Goal: Transaction & Acquisition: Purchase product/service

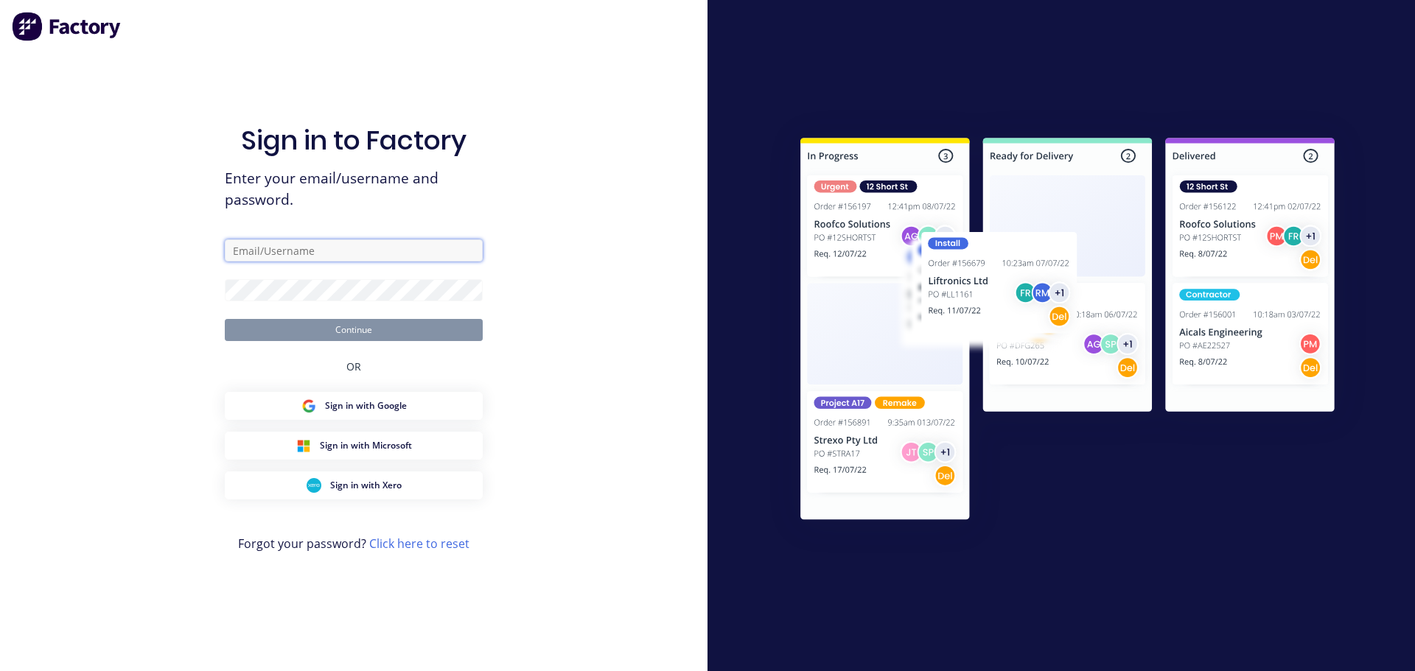
type input "[PERSON_NAME][EMAIL_ADDRESS][DOMAIN_NAME]"
click at [363, 334] on button "Continue" at bounding box center [354, 330] width 258 height 22
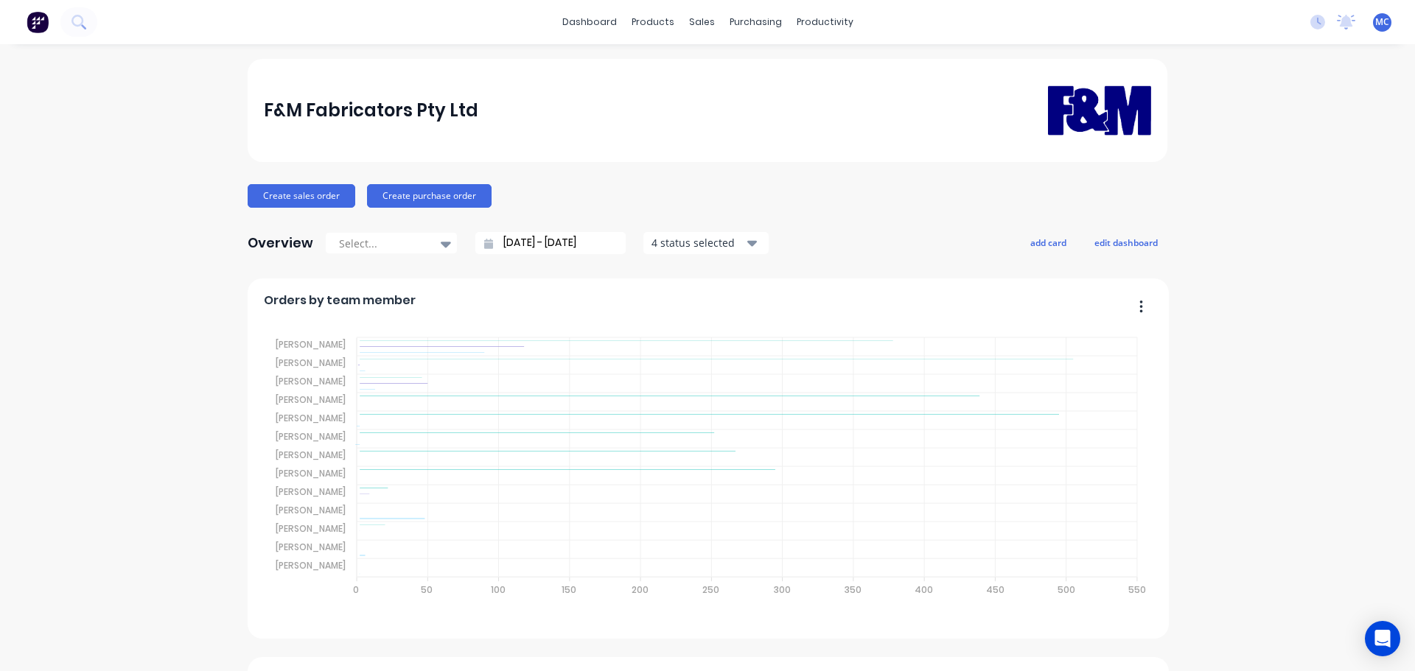
click at [547, 239] on input "24/08/25 - 24/09/25" at bounding box center [556, 243] width 127 height 22
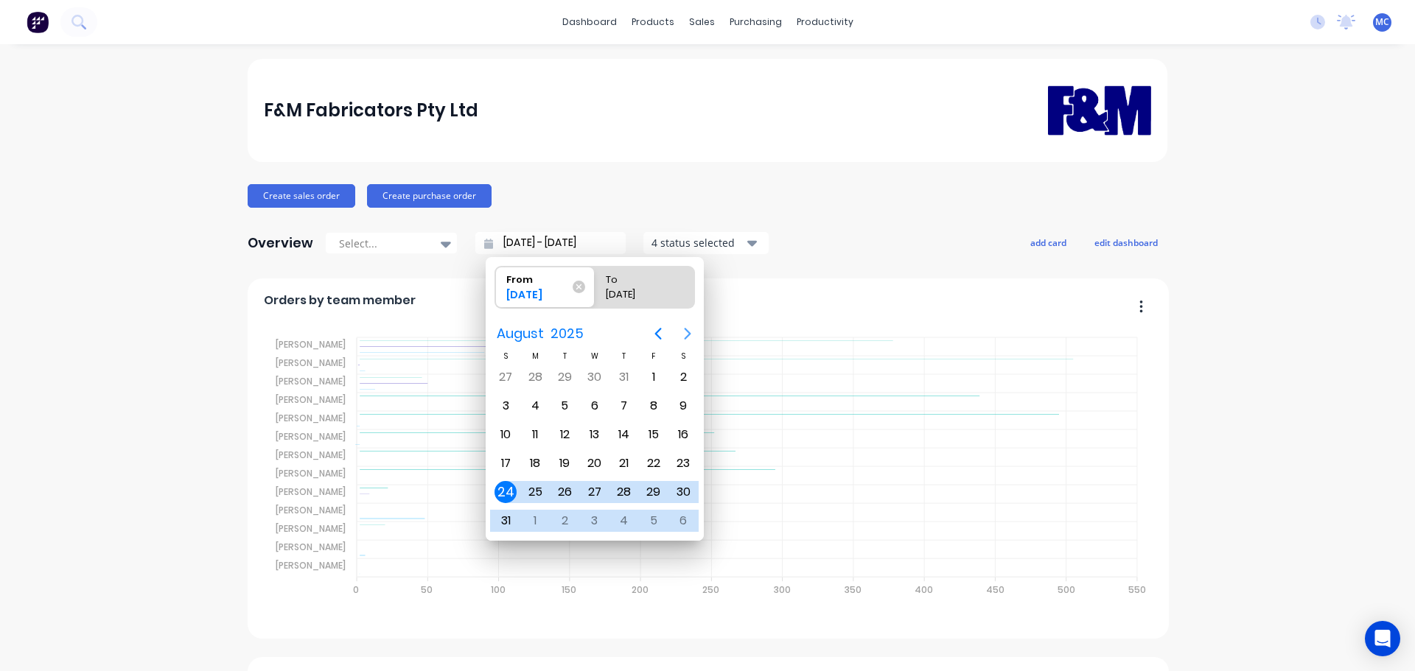
click at [684, 329] on icon "Next page" at bounding box center [687, 334] width 7 height 12
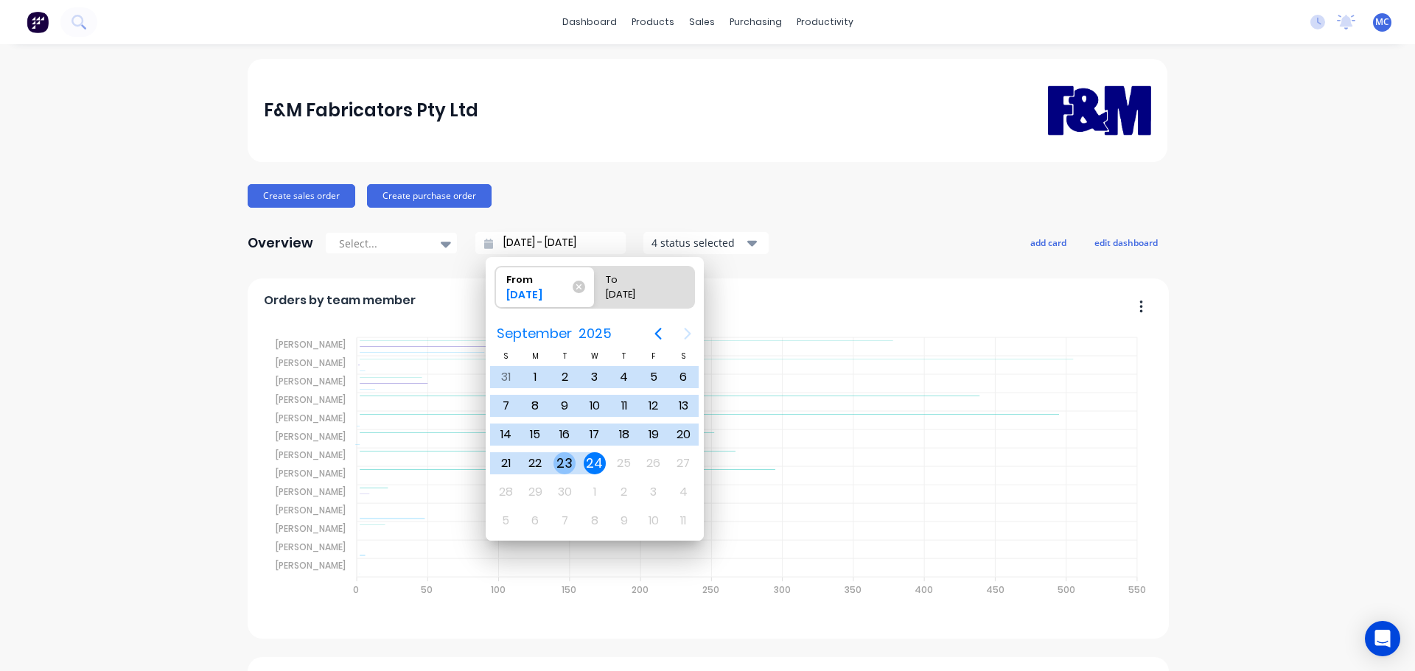
click at [561, 461] on div "23" at bounding box center [564, 463] width 22 height 22
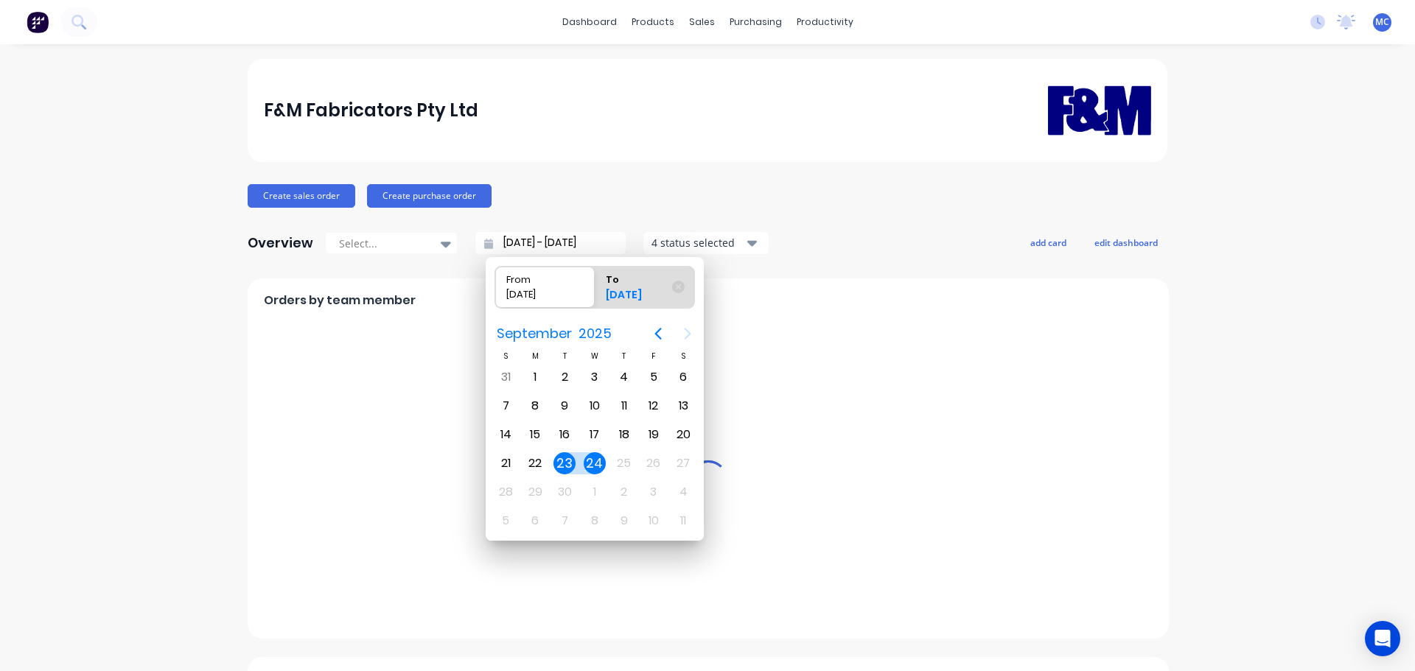
type input "23/09/25 - 24/09/25"
radio input "false"
radio input "true"
click at [561, 461] on div "23" at bounding box center [564, 463] width 22 height 22
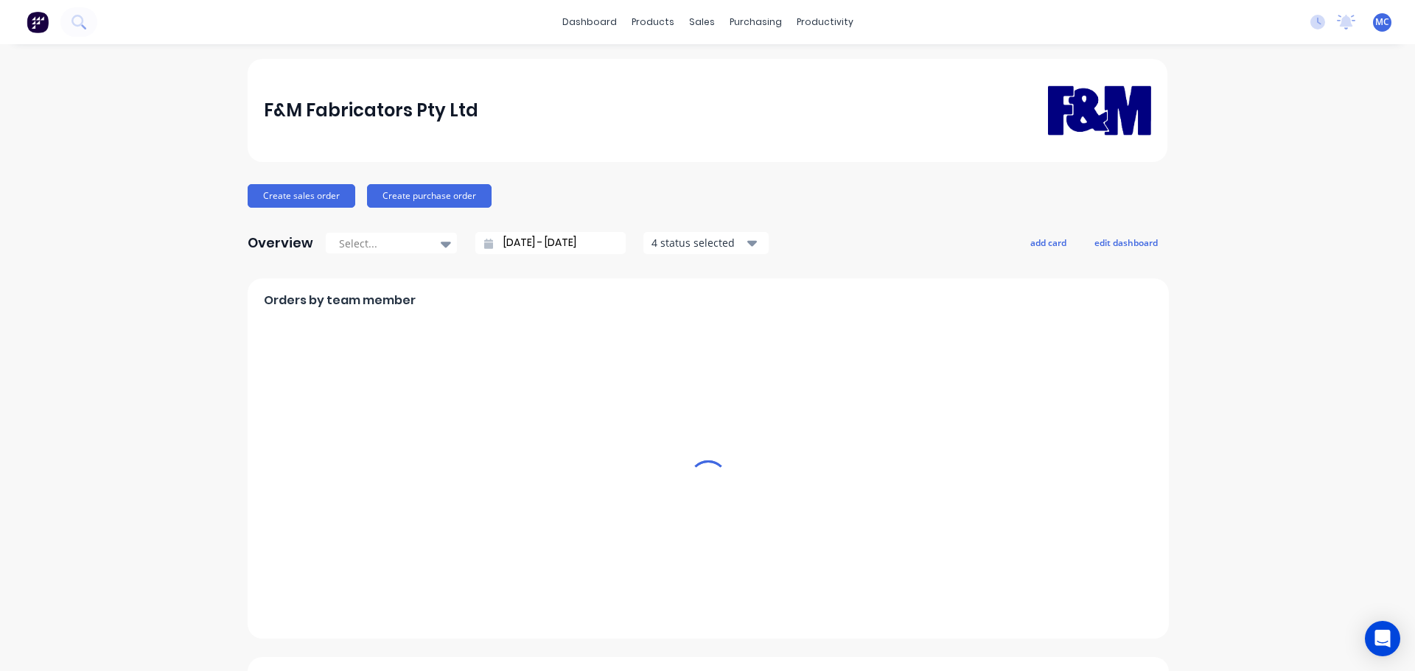
type input "23/09/25 - 23/09/25"
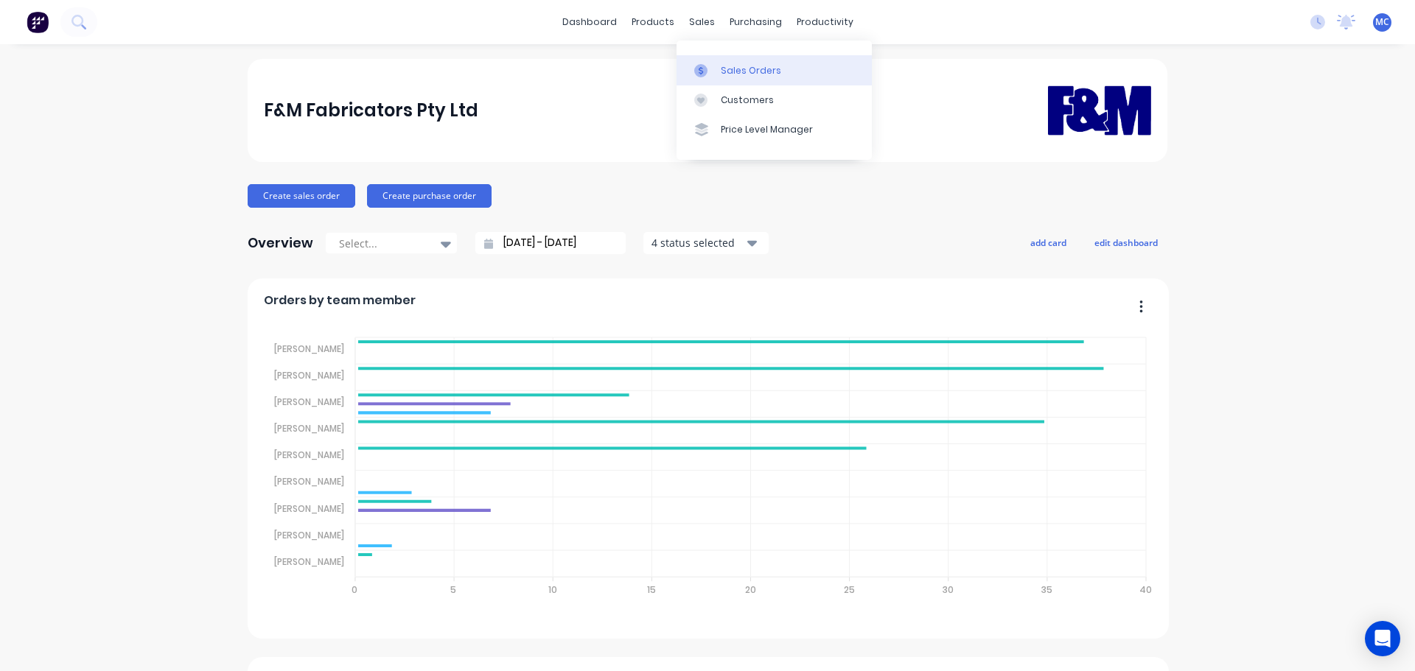
click at [729, 62] on link "Sales Orders" at bounding box center [773, 69] width 195 height 29
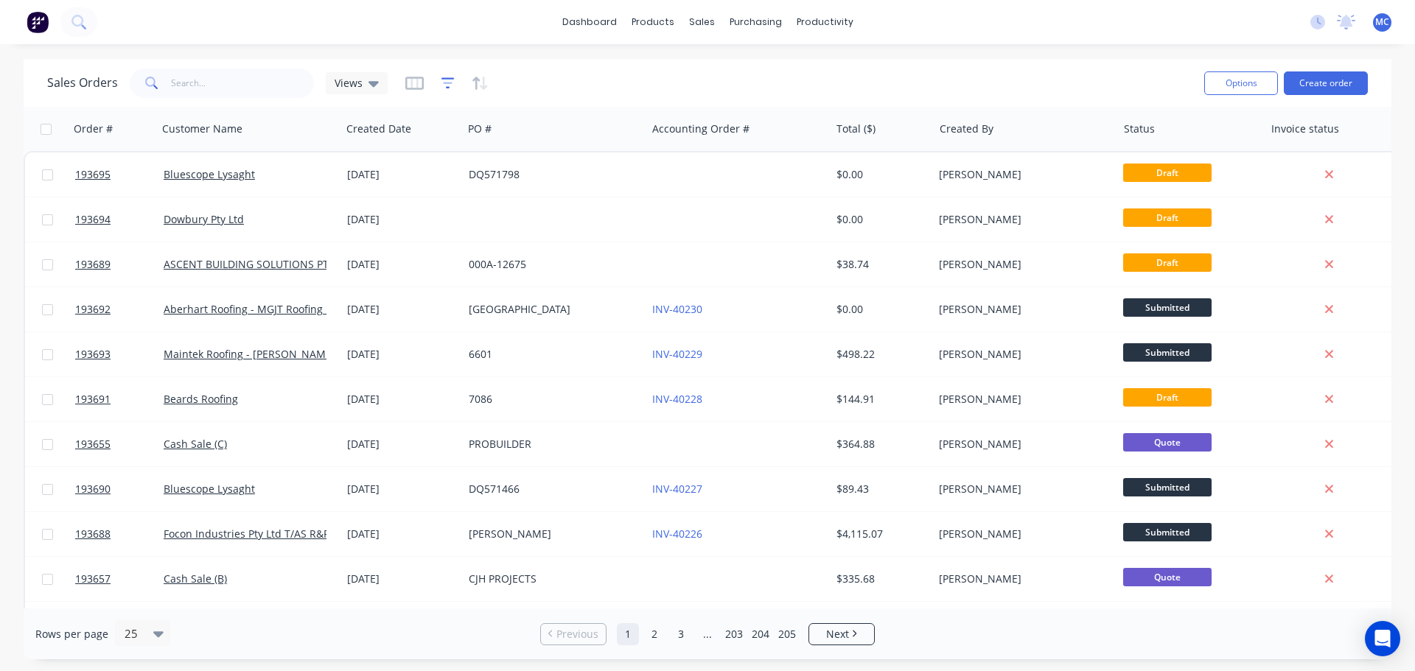
click at [445, 80] on icon "button" at bounding box center [447, 83] width 13 height 15
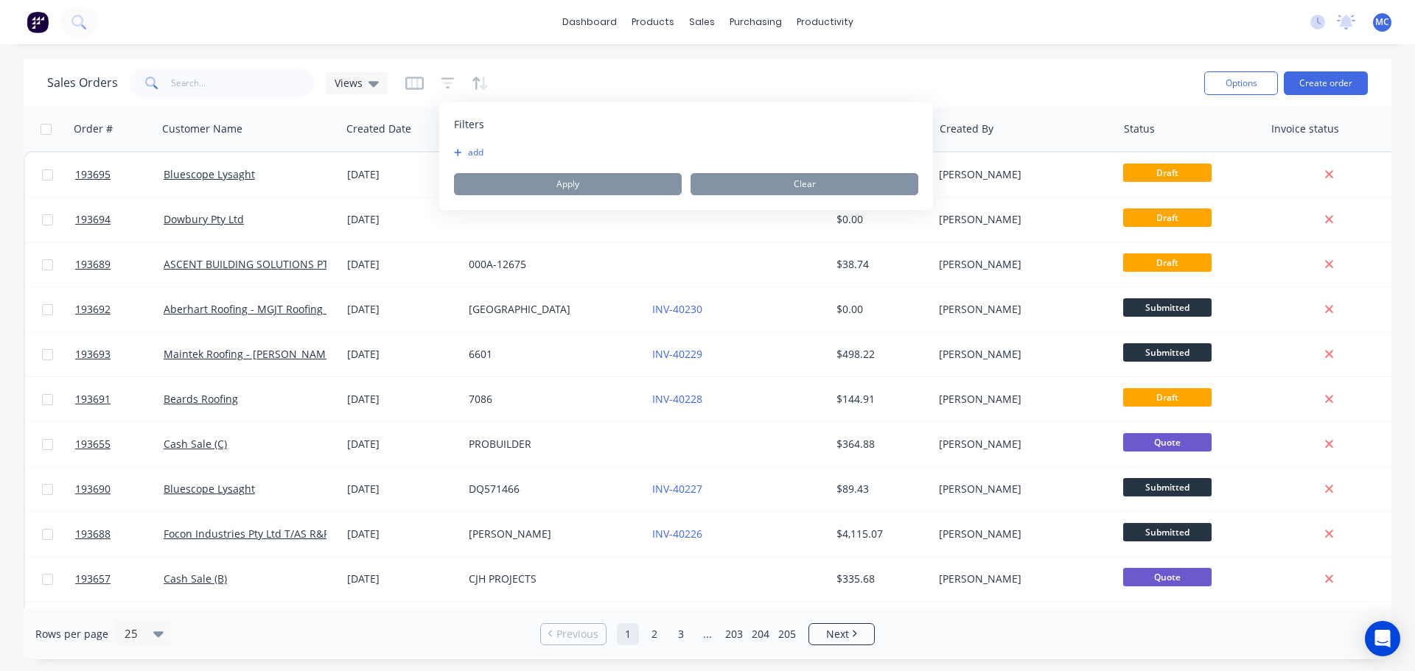
click at [470, 149] on button "add" at bounding box center [472, 153] width 37 height 12
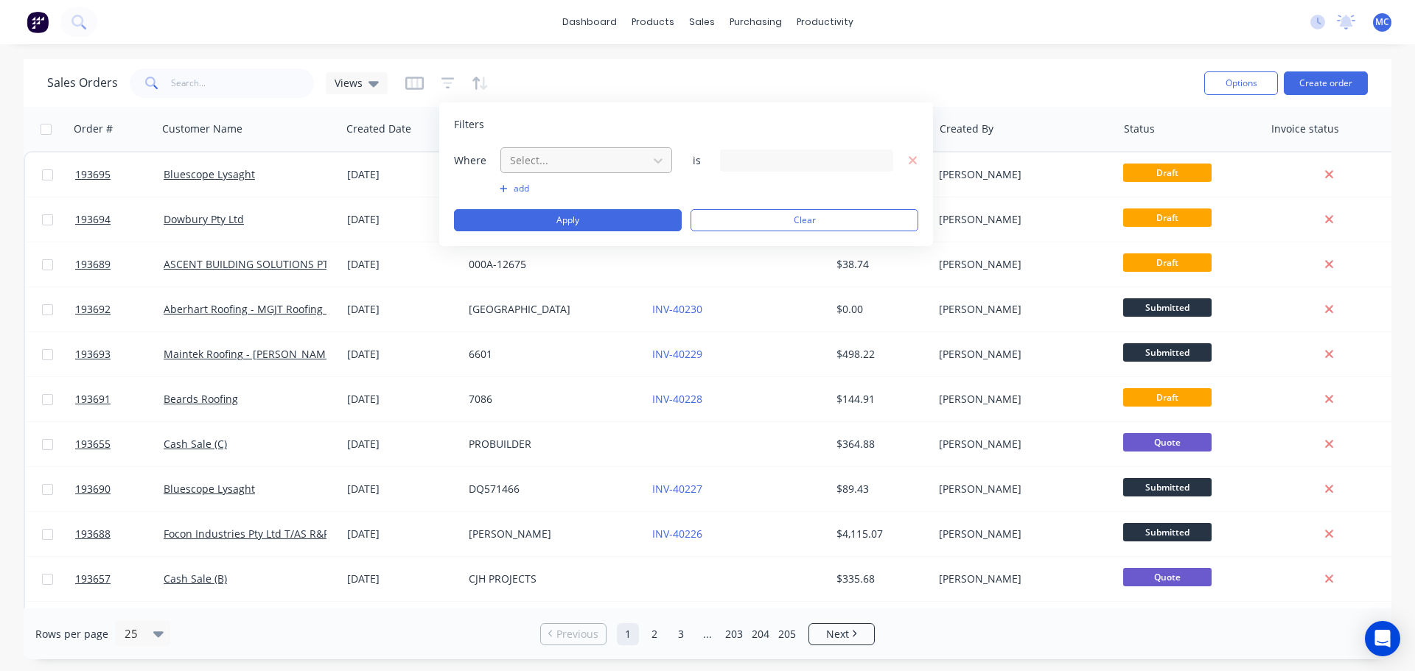
click at [573, 162] on div at bounding box center [574, 160] width 132 height 18
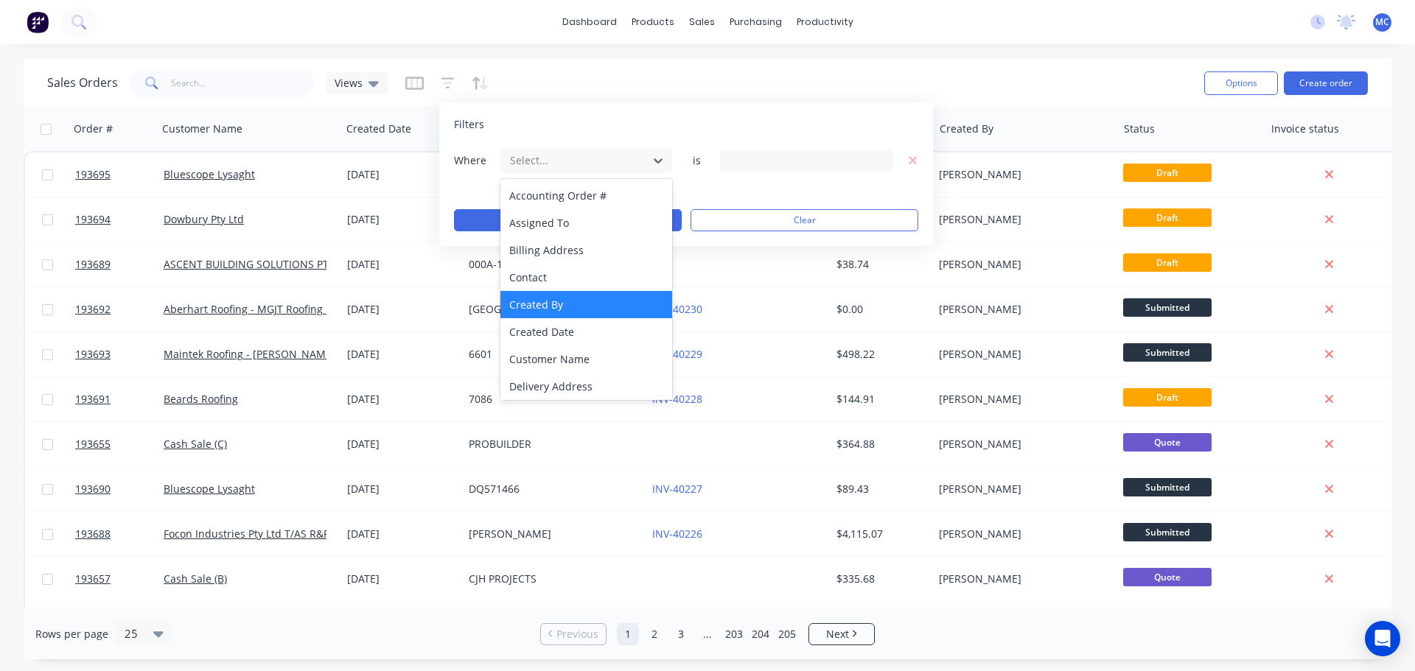
click at [542, 303] on div "Created By" at bounding box center [586, 304] width 172 height 27
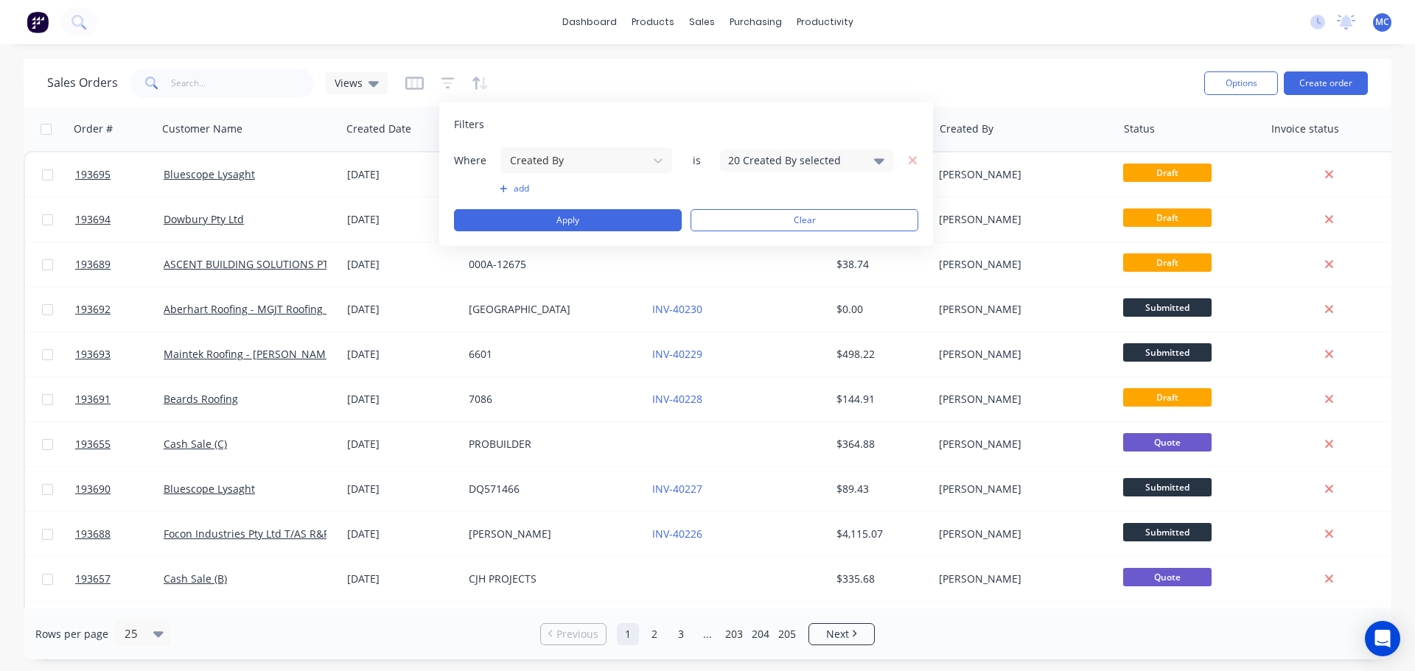
click at [766, 159] on div "20 Created By selected" at bounding box center [794, 160] width 133 height 15
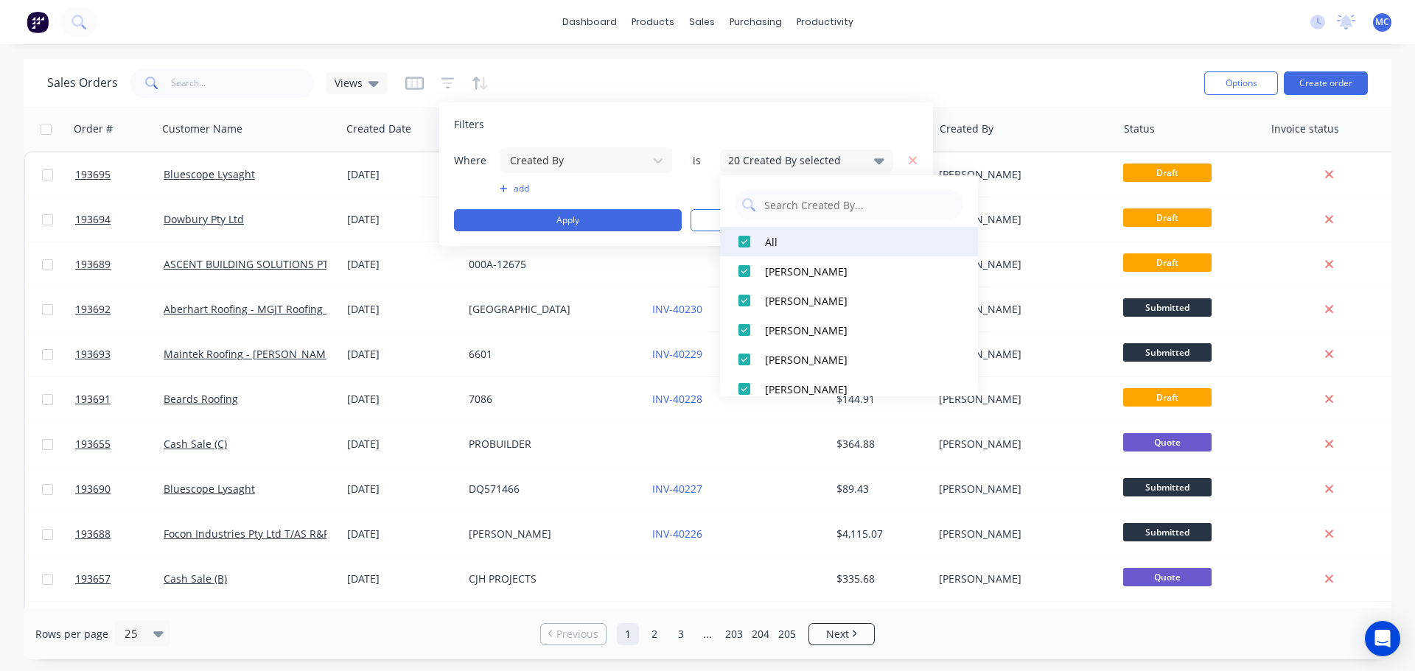
click at [737, 237] on div at bounding box center [743, 241] width 29 height 29
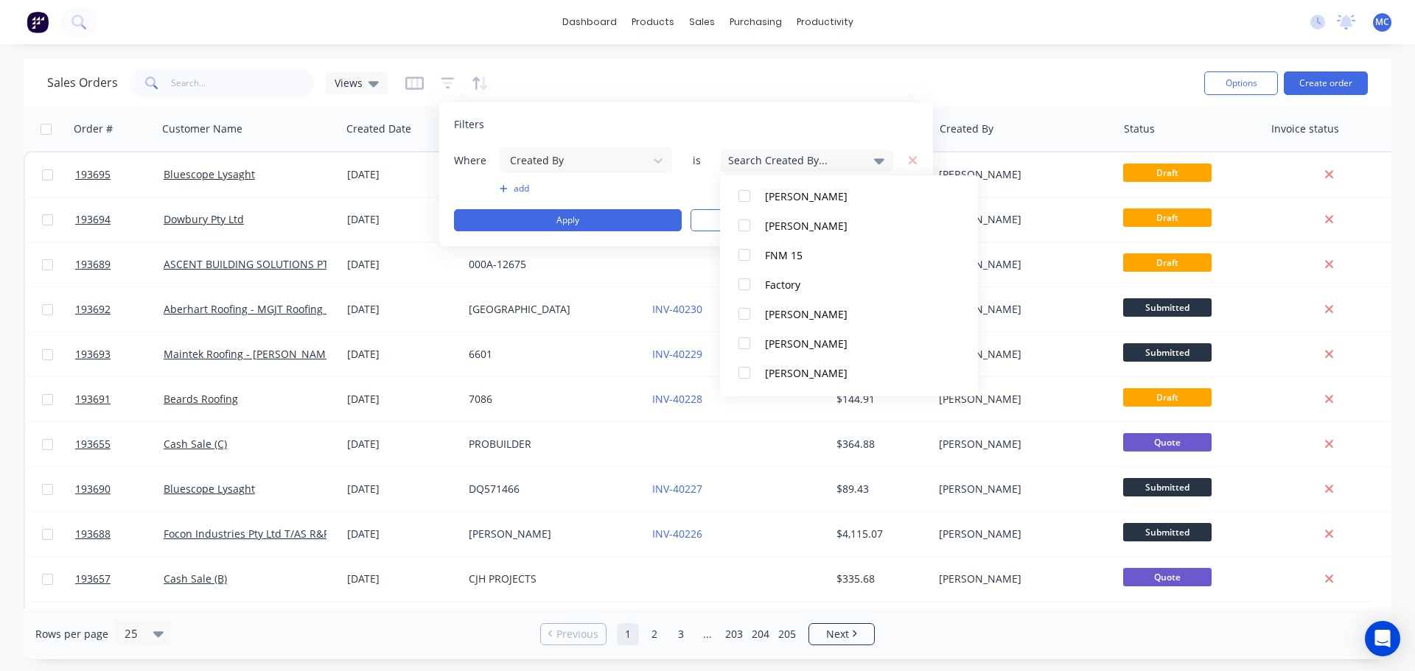
scroll to position [221, 0]
click at [745, 315] on div at bounding box center [743, 315] width 29 height 29
click at [698, 98] on div "Sales Orders Views" at bounding box center [619, 83] width 1145 height 36
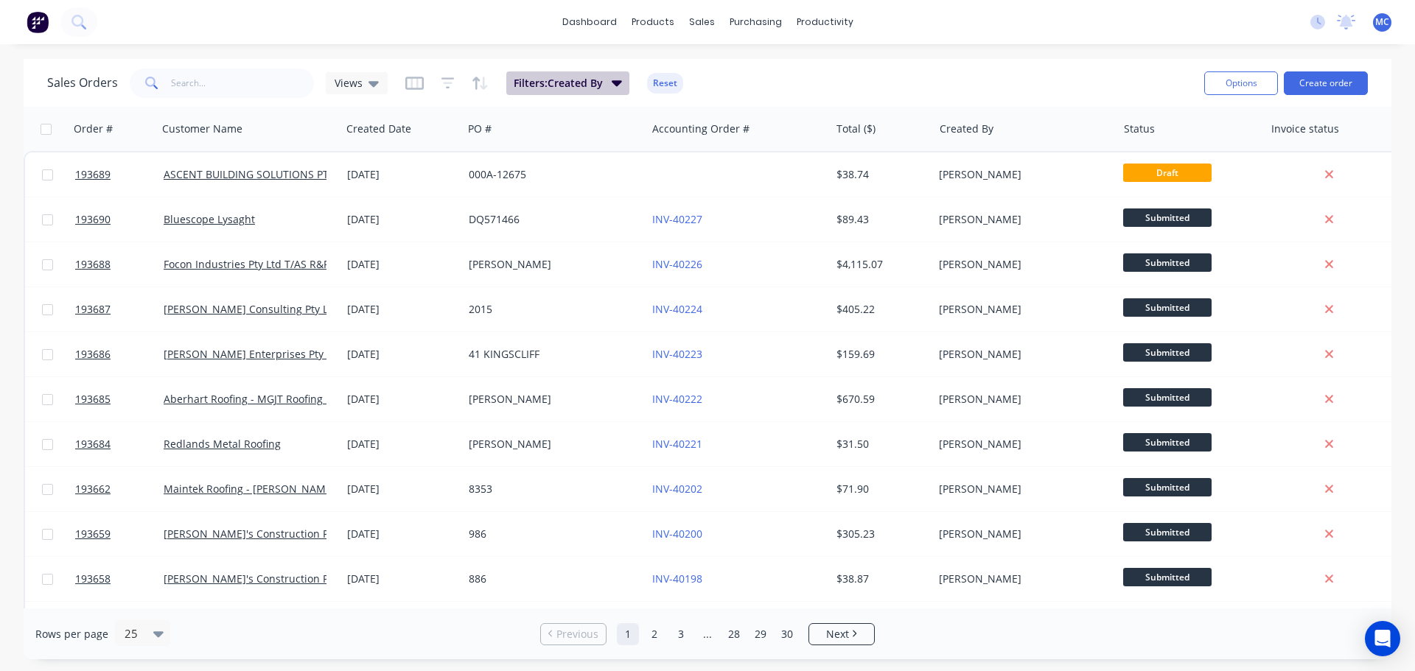
click at [587, 80] on span "Filters: Created By" at bounding box center [558, 83] width 89 height 15
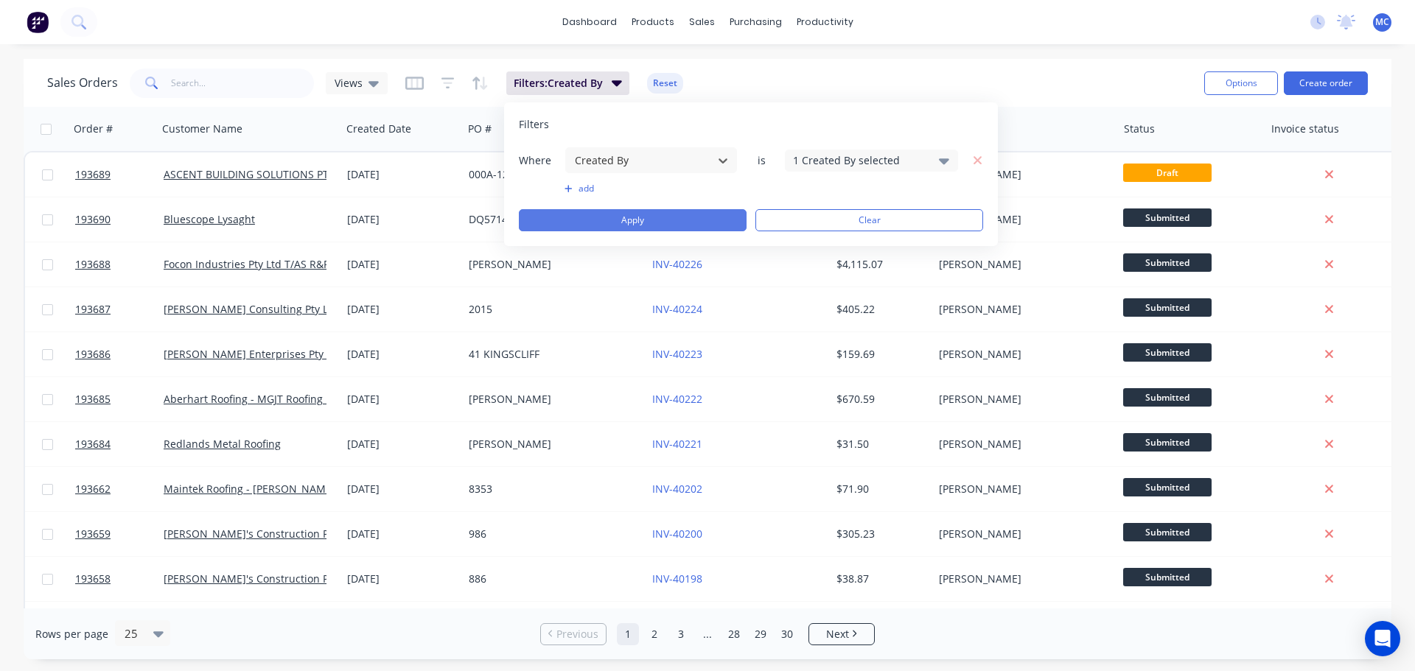
click at [631, 223] on button "Apply" at bounding box center [633, 220] width 228 height 22
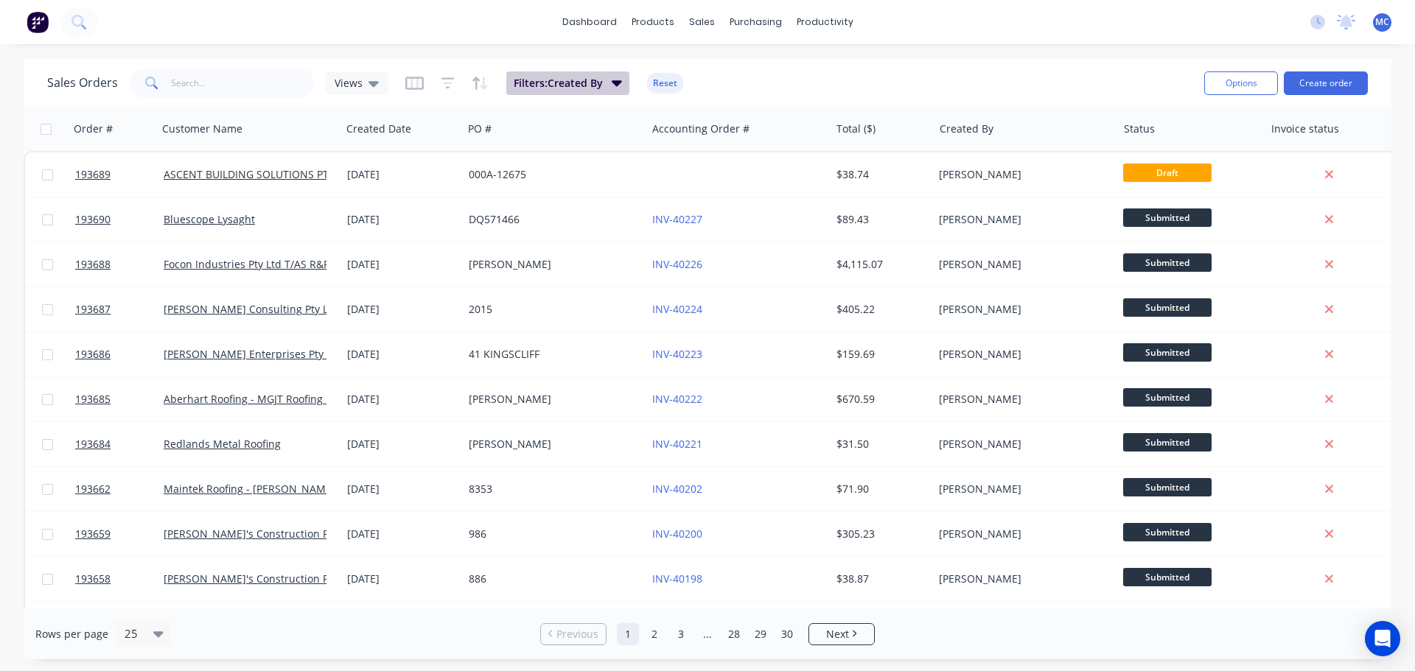
click at [557, 87] on span "Filters: Created By" at bounding box center [558, 83] width 89 height 15
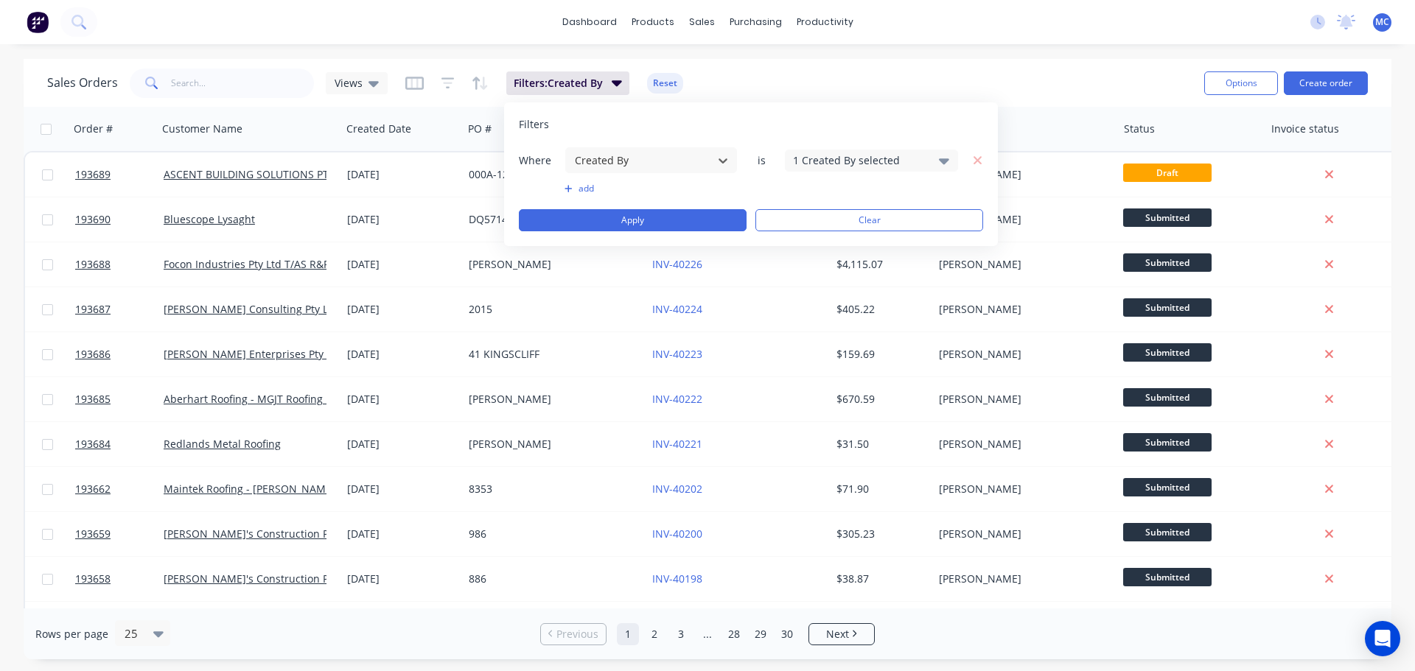
click at [585, 189] on button "add" at bounding box center [650, 189] width 173 height 12
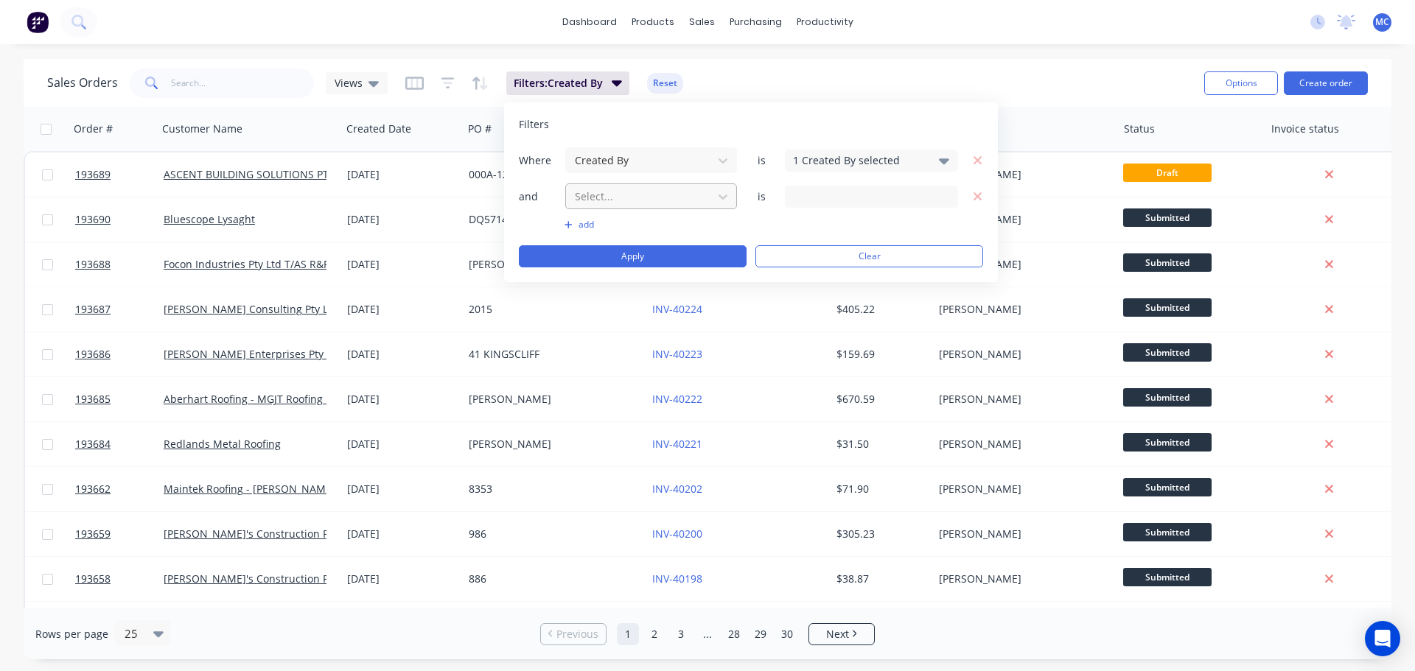
click at [612, 203] on div at bounding box center [639, 196] width 132 height 18
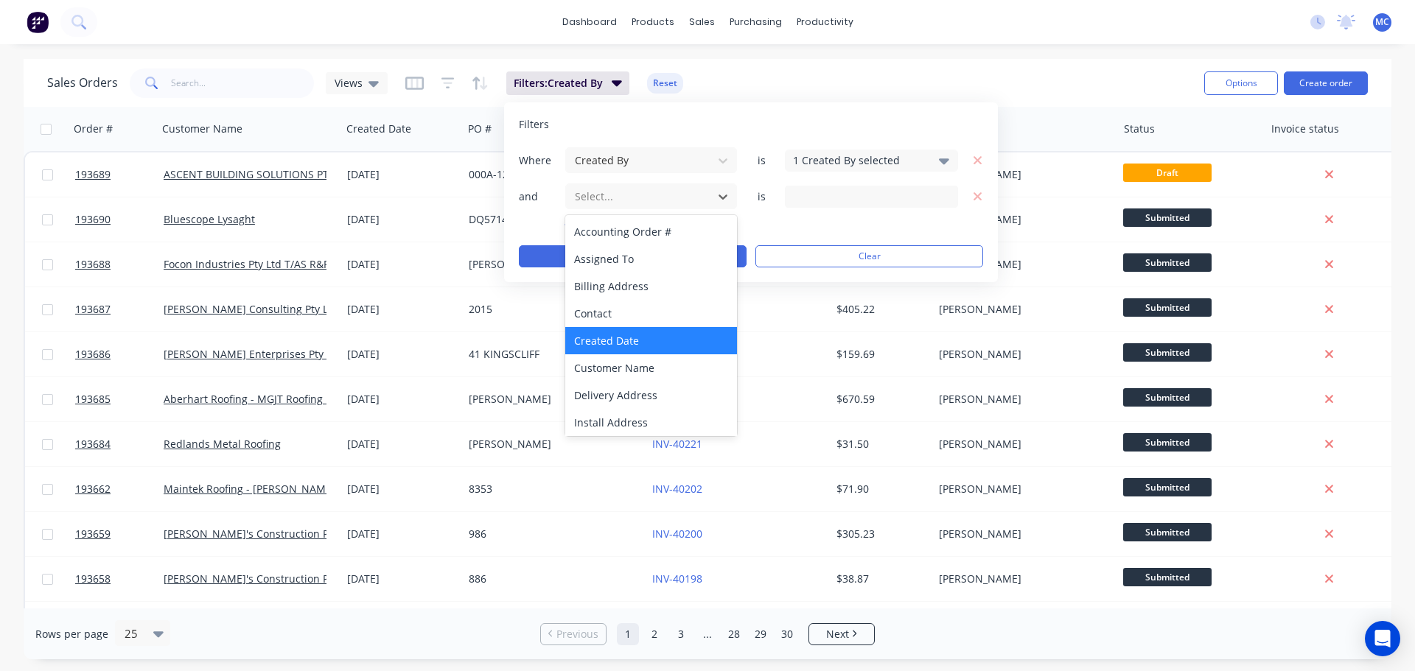
click at [612, 336] on div "Created Date" at bounding box center [651, 340] width 172 height 27
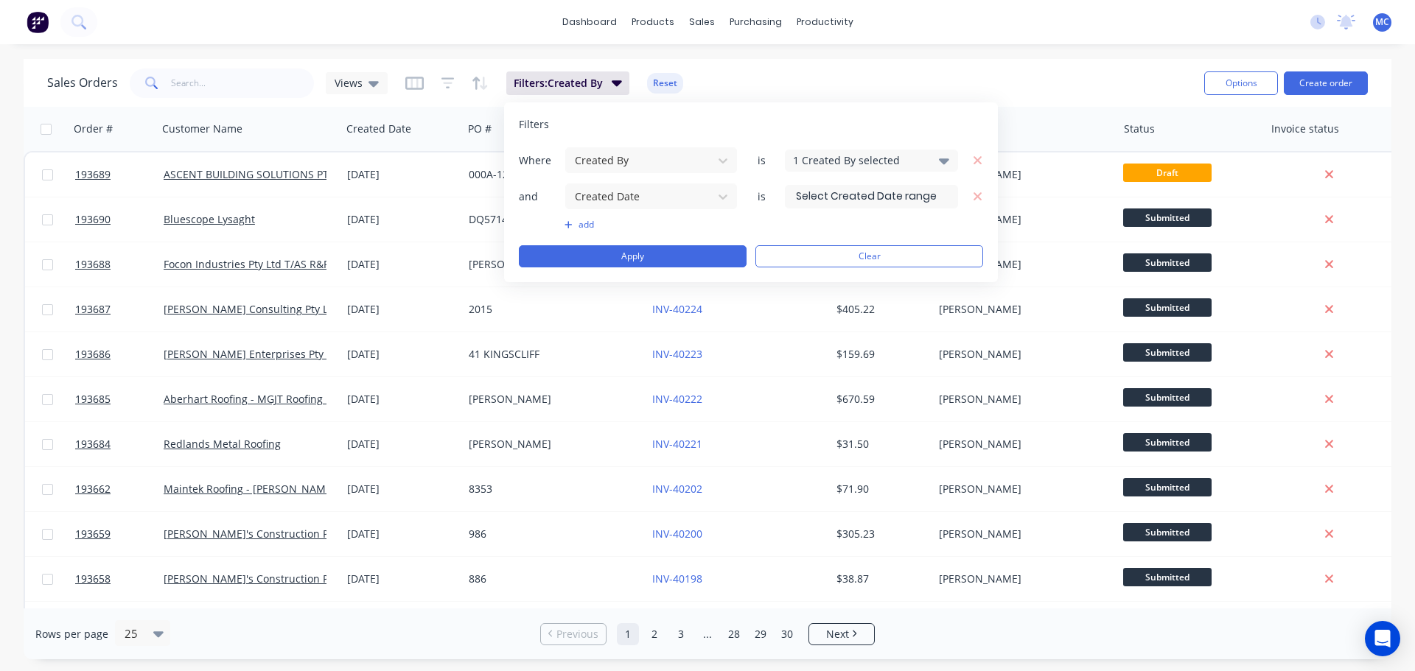
click at [839, 197] on input at bounding box center [871, 197] width 172 height 22
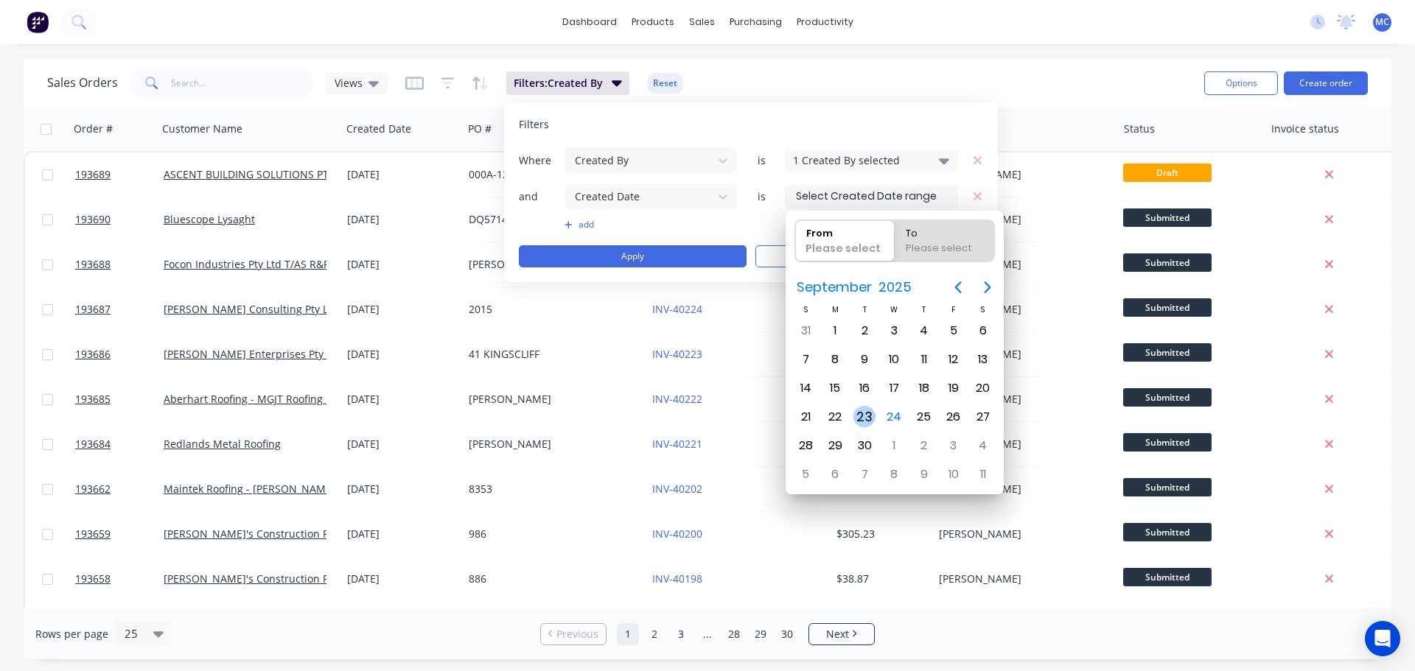
click at [864, 412] on div "23" at bounding box center [864, 417] width 22 height 22
type input "23/09/25"
radio input "false"
radio input "true"
click at [864, 412] on div "23" at bounding box center [864, 417] width 22 height 22
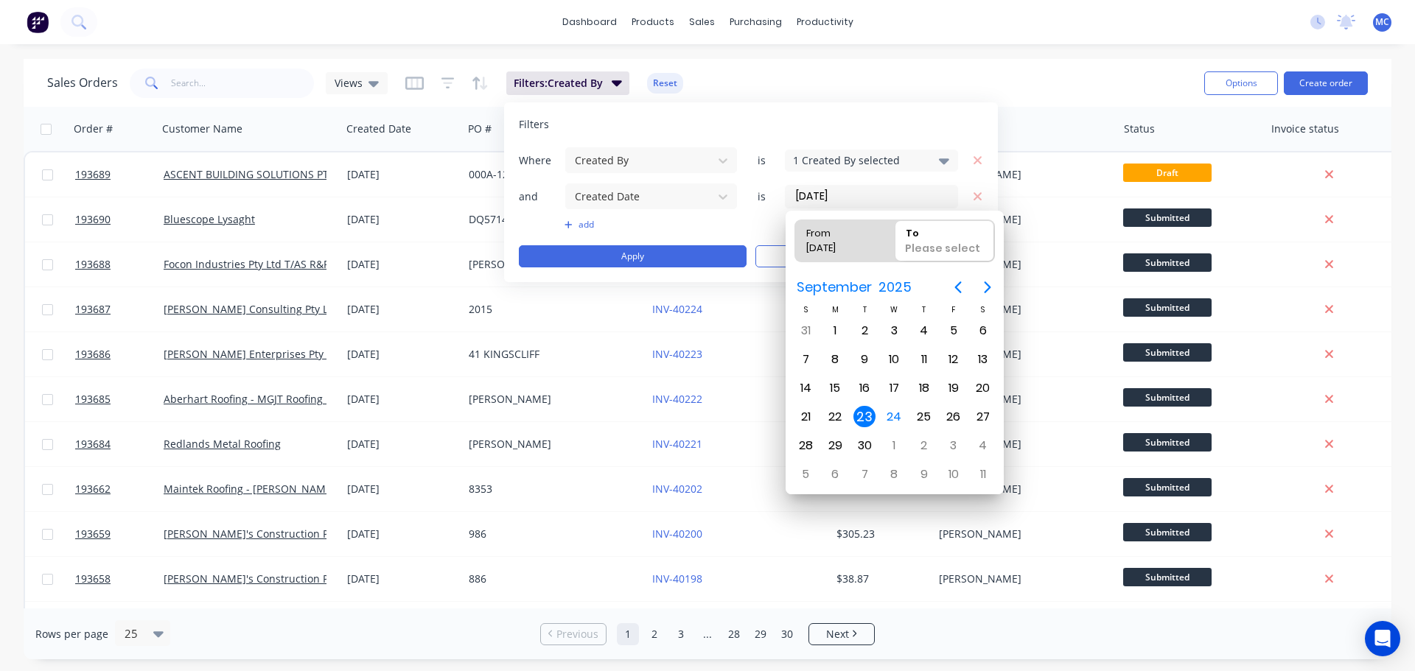
type input "23/09/25 - 23/09/25"
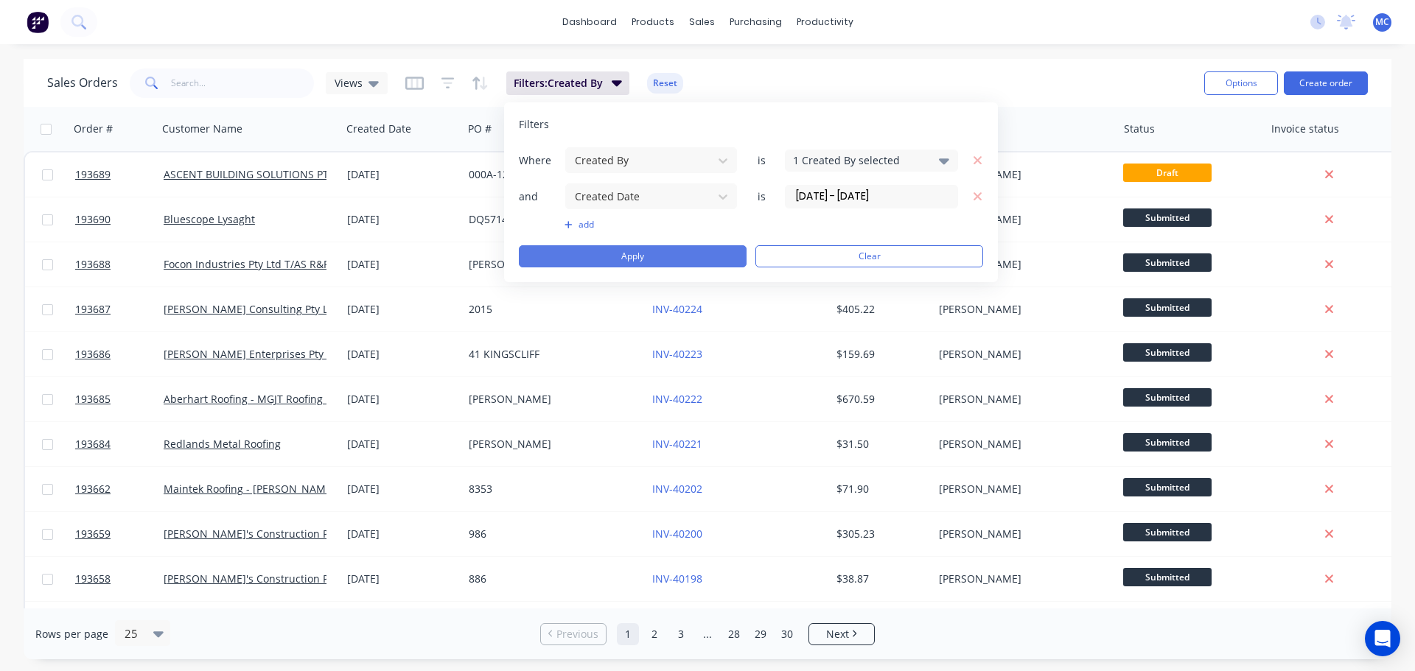
click at [646, 246] on button "Apply" at bounding box center [633, 256] width 228 height 22
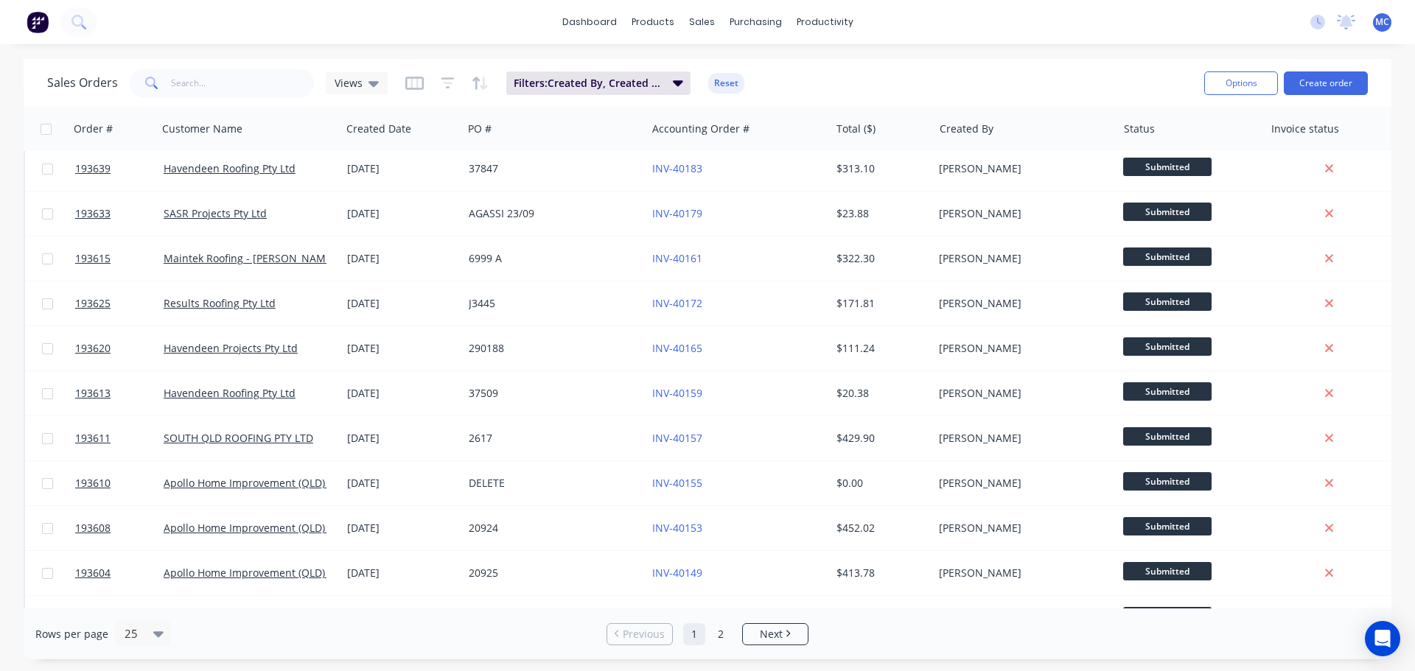
scroll to position [368, 0]
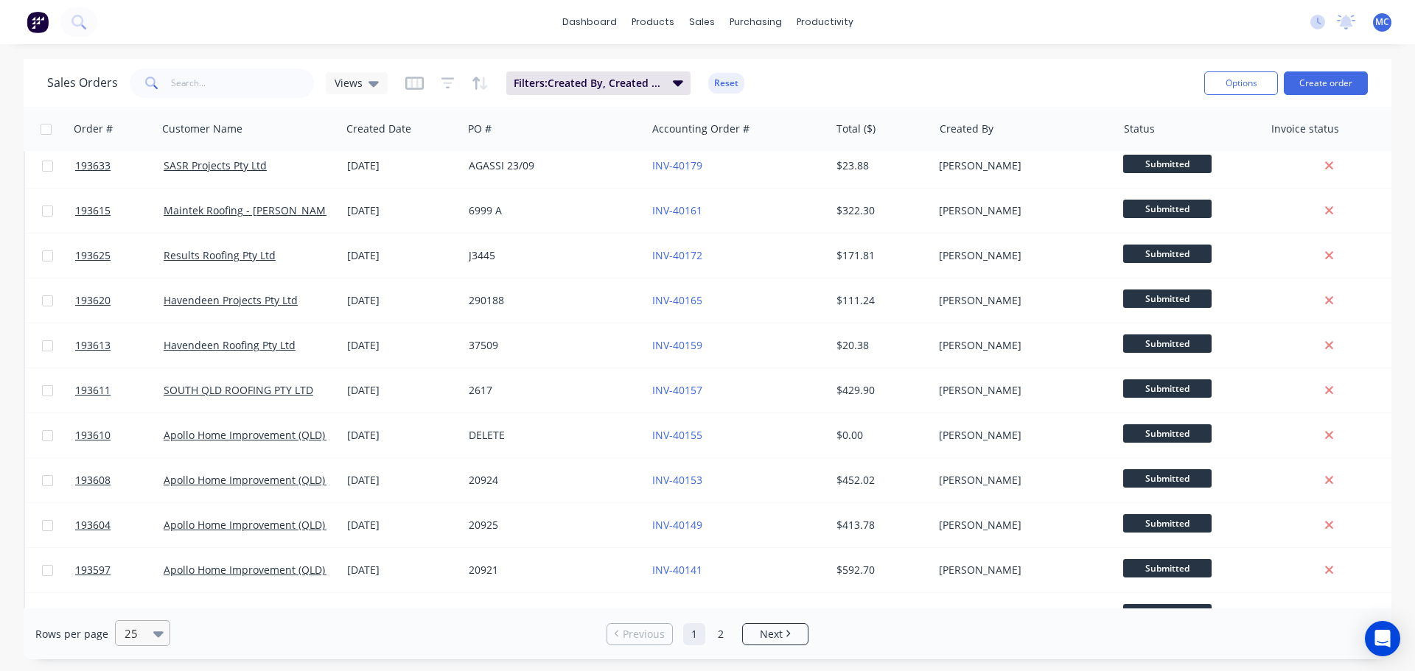
click at [157, 633] on icon at bounding box center [158, 634] width 10 height 6
click at [256, 630] on div "Rows per page 5 results available. Use Up and Down to choose options, press Ent…" at bounding box center [259, 633] width 448 height 27
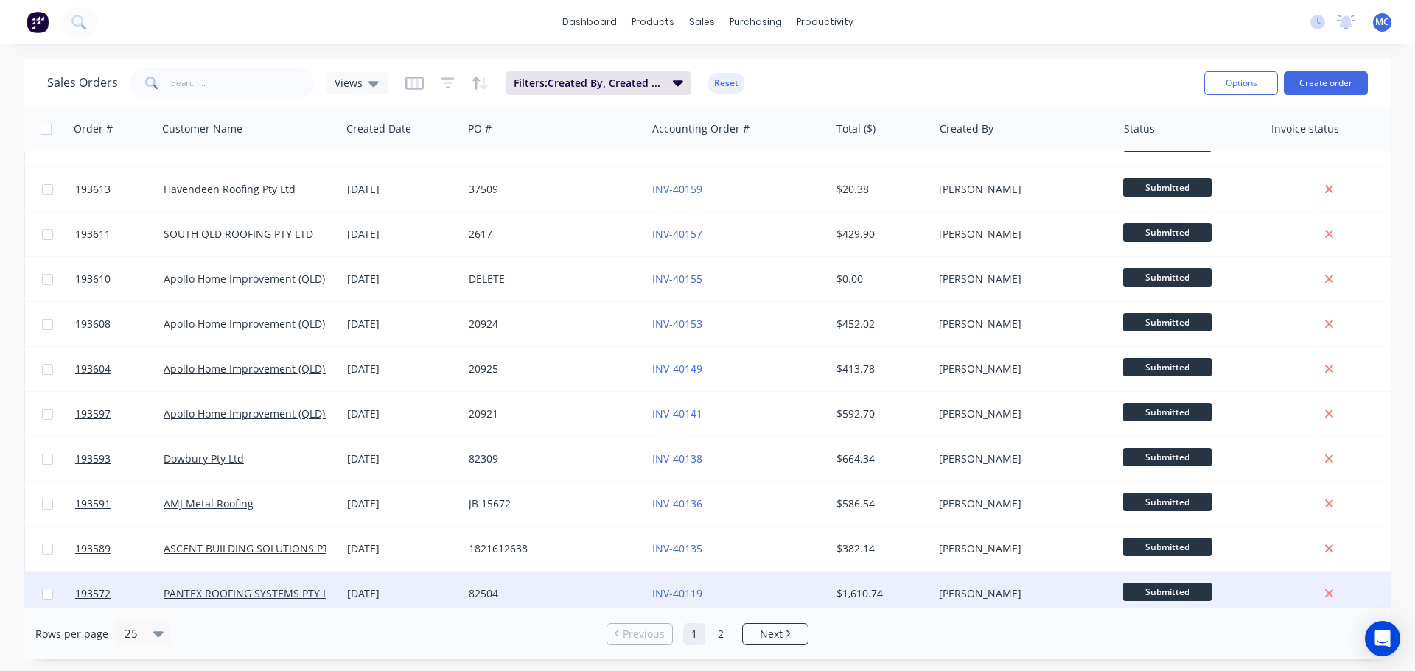
scroll to position [673, 0]
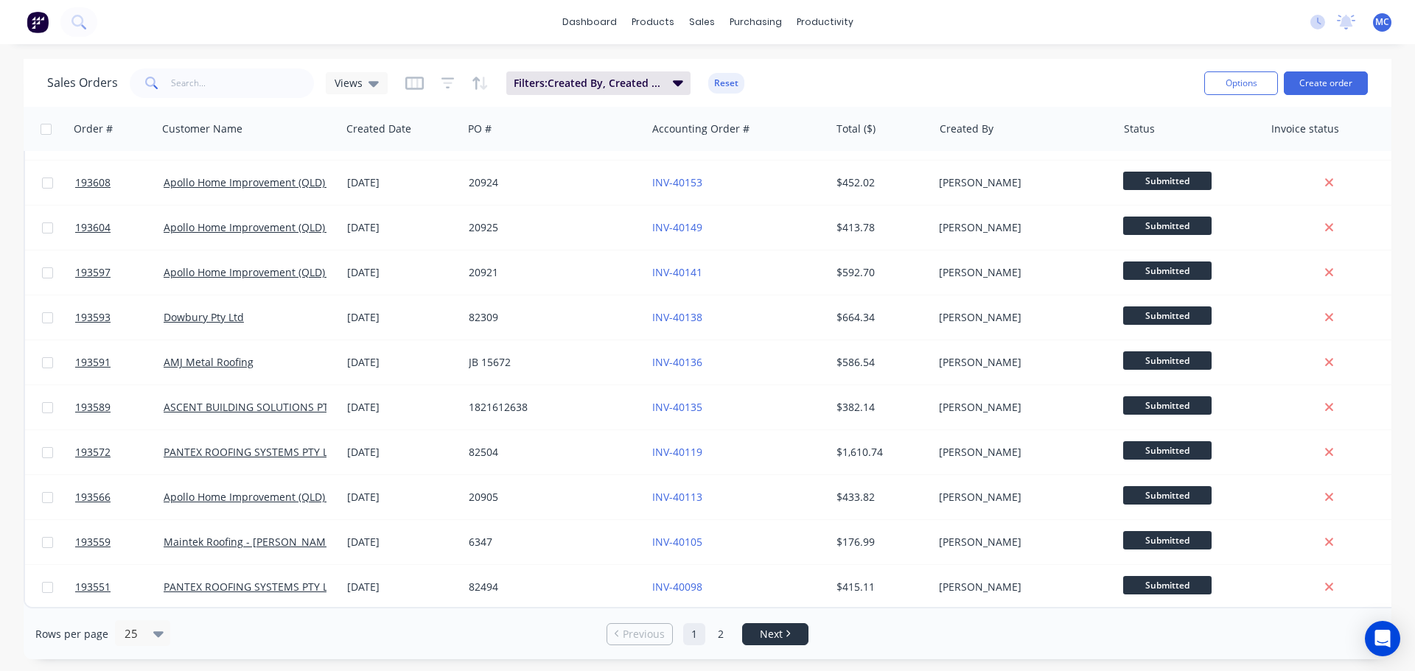
click at [782, 635] on span "Next" at bounding box center [771, 634] width 23 height 15
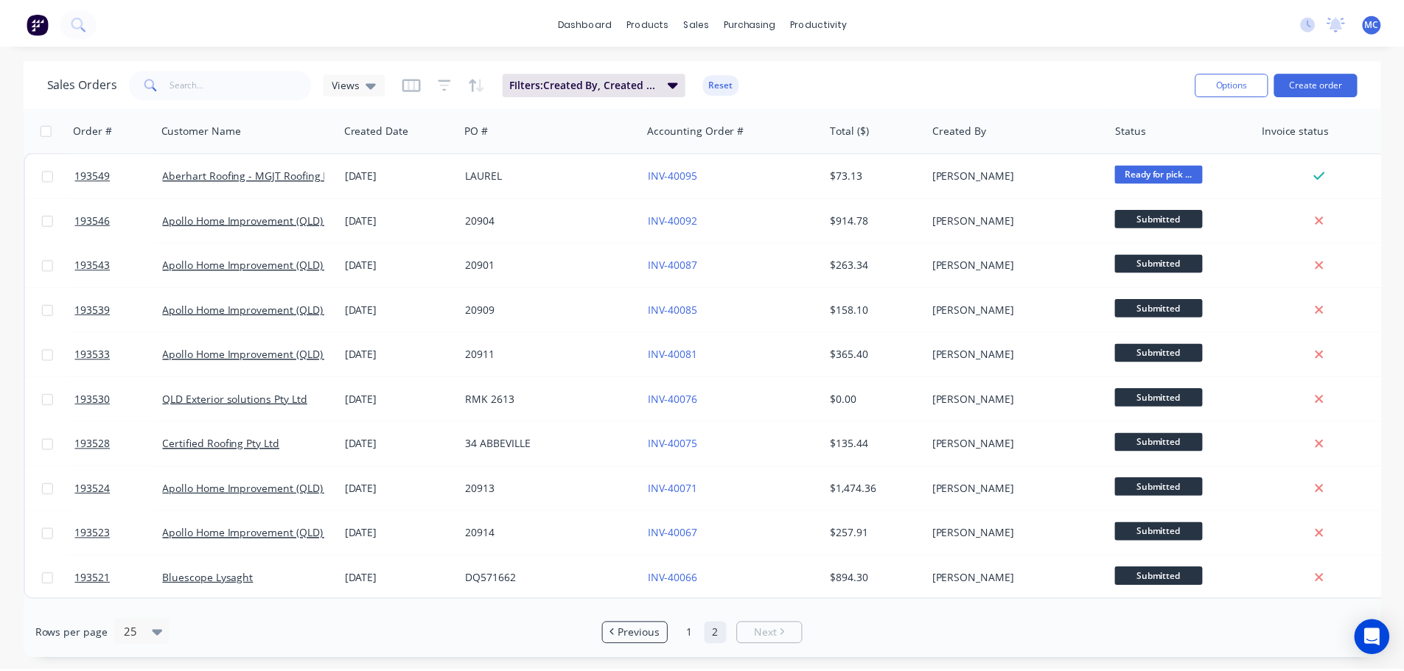
scroll to position [0, 0]
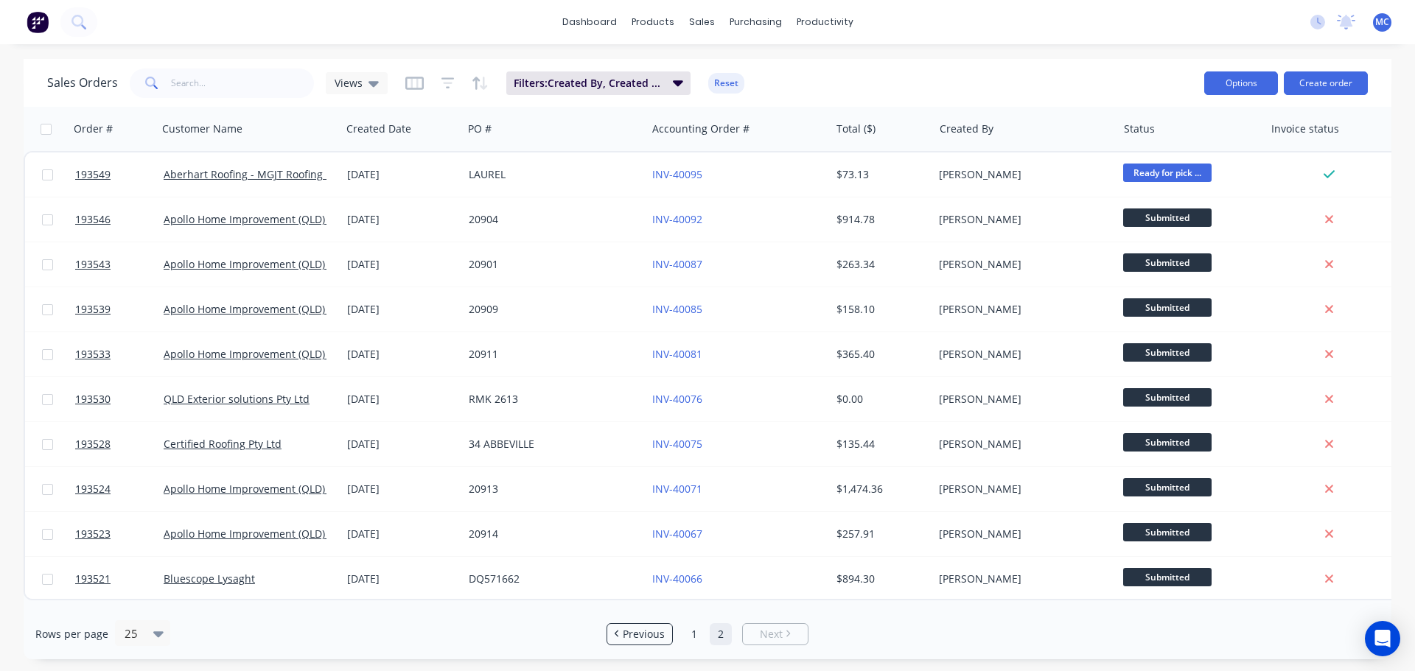
click at [1246, 88] on button "Options" at bounding box center [1241, 83] width 74 height 24
click at [1156, 183] on div "Export" at bounding box center [1197, 179] width 136 height 21
click at [723, 80] on button "Reset" at bounding box center [726, 83] width 36 height 21
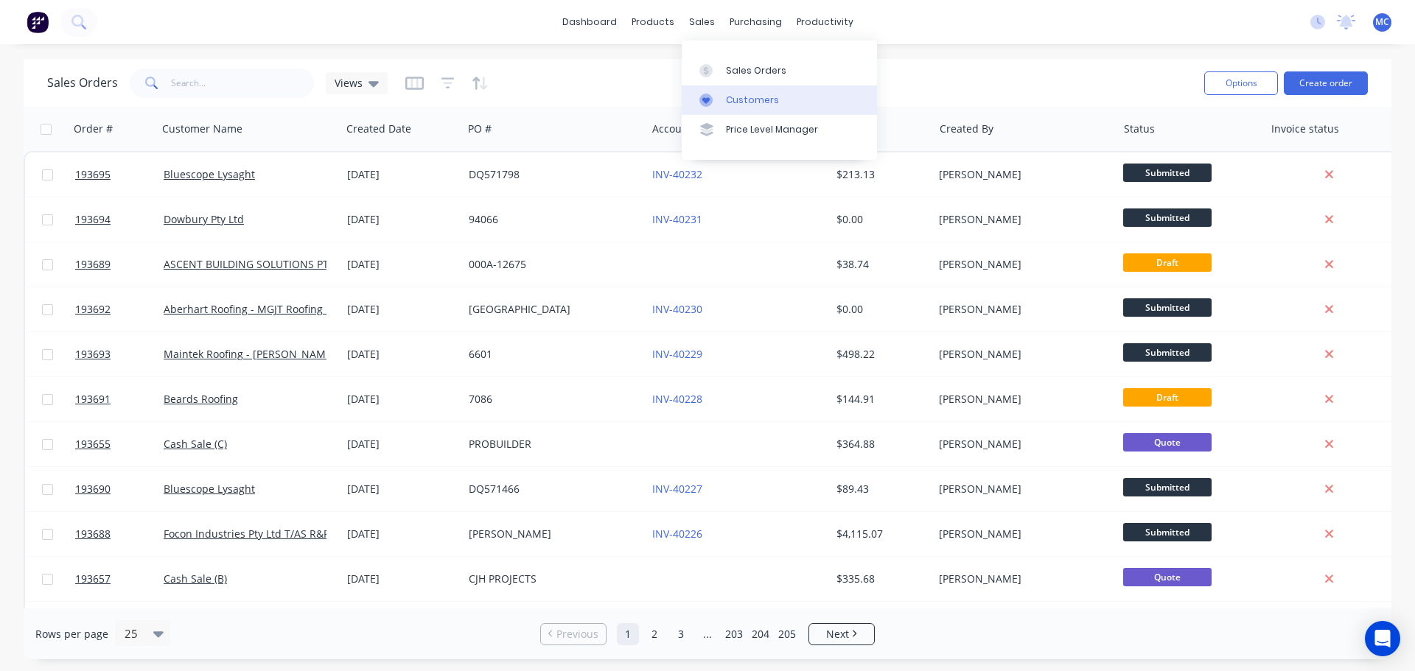
click at [740, 101] on div "Customers" at bounding box center [752, 100] width 53 height 13
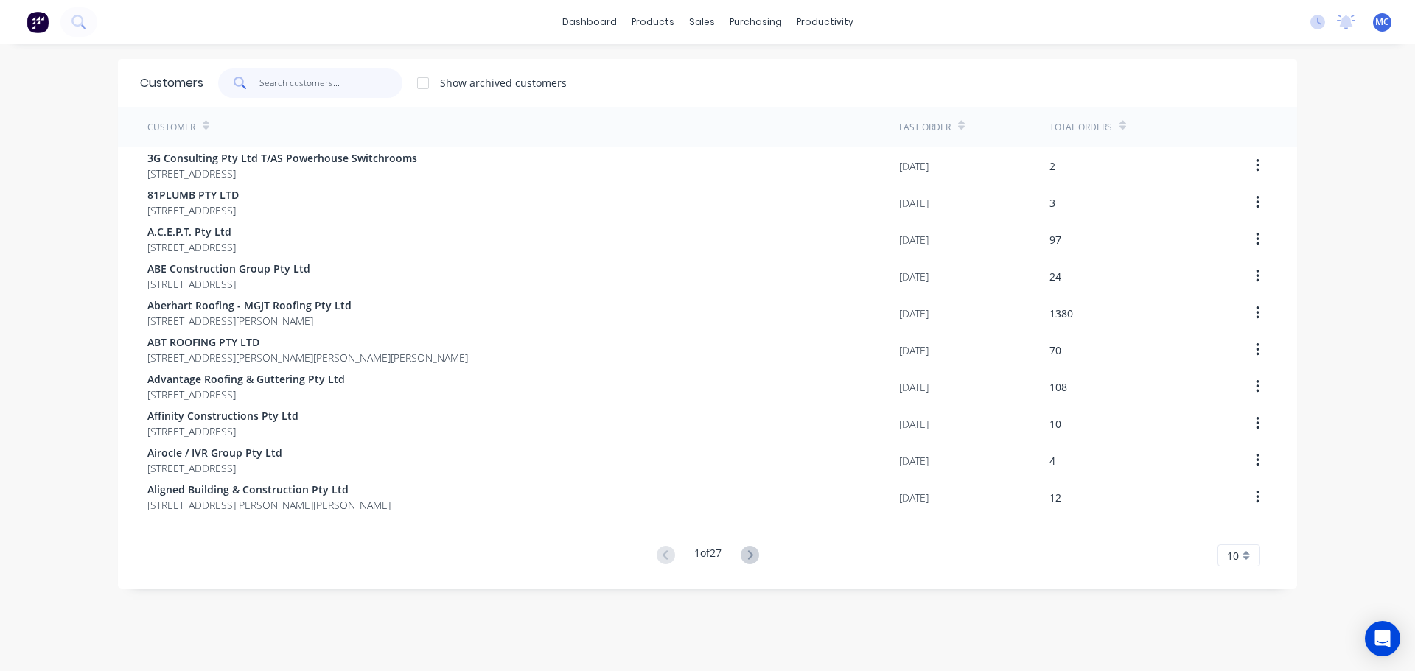
click at [286, 86] on input "text" at bounding box center [331, 83] width 144 height 29
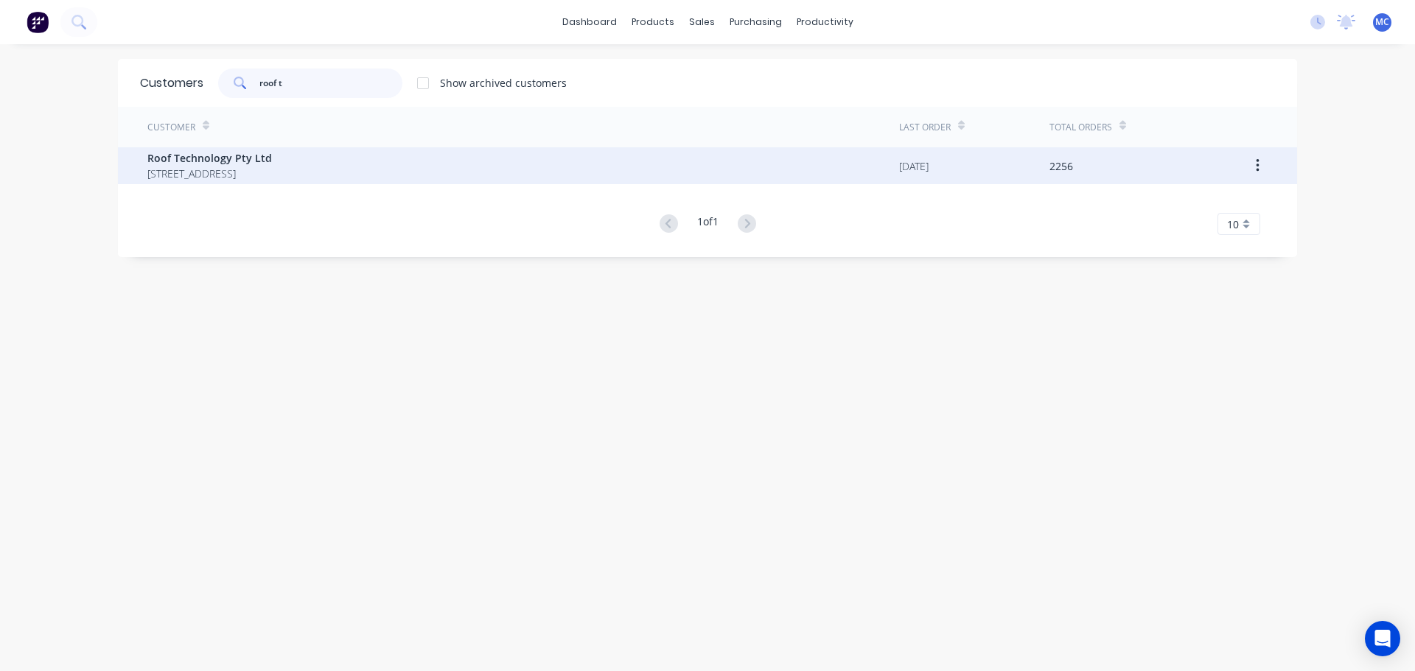
type input "roof t"
click at [217, 159] on span "Roof Technology Pty Ltd" at bounding box center [209, 157] width 125 height 15
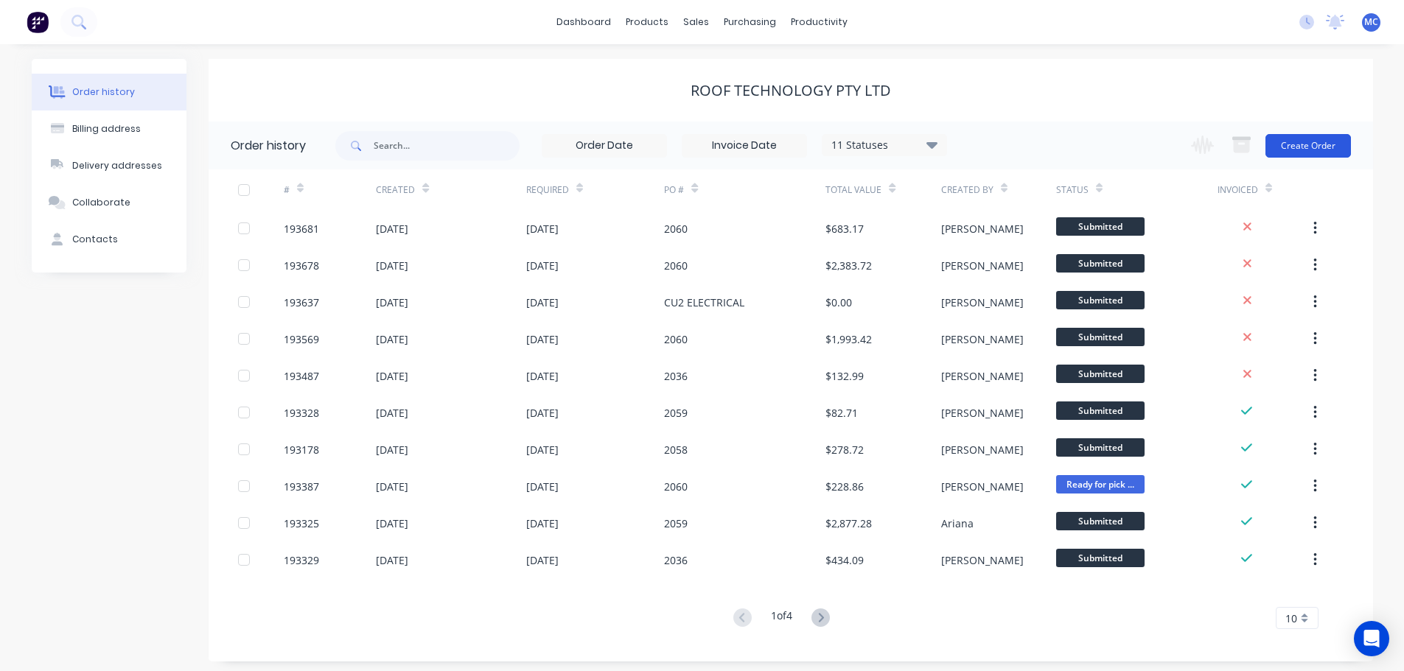
click at [1301, 144] on button "Create Order" at bounding box center [1307, 146] width 85 height 24
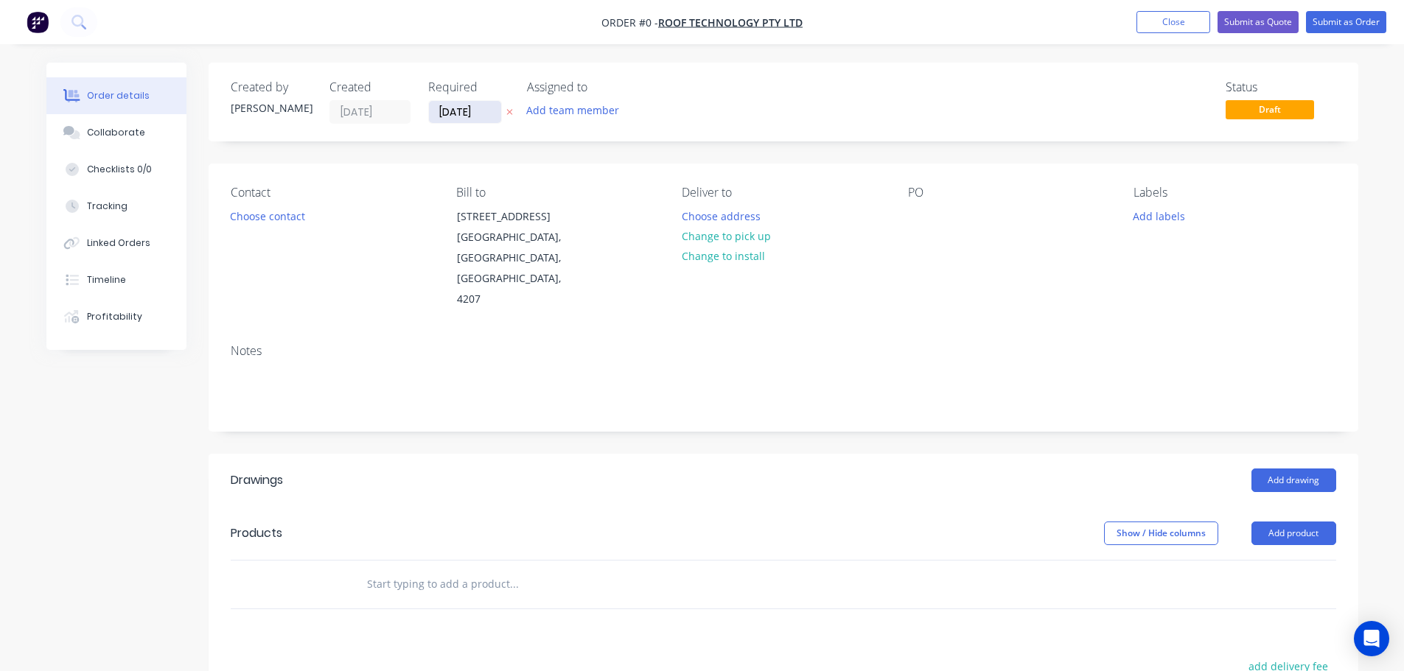
click at [460, 113] on input "[DATE]" at bounding box center [465, 112] width 72 height 22
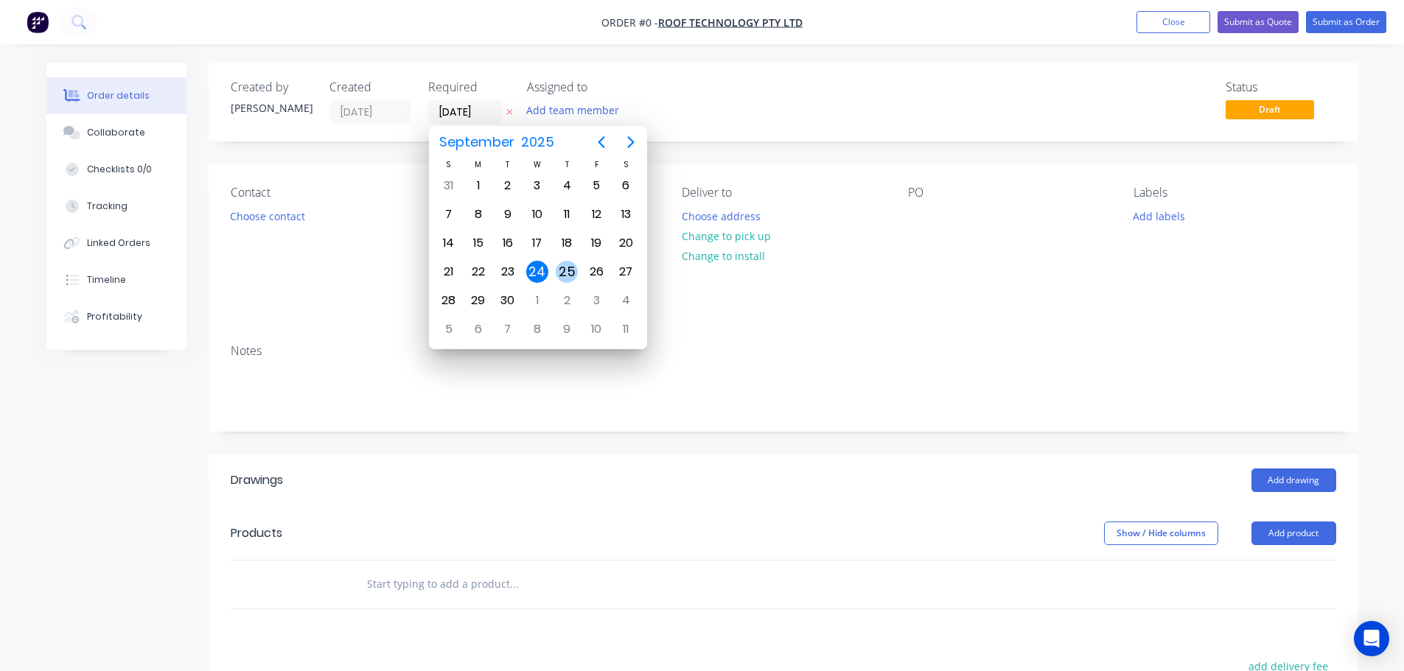
click at [565, 266] on div "25" at bounding box center [567, 272] width 22 height 22
type input "[DATE]"
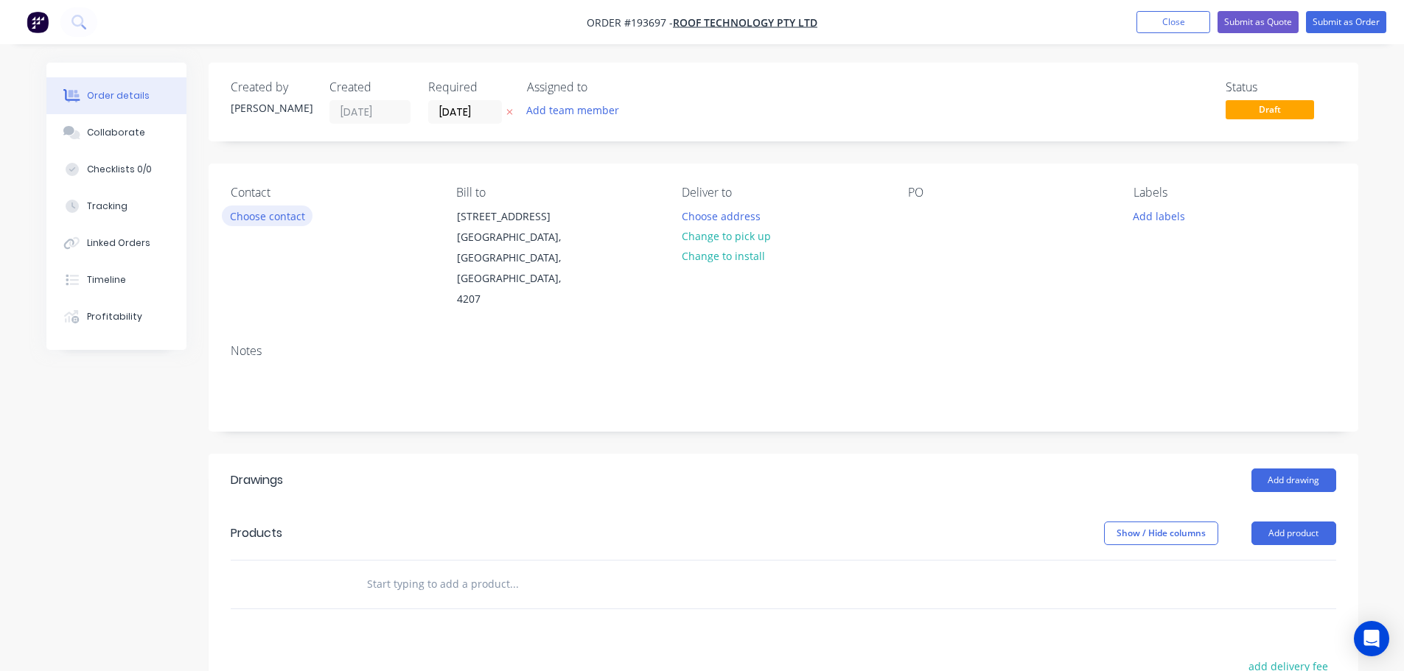
click at [263, 216] on button "Choose contact" at bounding box center [267, 216] width 91 height 20
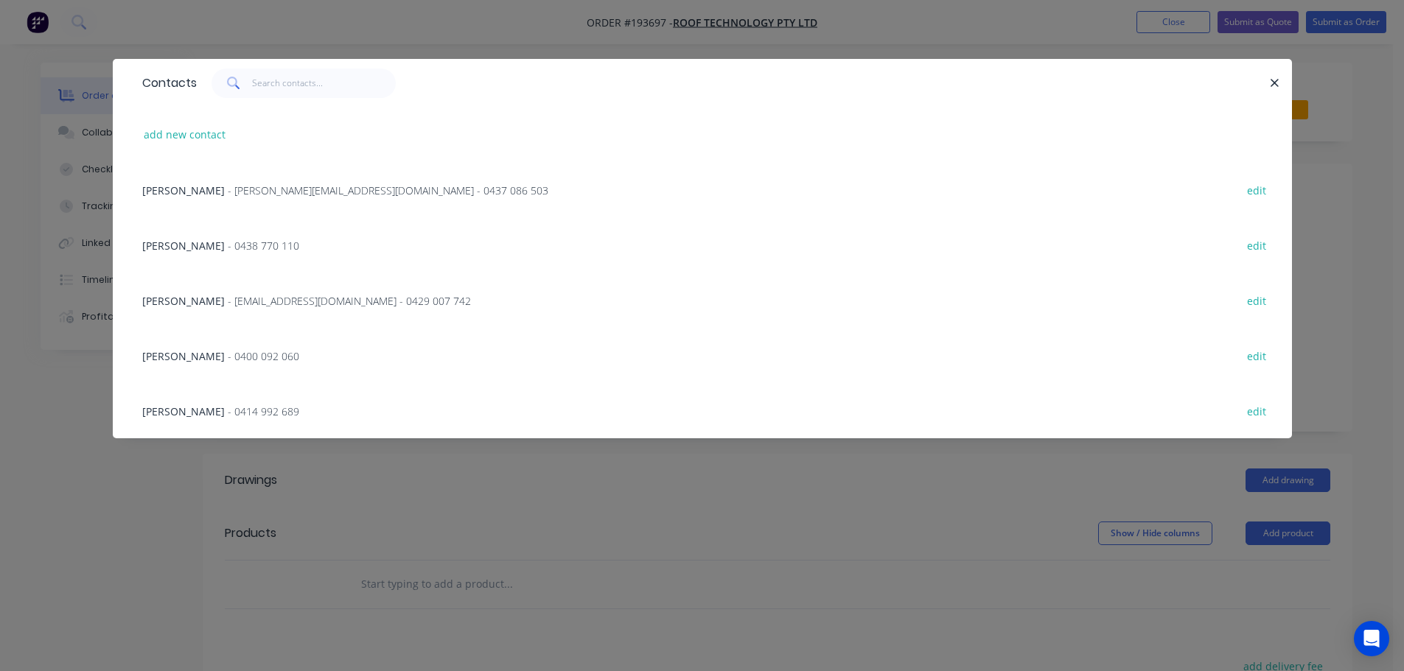
click at [257, 299] on span "- rob@rooftek.net.au - 0429 007 742" at bounding box center [349, 301] width 243 height 14
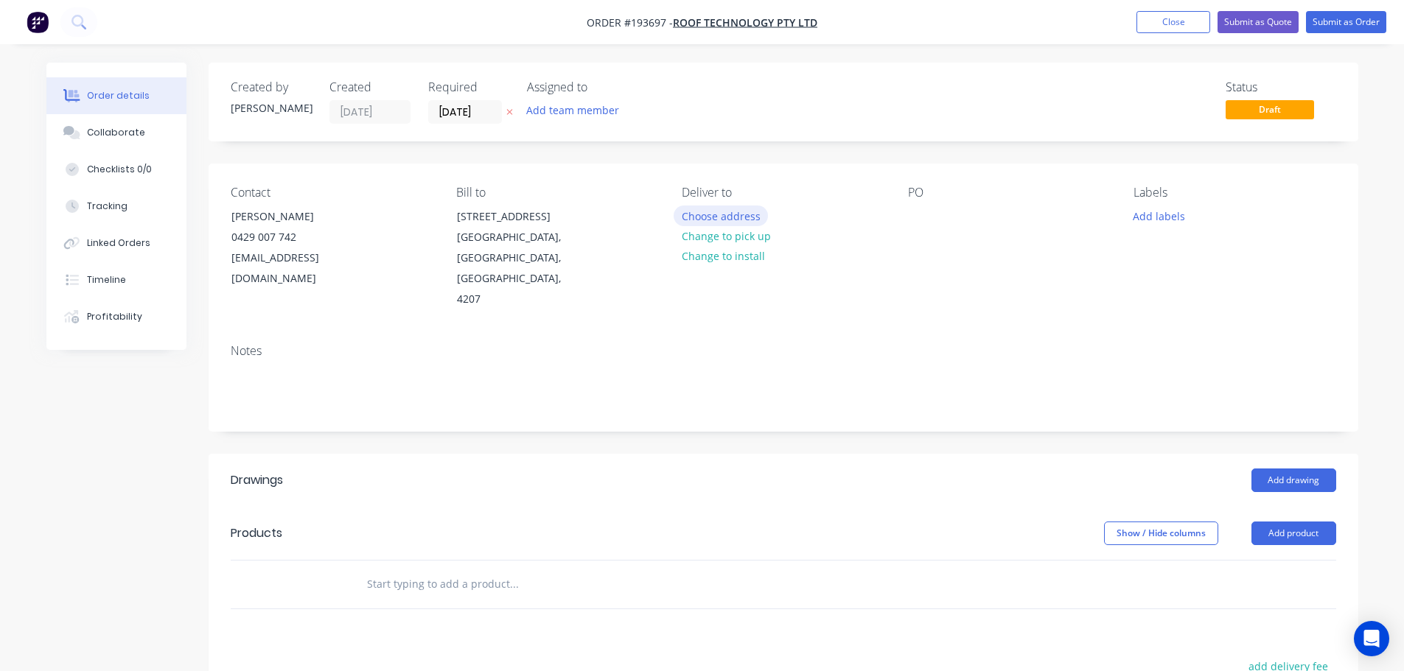
click at [706, 212] on button "Choose address" at bounding box center [720, 216] width 94 height 20
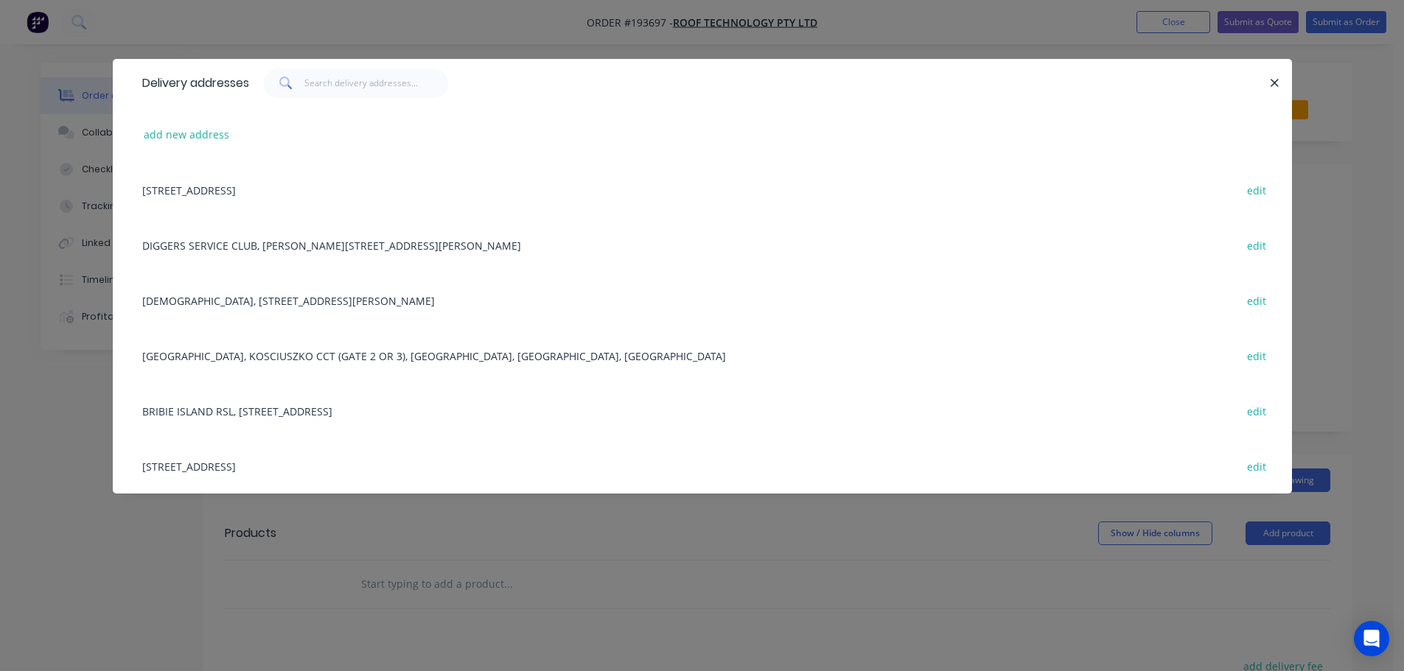
click at [259, 469] on div "2 LOCHLARNEY ST, (STORE), BEENLEIGH, Queensland, Australia, 4207 edit" at bounding box center [702, 465] width 1135 height 55
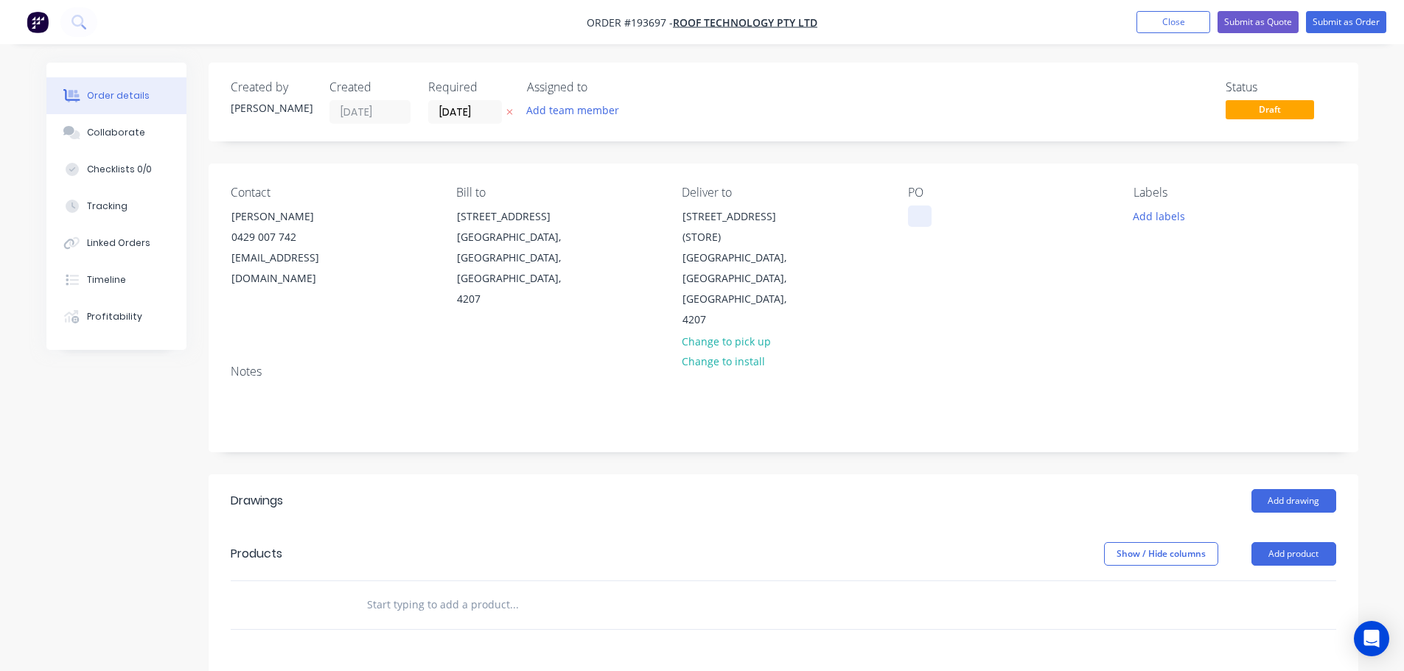
click at [925, 214] on div at bounding box center [920, 216] width 24 height 21
click at [1291, 489] on button "Add drawing" at bounding box center [1293, 501] width 85 height 24
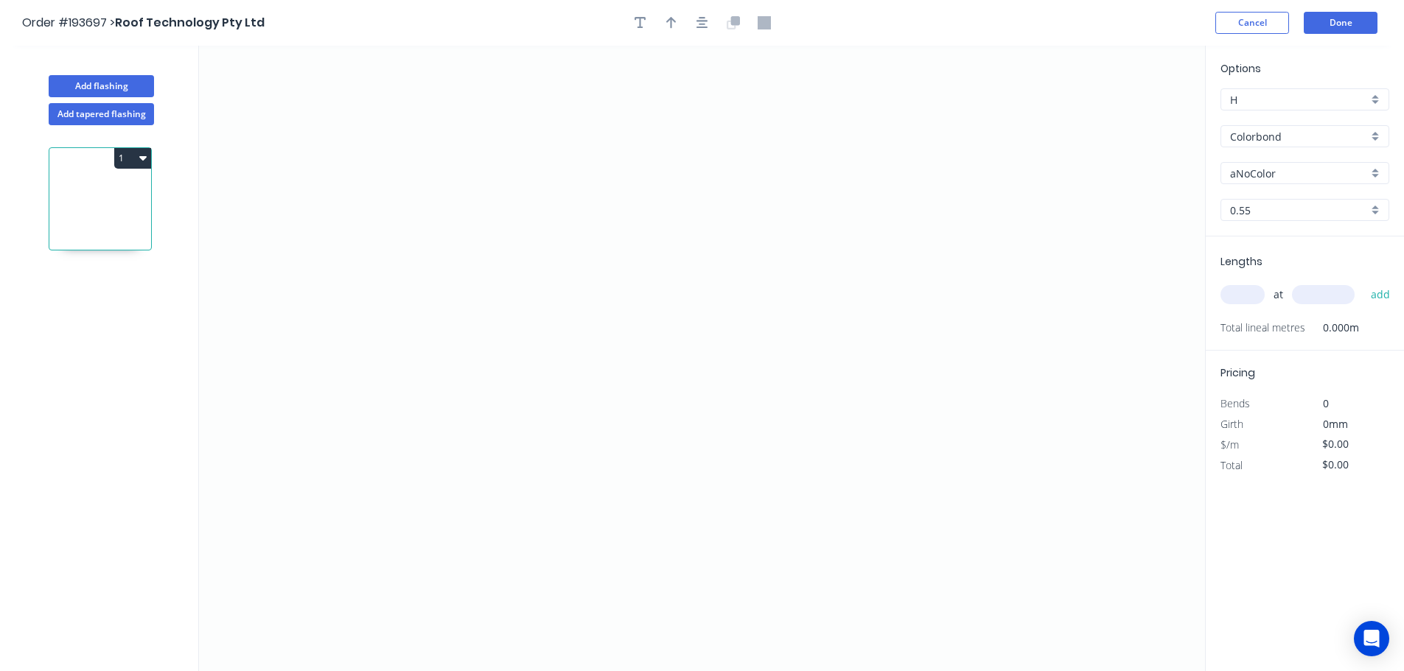
click at [1248, 171] on input "aNoColor" at bounding box center [1299, 173] width 138 height 15
click at [1243, 249] on div "Surfmist" at bounding box center [1304, 253] width 167 height 26
type input "Surfmist"
click at [1237, 291] on input "text" at bounding box center [1242, 294] width 44 height 19
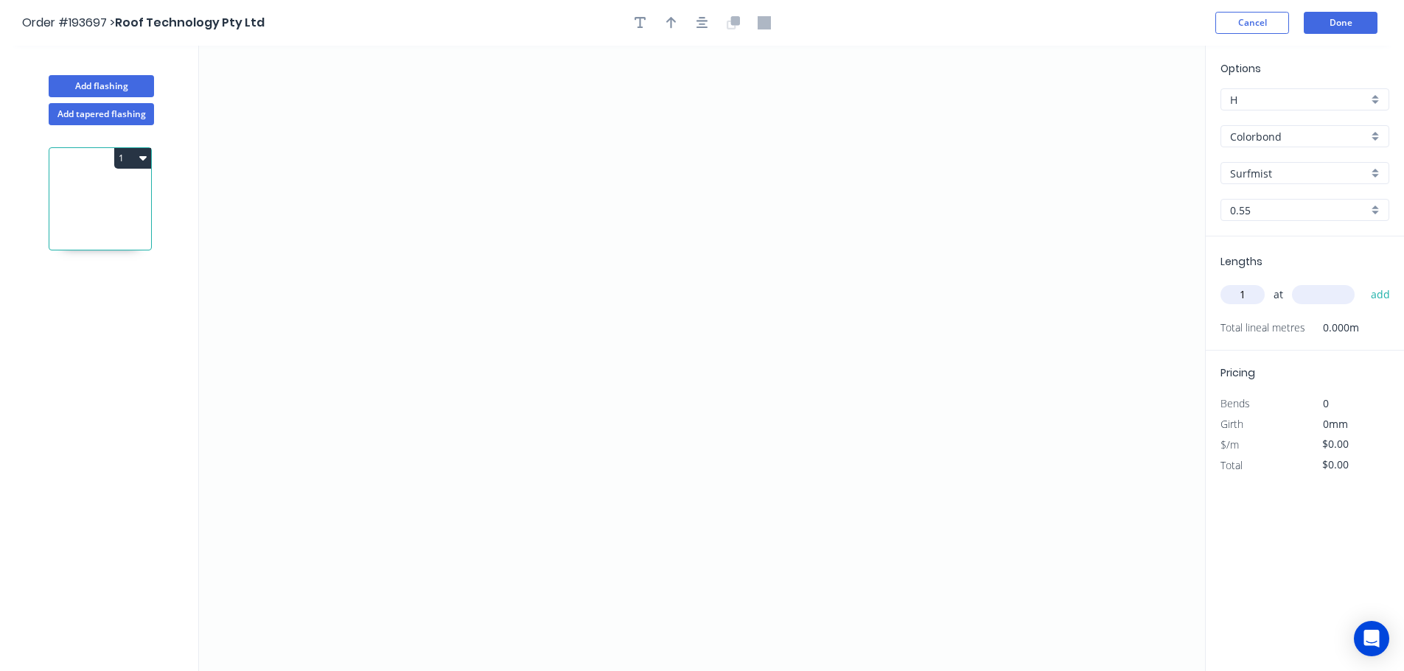
type input "1"
type input "1000"
click at [1363, 282] on button "add" at bounding box center [1380, 294] width 35 height 25
type input "1"
type input "1100"
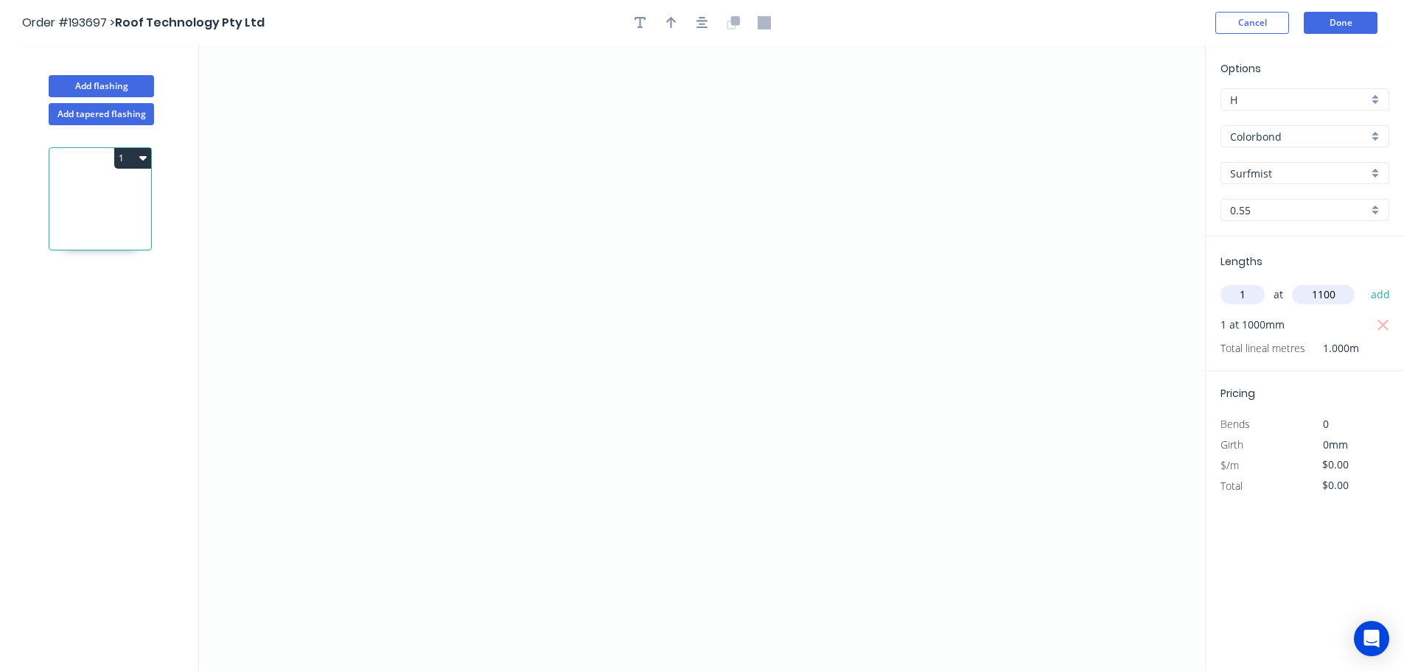
click at [1363, 282] on button "add" at bounding box center [1380, 294] width 35 height 25
click at [488, 145] on icon "0" at bounding box center [702, 359] width 1006 height 626
click at [491, 464] on icon "0" at bounding box center [702, 359] width 1006 height 626
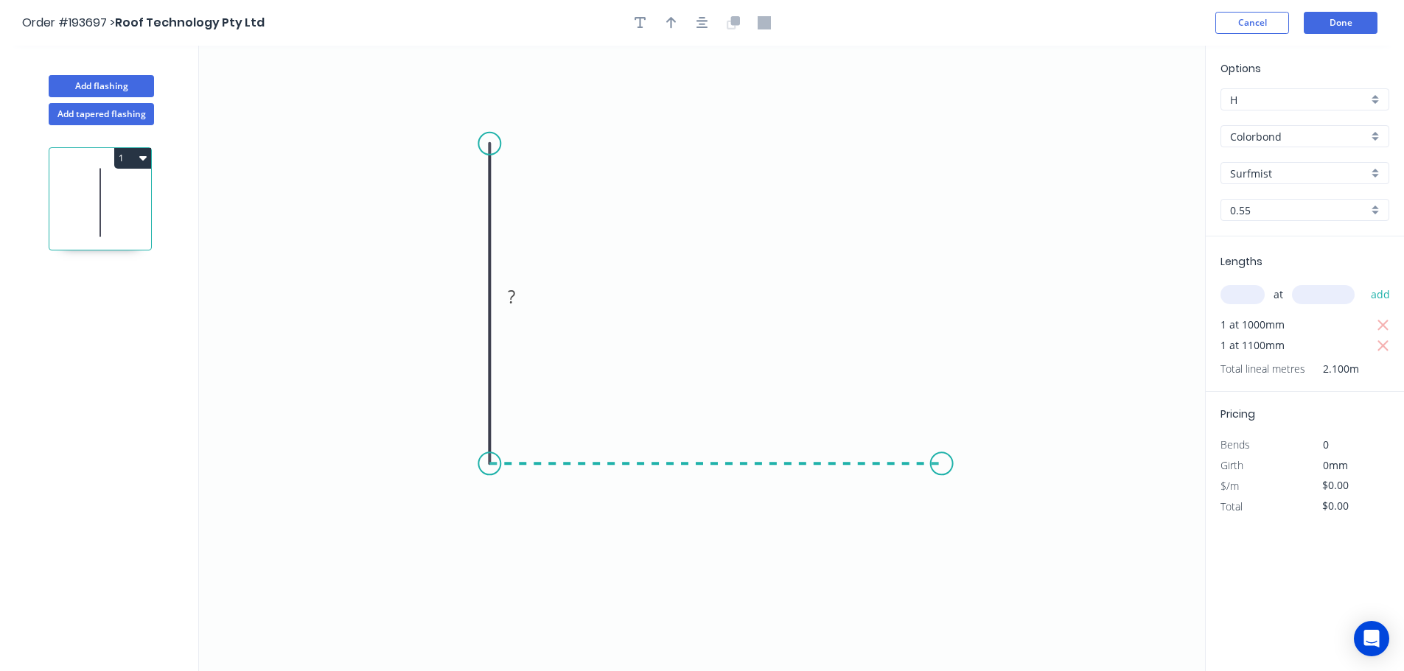
click at [942, 478] on icon "0 ?" at bounding box center [702, 359] width 1006 height 626
click at [1019, 547] on icon "0 ? ?" at bounding box center [702, 359] width 1006 height 626
click at [1019, 547] on circle at bounding box center [1019, 541] width 22 height 22
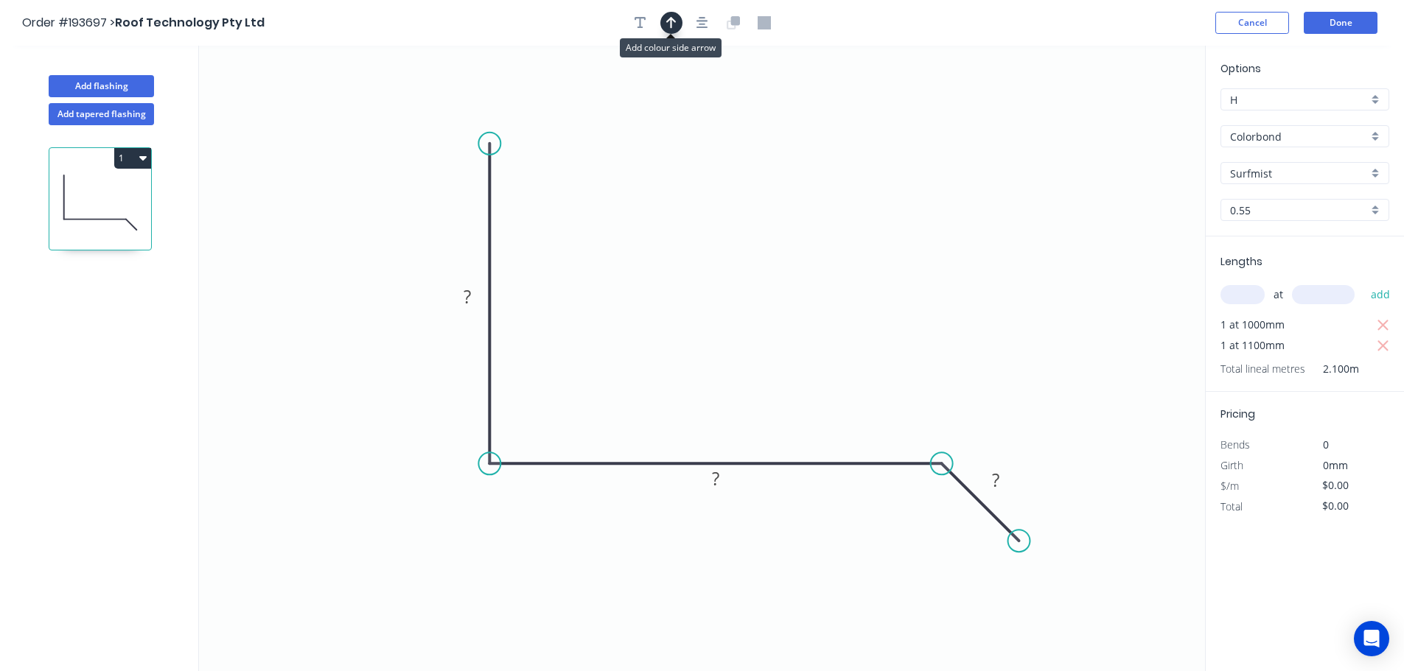
click at [673, 24] on icon "button" at bounding box center [671, 22] width 10 height 13
click at [1133, 117] on icon at bounding box center [1130, 102] width 13 height 47
drag, startPoint x: 1133, startPoint y: 117, endPoint x: 698, endPoint y: 244, distance: 452.8
click at [801, 234] on icon at bounding box center [817, 220] width 43 height 43
click at [468, 299] on tspan "?" at bounding box center [466, 296] width 7 height 24
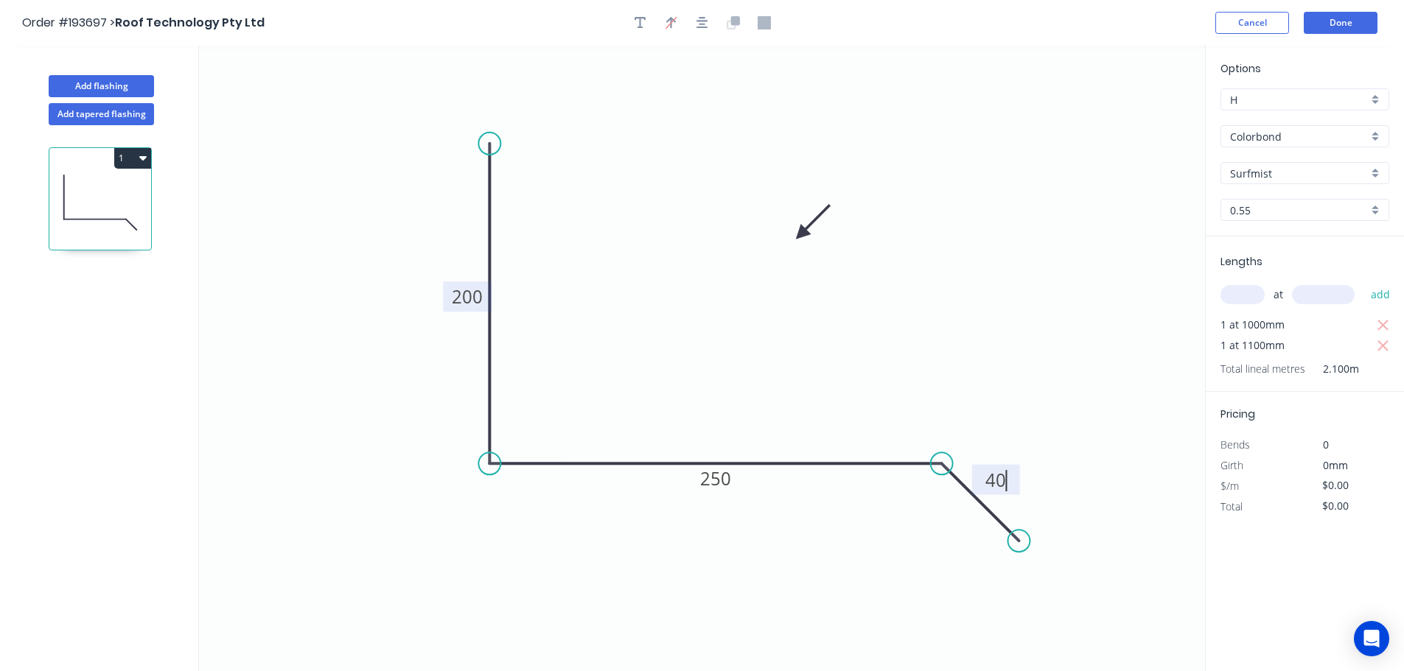
click at [130, 156] on button "1" at bounding box center [132, 158] width 37 height 21
type input "$14.04"
click at [43, 199] on div "Duplicate" at bounding box center [80, 194] width 113 height 21
type input "$0.00"
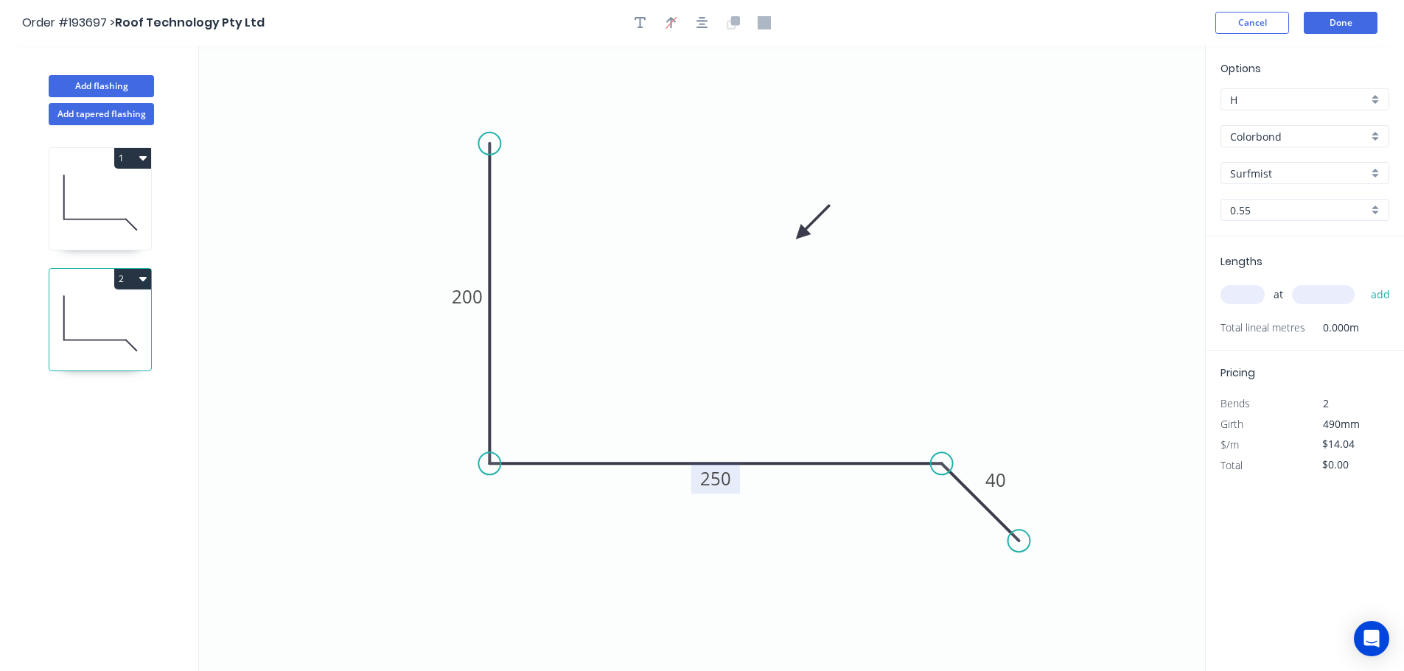
click at [712, 471] on tspan "250" at bounding box center [715, 478] width 31 height 24
click at [1245, 295] on input "text" at bounding box center [1242, 294] width 44 height 19
type input "$16.02"
type input "1"
type input "1000"
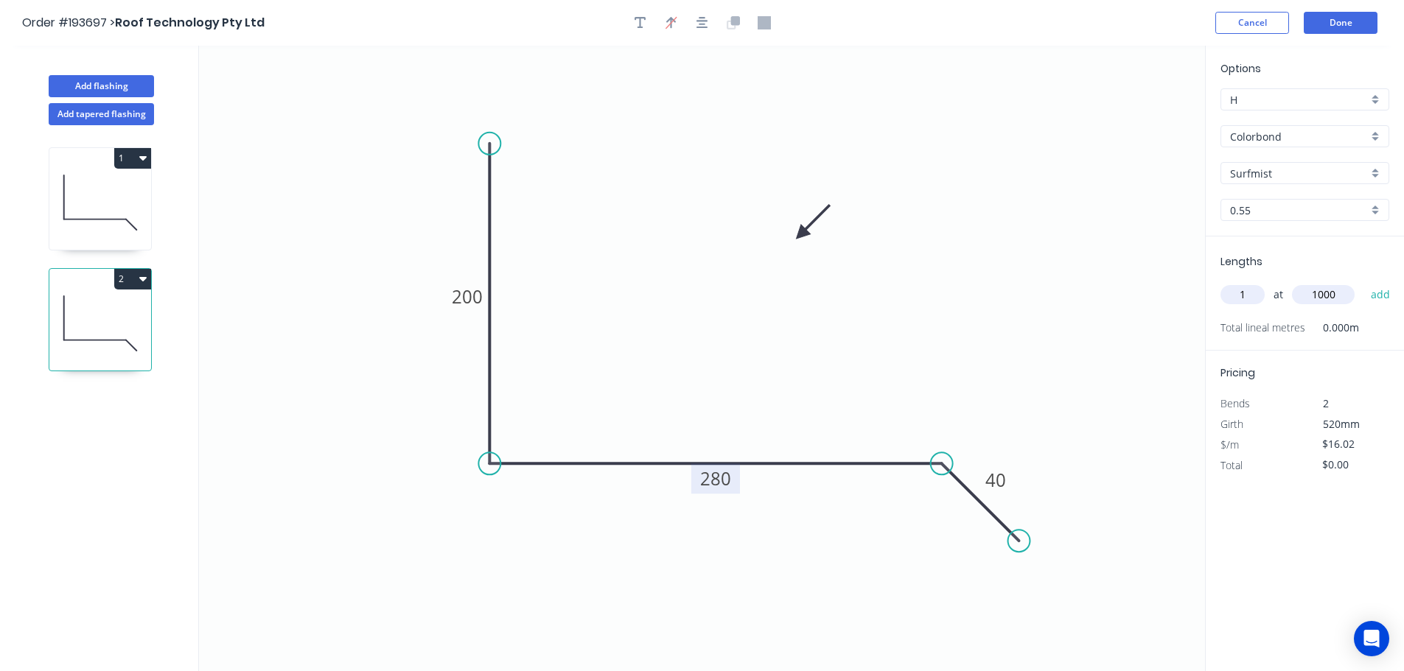
click at [1363, 282] on button "add" at bounding box center [1380, 294] width 35 height 25
type input "$16.02"
click at [74, 88] on button "Add flashing" at bounding box center [101, 86] width 105 height 22
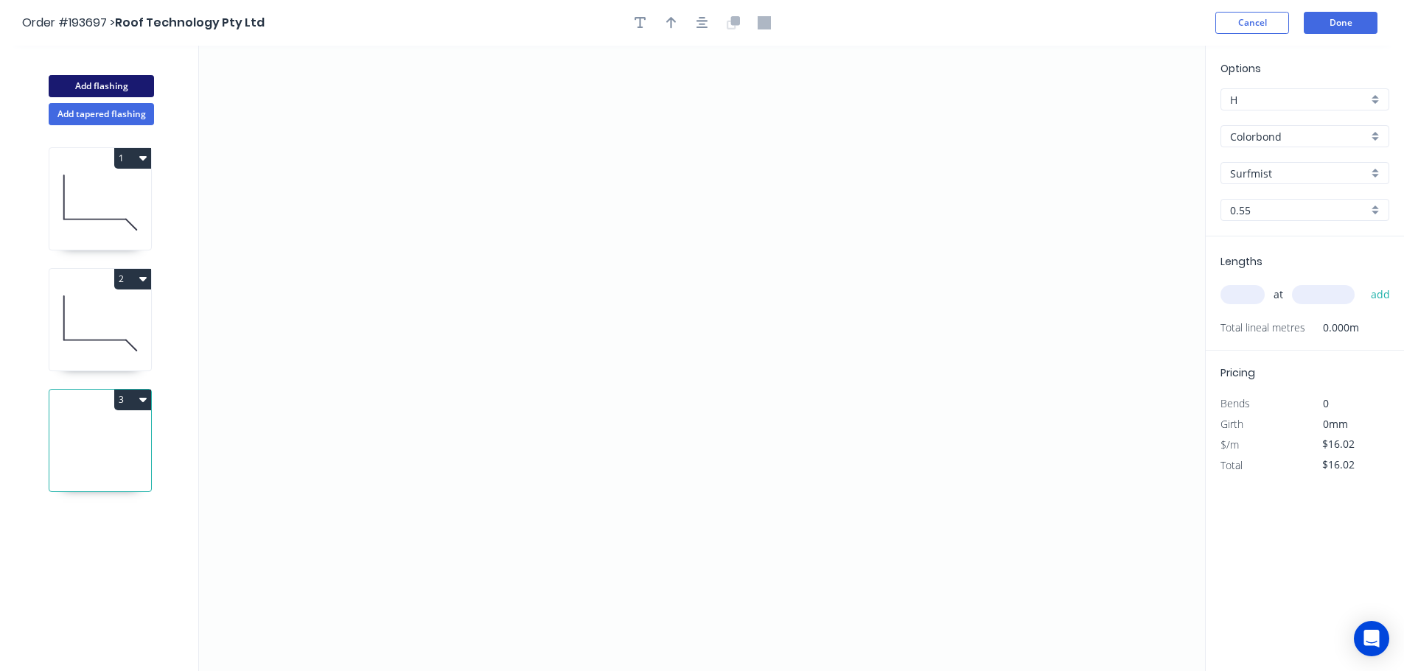
type input "$0.00"
click at [372, 444] on icon "0" at bounding box center [702, 359] width 1006 height 626
click at [470, 336] on icon "0" at bounding box center [702, 359] width 1006 height 626
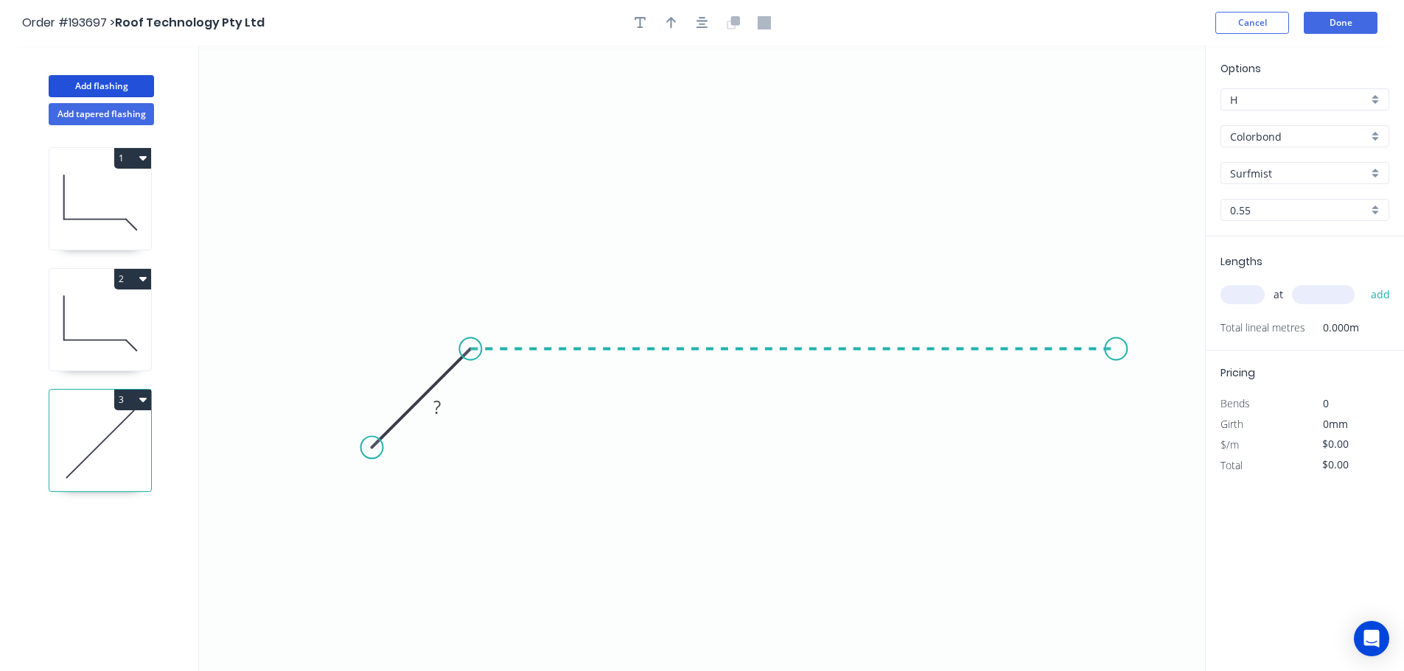
click at [1116, 348] on icon "0 ?" at bounding box center [702, 359] width 1006 height 626
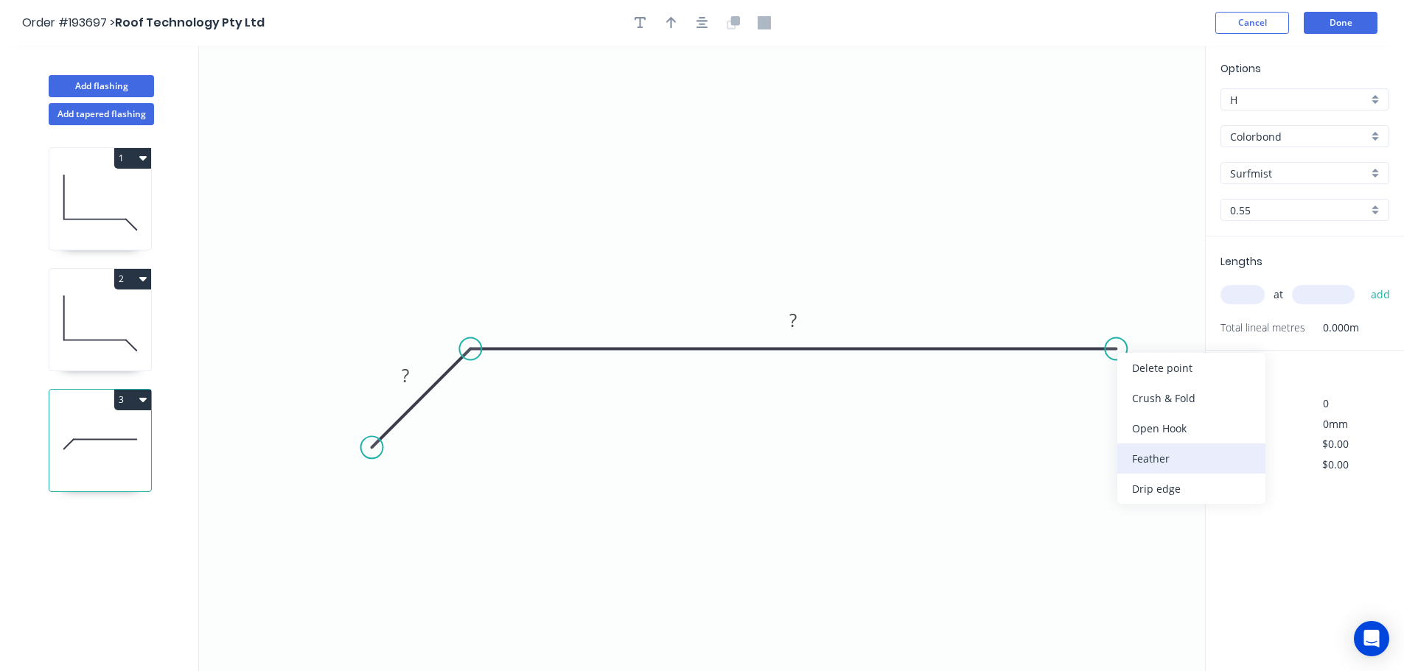
click at [1157, 461] on div "Feather" at bounding box center [1191, 459] width 148 height 30
drag, startPoint x: 1155, startPoint y: 312, endPoint x: 1130, endPoint y: 421, distance: 111.9
click at [1130, 421] on rect at bounding box center [1110, 419] width 57 height 30
click at [1125, 421] on tspan "15" at bounding box center [1119, 419] width 21 height 24
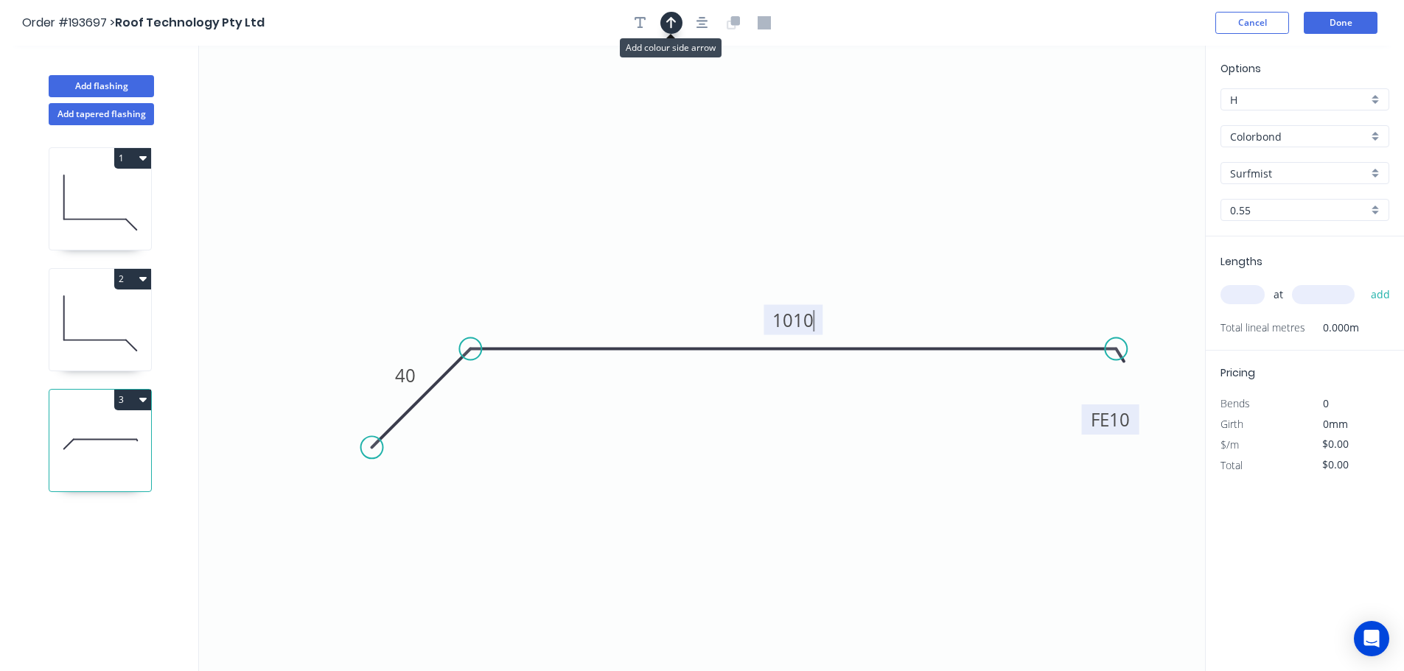
click at [675, 20] on icon "button" at bounding box center [671, 22] width 10 height 13
type input "$27.92"
click at [1129, 116] on icon at bounding box center [1130, 102] width 13 height 47
drag, startPoint x: 1129, startPoint y: 116, endPoint x: 914, endPoint y: 194, distance: 228.6
click at [1001, 168] on icon at bounding box center [1022, 146] width 43 height 43
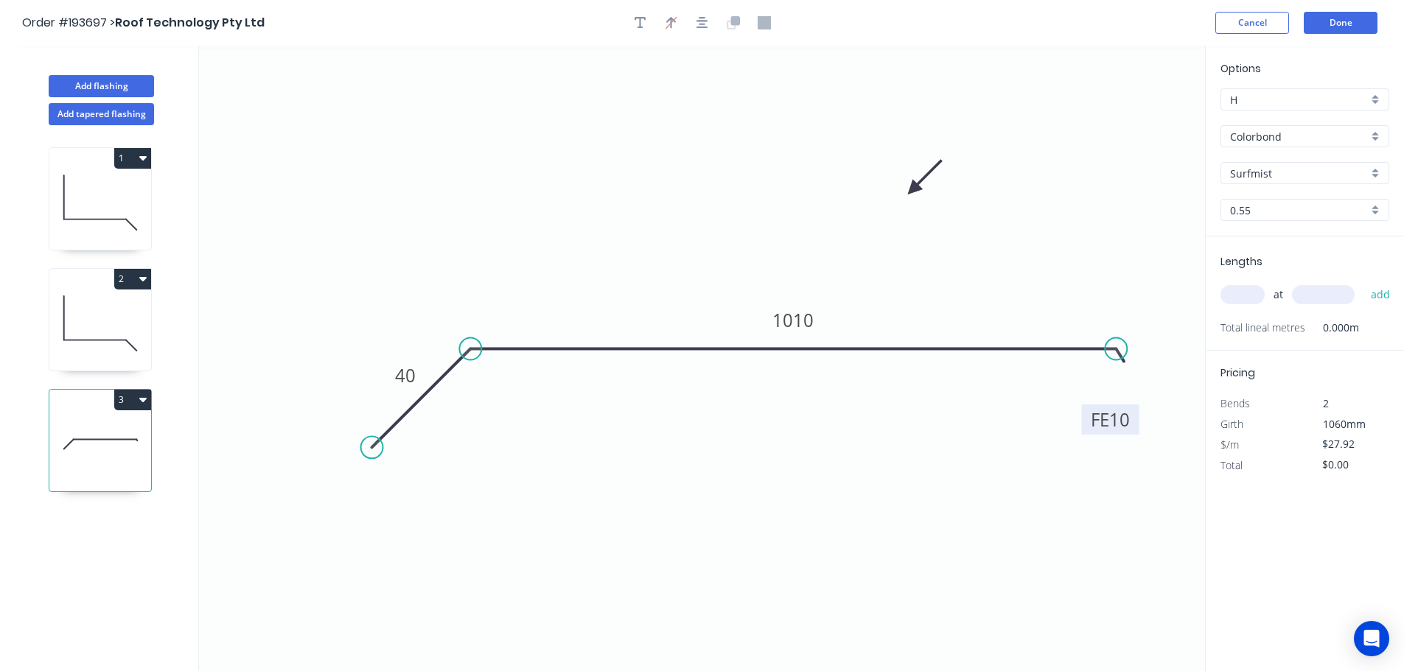
click at [1246, 289] on input "text" at bounding box center [1242, 294] width 44 height 19
type input "4"
type input "1850"
click at [1363, 282] on button "add" at bounding box center [1380, 294] width 35 height 25
click at [129, 400] on button "3" at bounding box center [132, 400] width 37 height 21
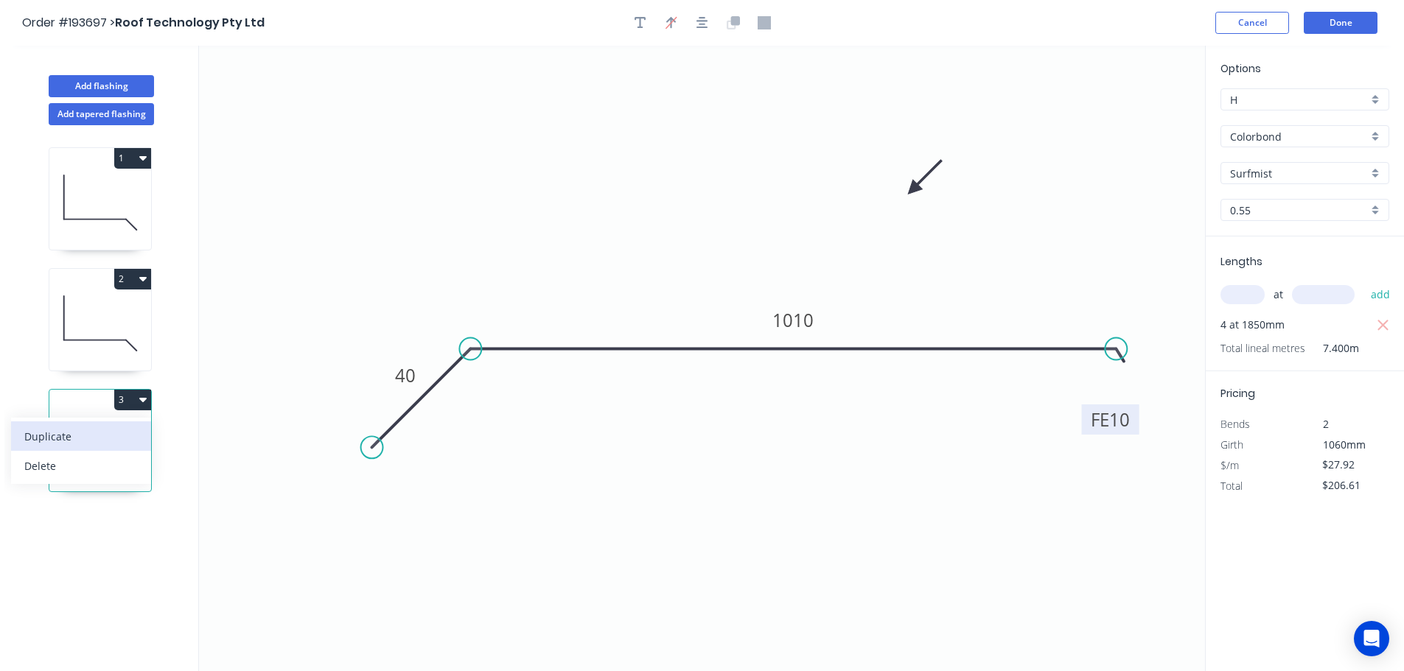
click at [60, 433] on div "Duplicate" at bounding box center [80, 436] width 113 height 21
type input "$0.00"
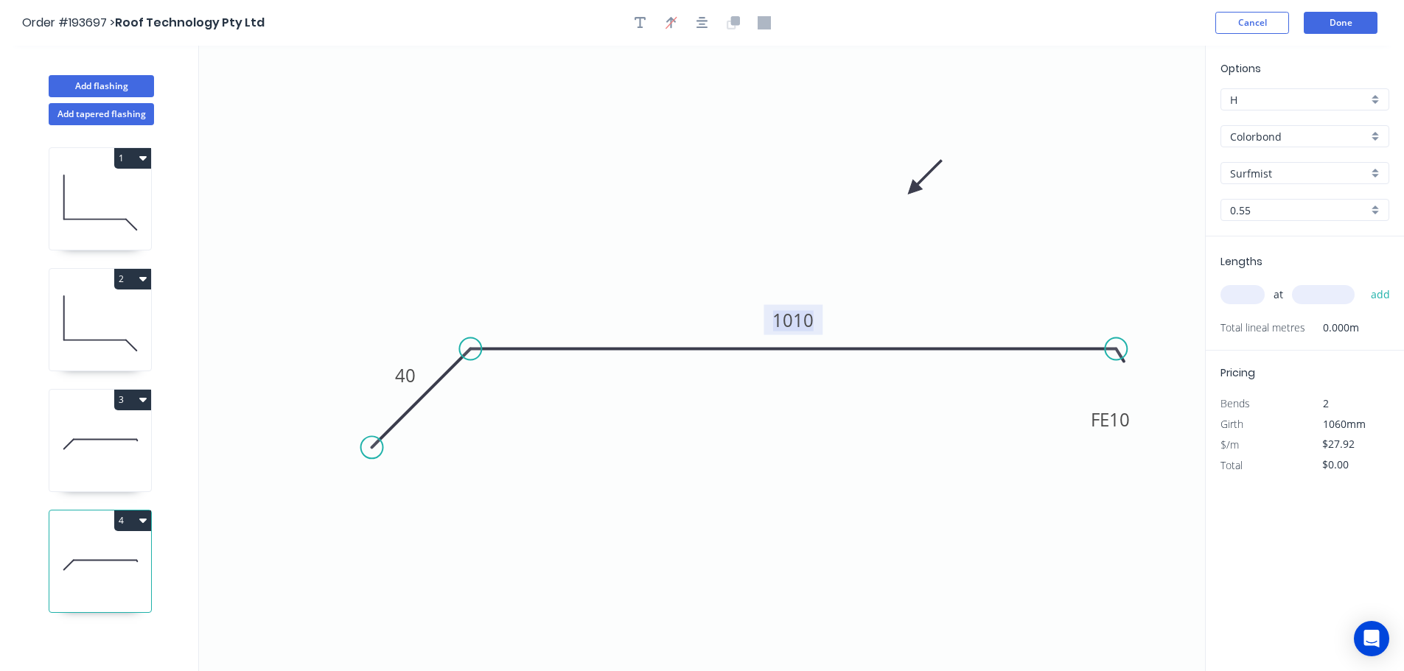
click at [806, 321] on tspan "1010" at bounding box center [792, 320] width 41 height 24
click at [1254, 293] on input "text" at bounding box center [1242, 294] width 44 height 19
type input "$16.02"
type input "2"
type input "1700"
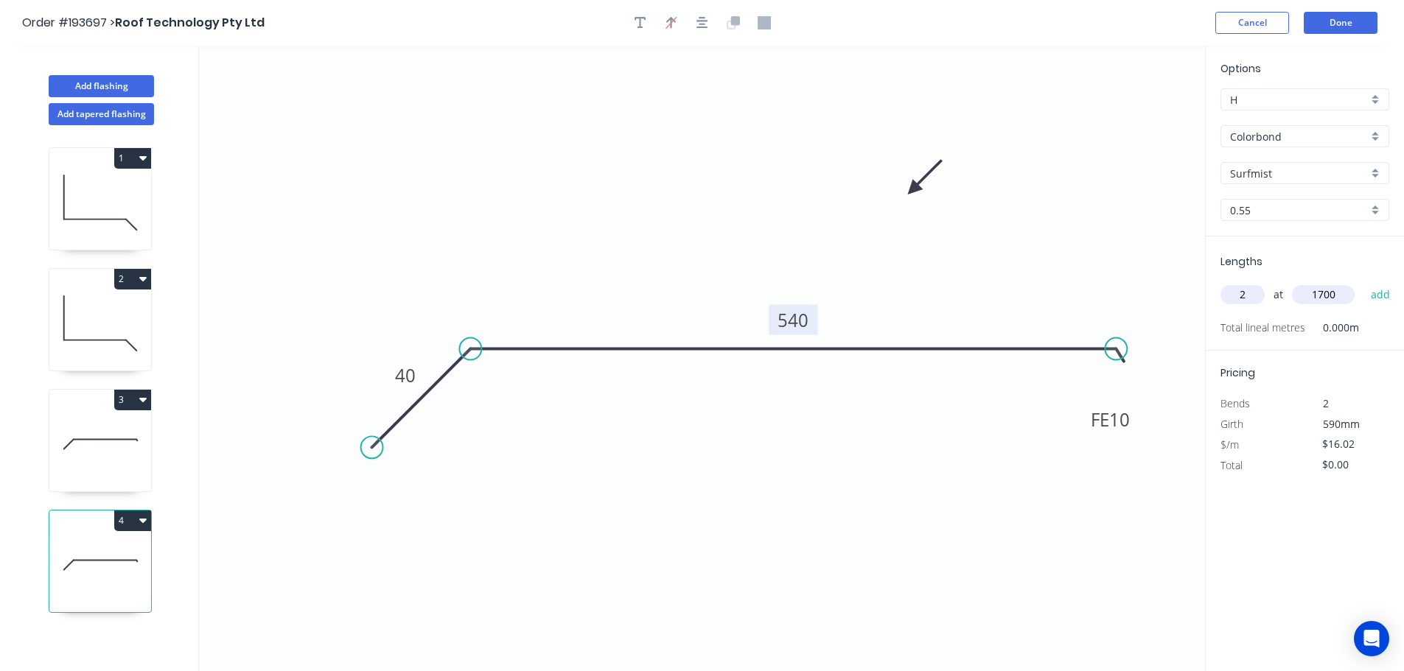
click at [1363, 282] on button "add" at bounding box center [1380, 294] width 35 height 25
type input "$54.47"
drag, startPoint x: 94, startPoint y: 80, endPoint x: 110, endPoint y: 86, distance: 17.5
click at [94, 80] on button "Add flashing" at bounding box center [101, 86] width 105 height 22
type input "$0.00"
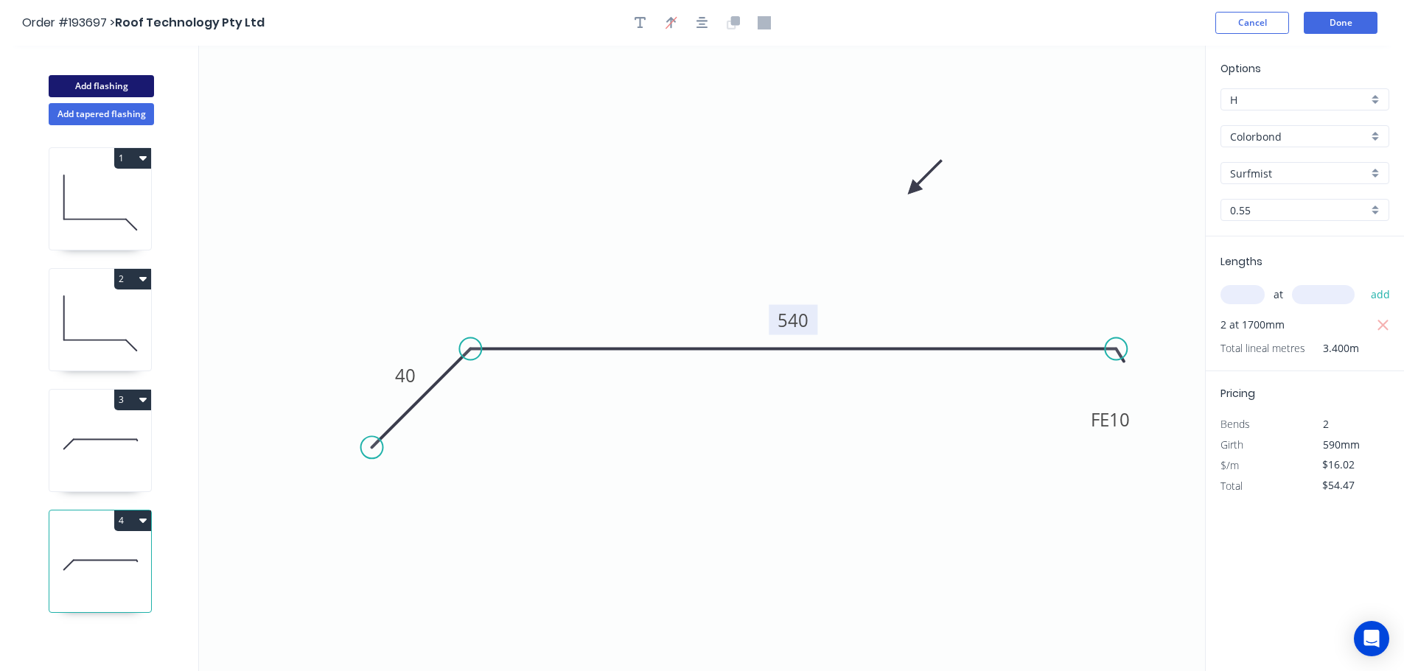
type input "$0.00"
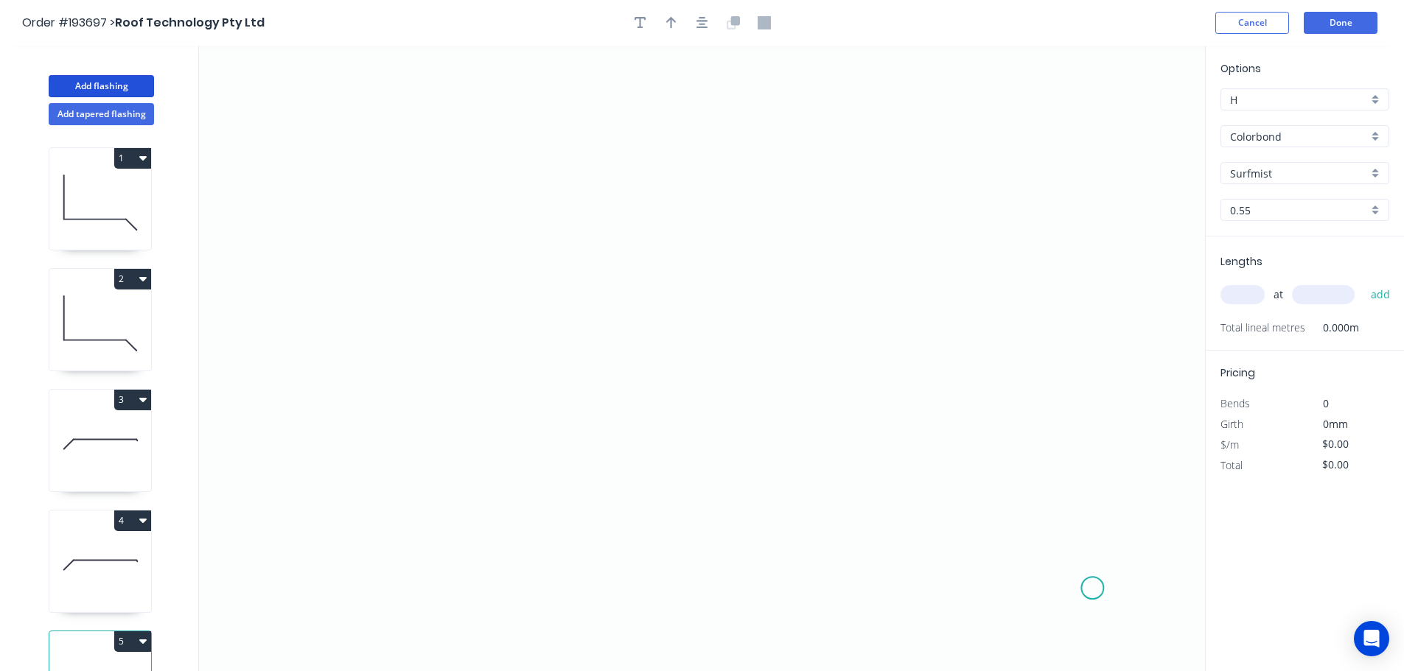
click at [1093, 589] on icon "0" at bounding box center [702, 359] width 1006 height 626
click at [1017, 508] on icon "0" at bounding box center [702, 359] width 1006 height 626
click at [438, 516] on icon "0 ?" at bounding box center [702, 359] width 1006 height 626
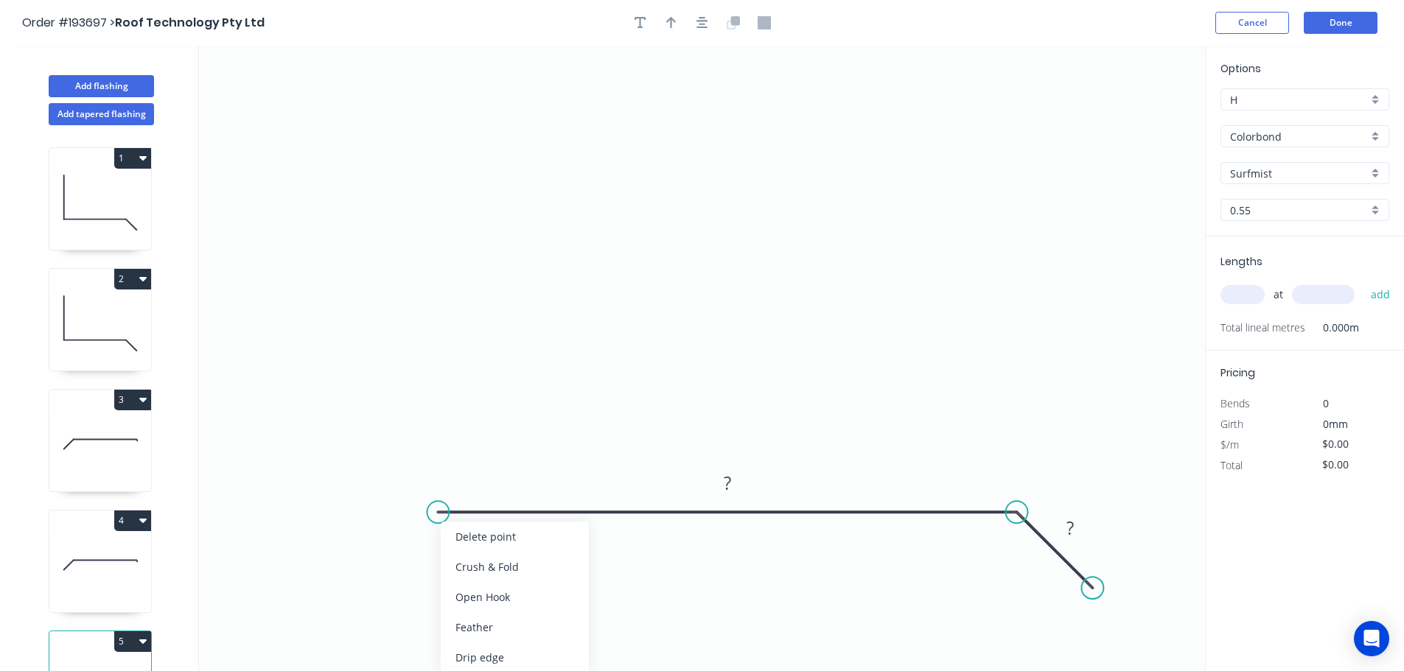
click at [475, 625] on div "Feather" at bounding box center [515, 627] width 148 height 30
click at [469, 558] on div "Flip bend" at bounding box center [513, 561] width 148 height 30
drag, startPoint x: 480, startPoint y: 540, endPoint x: 469, endPoint y: 584, distance: 45.6
click at [472, 582] on rect at bounding box center [449, 570] width 57 height 30
click at [460, 575] on tspan "15" at bounding box center [457, 579] width 21 height 24
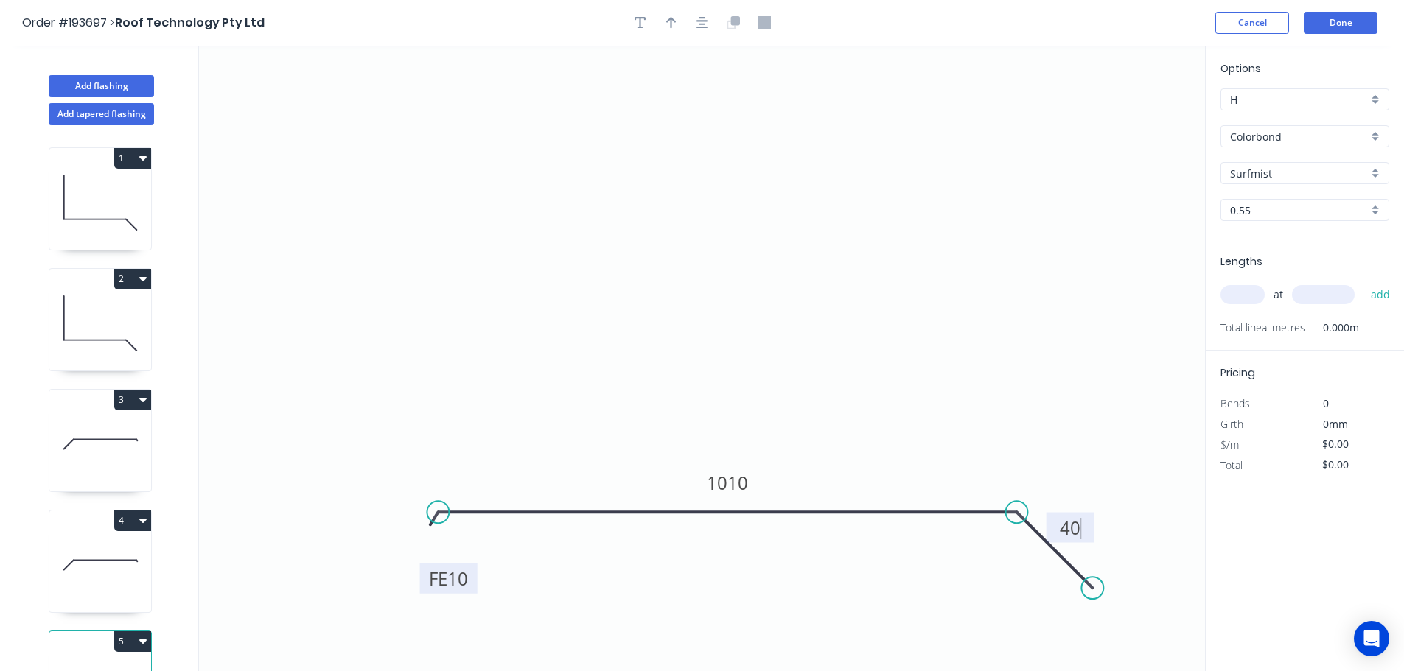
click at [1241, 293] on input "text" at bounding box center [1242, 294] width 44 height 19
type input "$27.92"
type input "1"
type input "1200"
click at [1363, 282] on button "add" at bounding box center [1380, 294] width 35 height 25
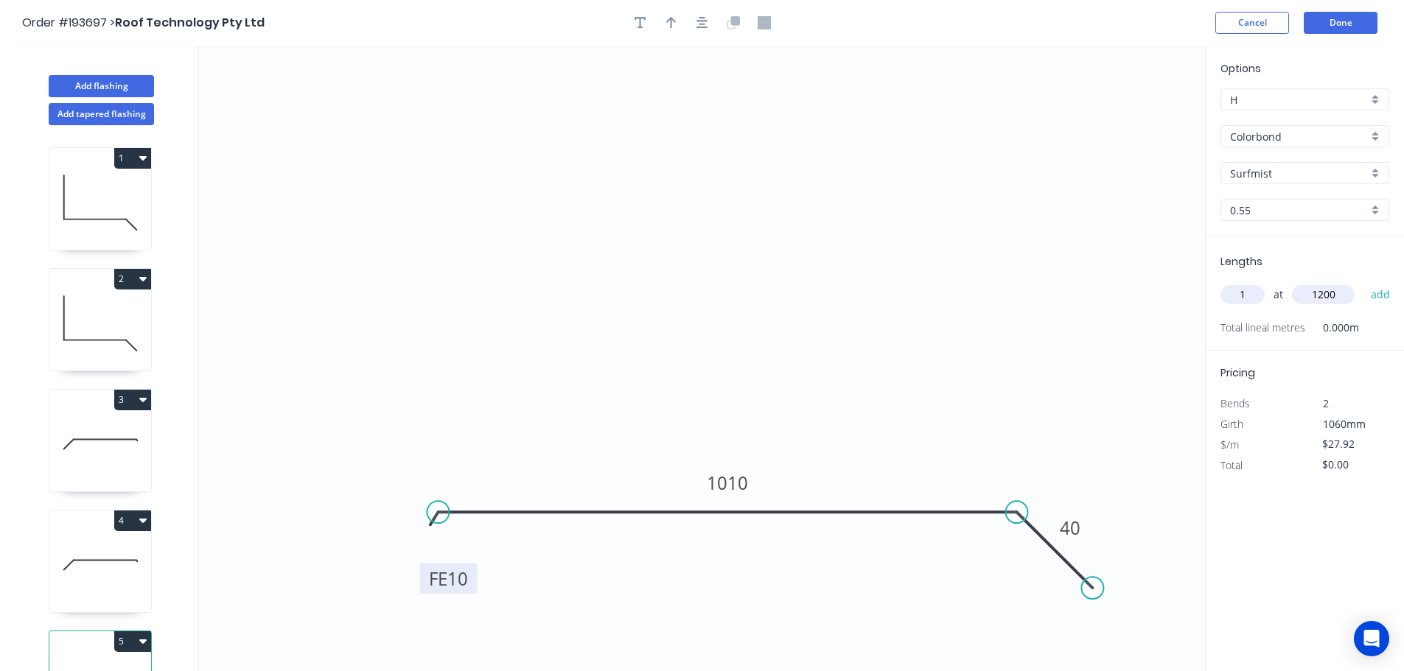
type input "$33.50"
click at [84, 81] on button "Add flashing" at bounding box center [101, 86] width 105 height 22
type input "$0.00"
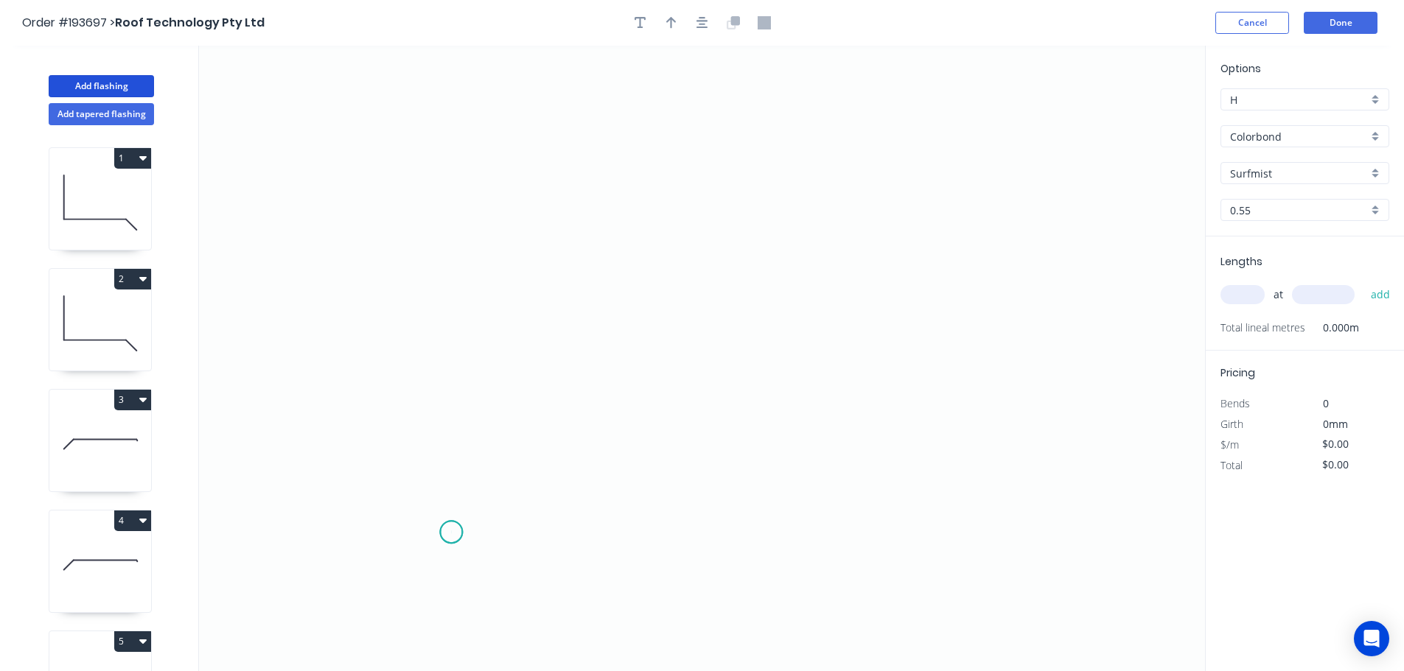
click at [451, 533] on icon "0" at bounding box center [702, 359] width 1006 height 626
click at [591, 528] on icon "0" at bounding box center [702, 359] width 1006 height 626
click at [599, 167] on icon "0 ?" at bounding box center [702, 359] width 1006 height 626
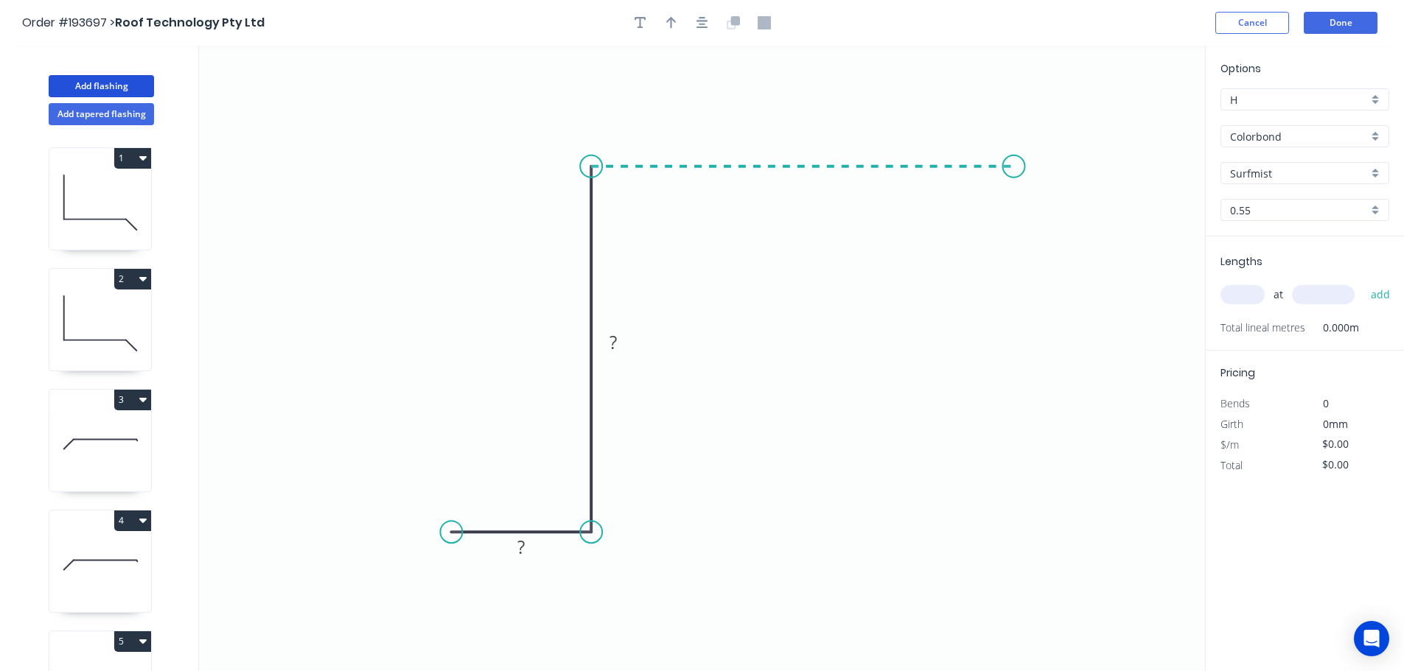
drag, startPoint x: 1014, startPoint y: 179, endPoint x: 1011, endPoint y: 254, distance: 75.2
click at [1014, 180] on icon "0 ? ?" at bounding box center [702, 359] width 1006 height 626
click at [1012, 533] on icon "0 ? ? ?" at bounding box center [702, 359] width 1006 height 626
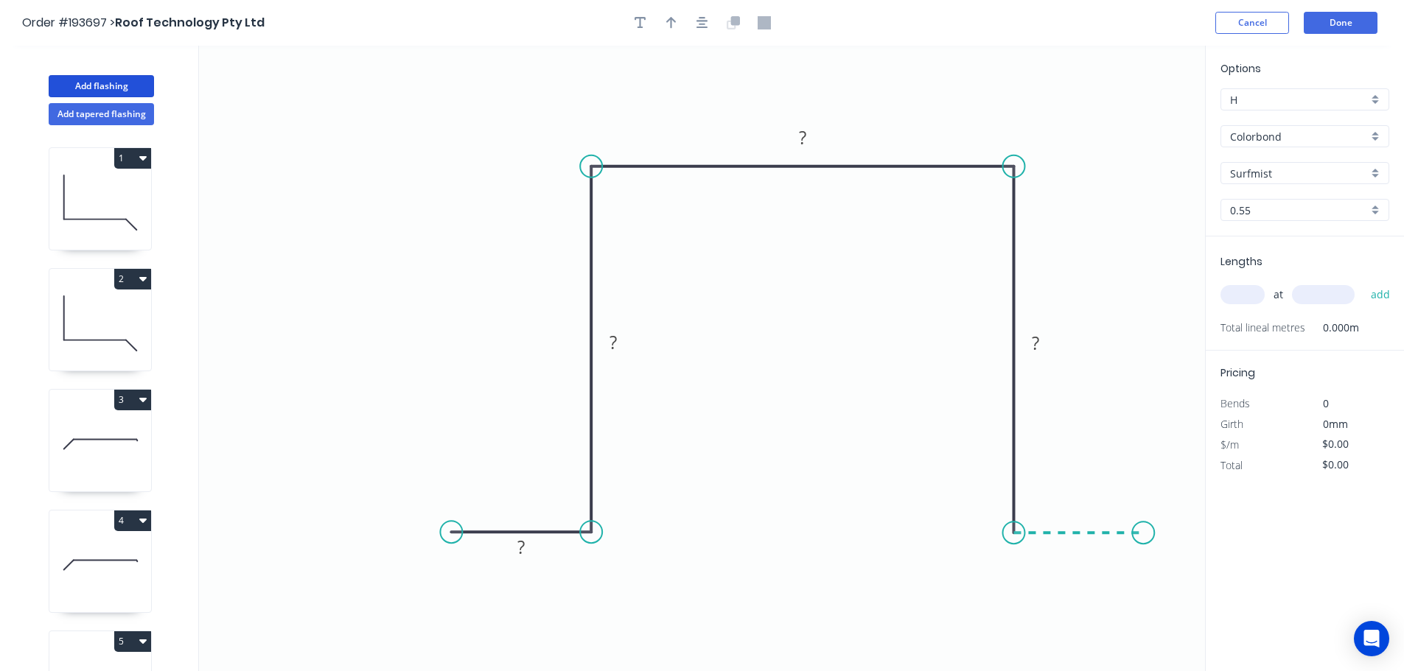
click at [1143, 532] on icon "0 ? ? ? ?" at bounding box center [702, 359] width 1006 height 626
click at [1079, 549] on tspan "?" at bounding box center [1077, 548] width 7 height 24
type input "$29.46"
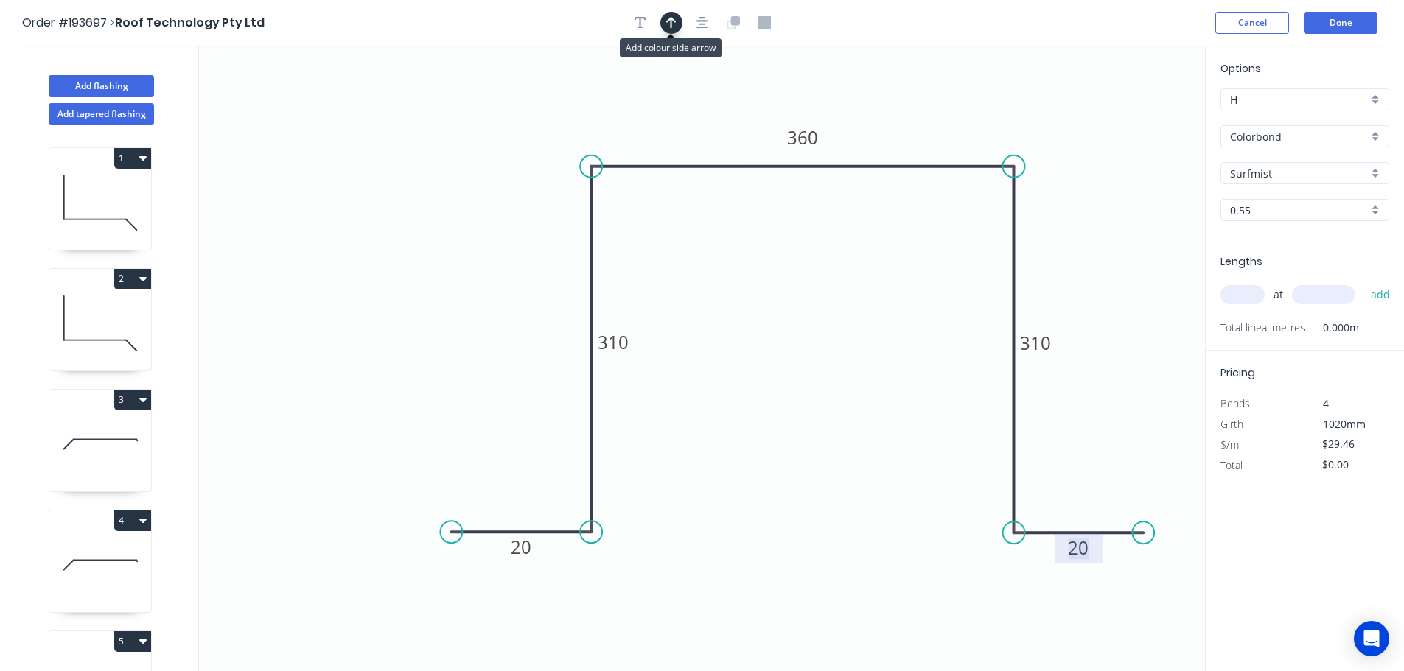
click at [668, 24] on icon "button" at bounding box center [671, 22] width 10 height 13
click at [1128, 119] on icon at bounding box center [1130, 102] width 13 height 47
drag, startPoint x: 1130, startPoint y: 121, endPoint x: 1105, endPoint y: 270, distance: 150.9
click at [1095, 245] on icon at bounding box center [1113, 224] width 43 height 43
click at [1247, 294] on input "text" at bounding box center [1242, 294] width 44 height 19
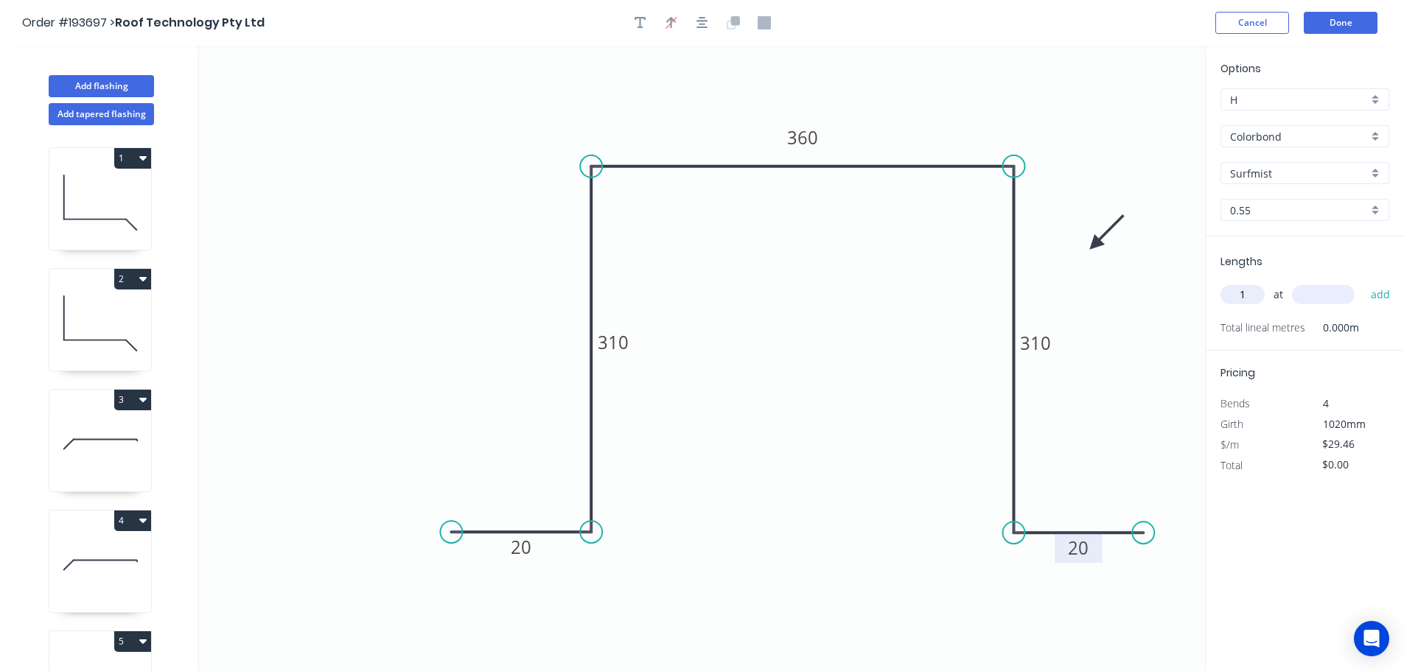
type input "1"
type input "1200"
click at [1363, 282] on button "add" at bounding box center [1380, 294] width 35 height 25
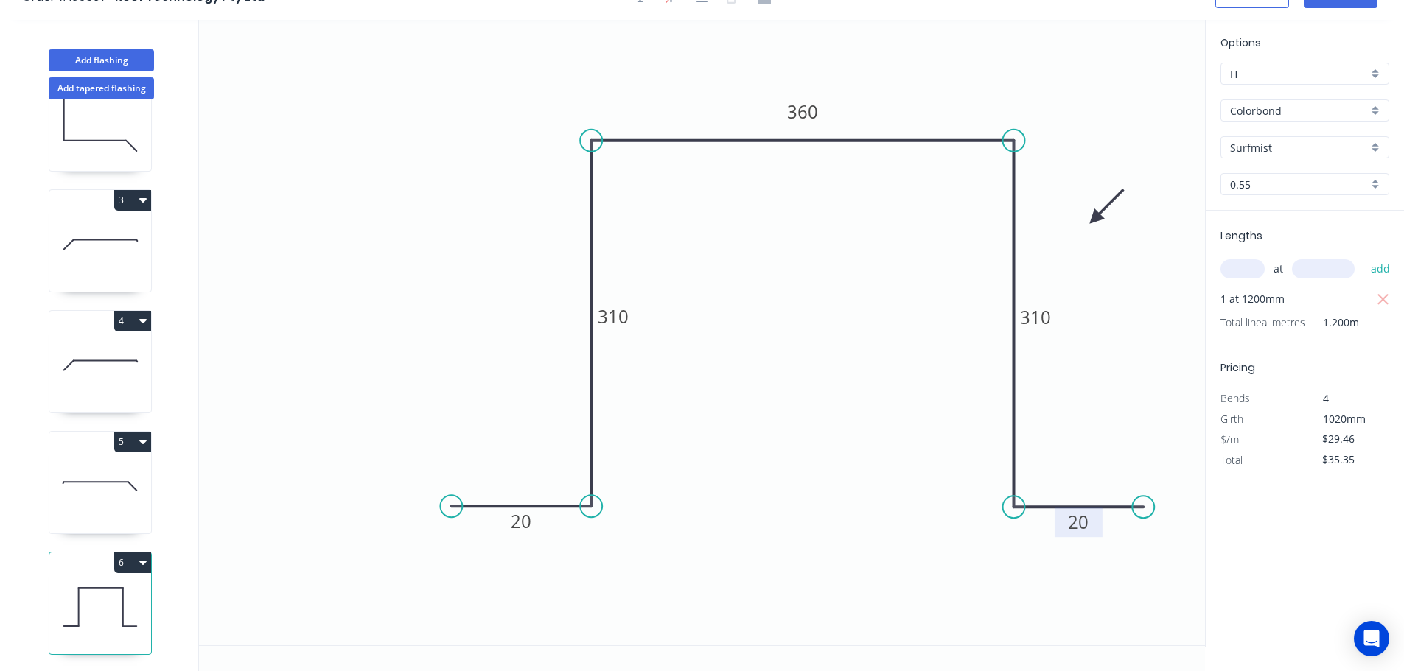
scroll to position [27, 0]
click at [134, 551] on button "6" at bounding box center [132, 561] width 37 height 21
click at [59, 587] on div "Duplicate" at bounding box center [80, 597] width 113 height 21
type input "$0.00"
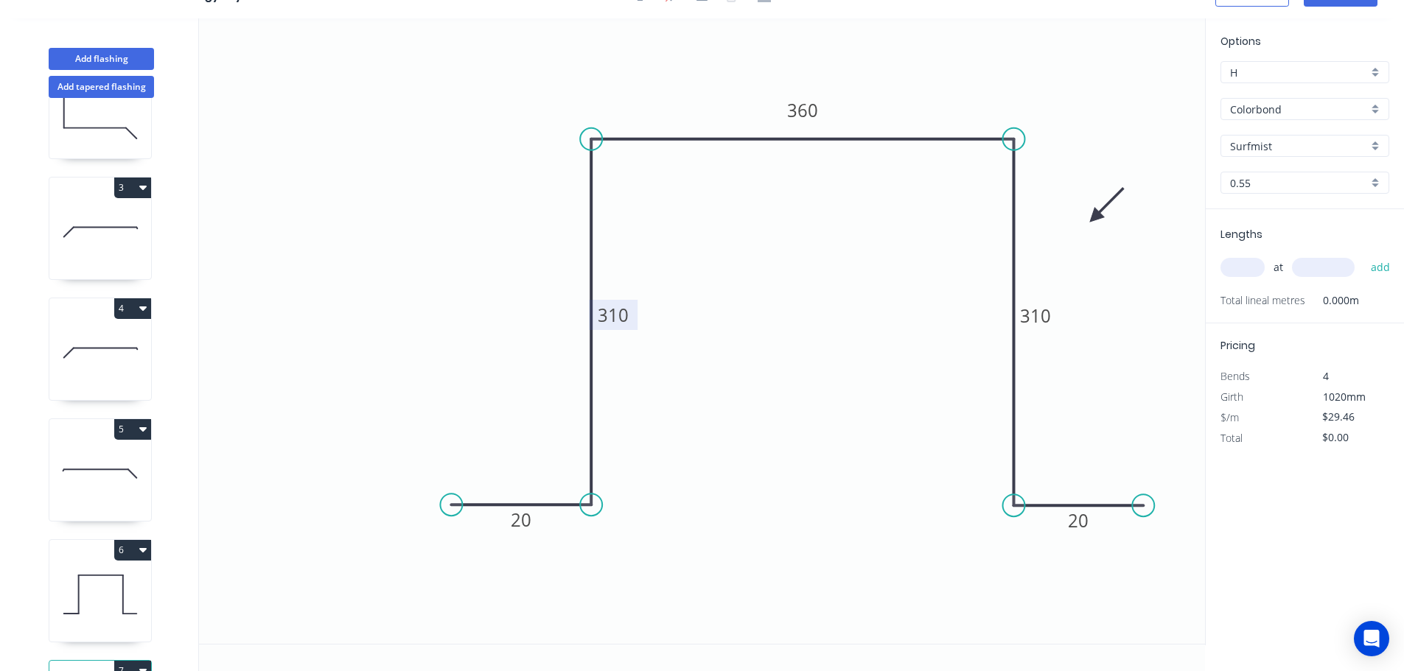
click at [630, 312] on rect at bounding box center [613, 315] width 49 height 30
click at [614, 308] on tspan "310" at bounding box center [613, 315] width 31 height 24
type input "$25.50"
click at [1252, 266] on input "text" at bounding box center [1242, 267] width 44 height 19
type input "1"
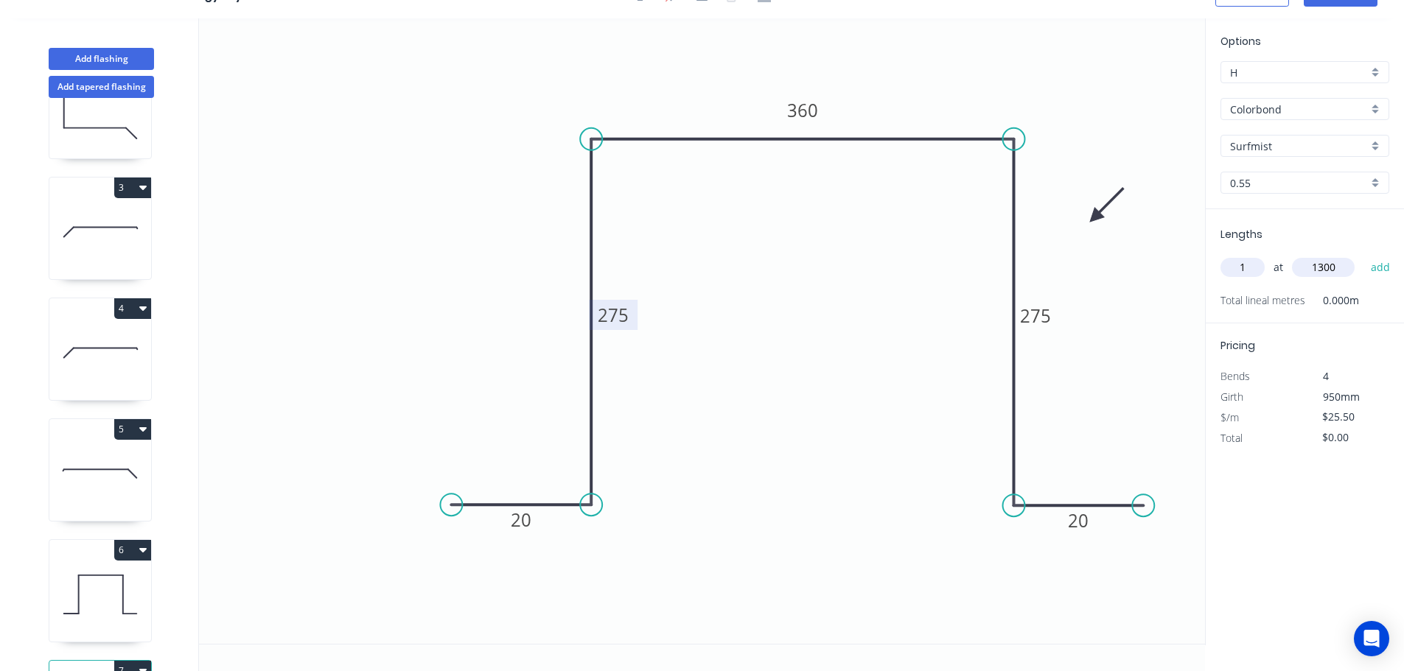
type input "1300"
click at [1363, 255] on button "add" at bounding box center [1380, 267] width 35 height 25
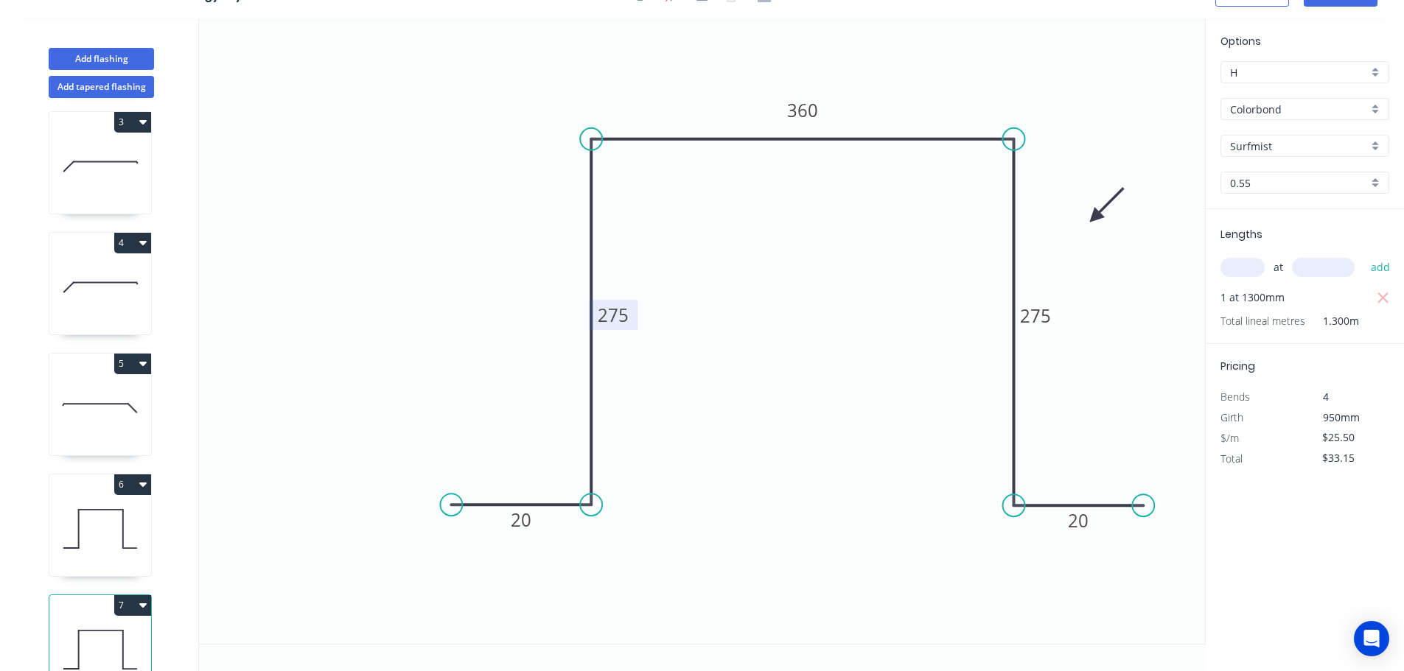
scroll to position [306, 0]
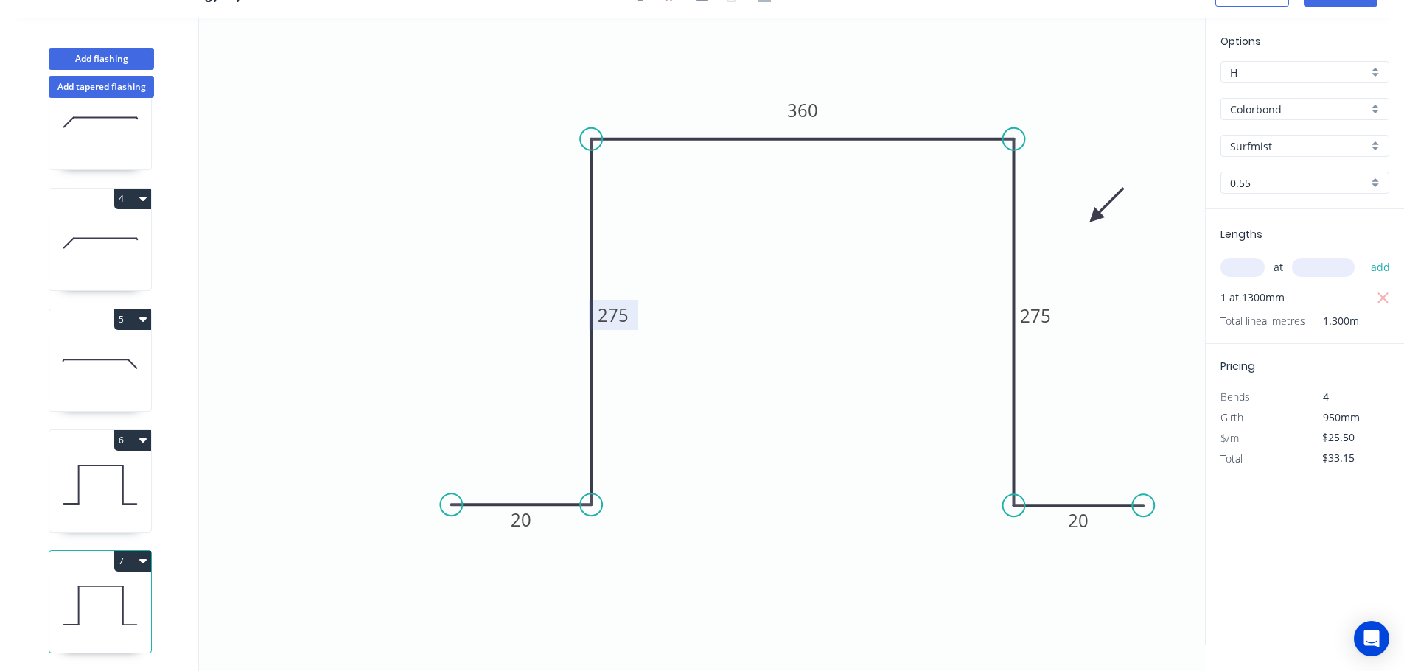
click at [133, 551] on button "7" at bounding box center [132, 561] width 37 height 21
click at [69, 587] on div "Duplicate" at bounding box center [80, 597] width 113 height 21
type input "$0.00"
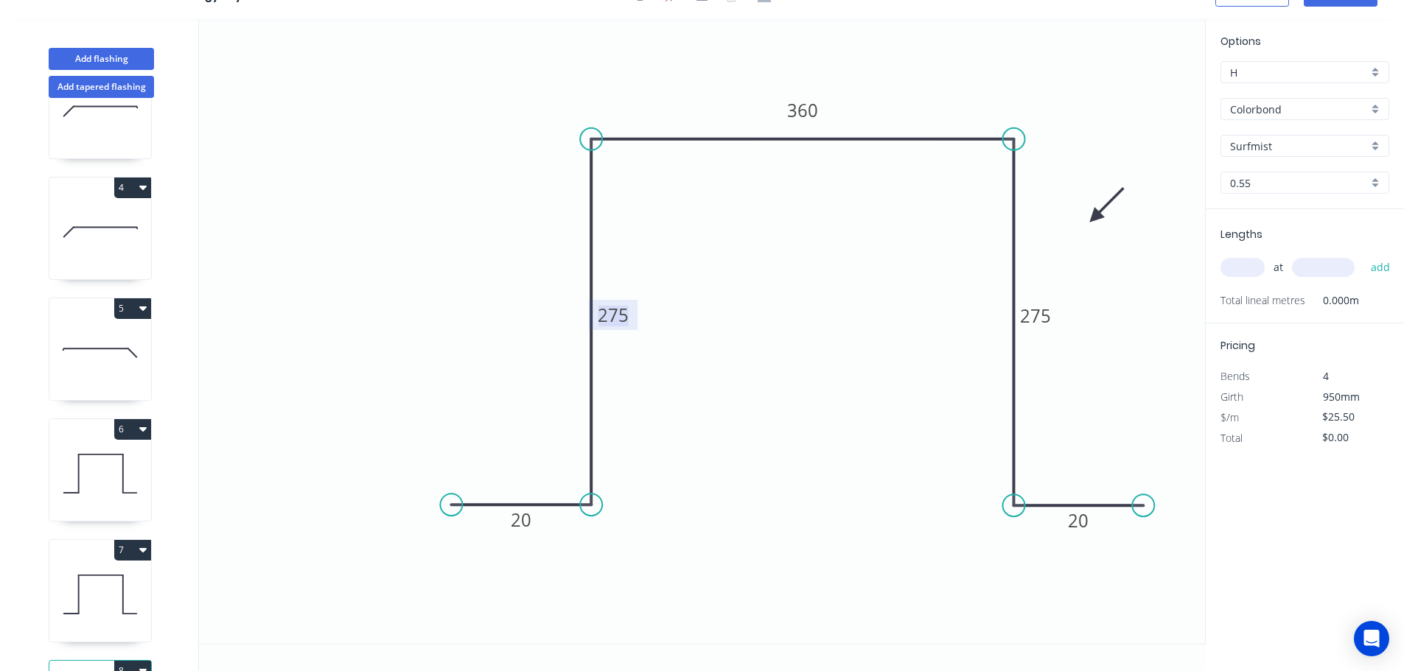
click at [623, 315] on tspan "275" at bounding box center [613, 315] width 31 height 24
type input "$0.00"
click at [1244, 267] on input "text" at bounding box center [1242, 267] width 44 height 19
type input "2"
type input "800"
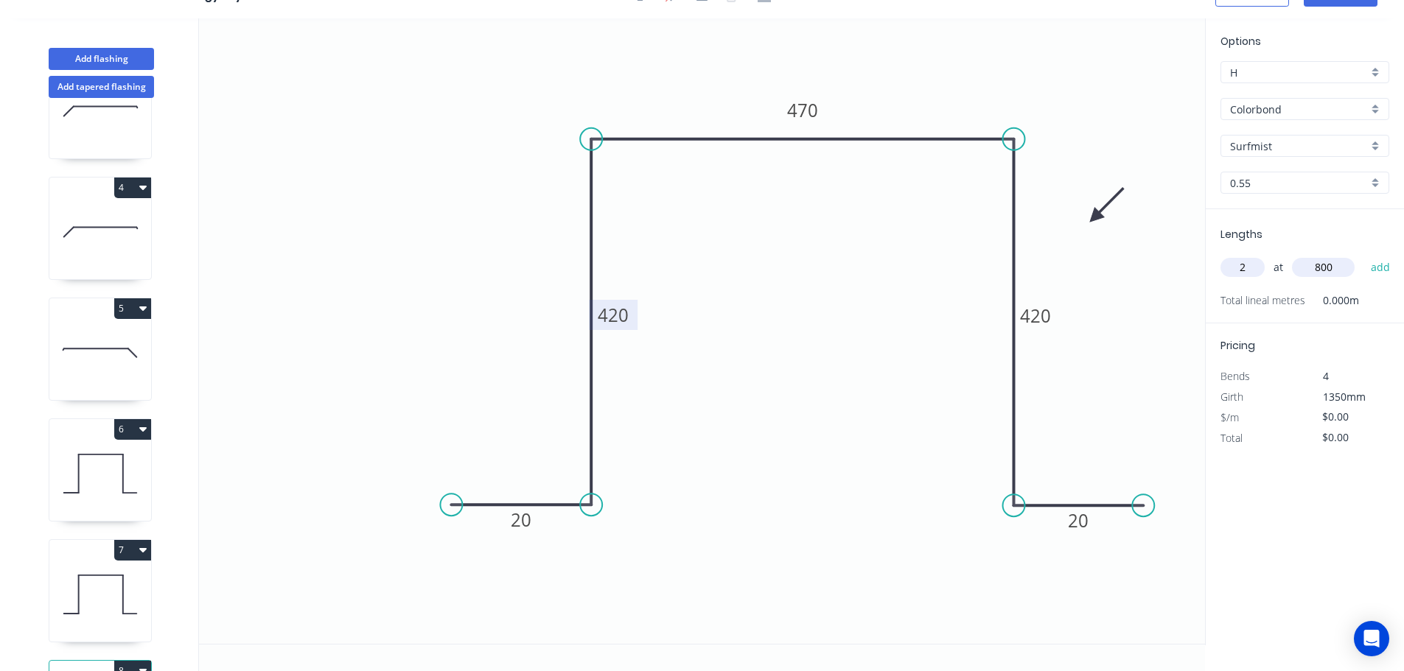
click at [1363, 255] on button "add" at bounding box center [1380, 267] width 35 height 25
click at [128, 550] on button "7" at bounding box center [132, 550] width 37 height 21
click at [78, 577] on div "Duplicate" at bounding box center [80, 586] width 113 height 21
click at [623, 312] on tspan "275" at bounding box center [613, 315] width 31 height 24
type input "$29.46"
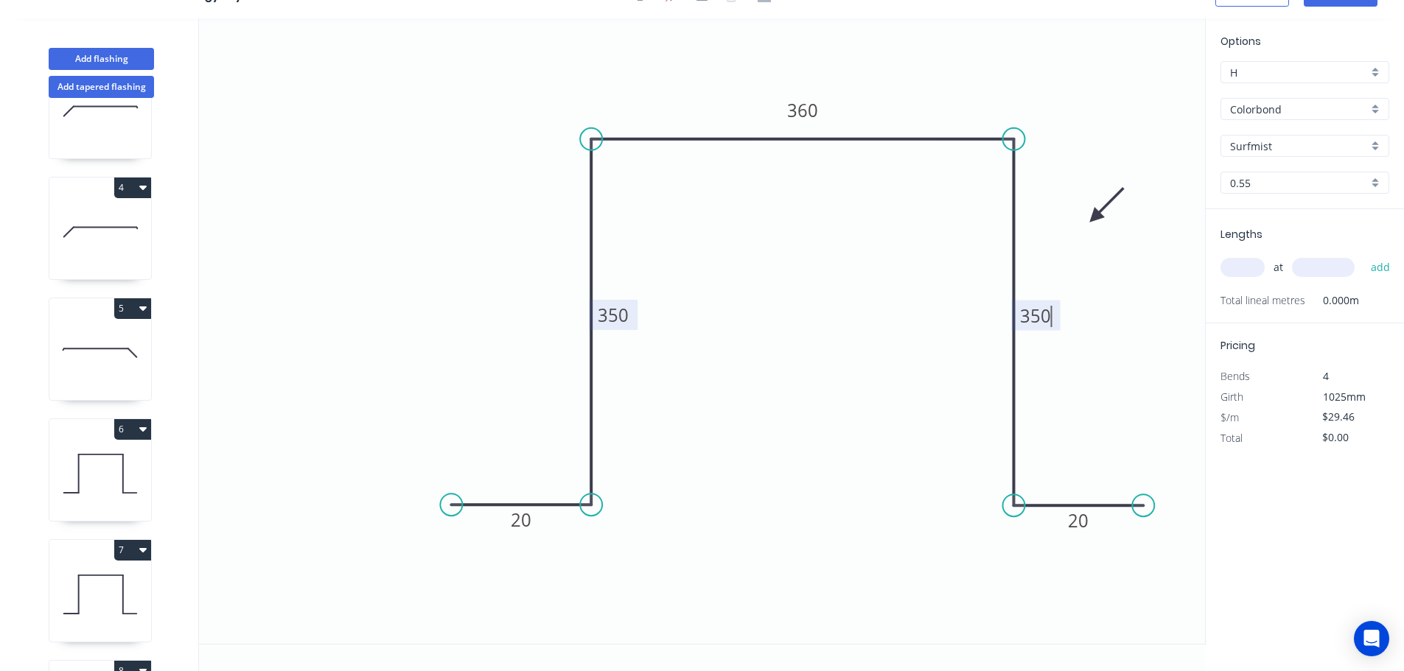
click at [1237, 266] on input "text" at bounding box center [1242, 267] width 44 height 19
type input "1"
type input "1500"
click at [1363, 255] on button "add" at bounding box center [1380, 267] width 35 height 25
type input "$44.19"
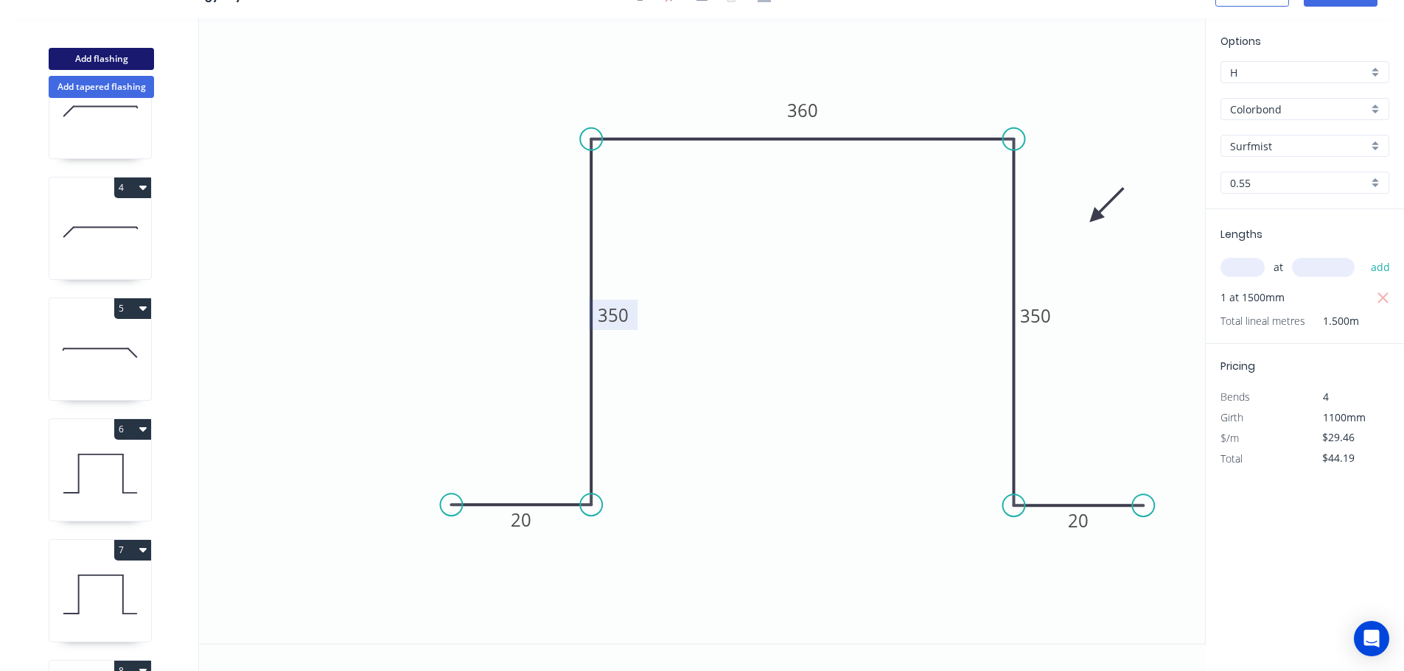
click at [105, 49] on button "Add flashing" at bounding box center [101, 59] width 105 height 22
type input "$0.00"
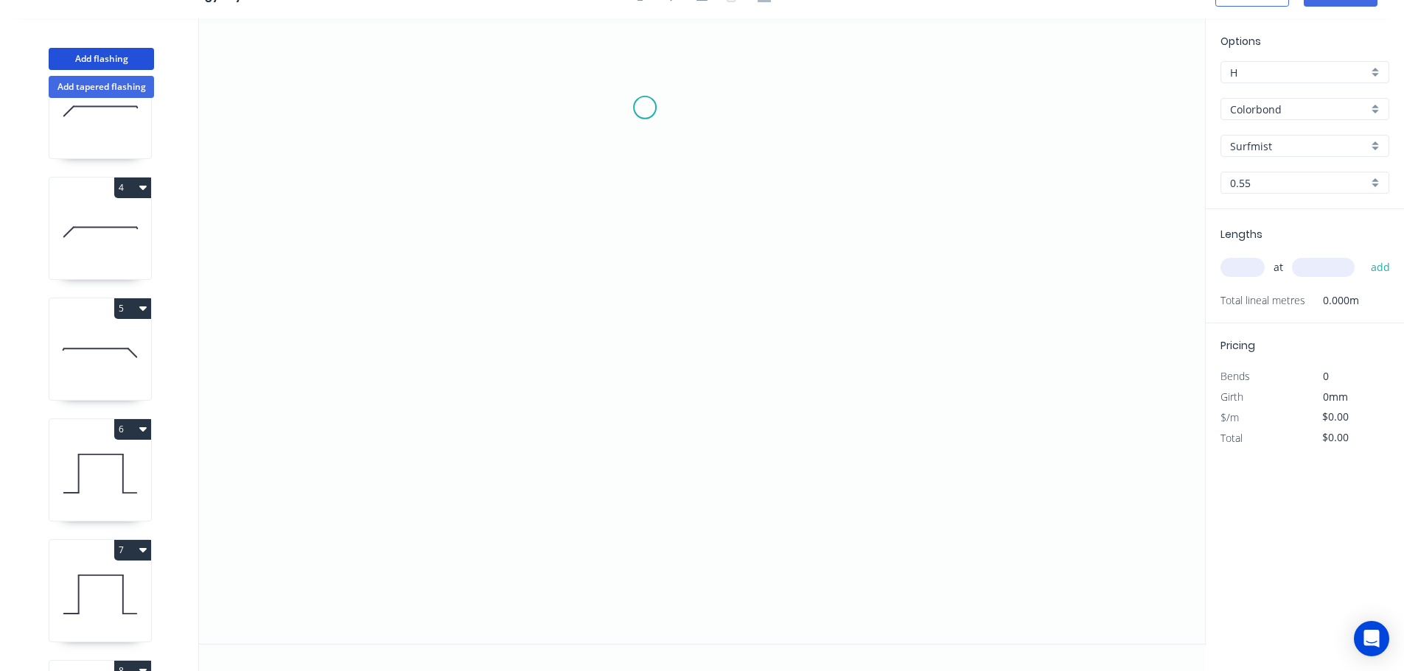
click at [645, 108] on icon "0" at bounding box center [702, 331] width 1006 height 626
click at [669, 470] on icon "0" at bounding box center [702, 331] width 1006 height 626
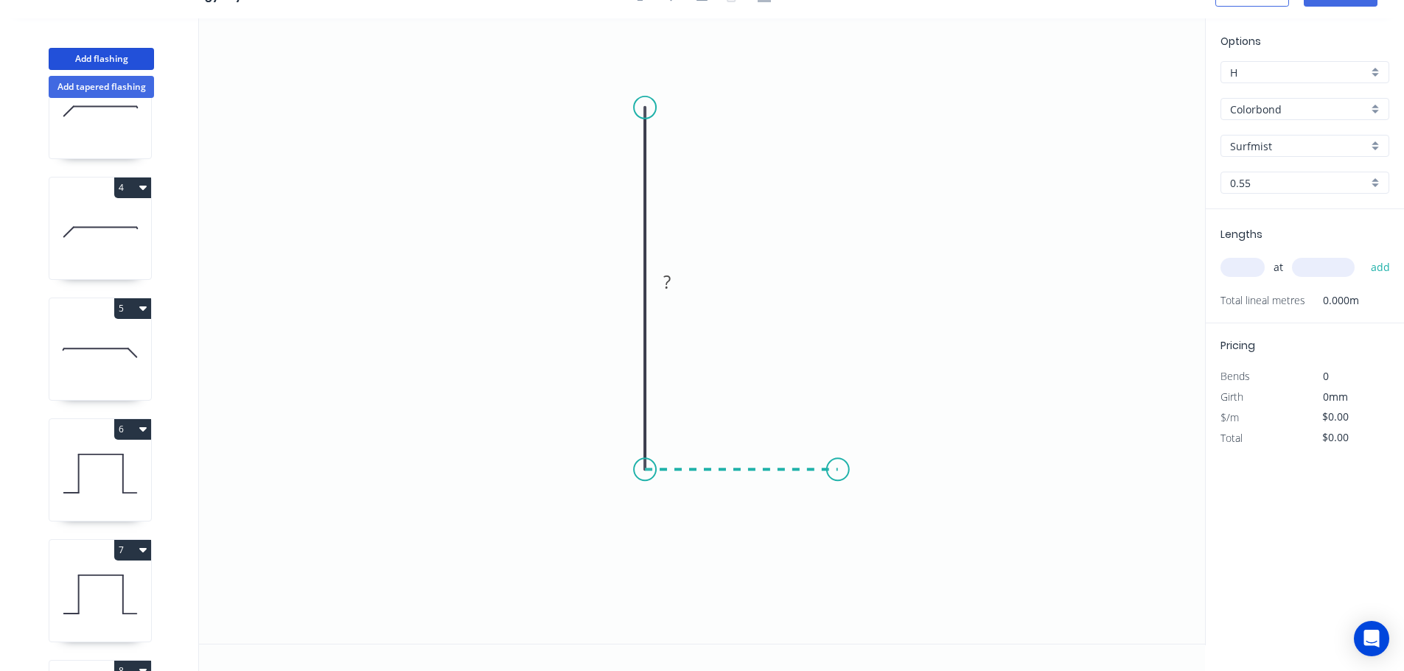
click at [838, 473] on icon "0 ?" at bounding box center [702, 331] width 1006 height 626
click at [838, 473] on circle at bounding box center [838, 469] width 22 height 22
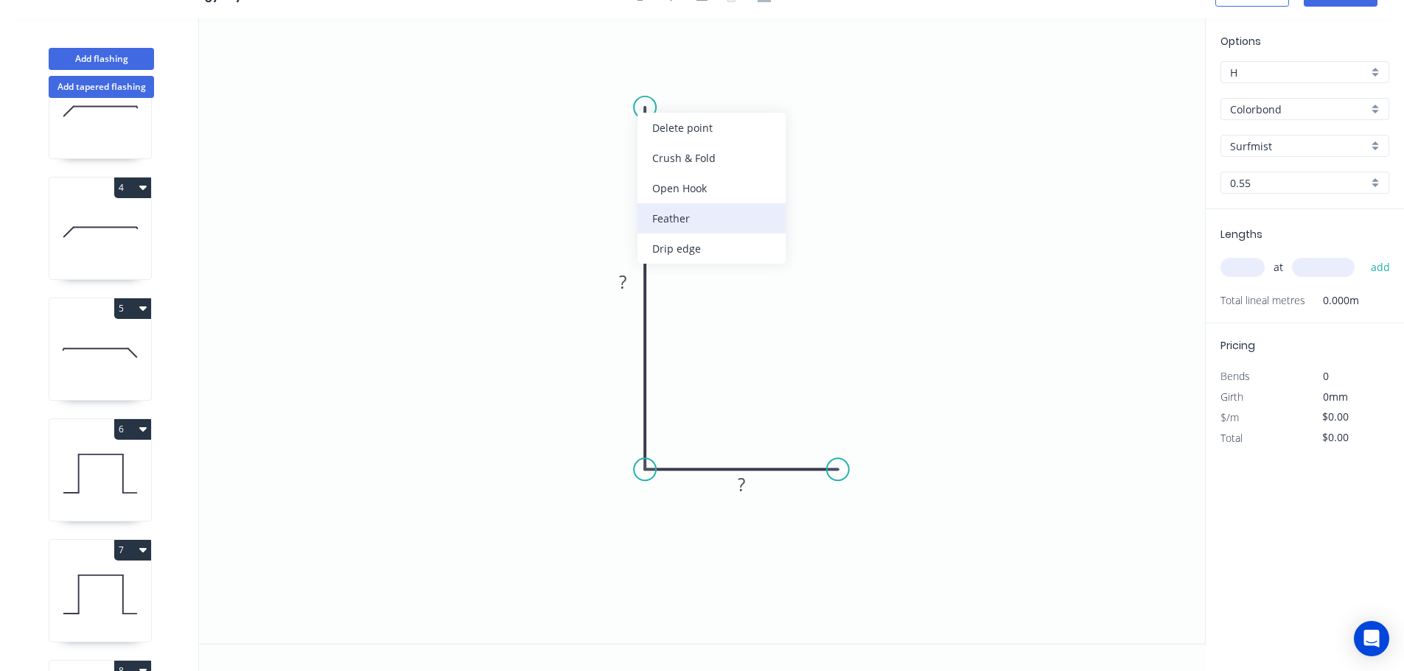
drag, startPoint x: 689, startPoint y: 212, endPoint x: 681, endPoint y: 186, distance: 27.0
click at [688, 212] on div "Feather" at bounding box center [711, 218] width 148 height 30
click at [691, 157] on div "Flip bend" at bounding box center [721, 155] width 148 height 30
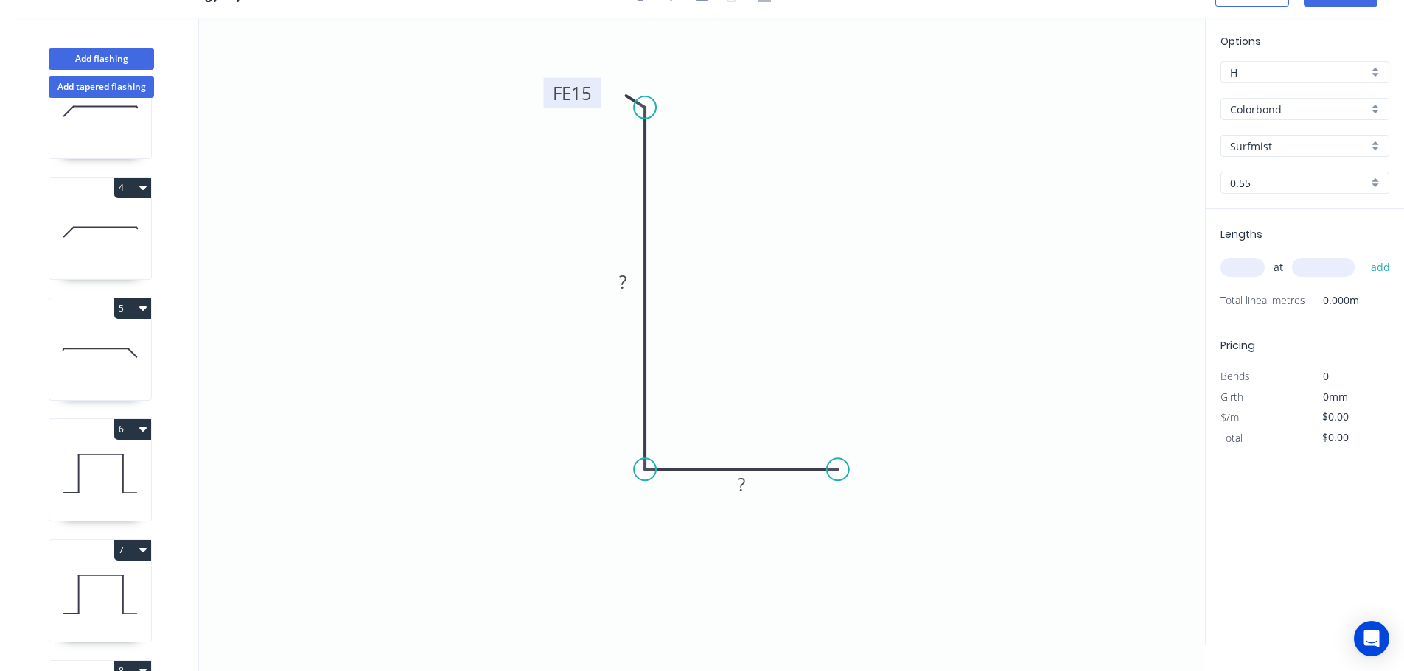
drag, startPoint x: 703, startPoint y: 73, endPoint x: 594, endPoint y: 83, distance: 109.5
click at [595, 83] on rect at bounding box center [572, 93] width 57 height 30
click at [578, 93] on tspan "15" at bounding box center [577, 92] width 21 height 24
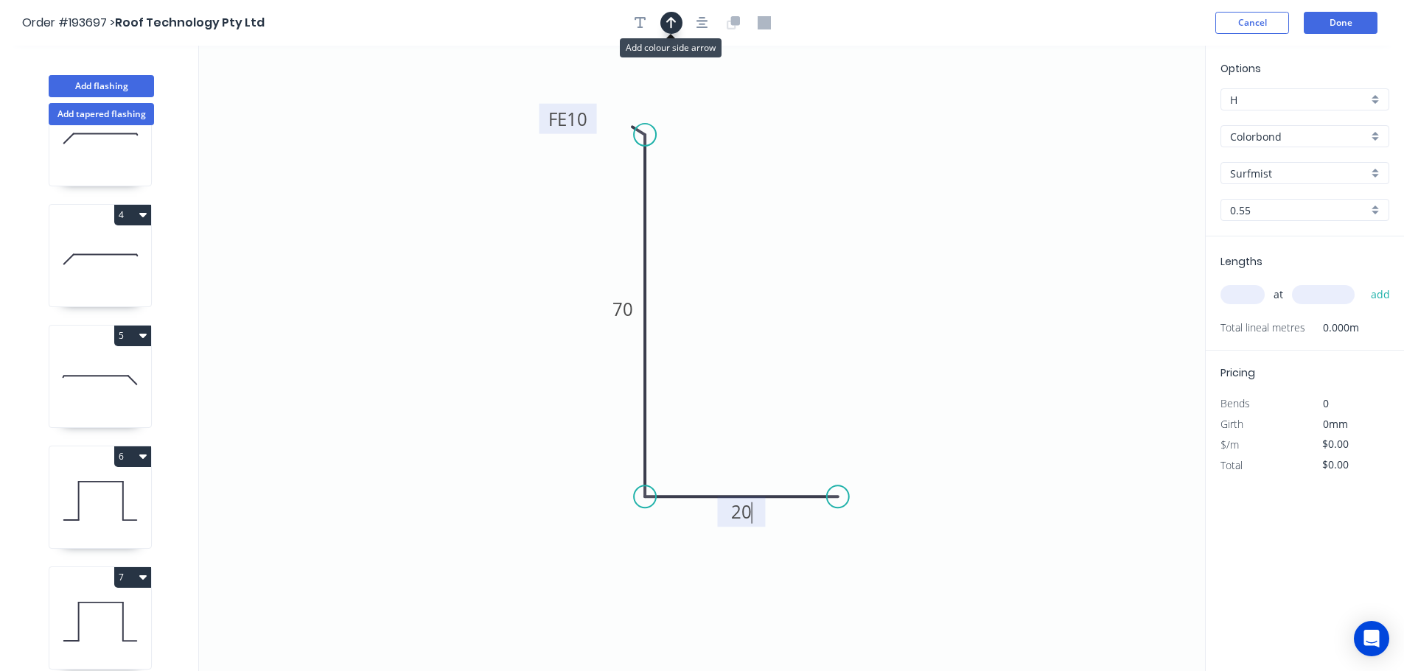
click at [673, 16] on icon "button" at bounding box center [671, 22] width 10 height 13
type input "$6.11"
click at [1129, 118] on icon at bounding box center [1130, 102] width 13 height 47
drag, startPoint x: 1129, startPoint y: 118, endPoint x: 851, endPoint y: 273, distance: 318.3
click at [833, 268] on icon at bounding box center [844, 252] width 43 height 43
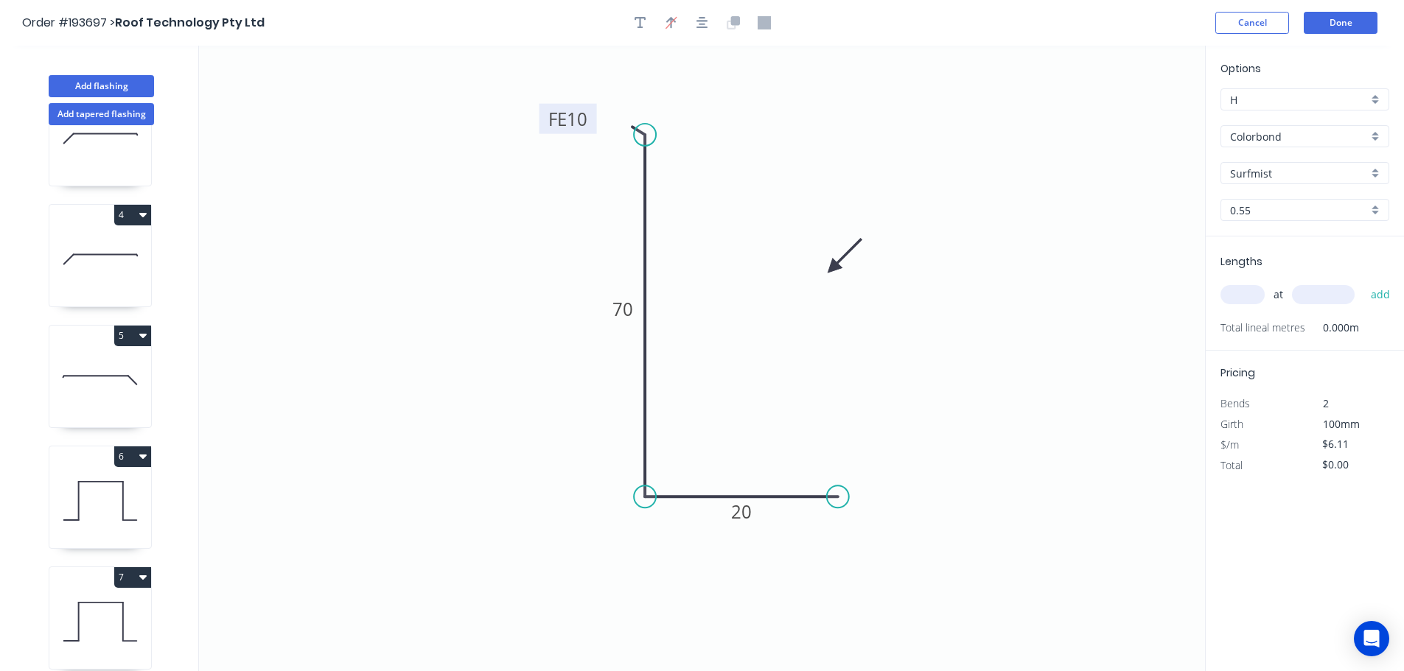
click at [1233, 292] on input "text" at bounding box center [1242, 294] width 44 height 19
type input "1"
type input "1000"
click at [1363, 282] on button "add" at bounding box center [1380, 294] width 35 height 25
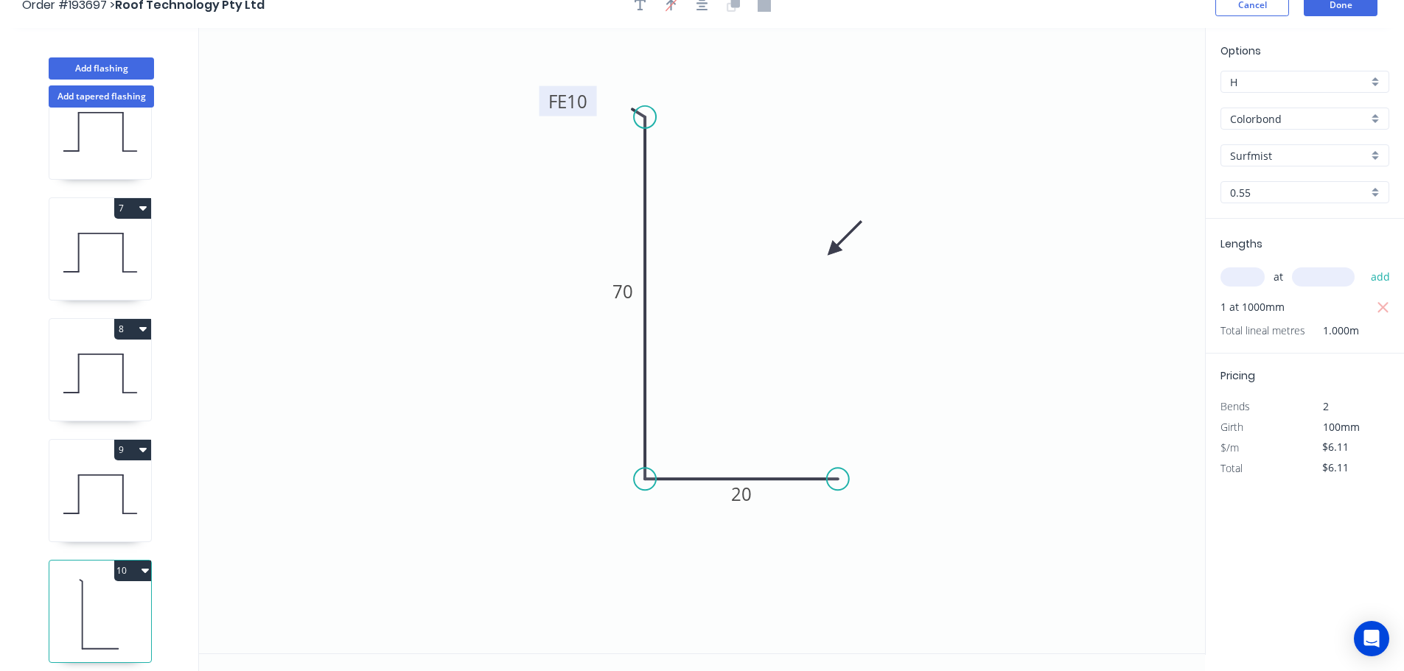
scroll to position [27, 0]
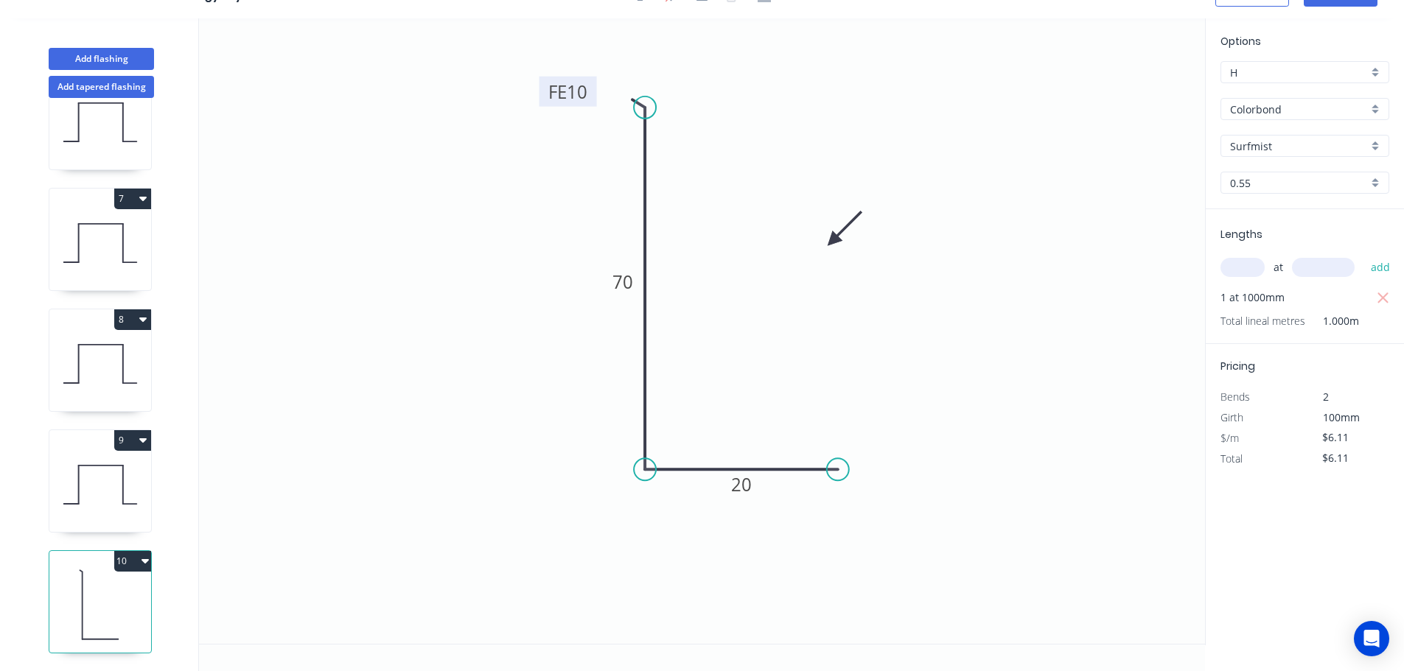
click at [122, 551] on button "10" at bounding box center [132, 561] width 37 height 21
click at [57, 587] on div "Duplicate" at bounding box center [80, 597] width 113 height 21
type input "$0.00"
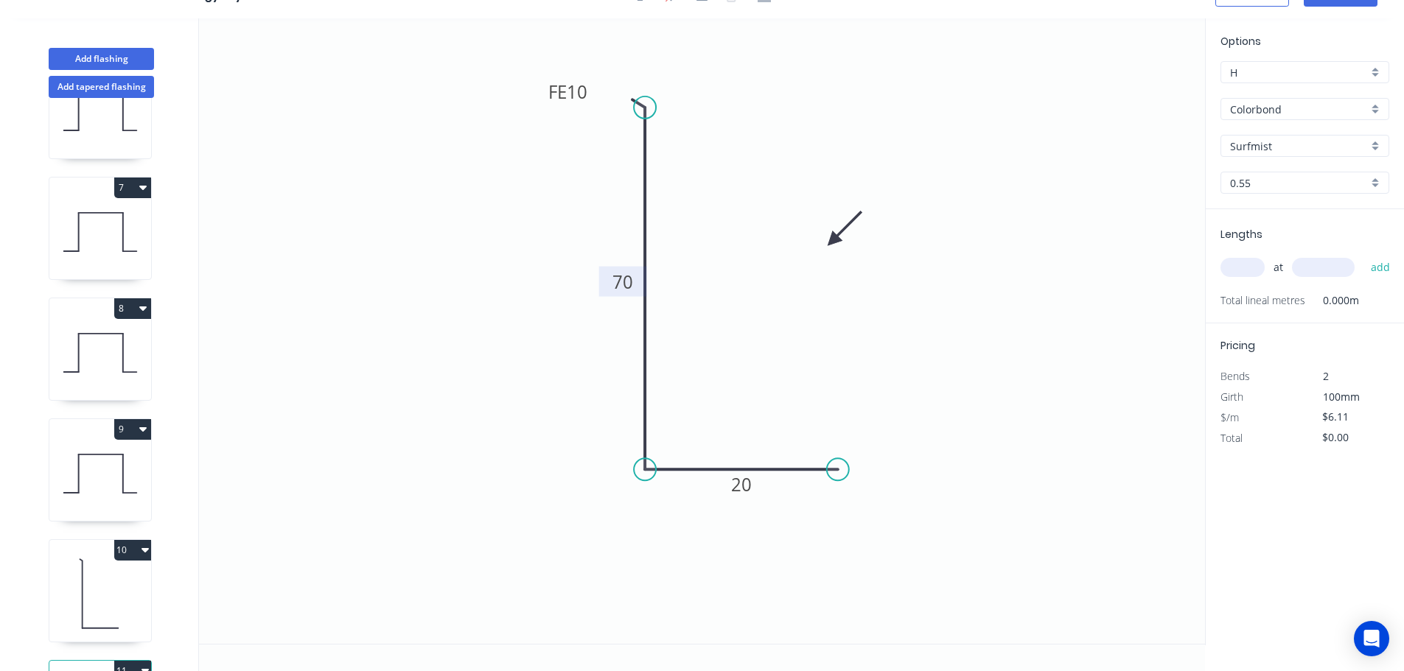
click at [625, 285] on tspan "70" at bounding box center [622, 282] width 21 height 24
click at [1247, 261] on input "text" at bounding box center [1242, 267] width 44 height 19
type input "$8.10"
type input "1"
type input "2000"
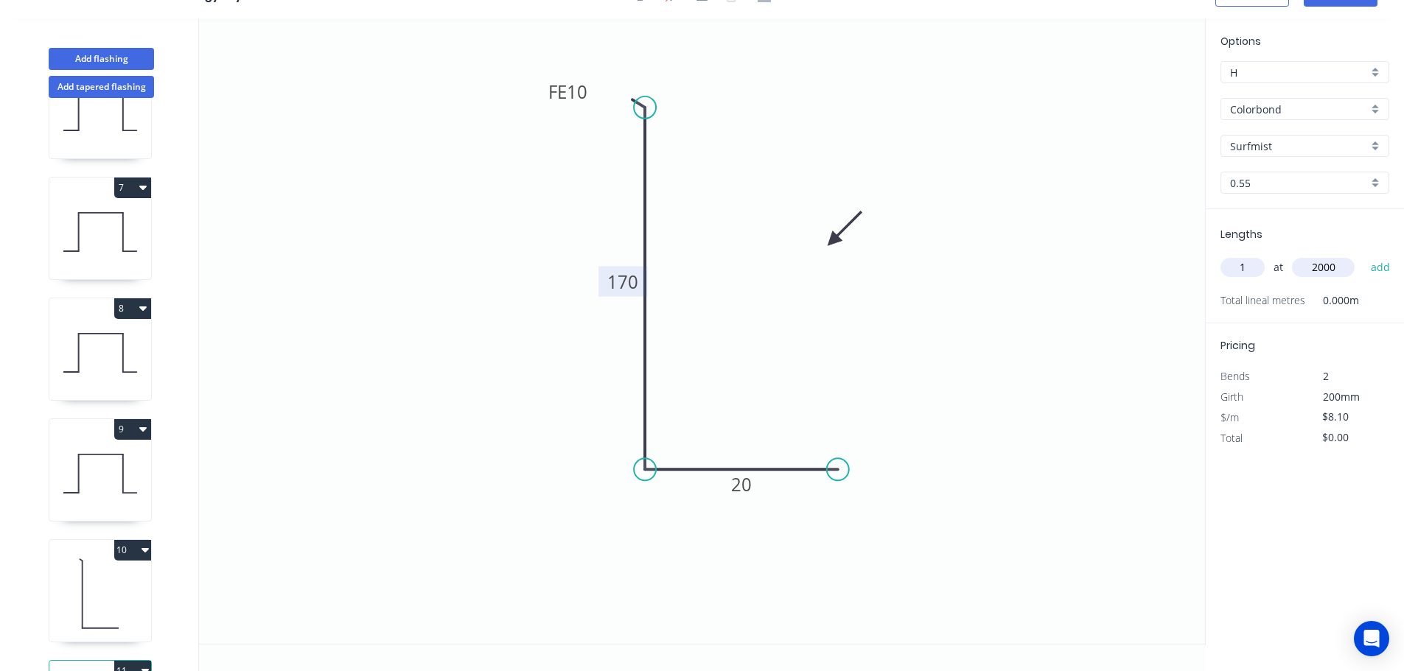
click at [1363, 255] on button "add" at bounding box center [1380, 267] width 35 height 25
type input "$16.20"
type input "1"
type input "1000"
click at [1363, 255] on button "add" at bounding box center [1380, 267] width 35 height 25
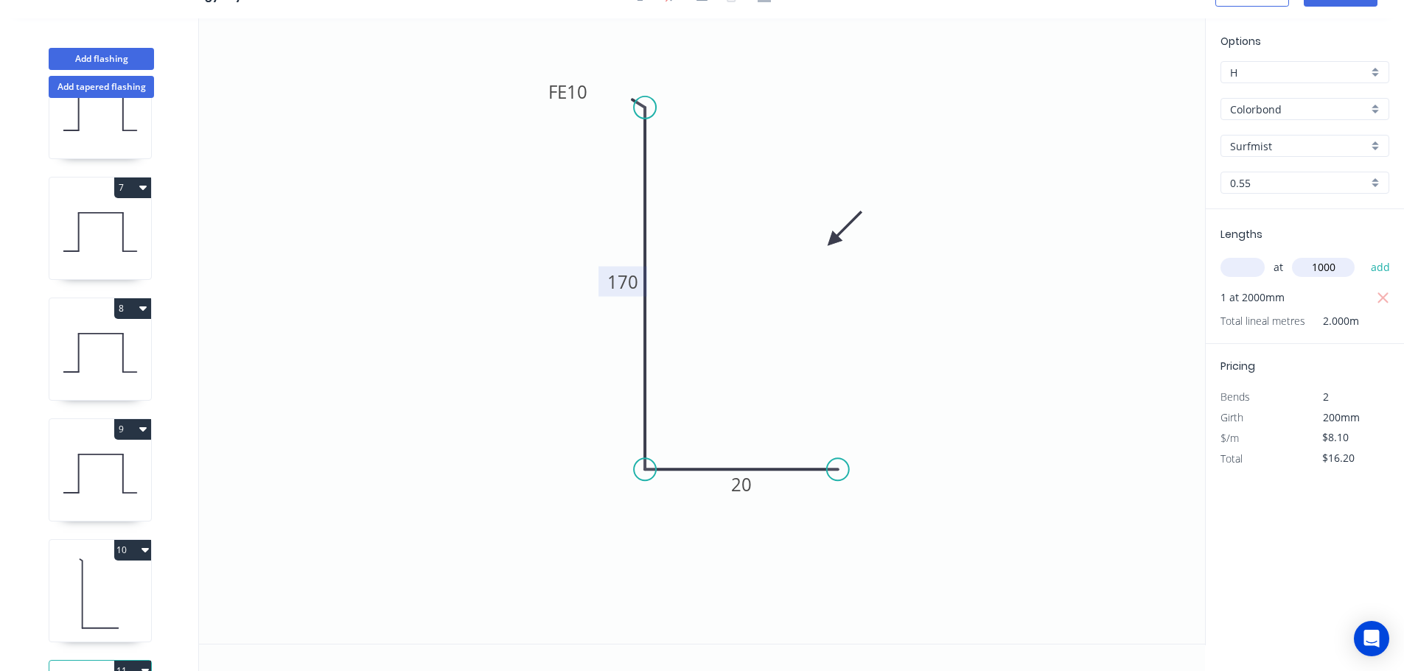
type input "$24.30"
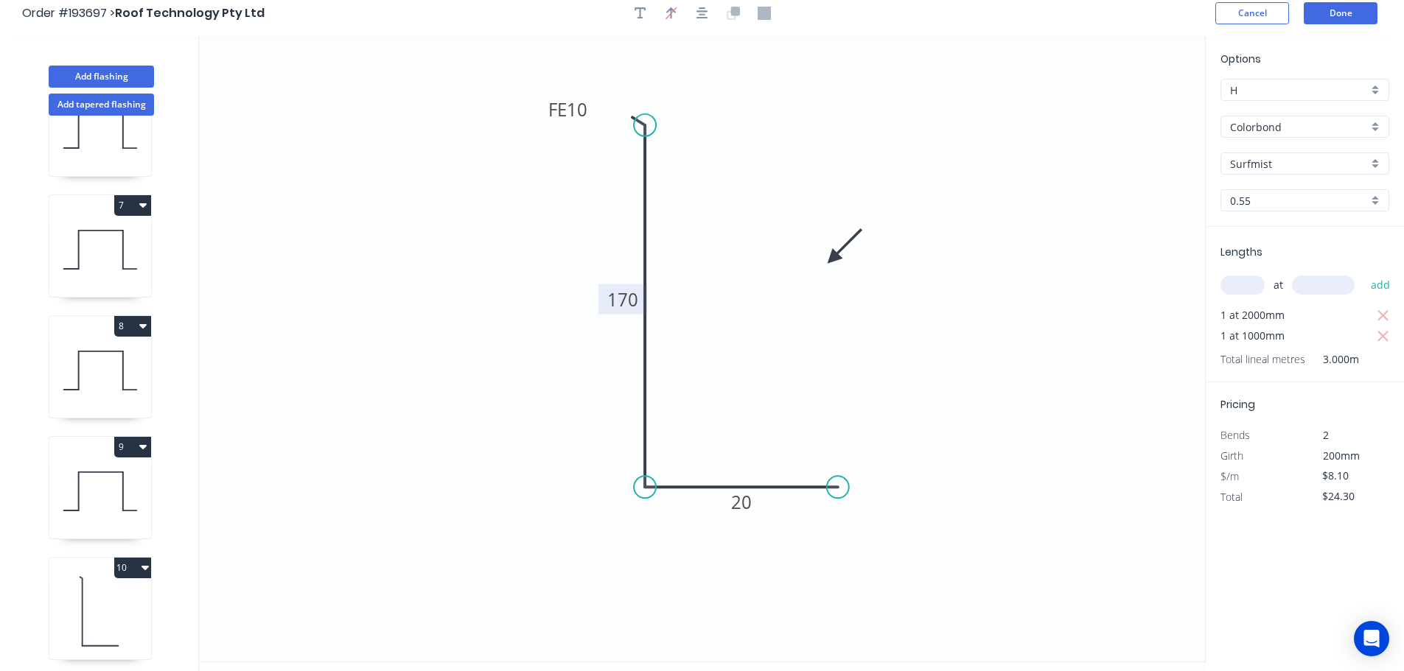
scroll to position [0, 0]
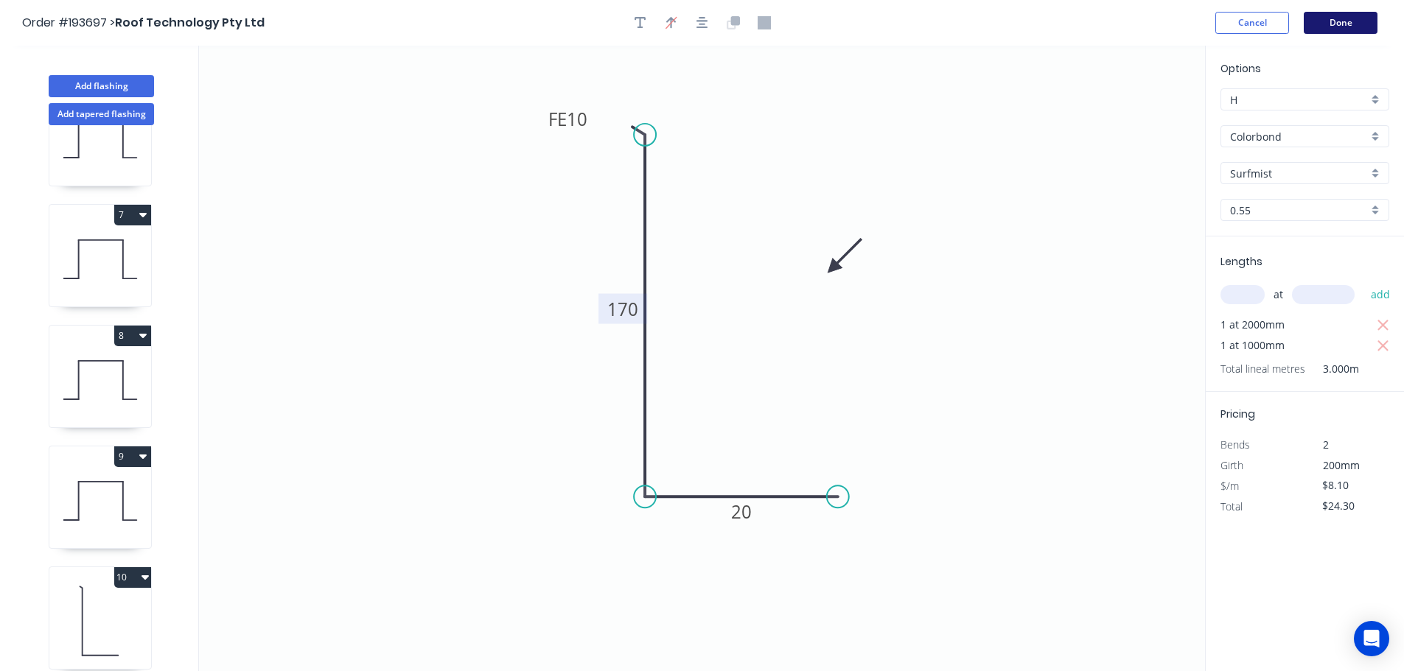
click at [1336, 18] on button "Done" at bounding box center [1340, 23] width 74 height 22
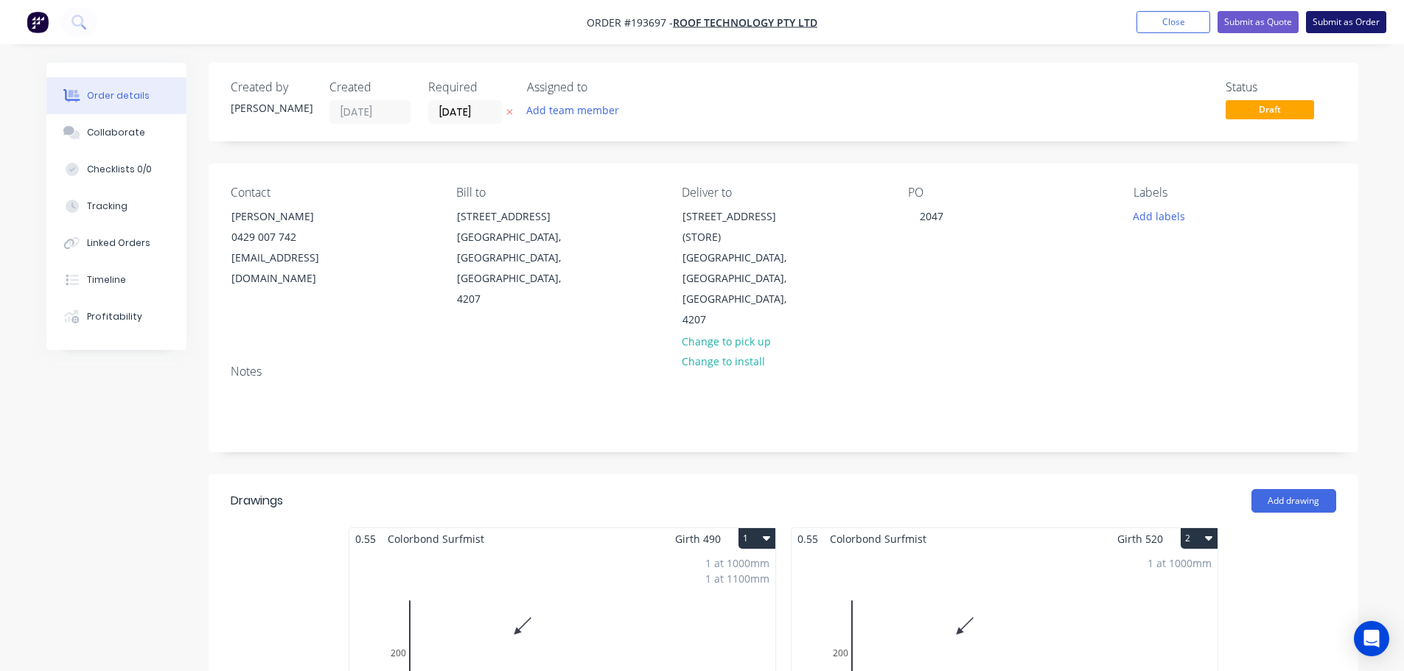
click at [1359, 18] on button "Submit as Order" at bounding box center [1346, 22] width 80 height 22
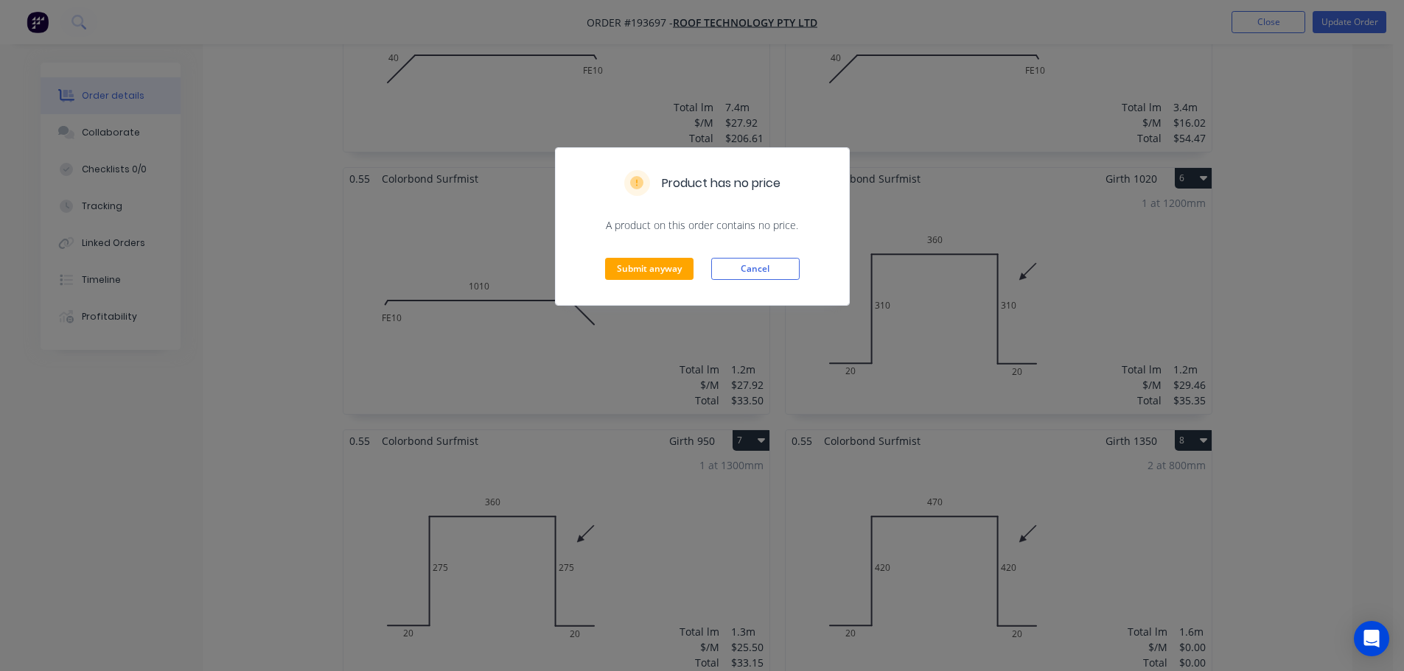
scroll to position [884, 0]
click at [731, 266] on button "Cancel" at bounding box center [755, 269] width 88 height 22
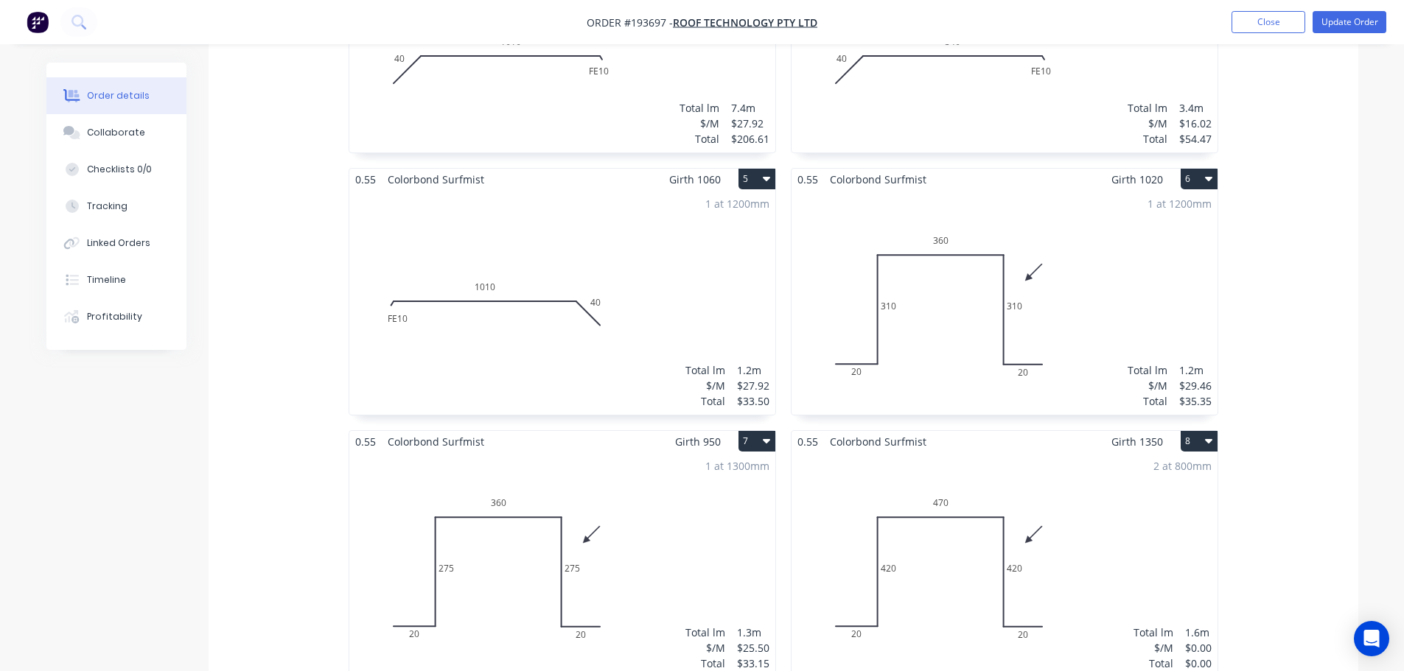
click at [1068, 494] on div "2 at 800mm Total lm $/M Total 1.6m $0.00 $0.00" at bounding box center [1004, 564] width 426 height 225
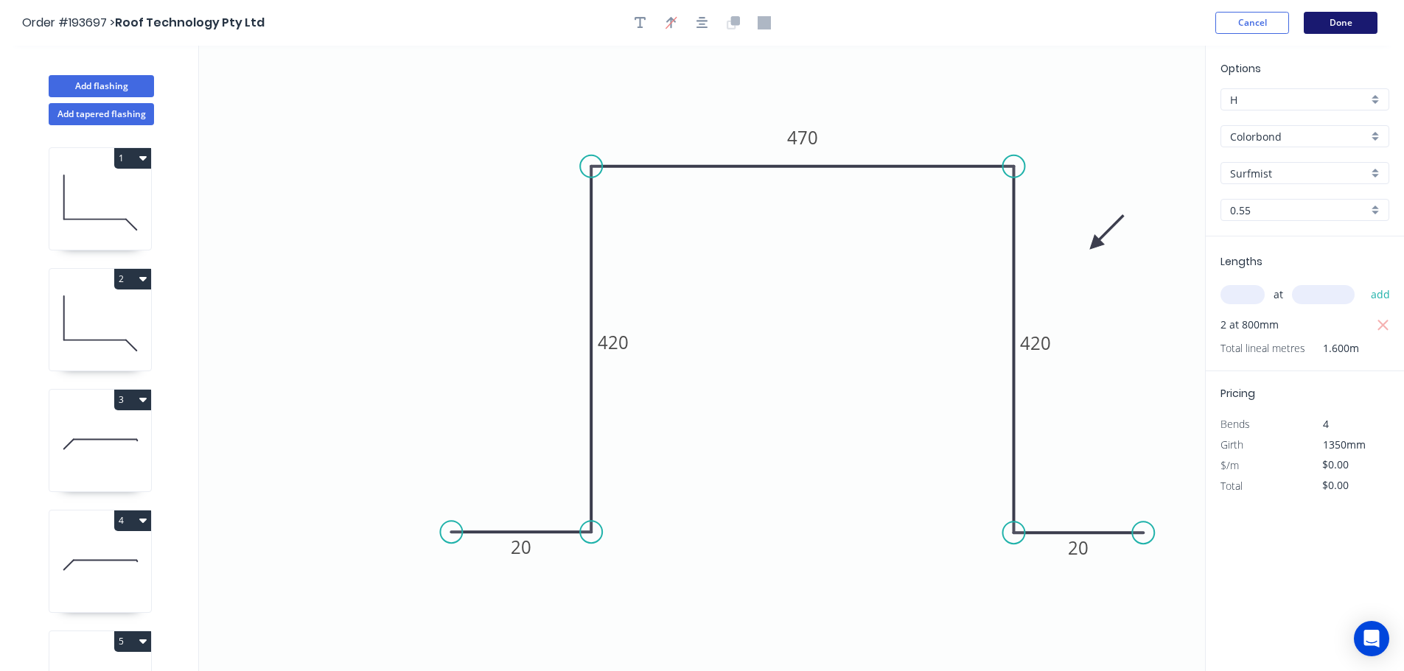
click at [1346, 20] on button "Done" at bounding box center [1340, 23] width 74 height 22
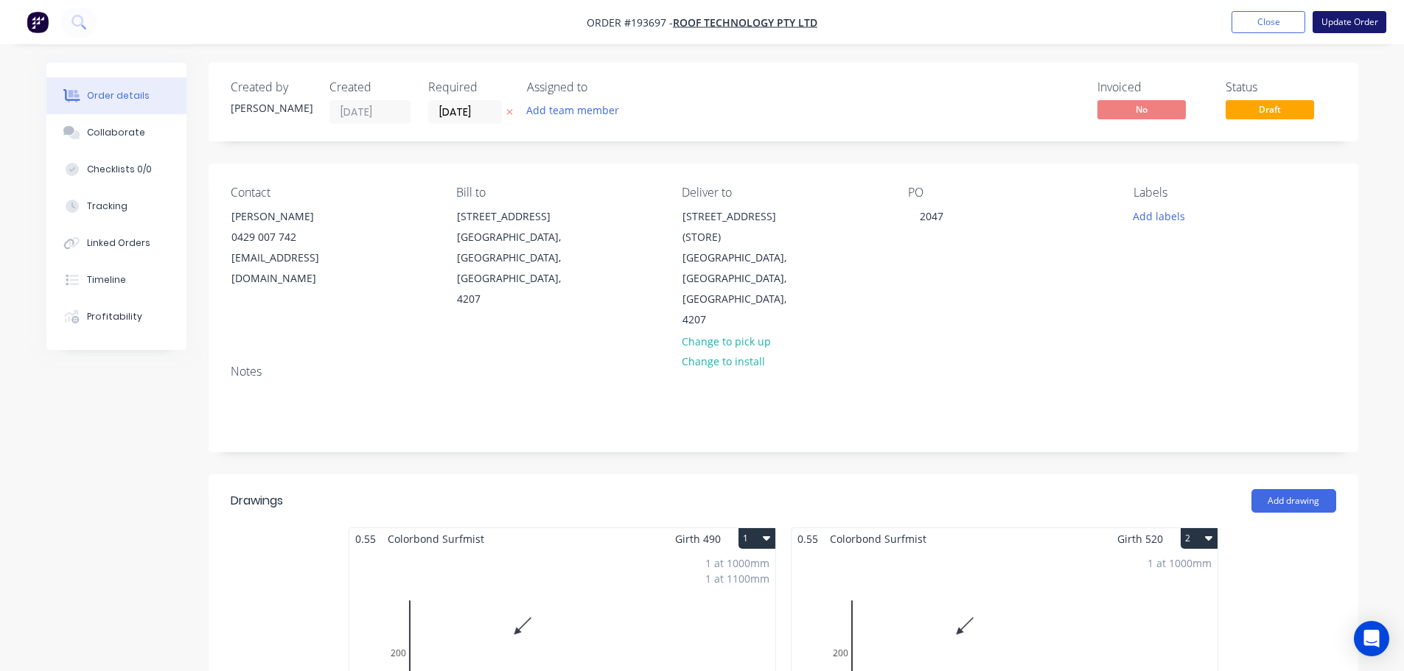
click at [1347, 16] on button "Update Order" at bounding box center [1349, 22] width 74 height 22
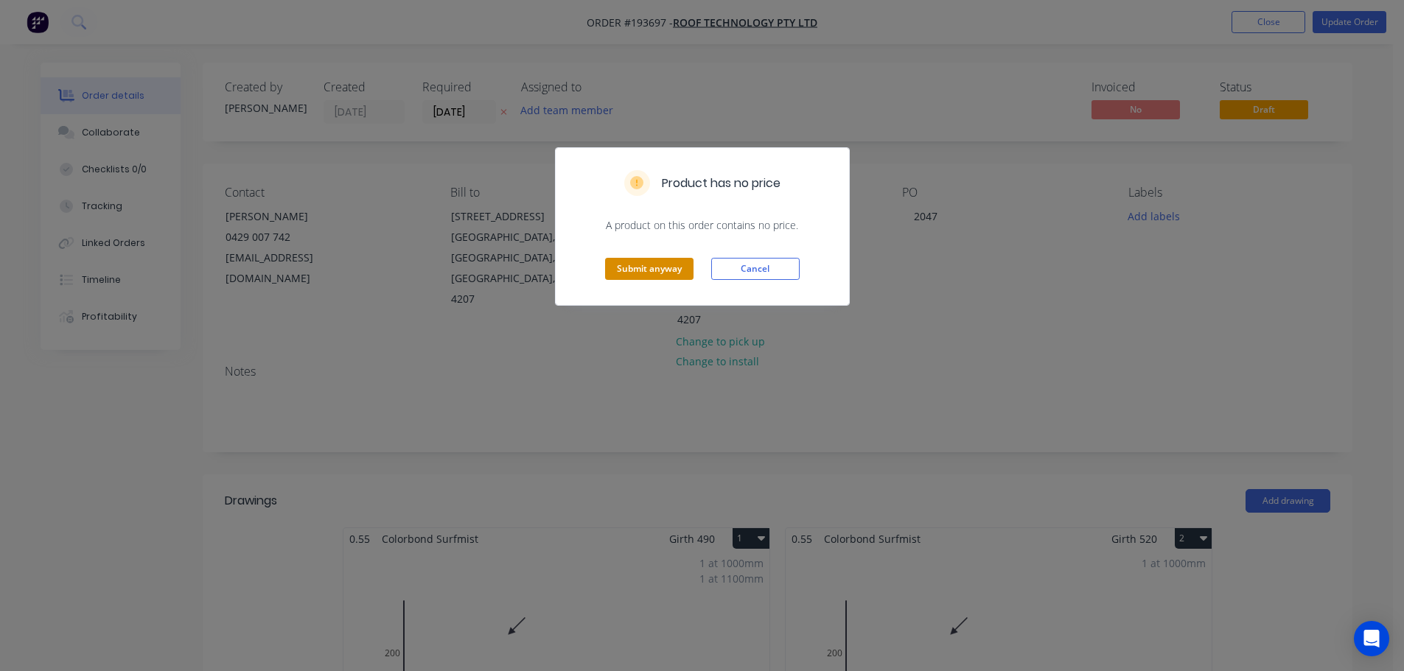
click at [641, 263] on button "Submit anyway" at bounding box center [649, 269] width 88 height 22
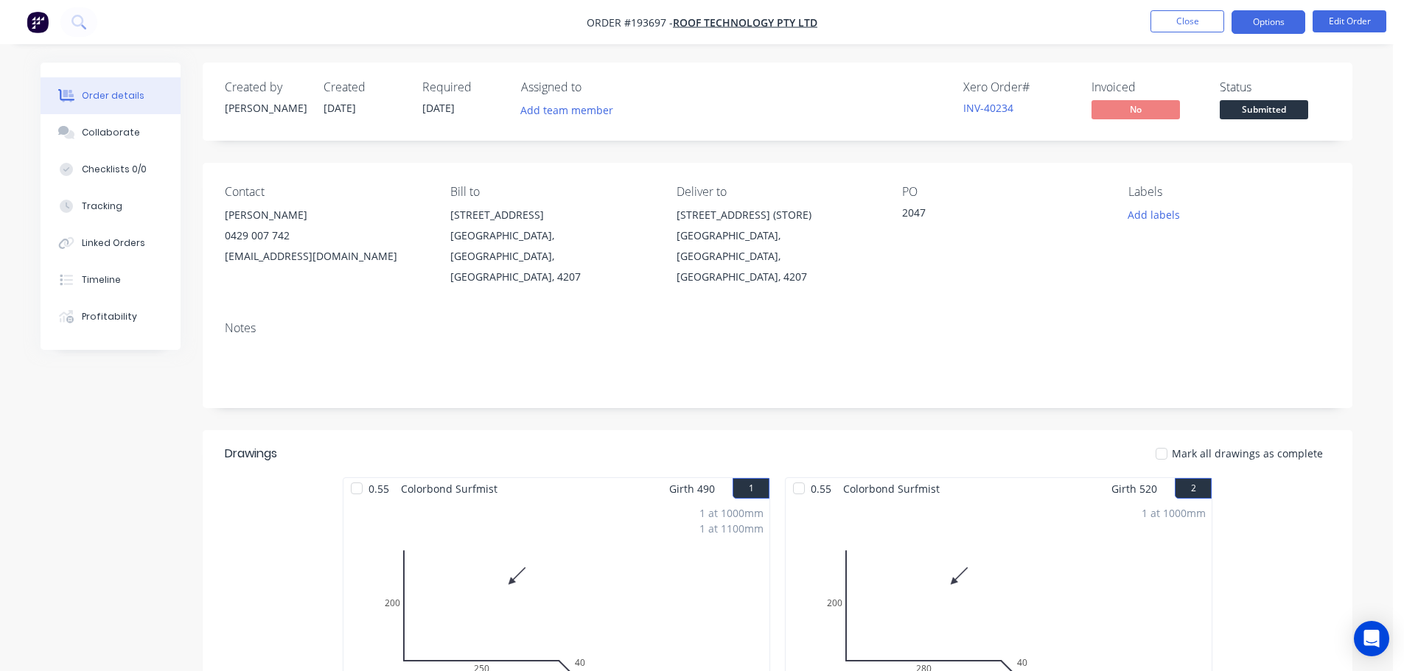
click at [1271, 19] on button "Options" at bounding box center [1268, 22] width 74 height 24
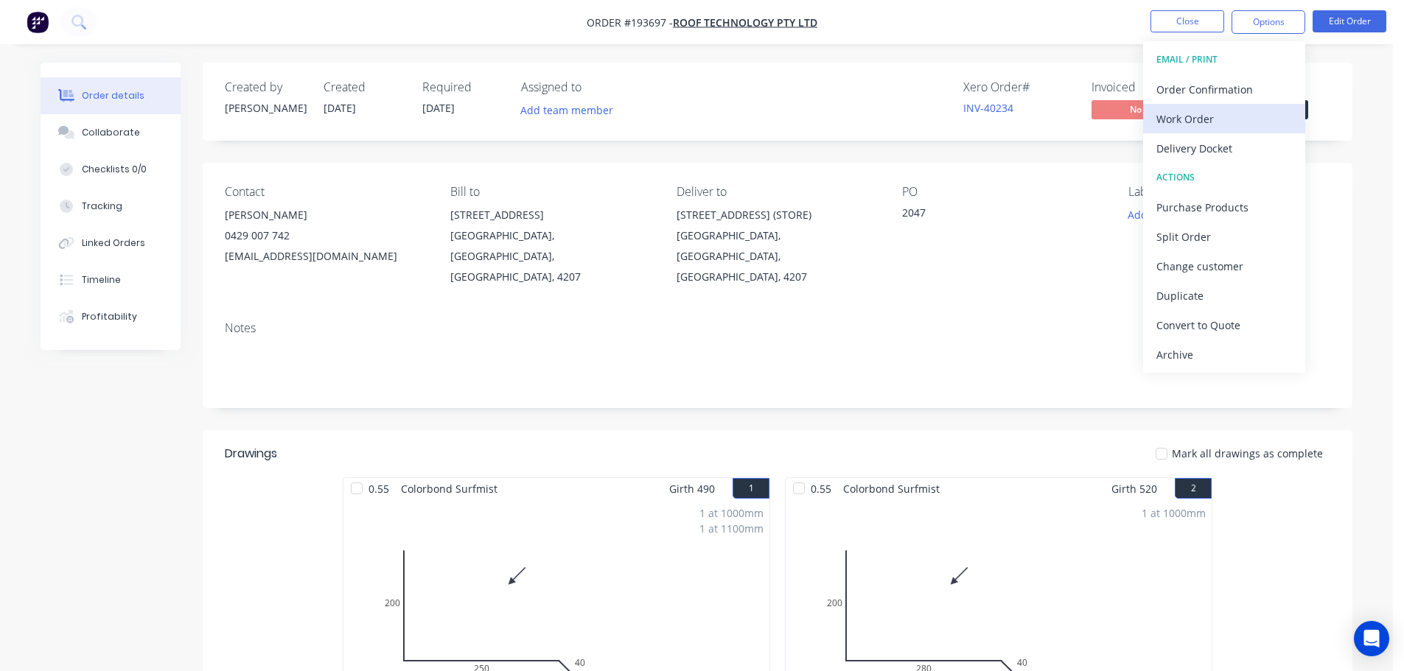
click at [1185, 120] on div "Work Order" at bounding box center [1224, 118] width 136 height 21
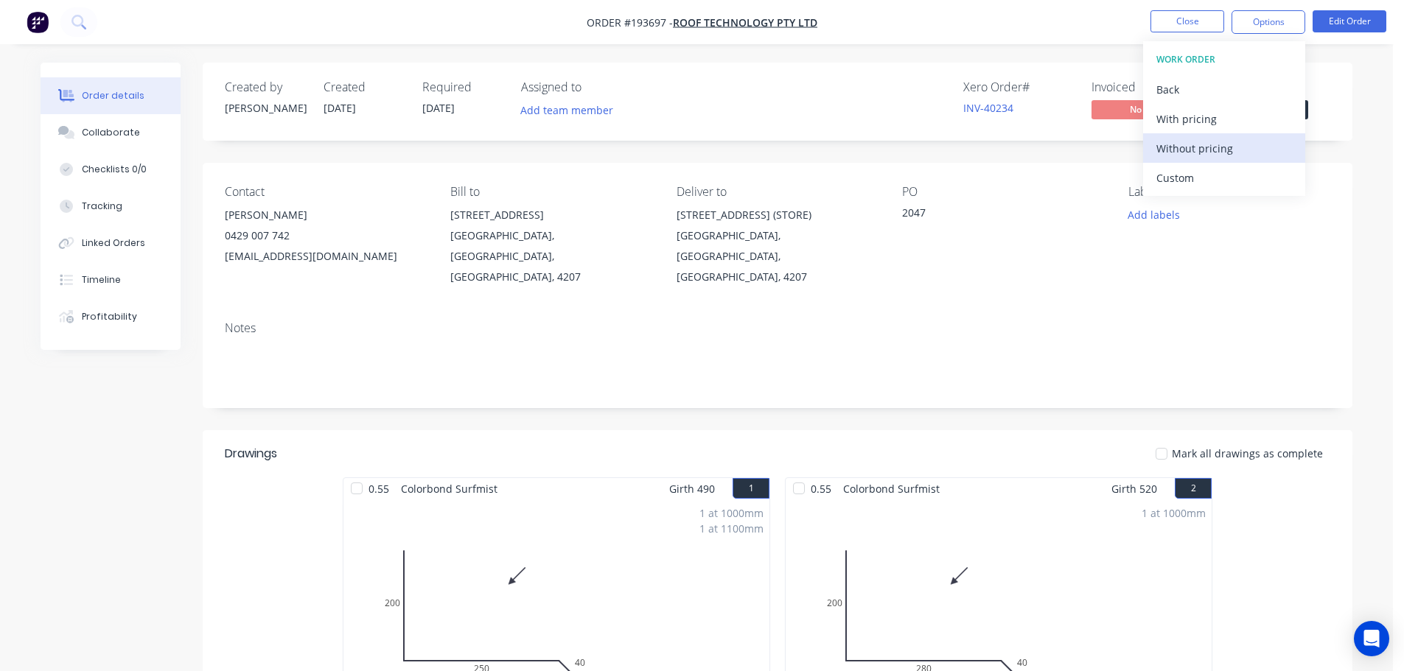
click at [1183, 146] on div "Without pricing" at bounding box center [1224, 148] width 136 height 21
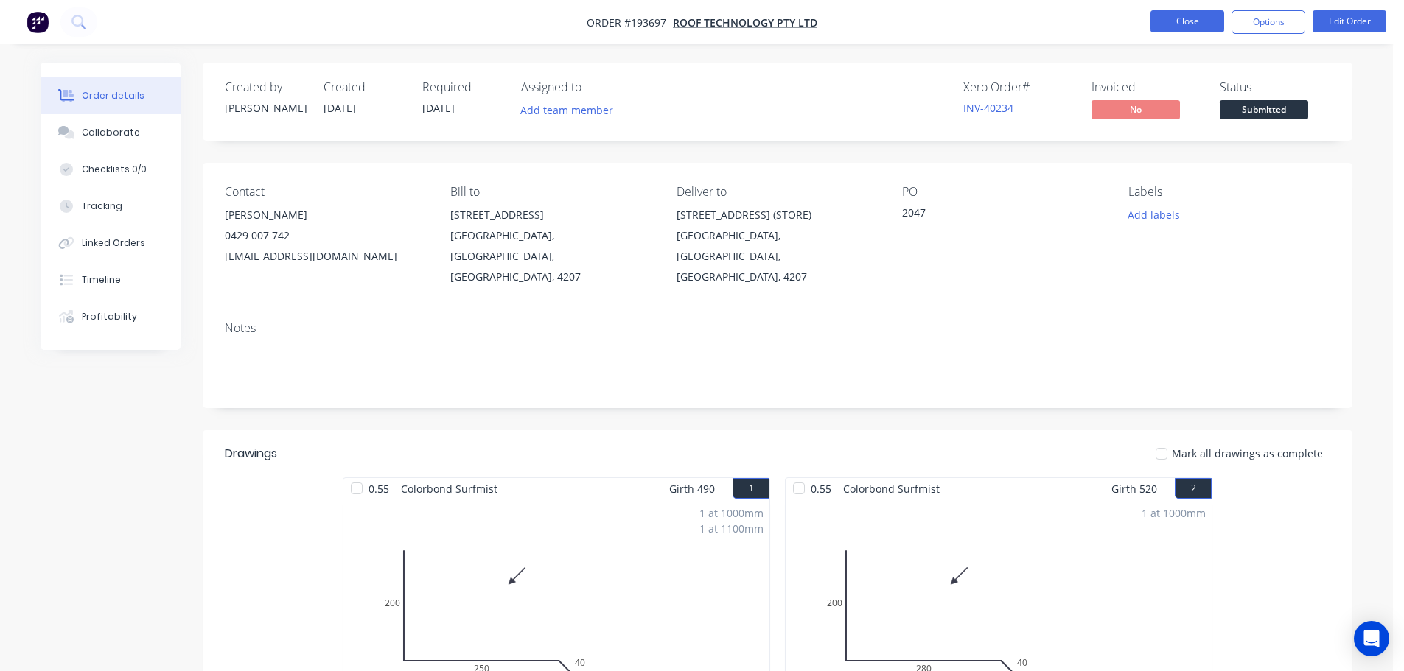
click at [1178, 15] on button "Close" at bounding box center [1187, 21] width 74 height 22
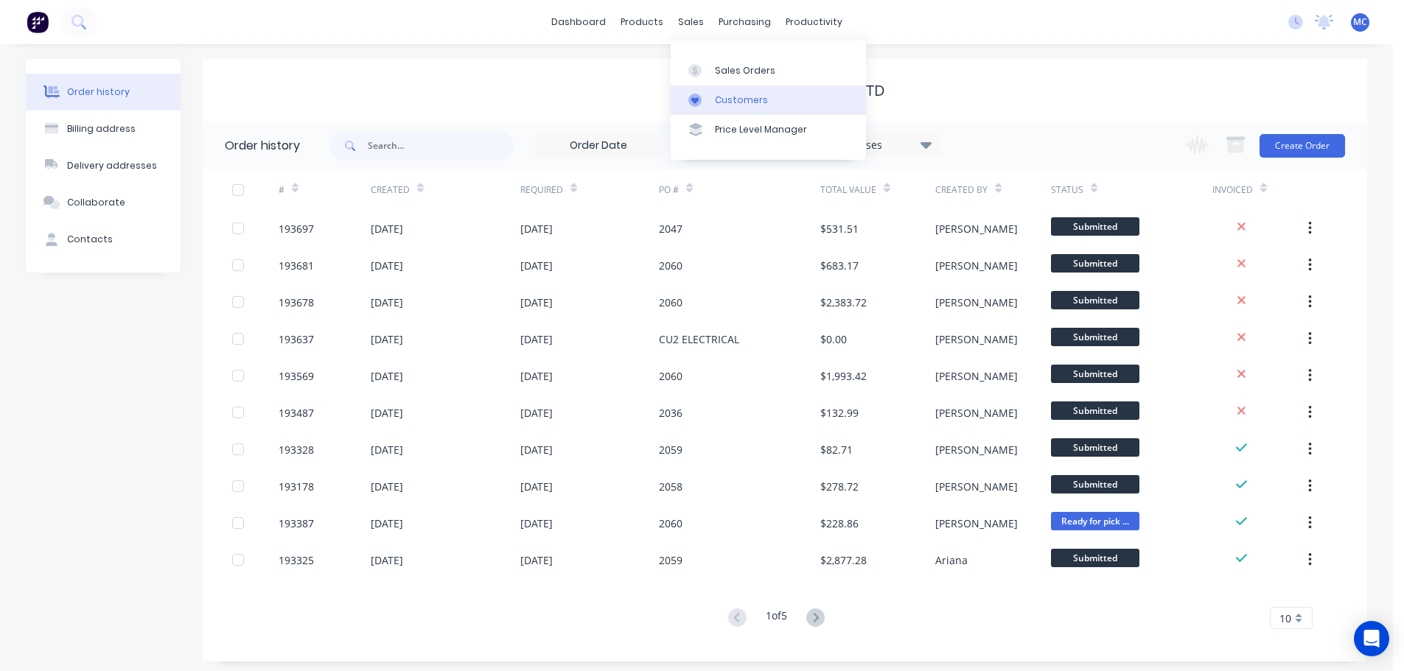
click at [743, 104] on div "Customers" at bounding box center [741, 100] width 53 height 13
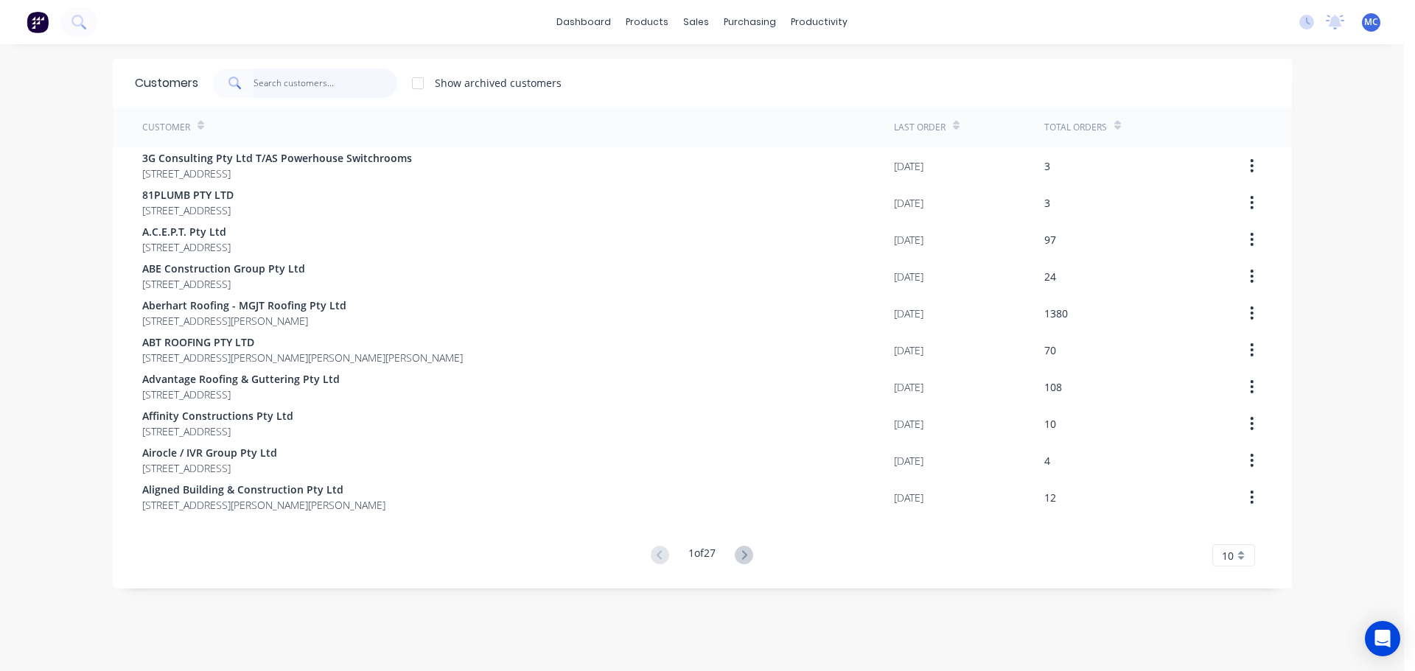
click at [273, 80] on input "text" at bounding box center [325, 83] width 144 height 29
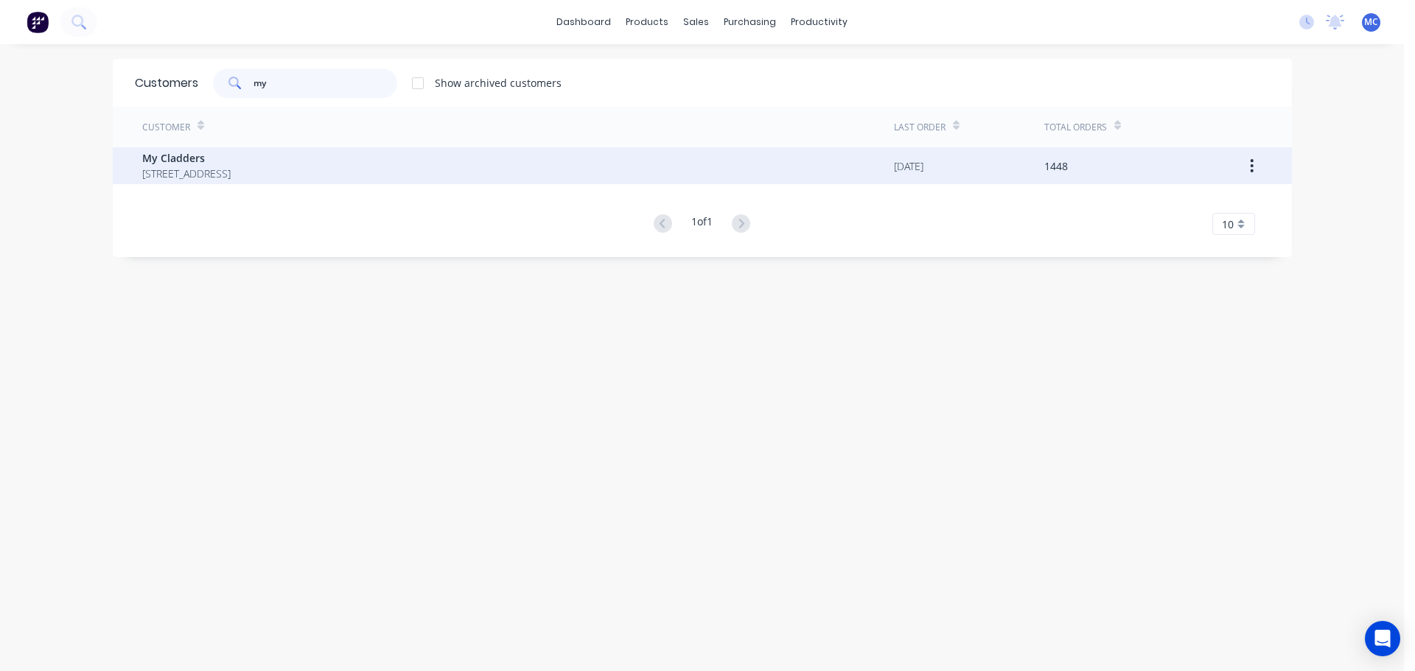
type input "my"
click at [163, 158] on span "My Cladders" at bounding box center [186, 157] width 88 height 15
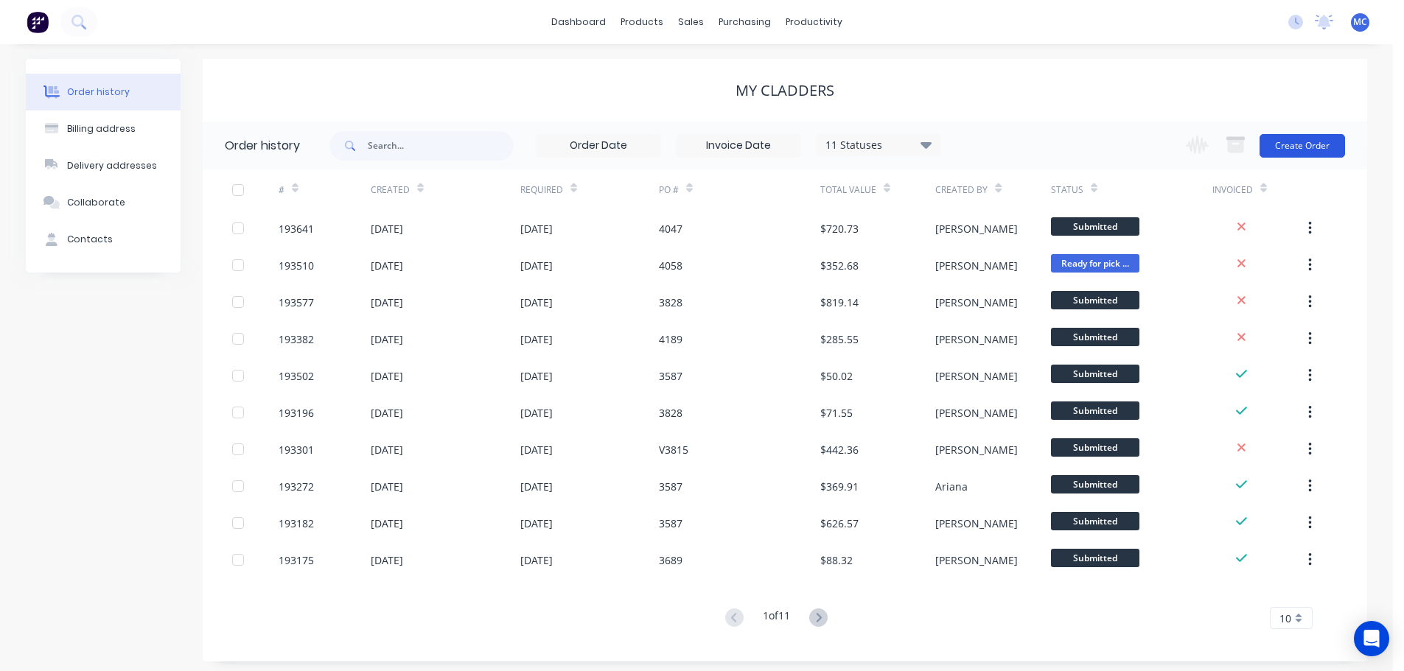
click at [1289, 143] on button "Create Order" at bounding box center [1301, 146] width 85 height 24
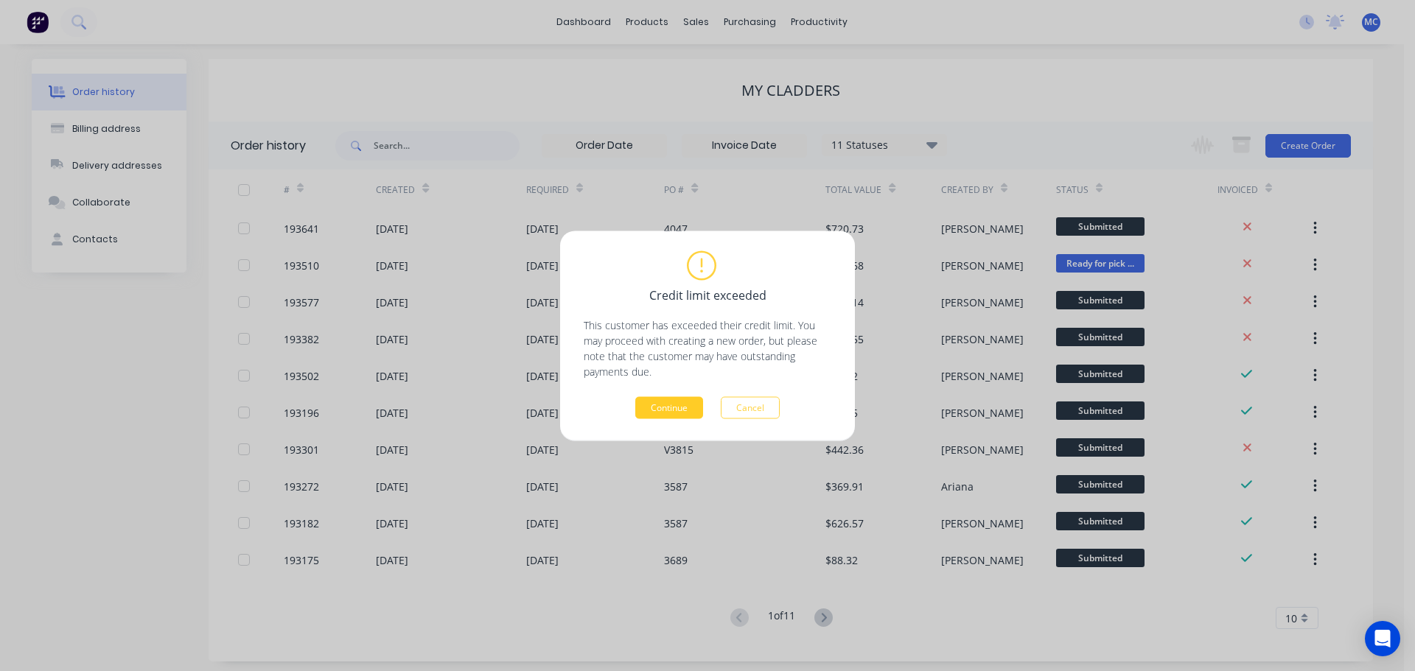
click at [654, 400] on button "Continue" at bounding box center [669, 407] width 68 height 22
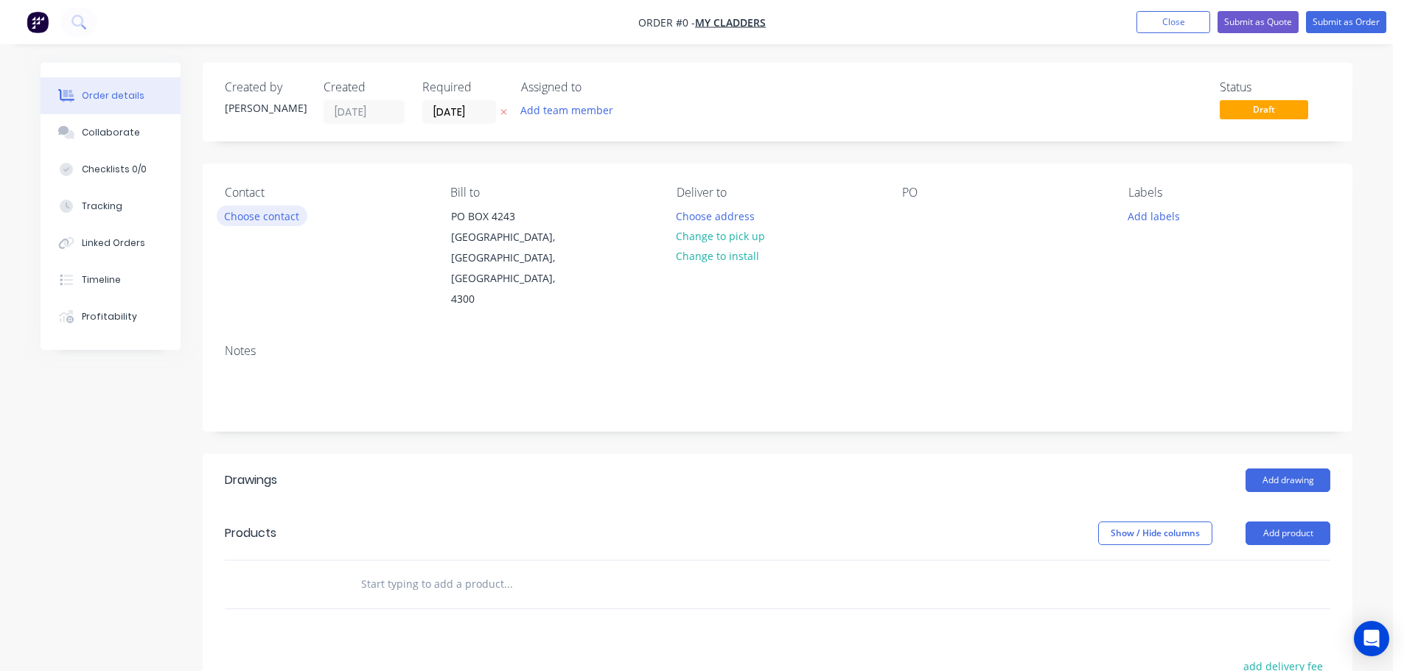
click at [256, 216] on button "Choose contact" at bounding box center [262, 216] width 91 height 20
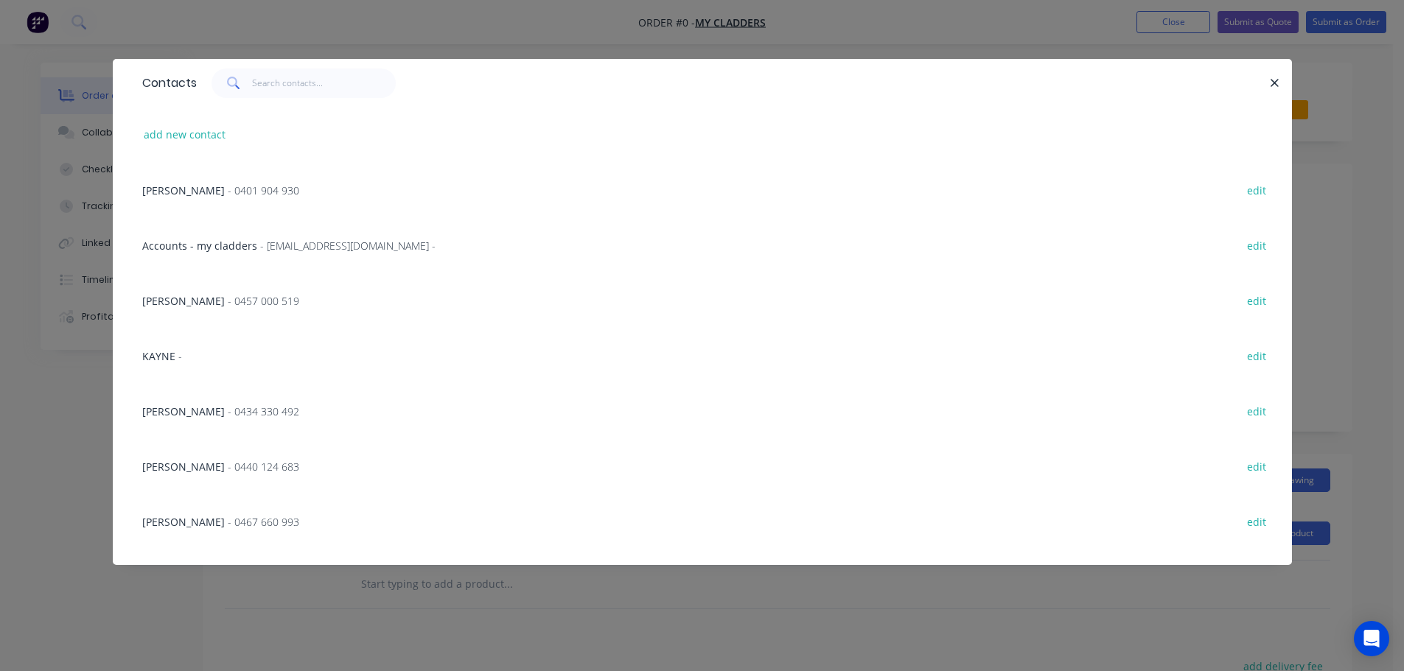
click at [228, 409] on span "- 0434 330 492" at bounding box center [263, 411] width 71 height 14
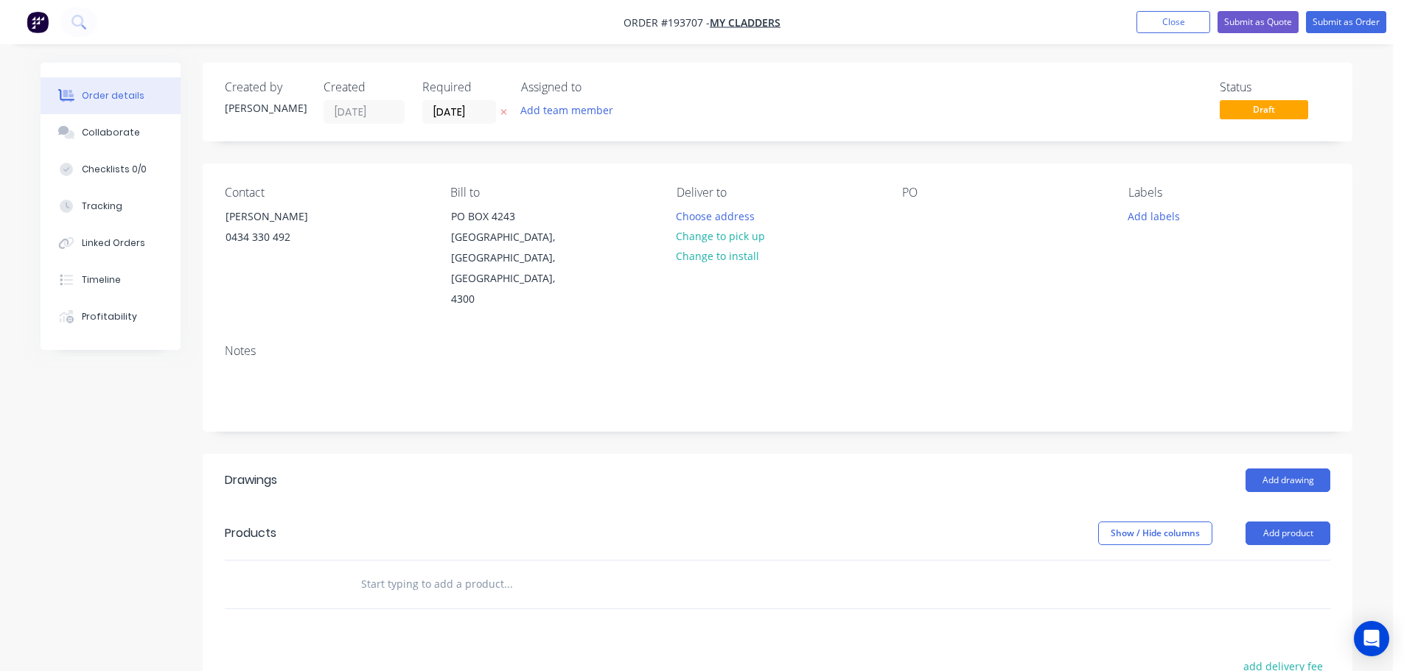
click at [706, 238] on button "Change to pick up" at bounding box center [720, 236] width 105 height 20
click at [685, 214] on div at bounding box center [688, 216] width 24 height 21
click at [913, 215] on div at bounding box center [914, 216] width 24 height 21
click at [1287, 469] on button "Add drawing" at bounding box center [1287, 481] width 85 height 24
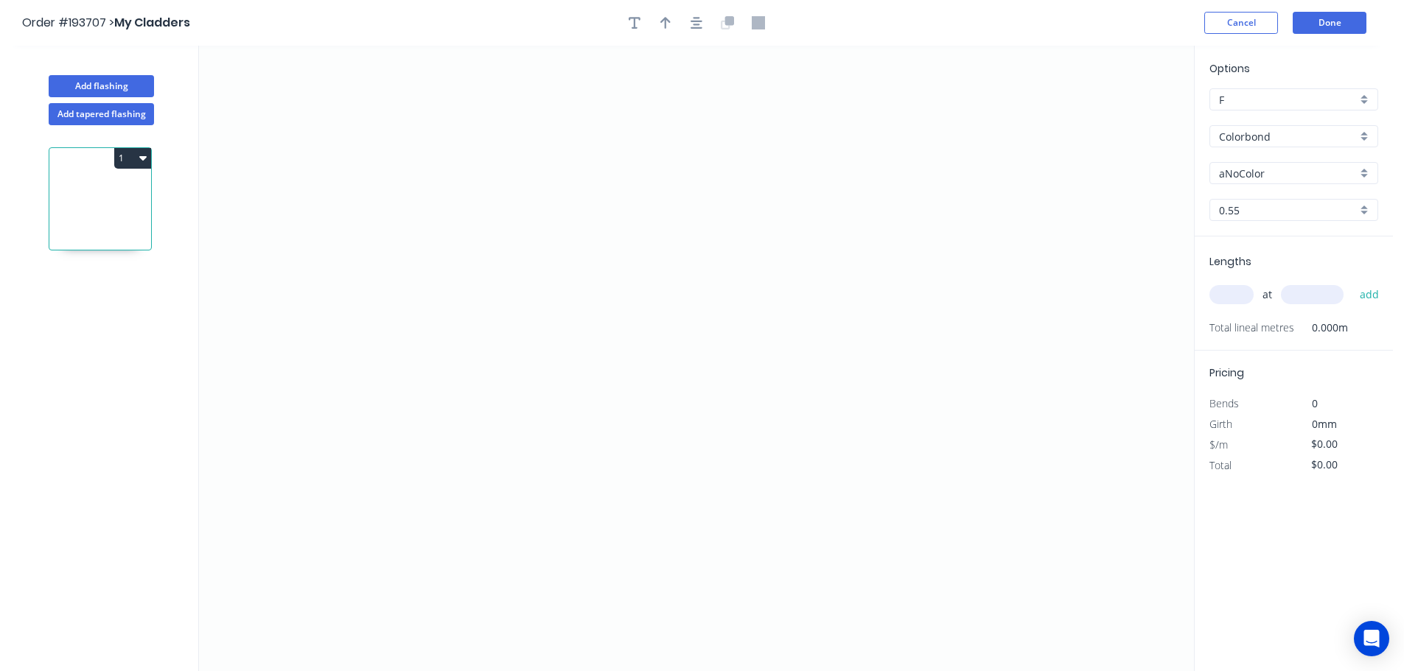
click at [1243, 132] on input "Colorbond" at bounding box center [1288, 136] width 138 height 15
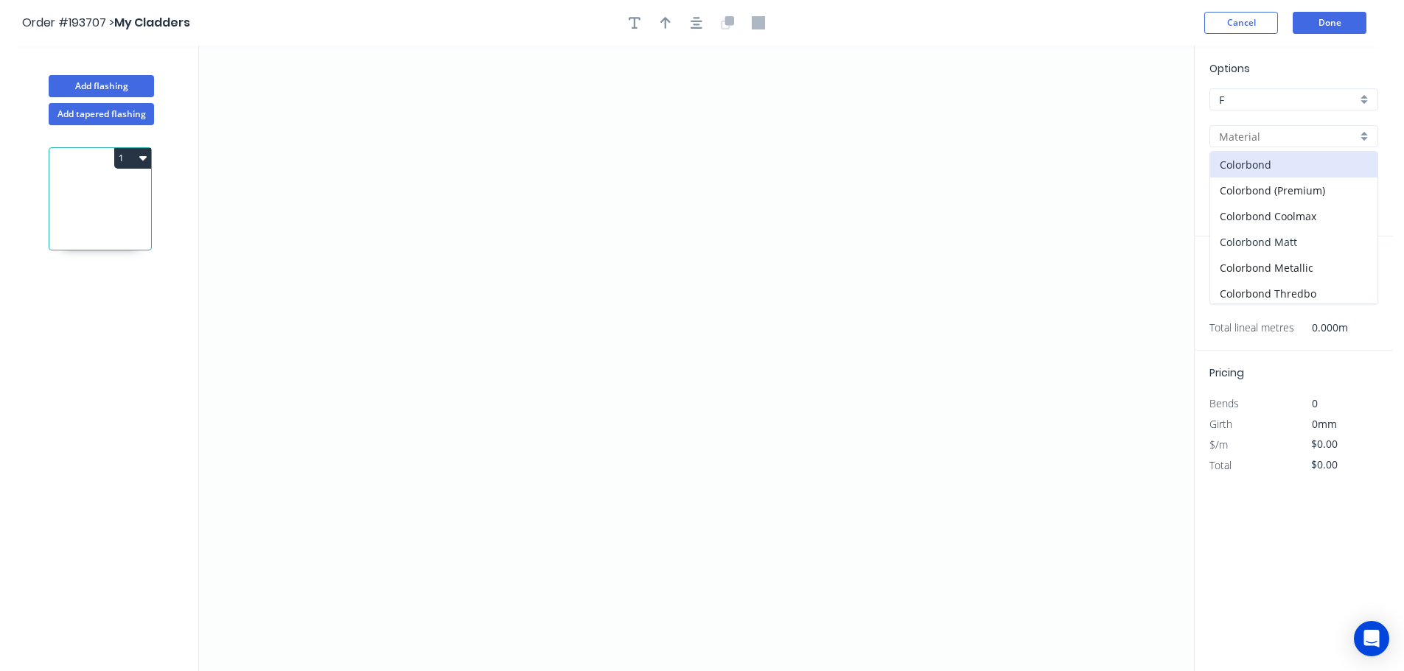
click at [1251, 240] on div "Colorbond Matt" at bounding box center [1293, 242] width 167 height 26
type input "Colorbond Matt"
type input "Basalt"
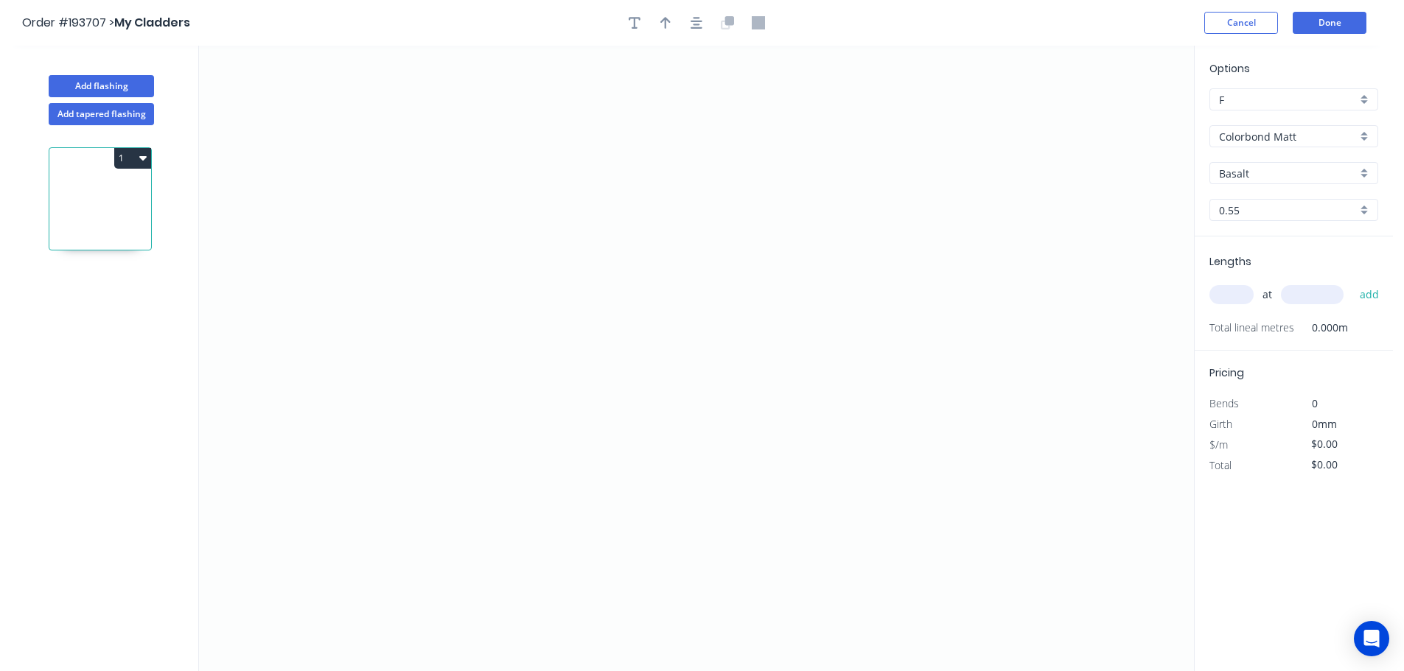
click at [1230, 291] on input "text" at bounding box center [1231, 294] width 44 height 19
type input "2"
type input "1300"
click at [1352, 282] on button "add" at bounding box center [1369, 294] width 35 height 25
click at [906, 135] on icon "0" at bounding box center [696, 359] width 995 height 626
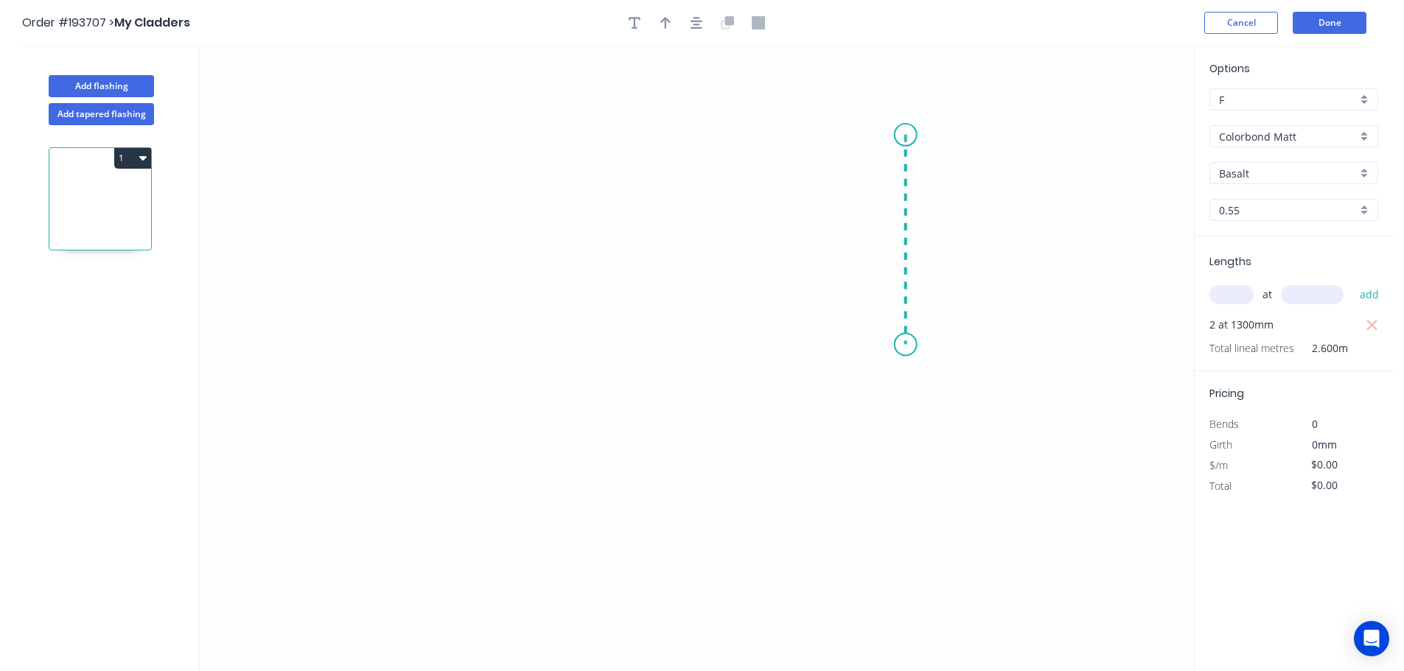
click at [905, 345] on icon "0" at bounding box center [696, 359] width 995 height 626
click at [638, 338] on icon "0 ?" at bounding box center [696, 359] width 995 height 626
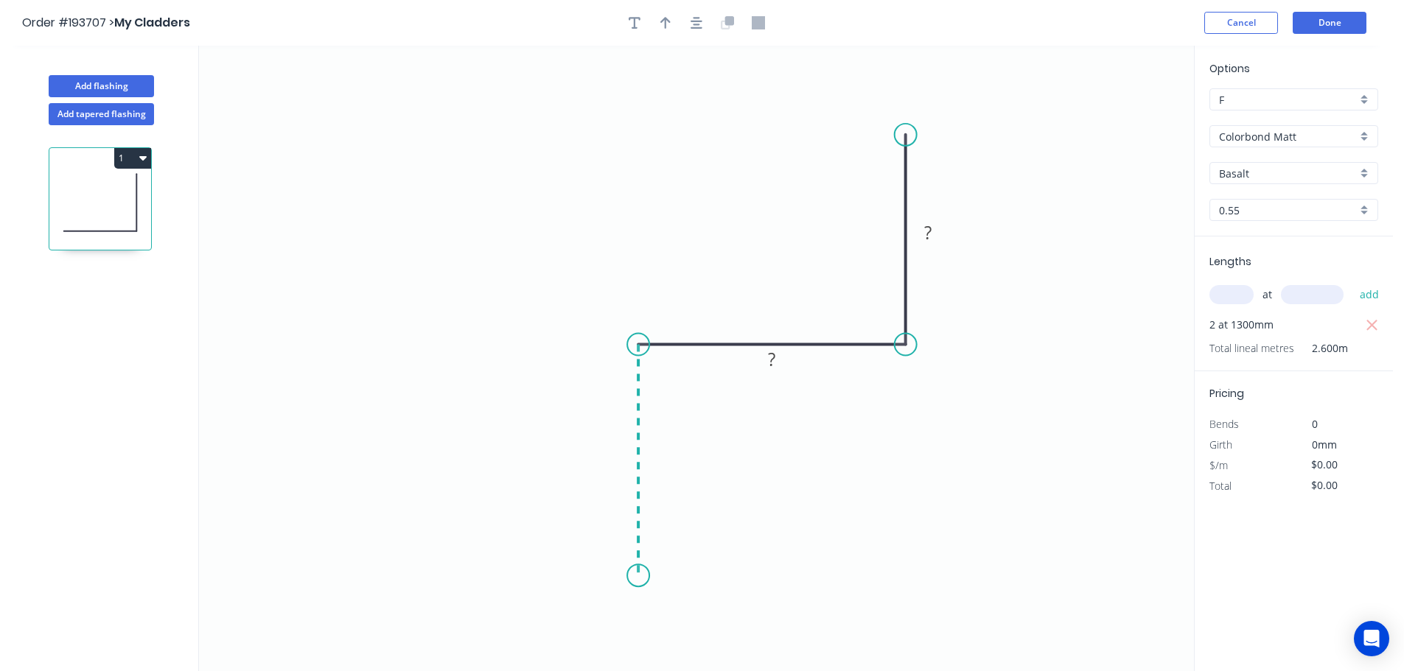
click at [642, 576] on icon "0 ? ?" at bounding box center [696, 359] width 995 height 626
click at [621, 575] on icon "0 ? ? ?" at bounding box center [696, 359] width 995 height 626
click at [621, 519] on icon "0 ? ? ? ?" at bounding box center [696, 359] width 995 height 626
click at [621, 519] on circle at bounding box center [621, 518] width 22 height 22
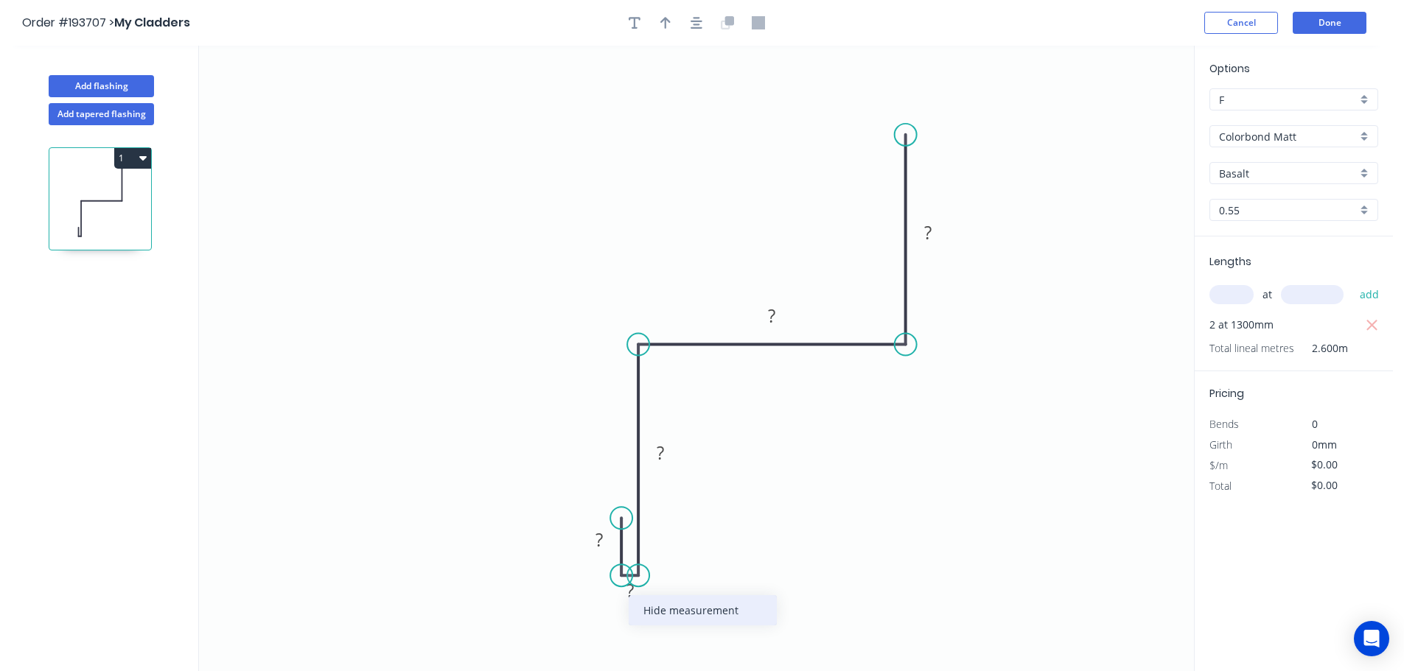
click at [684, 610] on div "Hide measurement" at bounding box center [702, 610] width 148 height 30
click at [948, 186] on div "Crush & Fold" at bounding box center [987, 183] width 148 height 30
click at [886, 101] on tspan "10" at bounding box center [884, 109] width 21 height 24
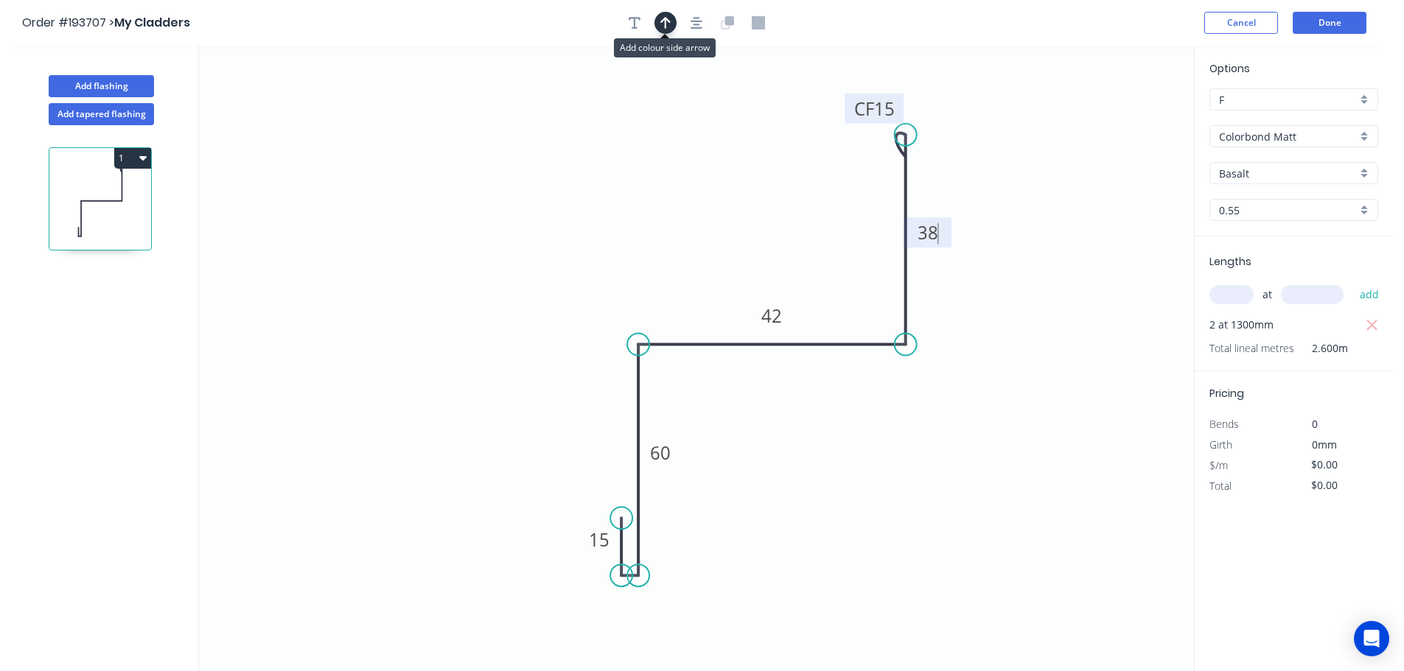
click at [668, 18] on icon "button" at bounding box center [665, 22] width 10 height 13
type input "$13.54"
type input "$35.20"
drag, startPoint x: 1121, startPoint y: 116, endPoint x: 918, endPoint y: 468, distance: 406.0
click at [917, 468] on icon at bounding box center [916, 450] width 13 height 47
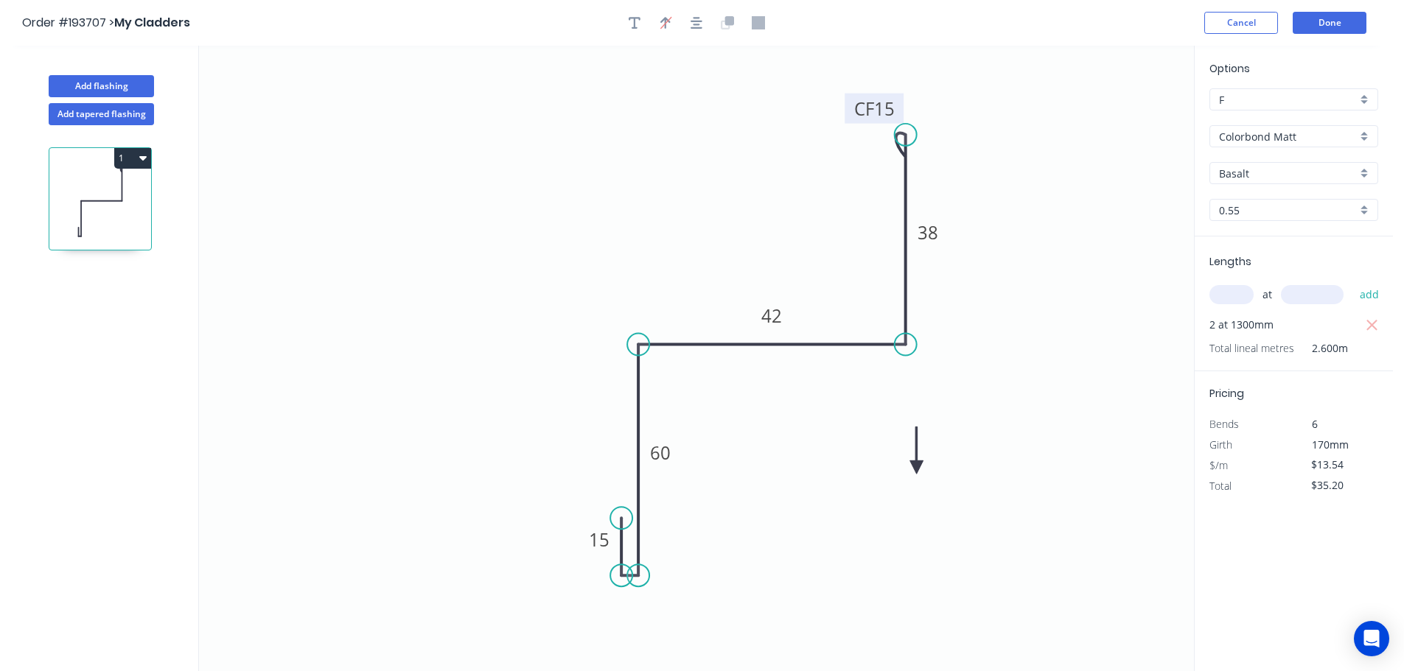
click at [918, 468] on icon at bounding box center [916, 450] width 13 height 47
click at [917, 466] on icon at bounding box center [928, 455] width 43 height 43
click at [917, 466] on icon at bounding box center [933, 466] width 47 height 13
click at [84, 83] on button "Add flashing" at bounding box center [101, 86] width 105 height 22
type input "$0.00"
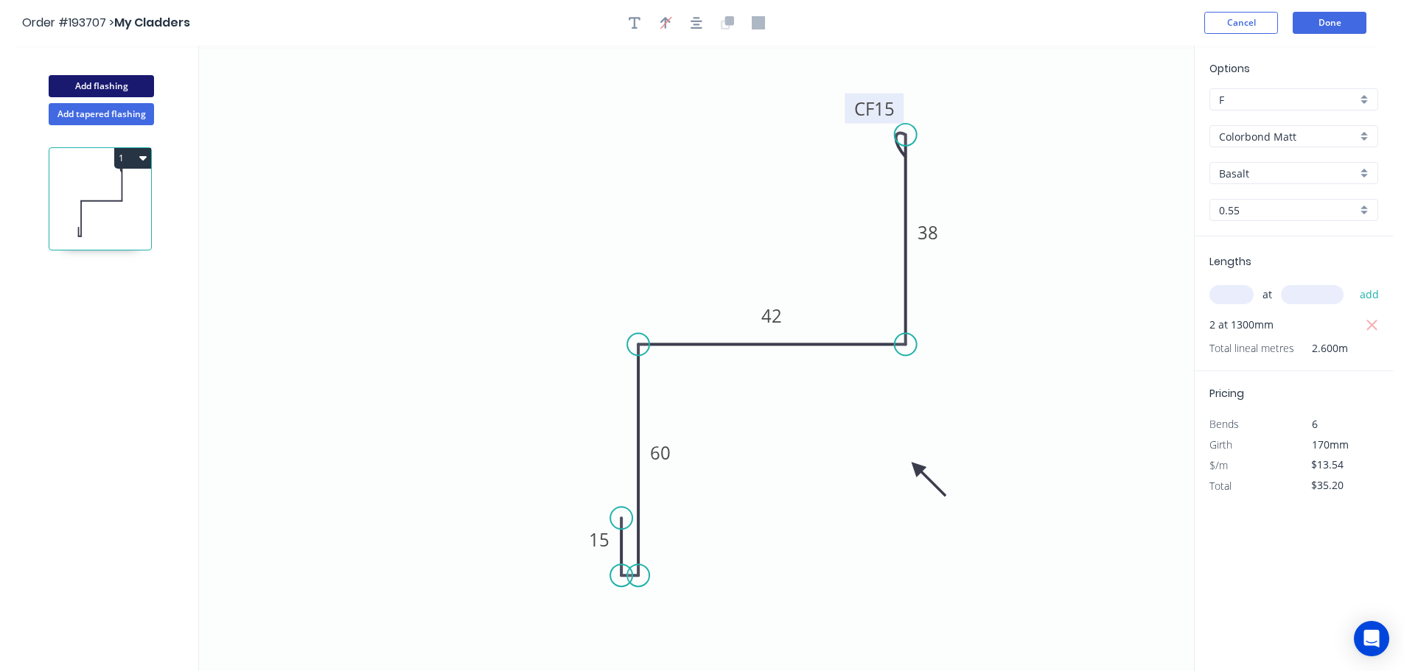
type input "$0.00"
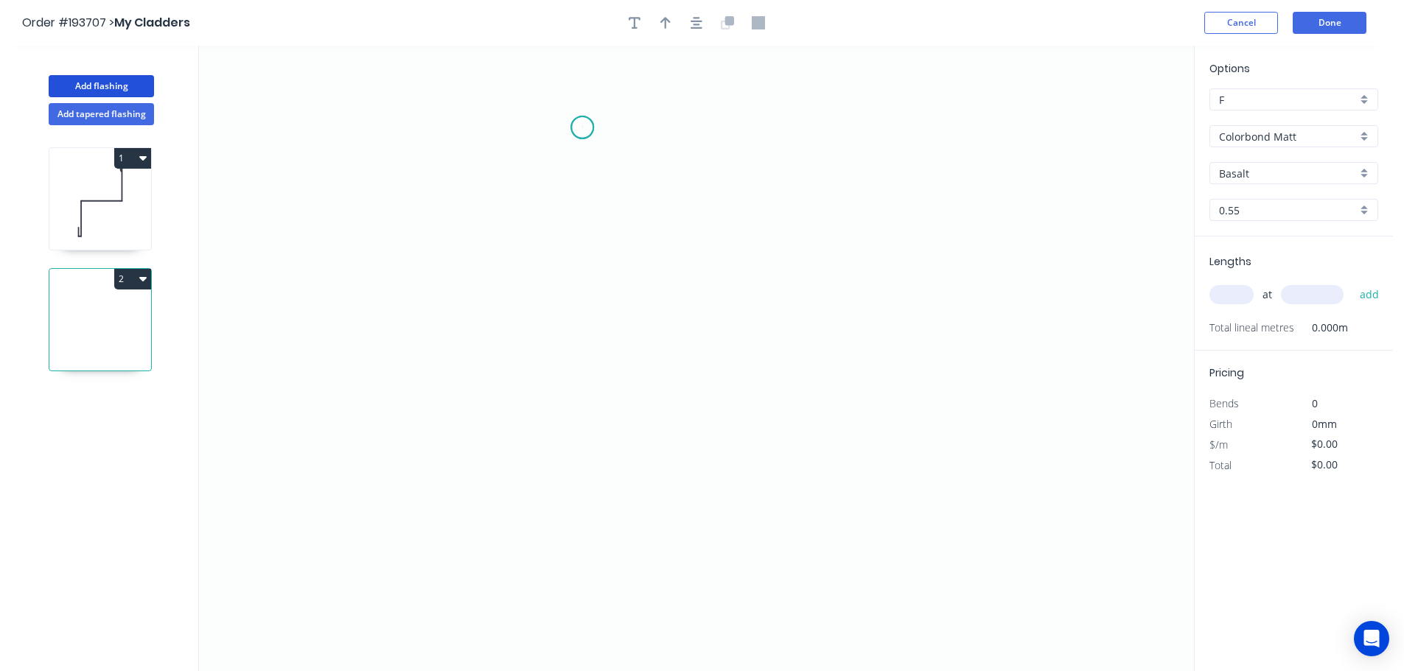
click at [582, 127] on icon "0" at bounding box center [696, 359] width 995 height 626
click at [575, 463] on icon "0" at bounding box center [696, 359] width 995 height 626
click at [956, 458] on icon "0 ?" at bounding box center [696, 359] width 995 height 626
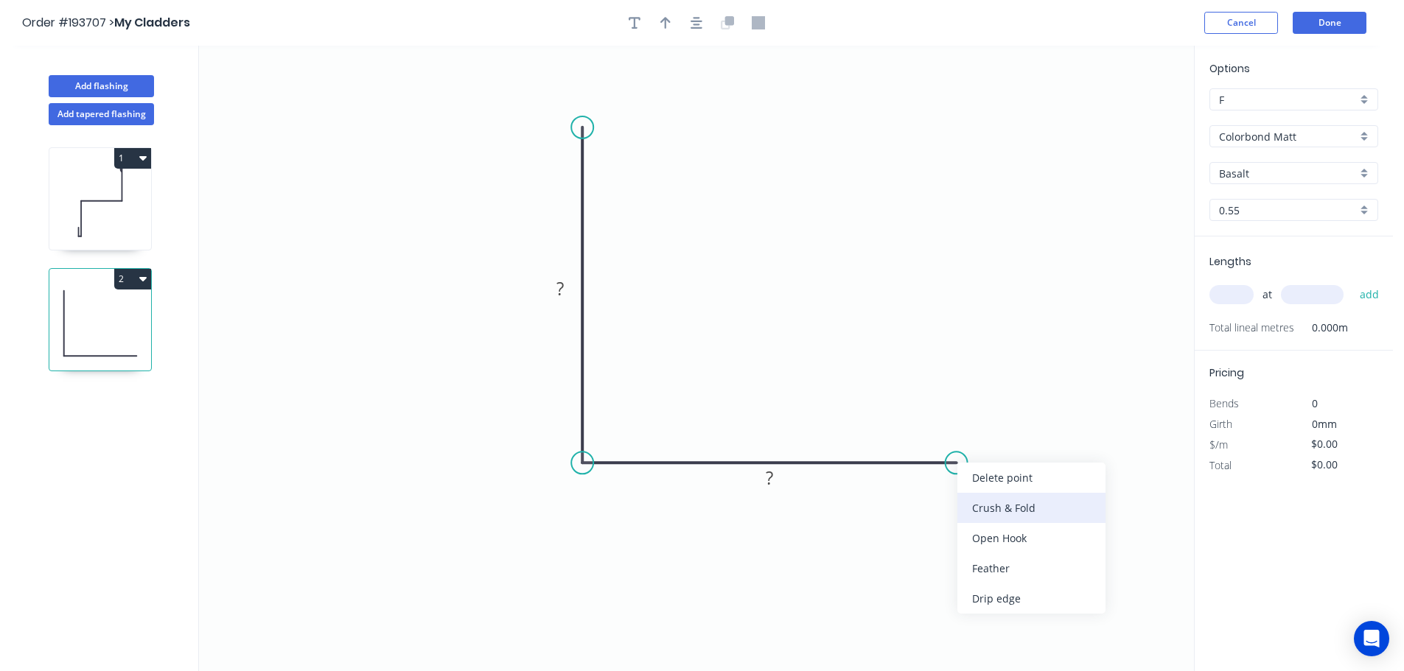
click at [1002, 502] on div "Crush & Fold" at bounding box center [1031, 508] width 148 height 30
drag, startPoint x: 1000, startPoint y: 513, endPoint x: 1002, endPoint y: 501, distance: 12.0
click at [1001, 512] on div "Flip bend" at bounding box center [1038, 511] width 148 height 30
drag, startPoint x: 960, startPoint y: 412, endPoint x: 976, endPoint y: 515, distance: 104.3
click at [976, 515] on rect at bounding box center [950, 528] width 59 height 30
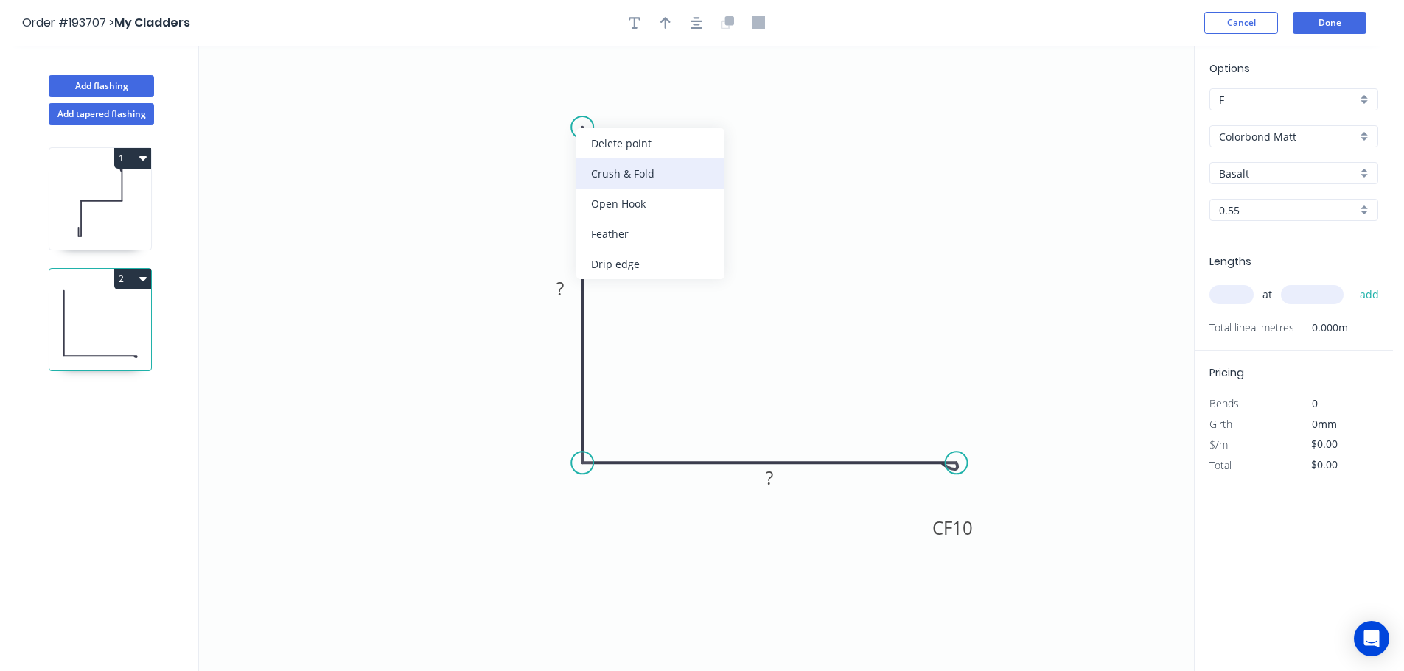
click at [612, 169] on div "Crush & Fold" at bounding box center [650, 173] width 148 height 30
drag, startPoint x: 577, startPoint y: 99, endPoint x: 553, endPoint y: 91, distance: 24.9
click at [553, 91] on rect at bounding box center [529, 95] width 59 height 30
click at [535, 88] on tspan "10" at bounding box center [537, 93] width 21 height 24
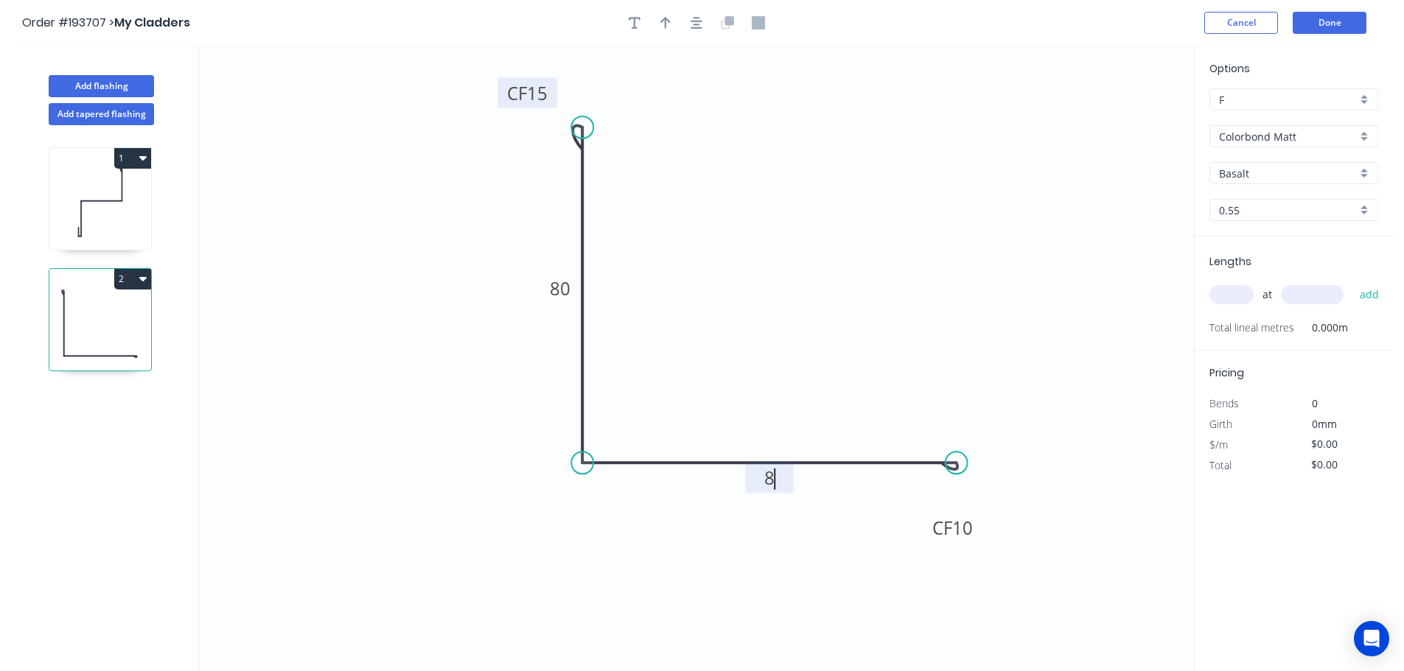
type input "$12.66"
click at [672, 29] on button "button" at bounding box center [665, 23] width 22 height 22
click at [1119, 116] on icon at bounding box center [1119, 102] width 13 height 47
drag, startPoint x: 1119, startPoint y: 116, endPoint x: 837, endPoint y: 238, distance: 307.6
click at [843, 238] on icon at bounding box center [864, 221] width 43 height 43
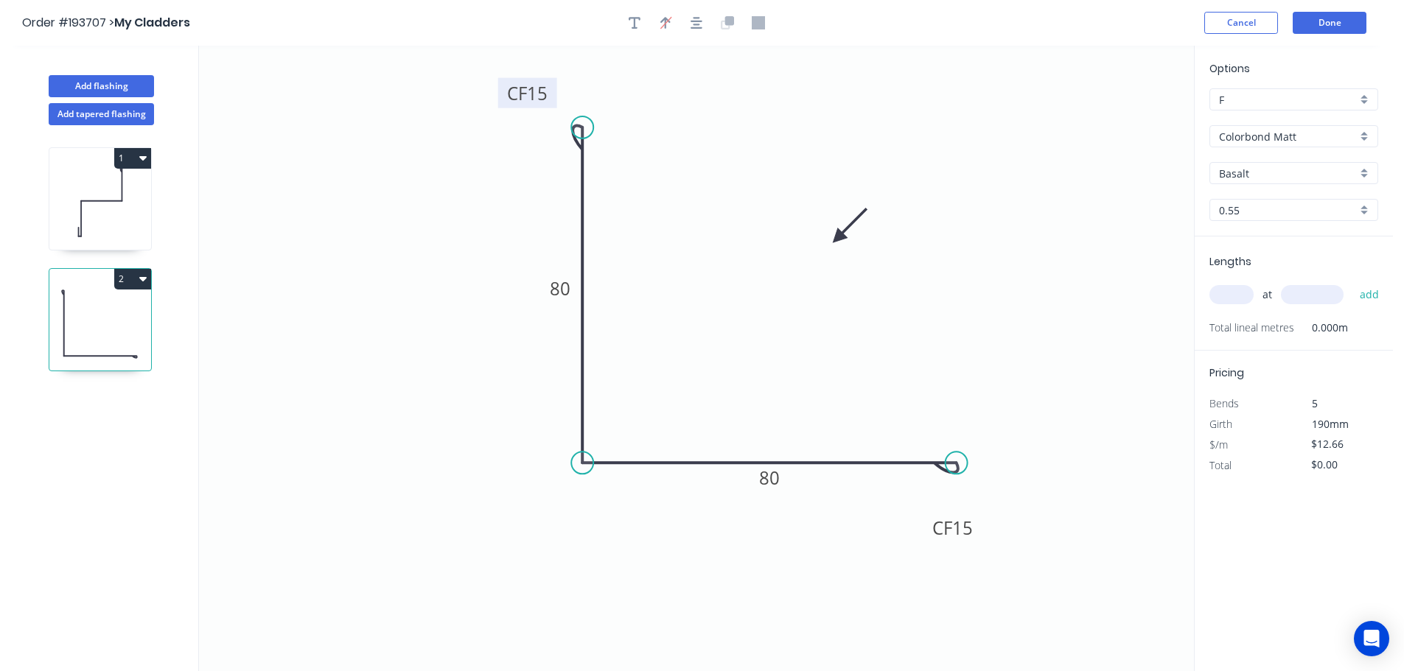
click at [1240, 293] on input "text" at bounding box center [1231, 294] width 44 height 19
type input "1"
type input "1000"
click at [1352, 282] on button "add" at bounding box center [1369, 294] width 35 height 25
type input "$12.66"
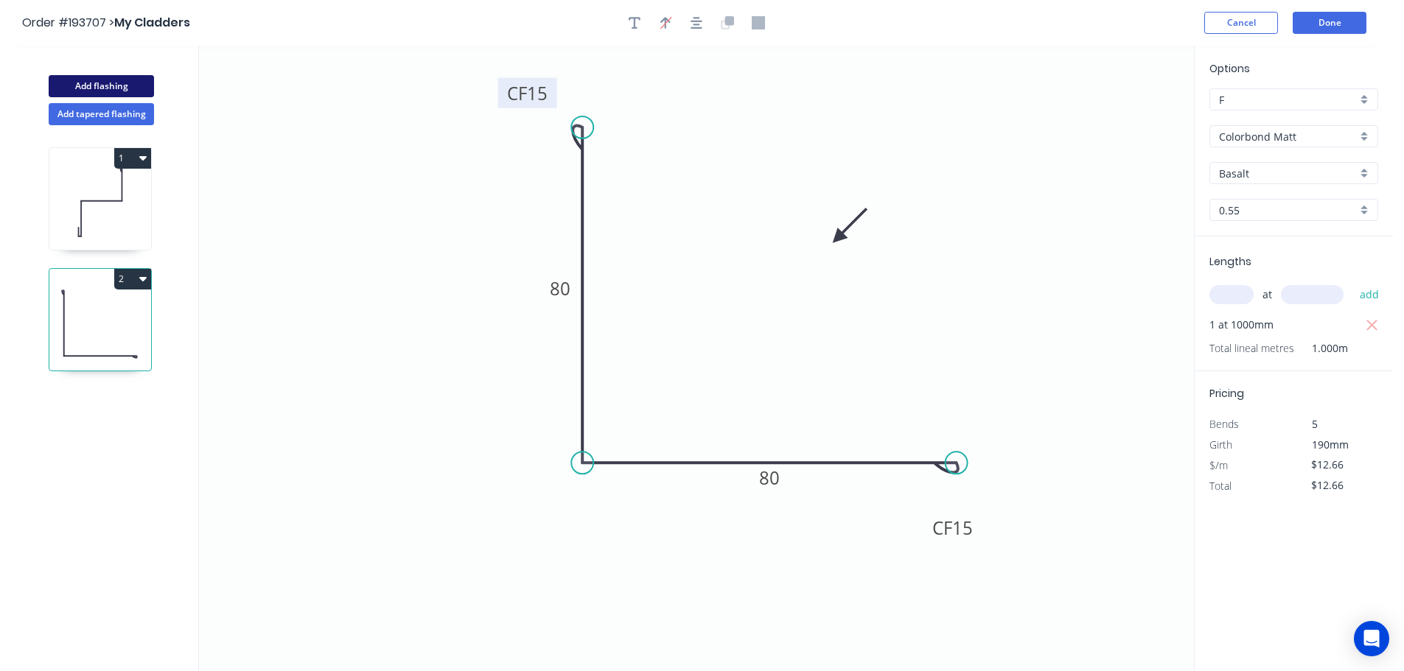
click at [102, 85] on button "Add flashing" at bounding box center [101, 86] width 105 height 22
type input "$0.00"
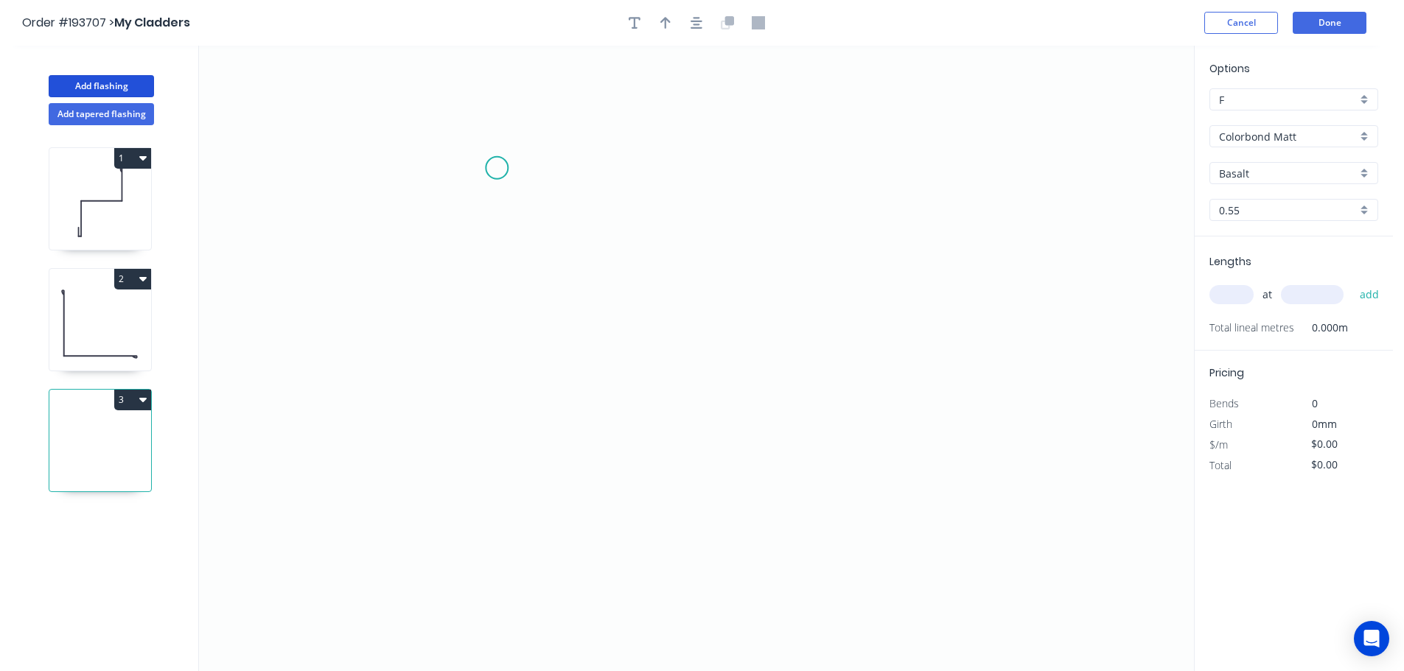
click at [497, 168] on icon "0" at bounding box center [696, 359] width 995 height 626
click at [946, 162] on icon "0" at bounding box center [696, 359] width 995 height 626
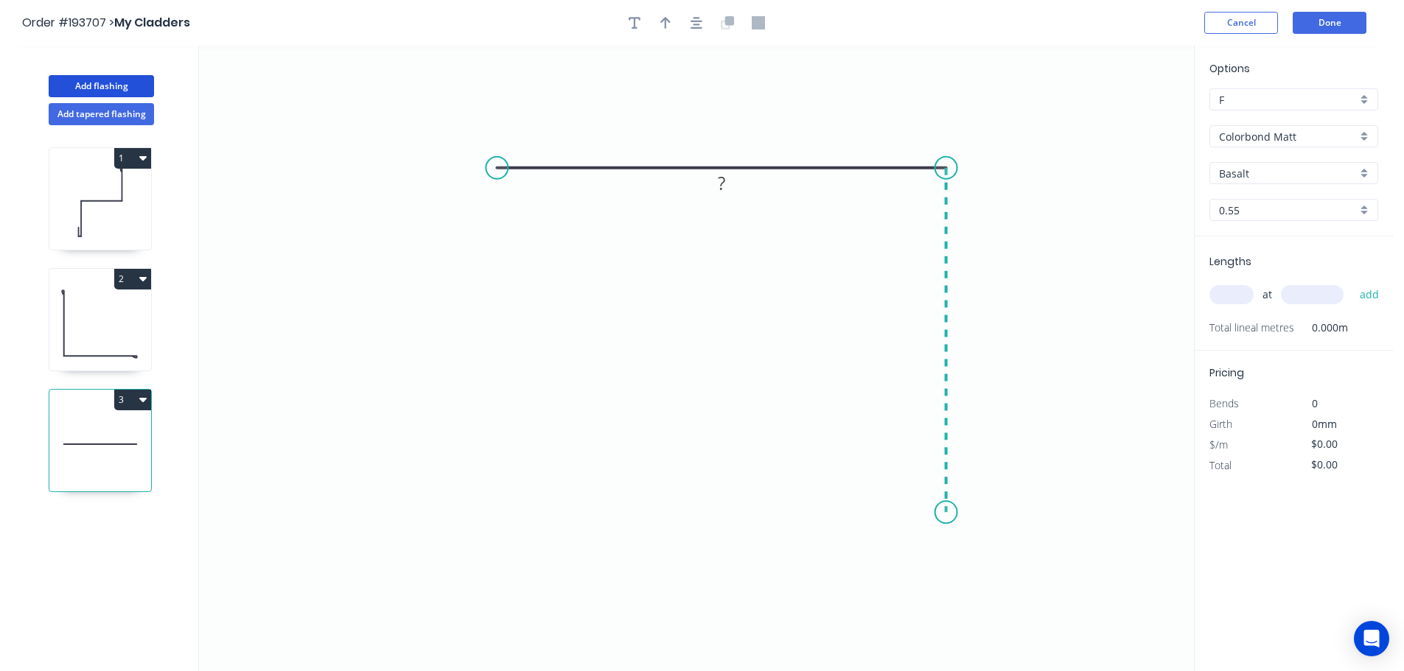
click at [946, 513] on icon "0 ?" at bounding box center [696, 359] width 995 height 626
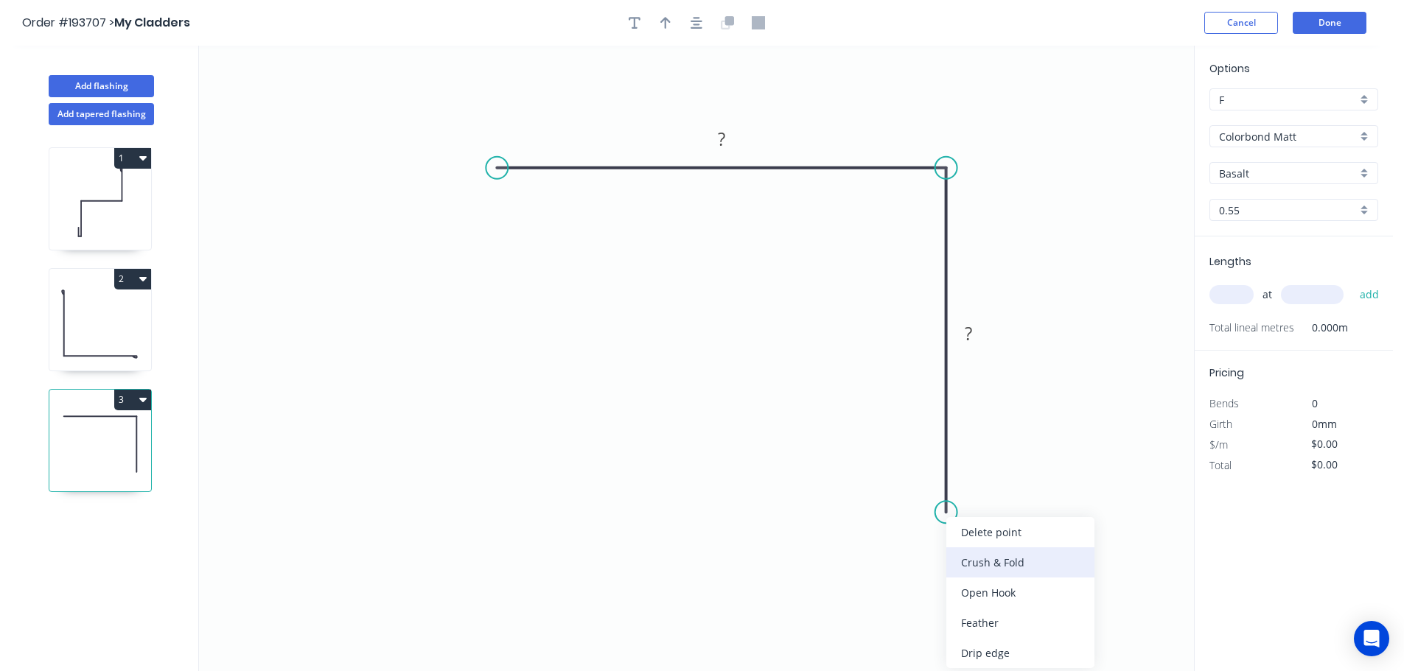
click at [967, 561] on div "Crush & Fold" at bounding box center [1020, 562] width 148 height 30
click at [984, 550] on div "Flip bend" at bounding box center [1017, 559] width 148 height 30
drag, startPoint x: 1004, startPoint y: 482, endPoint x: 892, endPoint y: 497, distance: 113.0
click at [892, 497] on rect at bounding box center [870, 501] width 59 height 30
click at [877, 502] on tspan "10" at bounding box center [875, 500] width 21 height 24
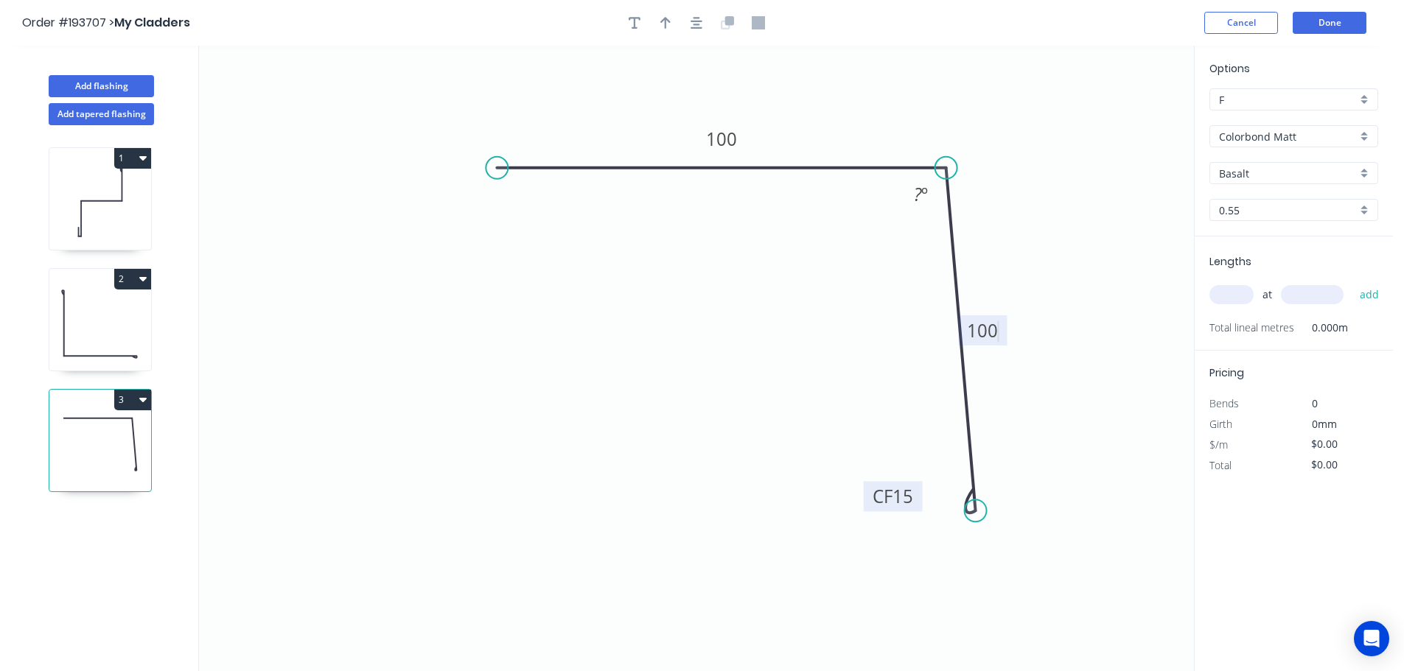
drag, startPoint x: 948, startPoint y: 511, endPoint x: 976, endPoint y: 511, distance: 28.0
click at [976, 511] on circle at bounding box center [975, 511] width 22 height 22
type input "$13.78"
click at [923, 187] on tspan "º" at bounding box center [924, 194] width 7 height 24
click at [672, 23] on button "button" at bounding box center [665, 23] width 22 height 22
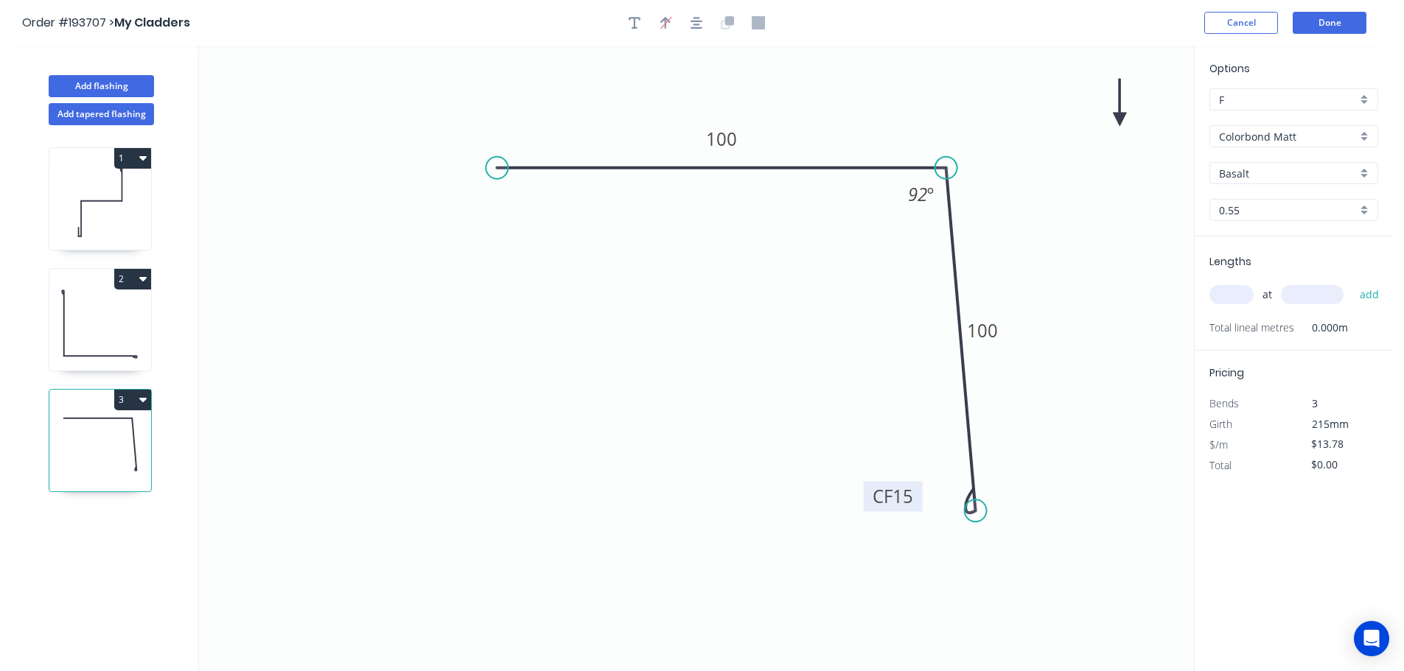
click at [1123, 111] on icon "0 100 CF 15 100 92 º" at bounding box center [696, 359] width 995 height 626
click at [1122, 116] on icon at bounding box center [1119, 102] width 13 height 47
drag, startPoint x: 1122, startPoint y: 116, endPoint x: 1087, endPoint y: 233, distance: 121.7
click at [1081, 230] on icon at bounding box center [1092, 216] width 43 height 43
click at [1228, 295] on input "text" at bounding box center [1231, 294] width 44 height 19
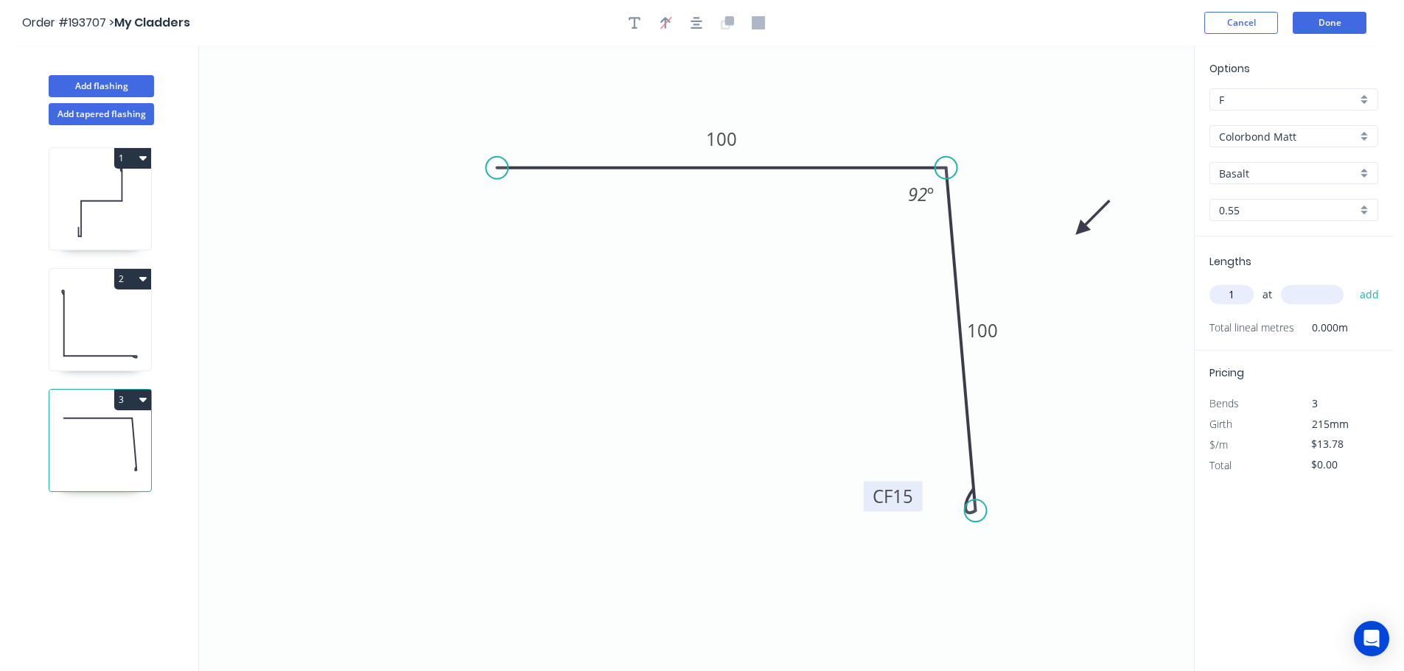
type input "1"
type input "2000"
click at [1352, 282] on button "add" at bounding box center [1369, 294] width 35 height 25
type input "$27.56"
click at [98, 86] on button "Add flashing" at bounding box center [101, 86] width 105 height 22
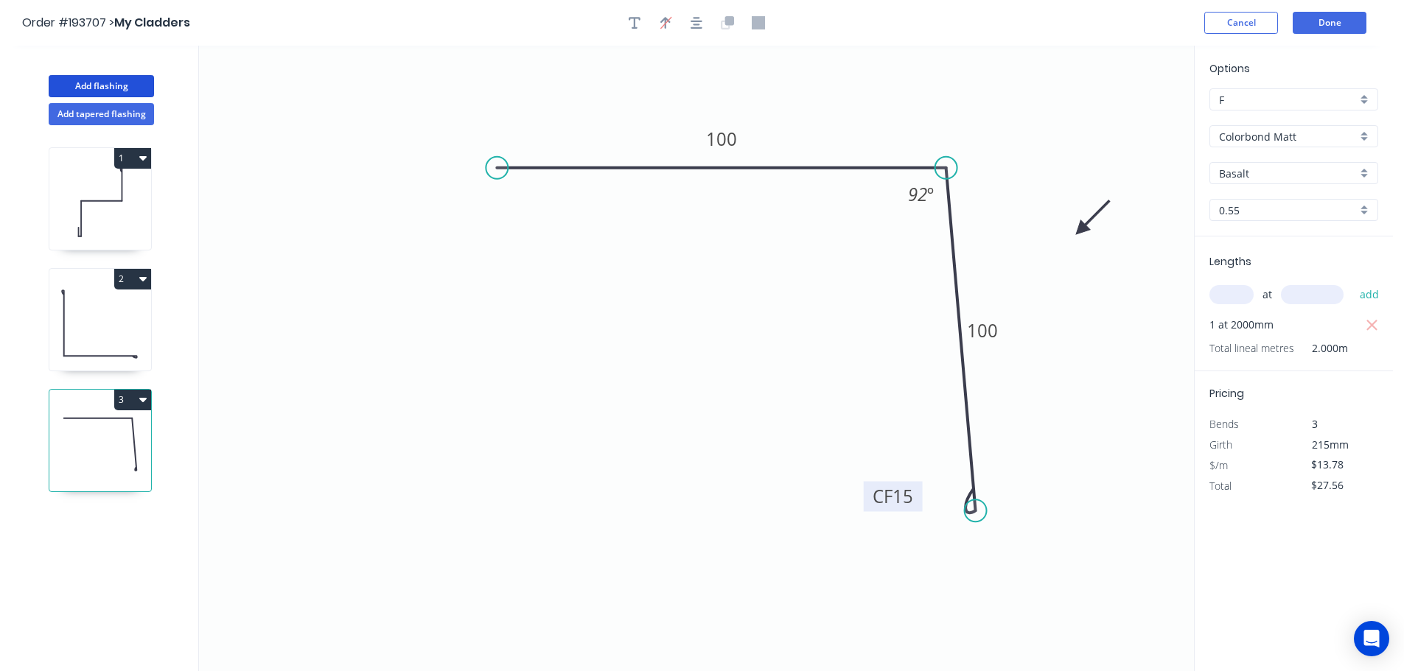
type input "$0.00"
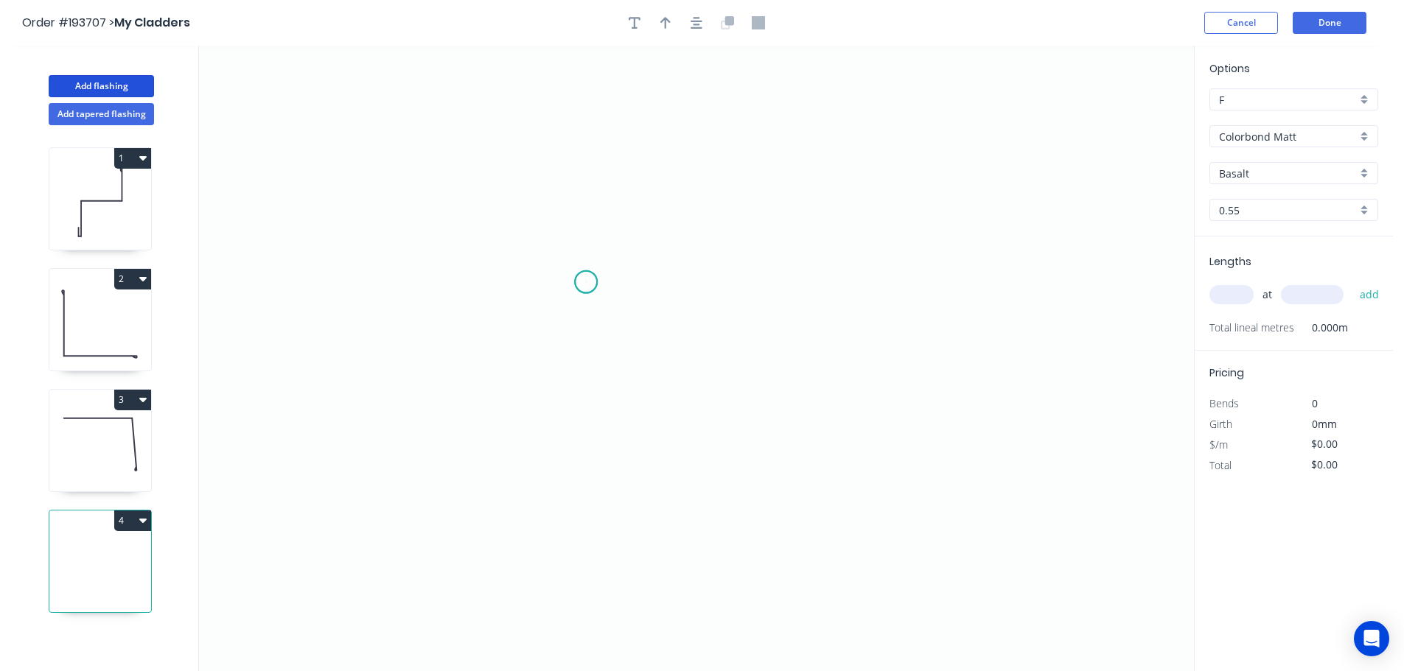
click at [586, 282] on icon "0" at bounding box center [696, 359] width 995 height 626
click at [592, 128] on icon "0" at bounding box center [696, 359] width 995 height 626
click at [763, 135] on icon "0 ?" at bounding box center [696, 359] width 995 height 626
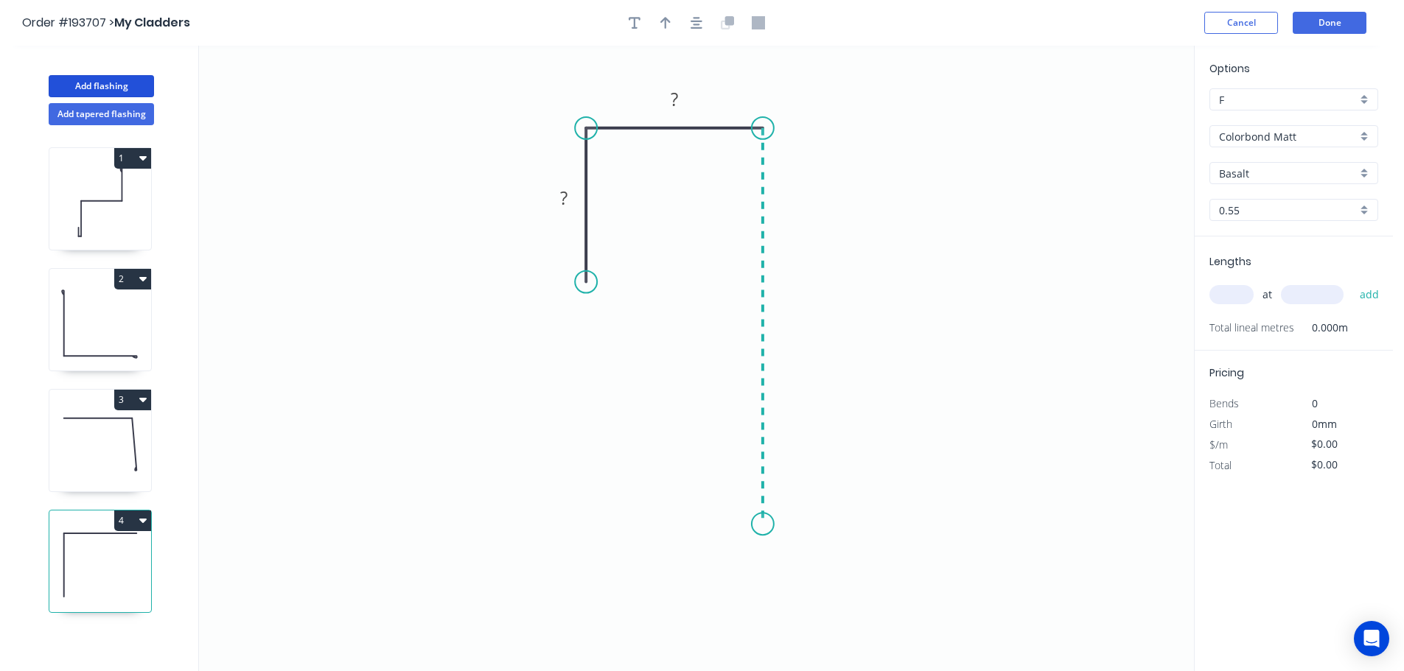
click at [759, 525] on icon "0 ? ?" at bounding box center [696, 359] width 995 height 626
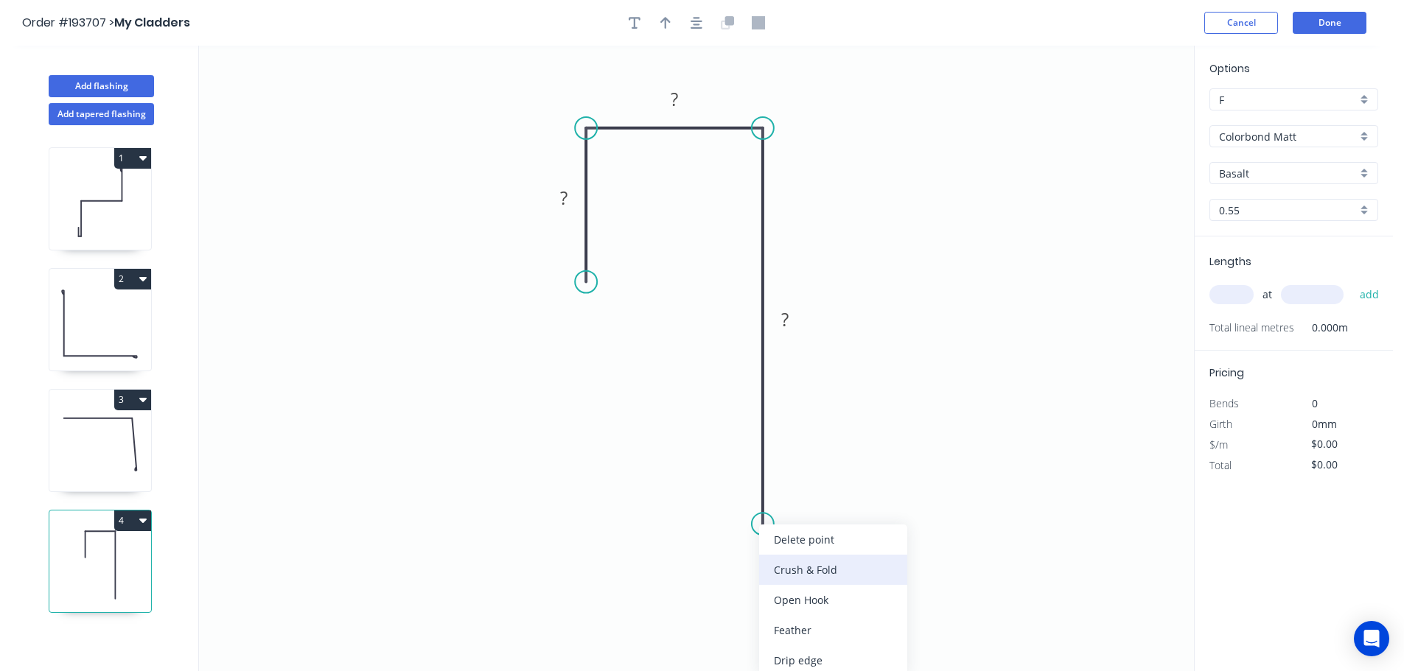
click at [782, 564] on div "Crush & Fold" at bounding box center [833, 570] width 148 height 30
click at [816, 576] on div "Flip bend" at bounding box center [840, 580] width 148 height 30
drag, startPoint x: 815, startPoint y: 488, endPoint x: 724, endPoint y: 497, distance: 91.1
click at [724, 497] on rect at bounding box center [702, 505] width 59 height 30
click at [704, 508] on tspan "10" at bounding box center [713, 506] width 21 height 24
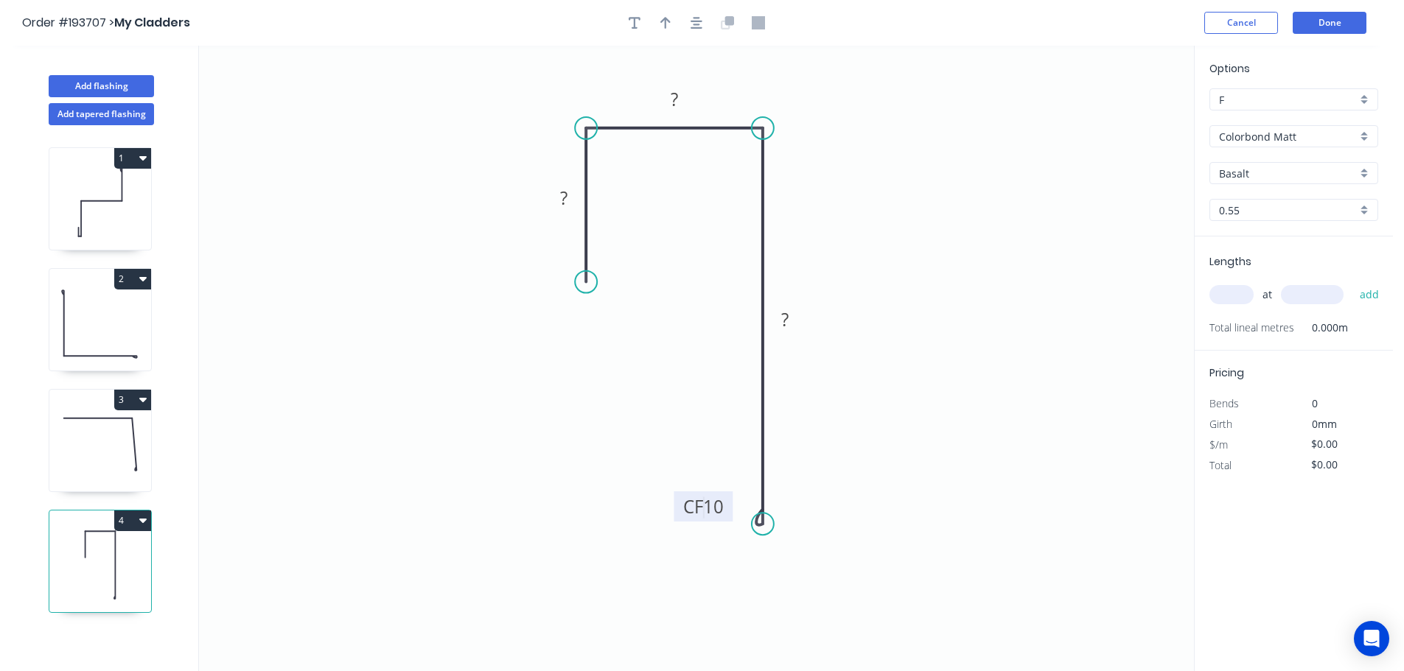
click at [710, 507] on tspan "10" at bounding box center [713, 506] width 21 height 24
click at [667, 16] on icon "button" at bounding box center [665, 22] width 10 height 13
type input "$11.84"
click at [1120, 117] on icon at bounding box center [1119, 102] width 13 height 47
drag, startPoint x: 1120, startPoint y: 117, endPoint x: 894, endPoint y: 212, distance: 245.4
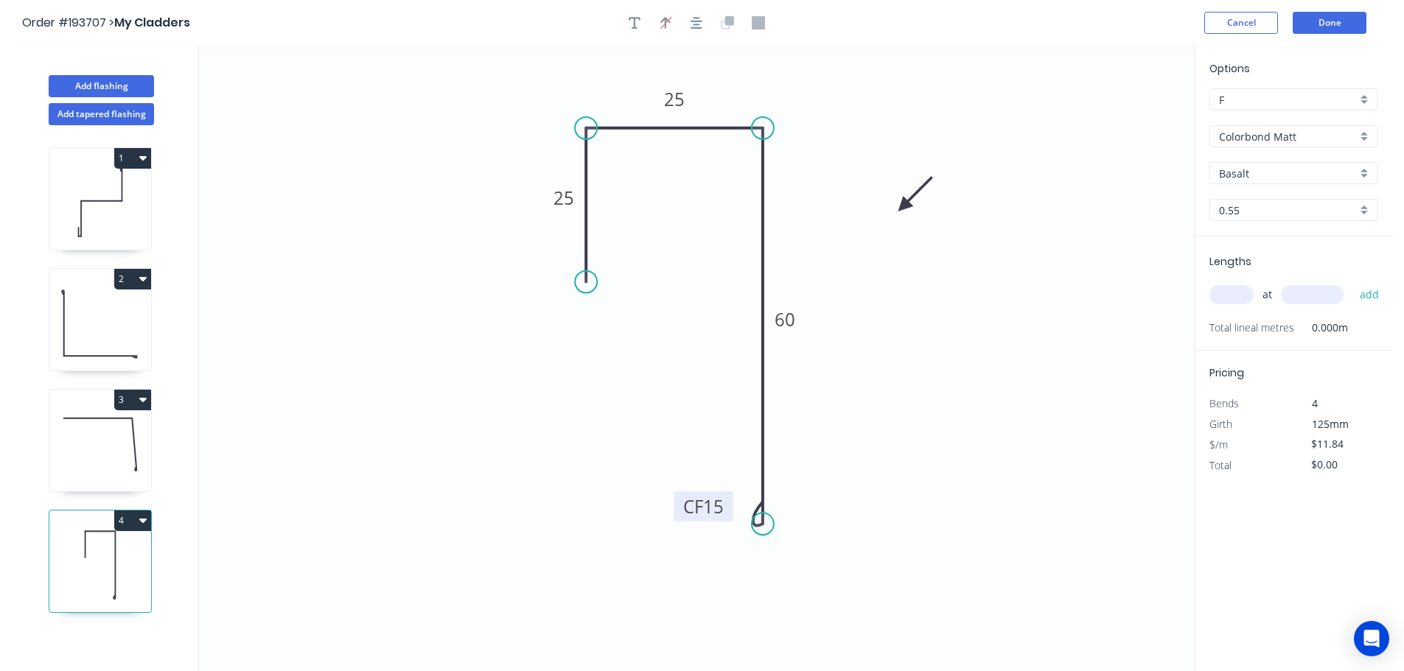
click at [898, 209] on icon at bounding box center [915, 194] width 43 height 43
click at [1228, 289] on input "text" at bounding box center [1231, 294] width 44 height 19
type input "1"
type input "1000"
click at [1352, 282] on button "add" at bounding box center [1369, 294] width 35 height 25
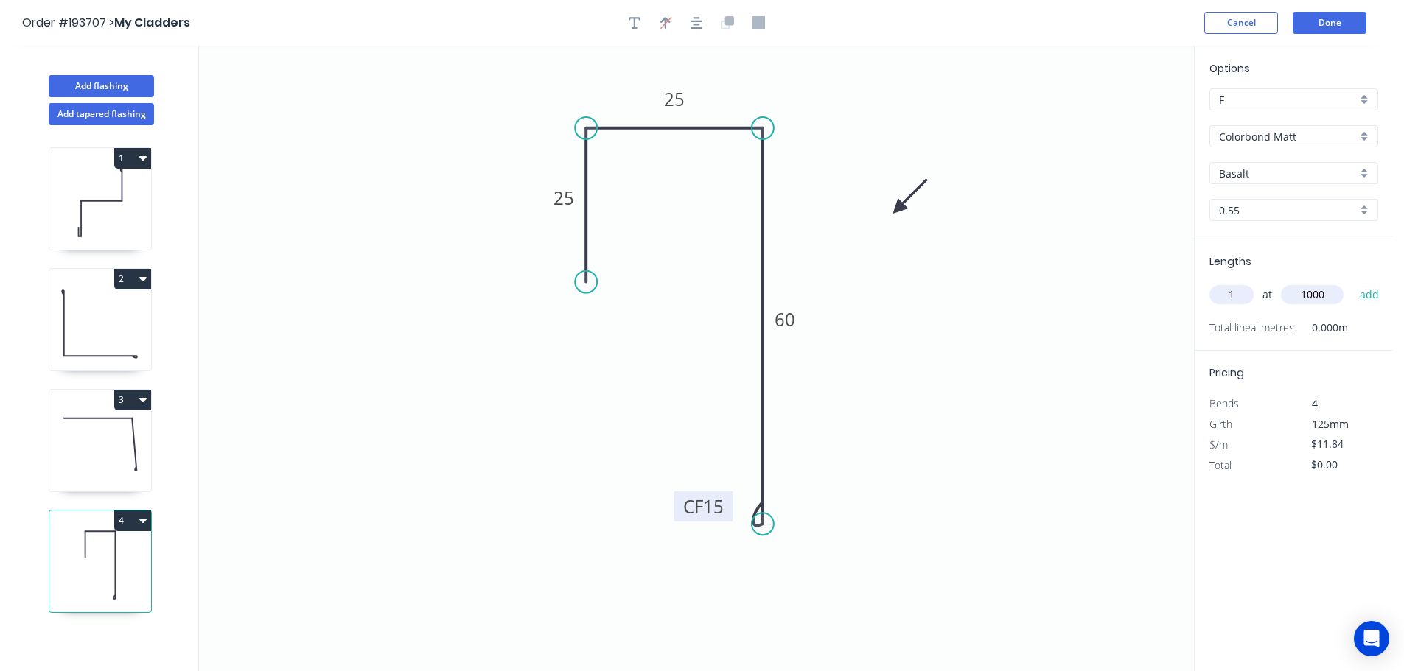
type input "$11.84"
click at [113, 110] on button "Add tapered flashing" at bounding box center [101, 114] width 105 height 22
type input "$0.00"
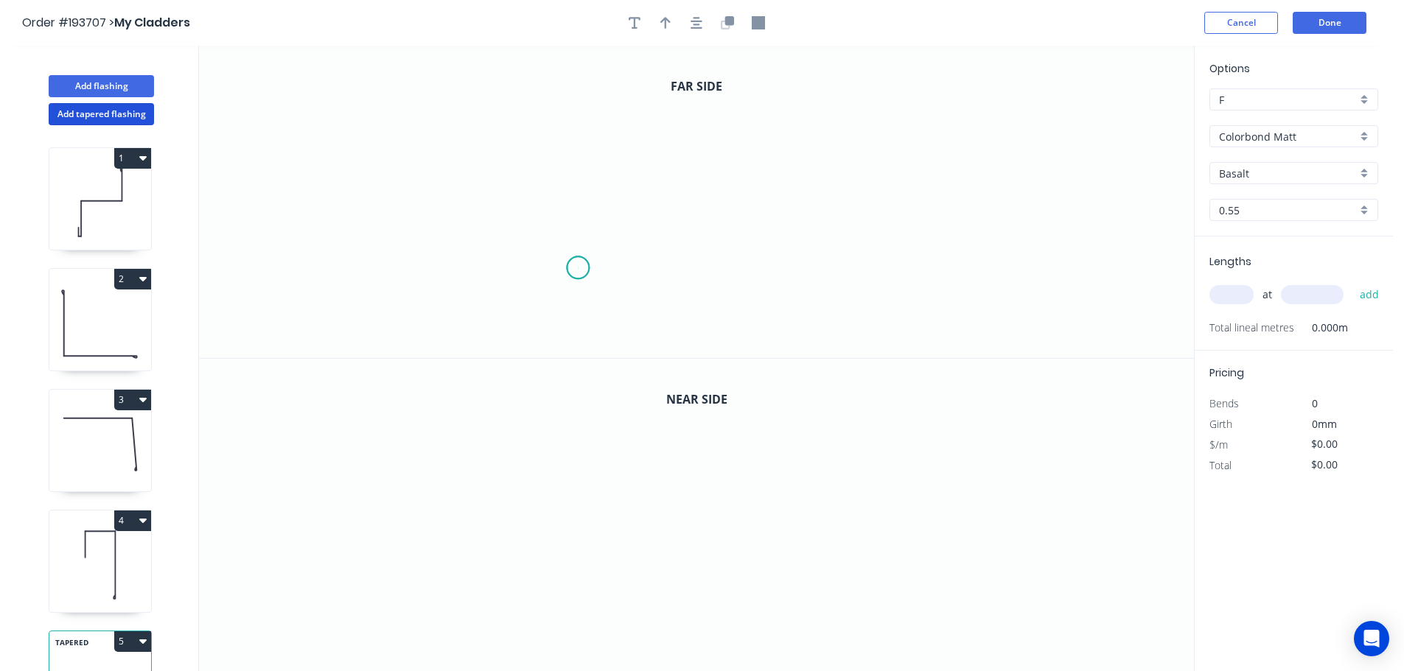
drag, startPoint x: 578, startPoint y: 268, endPoint x: 604, endPoint y: 213, distance: 61.3
click at [578, 267] on icon "0" at bounding box center [696, 202] width 995 height 312
click at [583, 101] on icon "0" at bounding box center [696, 202] width 995 height 312
click at [911, 105] on icon "0 ?" at bounding box center [696, 202] width 995 height 312
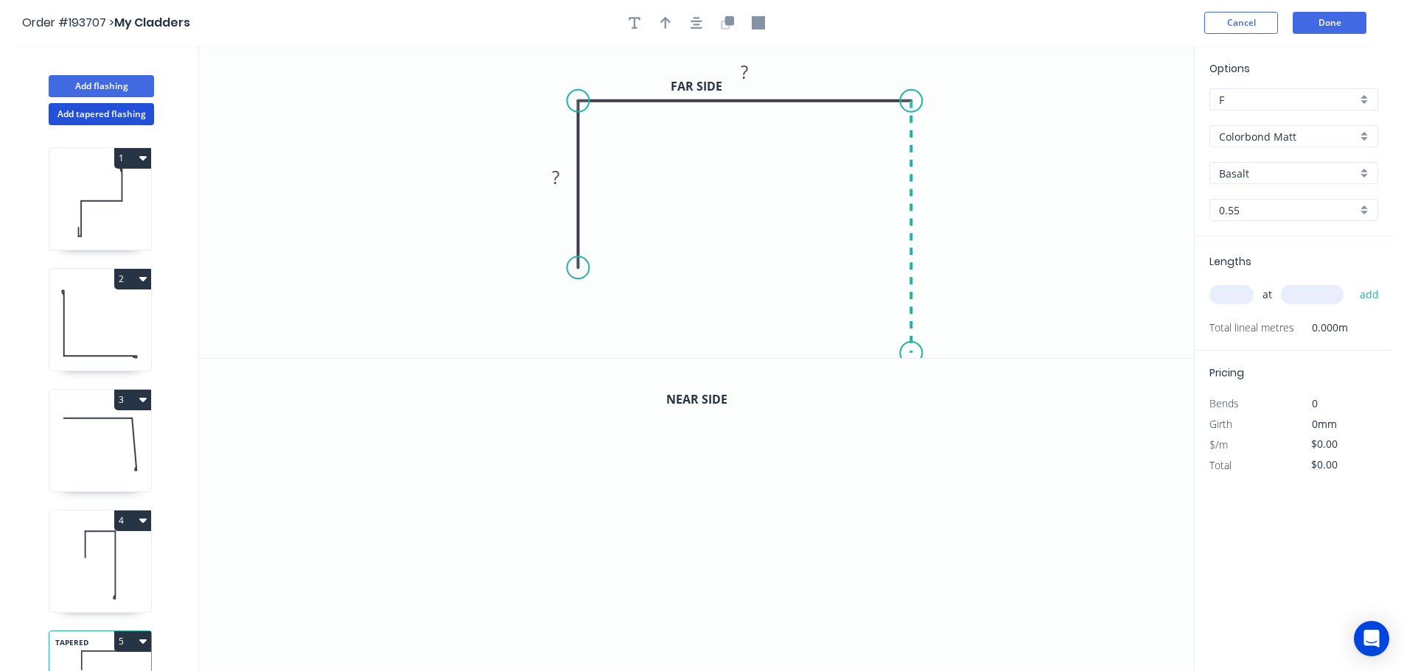
click at [911, 354] on icon "0 ? ?" at bounding box center [696, 202] width 995 height 312
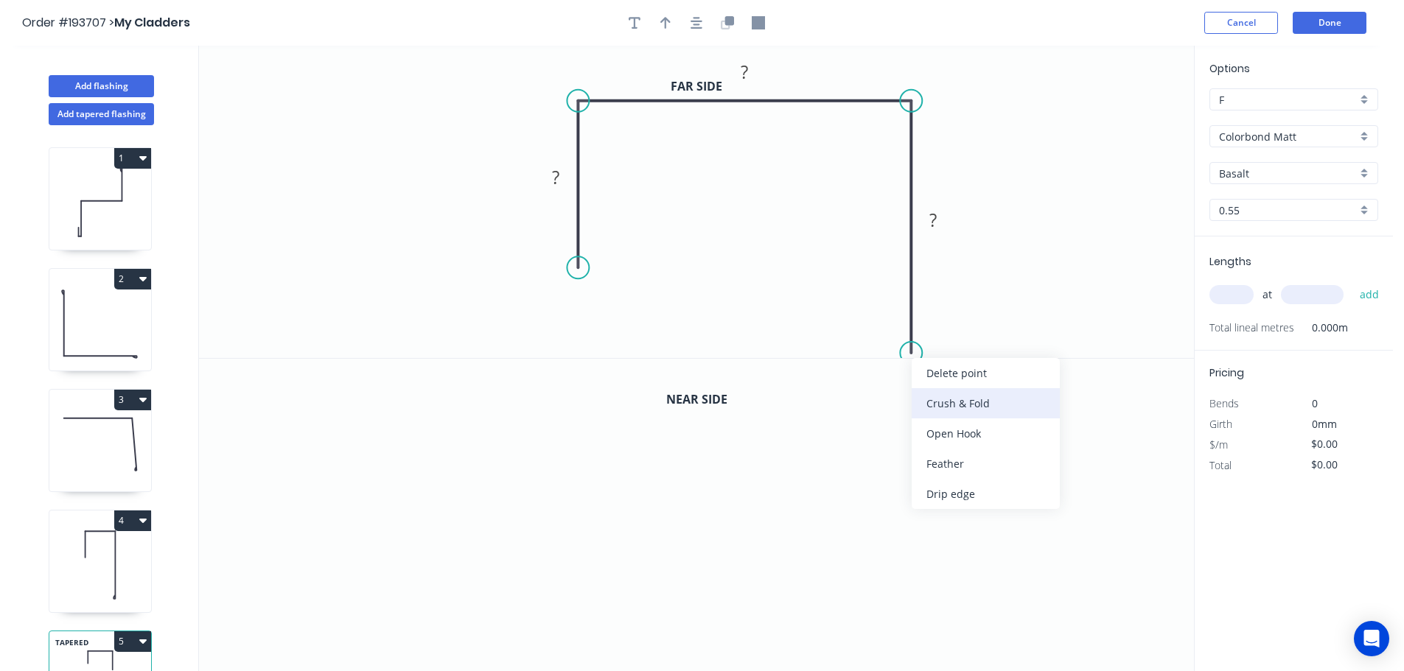
click at [942, 402] on div "Crush & Fold" at bounding box center [985, 403] width 148 height 30
click at [959, 396] on div "Flip bend" at bounding box center [989, 397] width 148 height 30
drag, startPoint x: 970, startPoint y: 320, endPoint x: 870, endPoint y: 318, distance: 100.2
click at [870, 318] on rect at bounding box center [842, 325] width 59 height 30
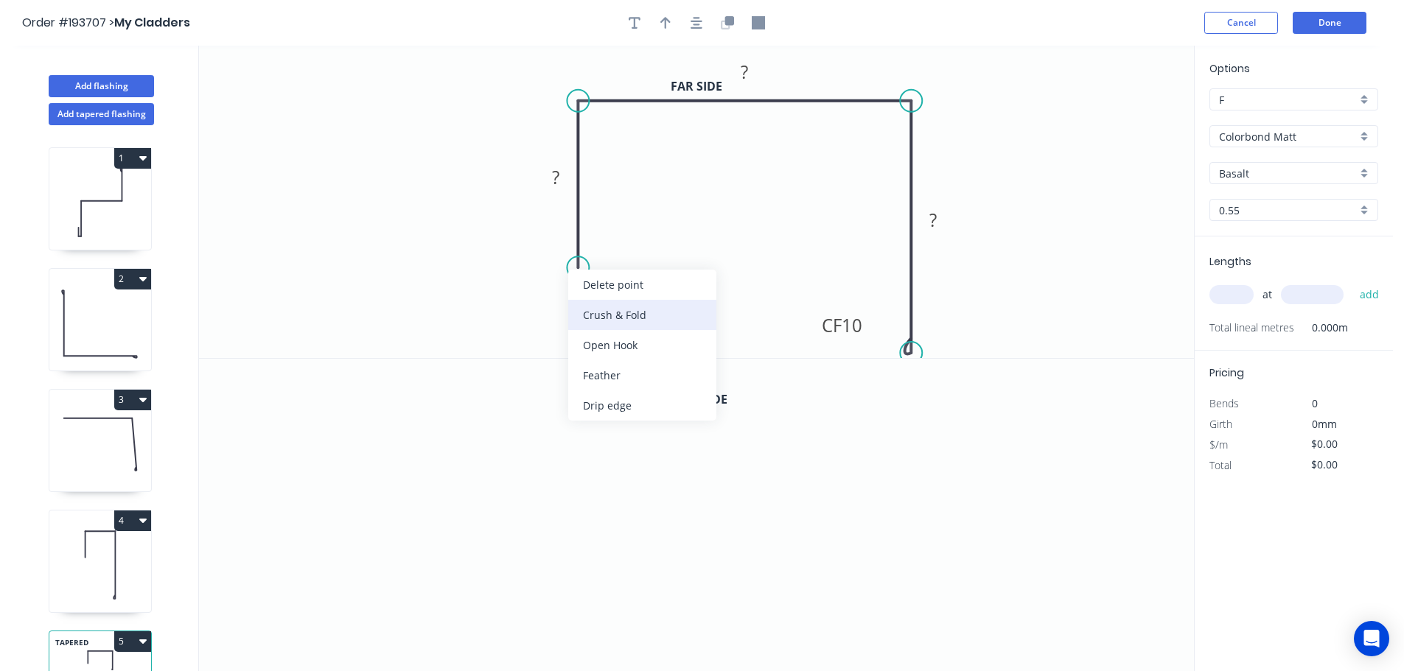
click at [603, 314] on div "Crush & Fold" at bounding box center [642, 315] width 148 height 30
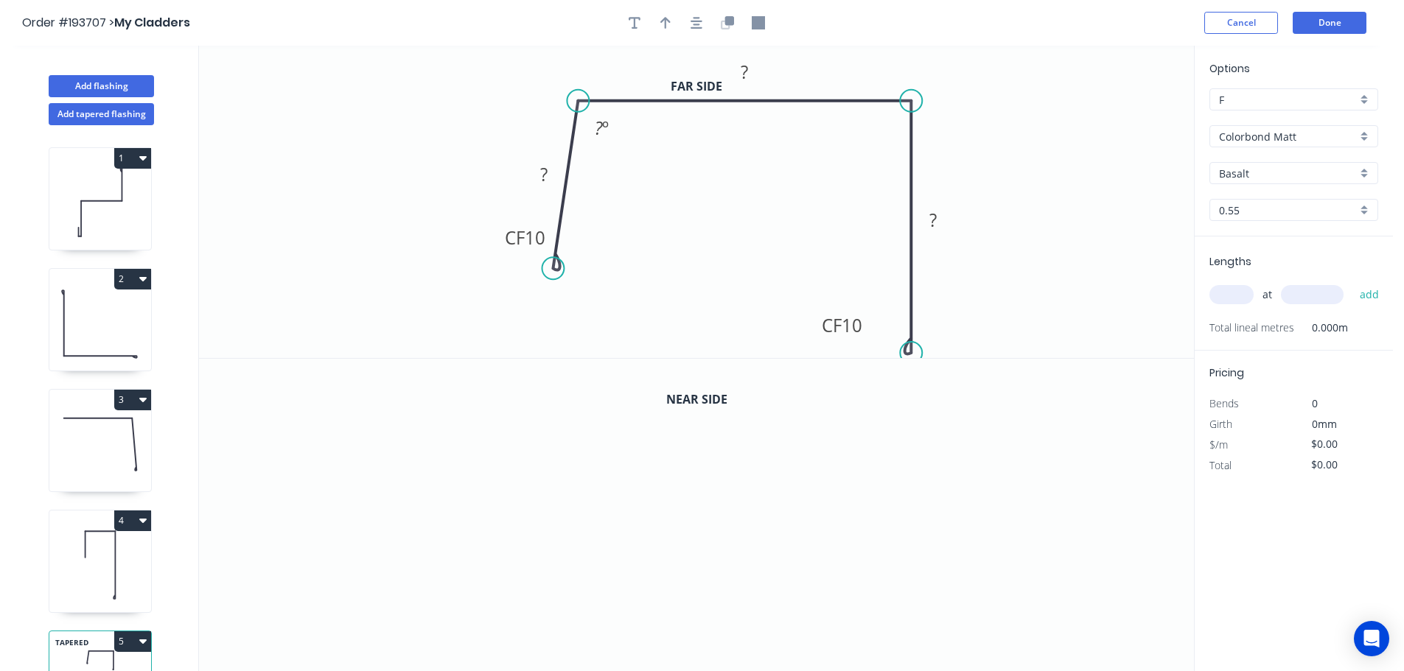
drag, startPoint x: 580, startPoint y: 271, endPoint x: 553, endPoint y: 267, distance: 27.5
click at [553, 268] on circle at bounding box center [553, 268] width 22 height 22
drag, startPoint x: 500, startPoint y: 234, endPoint x: 607, endPoint y: 255, distance: 109.5
click at [607, 255] on rect at bounding box center [629, 257] width 59 height 30
click at [643, 253] on tspan "10" at bounding box center [642, 257] width 21 height 24
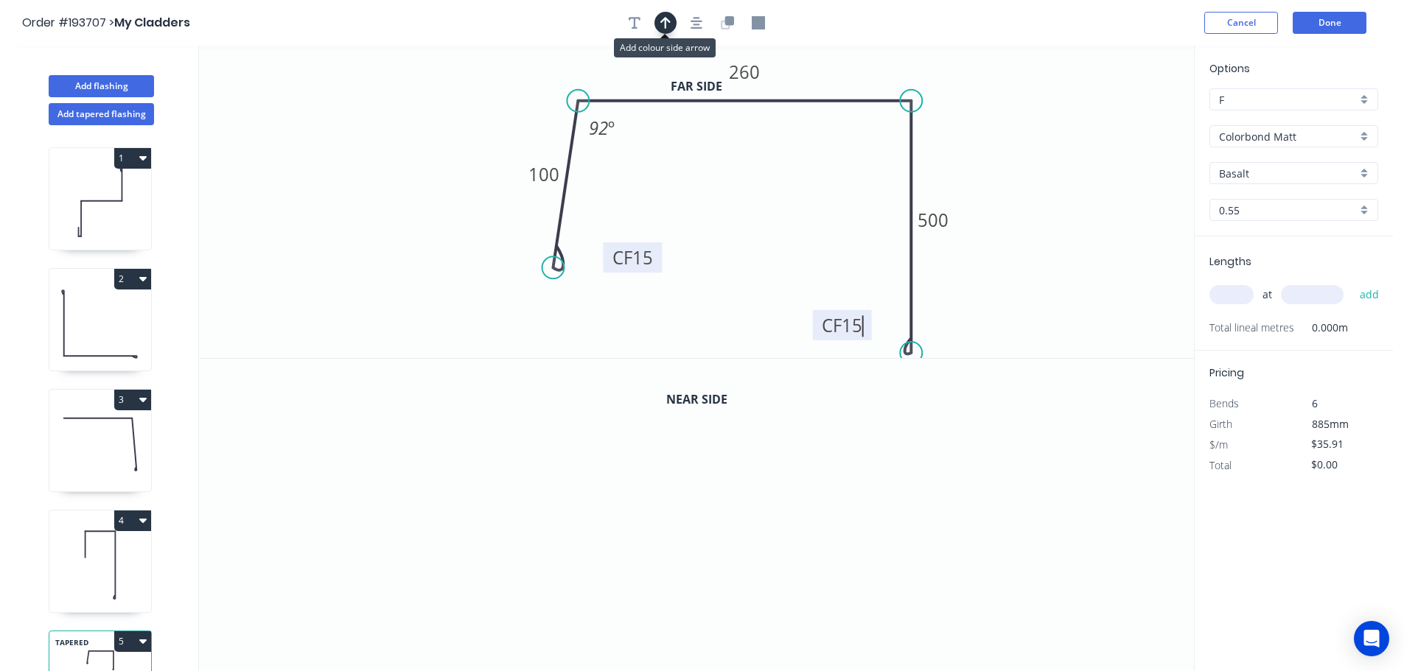
click at [664, 26] on icon "button" at bounding box center [665, 22] width 10 height 13
click at [1118, 119] on icon at bounding box center [1119, 102] width 13 height 47
drag, startPoint x: 1118, startPoint y: 119, endPoint x: 992, endPoint y: 134, distance: 126.1
click at [1000, 134] on icon at bounding box center [1020, 121] width 43 height 43
click at [738, 23] on button "button" at bounding box center [727, 23] width 22 height 22
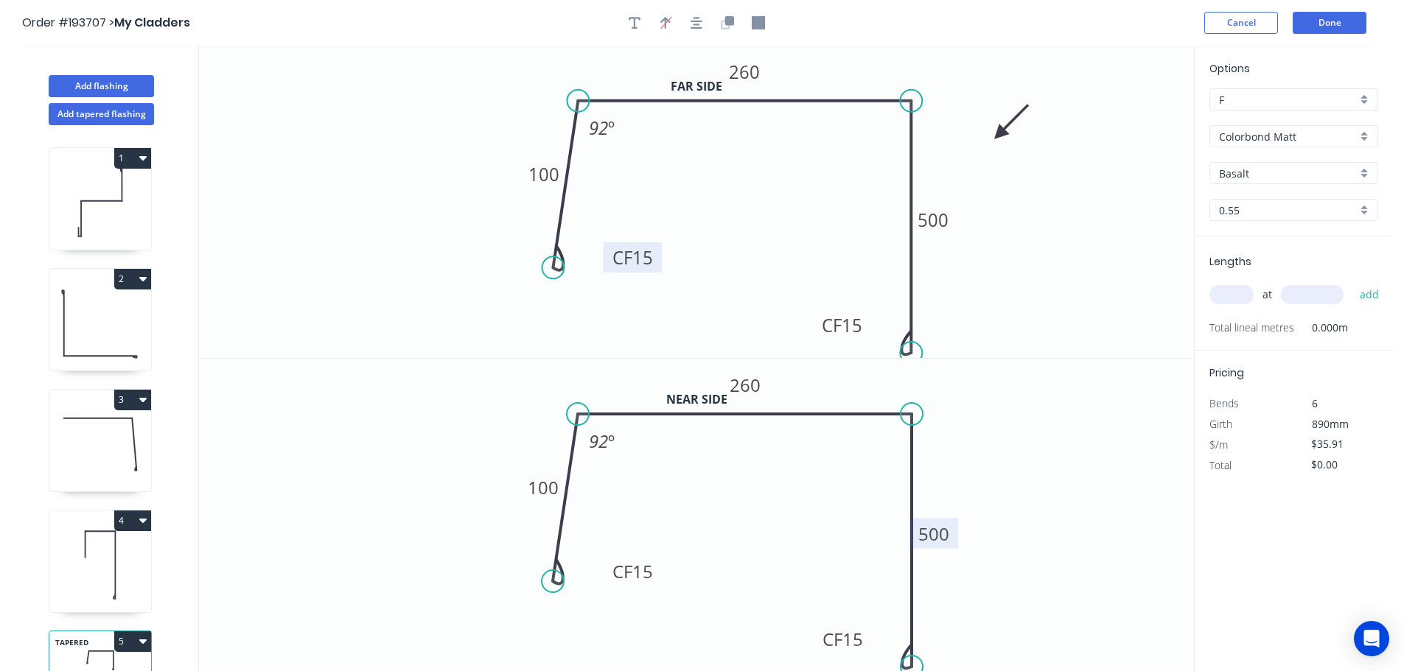
click at [940, 535] on tspan "500" at bounding box center [933, 534] width 31 height 24
click at [1233, 287] on input "text" at bounding box center [1231, 294] width 44 height 19
type input "$37.56"
type input "1"
type input "4600"
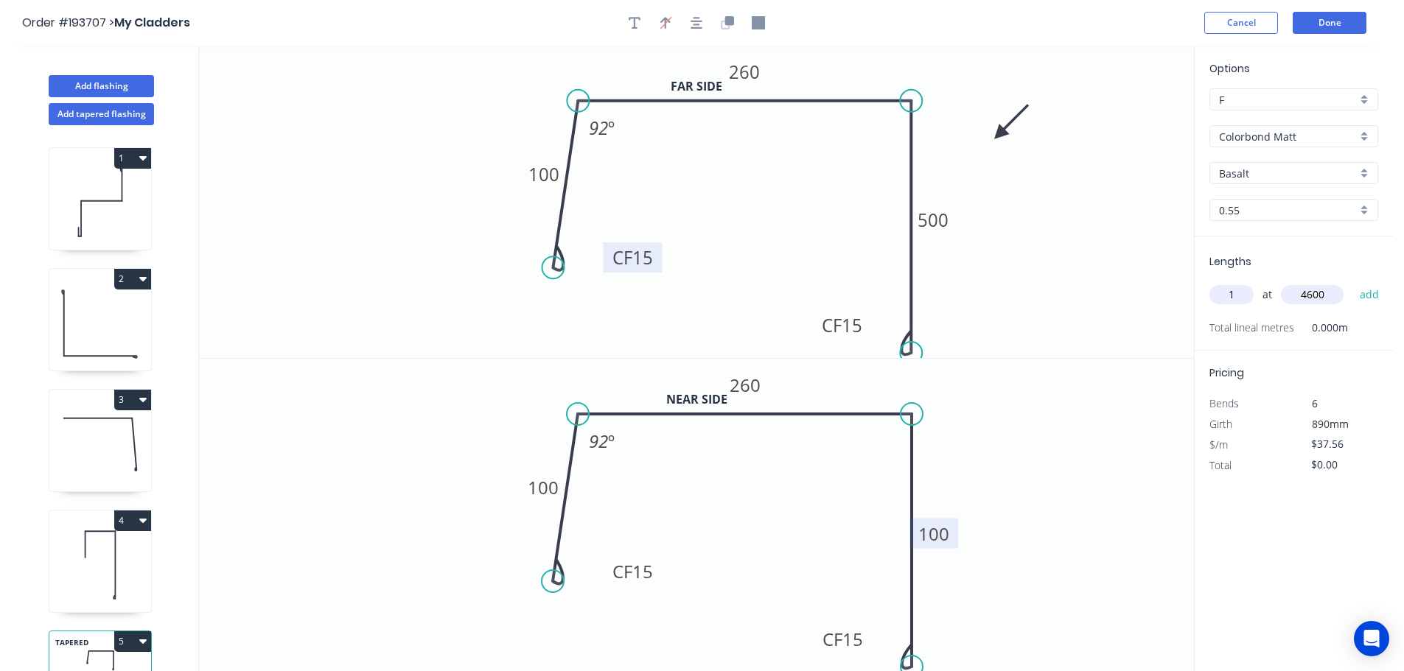
click at [1352, 282] on button "add" at bounding box center [1369, 294] width 35 height 25
type input "$172.78"
click at [107, 80] on button "Add flashing" at bounding box center [101, 86] width 105 height 22
type input "$0.00"
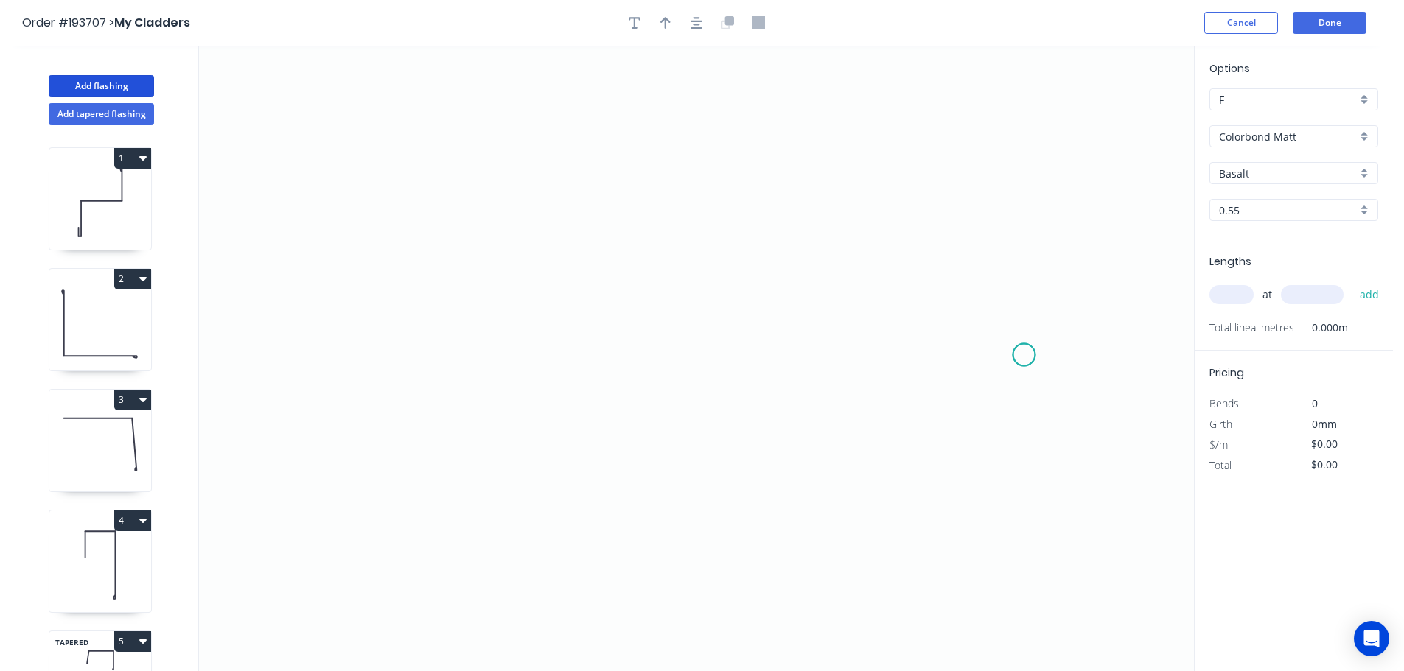
click at [1024, 355] on icon "0" at bounding box center [696, 359] width 995 height 626
click at [530, 335] on icon "0" at bounding box center [696, 359] width 995 height 626
click at [533, 315] on icon "0 ?" at bounding box center [696, 359] width 995 height 626
click at [746, 313] on icon "0 ? ?" at bounding box center [696, 359] width 995 height 626
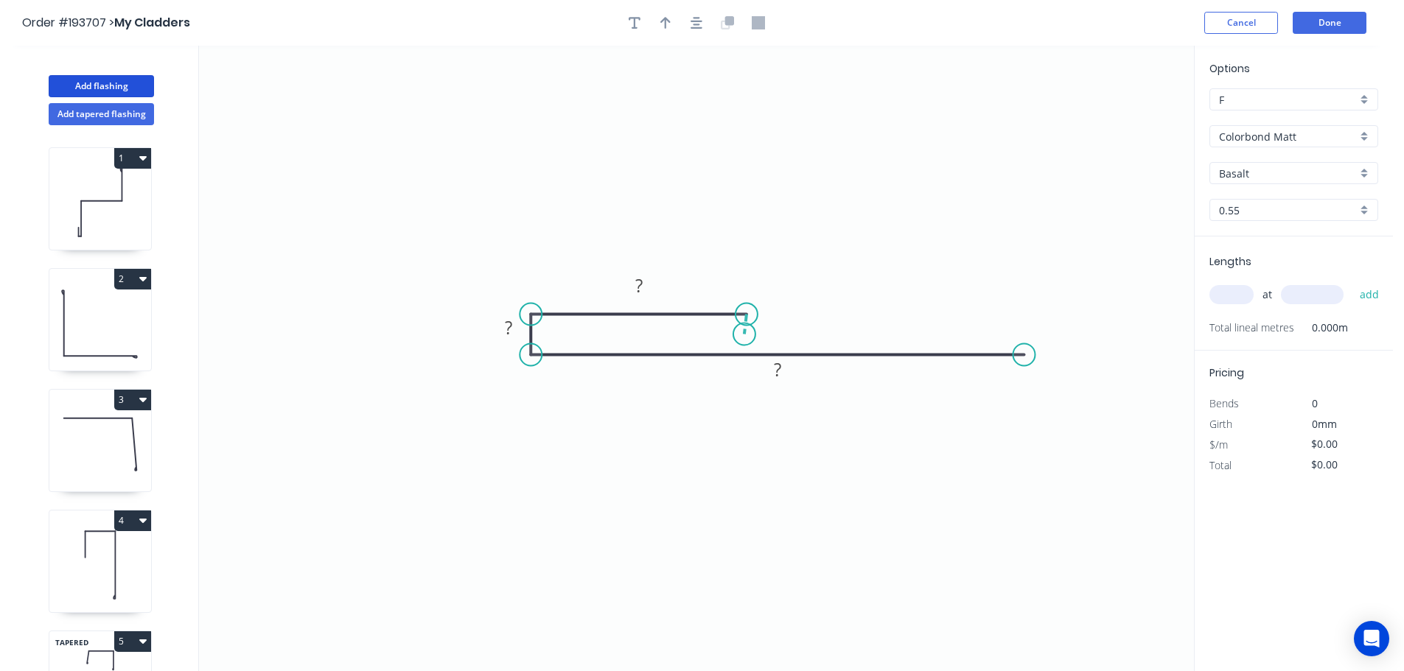
click at [744, 335] on icon "0 ? ? ?" at bounding box center [696, 359] width 995 height 626
click at [573, 326] on icon "0 ? ? ? ? ? º" at bounding box center [696, 359] width 995 height 626
click at [573, 326] on circle at bounding box center [573, 334] width 22 height 22
click at [746, 337] on circle at bounding box center [746, 334] width 22 height 22
click at [550, 353] on div "Hide measurement" at bounding box center [588, 350] width 148 height 30
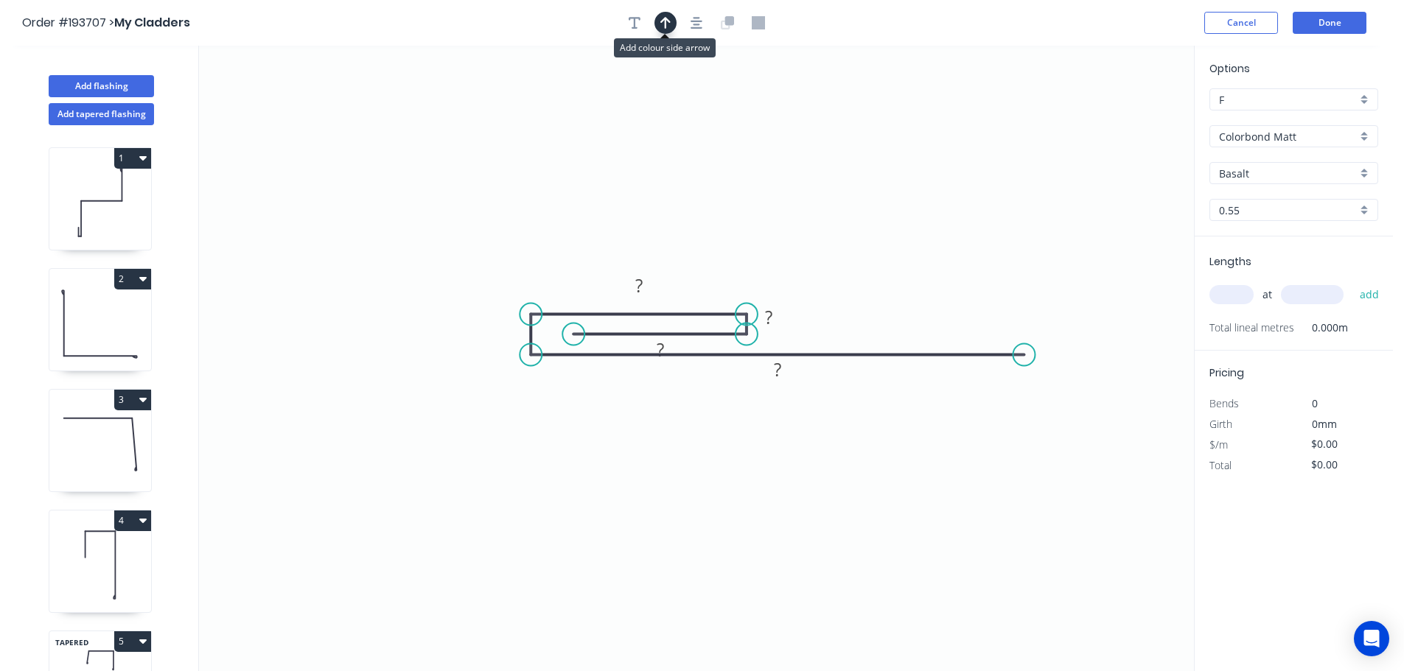
click at [659, 23] on button "button" at bounding box center [665, 23] width 22 height 22
drag, startPoint x: 1119, startPoint y: 113, endPoint x: 772, endPoint y: 495, distance: 515.8
click at [772, 495] on icon at bounding box center [772, 477] width 13 height 47
click at [772, 494] on icon at bounding box center [772, 477] width 13 height 47
click at [772, 494] on icon at bounding box center [784, 482] width 43 height 43
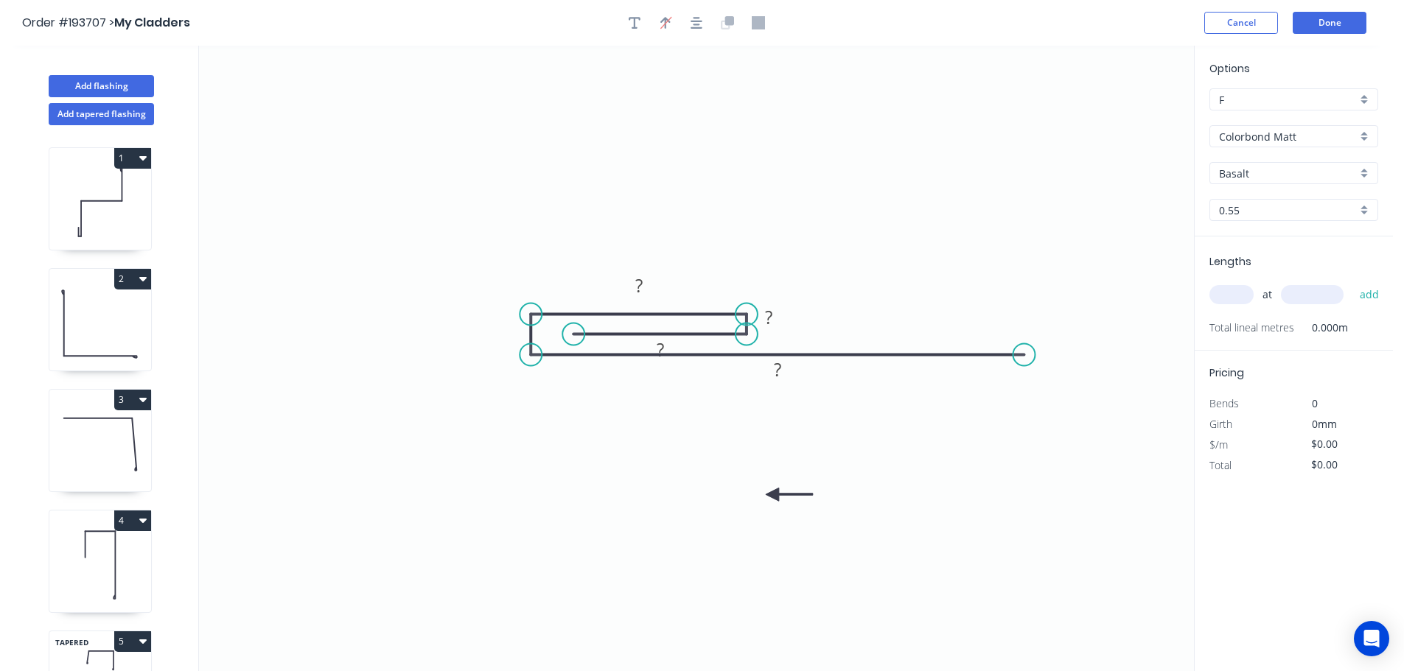
click at [772, 494] on icon at bounding box center [789, 494] width 47 height 13
click at [772, 494] on icon at bounding box center [784, 507] width 43 height 43
click at [776, 371] on tspan "?" at bounding box center [777, 369] width 7 height 24
click at [812, 343] on div "Hide measurement" at bounding box center [842, 337] width 148 height 30
click at [638, 279] on tspan "?" at bounding box center [638, 285] width 7 height 24
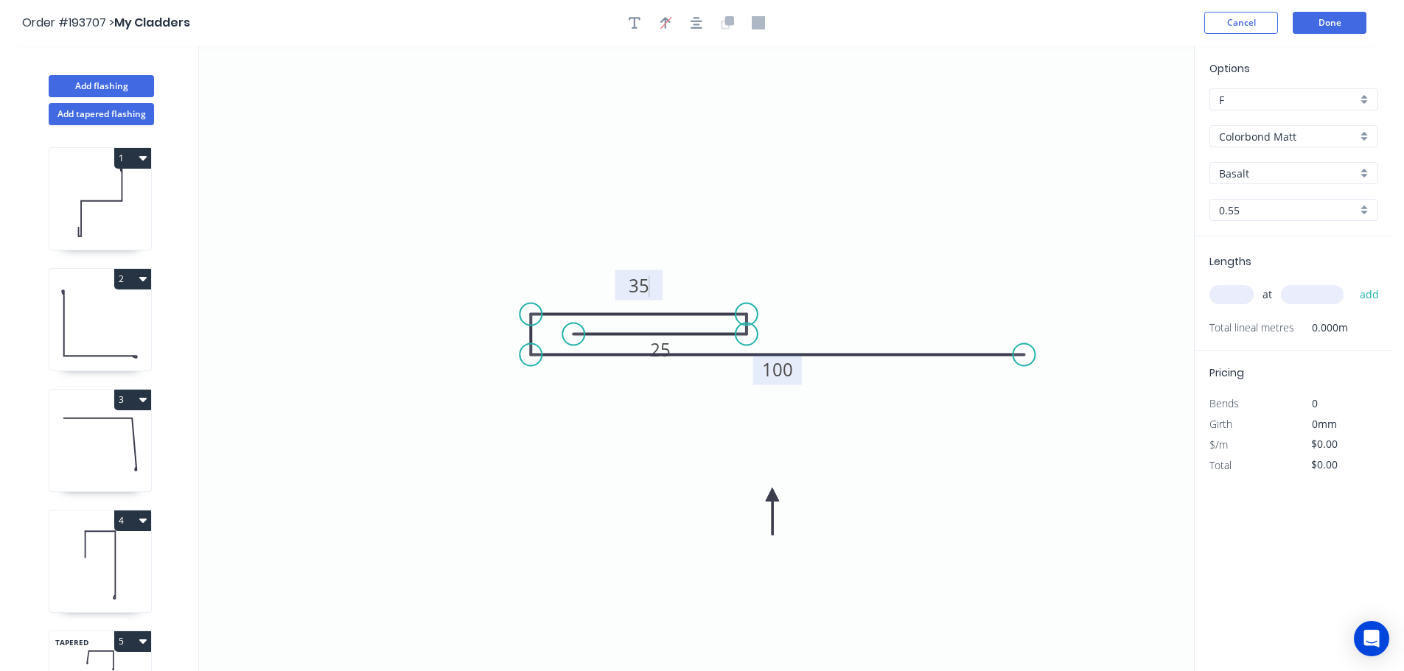
type input "$11.84"
drag, startPoint x: 679, startPoint y: 345, endPoint x: 675, endPoint y: 378, distance: 33.4
click at [675, 378] on rect at bounding box center [655, 383] width 48 height 30
click at [1227, 295] on input "text" at bounding box center [1231, 294] width 44 height 19
type input "1"
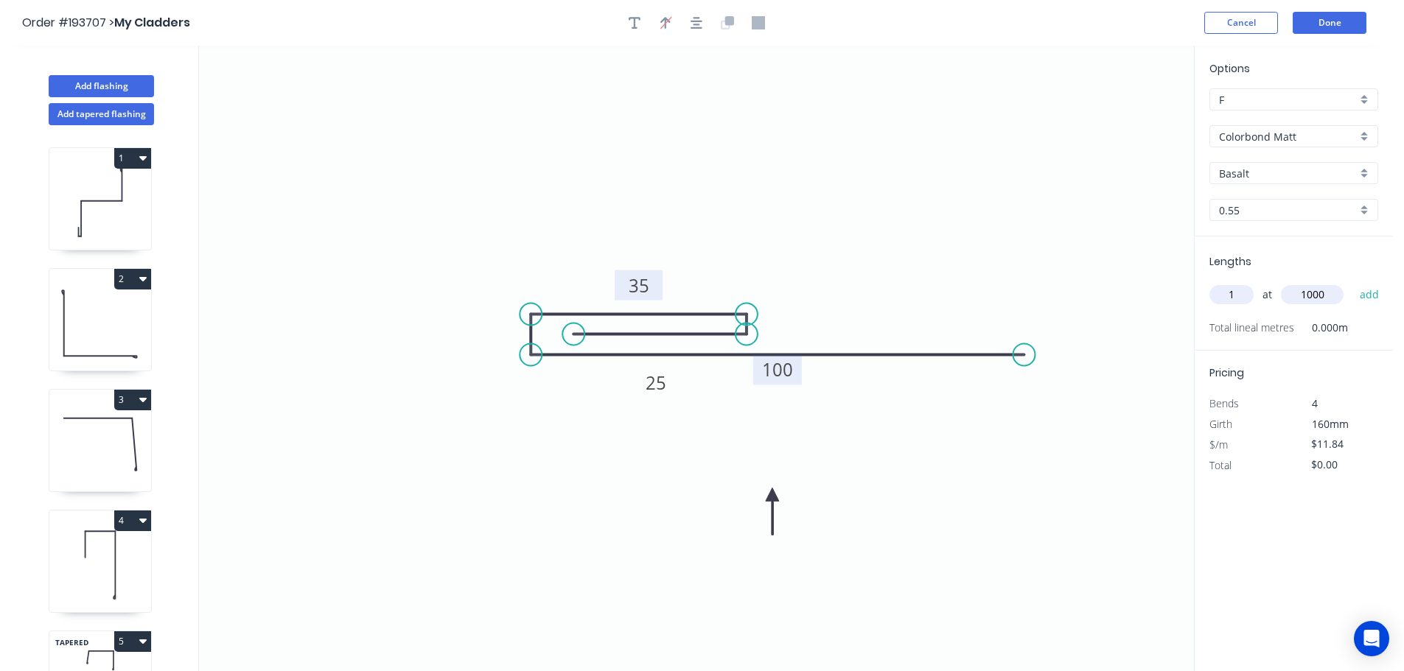
type input "1000"
click at [1352, 282] on button "add" at bounding box center [1369, 294] width 35 height 25
type input "$11.84"
click at [87, 80] on button "Add flashing" at bounding box center [101, 86] width 105 height 22
type input "$0.00"
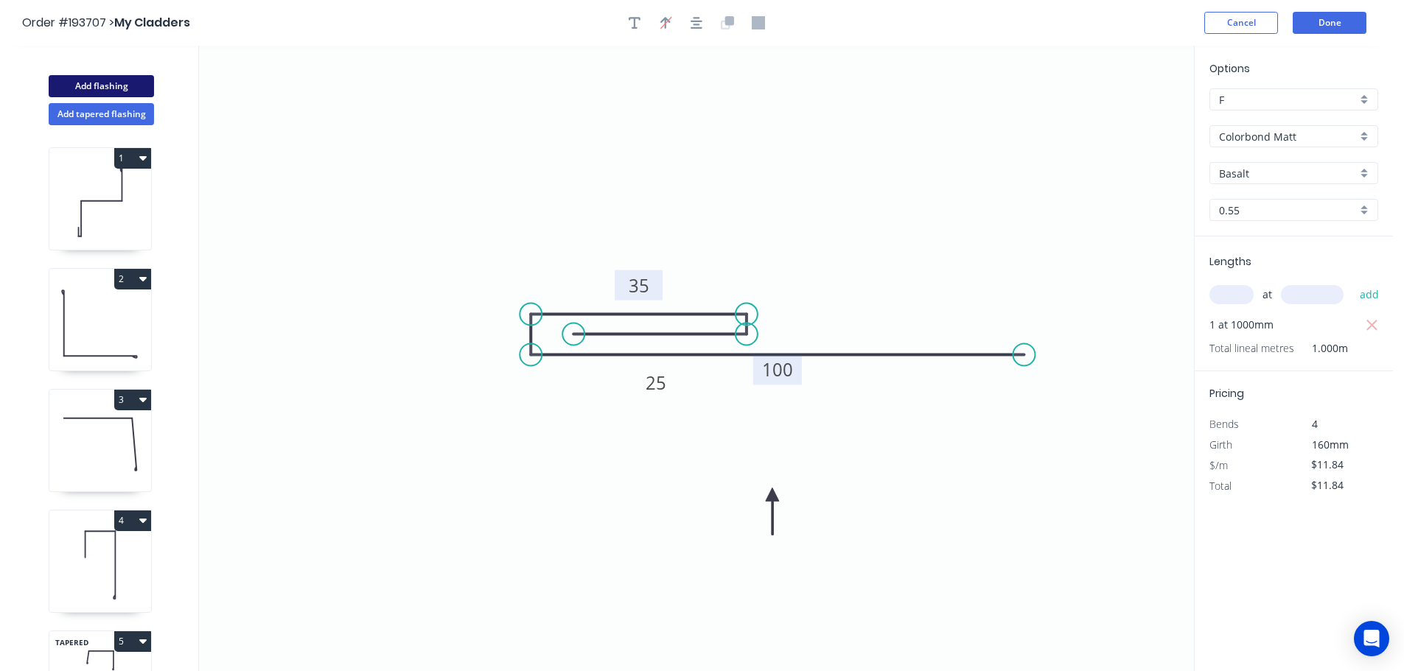
type input "$0.00"
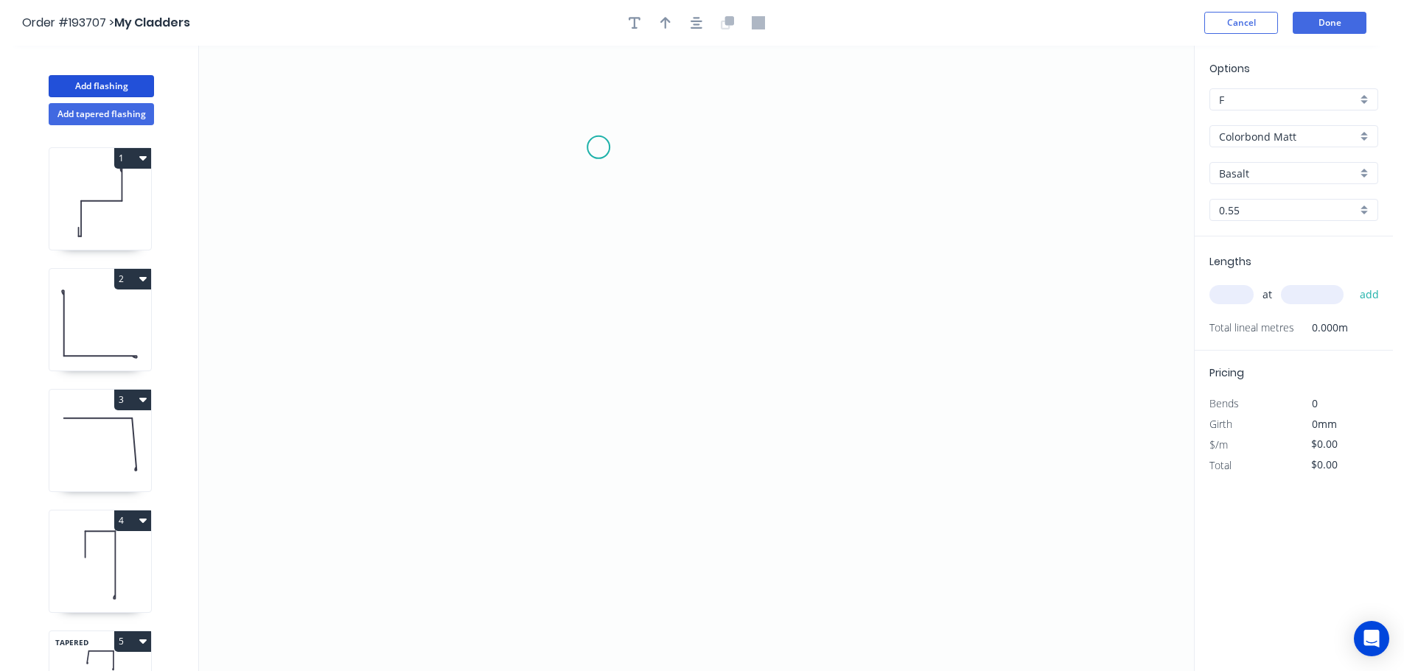
click at [598, 147] on icon "0" at bounding box center [696, 359] width 995 height 626
click at [609, 455] on icon "0" at bounding box center [696, 359] width 995 height 626
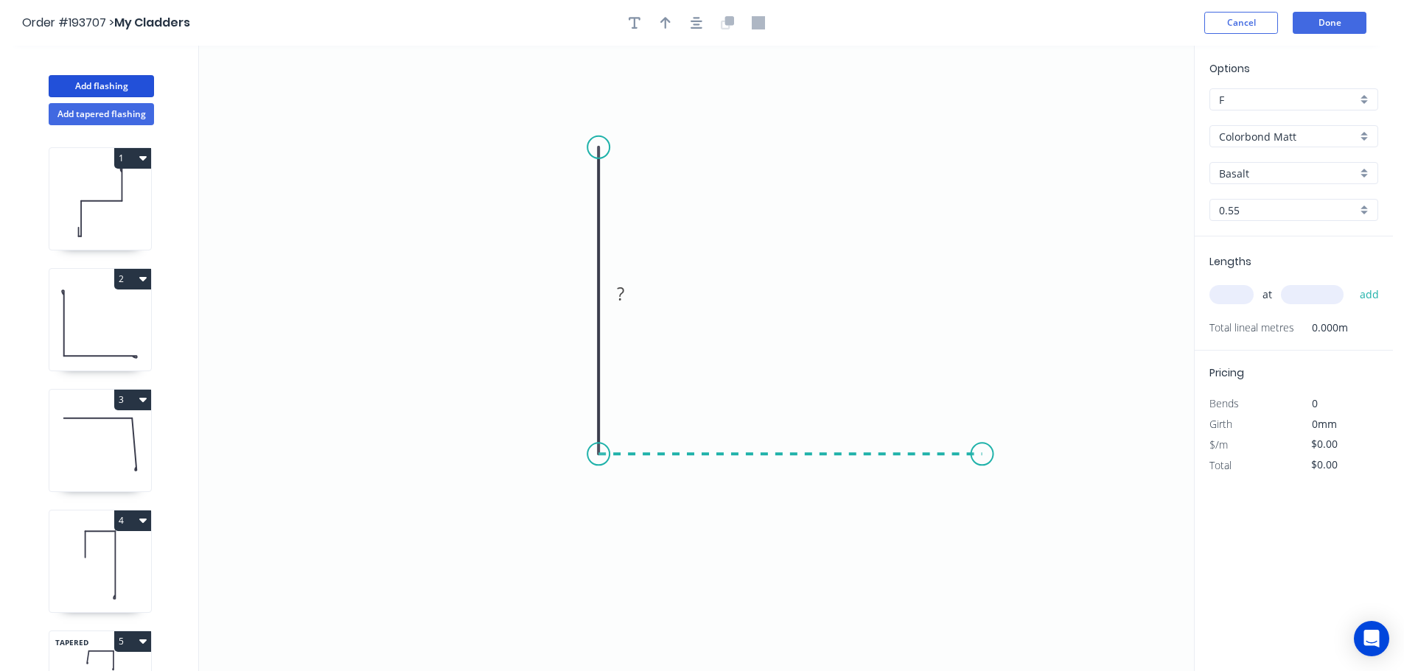
click at [982, 445] on icon "0 ?" at bounding box center [696, 359] width 995 height 626
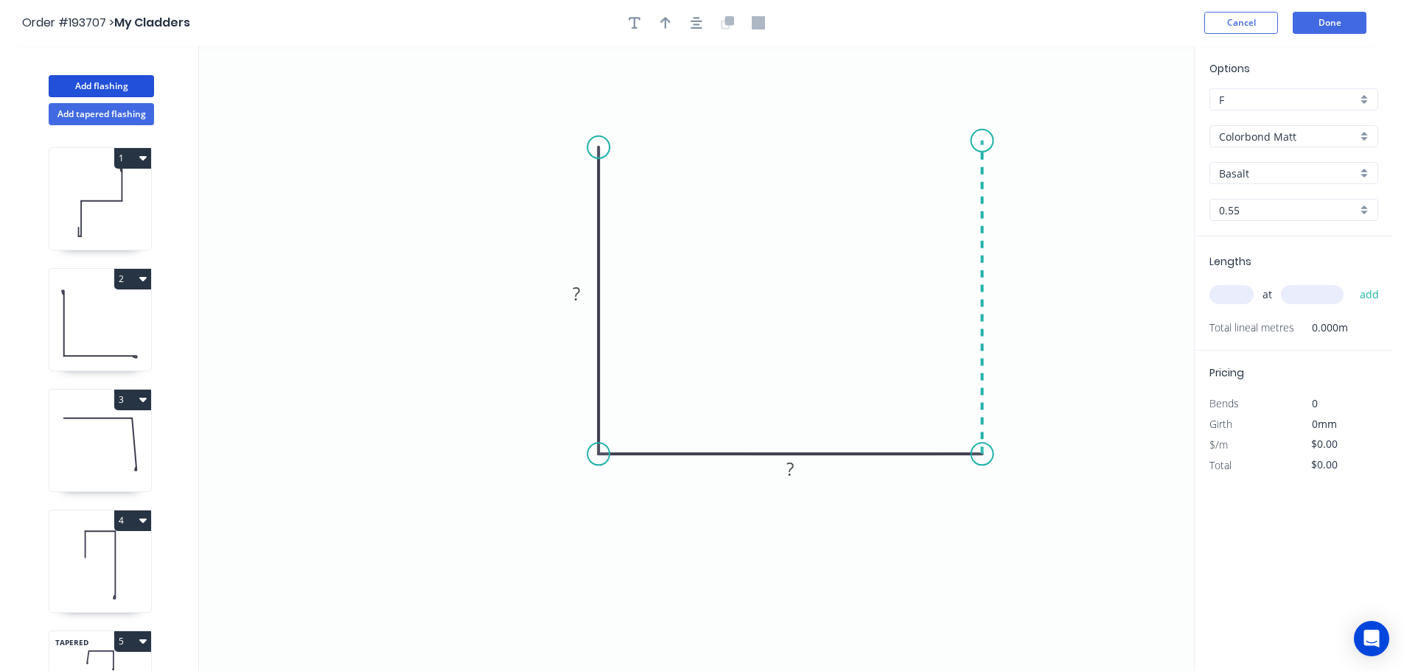
click at [974, 141] on icon "0 ? ?" at bounding box center [696, 359] width 995 height 626
click at [575, 291] on tspan "?" at bounding box center [575, 293] width 7 height 24
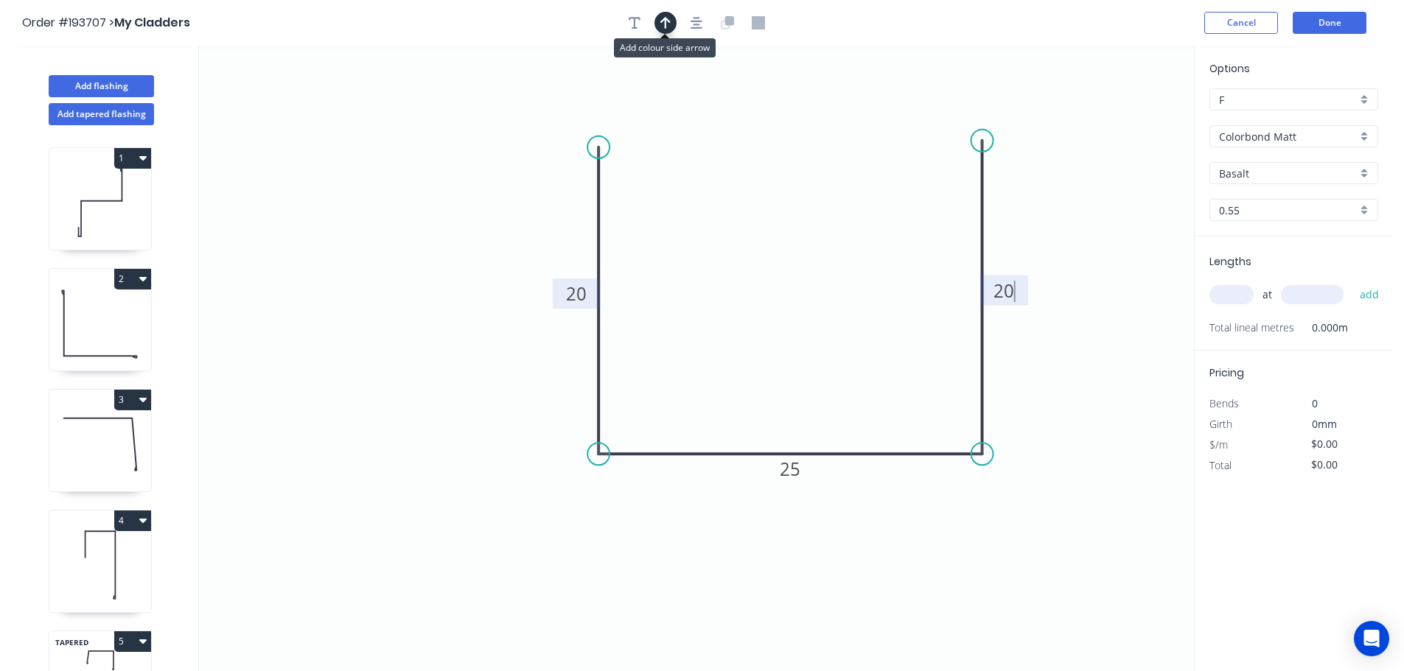
click at [667, 21] on icon "button" at bounding box center [665, 22] width 10 height 13
type input "$7.34"
drag, startPoint x: 1121, startPoint y: 113, endPoint x: 477, endPoint y: 254, distance: 658.4
click at [477, 254] on icon at bounding box center [477, 237] width 13 height 47
click at [1222, 293] on input "text" at bounding box center [1231, 294] width 44 height 19
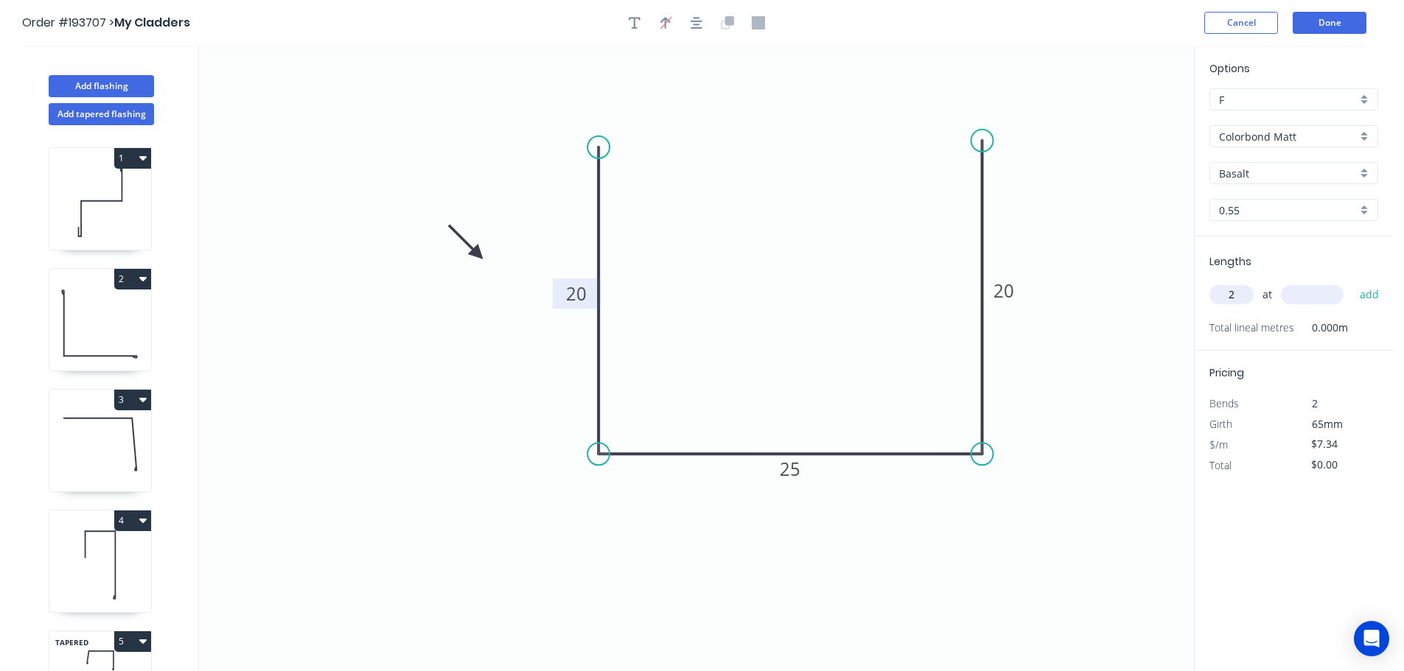
type input "2"
type input "1300"
click at [1352, 282] on button "add" at bounding box center [1369, 294] width 35 height 25
type input "$19.08"
click at [113, 83] on button "Add flashing" at bounding box center [101, 86] width 105 height 22
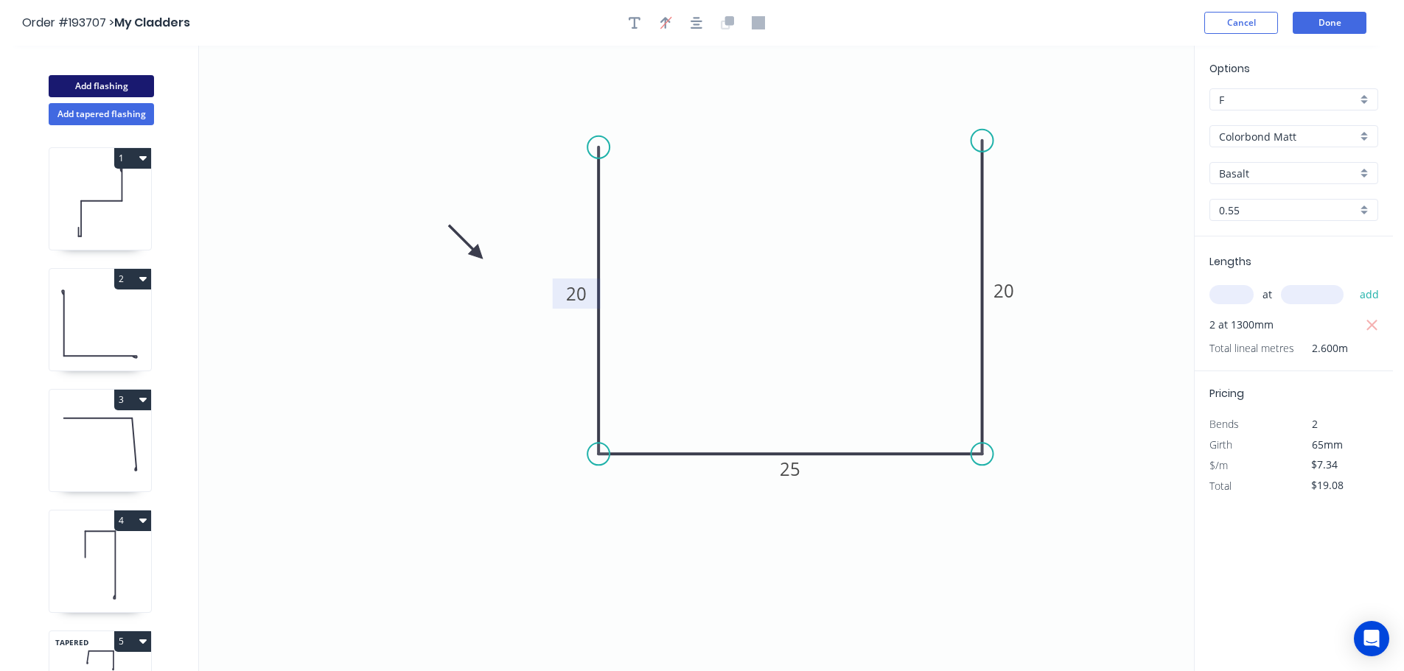
type input "$0.00"
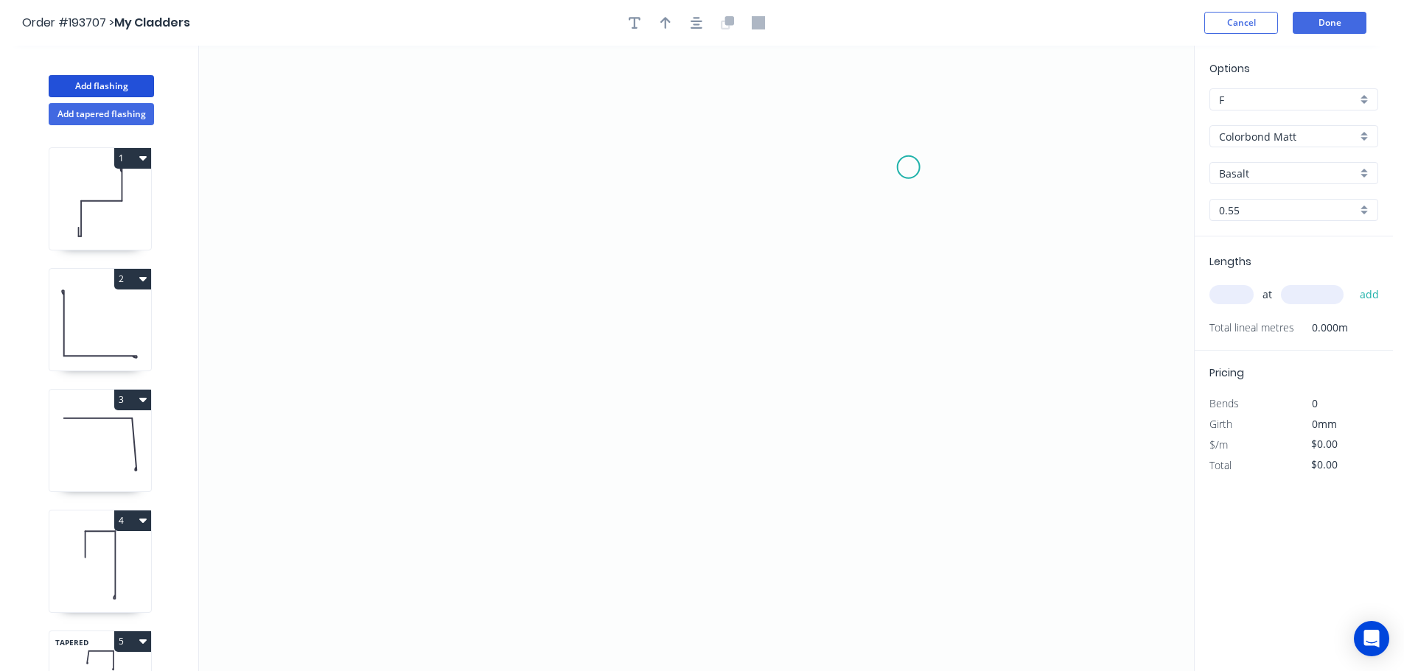
click at [908, 167] on icon "0" at bounding box center [696, 359] width 995 height 626
click at [575, 164] on icon "0" at bounding box center [696, 359] width 995 height 626
click at [580, 578] on icon "0 ?" at bounding box center [696, 359] width 995 height 626
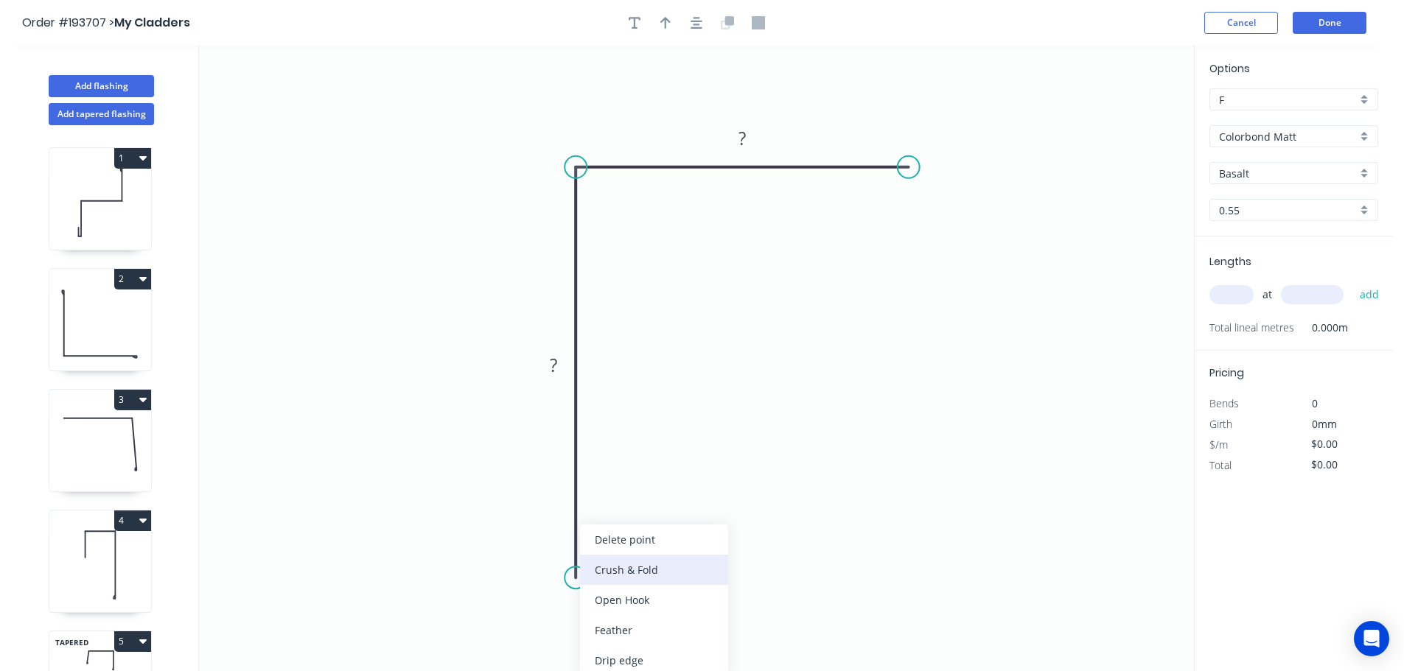
click at [612, 566] on div "Crush & Fold" at bounding box center [654, 570] width 148 height 30
drag, startPoint x: 520, startPoint y: 541, endPoint x: 627, endPoint y: 547, distance: 107.0
click at [627, 547] on rect at bounding box center [650, 557] width 59 height 30
drag, startPoint x: 919, startPoint y: 168, endPoint x: 900, endPoint y: 171, distance: 18.7
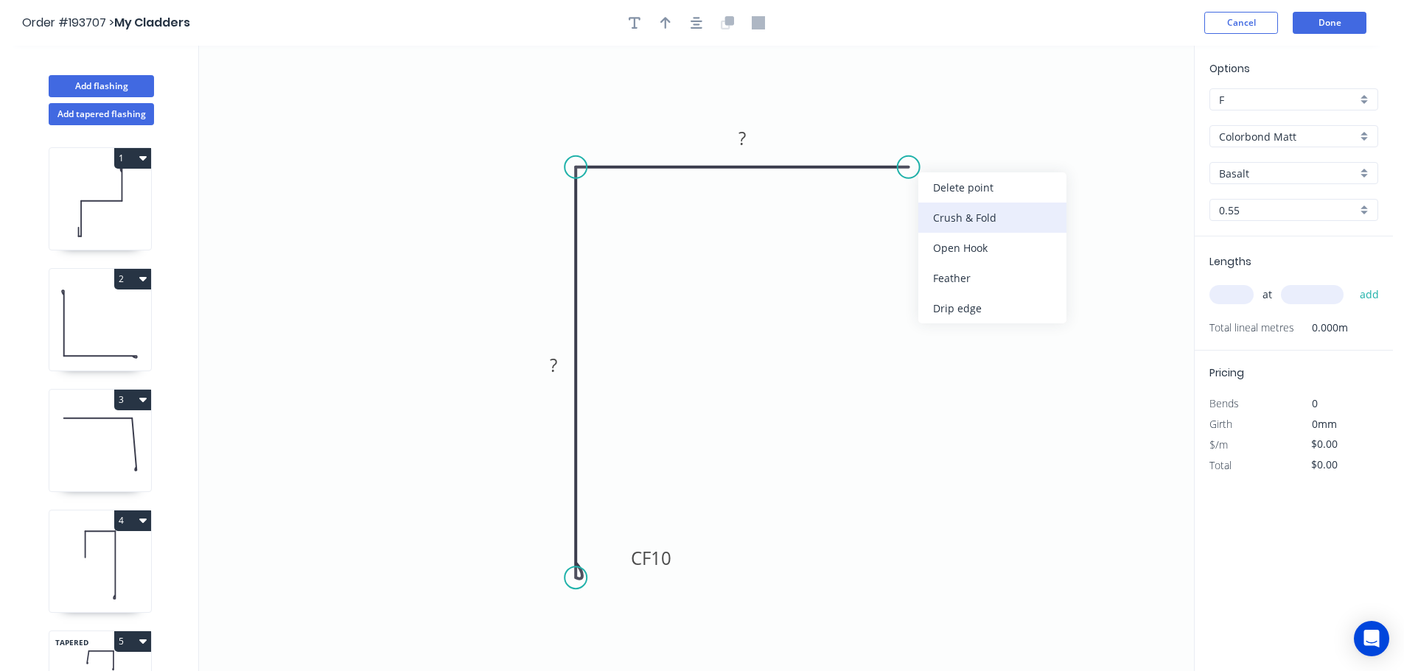
click at [964, 217] on div "Crush & Fold" at bounding box center [992, 218] width 148 height 30
click at [939, 211] on div "Flip bend" at bounding box center [986, 219] width 148 height 30
drag, startPoint x: 953, startPoint y: 189, endPoint x: 941, endPoint y: 235, distance: 47.2
click at [943, 234] on rect at bounding box center [919, 233] width 59 height 30
click at [929, 236] on tspan "10" at bounding box center [927, 235] width 21 height 24
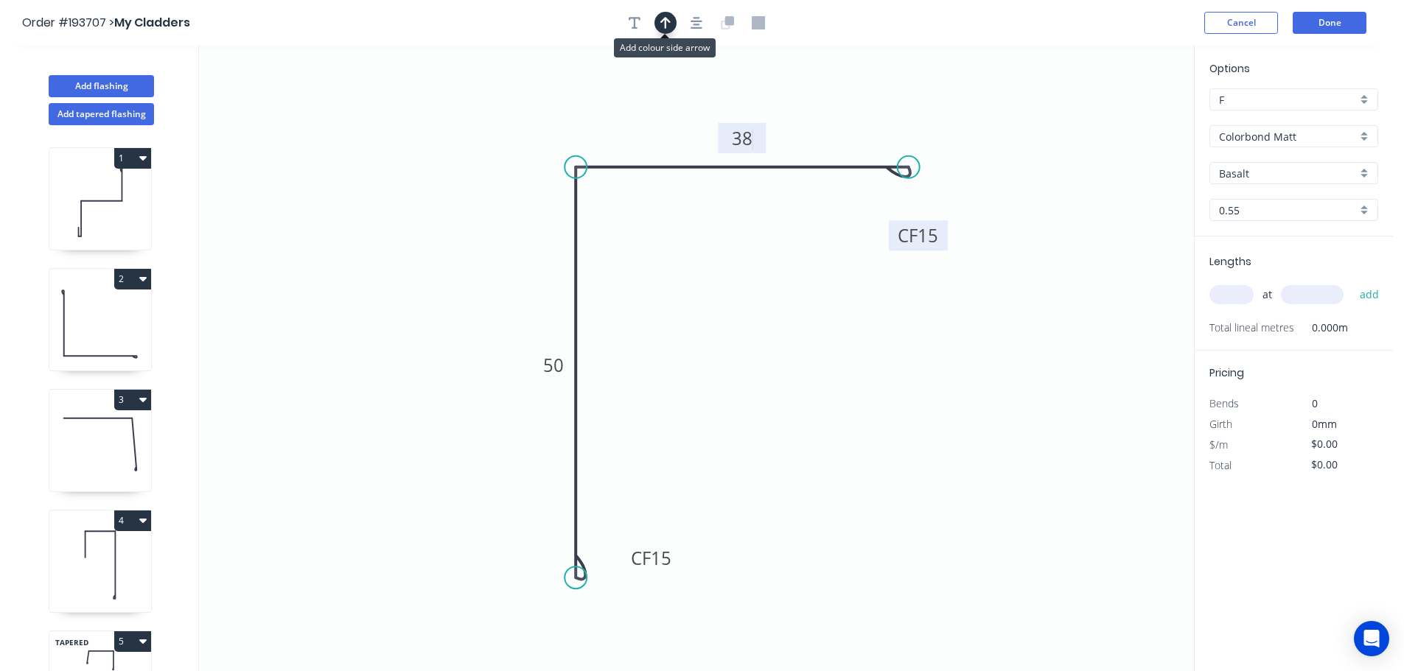
click at [666, 21] on icon "button" at bounding box center [665, 23] width 10 height 12
type input "$12.66"
drag, startPoint x: 1119, startPoint y: 116, endPoint x: 486, endPoint y: 229, distance: 643.7
click at [486, 229] on icon at bounding box center [485, 212] width 13 height 47
click at [1239, 291] on input "text" at bounding box center [1231, 294] width 44 height 19
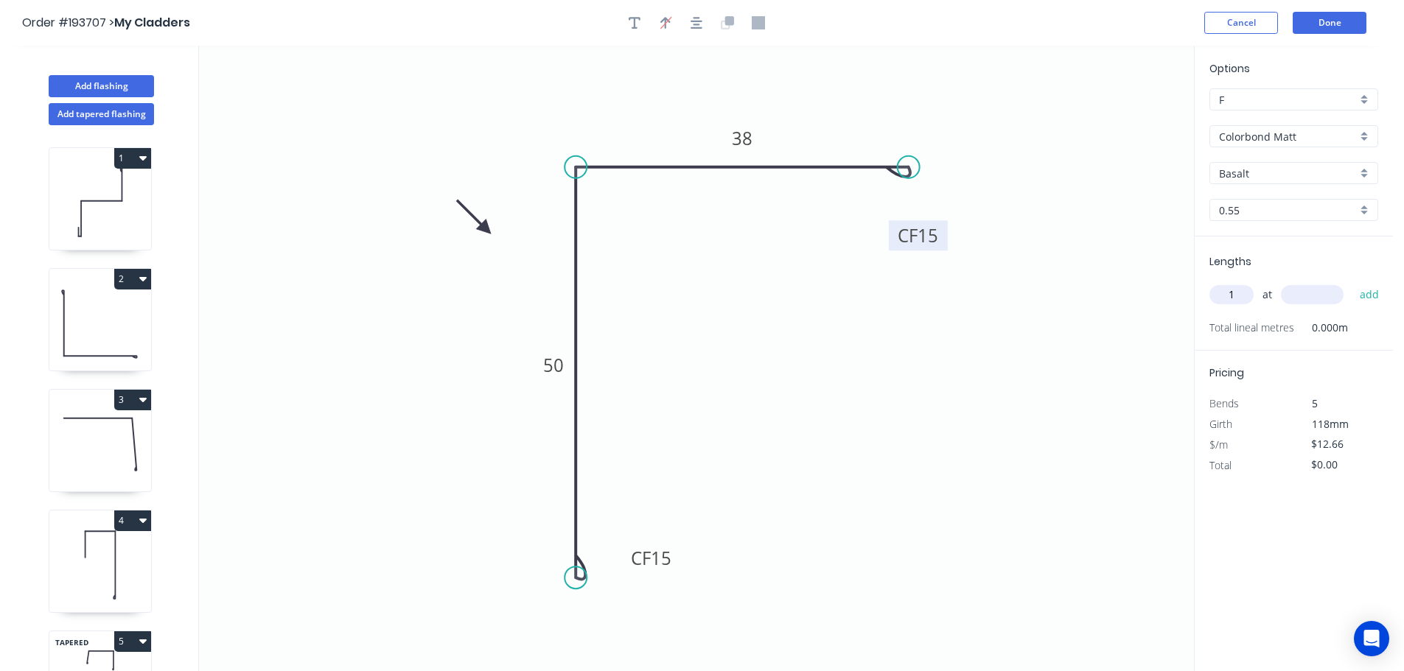
type input "1"
type input "1500"
click at [1352, 282] on button "add" at bounding box center [1369, 294] width 35 height 25
type input "$18.99"
click at [83, 84] on button "Add flashing" at bounding box center [101, 86] width 105 height 22
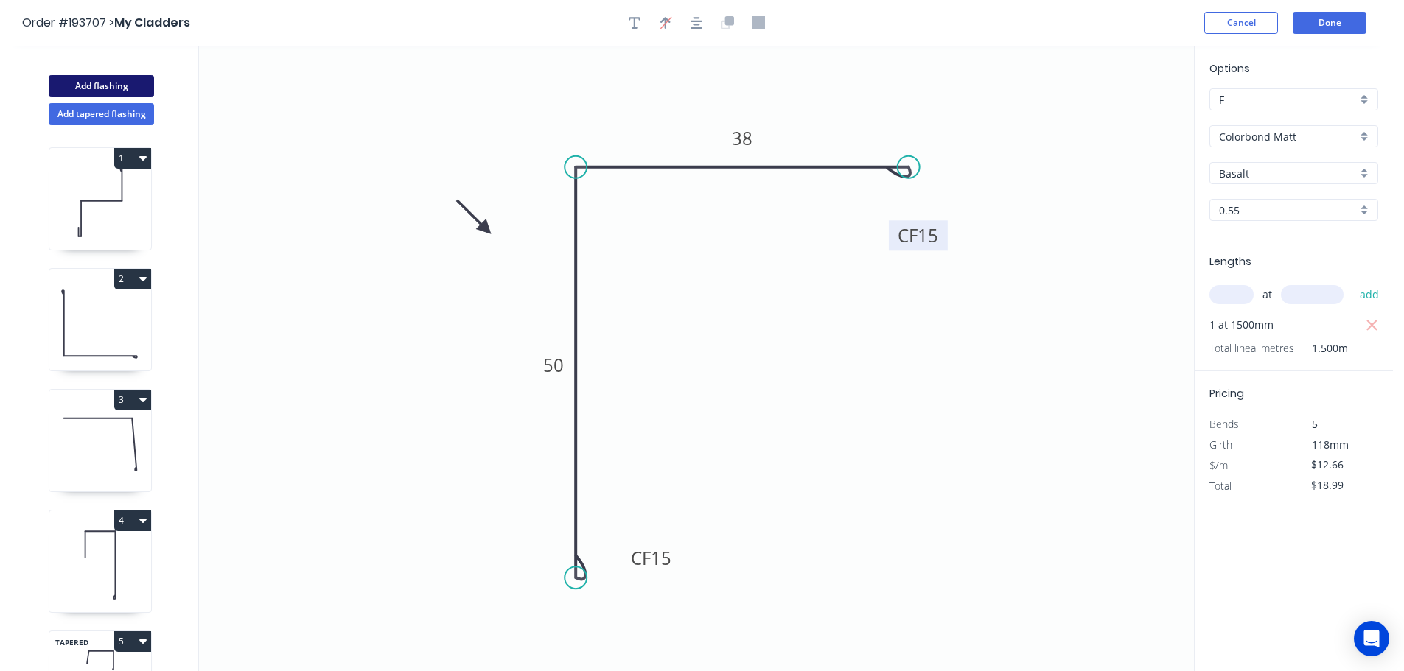
type input "$0.00"
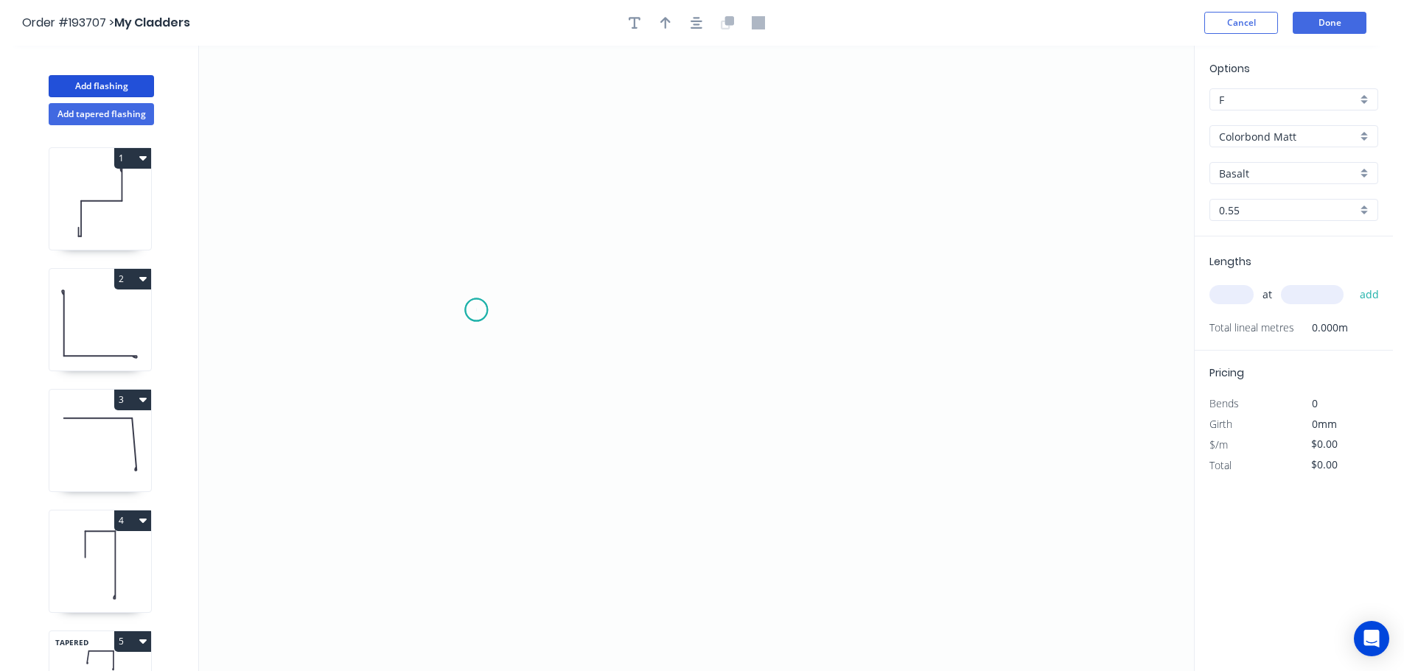
click at [476, 310] on icon "0" at bounding box center [696, 359] width 995 height 626
click at [1014, 300] on icon "0" at bounding box center [696, 359] width 995 height 626
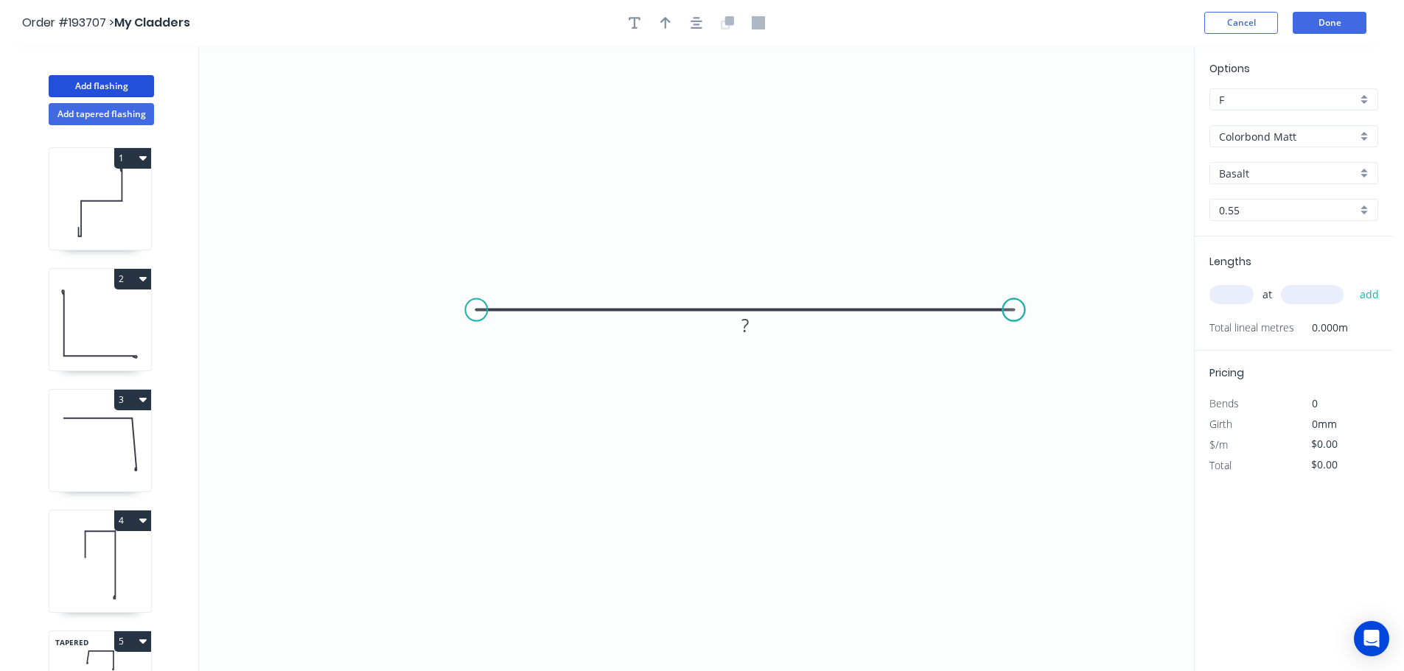
click at [1014, 300] on circle at bounding box center [1014, 310] width 22 height 22
click at [746, 326] on tspan "?" at bounding box center [744, 325] width 7 height 24
click at [673, 27] on button "button" at bounding box center [665, 23] width 22 height 22
type input "$36.27"
drag, startPoint x: 1116, startPoint y: 115, endPoint x: 764, endPoint y: 159, distance: 354.9
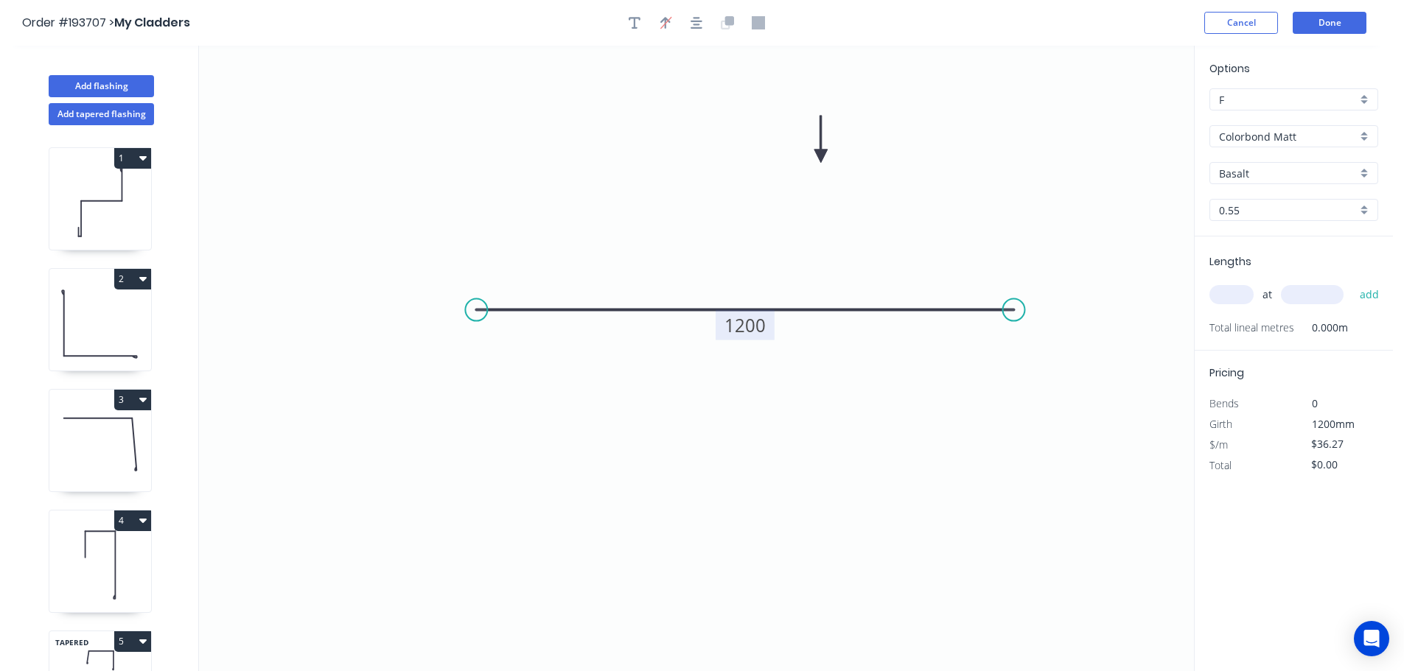
click at [814, 159] on icon at bounding box center [820, 139] width 13 height 47
click at [1216, 291] on input "text" at bounding box center [1231, 294] width 44 height 19
type input "1"
type input "2000"
click at [1352, 282] on button "add" at bounding box center [1369, 294] width 35 height 25
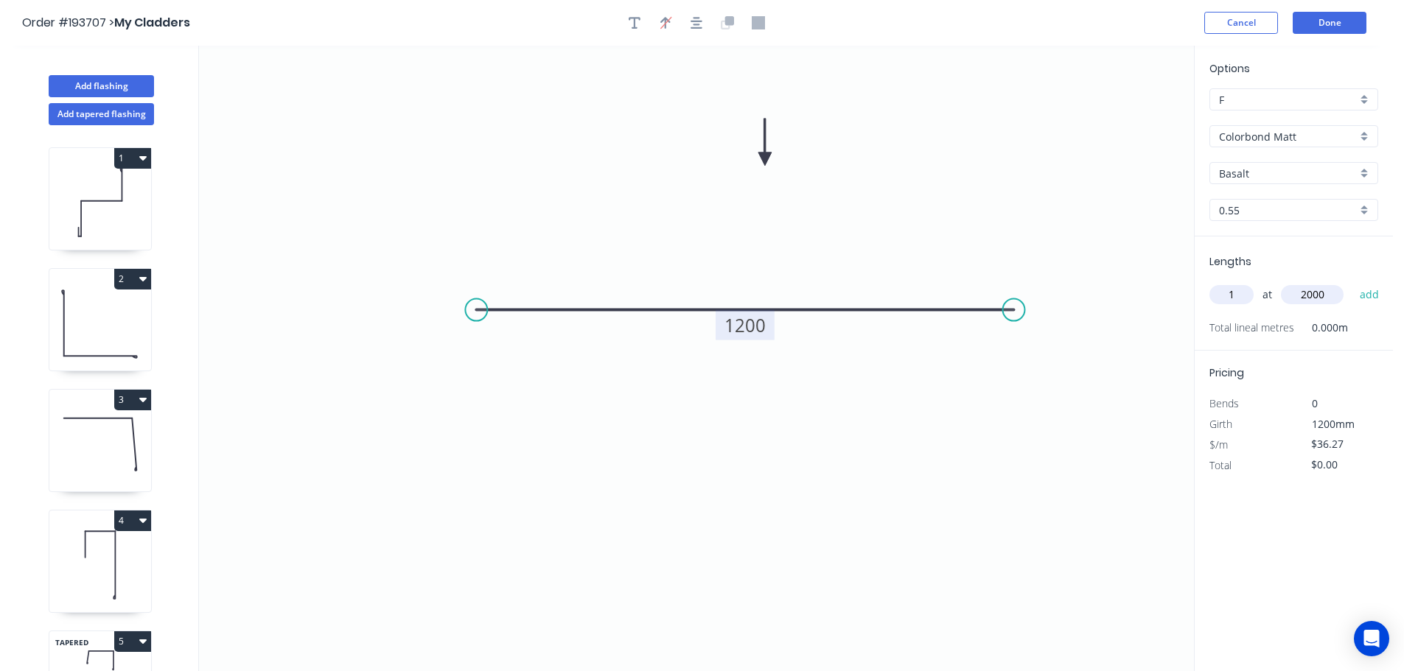
type input "$72.54"
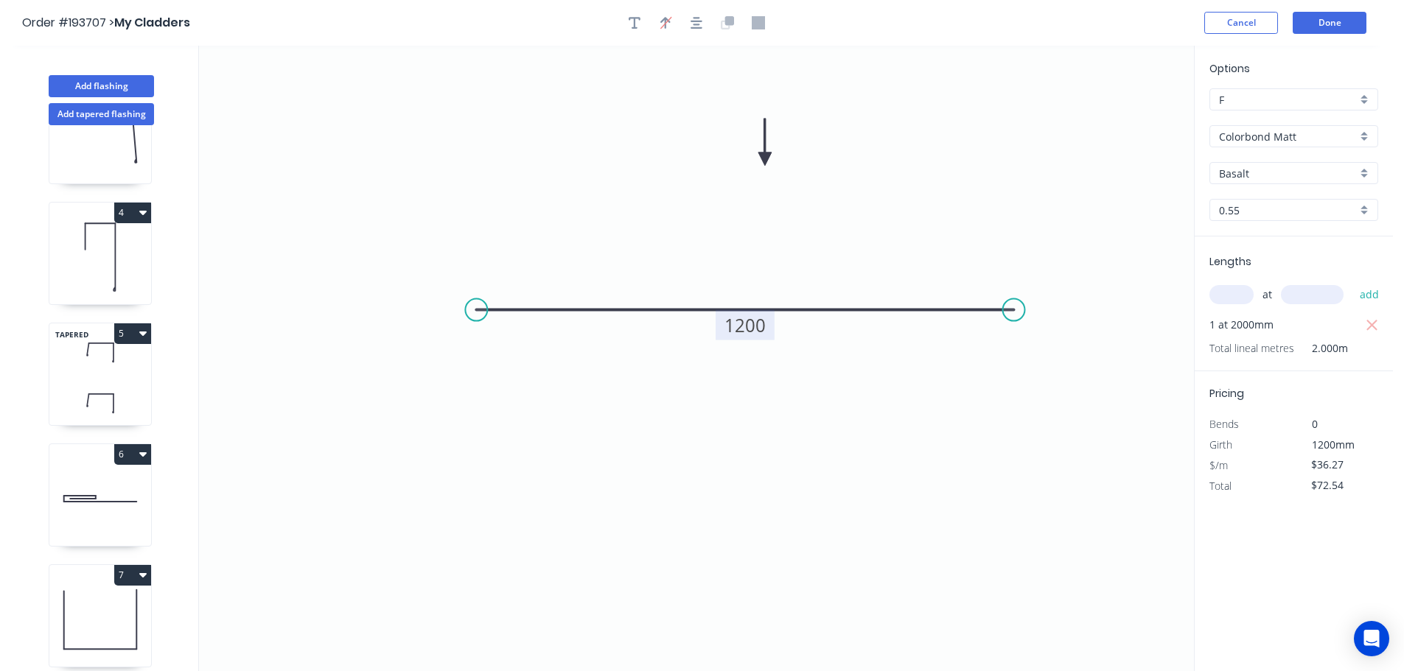
scroll to position [295, 0]
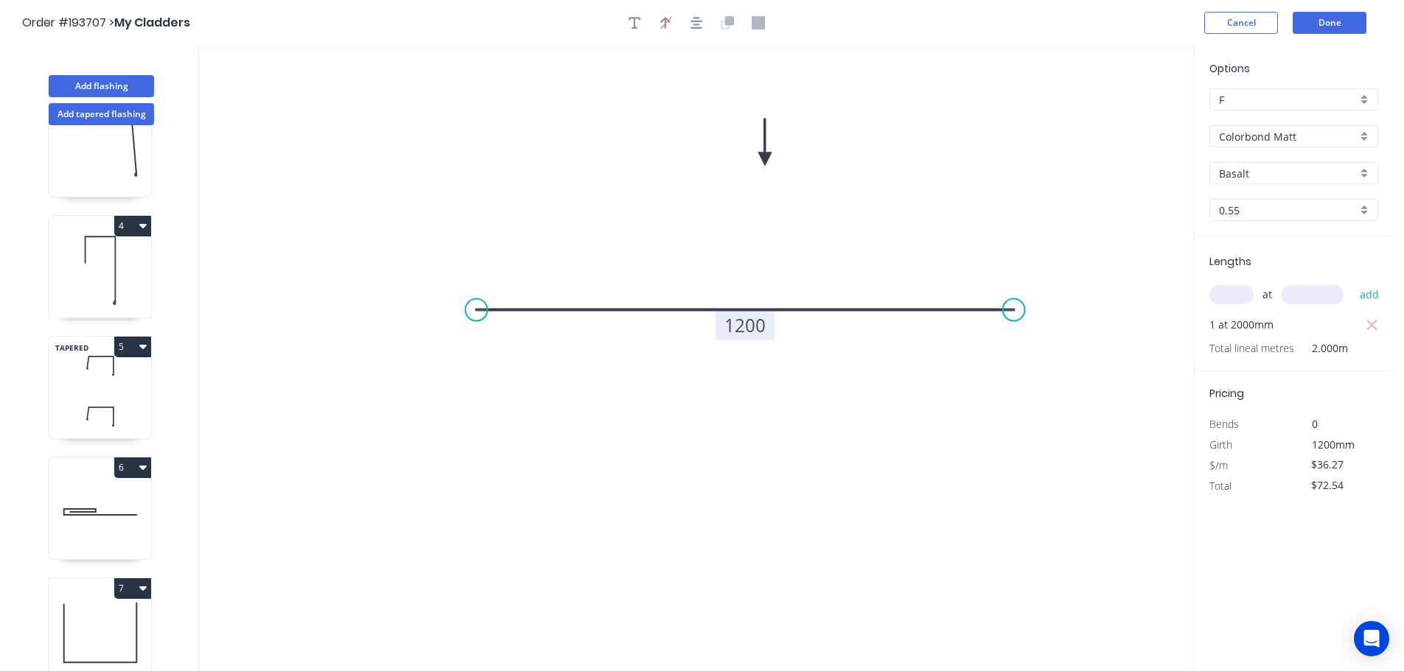
click at [128, 346] on button "5" at bounding box center [132, 347] width 37 height 21
click at [56, 374] on div "Duplicate" at bounding box center [80, 383] width 113 height 21
type input "$37.56"
type input "$0.00"
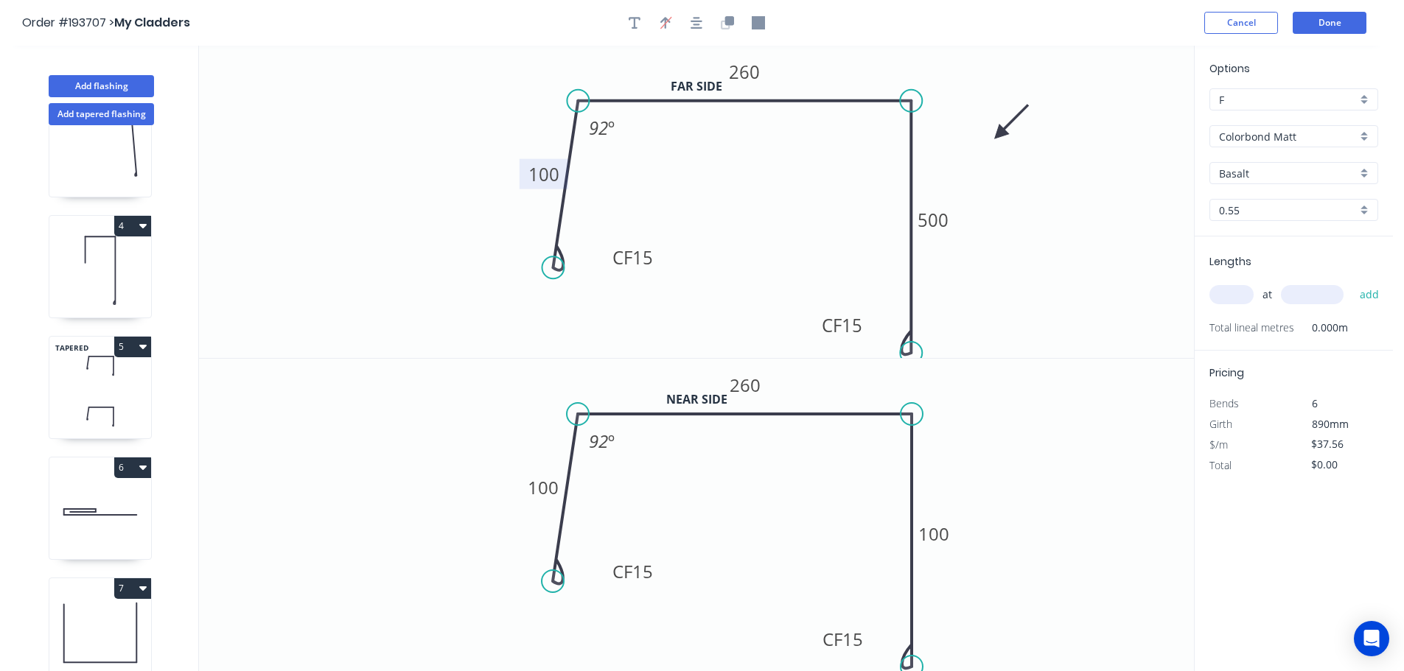
click at [550, 175] on tspan "100" at bounding box center [543, 174] width 31 height 24
drag, startPoint x: 905, startPoint y: 345, endPoint x: 903, endPoint y: 273, distance: 72.2
click at [903, 273] on circle at bounding box center [911, 272] width 22 height 22
click at [937, 535] on tspan "100" at bounding box center [933, 534] width 31 height 24
type input "$37.56"
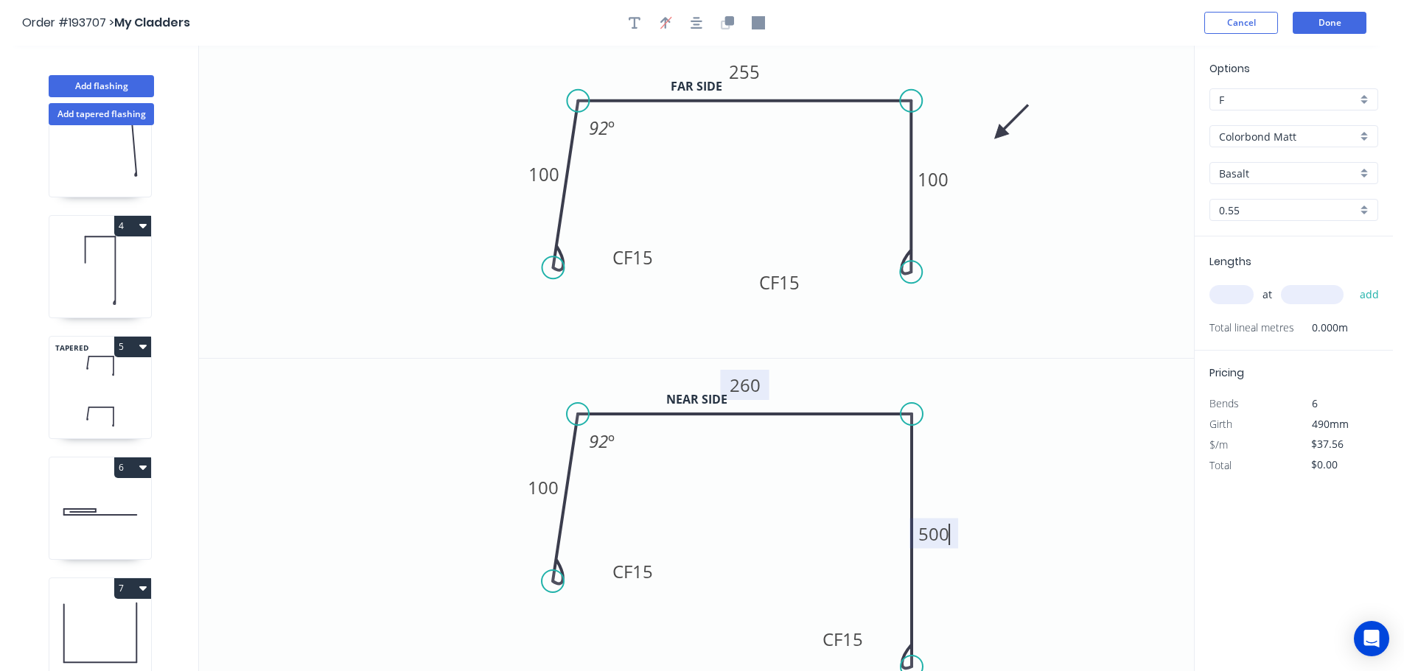
click at [748, 383] on tspan "260" at bounding box center [744, 385] width 31 height 24
click at [1225, 291] on input "text" at bounding box center [1231, 294] width 44 height 19
type input "1"
type input "4600"
click at [1352, 282] on button "add" at bounding box center [1369, 294] width 35 height 25
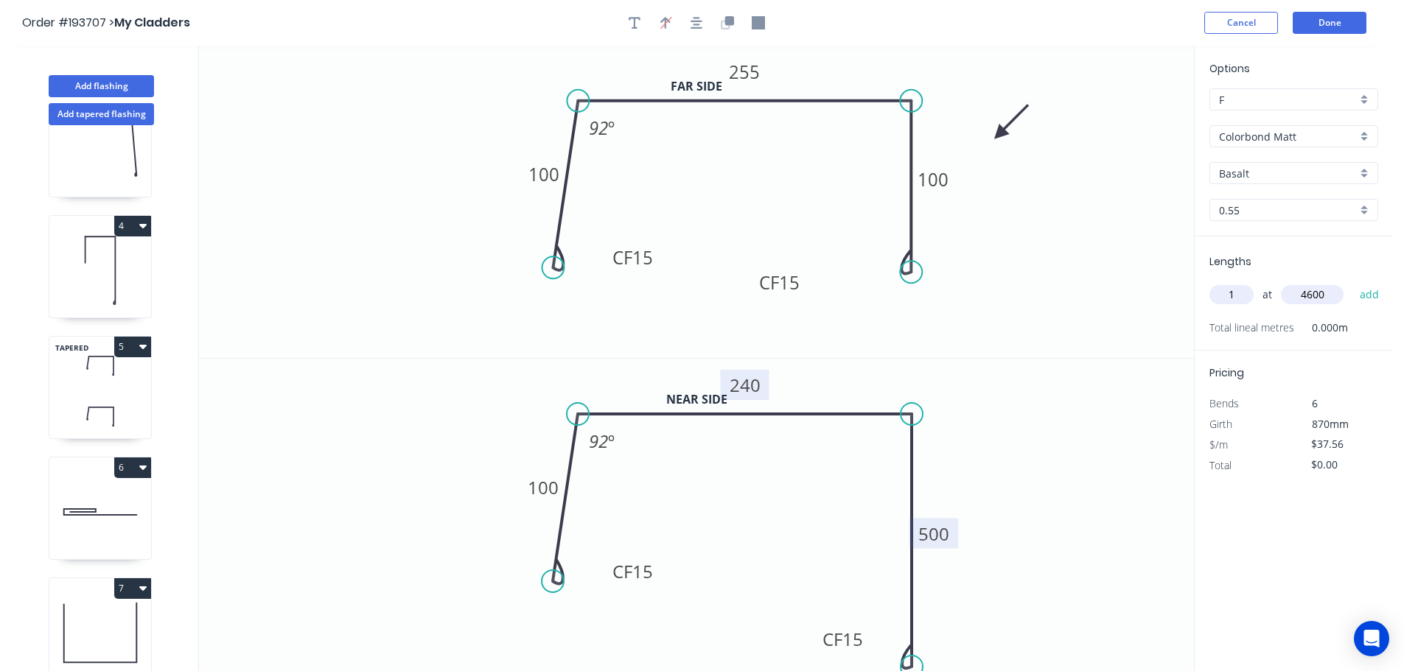
type input "$172.78"
click at [1335, 21] on button "Done" at bounding box center [1329, 23] width 74 height 22
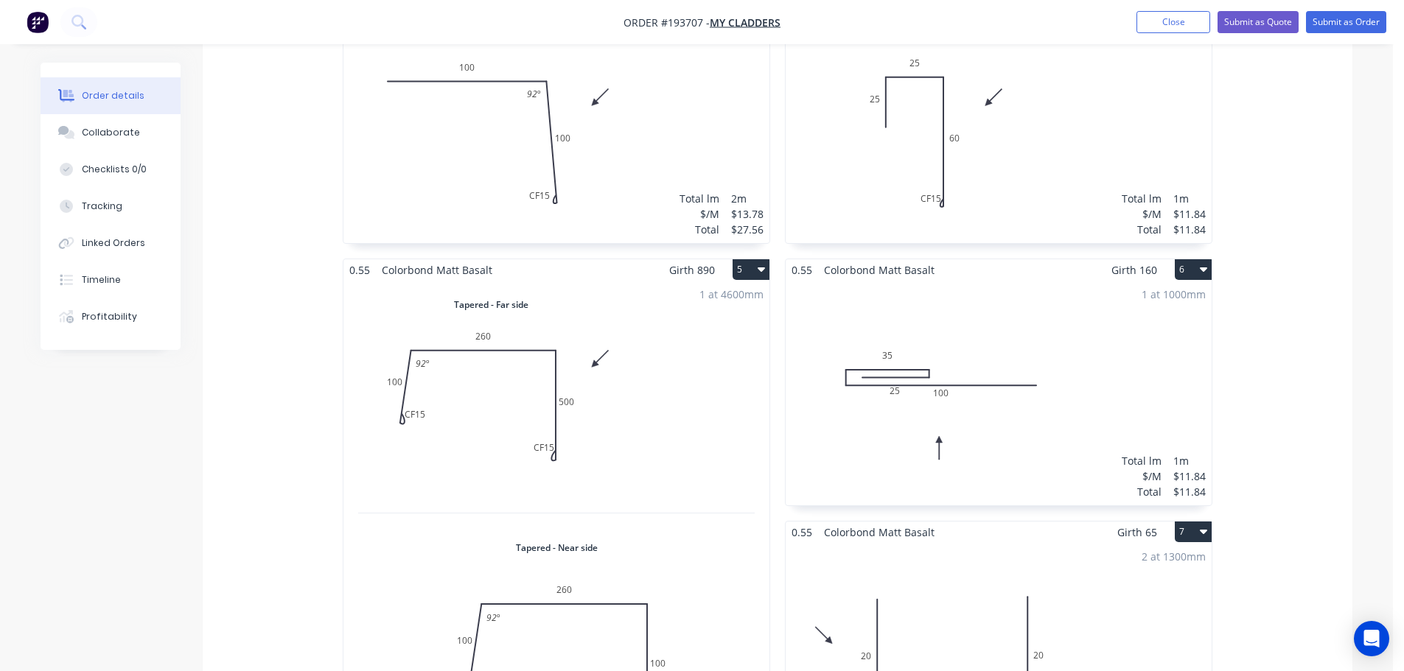
scroll to position [810, 0]
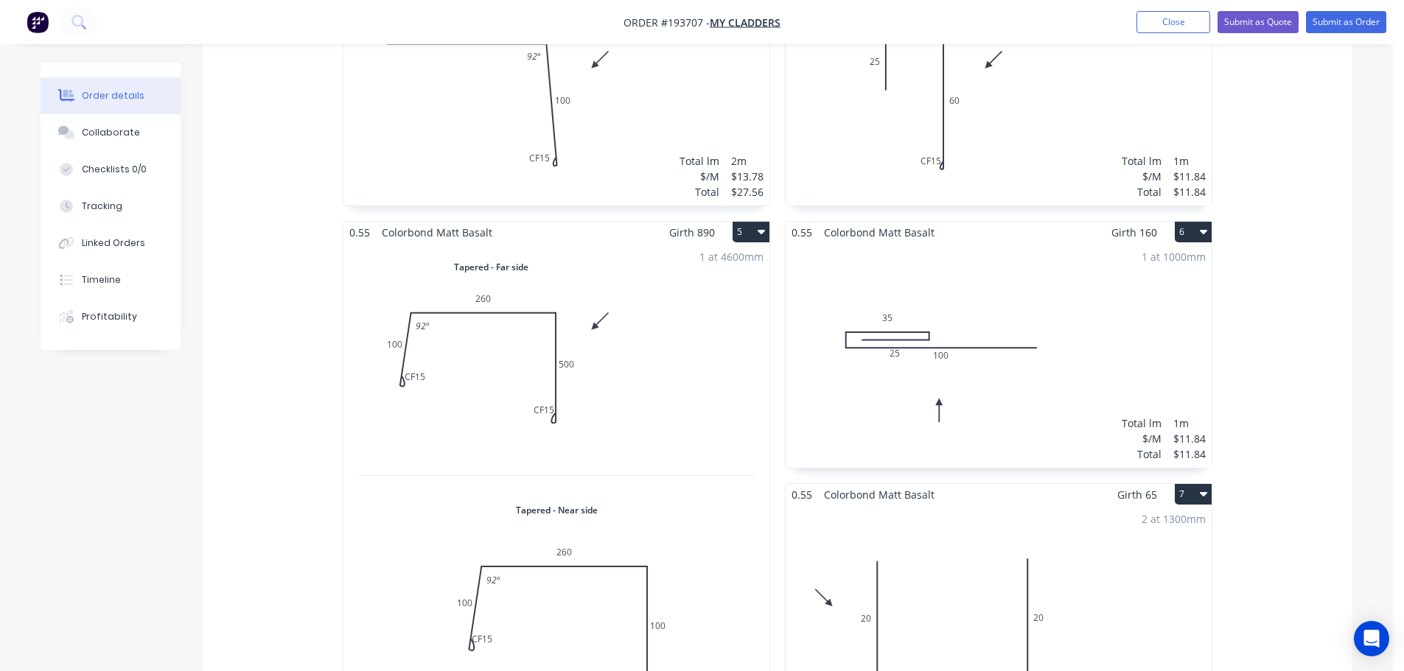
click at [558, 417] on div "1 at 4600mm Total lm $/M Total 4.6m $37.56 $172.78" at bounding box center [556, 486] width 426 height 486
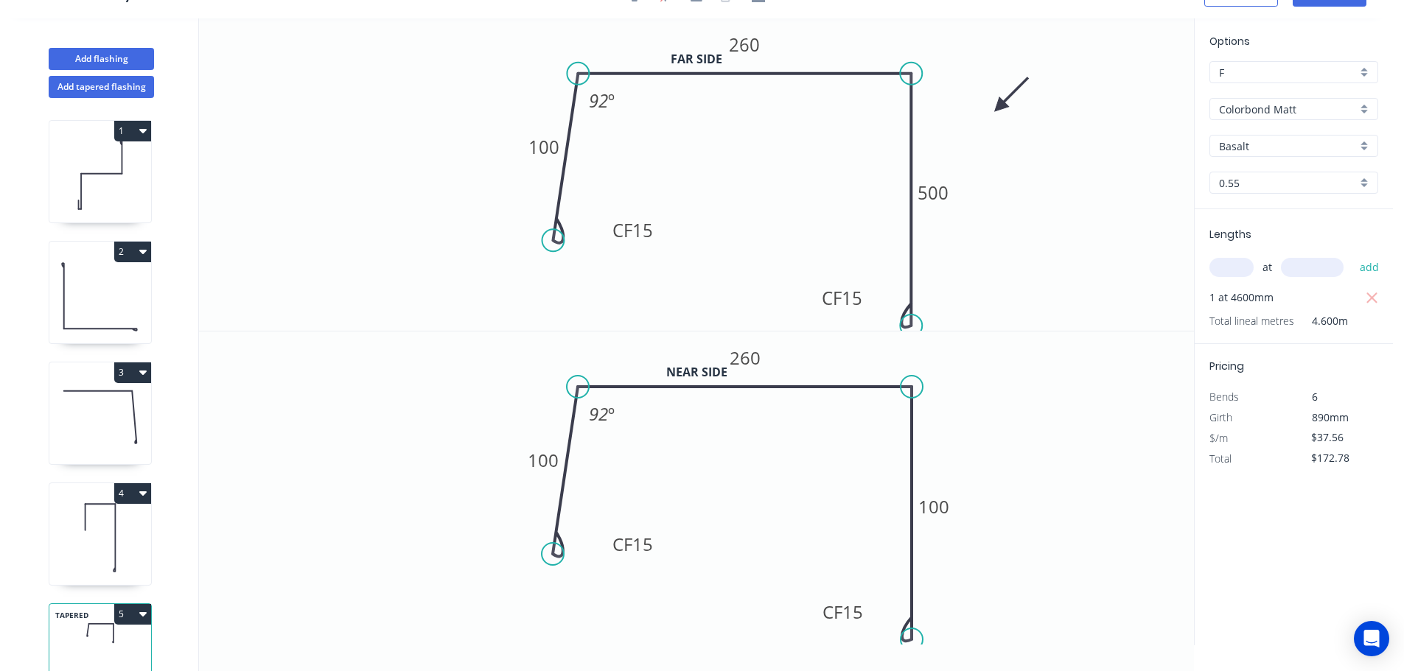
scroll to position [27, 0]
drag, startPoint x: 911, startPoint y: 626, endPoint x: 912, endPoint y: 611, distance: 14.8
click at [912, 611] on icon at bounding box center [908, 501] width 10 height 254
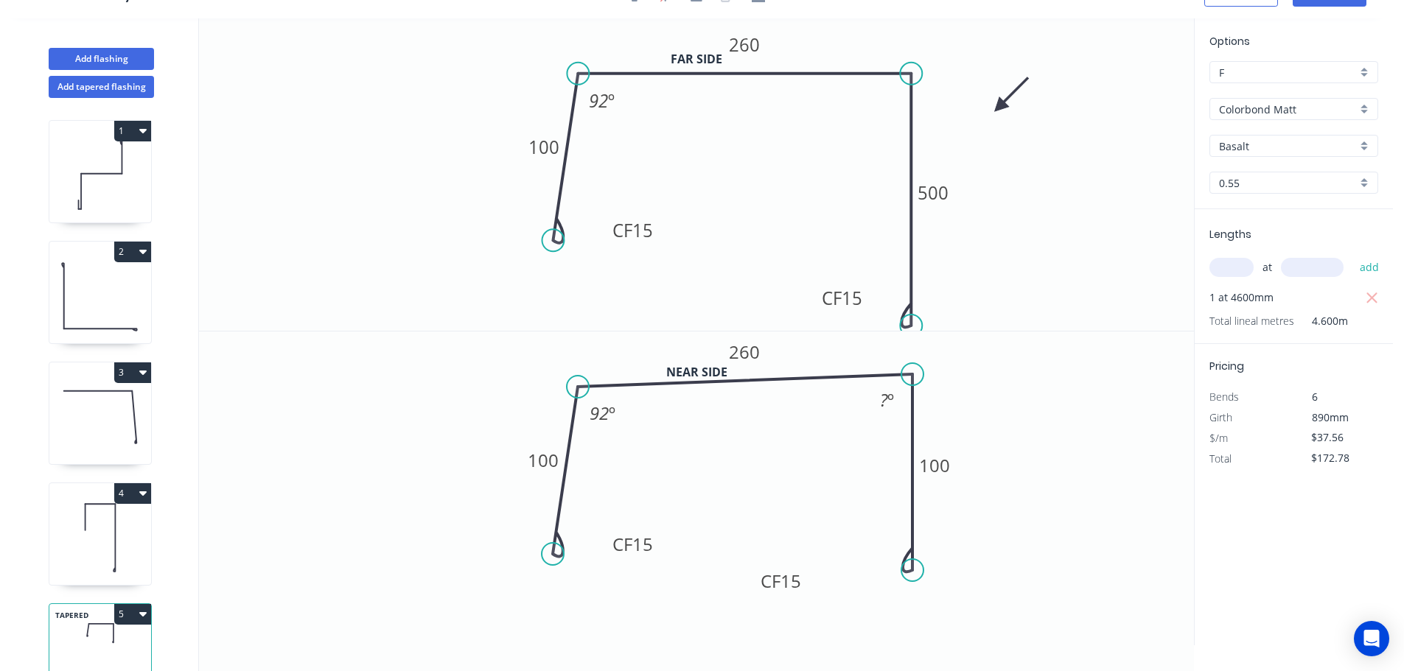
drag, startPoint x: 911, startPoint y: 621, endPoint x: 916, endPoint y: 565, distance: 56.2
click at [916, 565] on circle at bounding box center [912, 570] width 22 height 22
click at [912, 382] on circle at bounding box center [912, 387] width 22 height 22
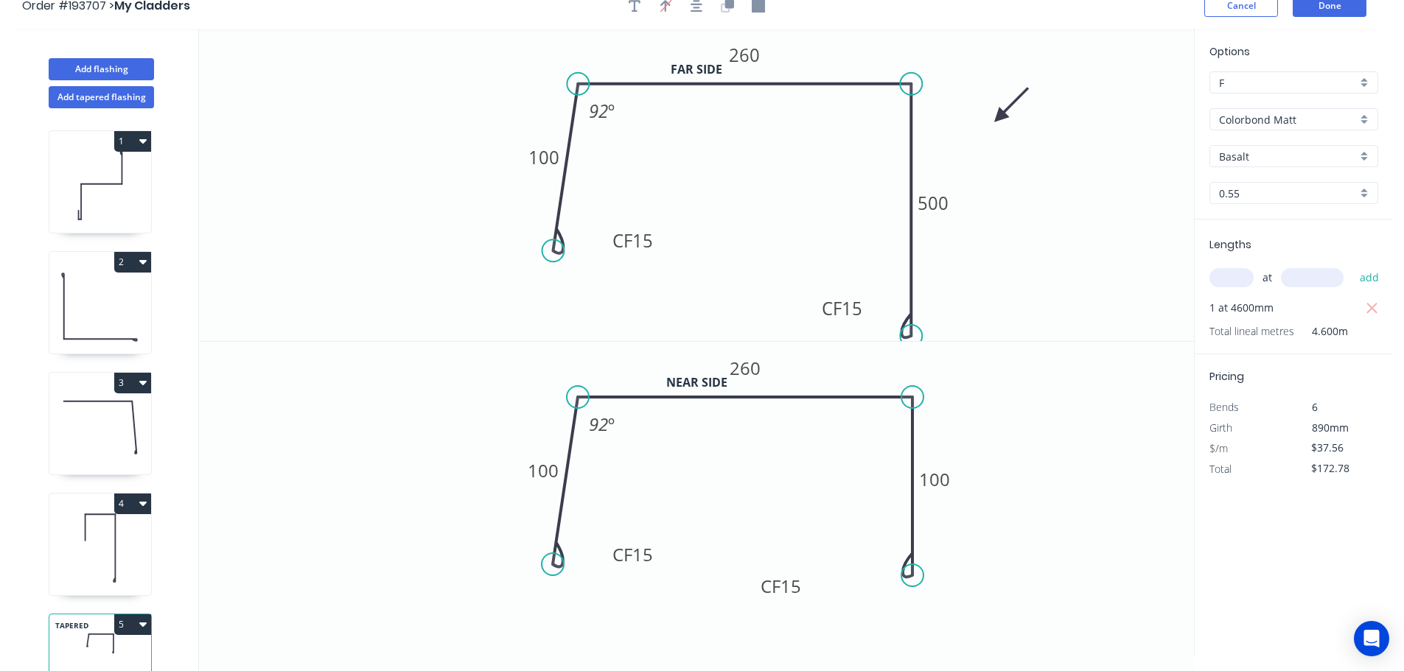
scroll to position [0, 0]
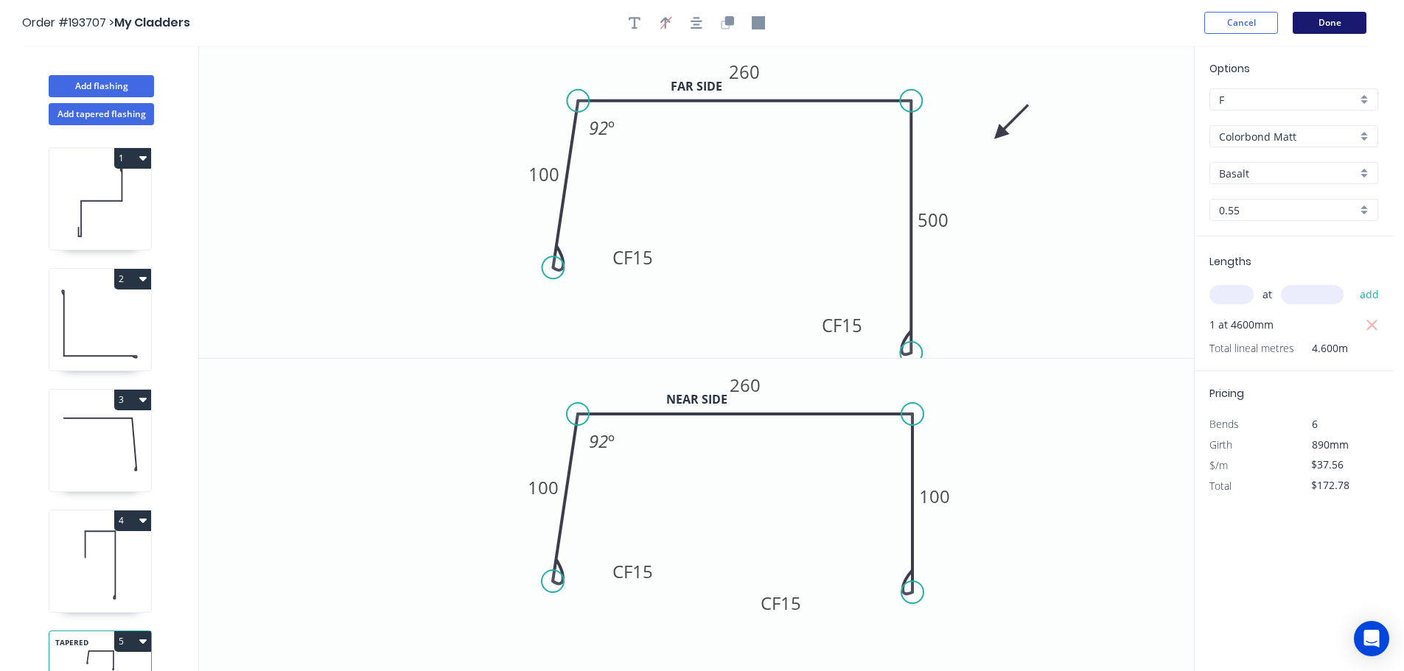
click at [1336, 21] on button "Done" at bounding box center [1329, 23] width 74 height 22
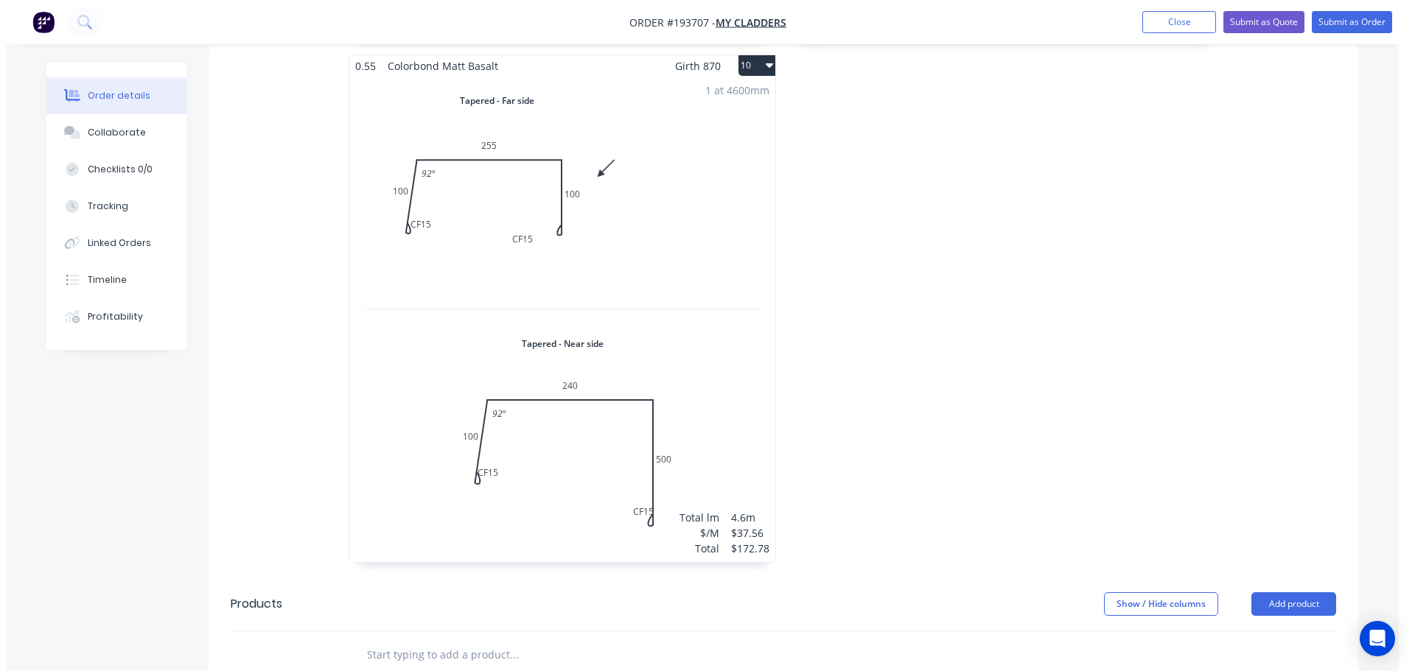
scroll to position [1768, 0]
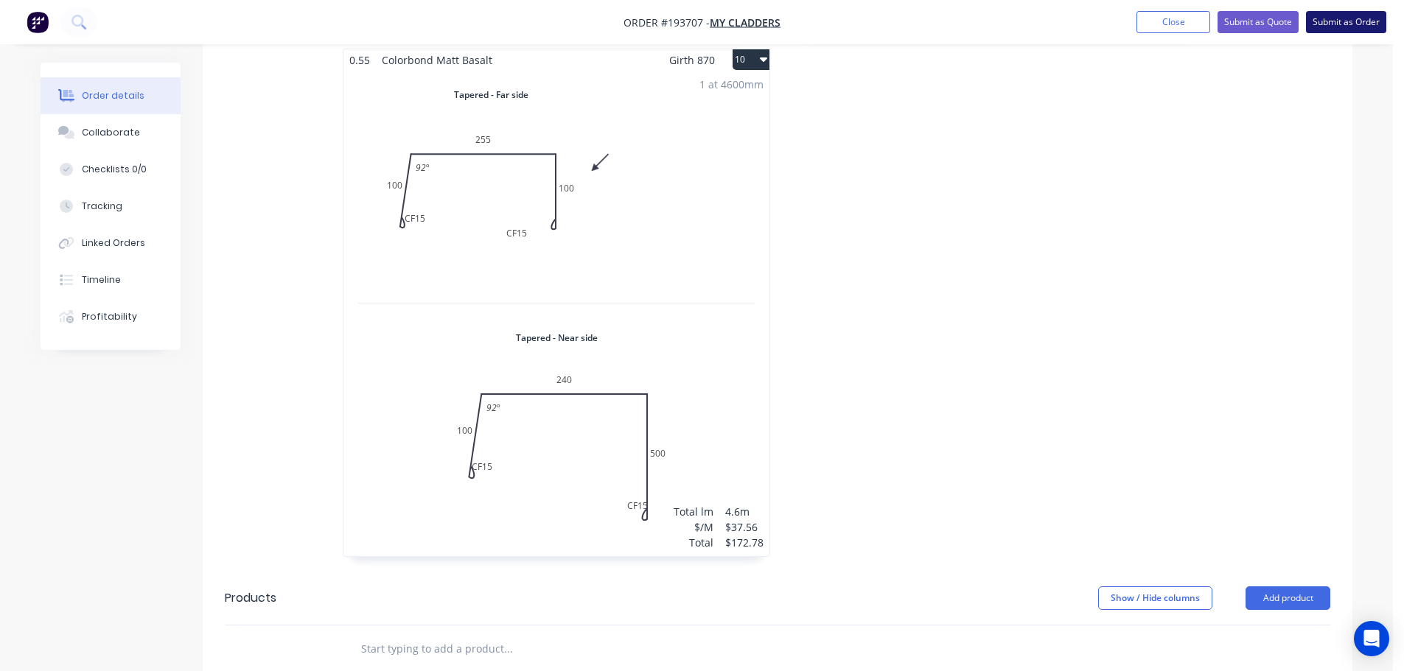
click at [1345, 20] on button "Submit as Order" at bounding box center [1346, 22] width 80 height 22
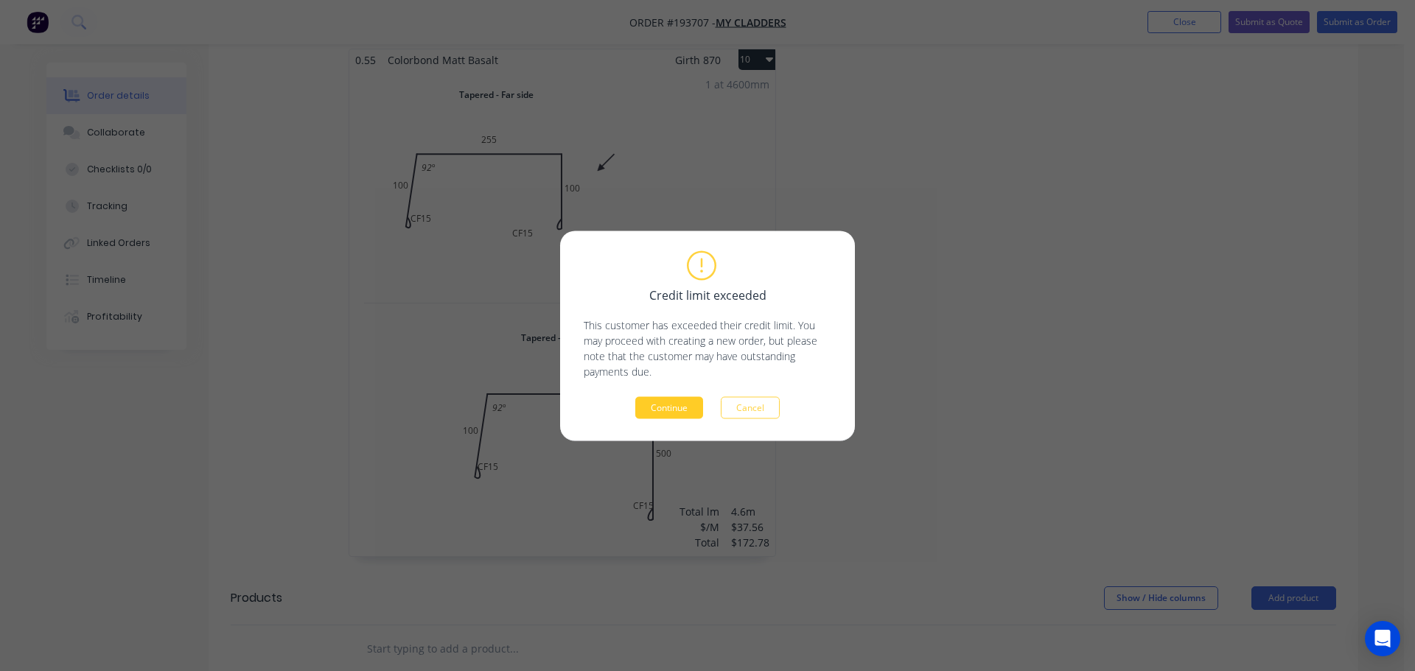
click at [651, 413] on button "Continue" at bounding box center [669, 407] width 68 height 22
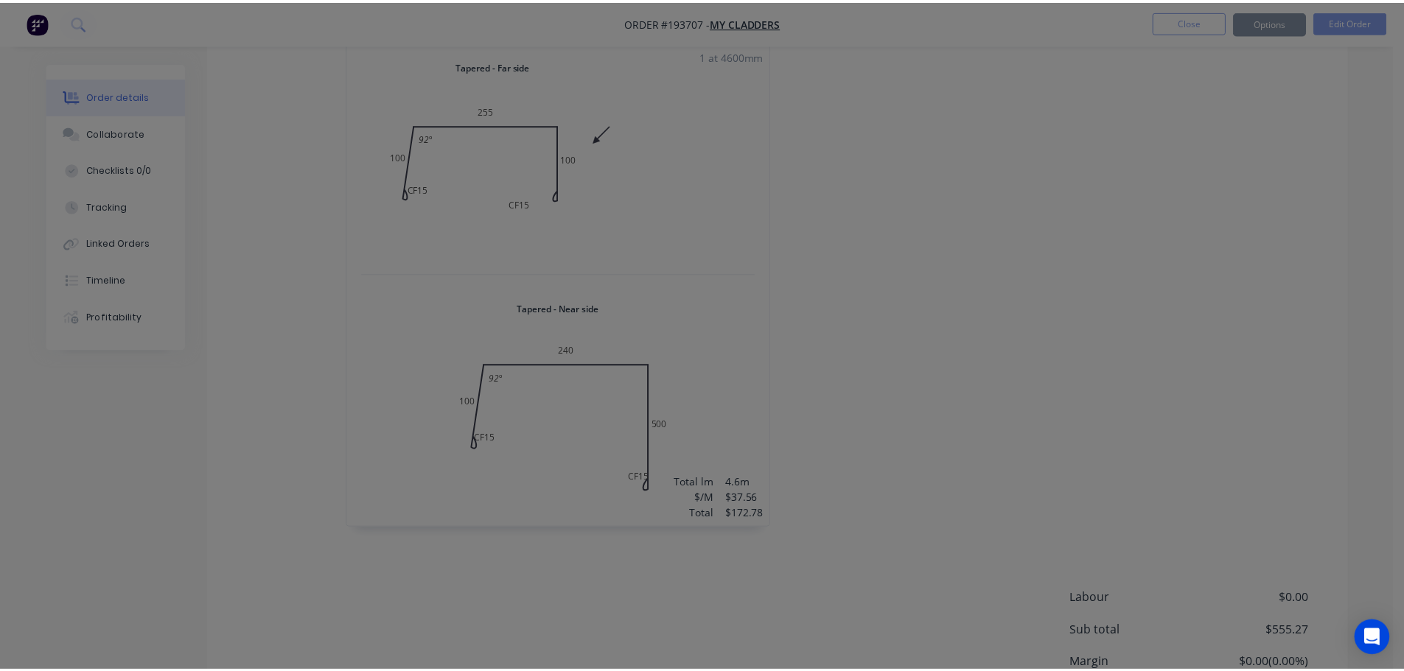
scroll to position [1739, 0]
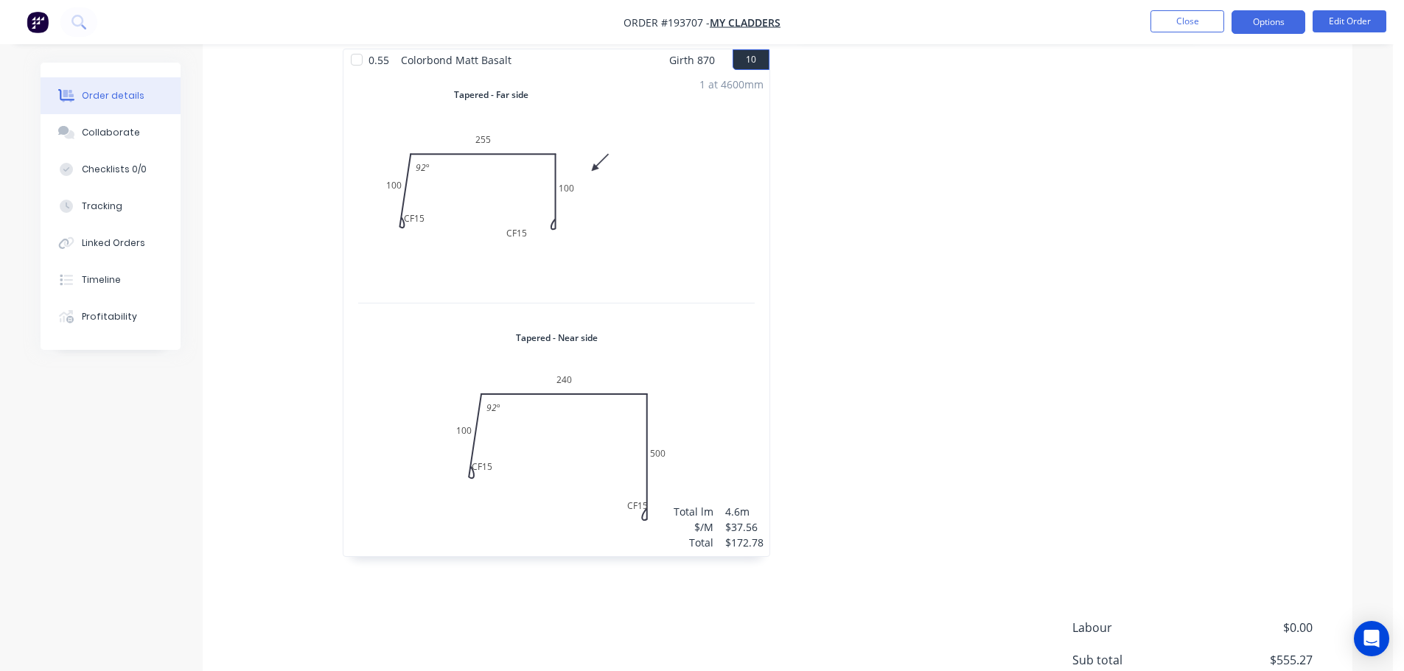
click at [1273, 21] on button "Options" at bounding box center [1268, 22] width 74 height 24
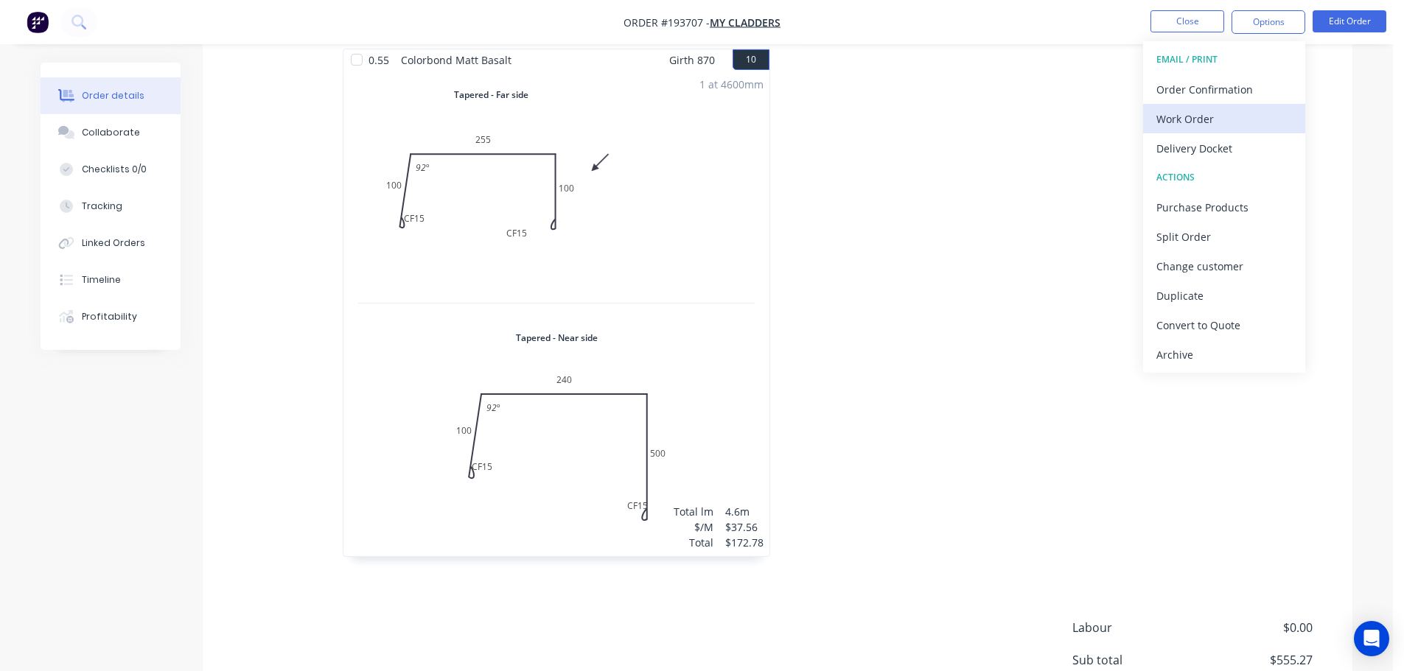
click at [1175, 116] on div "Work Order" at bounding box center [1224, 118] width 136 height 21
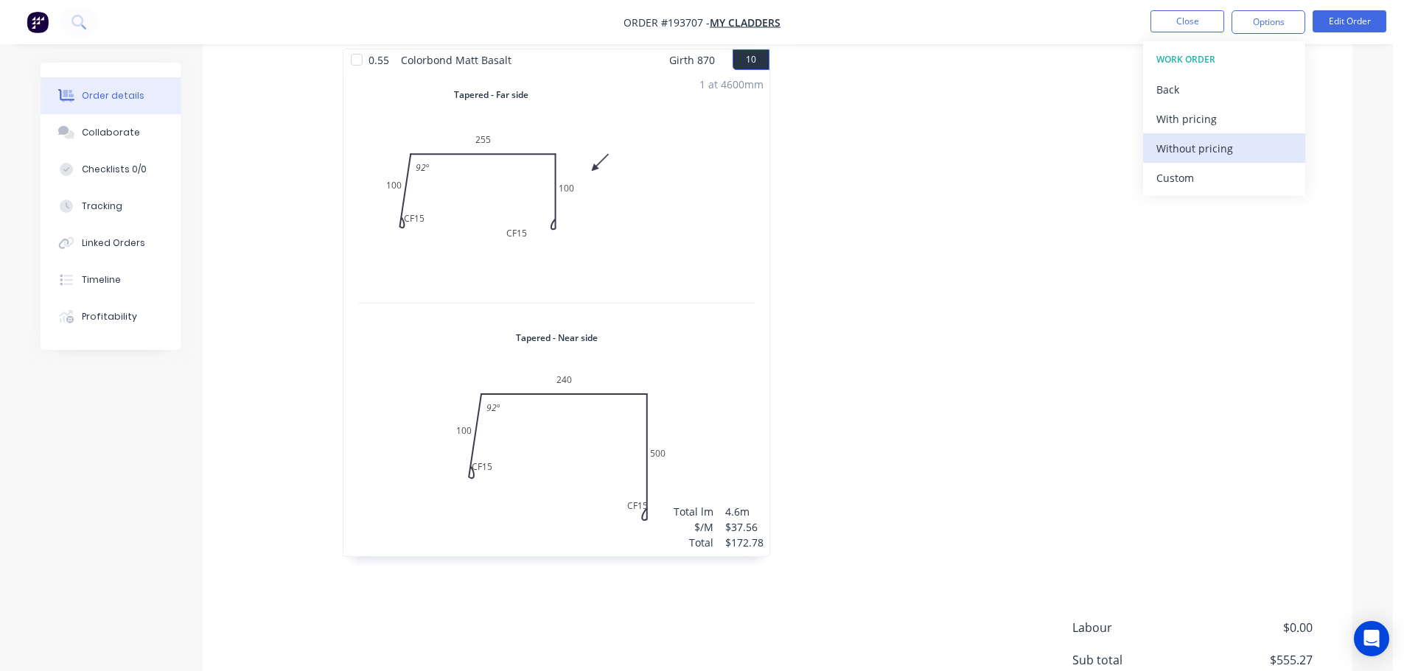
drag, startPoint x: 1175, startPoint y: 116, endPoint x: 1172, endPoint y: 147, distance: 30.4
click at [1172, 147] on div "Without pricing" at bounding box center [1224, 148] width 136 height 21
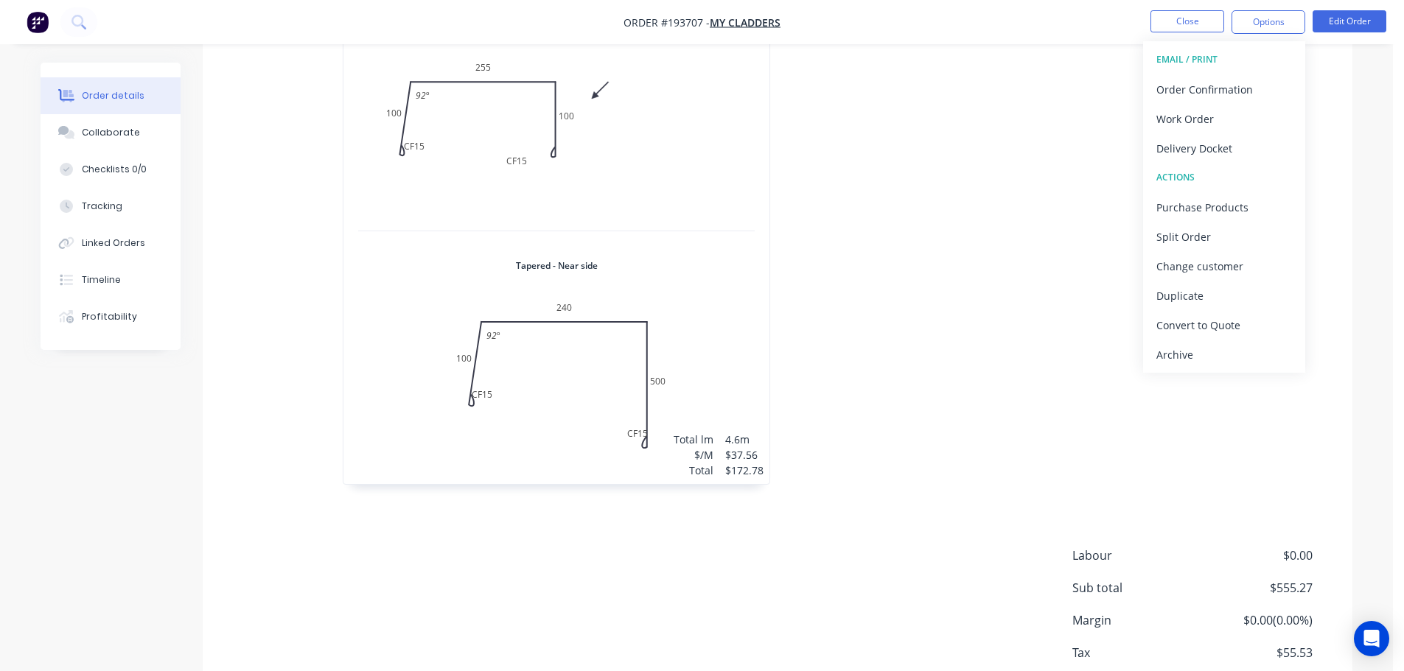
scroll to position [1881, 0]
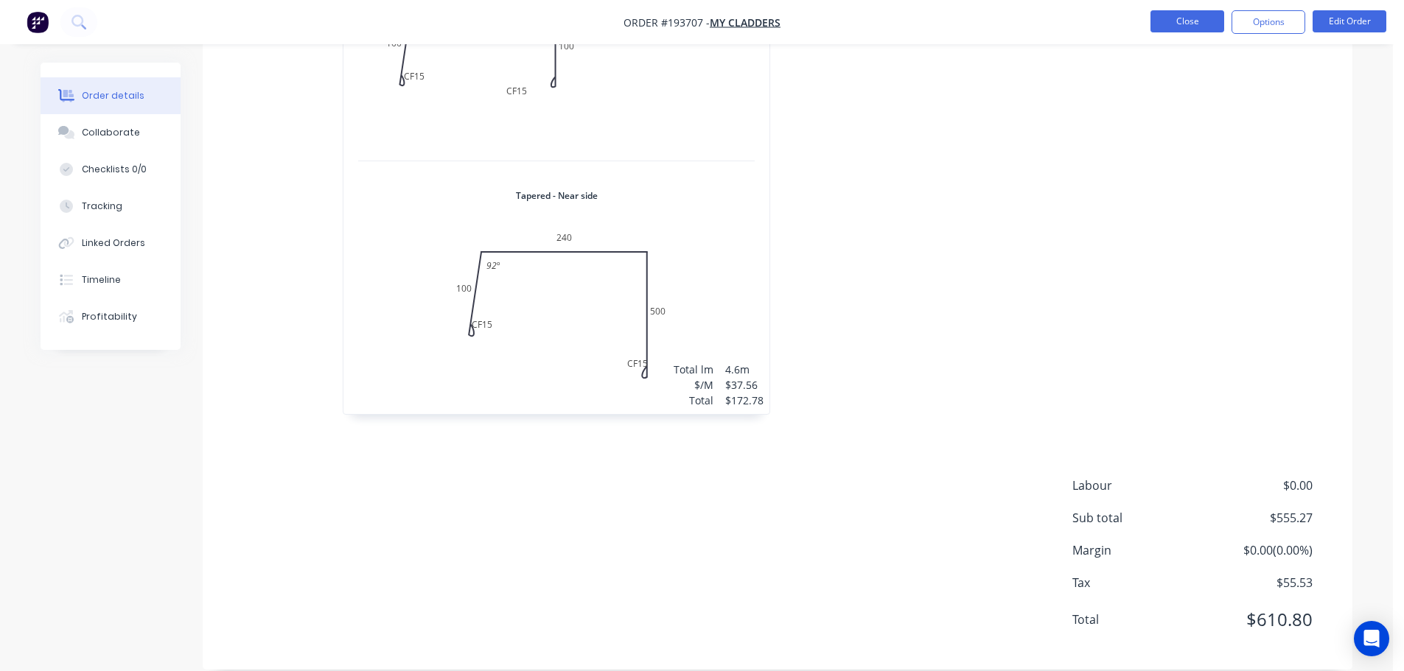
click at [1182, 26] on button "Close" at bounding box center [1187, 21] width 74 height 22
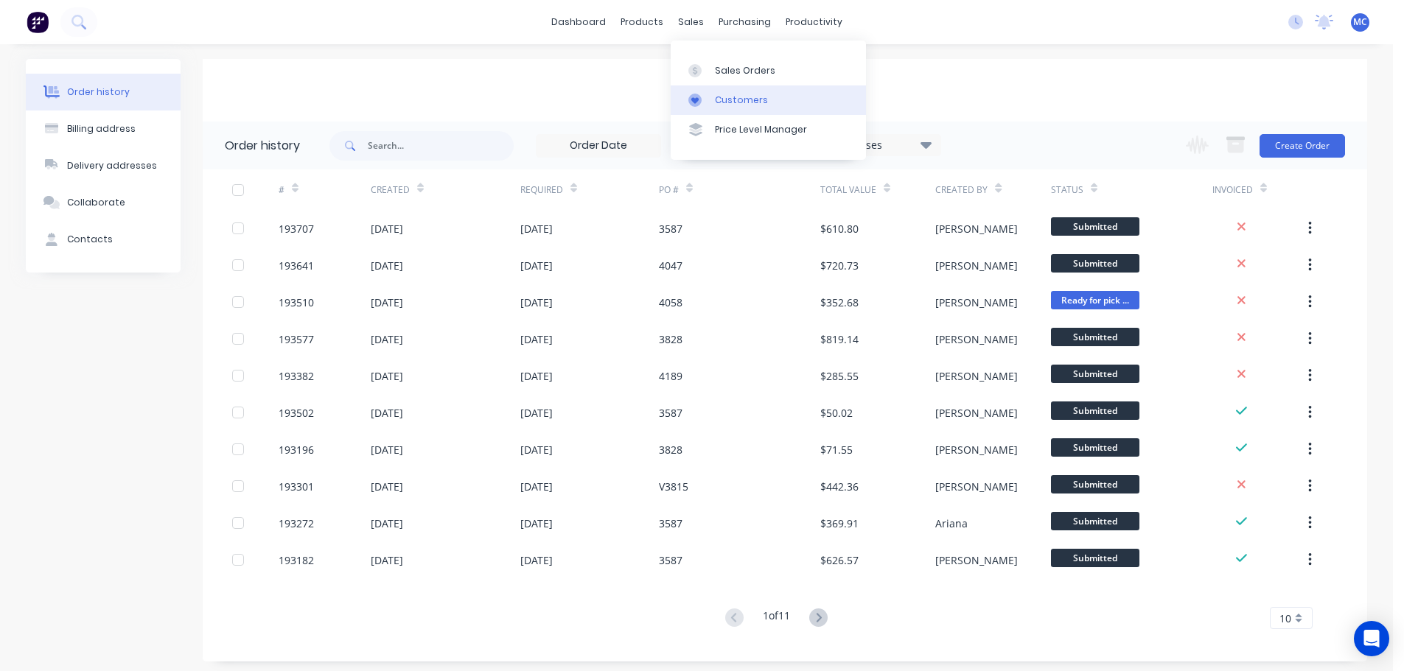
click at [744, 101] on div "Customers" at bounding box center [741, 100] width 53 height 13
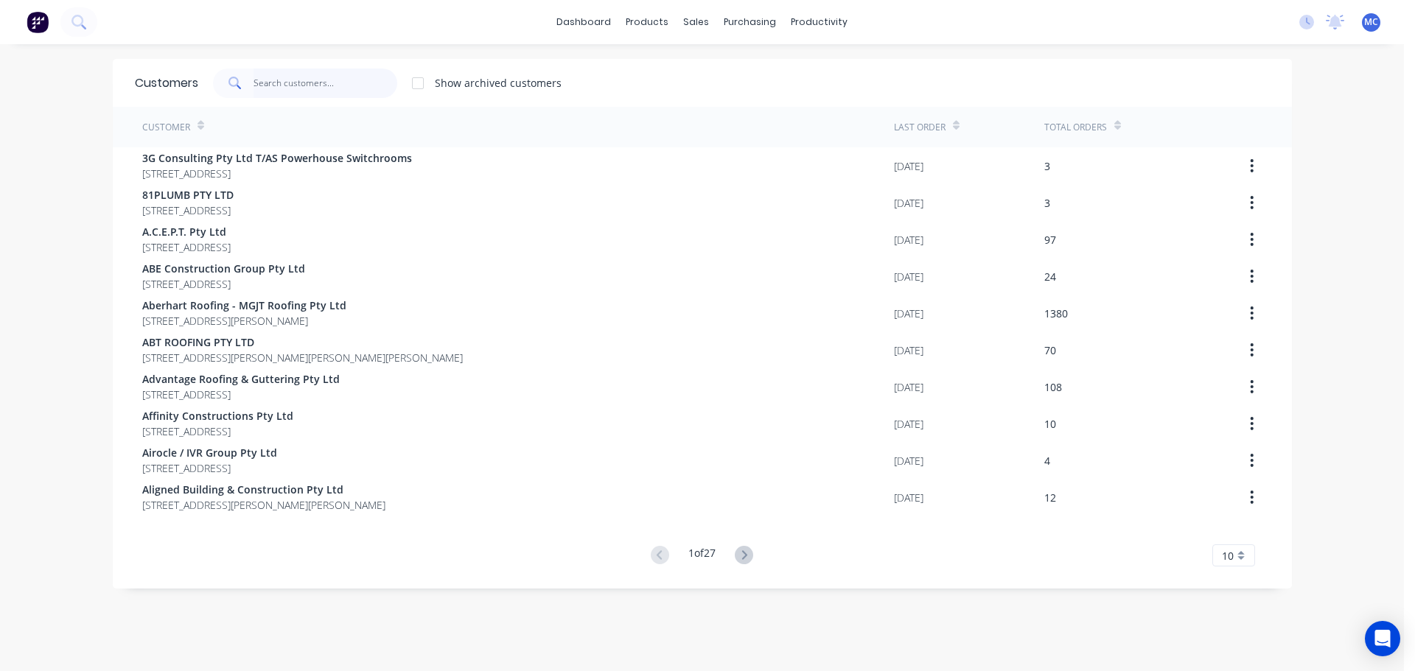
click at [279, 83] on input "text" at bounding box center [325, 83] width 144 height 29
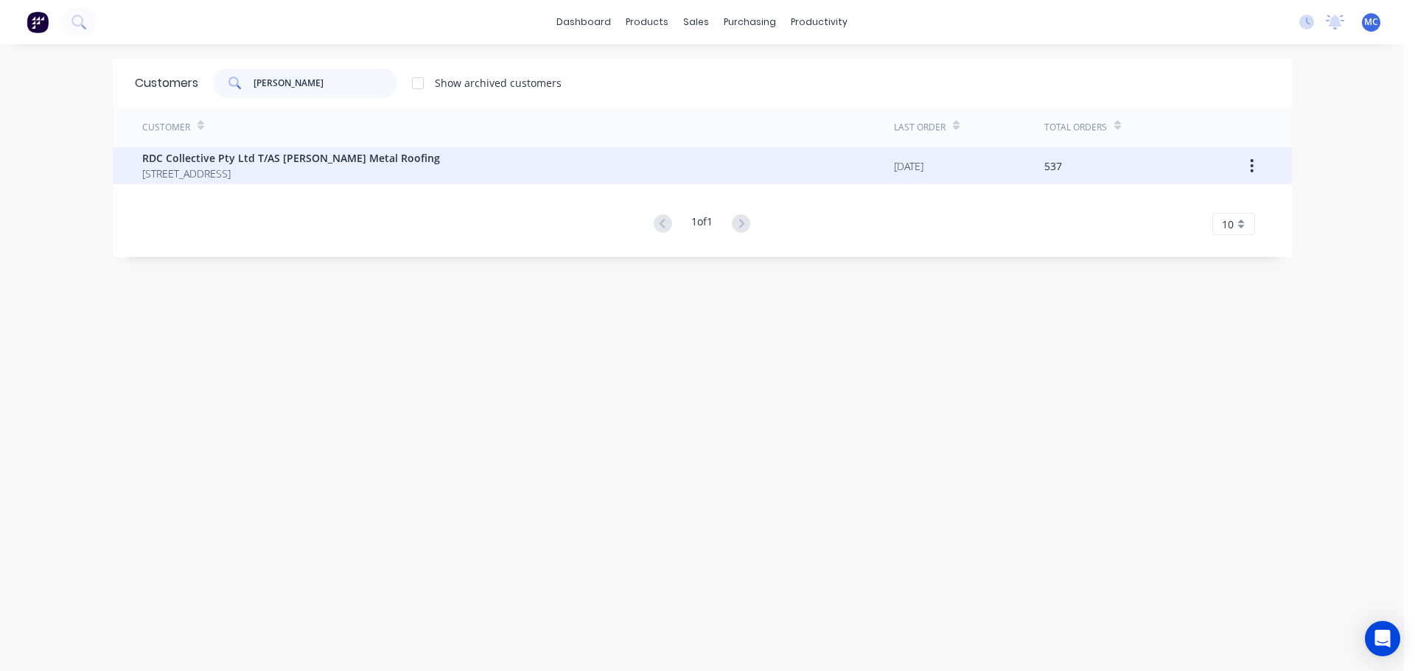
type input "owens"
click at [226, 164] on span "RDC Collective Pty Ltd T/AS Owens Metal Roofing" at bounding box center [291, 157] width 298 height 15
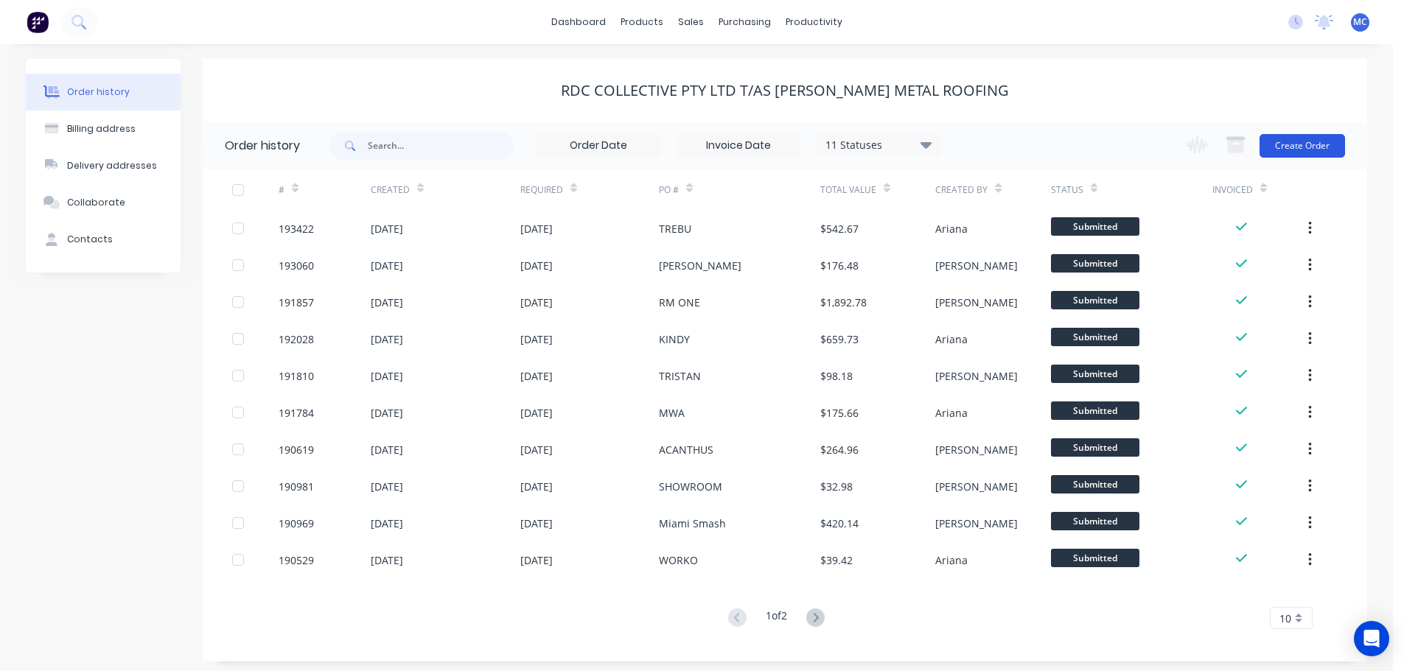
click at [1309, 141] on button "Create Order" at bounding box center [1301, 146] width 85 height 24
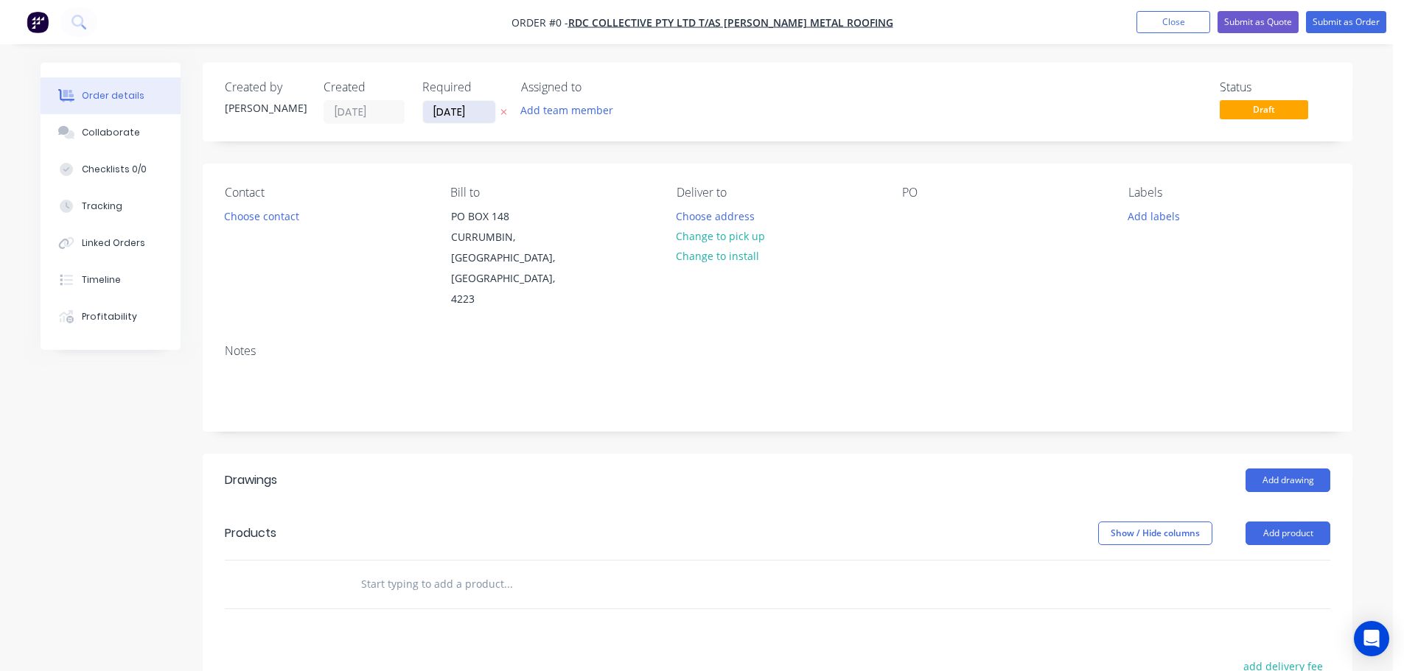
click at [460, 113] on input "[DATE]" at bounding box center [459, 112] width 72 height 22
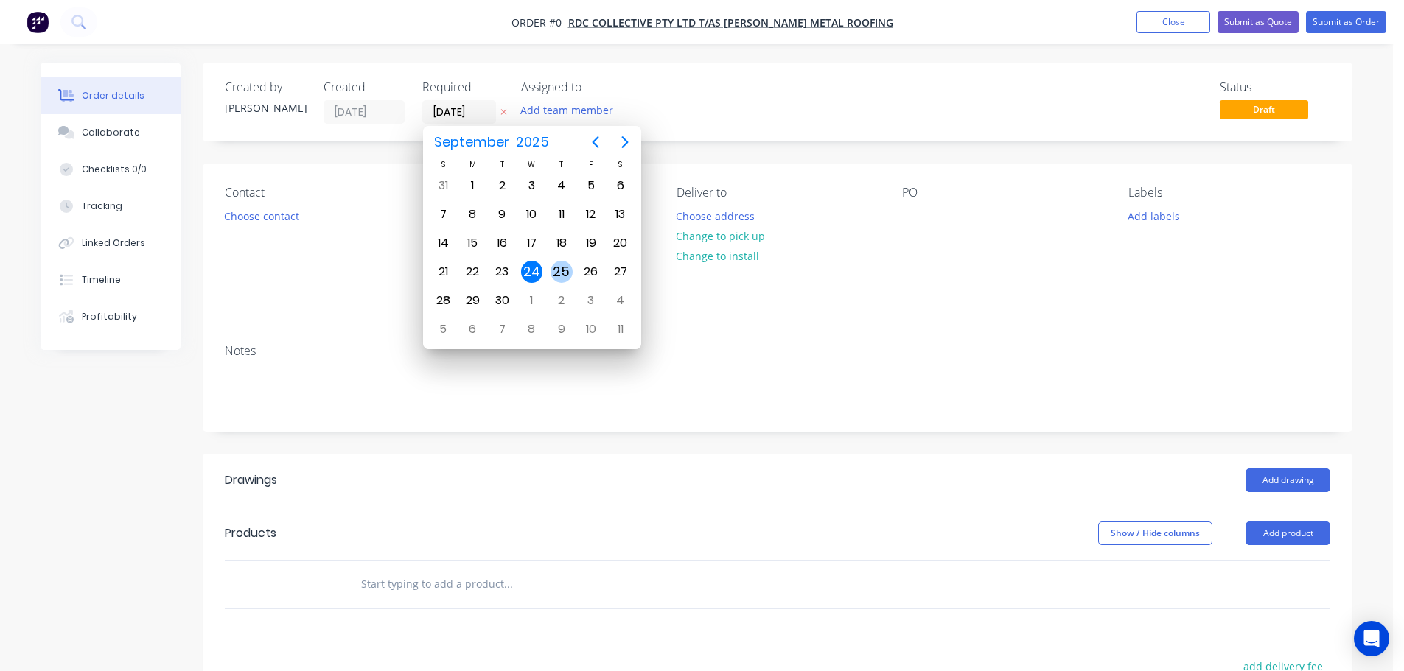
click at [561, 271] on div "25" at bounding box center [561, 272] width 22 height 22
type input "[DATE]"
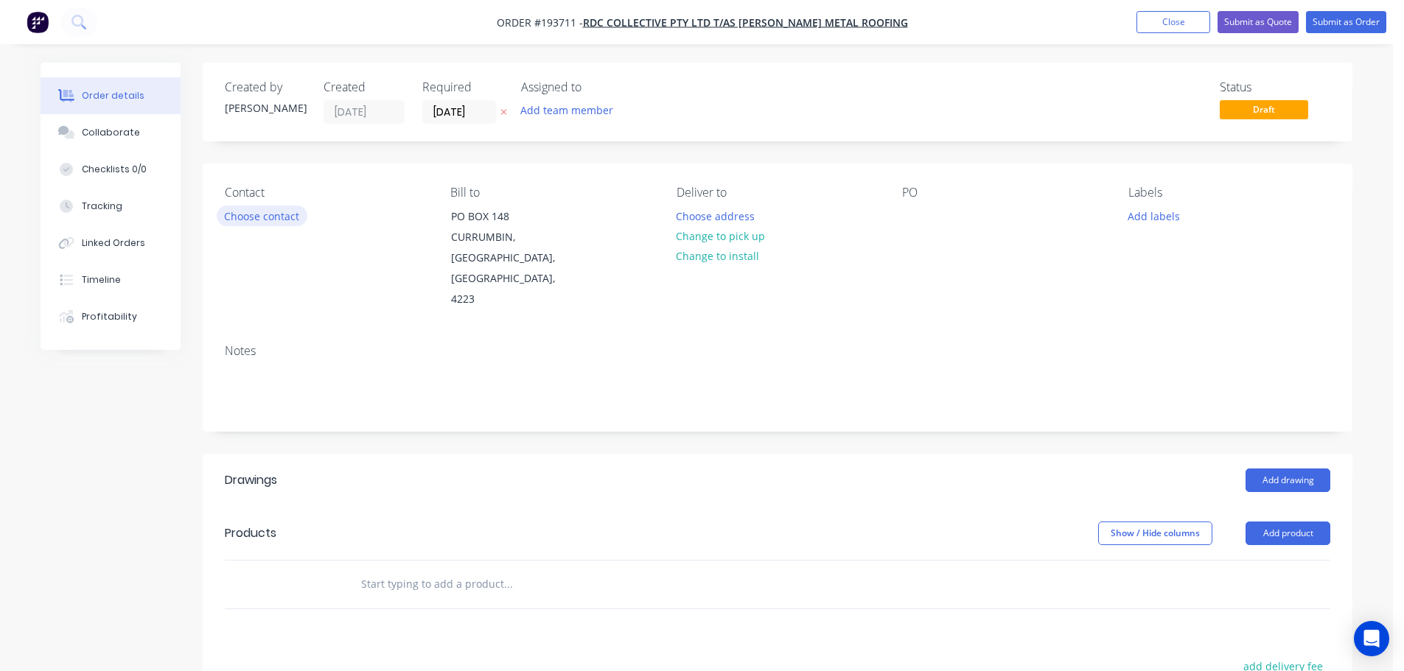
click at [266, 220] on button "Choose contact" at bounding box center [262, 216] width 91 height 20
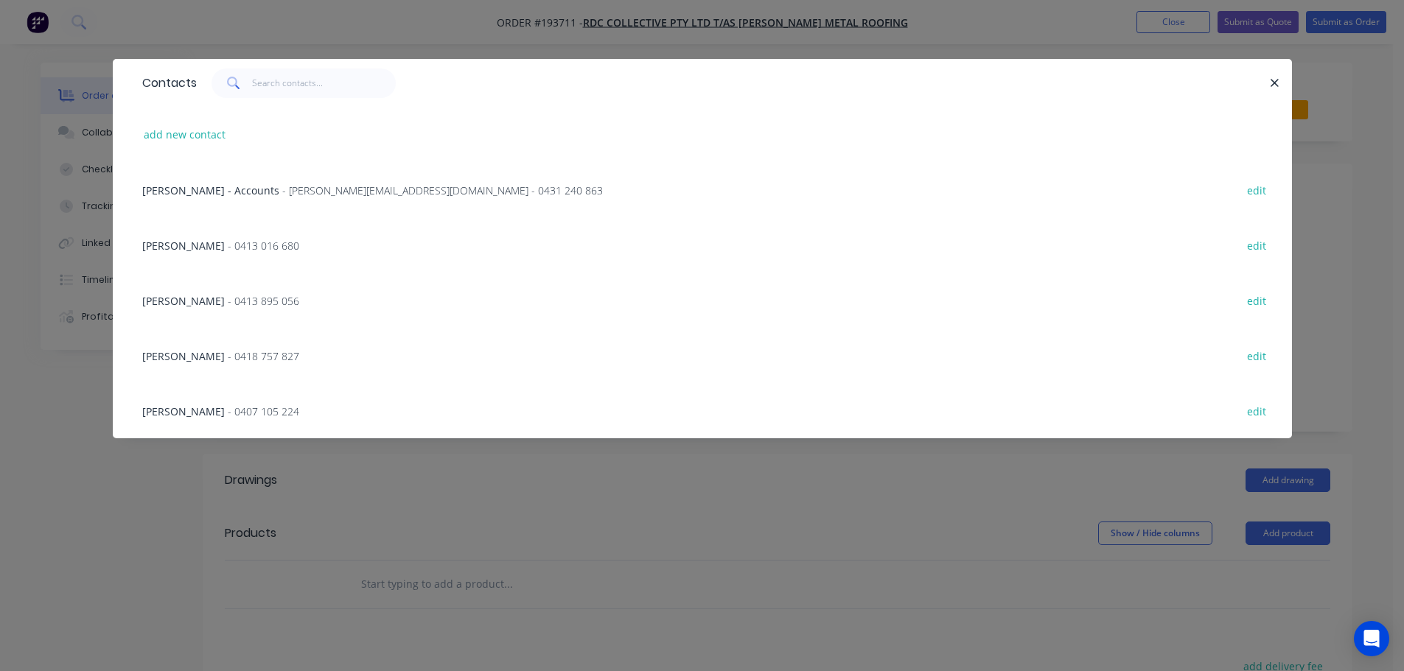
click at [208, 239] on div "RYAN OWENS - 0413 016 680" at bounding box center [220, 245] width 157 height 15
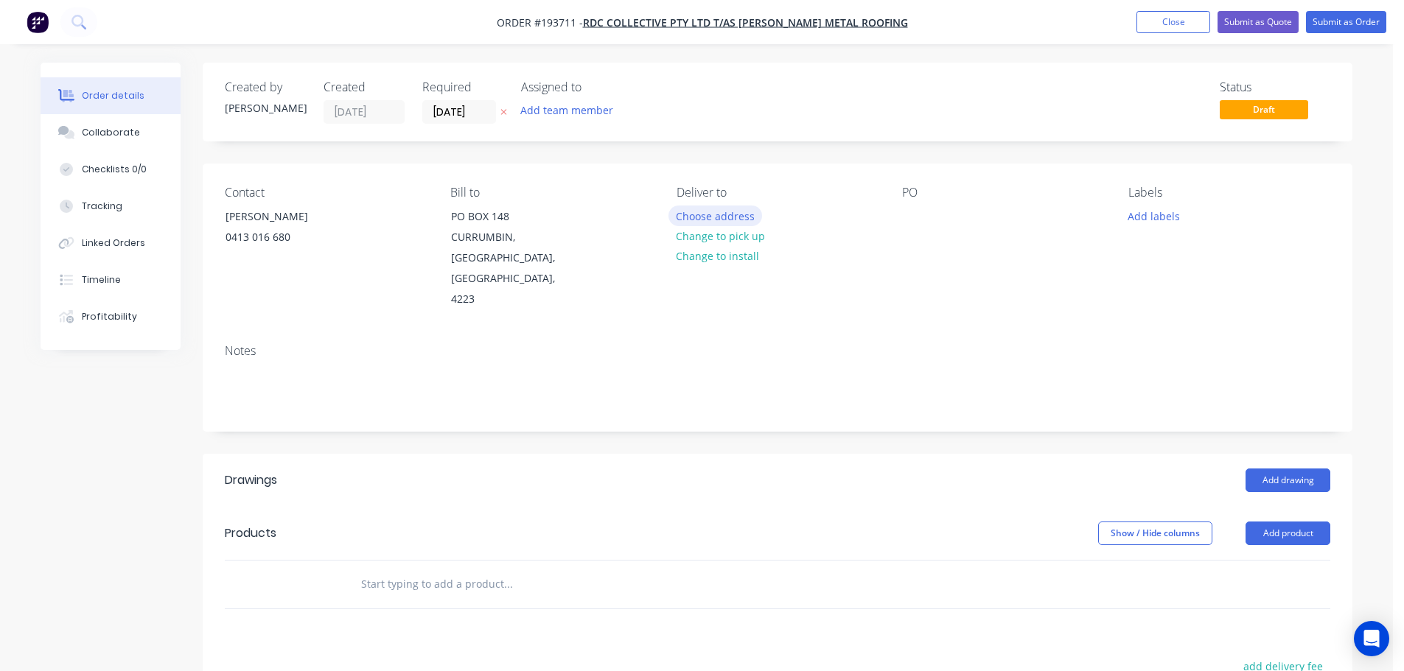
click at [712, 214] on button "Choose address" at bounding box center [715, 216] width 94 height 20
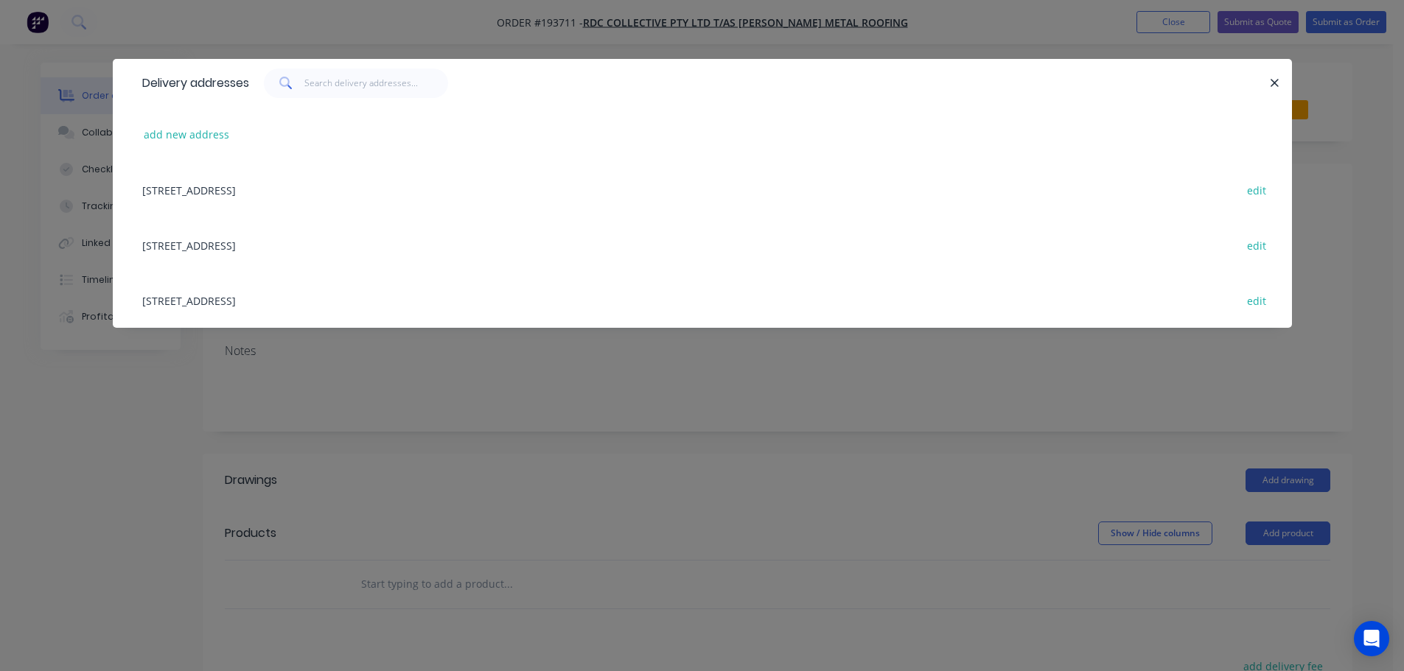
click at [323, 297] on div "1/19 VILLIERS DR, (STORE), CURRUMBIN WATERS, Queensland, Australia, 4223 edit" at bounding box center [702, 300] width 1135 height 55
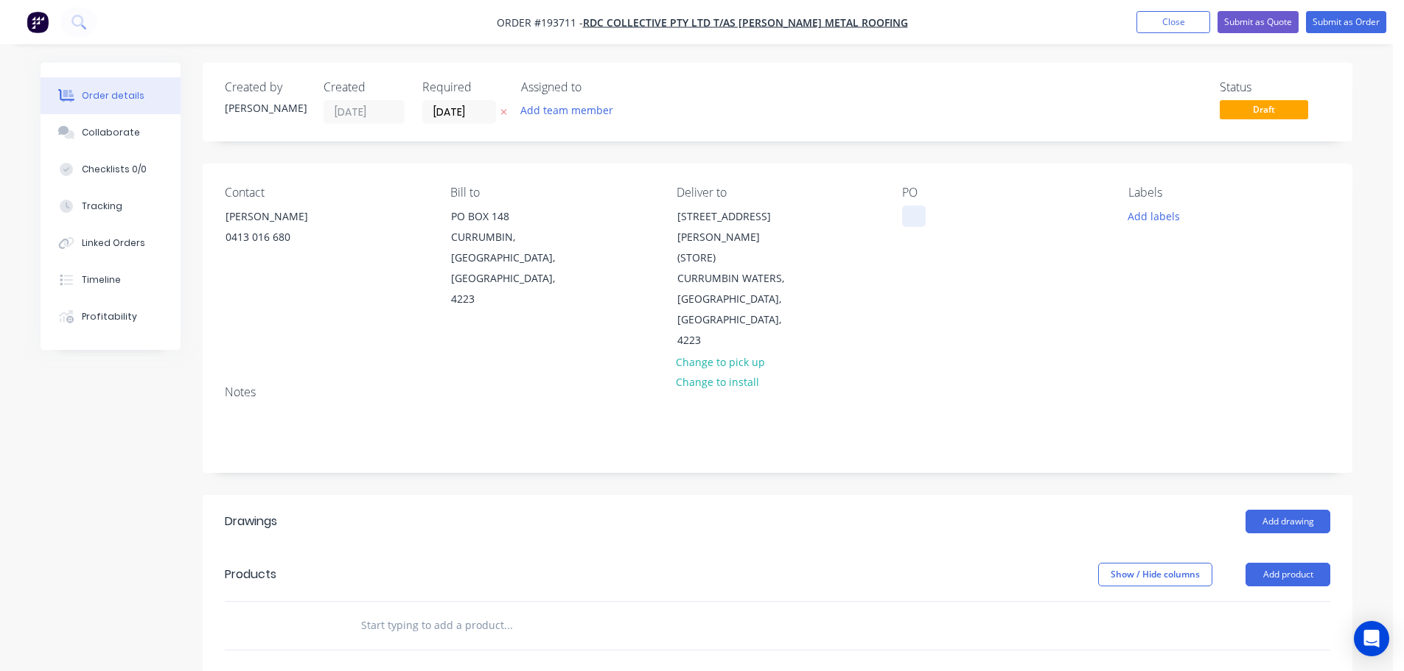
click at [913, 216] on div at bounding box center [914, 216] width 24 height 21
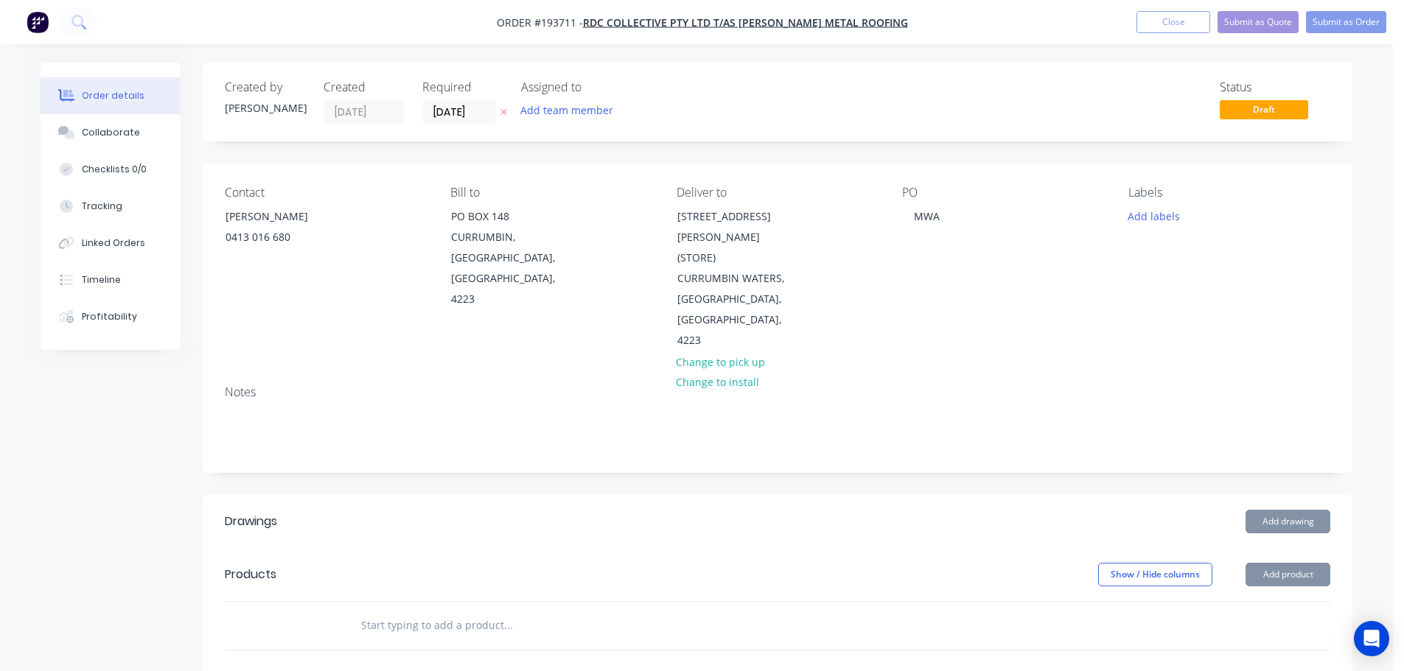
click at [1276, 510] on button "Add drawing" at bounding box center [1287, 522] width 85 height 24
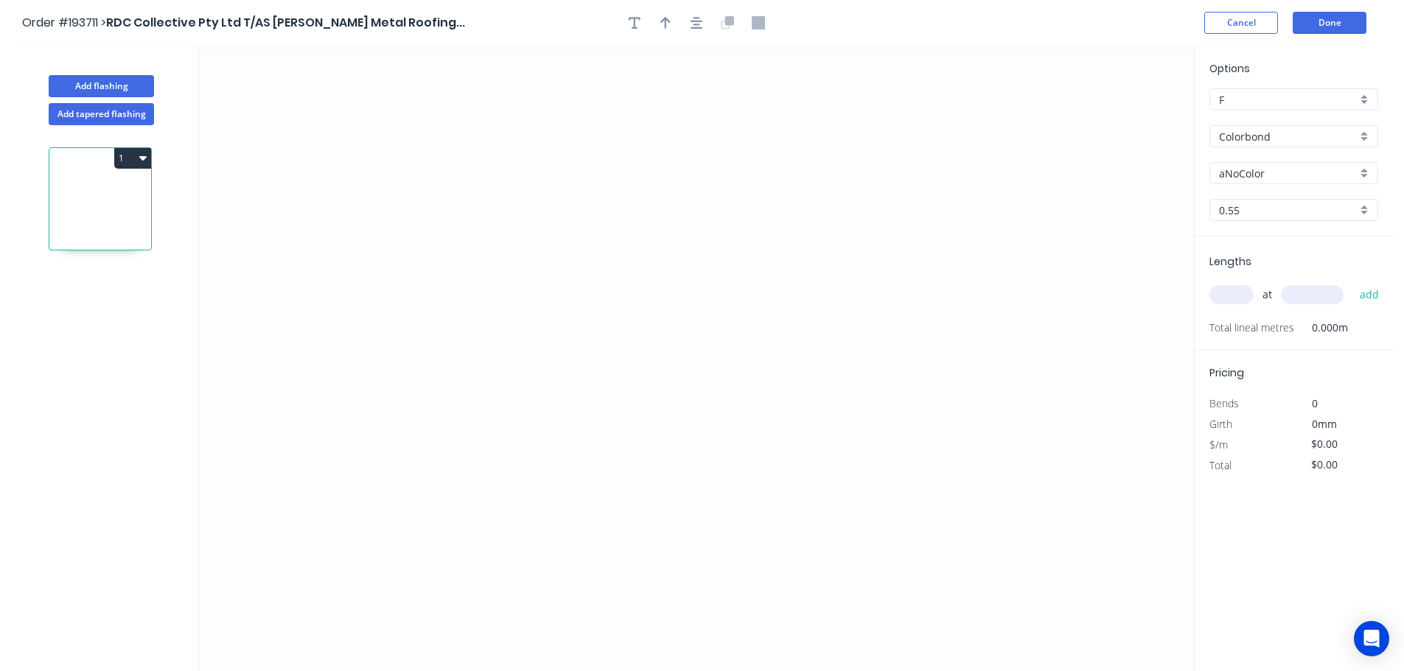
click at [1244, 172] on input "aNoColor" at bounding box center [1288, 173] width 138 height 15
click at [1247, 328] on div "Surfmist" at bounding box center [1293, 327] width 167 height 26
click at [1230, 290] on input "text" at bounding box center [1231, 294] width 44 height 19
click at [74, 111] on button "Add tapered flashing" at bounding box center [101, 114] width 105 height 22
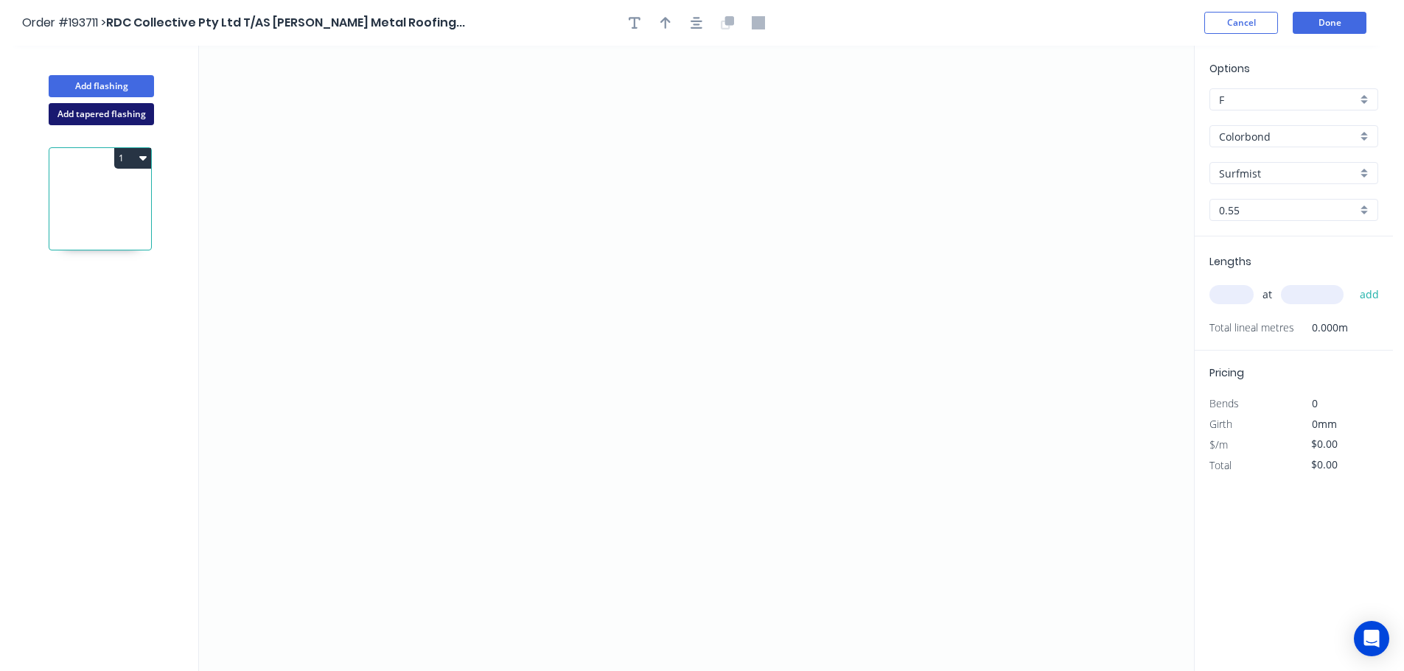
type input "aNoColor"
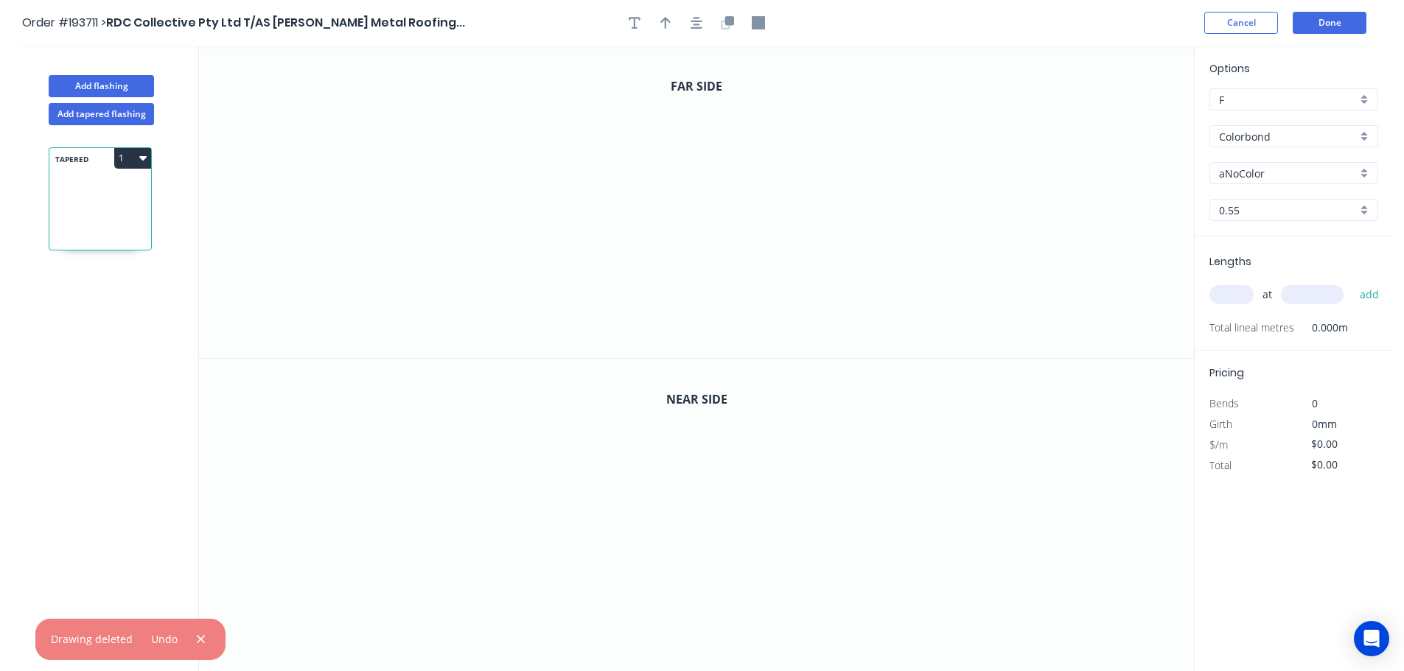
click at [1256, 169] on input "aNoColor" at bounding box center [1288, 173] width 138 height 15
click at [1236, 323] on div "Surfmist" at bounding box center [1293, 327] width 167 height 26
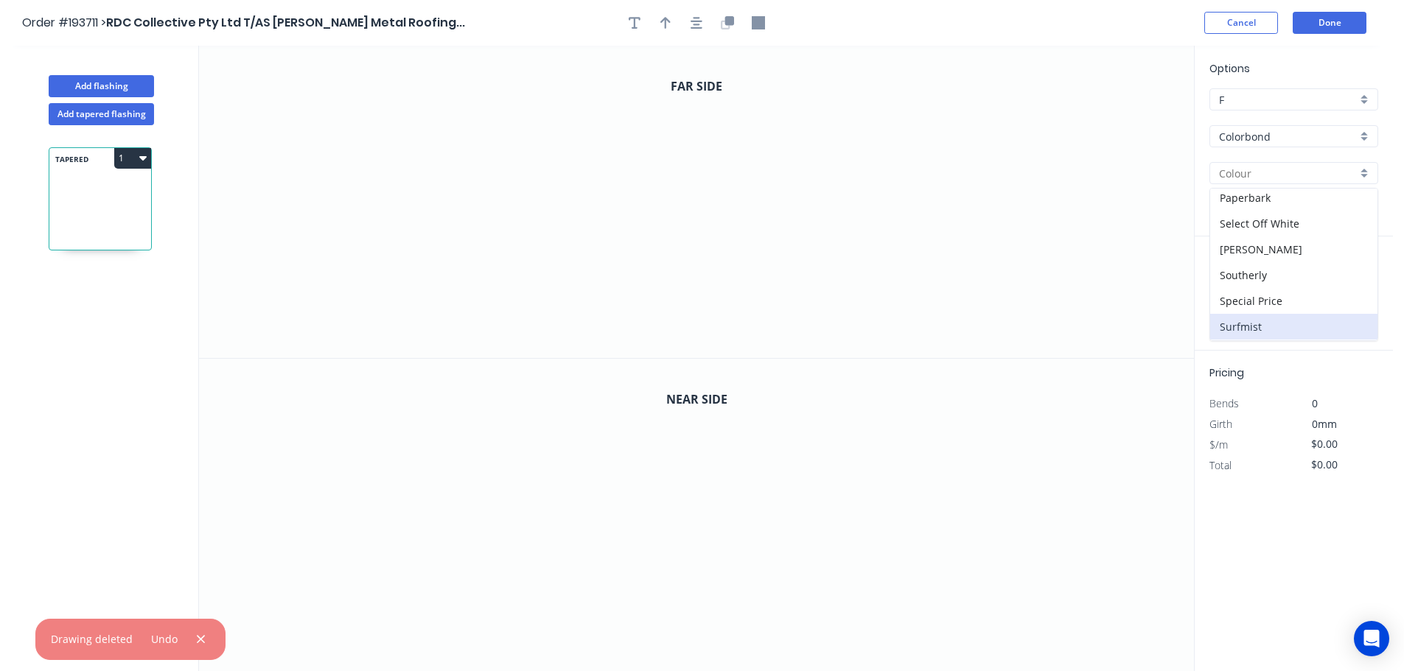
type input "Surfmist"
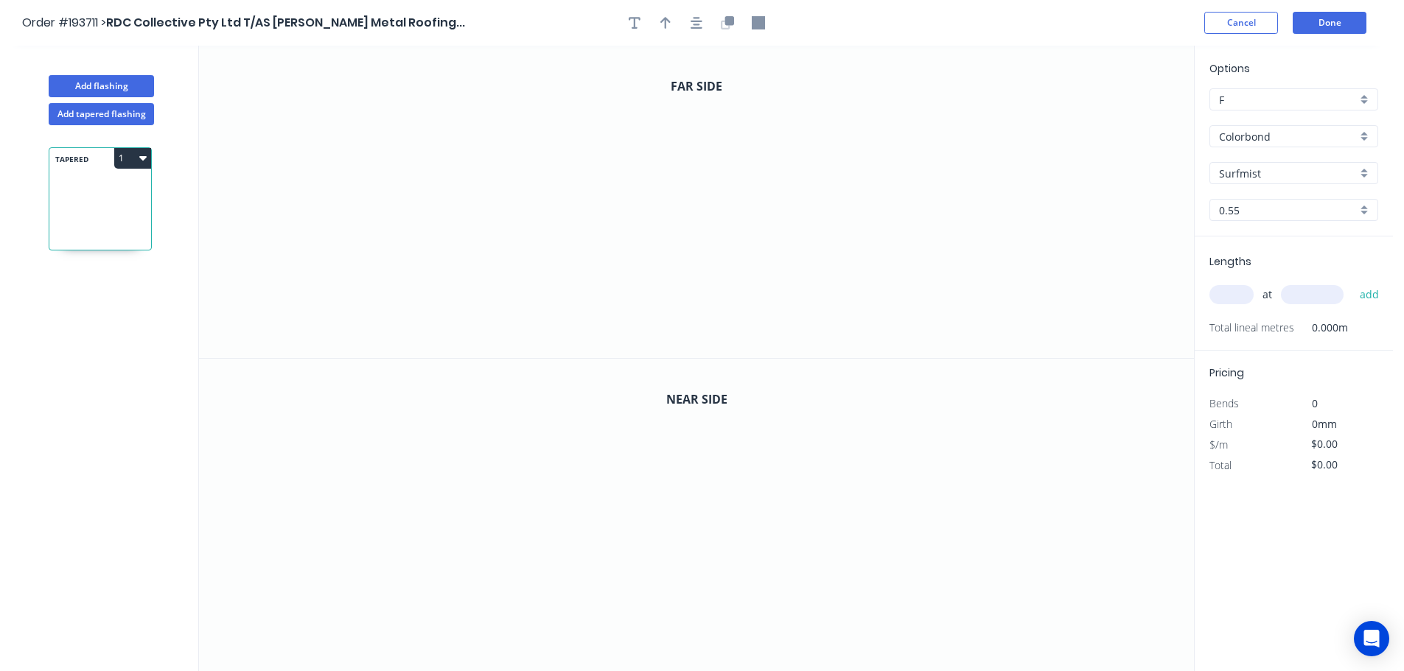
click at [1229, 295] on input "text" at bounding box center [1231, 294] width 44 height 19
type input "1"
type input "3800"
click at [1352, 282] on button "add" at bounding box center [1369, 294] width 35 height 25
click at [558, 288] on icon "0" at bounding box center [696, 202] width 995 height 312
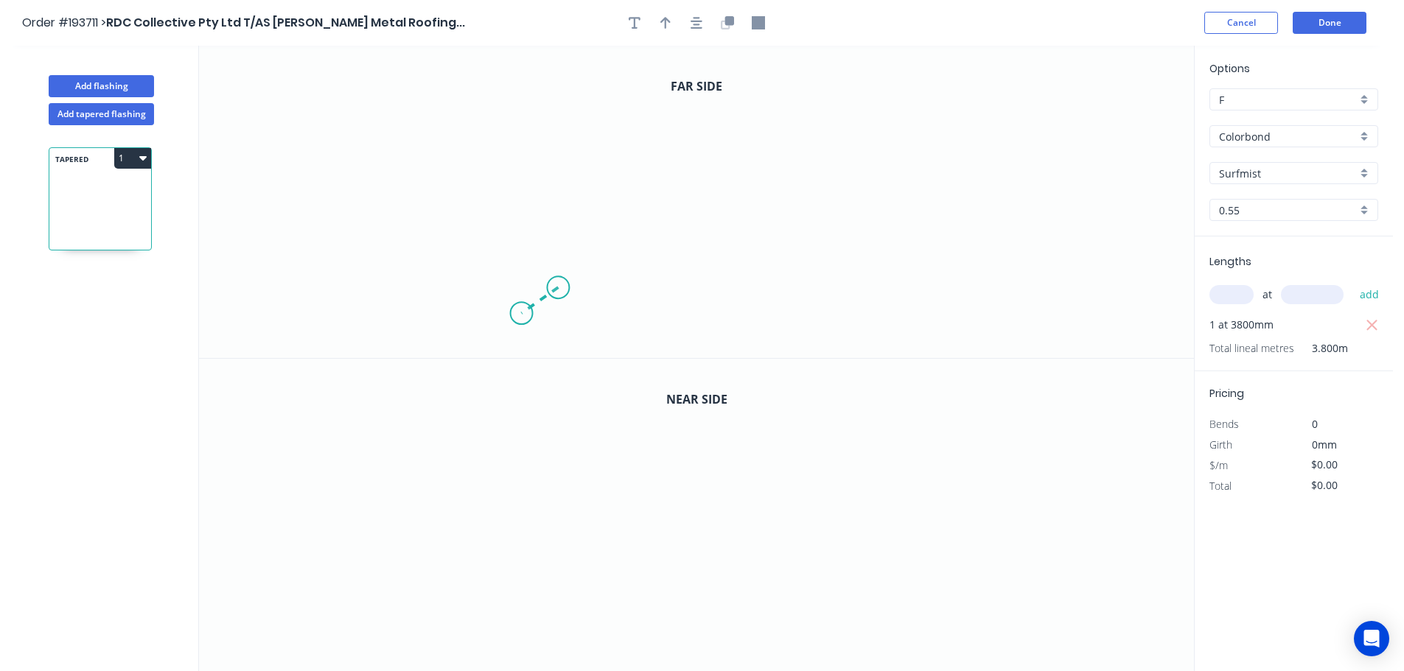
click at [521, 314] on icon "0" at bounding box center [696, 202] width 995 height 312
click at [498, 112] on icon "0 ?" at bounding box center [696, 202] width 995 height 312
click at [794, 108] on icon "0 ? ? ? º" at bounding box center [696, 202] width 995 height 312
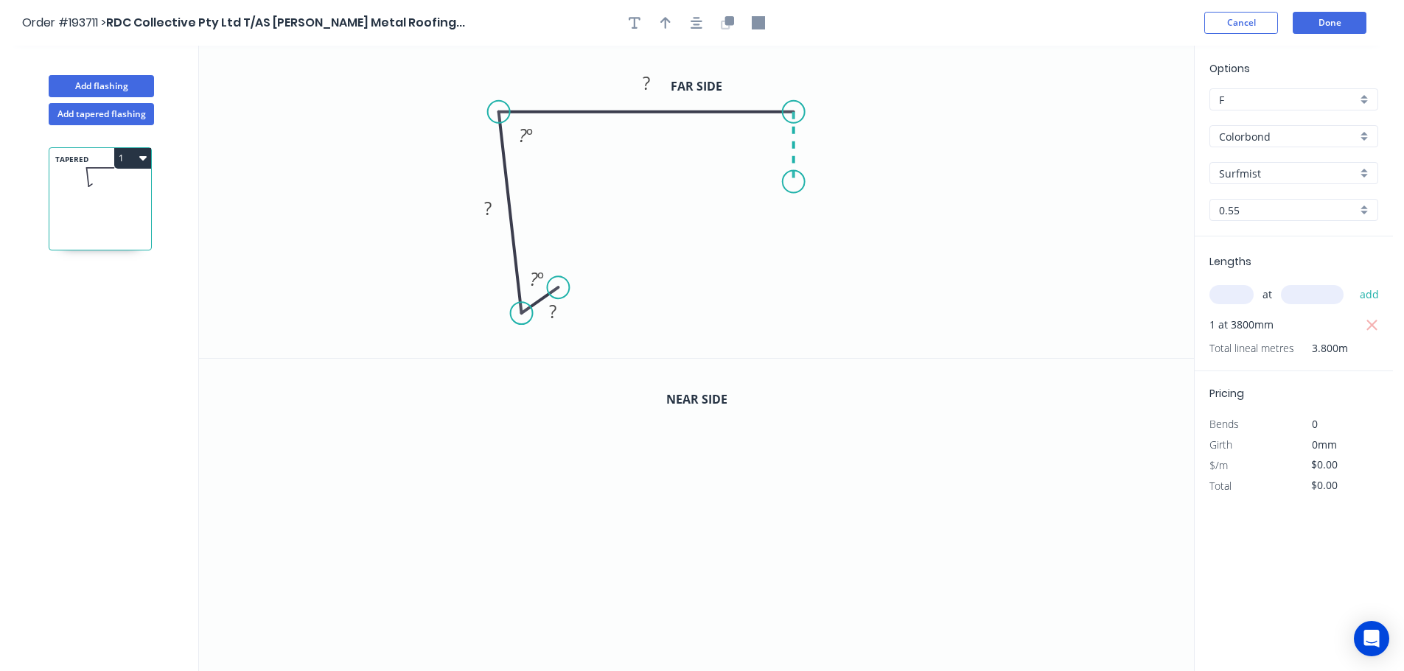
click at [791, 182] on icon "0 ? ? ? ? º ? º" at bounding box center [696, 202] width 995 height 312
click at [1135, 184] on icon "0 ? ? ? ? ? º ? º" at bounding box center [696, 202] width 995 height 312
click at [1174, 262] on icon "0 ? ? ? ? ? ? º ? º" at bounding box center [696, 202] width 995 height 312
click at [1174, 262] on circle at bounding box center [1174, 261] width 22 height 22
click at [562, 315] on rect at bounding box center [552, 312] width 29 height 21
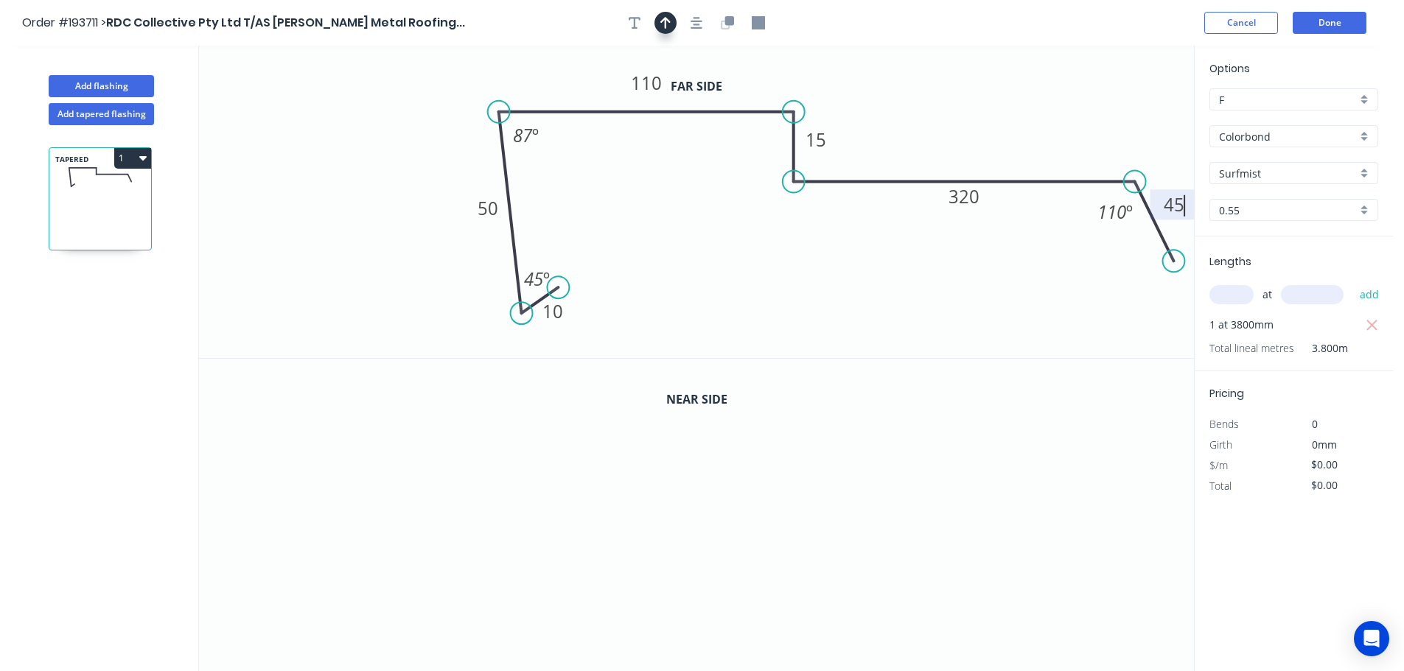
click at [659, 24] on button "button" at bounding box center [665, 23] width 22 height 22
type input "$19.20"
type input "$72.96"
click at [1119, 117] on icon at bounding box center [1119, 102] width 13 height 47
drag, startPoint x: 1119, startPoint y: 117, endPoint x: 942, endPoint y: 101, distance: 177.6
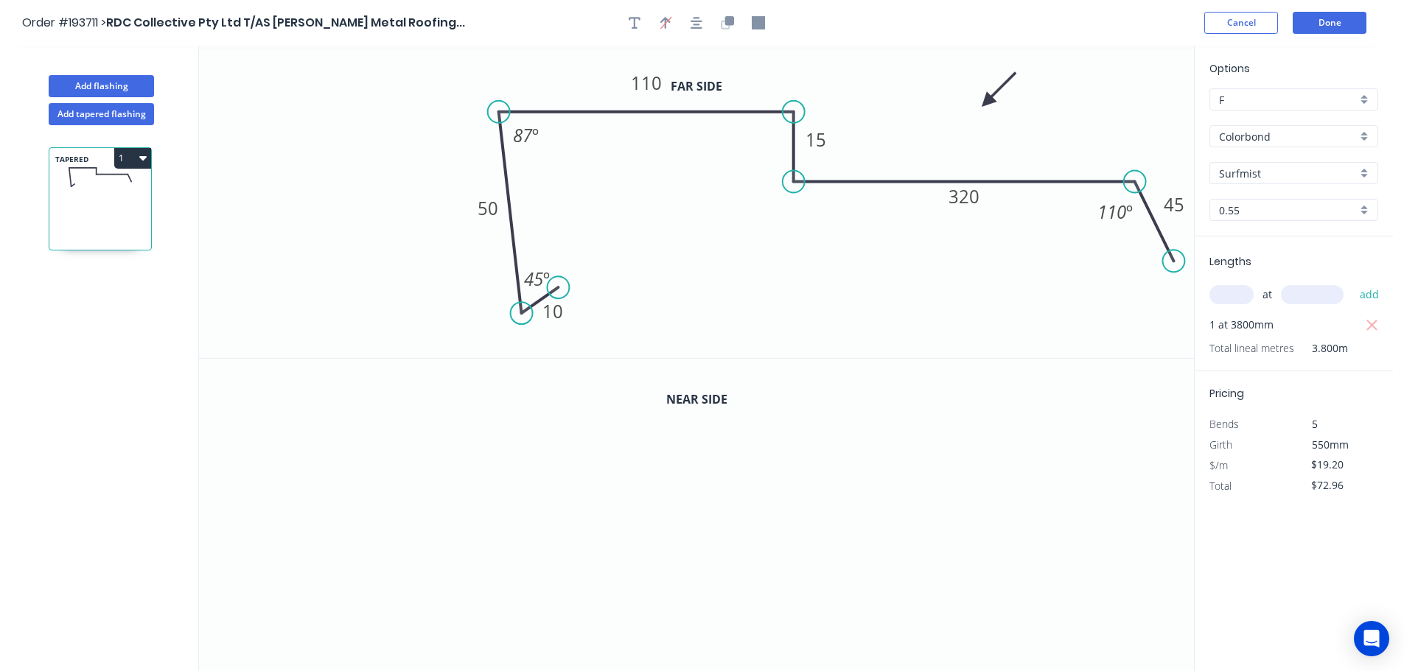
click at [977, 101] on icon at bounding box center [998, 90] width 43 height 43
click at [726, 21] on icon "button" at bounding box center [729, 20] width 9 height 9
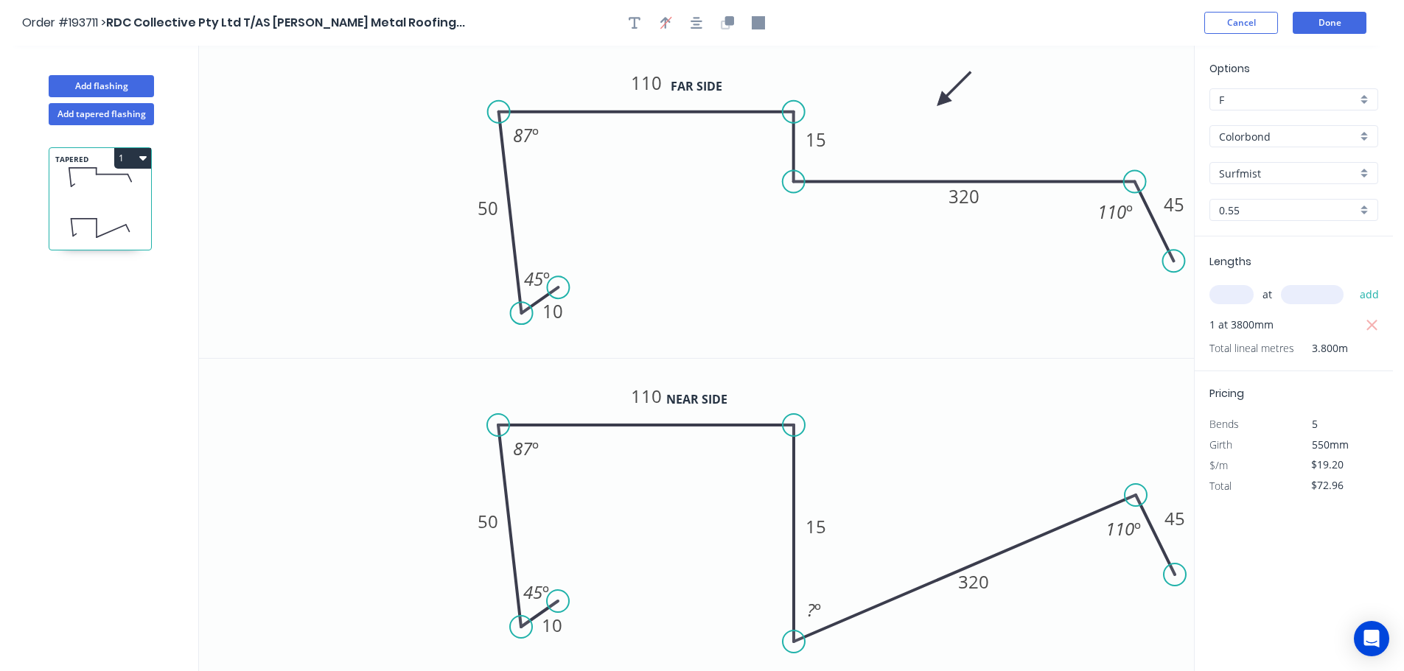
drag, startPoint x: 794, startPoint y: 494, endPoint x: 788, endPoint y: 636, distance: 141.6
click at [786, 641] on circle at bounding box center [793, 642] width 22 height 22
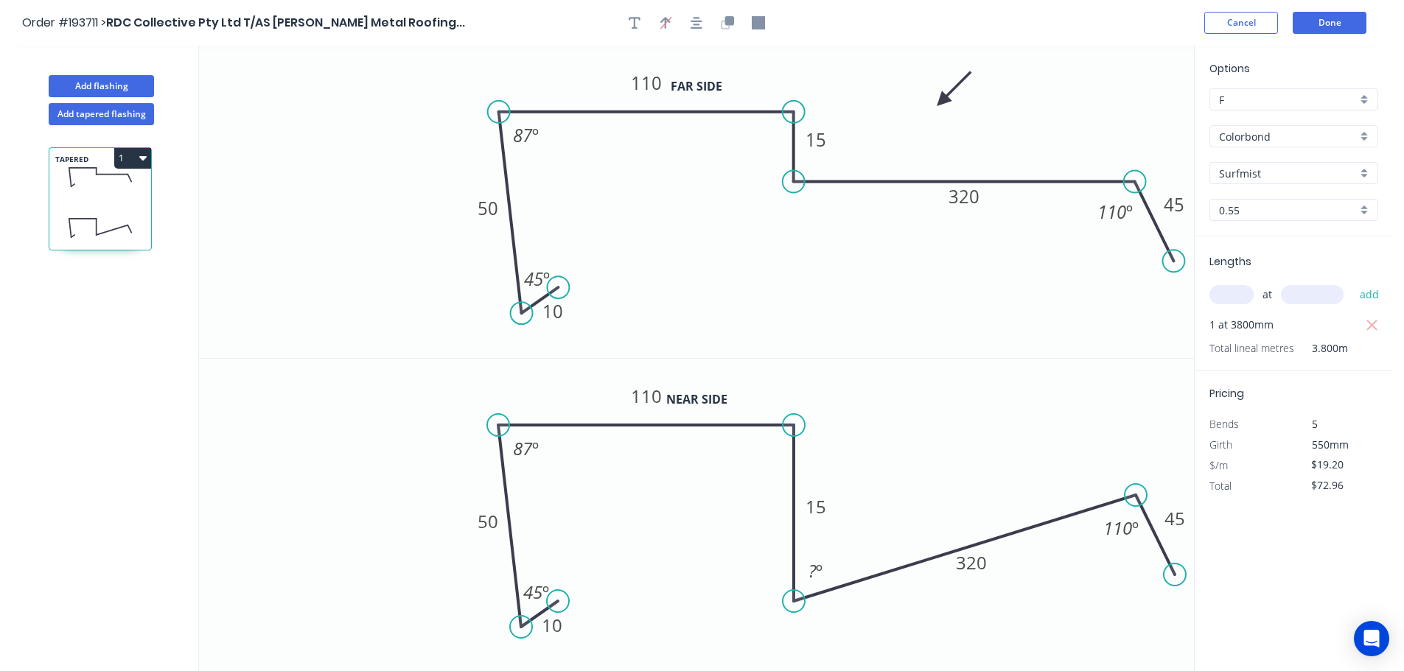
drag, startPoint x: 793, startPoint y: 637, endPoint x: 794, endPoint y: 601, distance: 35.4
click at [794, 601] on circle at bounding box center [793, 601] width 22 height 22
drag, startPoint x: 1171, startPoint y: 574, endPoint x: 1182, endPoint y: 647, distance: 73.7
click at [1183, 664] on circle at bounding box center [1182, 665] width 22 height 22
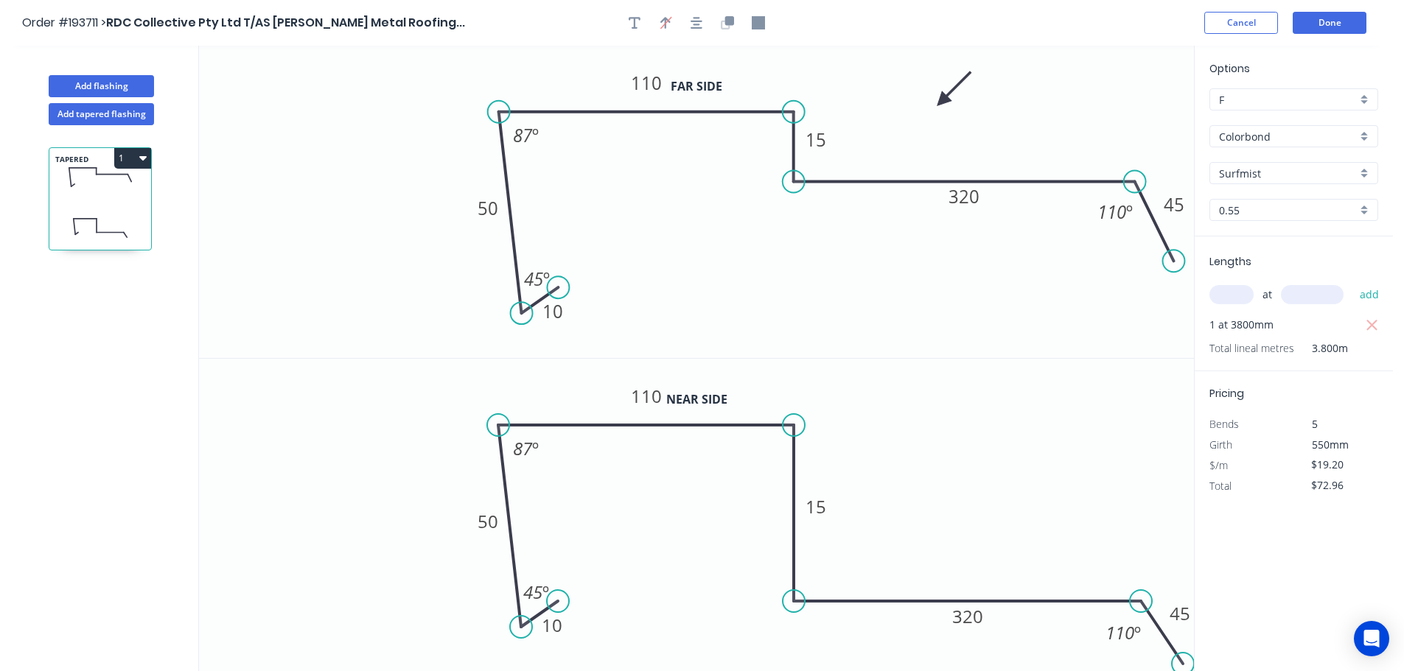
drag, startPoint x: 1134, startPoint y: 494, endPoint x: 1141, endPoint y: 578, distance: 84.3
click at [1141, 578] on icon "0 10 50 110 15 320 45 45 º 87 º 110 º" at bounding box center [696, 515] width 995 height 313
click at [819, 507] on tspan "15" at bounding box center [815, 506] width 21 height 24
drag, startPoint x: 524, startPoint y: 625, endPoint x: 507, endPoint y: 527, distance: 99.4
click at [507, 527] on circle at bounding box center [507, 527] width 22 height 22
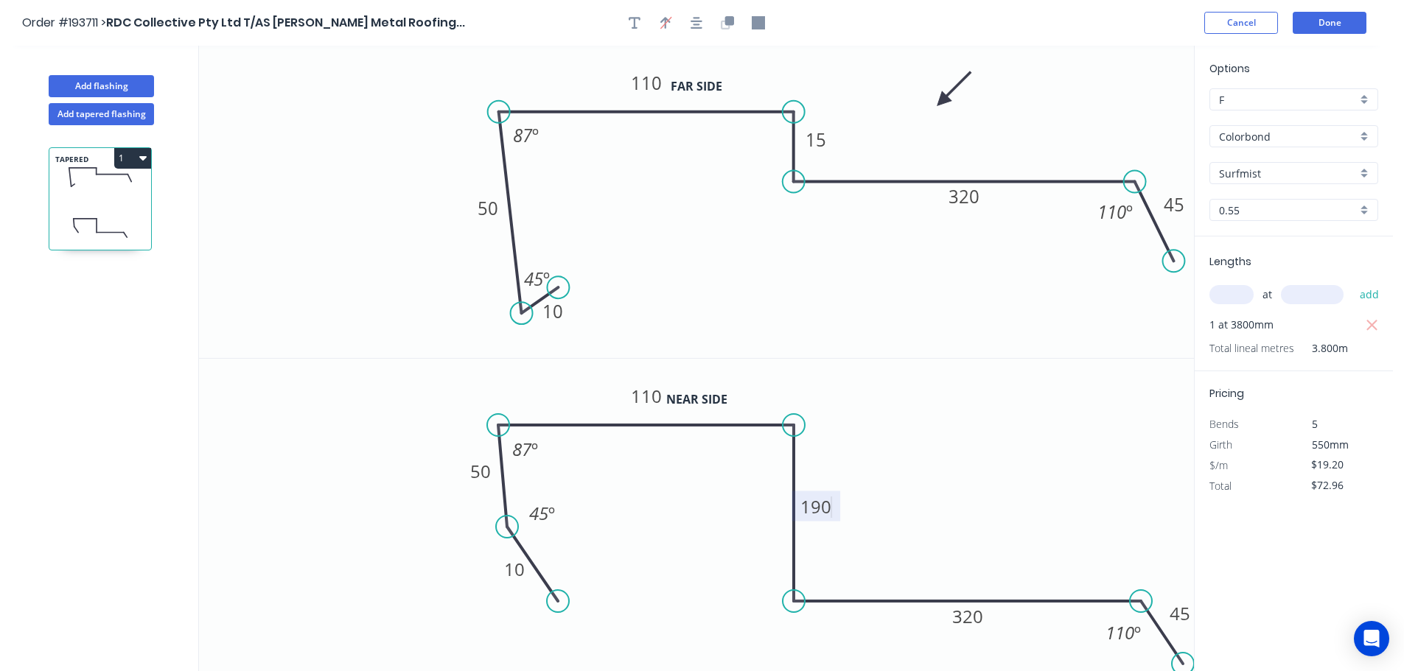
type input "$24.97"
type input "$94.89"
drag, startPoint x: 557, startPoint y: 554, endPoint x: 547, endPoint y: 507, distance: 48.1
click at [547, 507] on icon "0 10 50 110 190 320 45 45 º 87 º 110 º" at bounding box center [696, 515] width 995 height 313
click at [1337, 19] on button "Done" at bounding box center [1329, 23] width 74 height 22
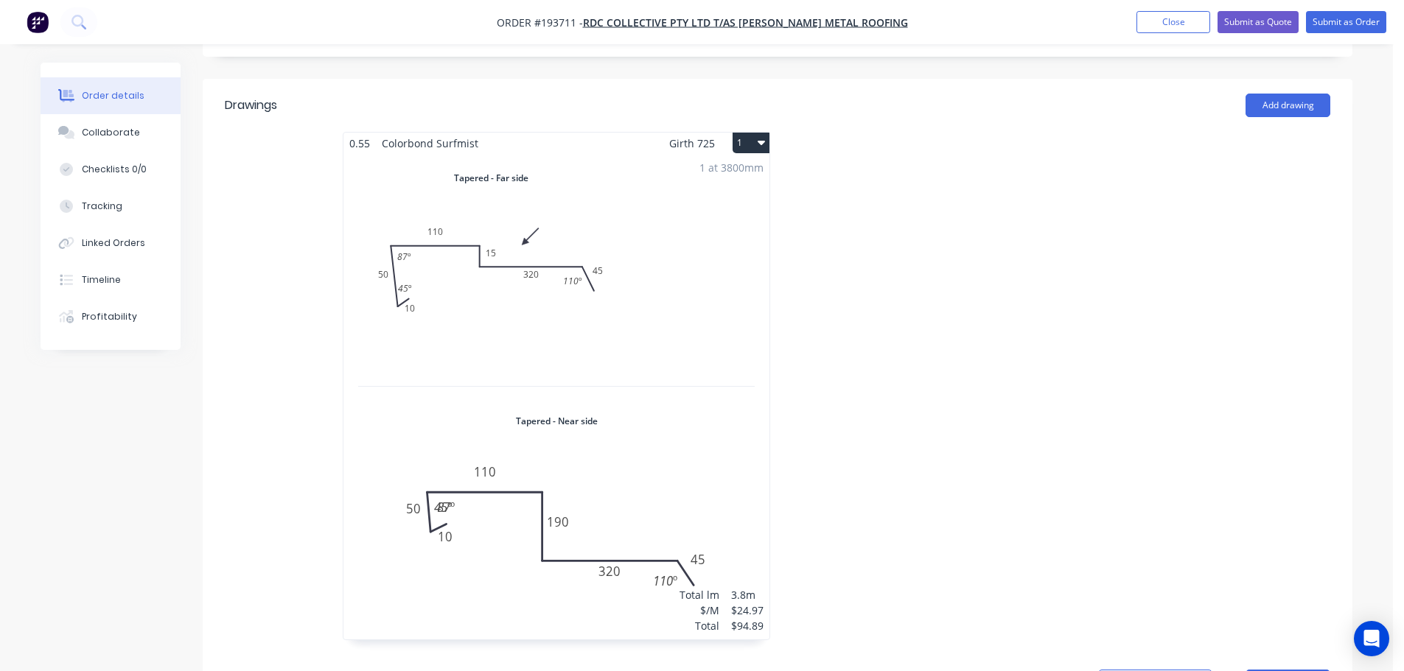
scroll to position [442, 0]
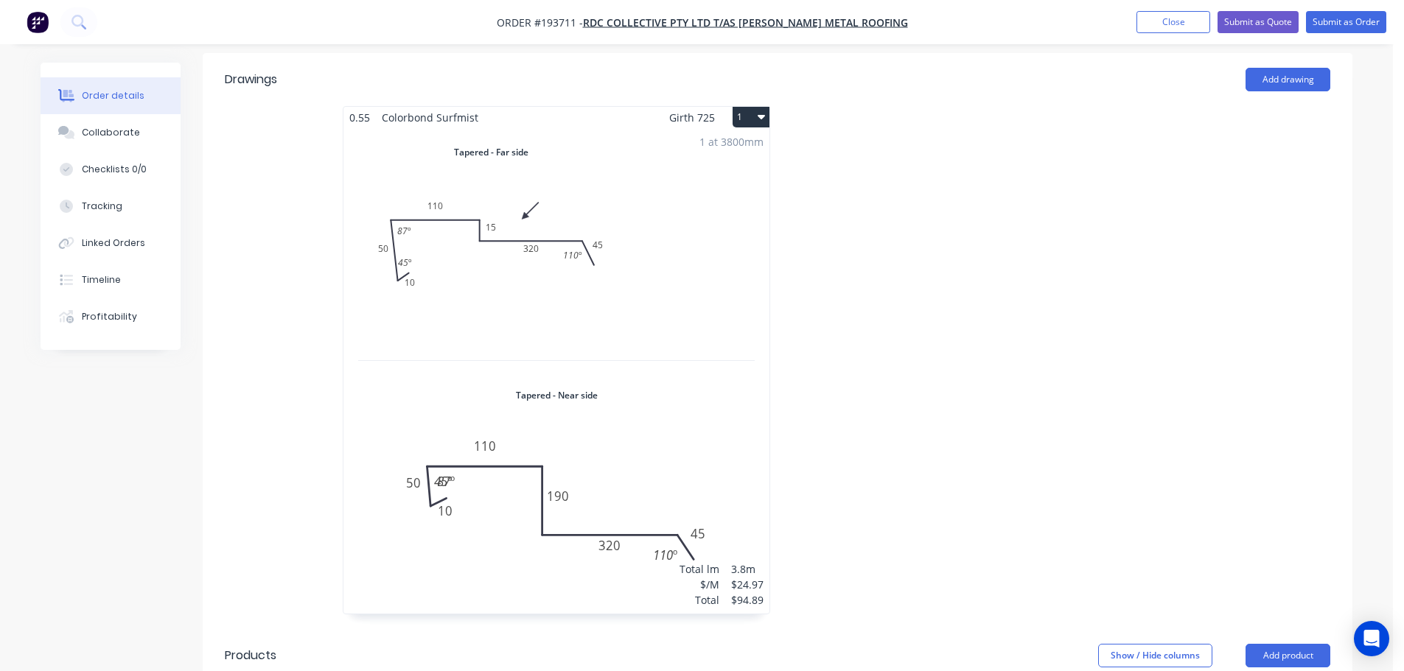
click at [504, 446] on div "1 at 3800mm Total lm $/M Total 3.8m $24.97 $94.89" at bounding box center [556, 371] width 426 height 486
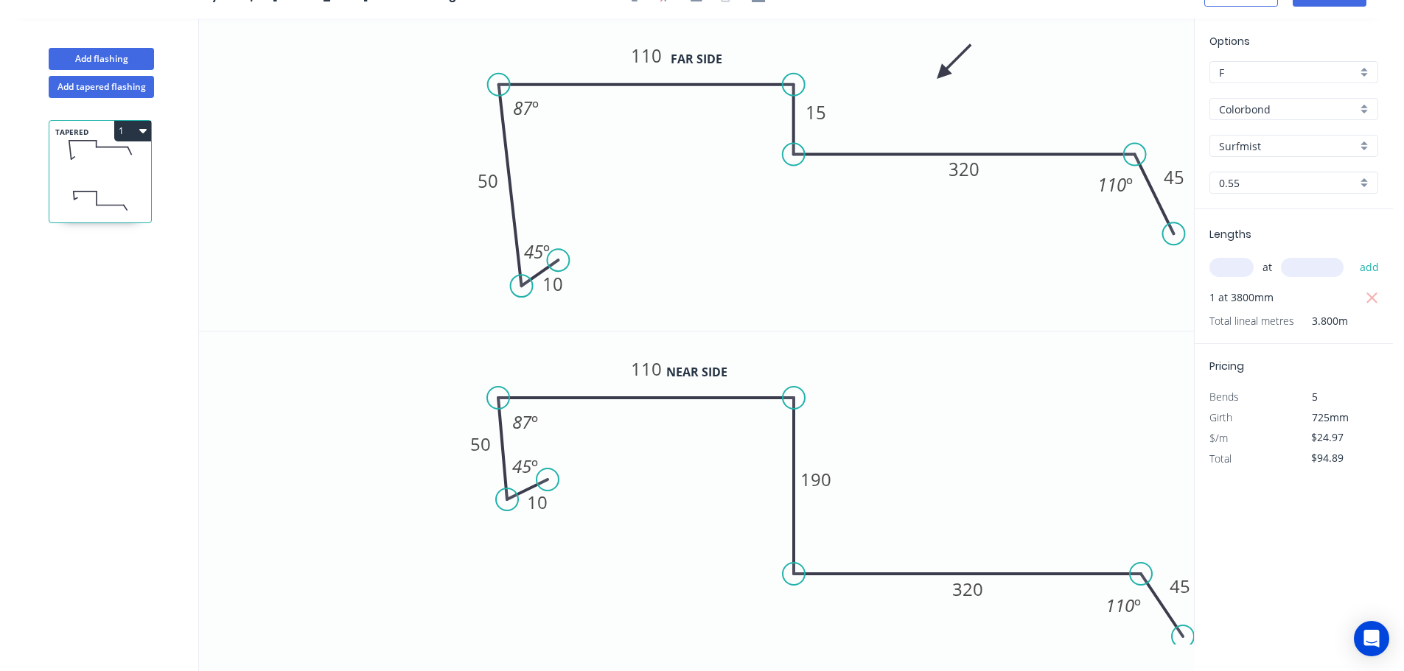
scroll to position [27, 0]
drag, startPoint x: 508, startPoint y: 455, endPoint x: 455, endPoint y: 507, distance: 73.5
click at [455, 507] on rect at bounding box center [473, 517] width 48 height 30
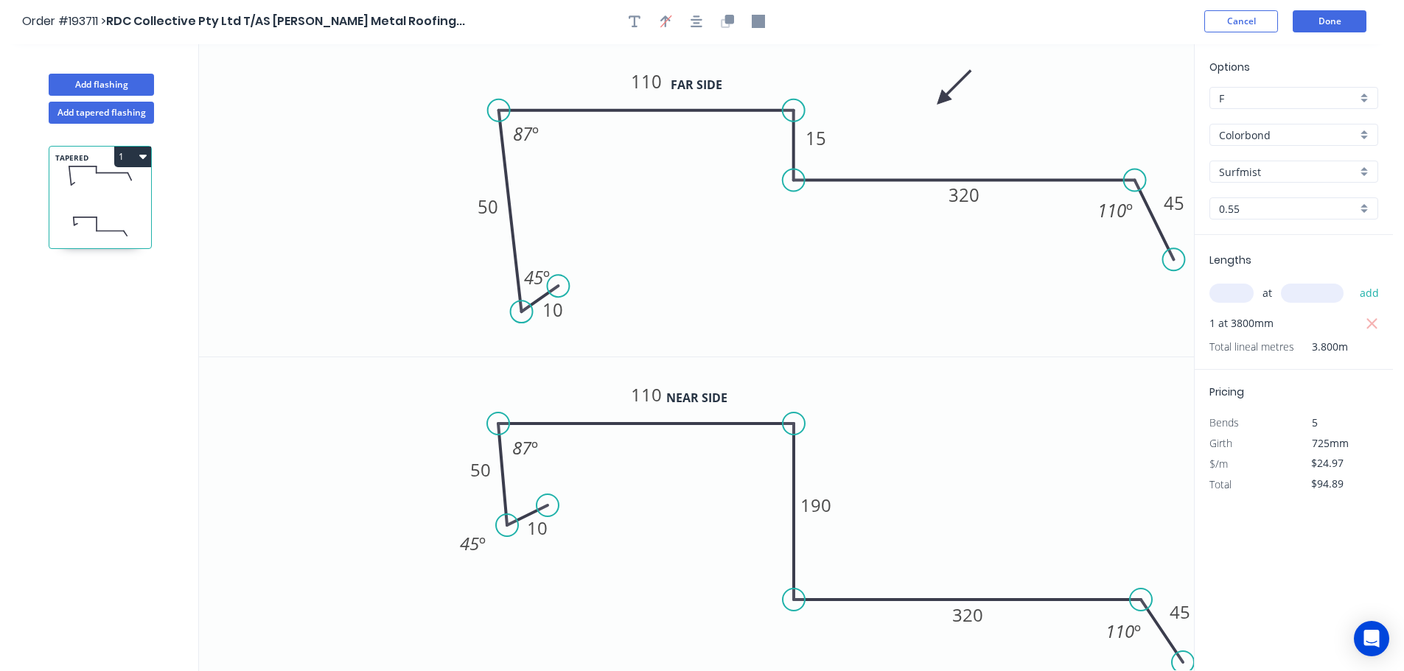
scroll to position [0, 0]
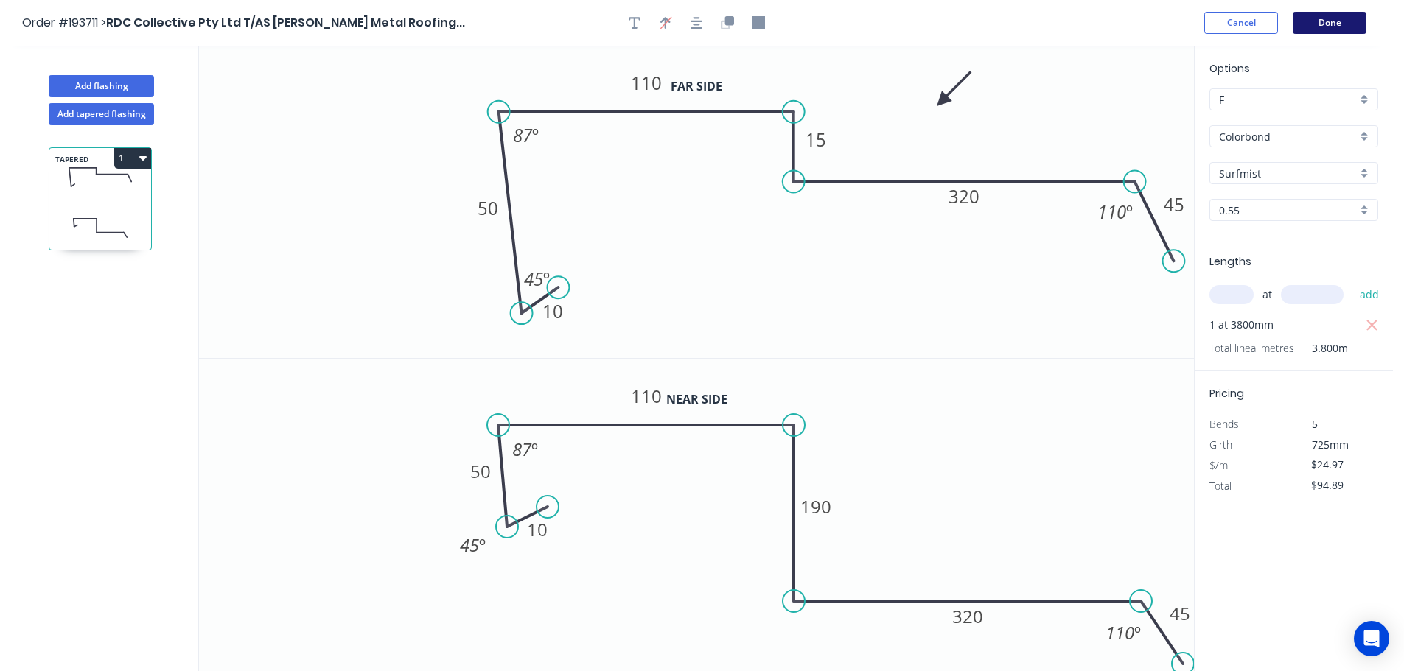
click at [1329, 19] on button "Done" at bounding box center [1329, 23] width 74 height 22
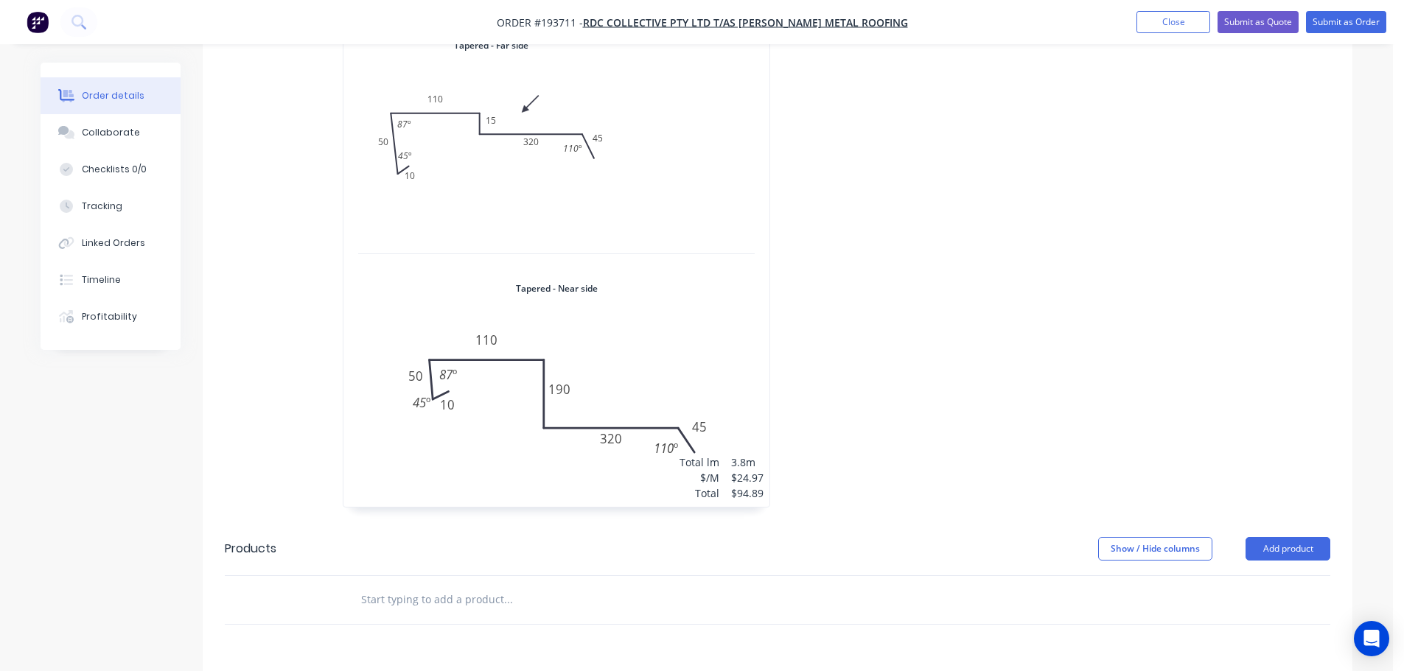
scroll to position [516, 0]
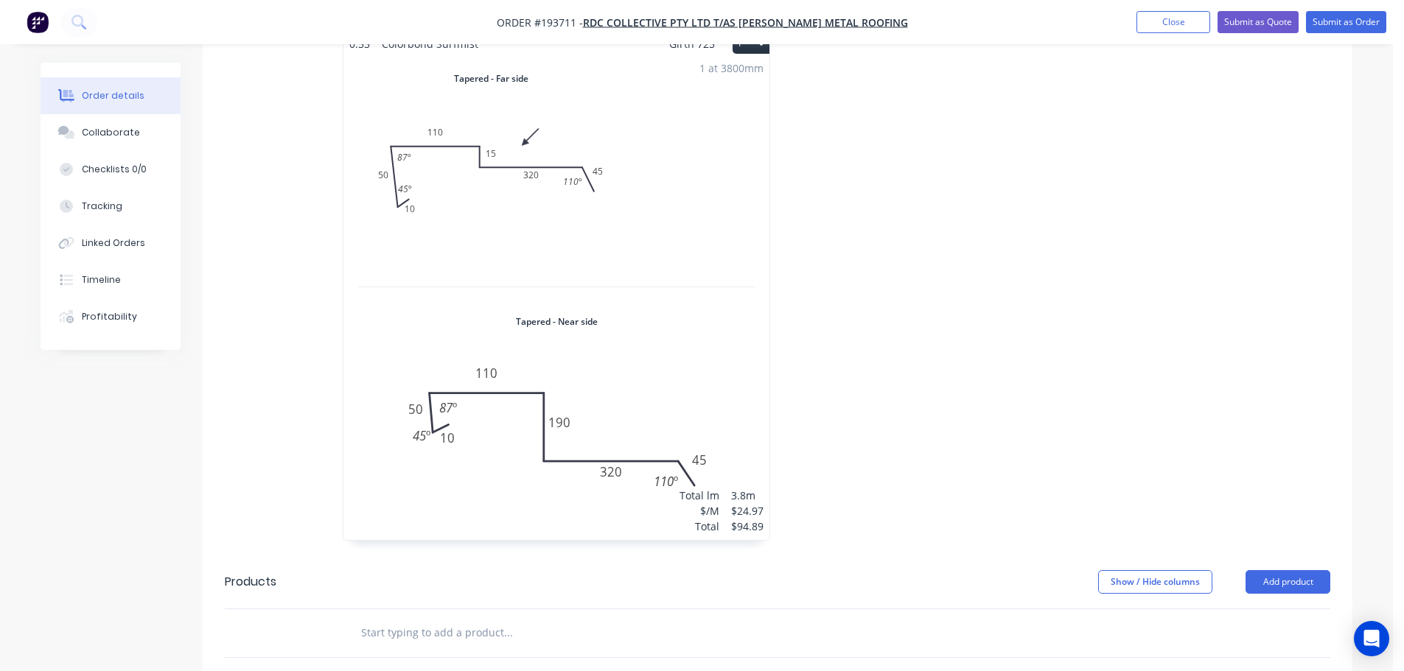
click at [510, 195] on div "1 at 3800mm Total lm $/M Total 3.8m $24.97 $94.89" at bounding box center [556, 298] width 426 height 486
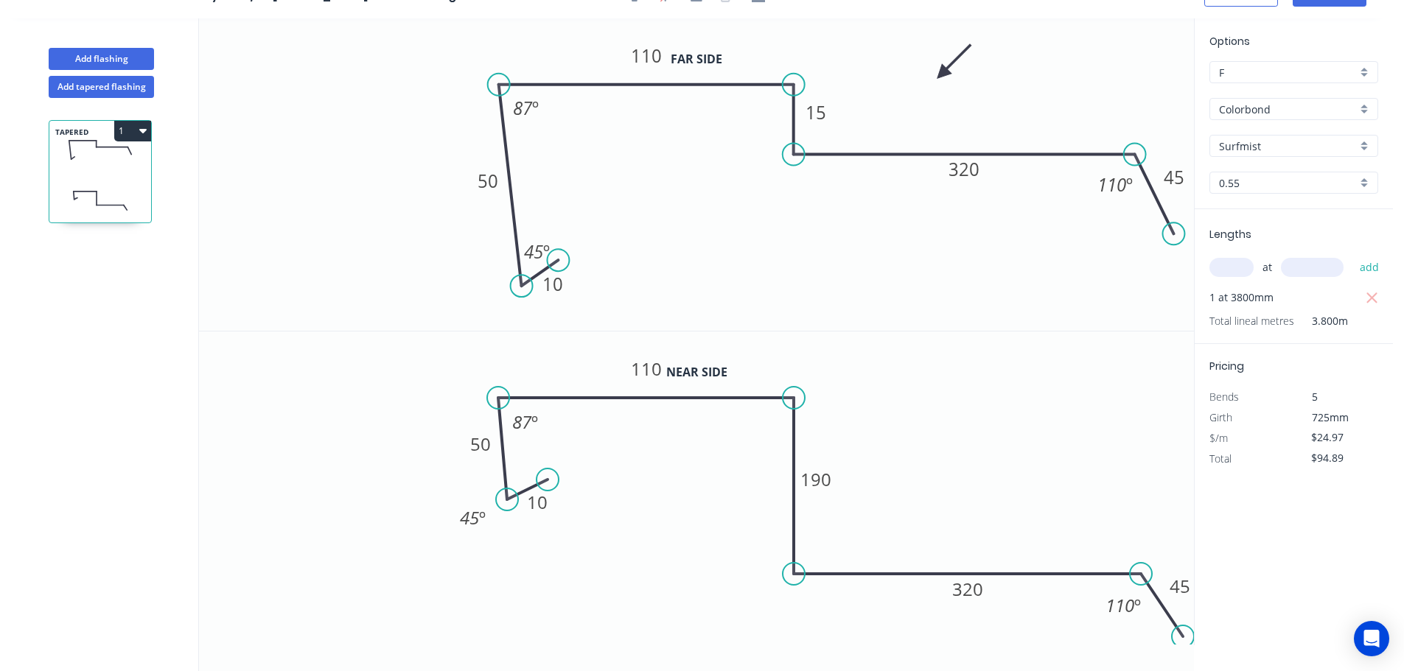
scroll to position [27, 0]
click at [93, 53] on button "Add flashing" at bounding box center [101, 59] width 105 height 22
type input "$0.00"
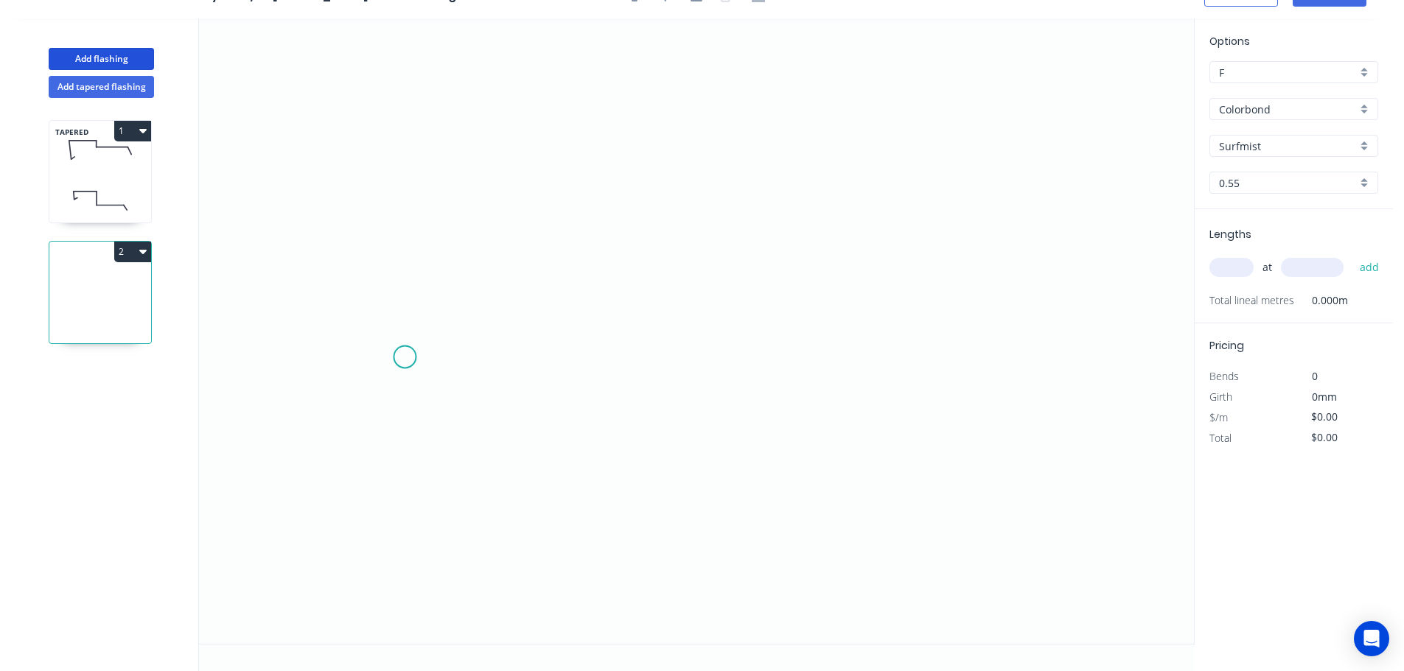
click at [404, 357] on icon "0" at bounding box center [696, 331] width 995 height 626
click at [360, 396] on icon "0" at bounding box center [696, 331] width 995 height 626
click at [338, 116] on icon at bounding box center [349, 259] width 23 height 286
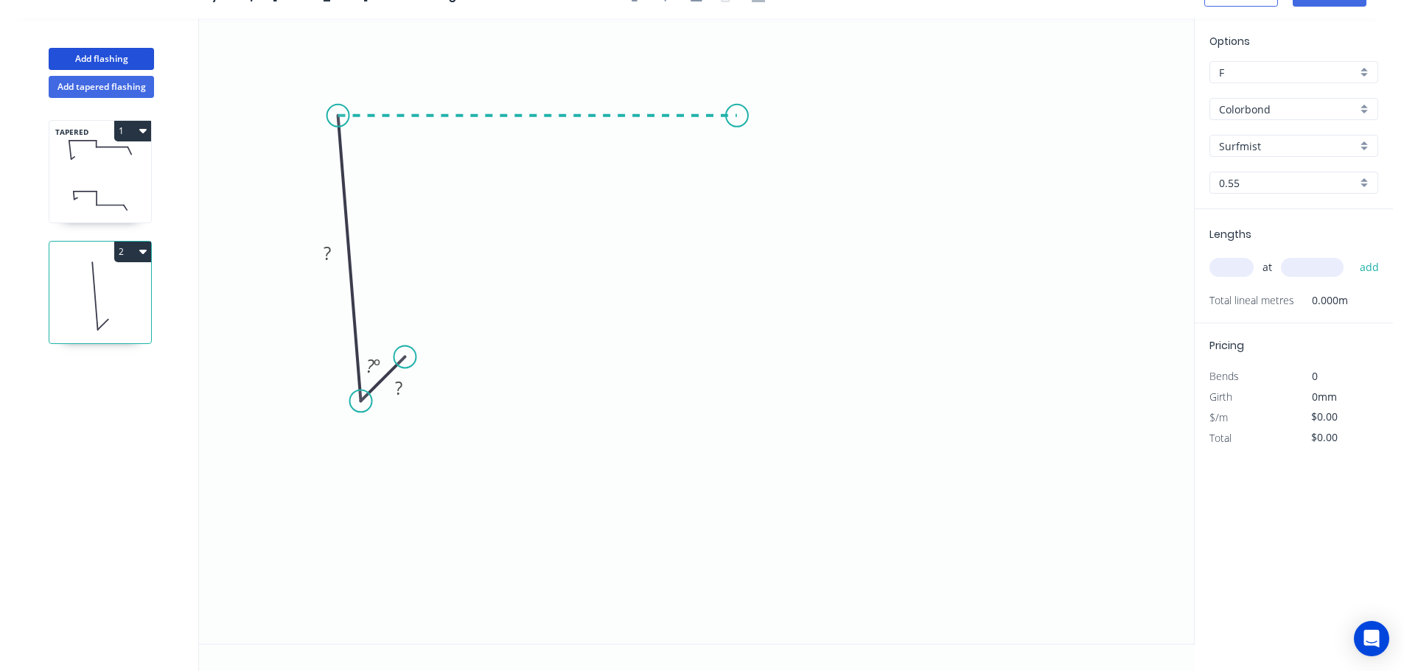
click at [737, 124] on icon "0 ? ? ? º" at bounding box center [696, 331] width 995 height 626
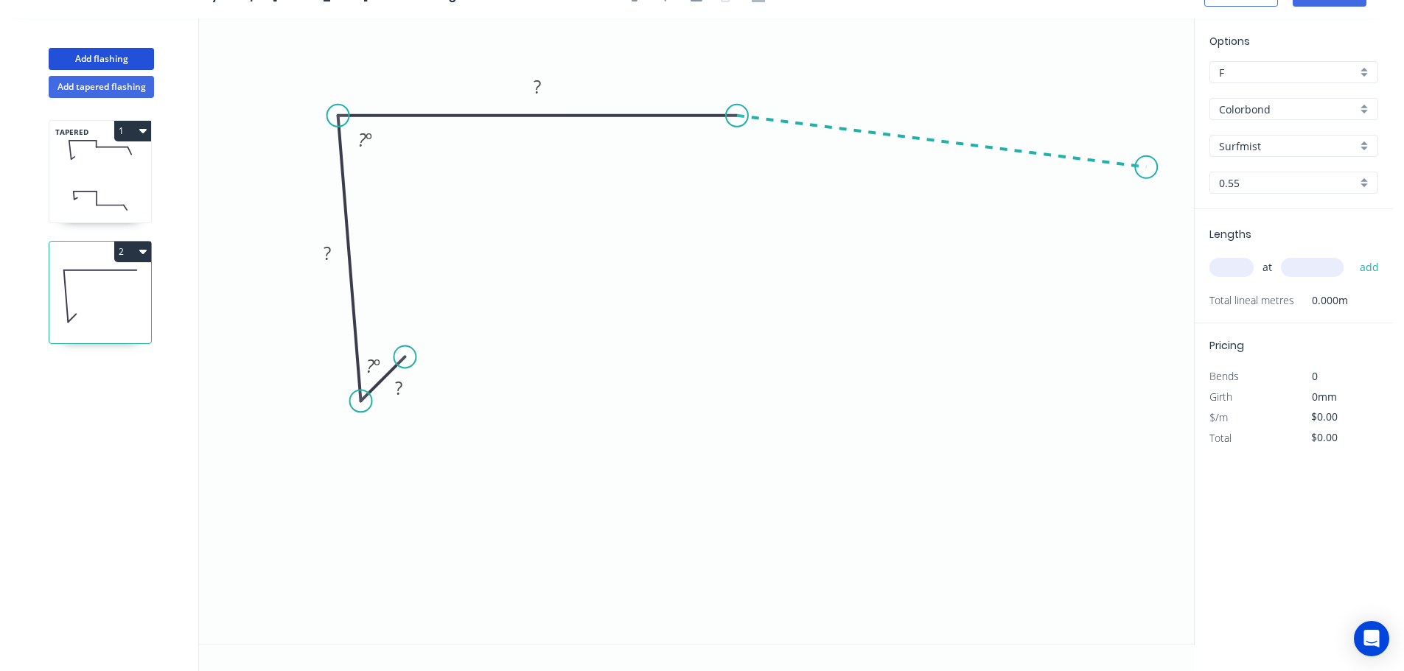
click at [1146, 167] on icon "0 ? ? ? ? º ? º" at bounding box center [696, 331] width 995 height 626
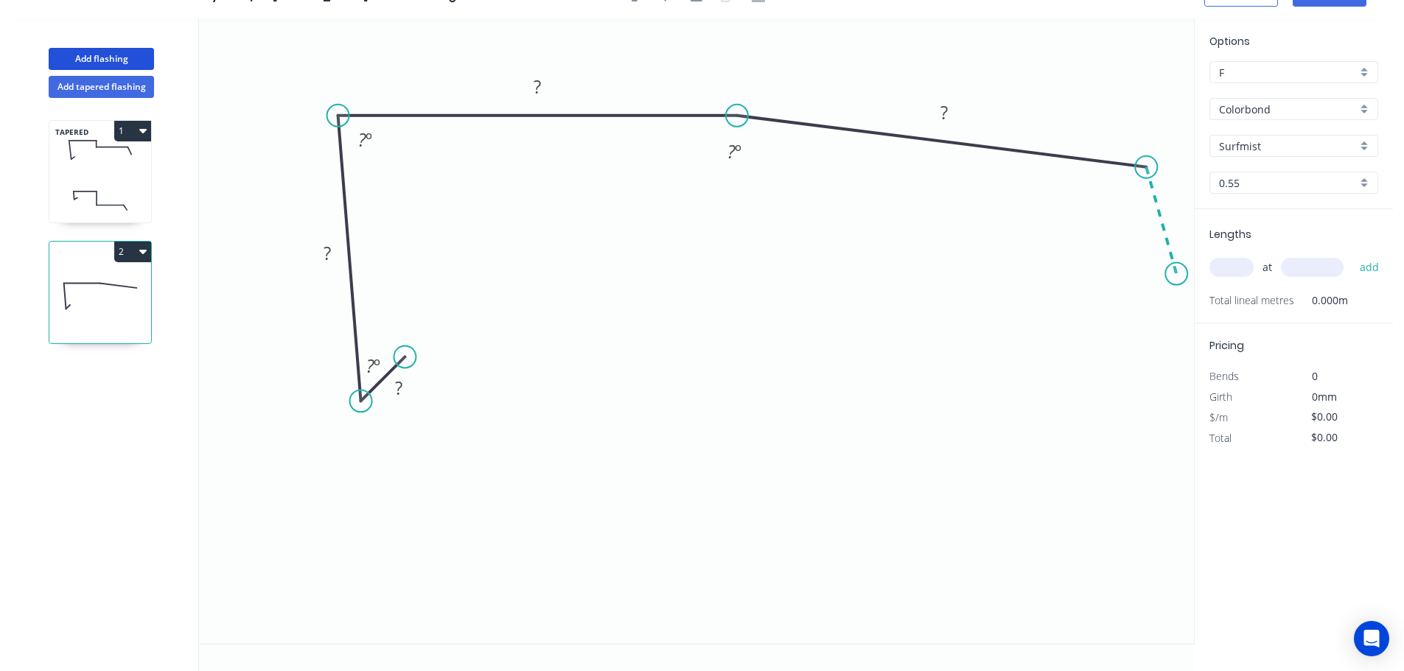
click at [1177, 274] on icon "0 ? ? ? ? ? º ? º ? º" at bounding box center [696, 331] width 995 height 626
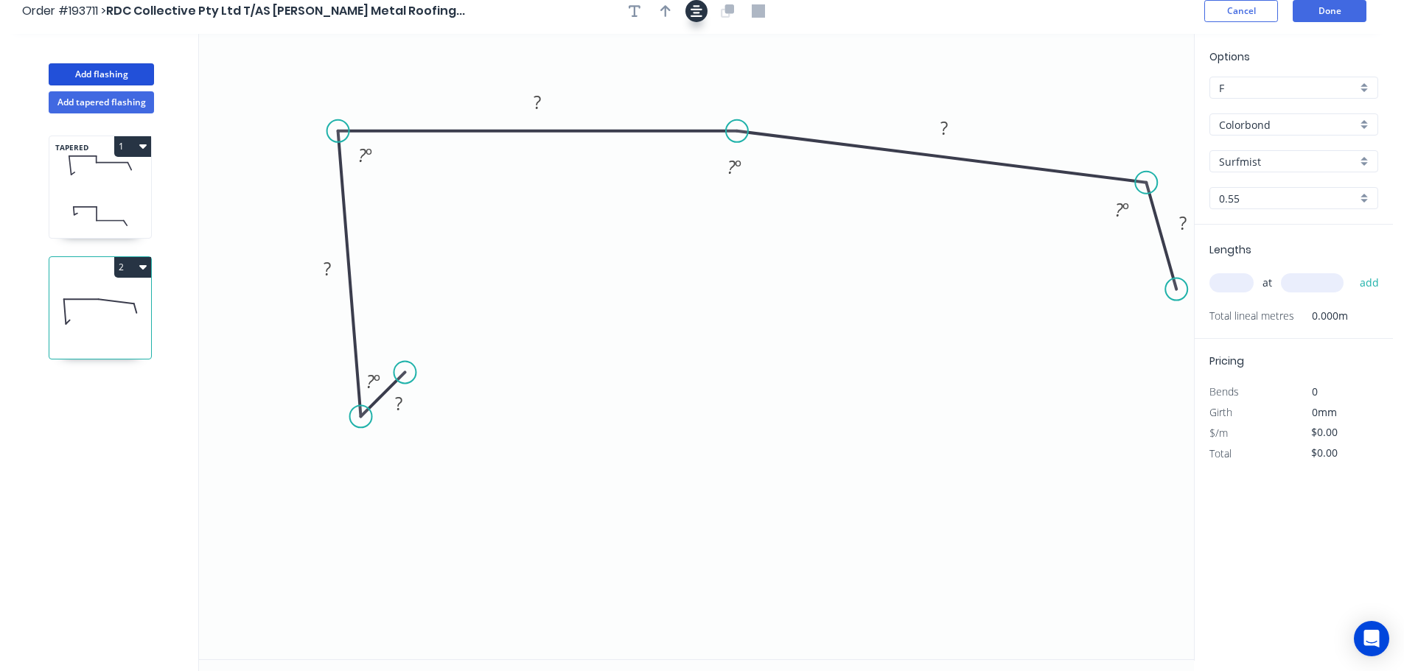
scroll to position [0, 0]
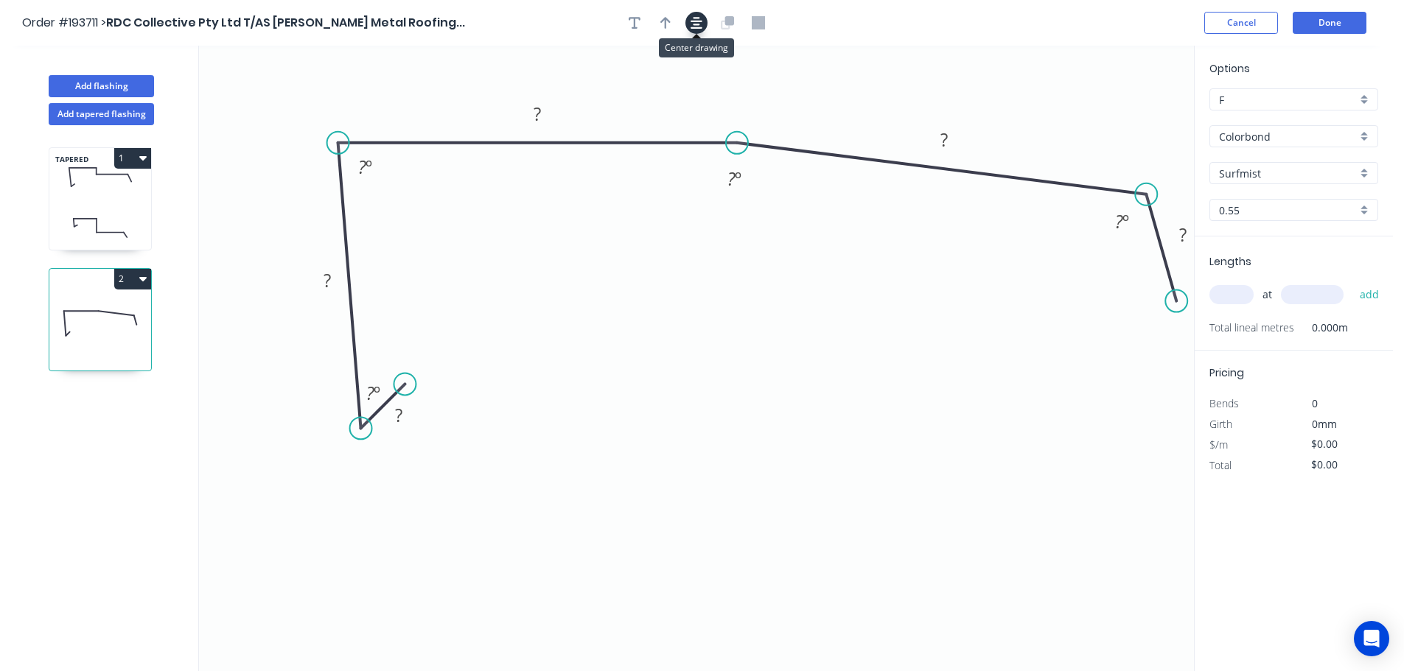
click at [690, 22] on icon "button" at bounding box center [696, 22] width 12 height 13
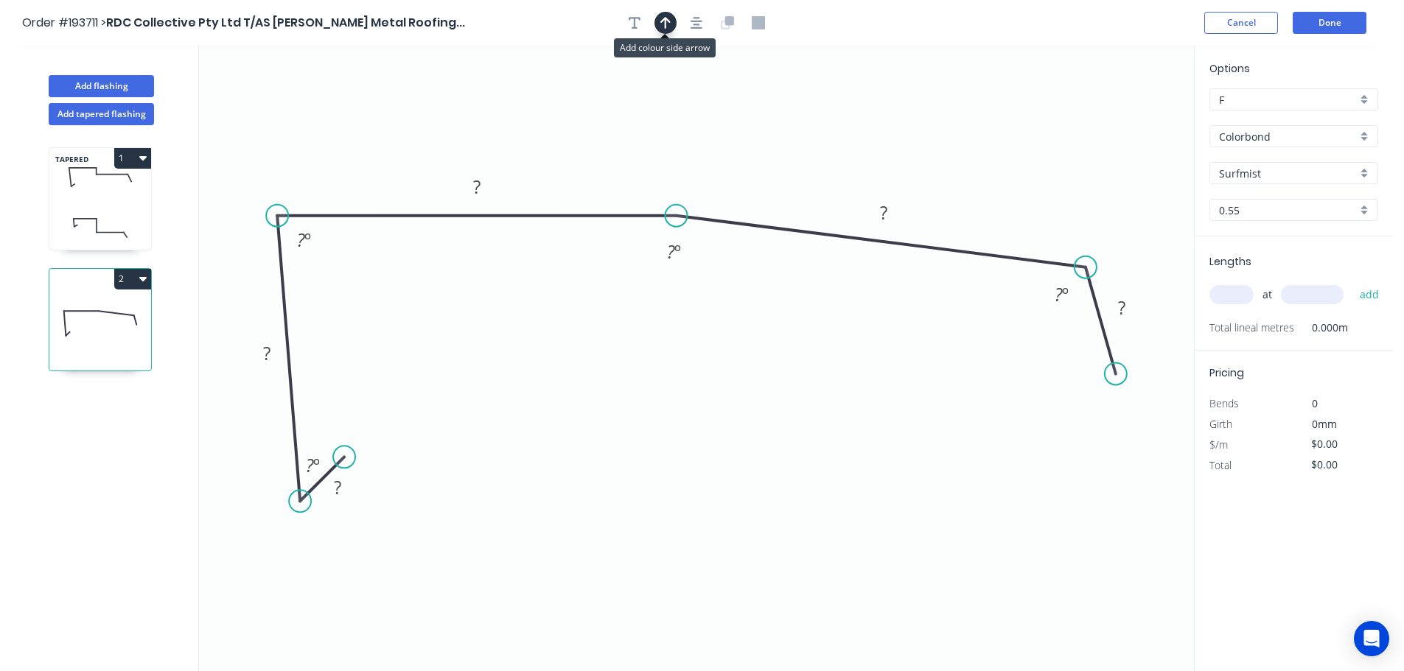
click at [665, 29] on icon "button" at bounding box center [665, 22] width 10 height 13
click at [1121, 114] on icon at bounding box center [1119, 102] width 13 height 47
click at [1119, 115] on icon at bounding box center [1119, 102] width 13 height 47
drag, startPoint x: 1119, startPoint y: 115, endPoint x: 947, endPoint y: 136, distance: 173.7
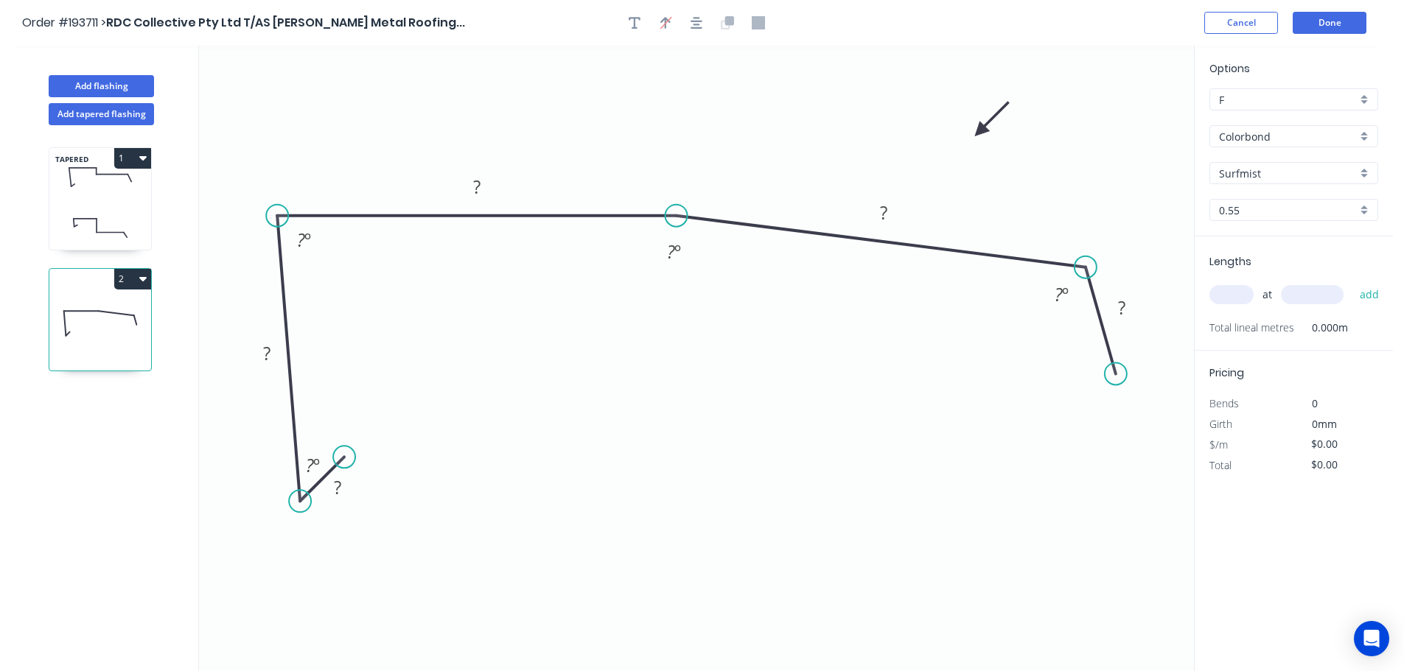
click at [970, 136] on icon at bounding box center [991, 119] width 43 height 43
click at [336, 483] on tspan "?" at bounding box center [337, 487] width 7 height 24
click at [1224, 293] on input "text" at bounding box center [1231, 294] width 44 height 19
type input "$16.32"
type input "1"
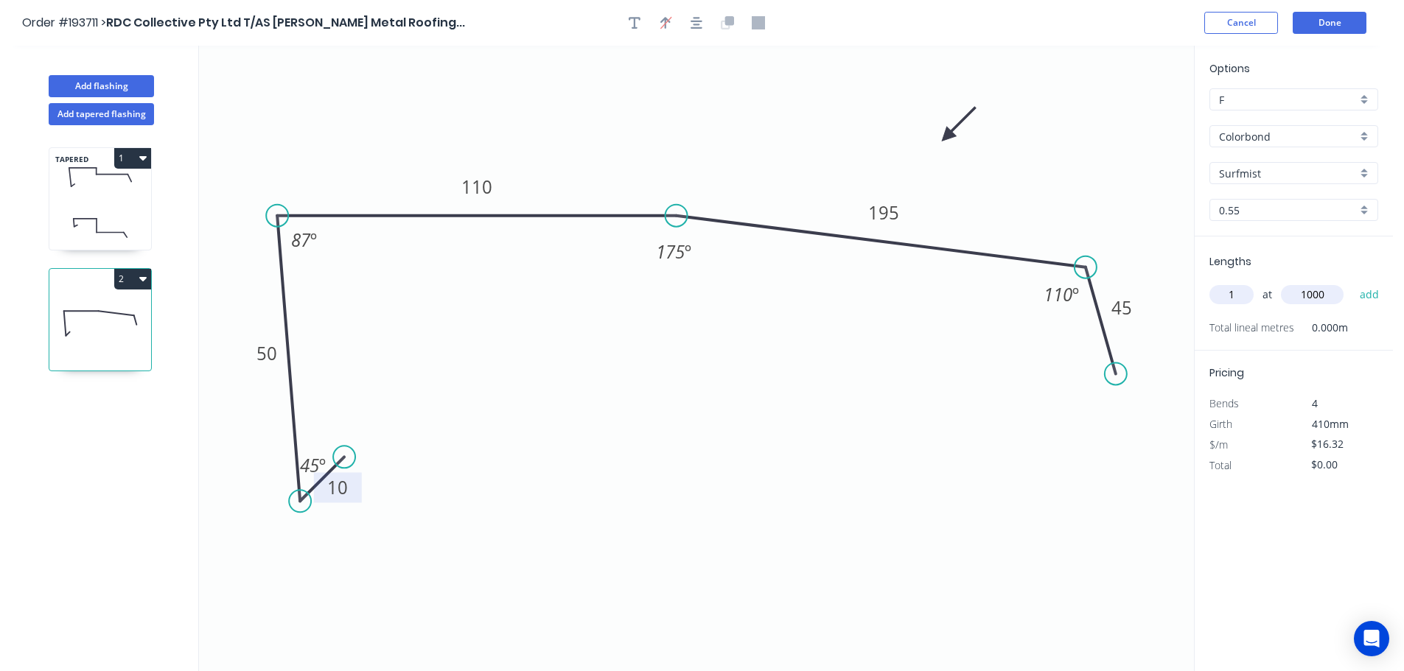
type input "1000"
click at [1352, 282] on button "add" at bounding box center [1369, 294] width 35 height 25
type input "$16.32"
click at [104, 84] on button "Add flashing" at bounding box center [101, 86] width 105 height 22
type input "$0.00"
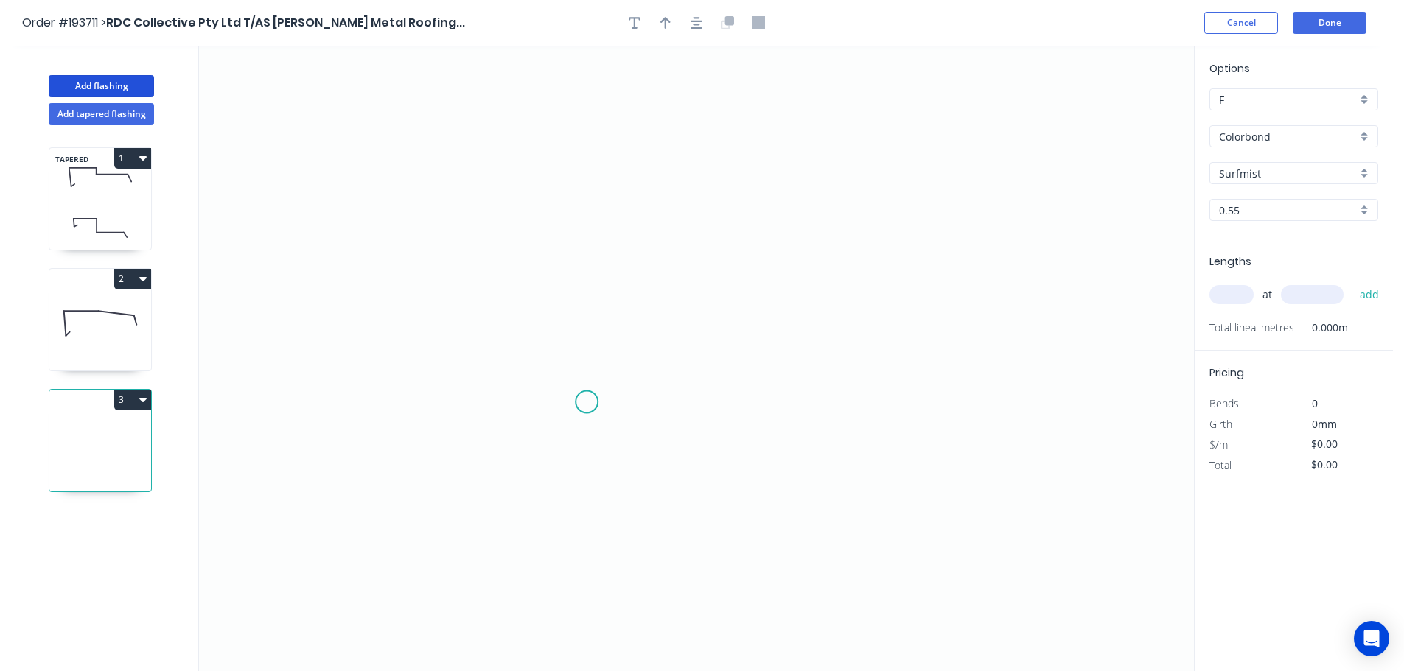
click at [586, 402] on icon "0" at bounding box center [696, 359] width 995 height 626
click at [541, 432] on icon "0" at bounding box center [696, 359] width 995 height 626
click at [515, 118] on icon at bounding box center [528, 275] width 26 height 314
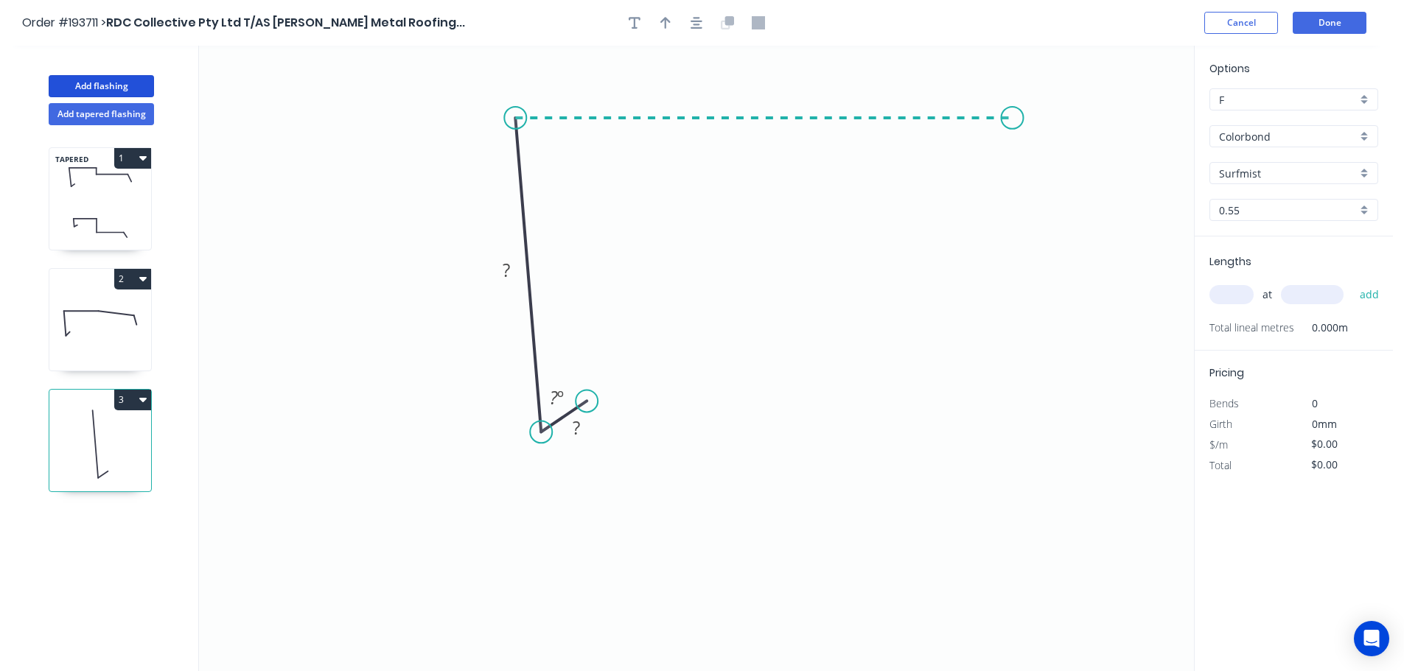
click at [1012, 123] on icon "0 ? ? ? º" at bounding box center [696, 359] width 995 height 626
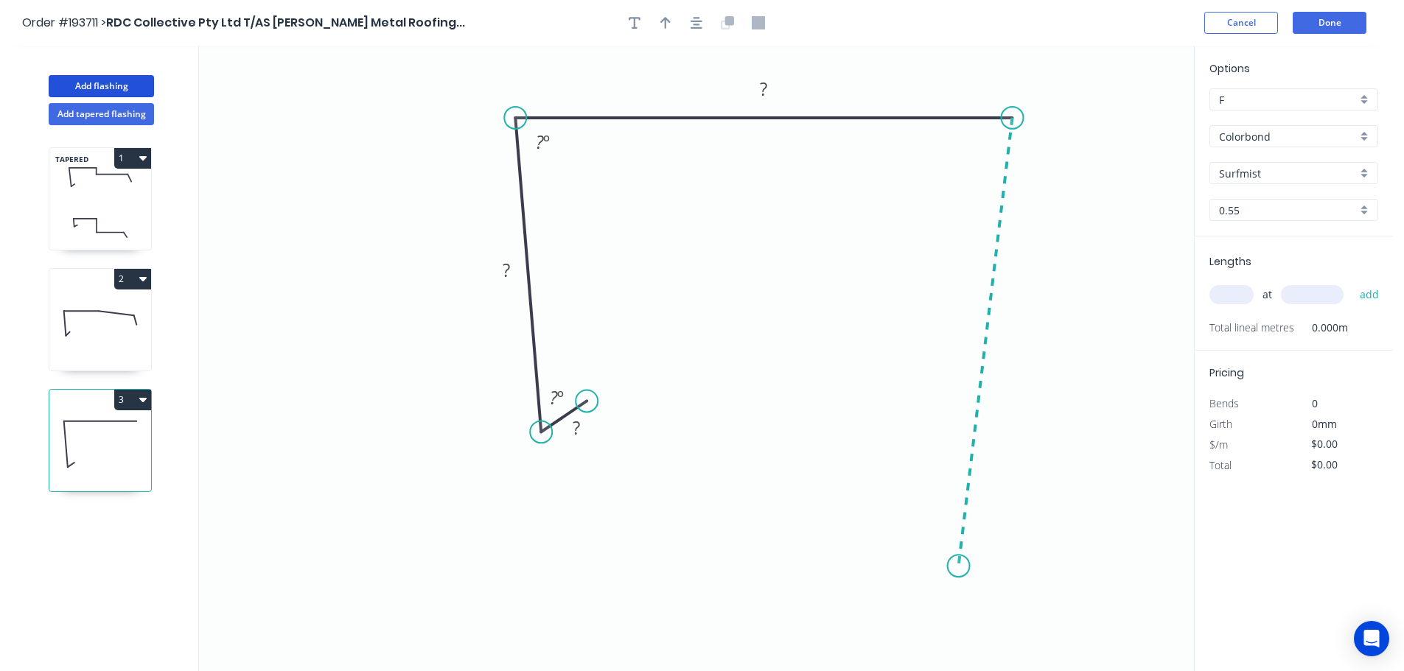
click at [959, 567] on icon "0 ? ? ? ? º ? º" at bounding box center [696, 359] width 995 height 626
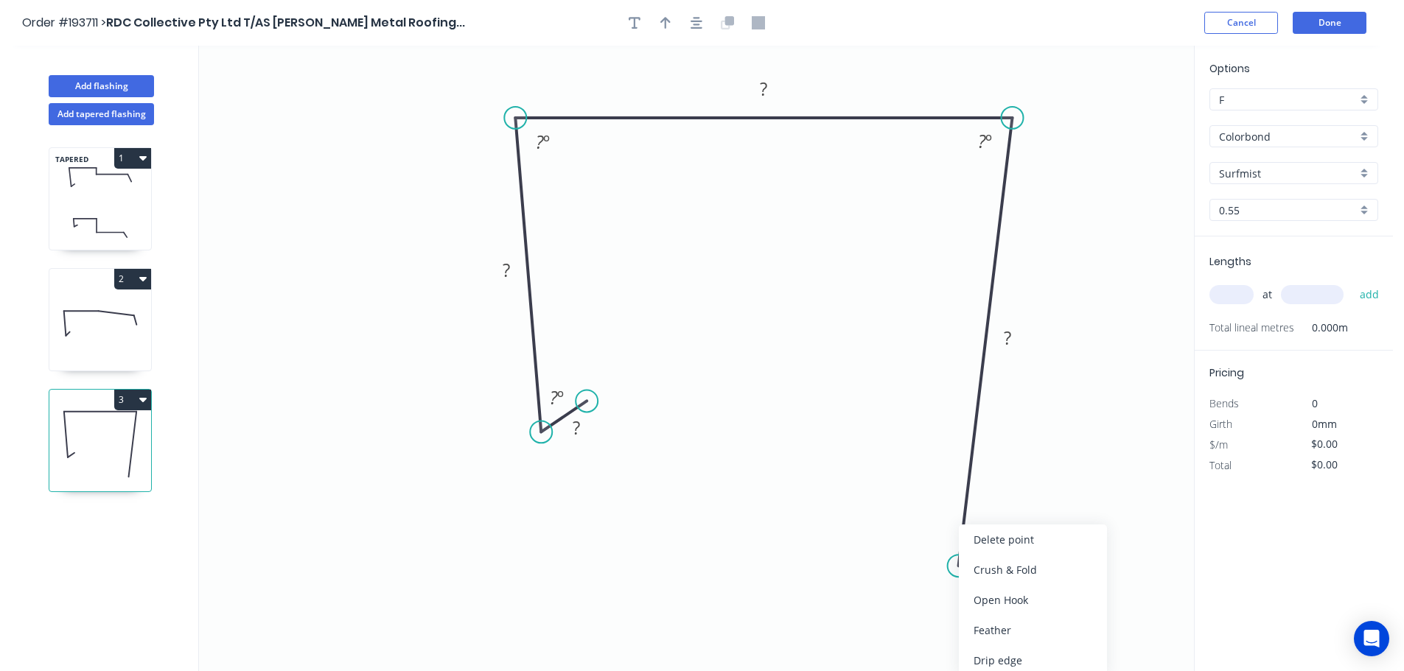
click at [986, 625] on div "Feather" at bounding box center [1033, 630] width 148 height 30
drag, startPoint x: 951, startPoint y: 524, endPoint x: 912, endPoint y: 520, distance: 39.2
click at [912, 520] on rect at bounding box center [889, 532] width 57 height 30
click at [572, 427] on tspan "?" at bounding box center [575, 428] width 7 height 24
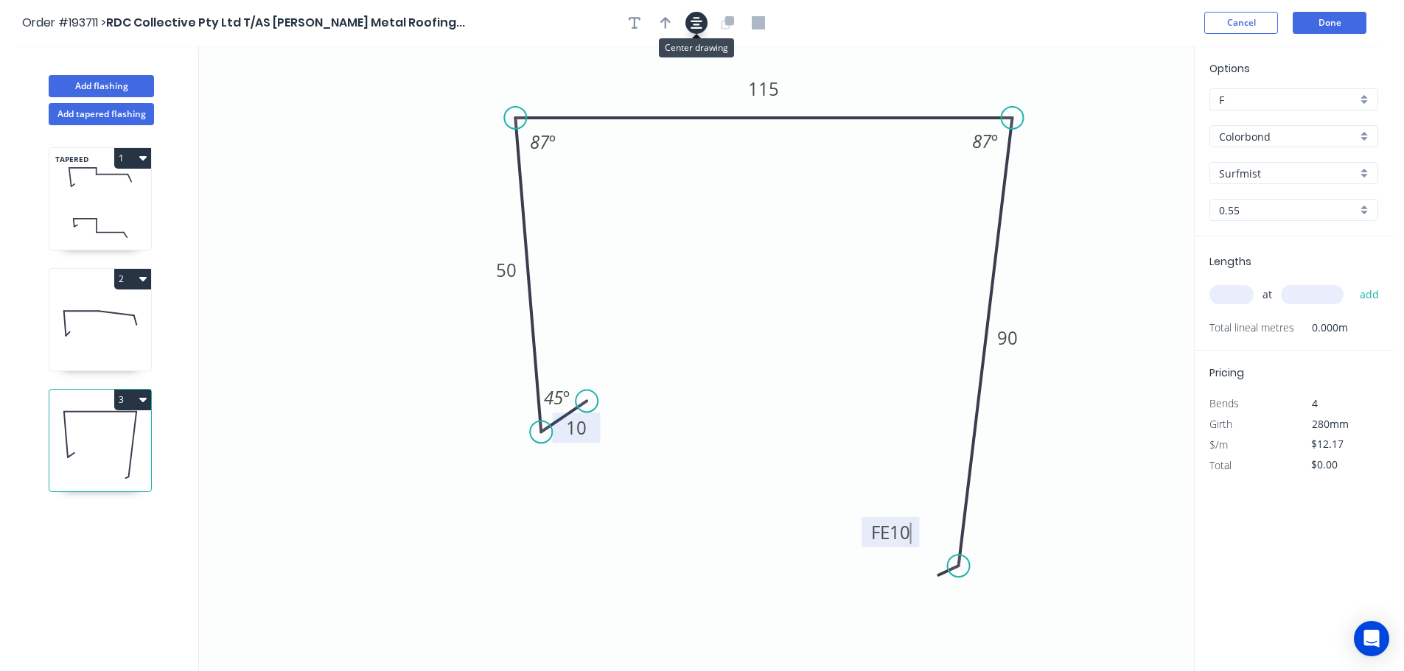
click at [696, 24] on icon "button" at bounding box center [696, 23] width 12 height 12
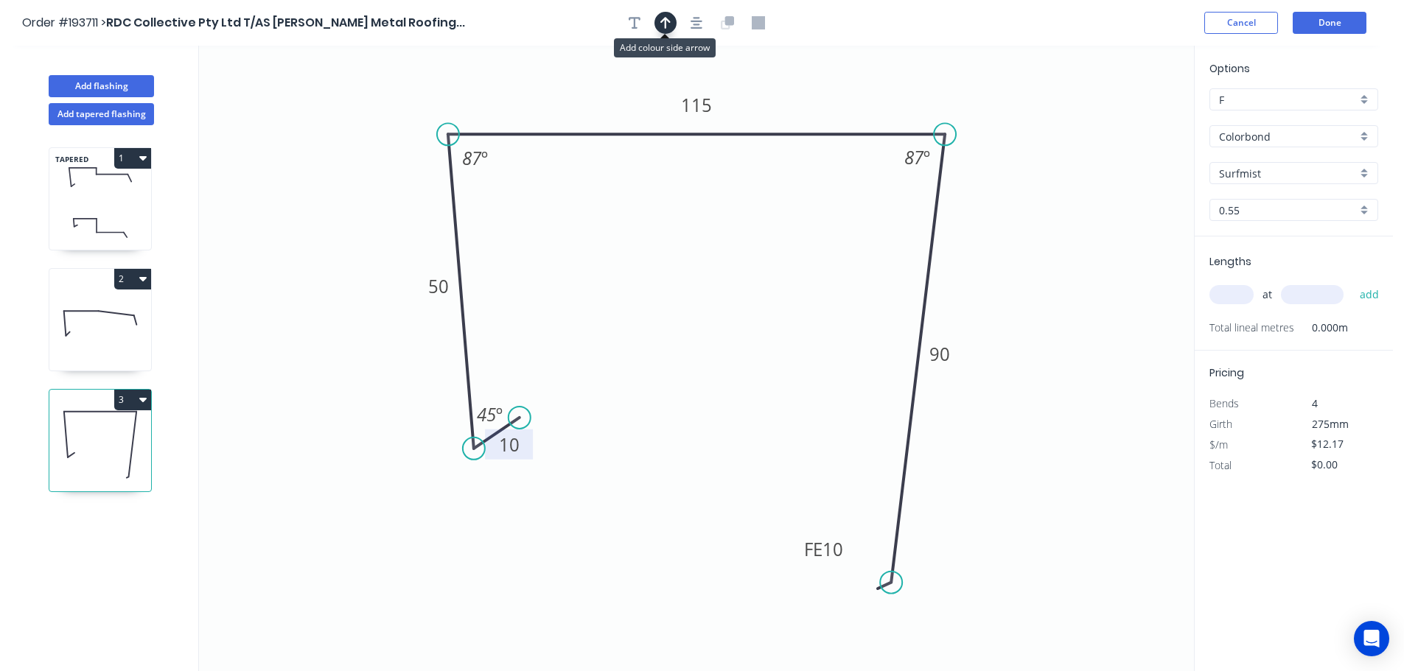
click at [668, 21] on icon "button" at bounding box center [665, 22] width 10 height 13
click at [1119, 113] on icon at bounding box center [1119, 102] width 13 height 47
drag, startPoint x: 1122, startPoint y: 117, endPoint x: 1061, endPoint y: 228, distance: 126.3
click at [1060, 227] on icon at bounding box center [1071, 213] width 43 height 43
click at [1227, 293] on input "text" at bounding box center [1231, 294] width 44 height 19
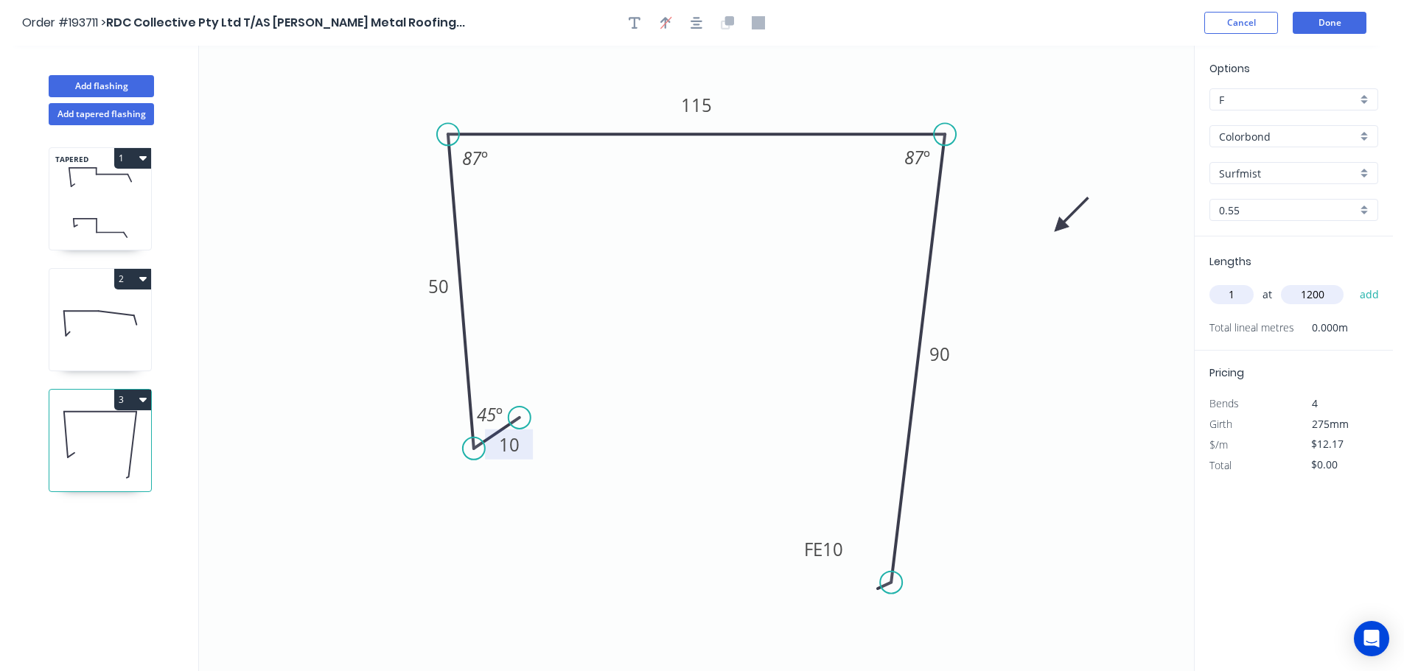
click at [1352, 282] on button "add" at bounding box center [1369, 294] width 35 height 25
click at [103, 312] on icon at bounding box center [116, 313] width 35 height 4
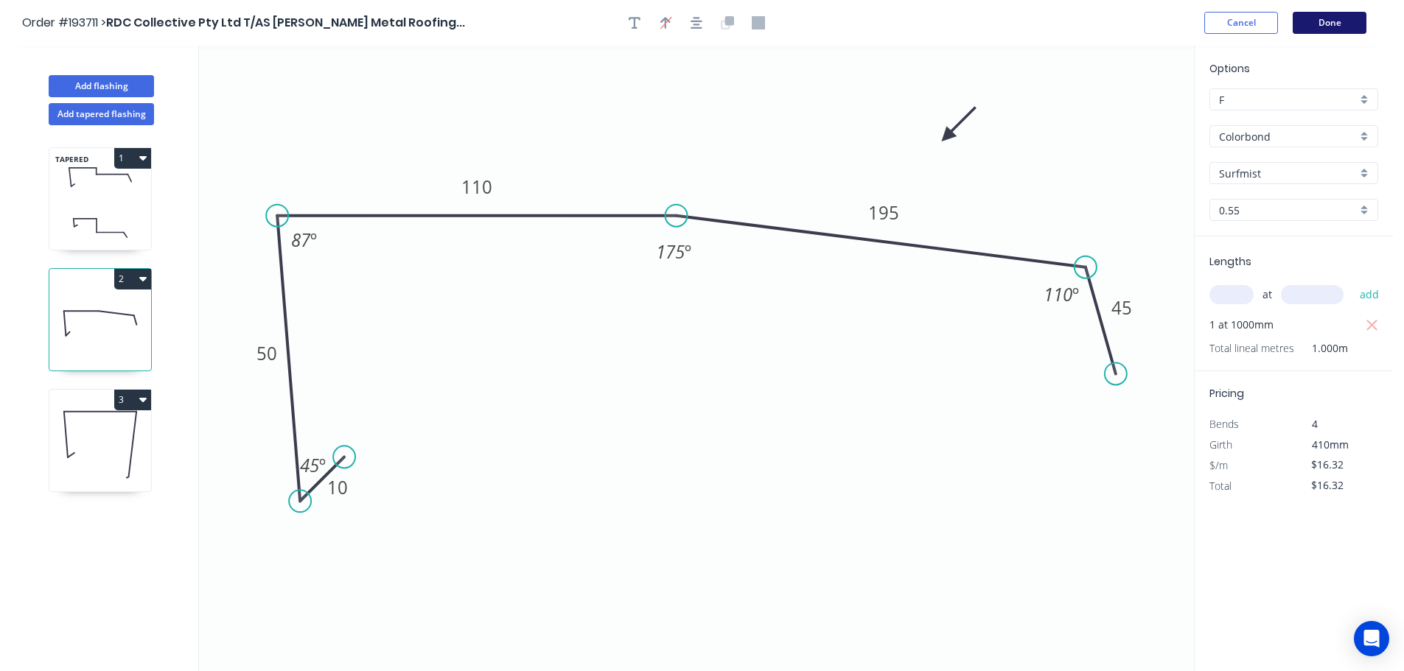
click at [1324, 21] on button "Done" at bounding box center [1329, 23] width 74 height 22
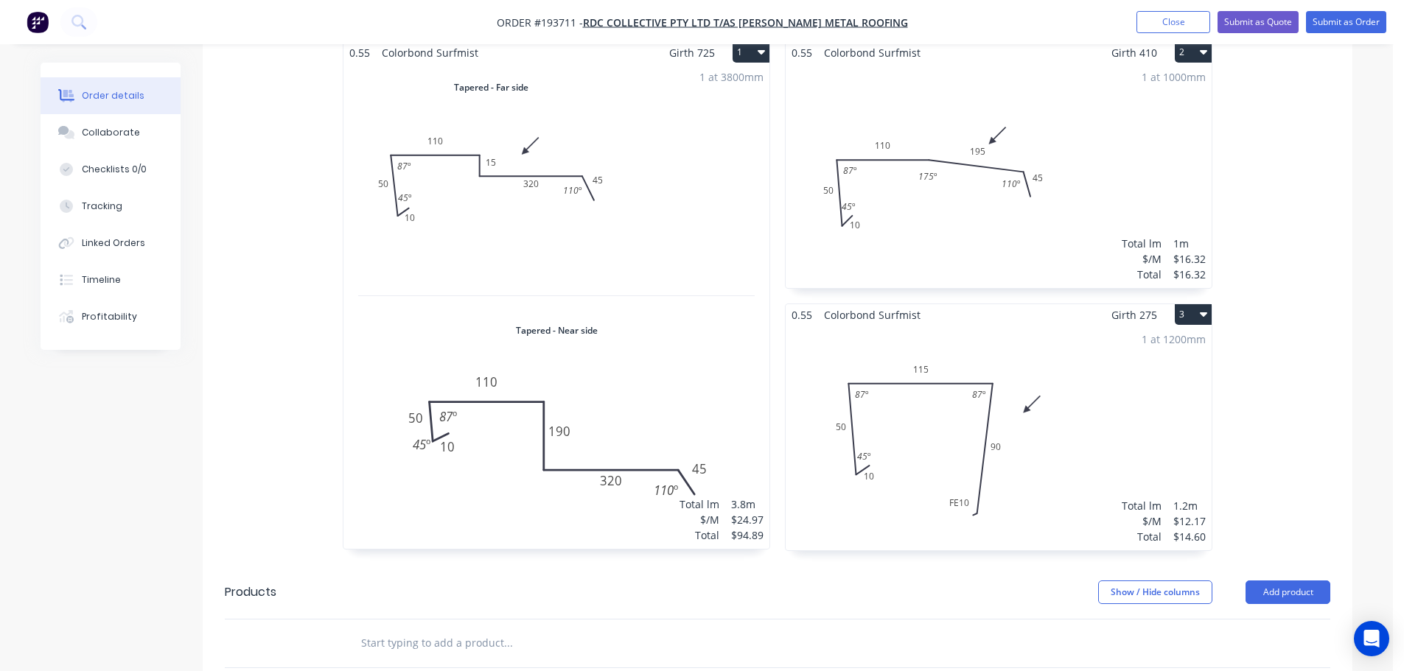
scroll to position [442, 0]
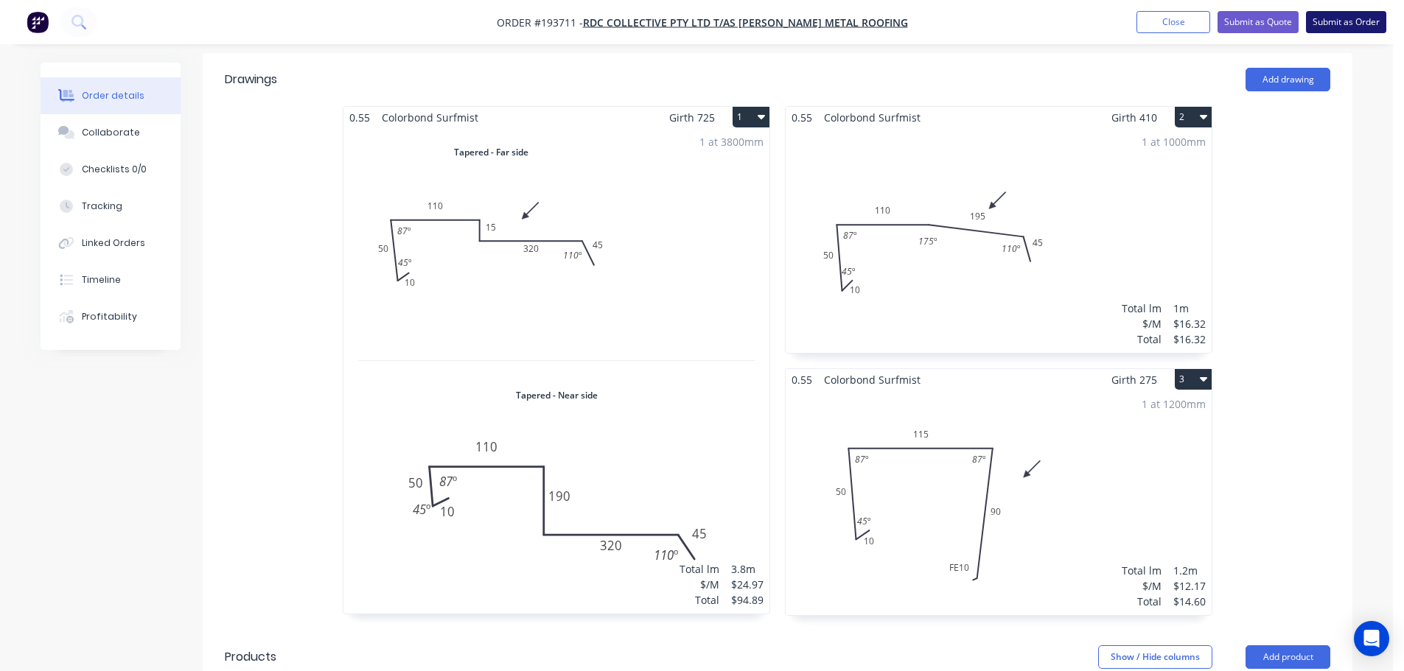
click at [1354, 18] on button "Submit as Order" at bounding box center [1346, 22] width 80 height 22
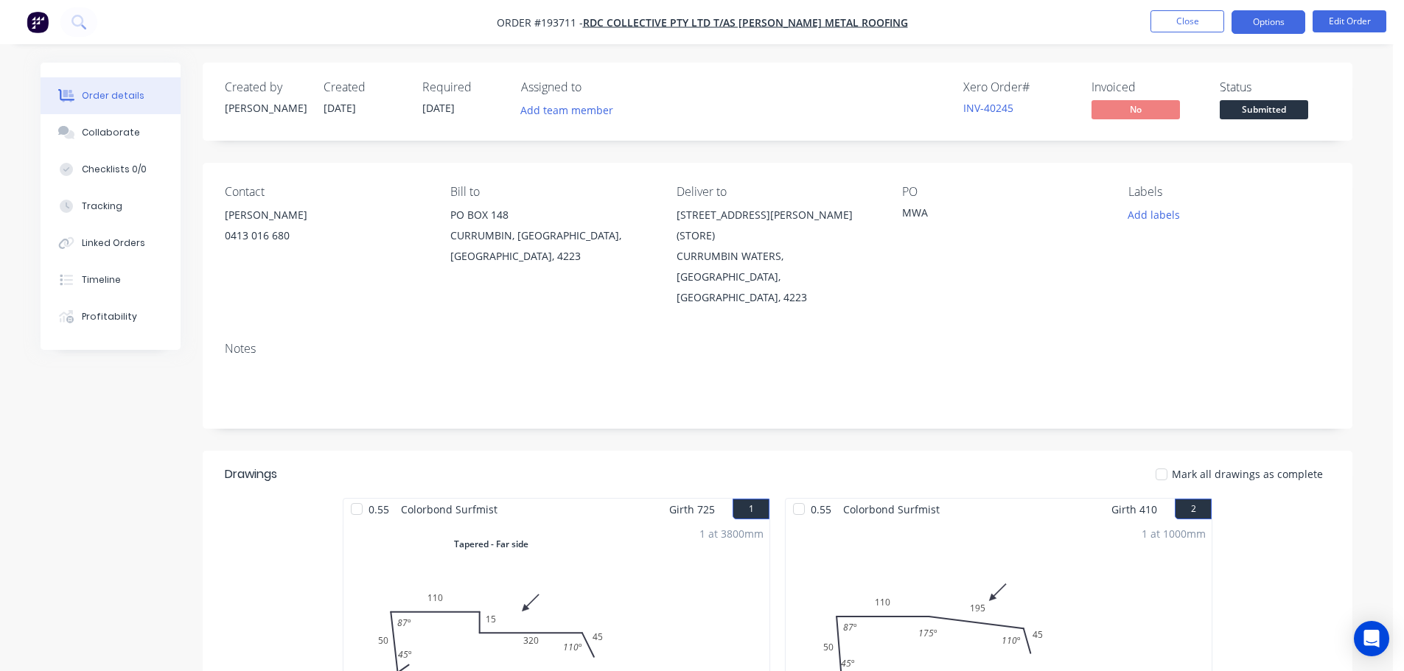
click at [1263, 21] on button "Options" at bounding box center [1268, 22] width 74 height 24
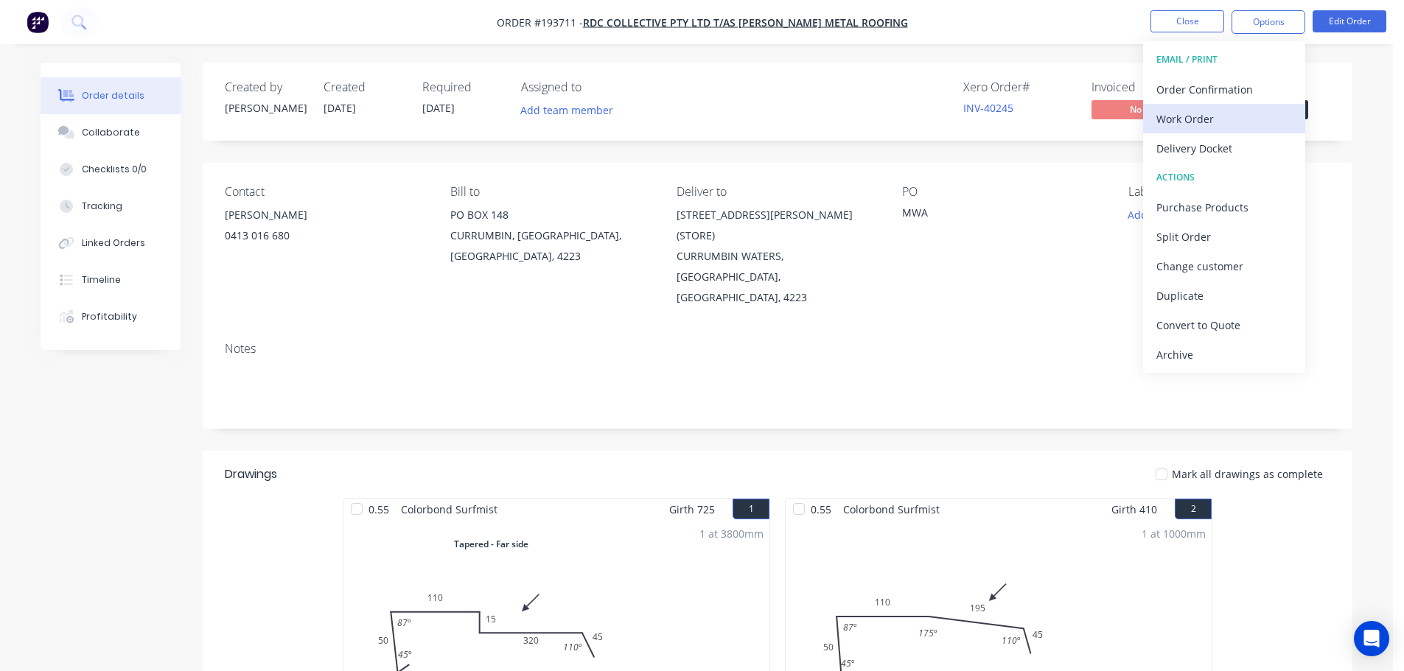
click at [1177, 113] on div "Work Order" at bounding box center [1224, 118] width 136 height 21
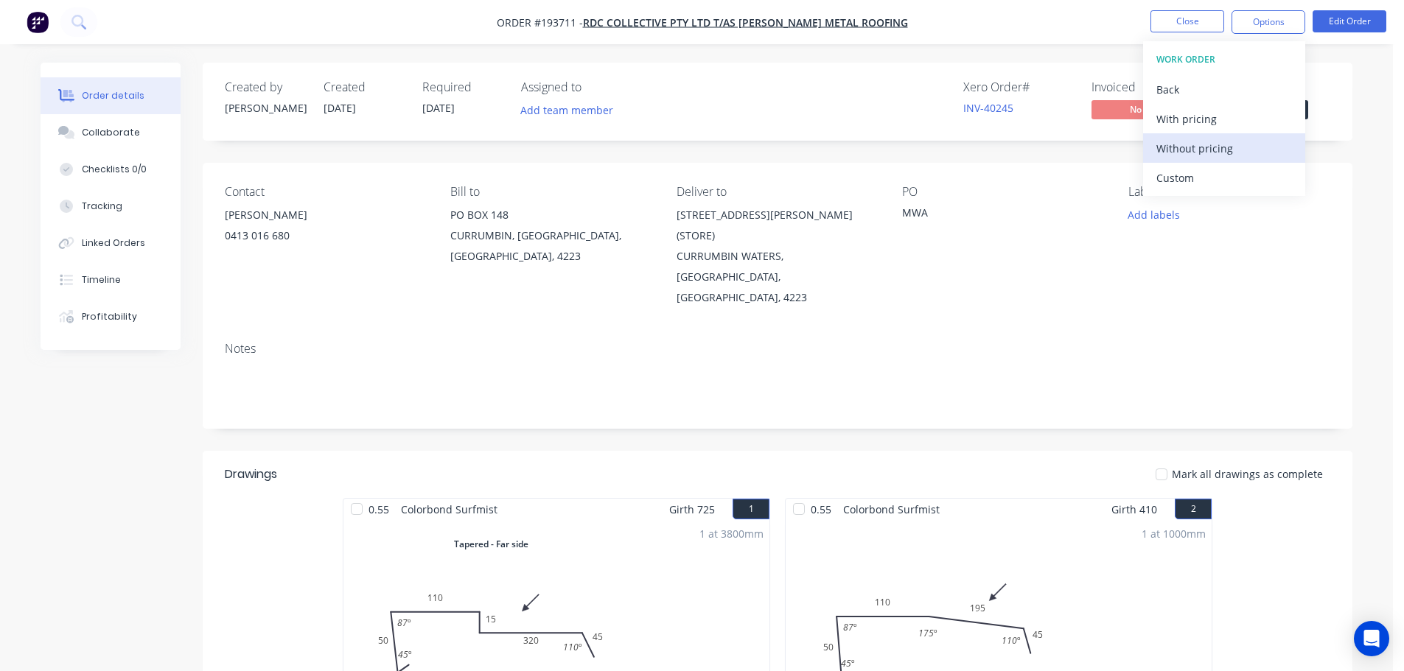
click at [1187, 147] on div "Without pricing" at bounding box center [1224, 148] width 136 height 21
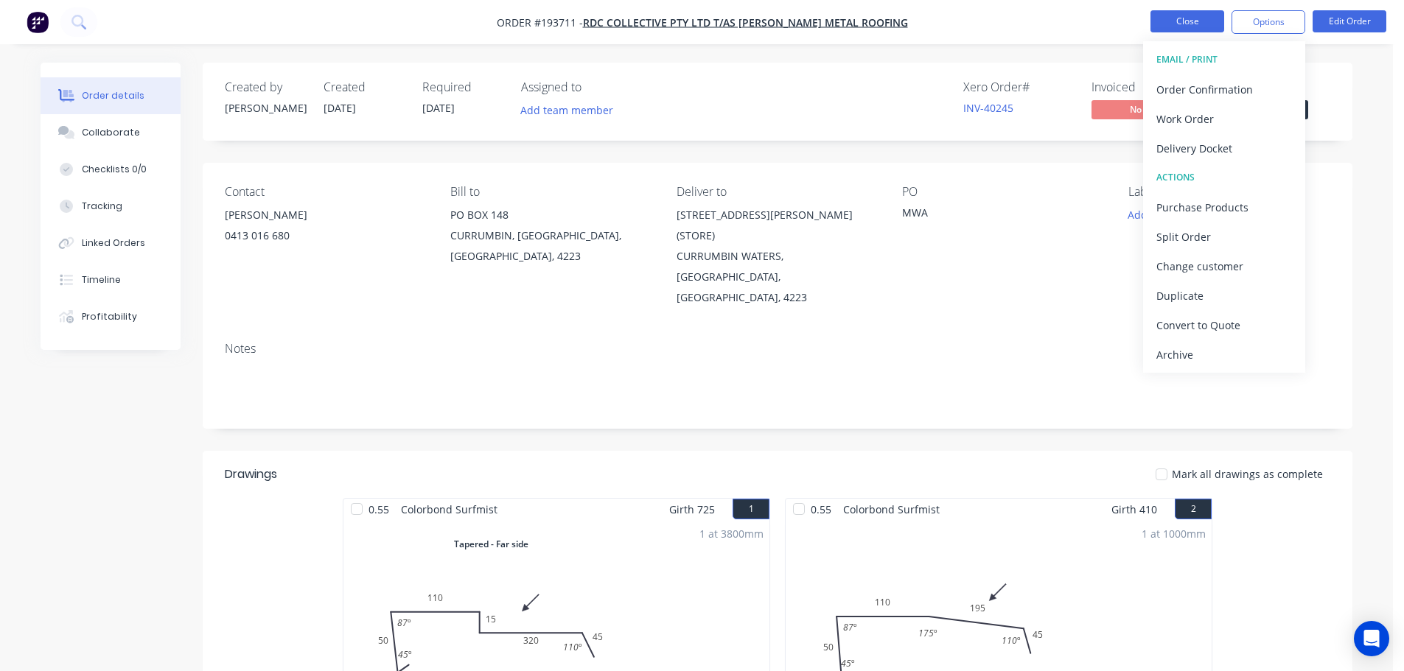
click at [1191, 15] on button "Close" at bounding box center [1187, 21] width 74 height 22
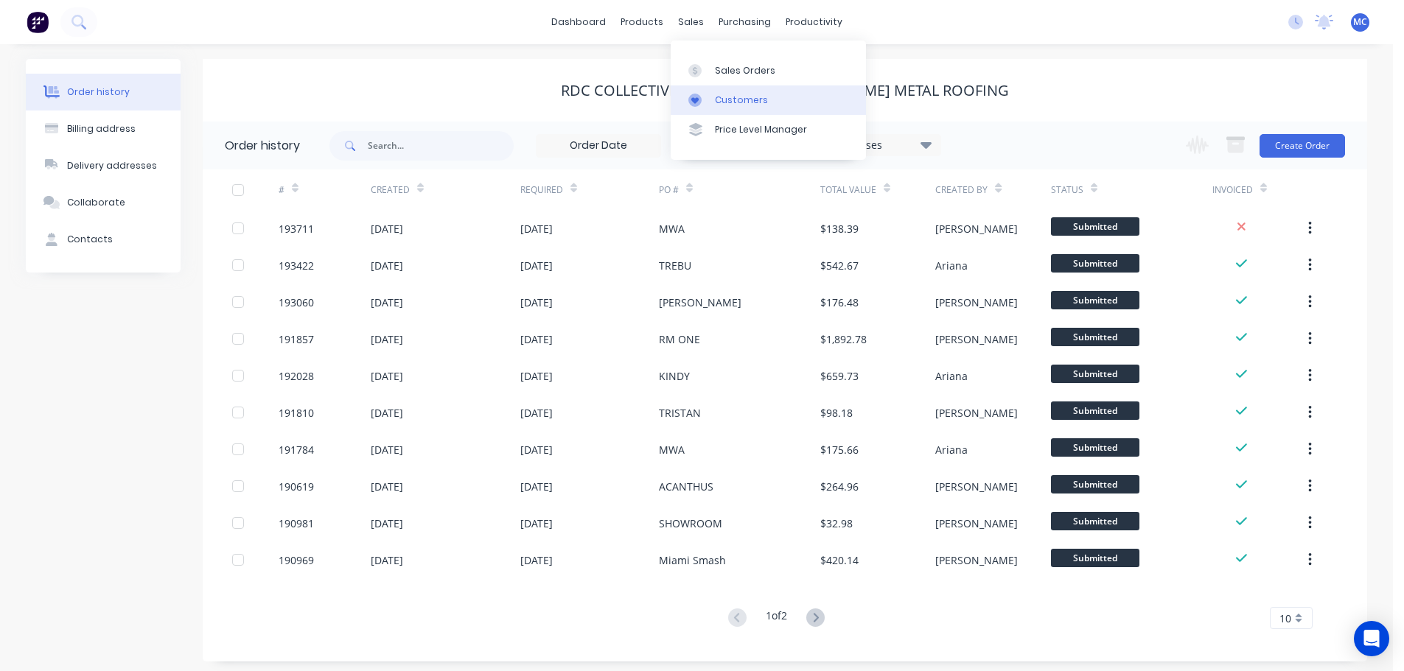
click at [739, 99] on div "Customers" at bounding box center [741, 100] width 53 height 13
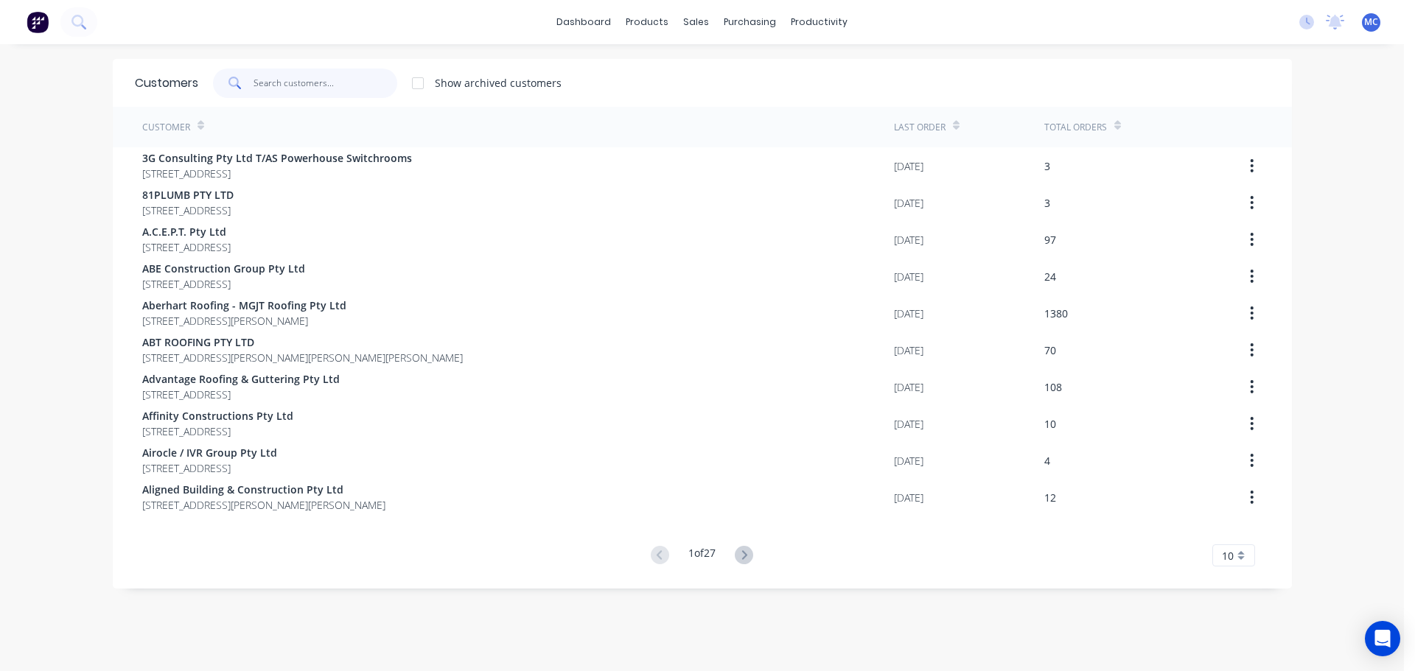
click at [256, 77] on input "text" at bounding box center [325, 83] width 144 height 29
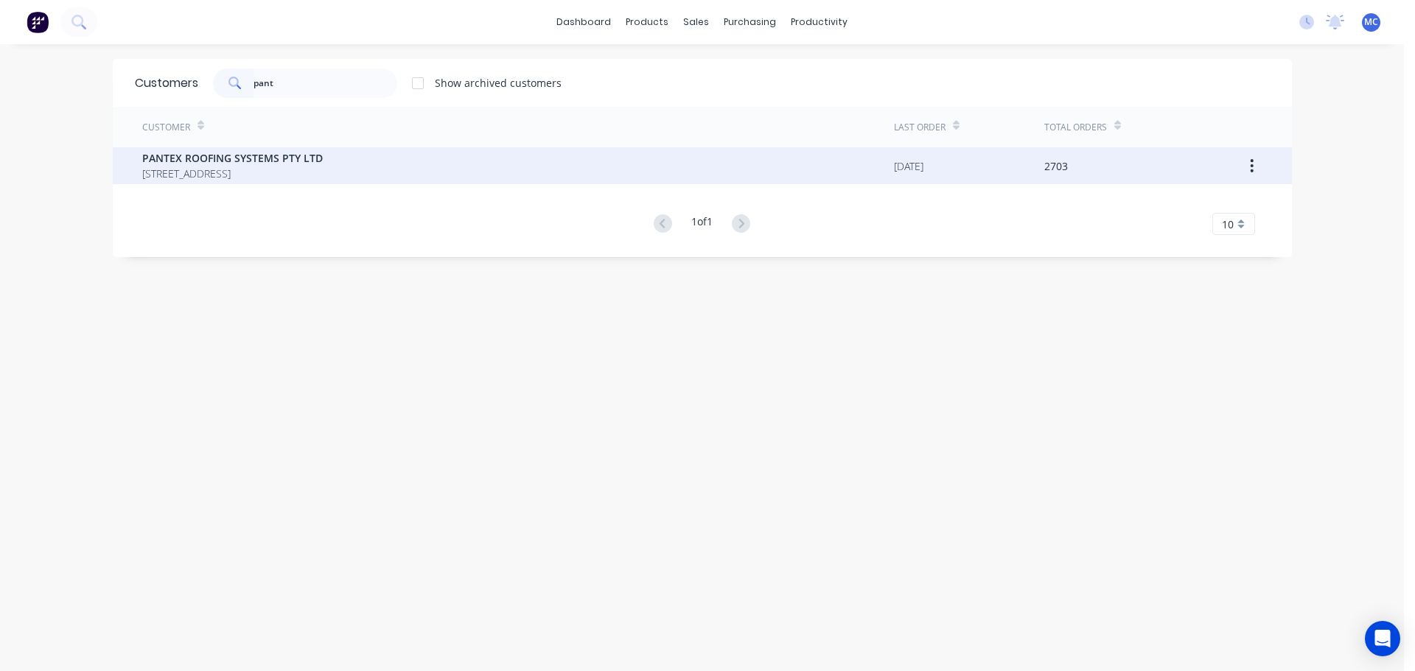
click at [203, 161] on span "PANTEX ROOFING SYSTEMS PTY LTD" at bounding box center [232, 157] width 181 height 15
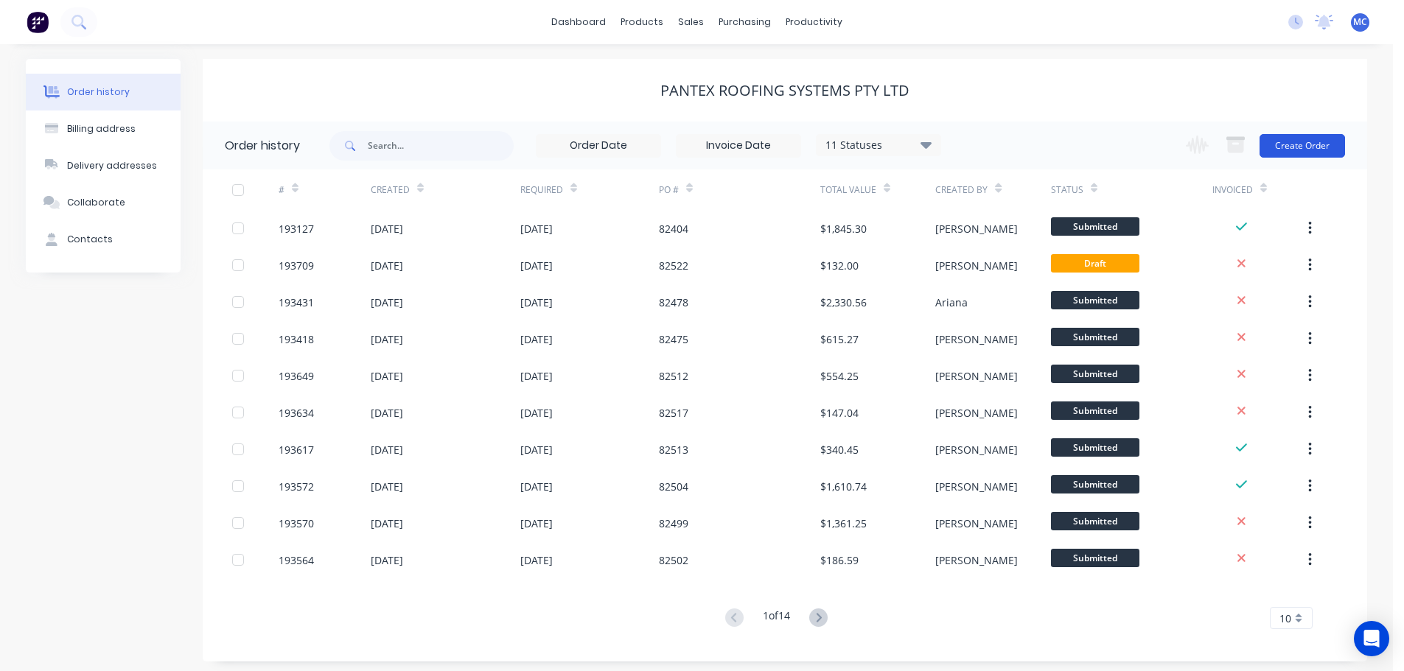
click at [1302, 139] on button "Create Order" at bounding box center [1301, 146] width 85 height 24
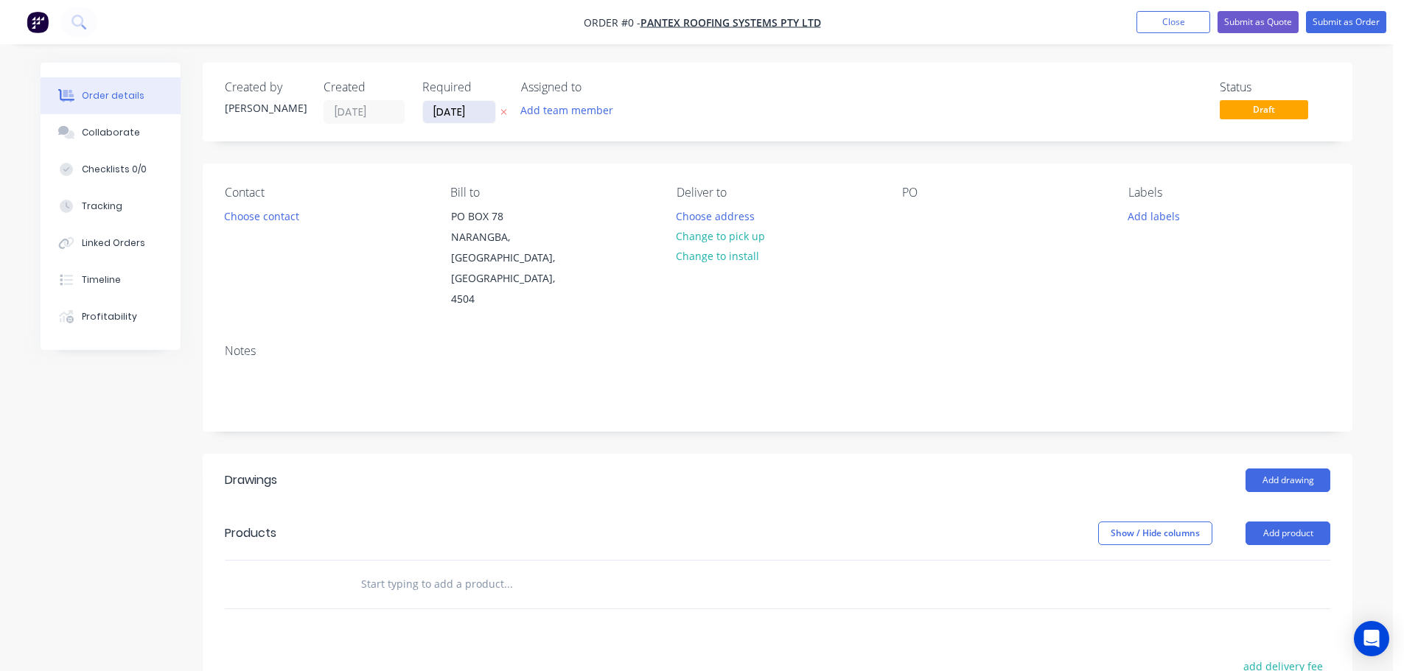
click at [459, 116] on input "[DATE]" at bounding box center [459, 112] width 72 height 22
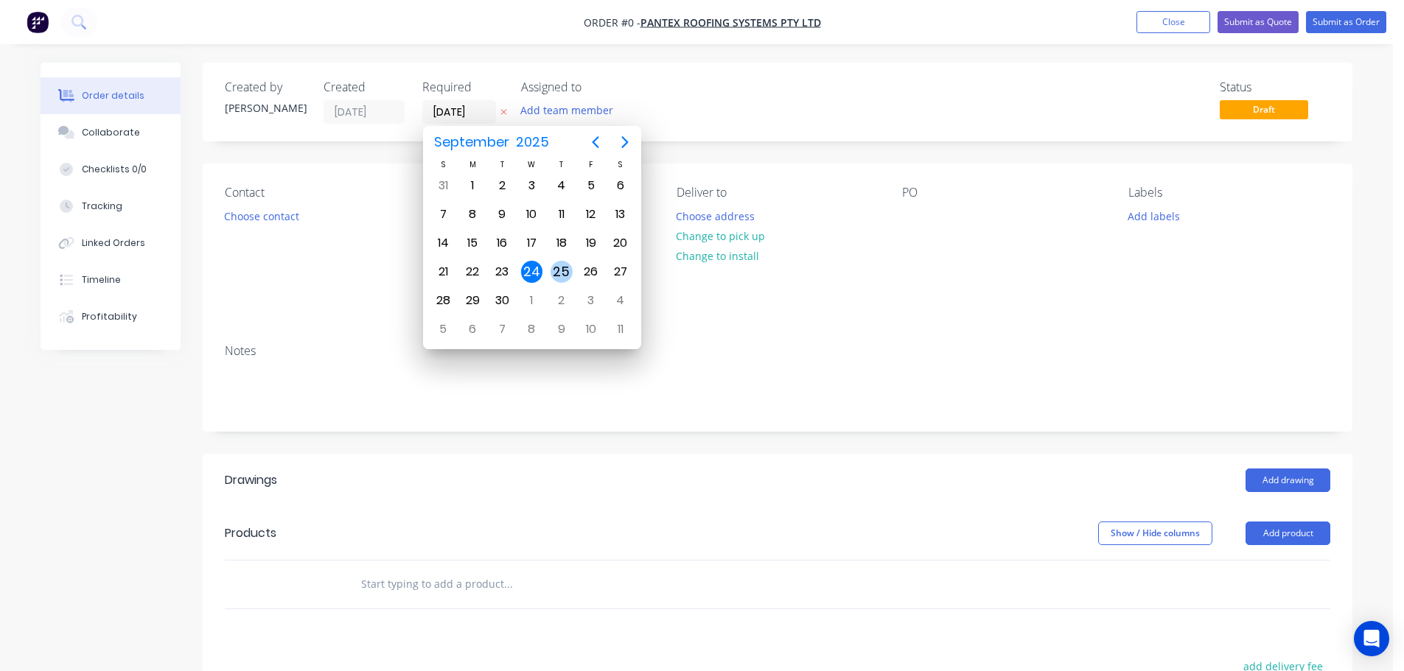
click at [559, 271] on div "25" at bounding box center [561, 272] width 22 height 22
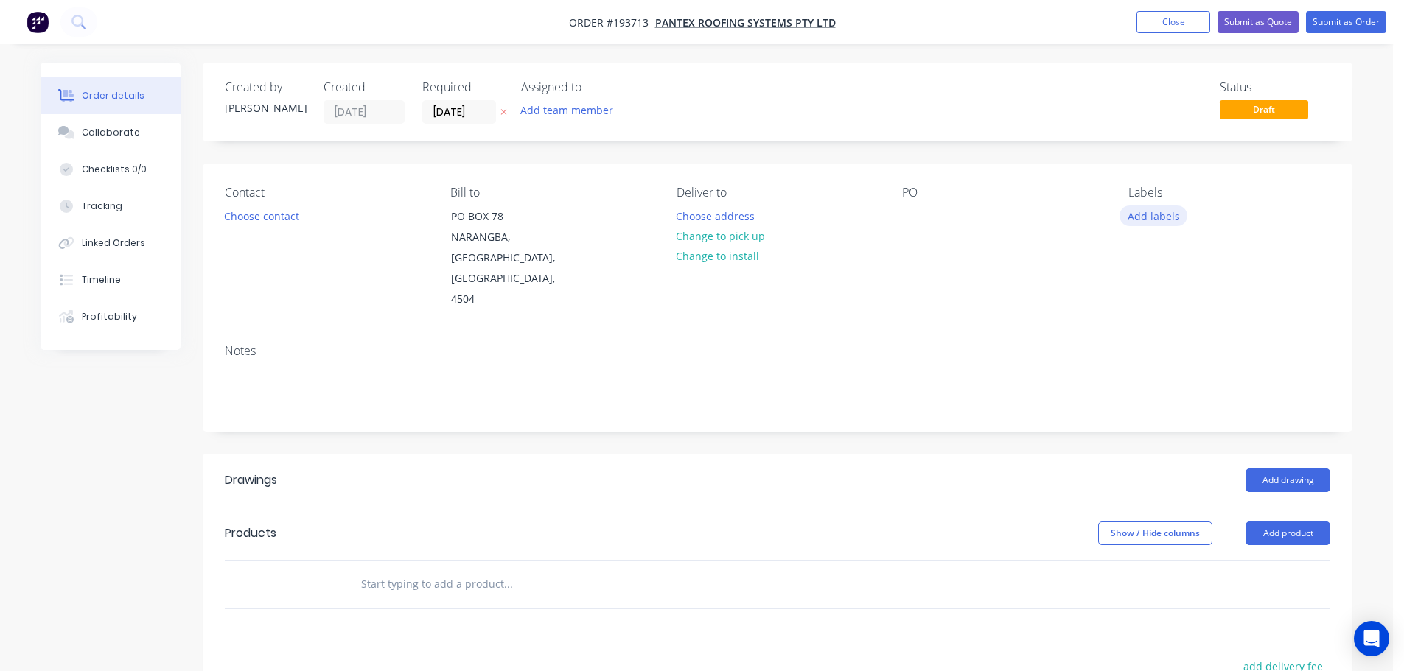
click at [1160, 213] on button "Add labels" at bounding box center [1153, 216] width 68 height 20
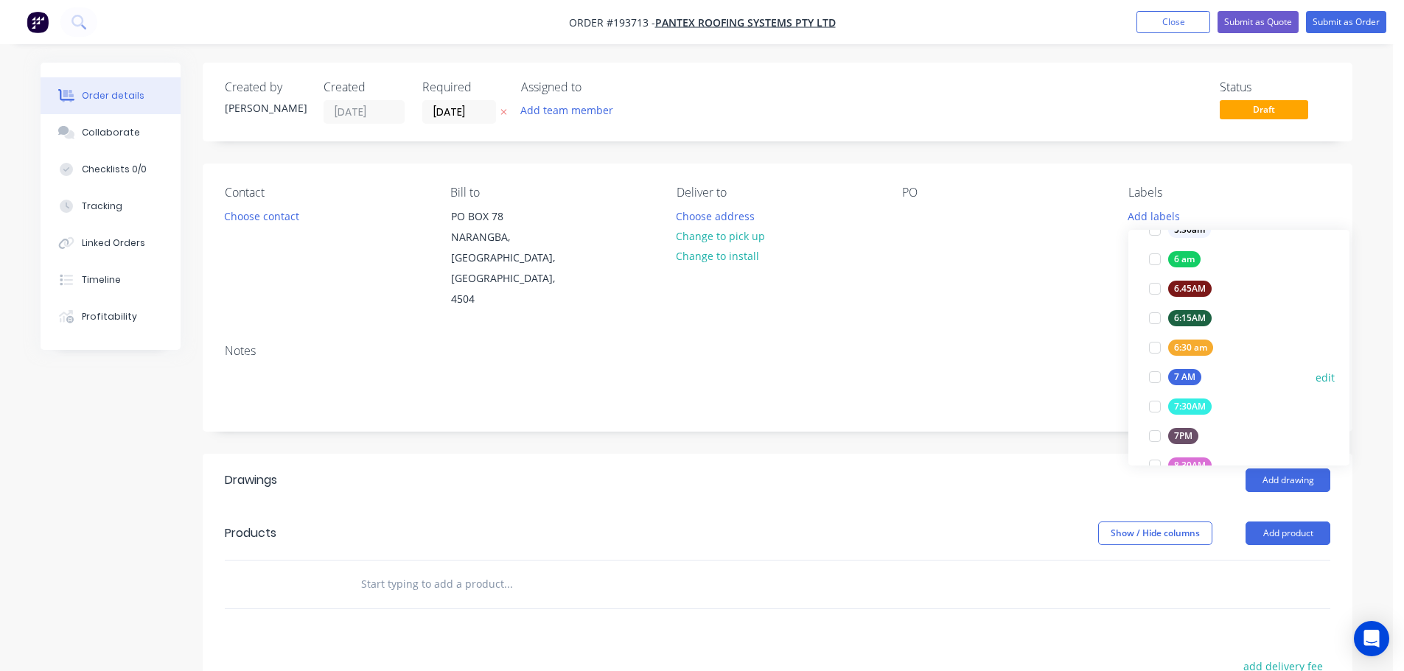
click at [1157, 374] on div at bounding box center [1154, 376] width 29 height 29
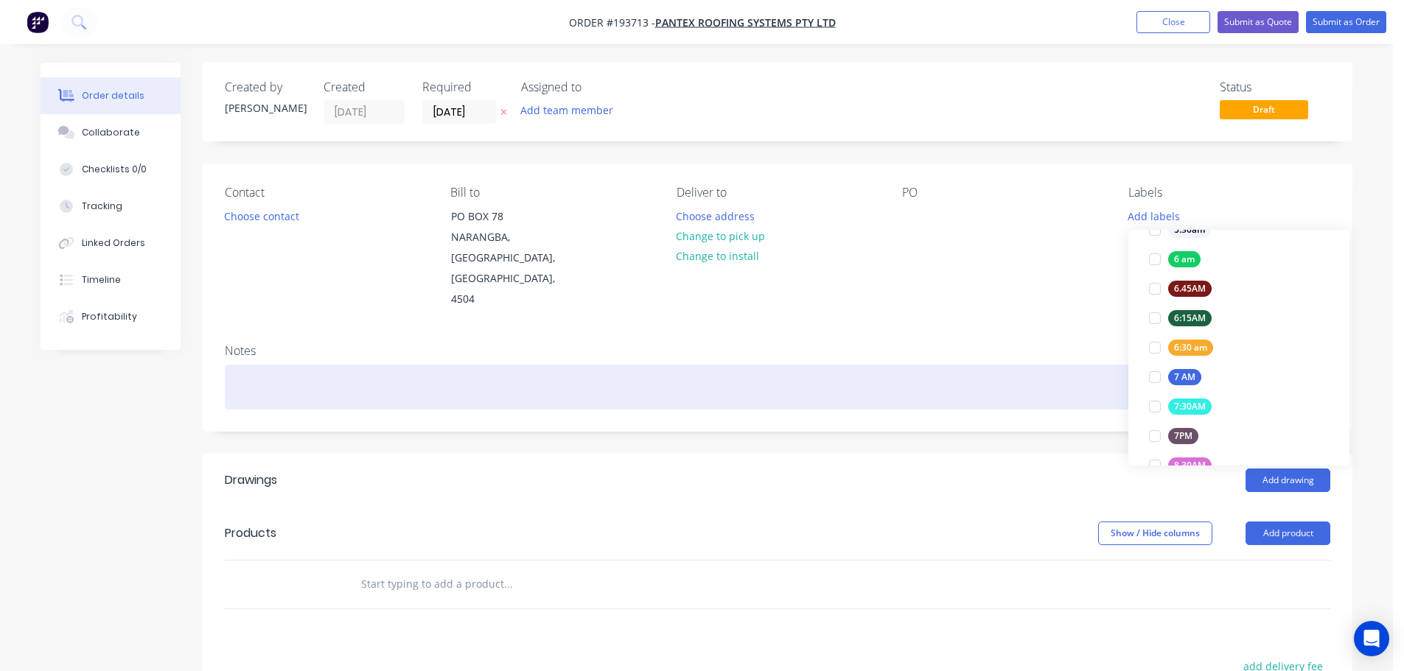
scroll to position [0, 0]
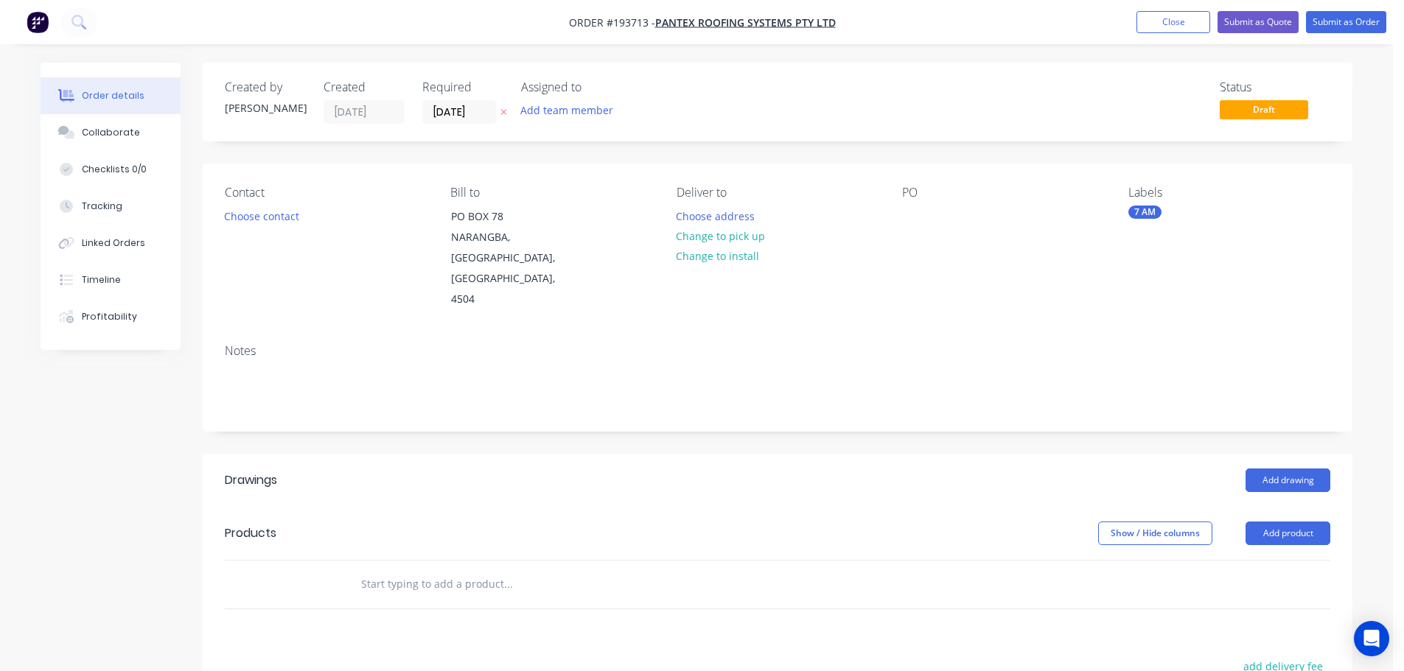
click at [1024, 344] on div "Notes" at bounding box center [777, 351] width 1105 height 14
click at [275, 214] on button "Choose contact" at bounding box center [262, 216] width 91 height 20
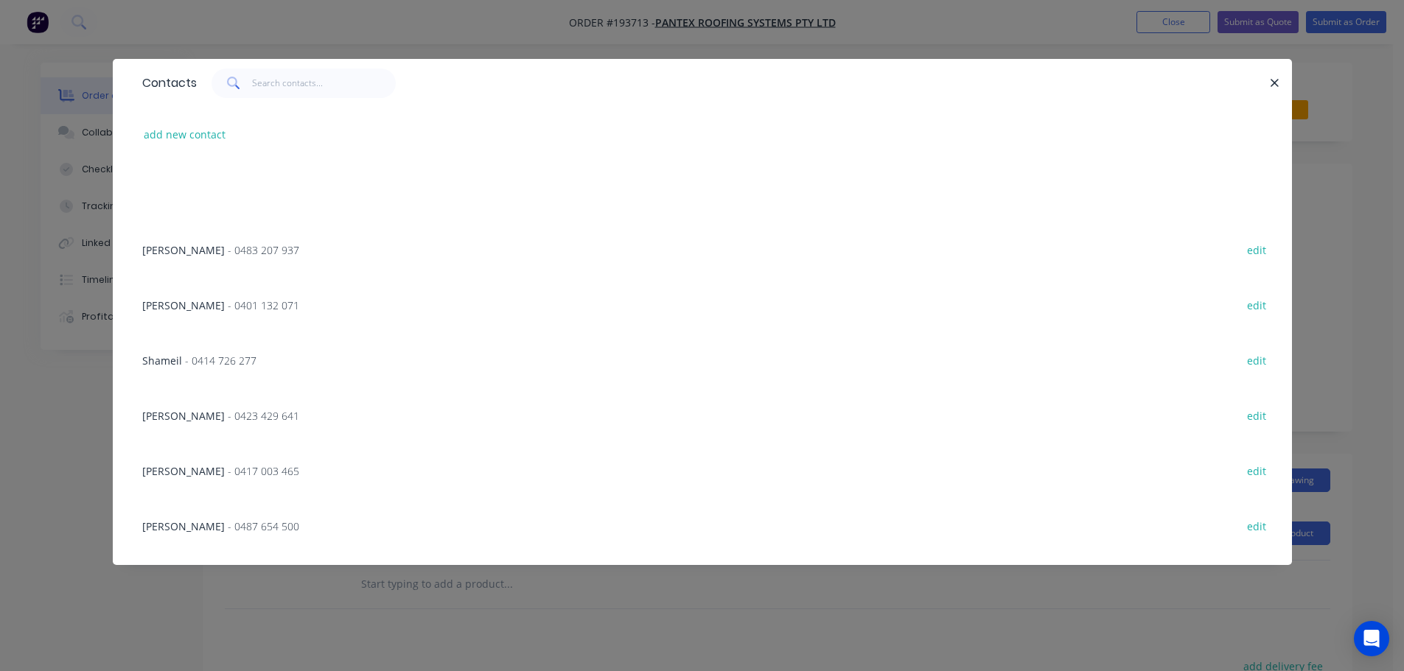
scroll to position [924, 0]
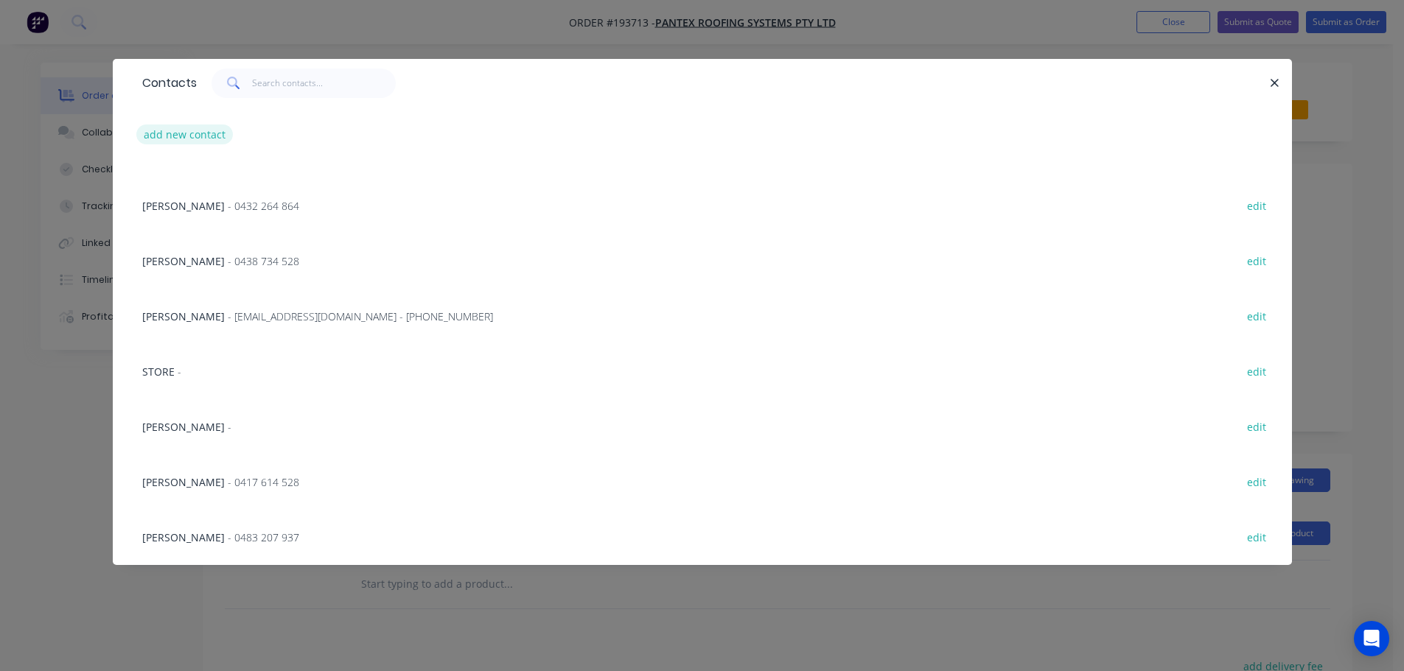
click at [172, 133] on button "add new contact" at bounding box center [184, 135] width 97 height 20
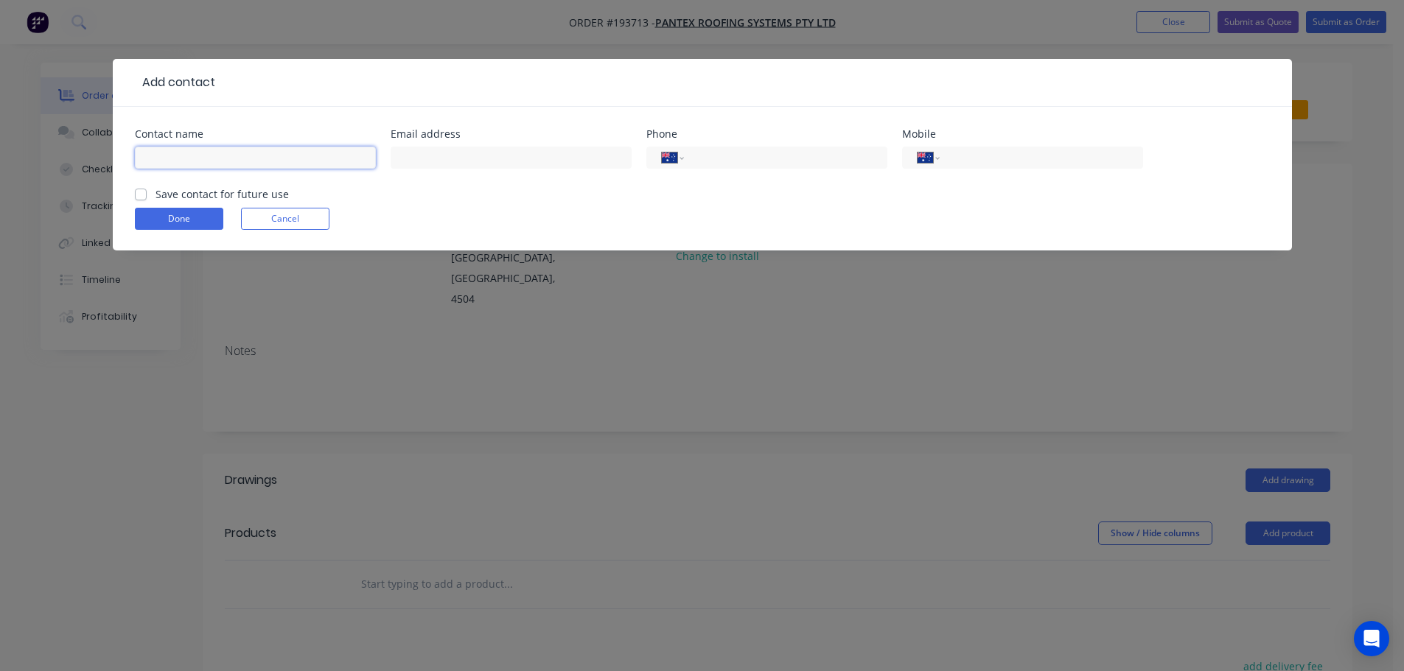
click at [165, 160] on input "text" at bounding box center [255, 158] width 241 height 22
click button "Done" at bounding box center [179, 219] width 88 height 22
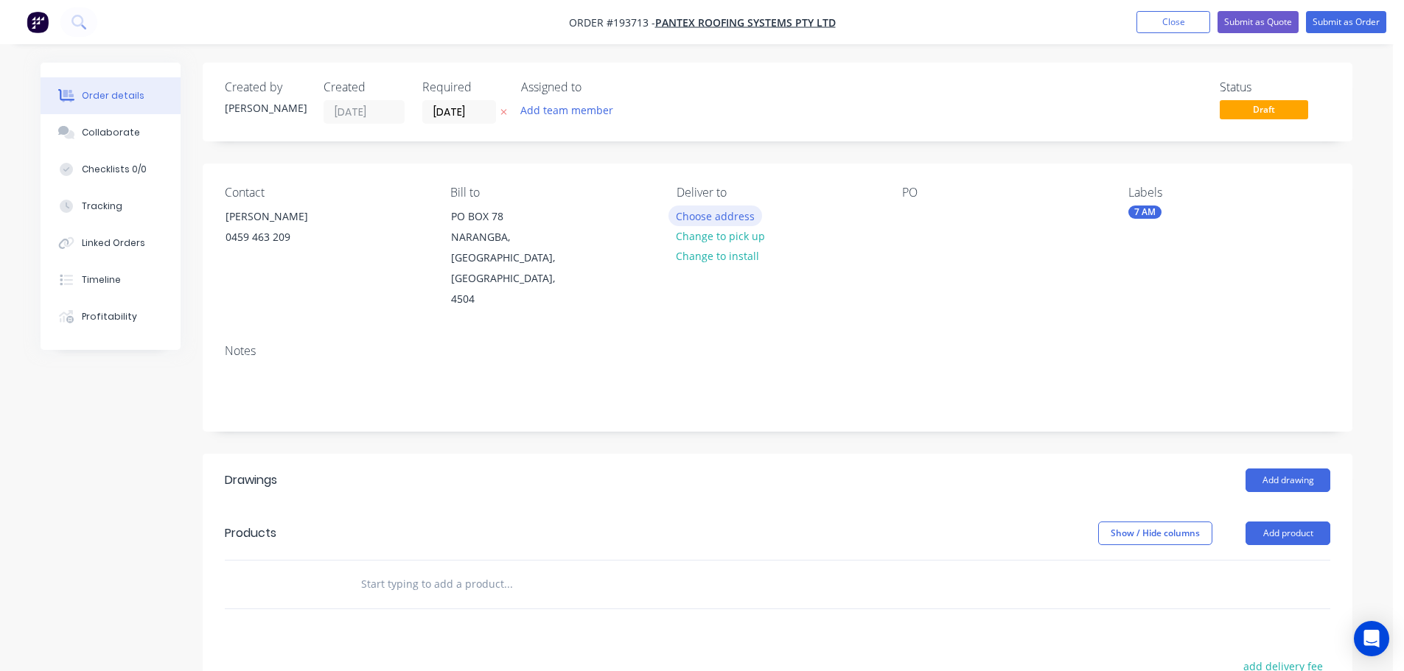
click at [698, 218] on button "Choose address" at bounding box center [715, 216] width 94 height 20
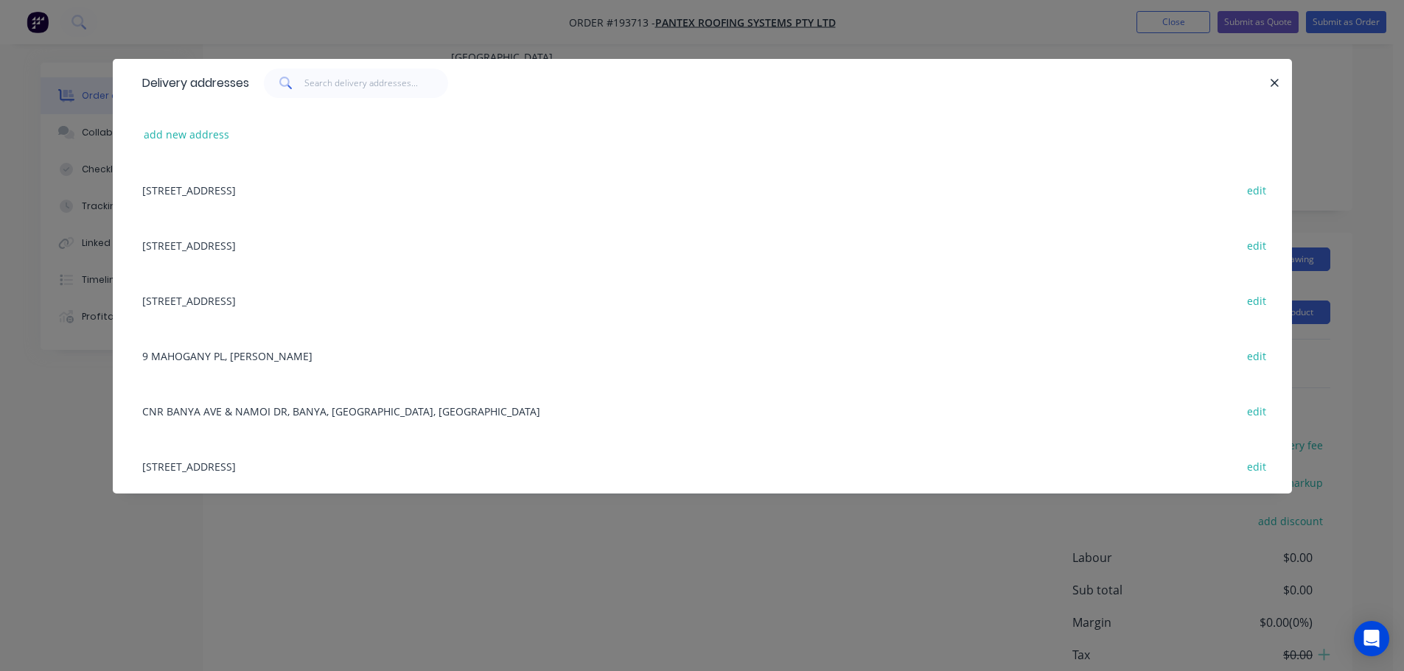
scroll to position [0, 0]
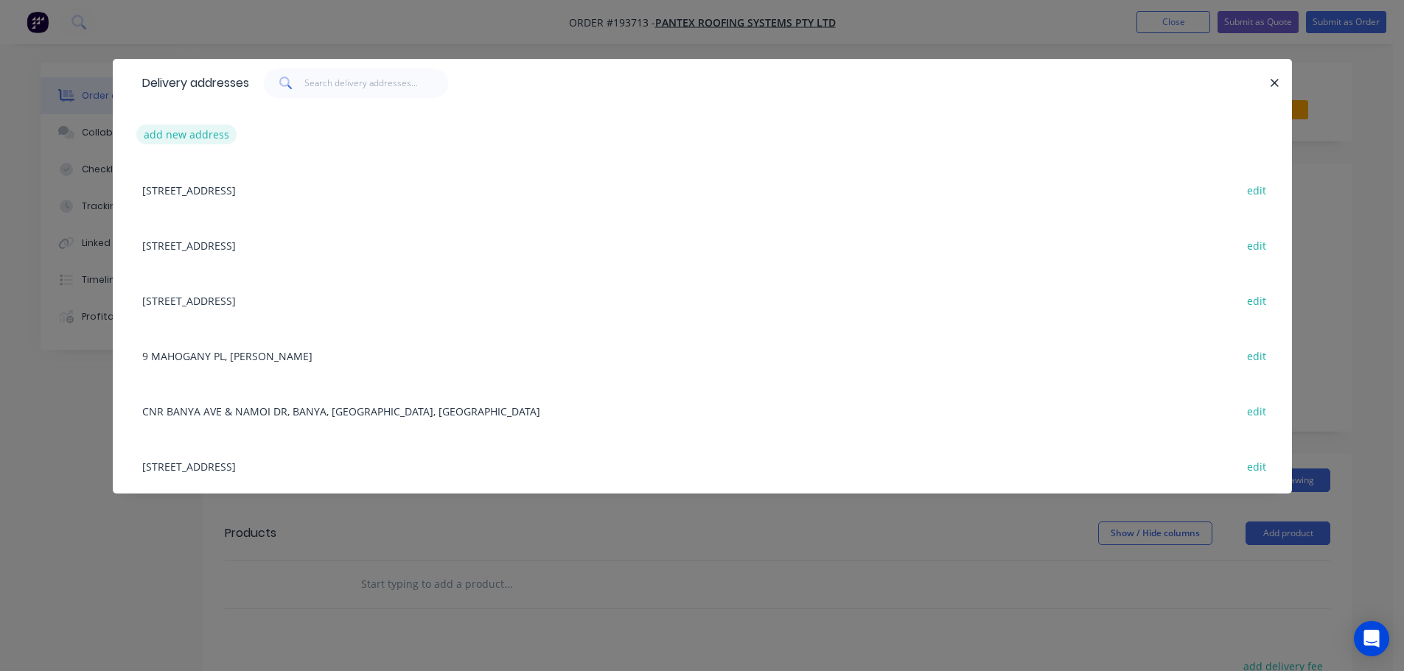
click at [185, 133] on button "add new address" at bounding box center [186, 135] width 101 height 20
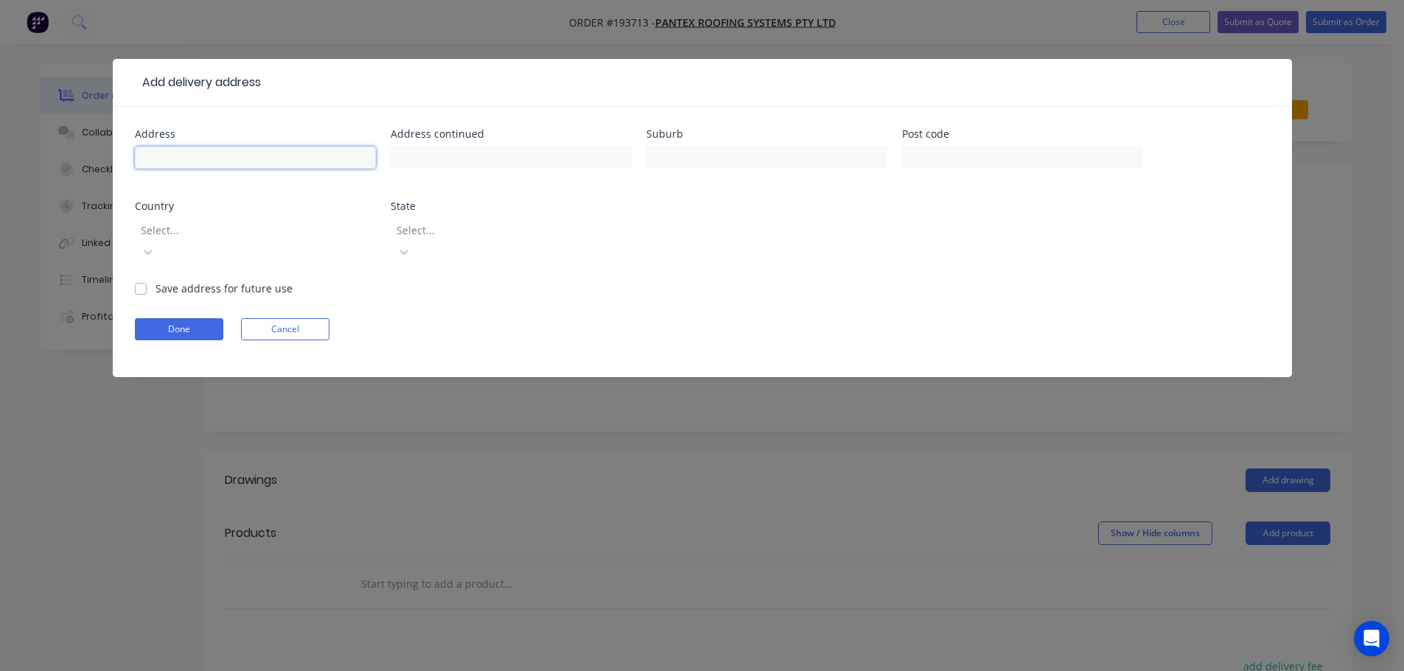
click at [195, 153] on input "text" at bounding box center [255, 158] width 241 height 22
click button "Done" at bounding box center [179, 329] width 88 height 22
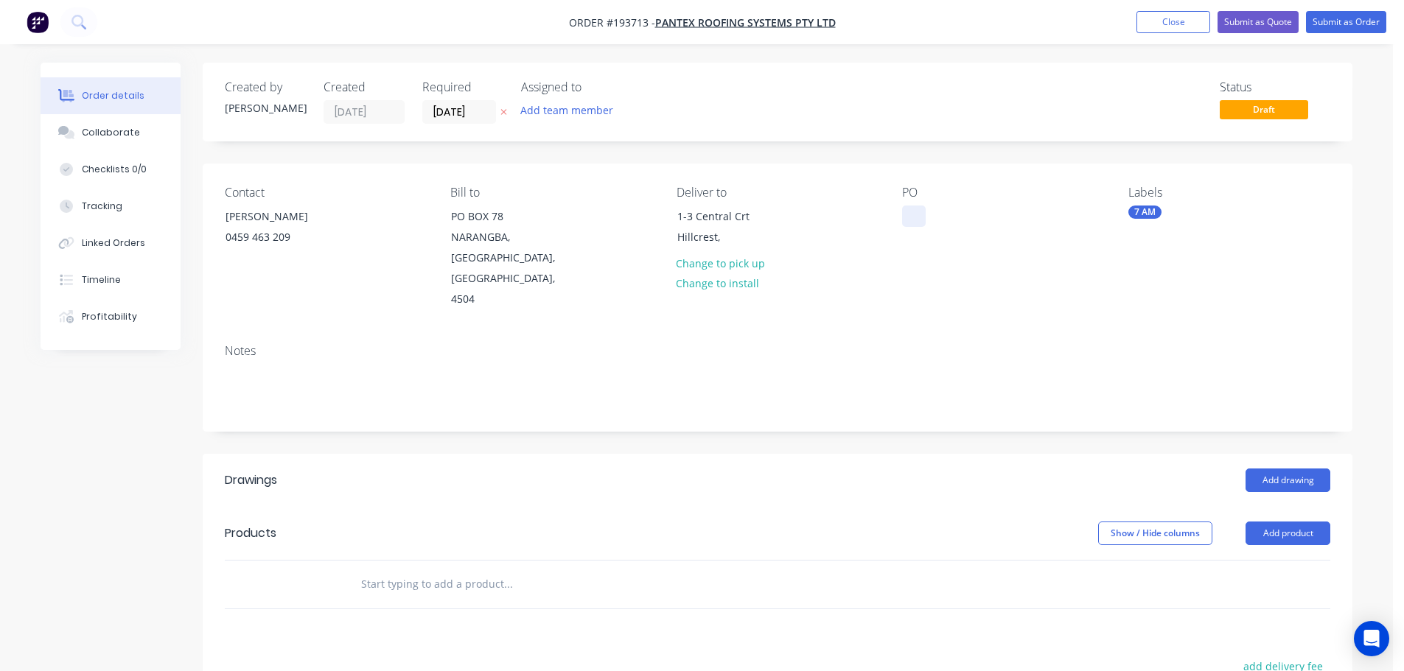
click at [908, 212] on div at bounding box center [914, 216] width 24 height 21
click at [1283, 469] on button "Add drawing" at bounding box center [1287, 481] width 85 height 24
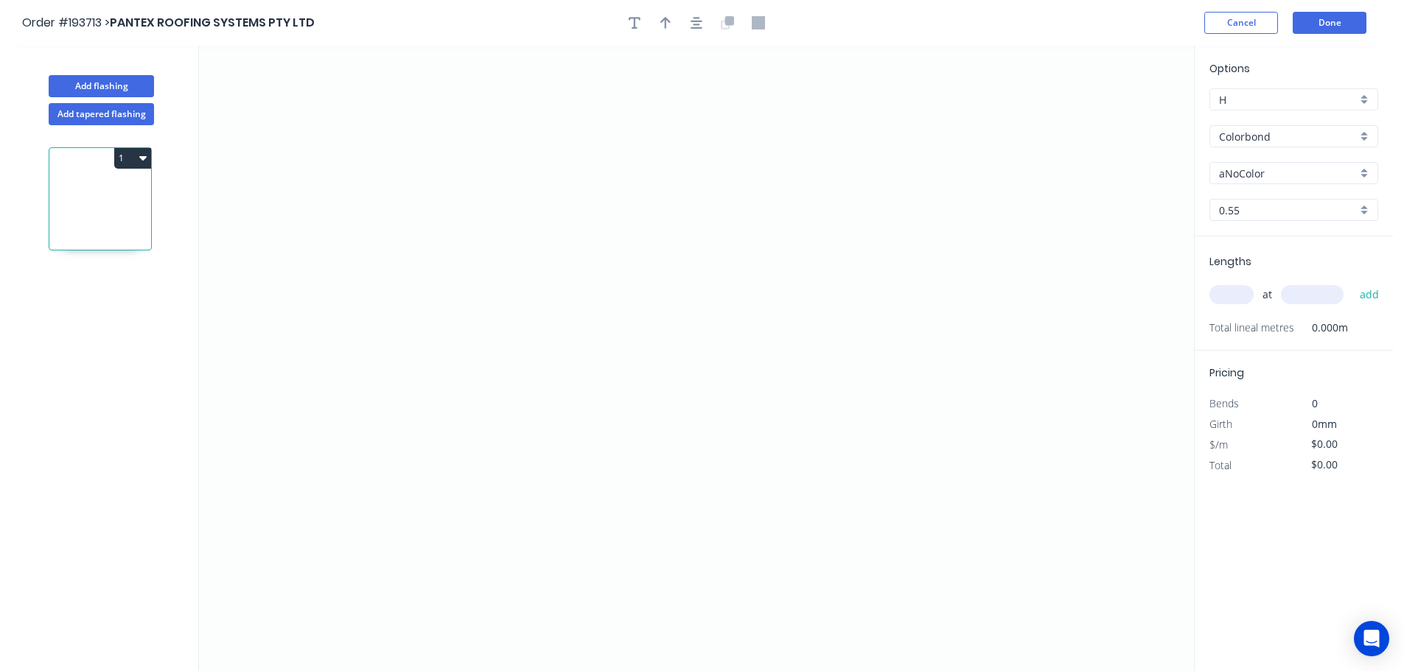
click at [1247, 172] on input "aNoColor" at bounding box center [1288, 173] width 138 height 15
click at [1237, 304] on div "Dune" at bounding box center [1293, 308] width 167 height 26
click at [1230, 295] on input "text" at bounding box center [1231, 294] width 44 height 19
click at [1352, 282] on button "add" at bounding box center [1369, 294] width 35 height 25
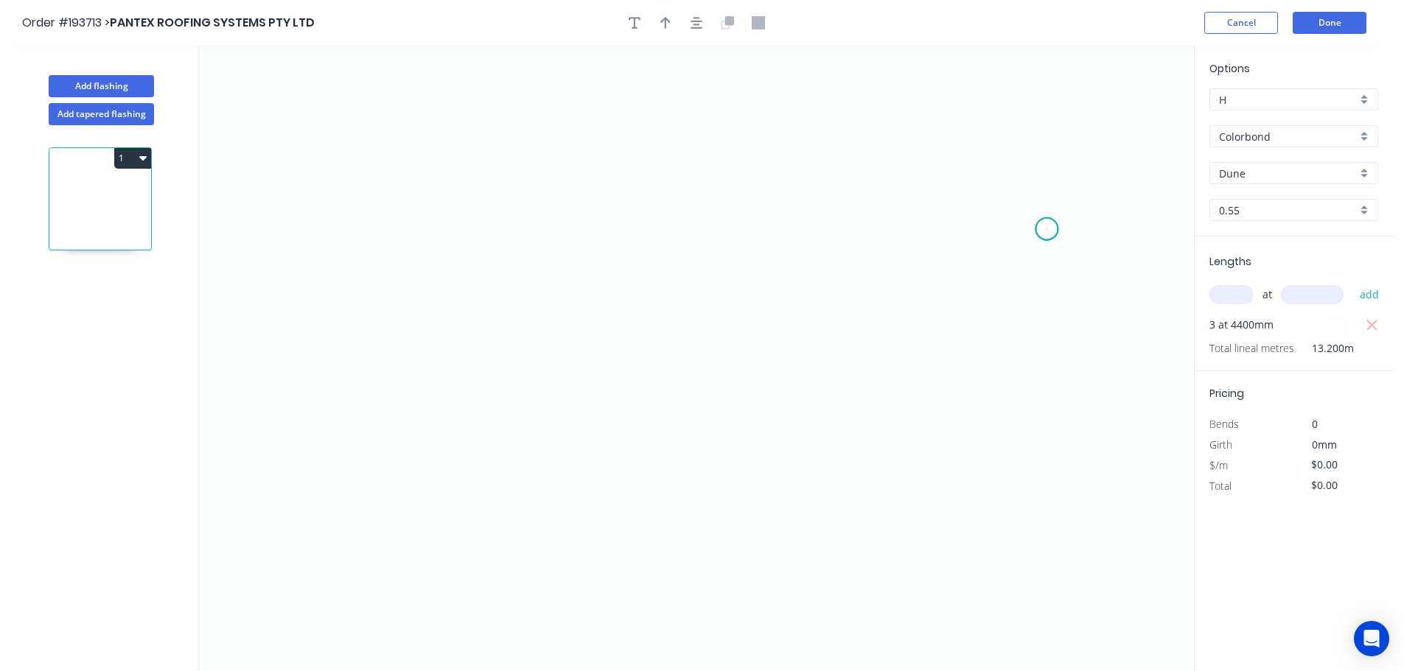
click at [1047, 230] on icon "0" at bounding box center [696, 359] width 995 height 626
click at [1116, 302] on icon "0" at bounding box center [696, 359] width 995 height 626
click at [672, 274] on icon "0 ?" at bounding box center [696, 359] width 995 height 626
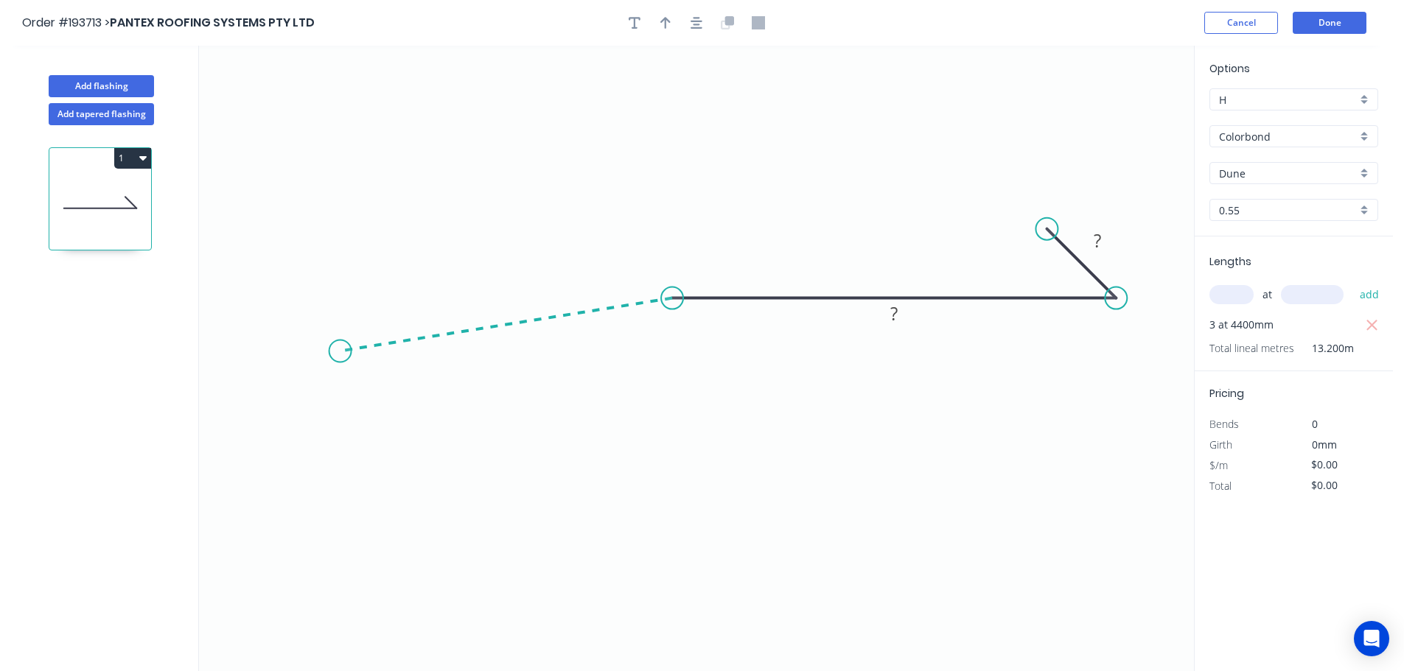
click at [340, 351] on icon "0 ? ?" at bounding box center [696, 359] width 995 height 626
click at [289, 413] on icon "0 ? ? ? ? º" at bounding box center [696, 359] width 995 height 626
click at [289, 413] on circle at bounding box center [290, 412] width 22 height 22
click at [300, 363] on tspan "?" at bounding box center [297, 361] width 7 height 24
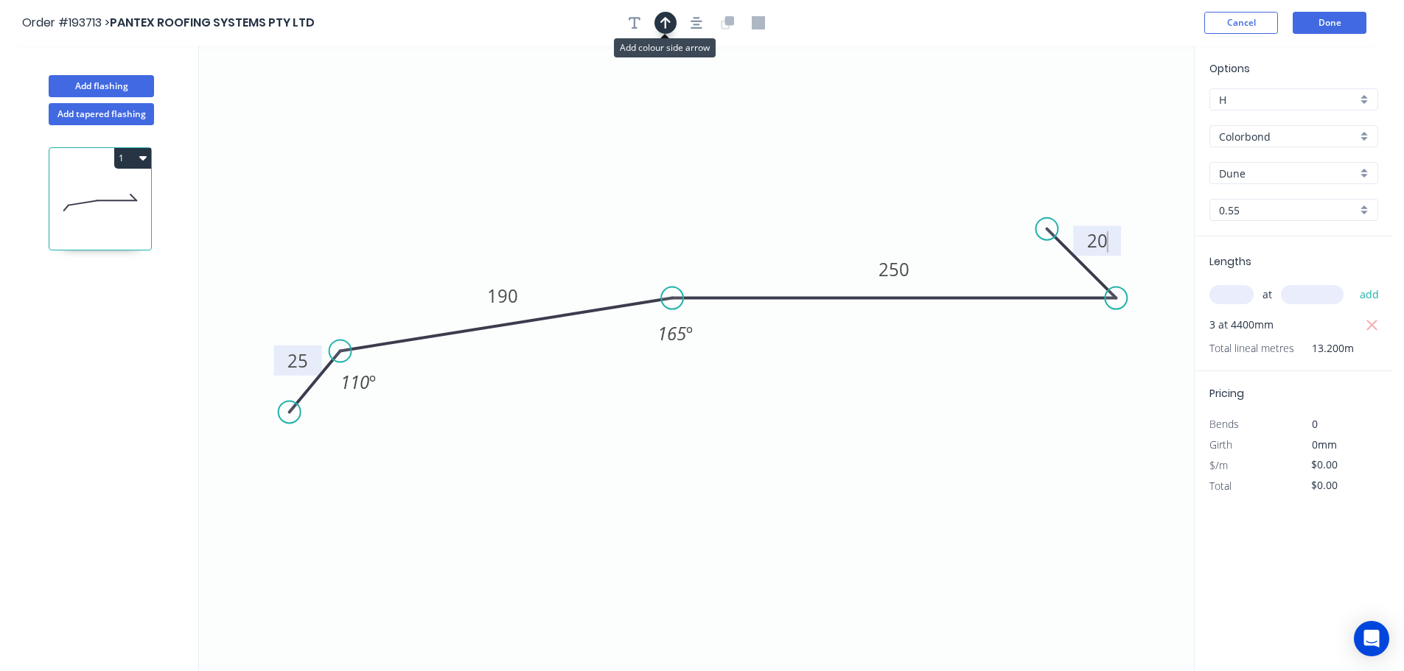
click at [664, 24] on icon "button" at bounding box center [665, 22] width 10 height 13
click at [1115, 115] on icon at bounding box center [1119, 102] width 13 height 47
drag, startPoint x: 1121, startPoint y: 118, endPoint x: 759, endPoint y: 192, distance: 369.3
click at [759, 192] on icon at bounding box center [764, 173] width 13 height 47
click at [1333, 21] on button "Done" at bounding box center [1329, 23] width 74 height 22
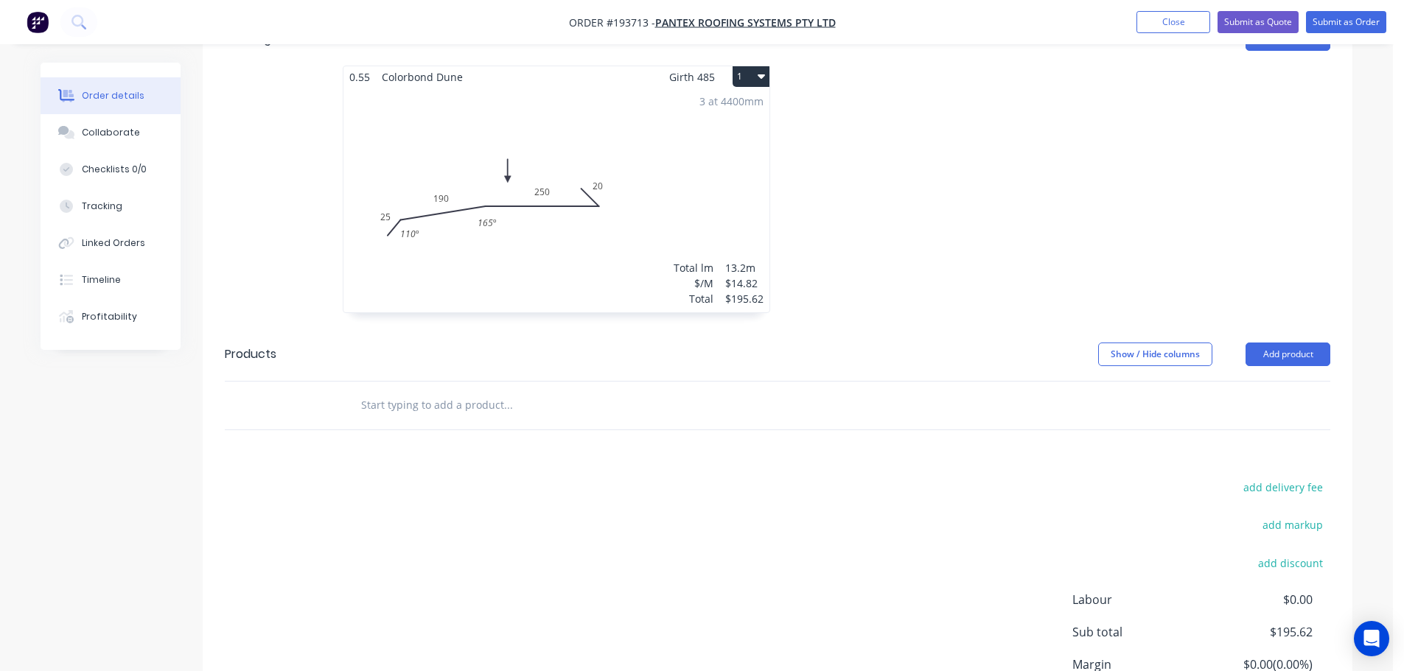
scroll to position [442, 0]
click at [1292, 342] on button "Add product" at bounding box center [1287, 354] width 85 height 24
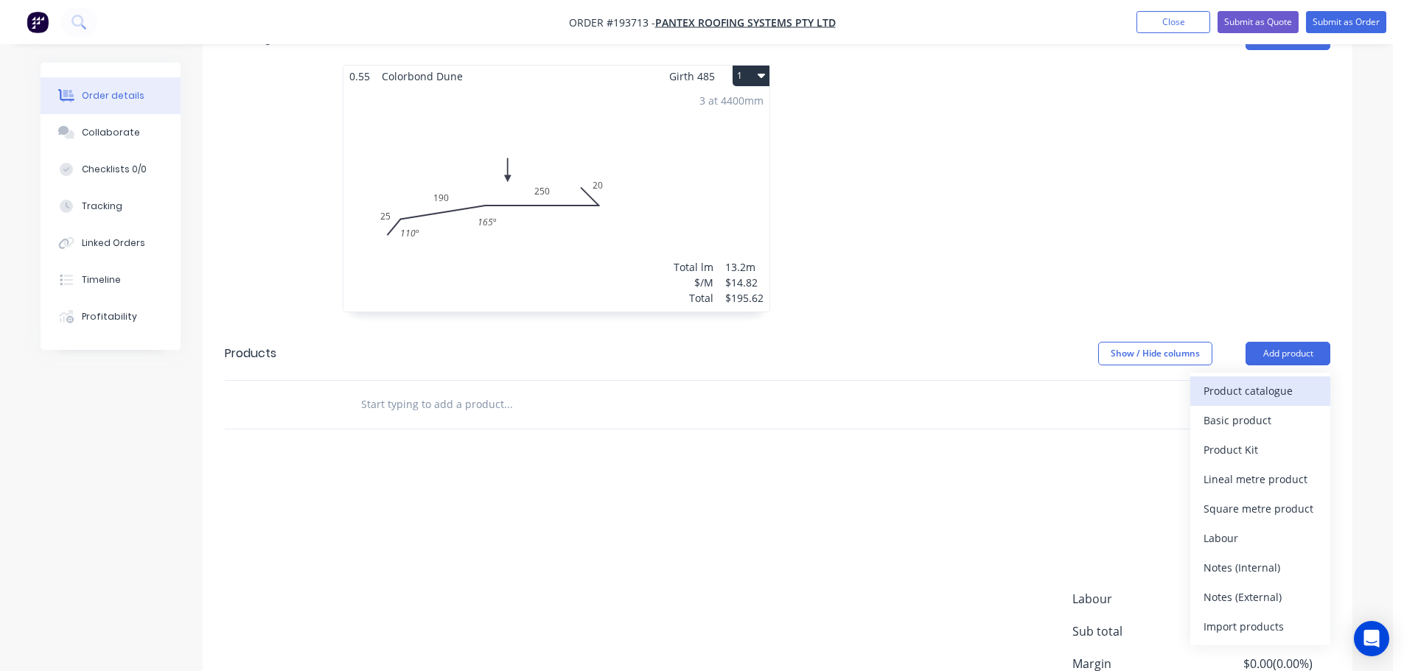
click at [1250, 380] on div "Product catalogue" at bounding box center [1259, 390] width 113 height 21
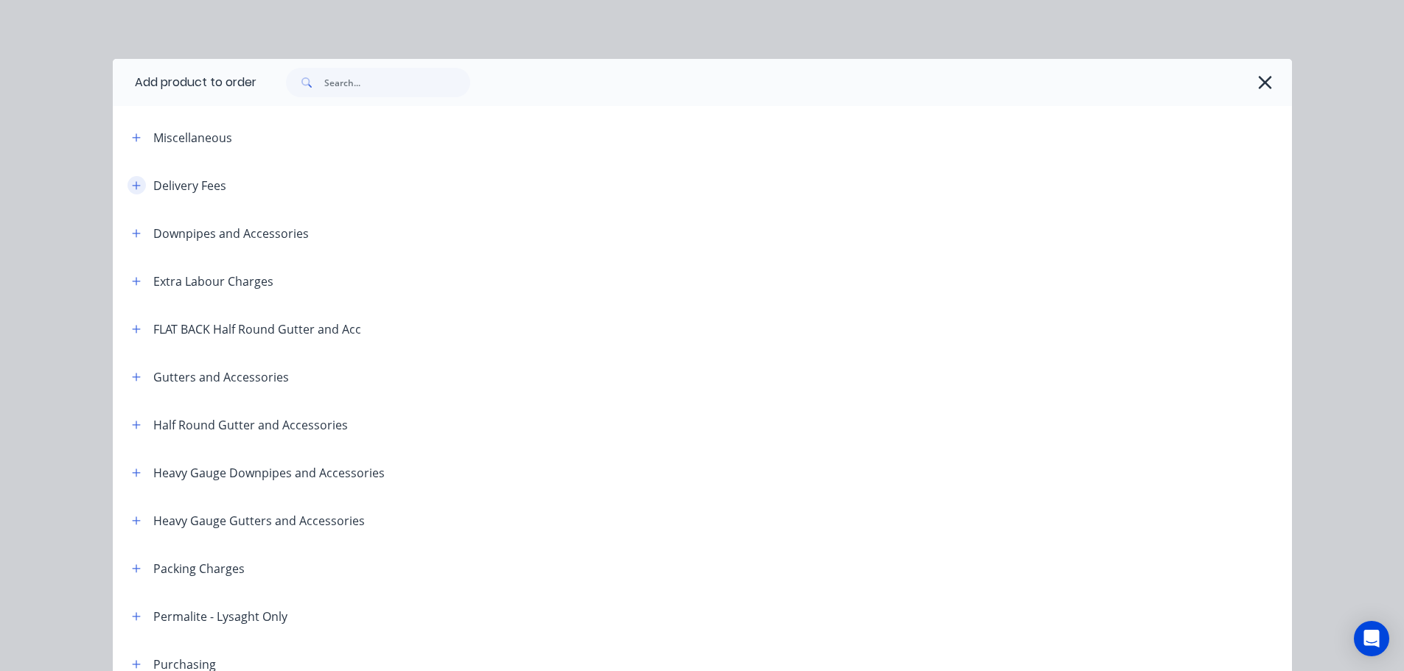
click at [132, 181] on icon "button" at bounding box center [136, 186] width 9 height 10
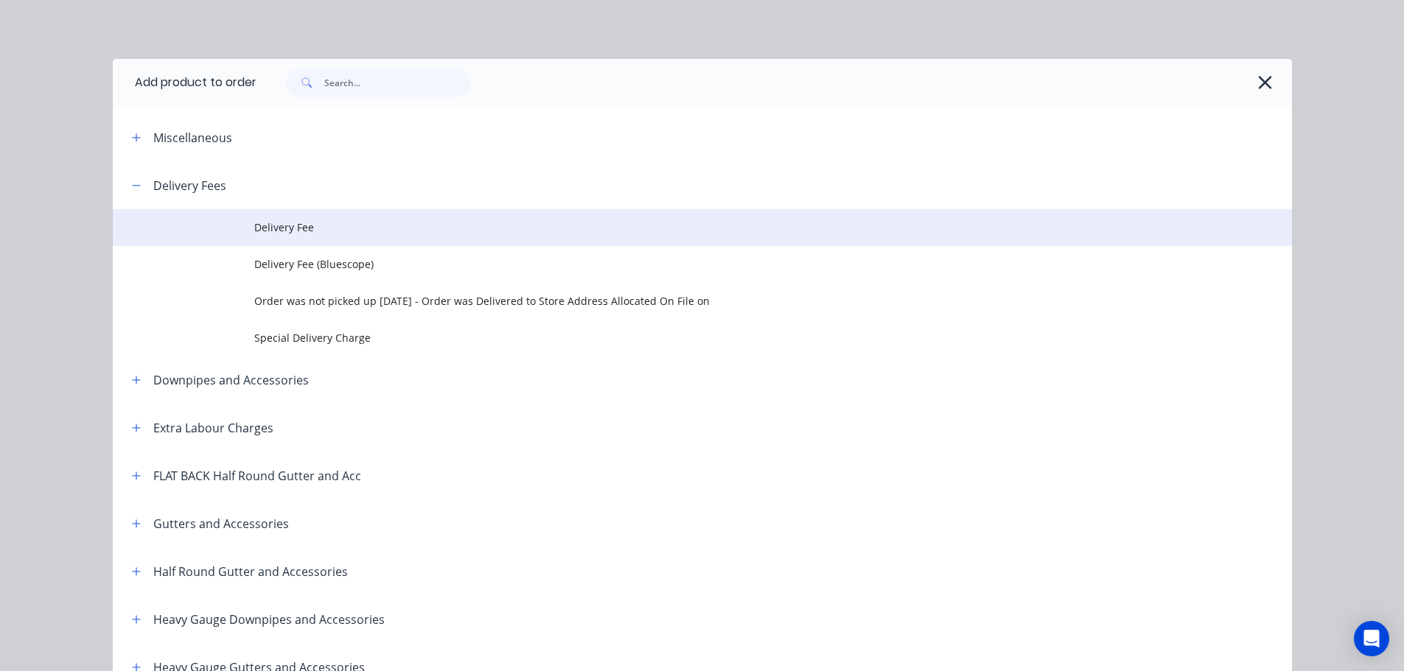
click at [285, 221] on span "Delivery Fee" at bounding box center [669, 227] width 830 height 15
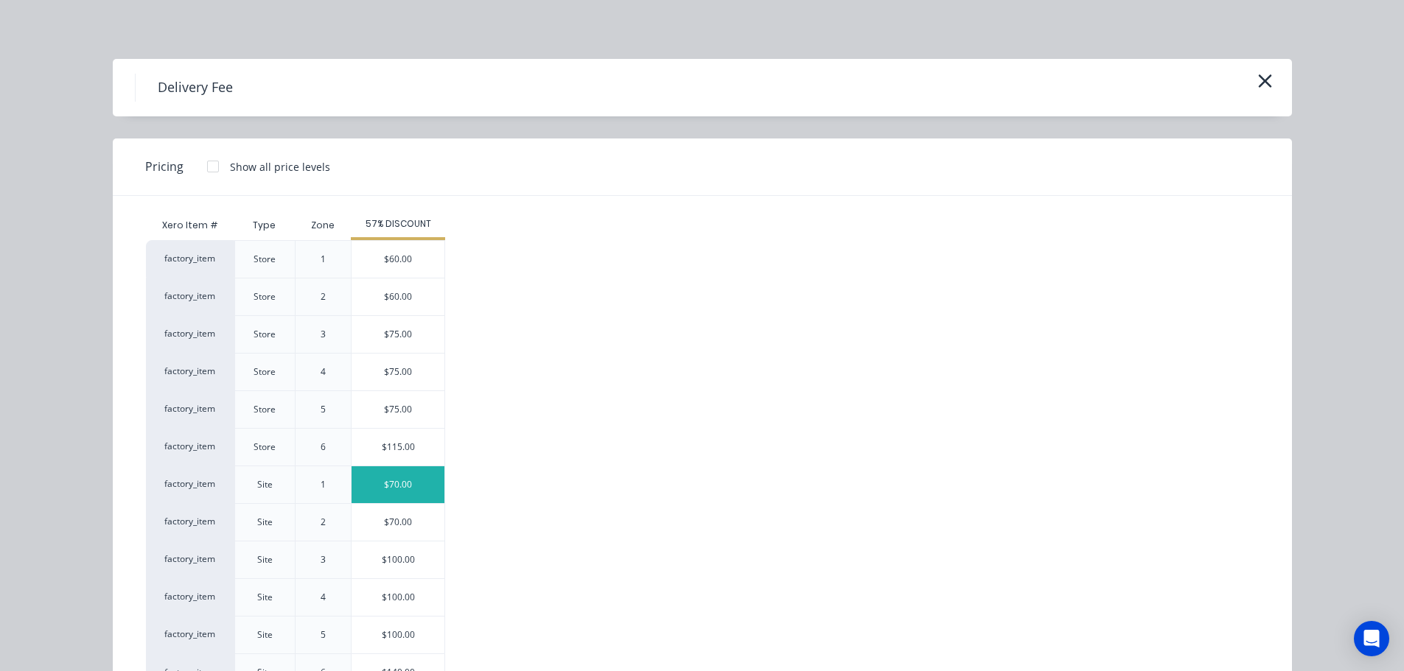
click at [399, 479] on div "$70.00" at bounding box center [397, 484] width 93 height 37
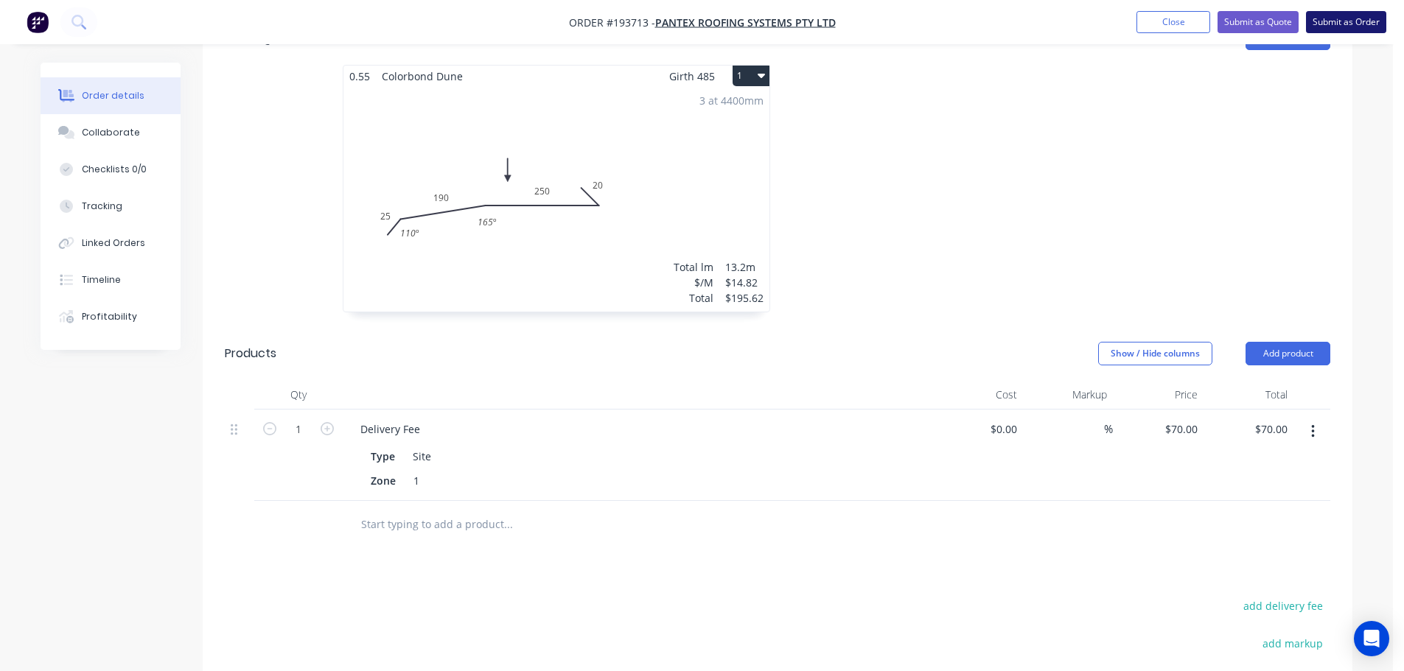
click at [1351, 18] on button "Submit as Order" at bounding box center [1346, 22] width 80 height 22
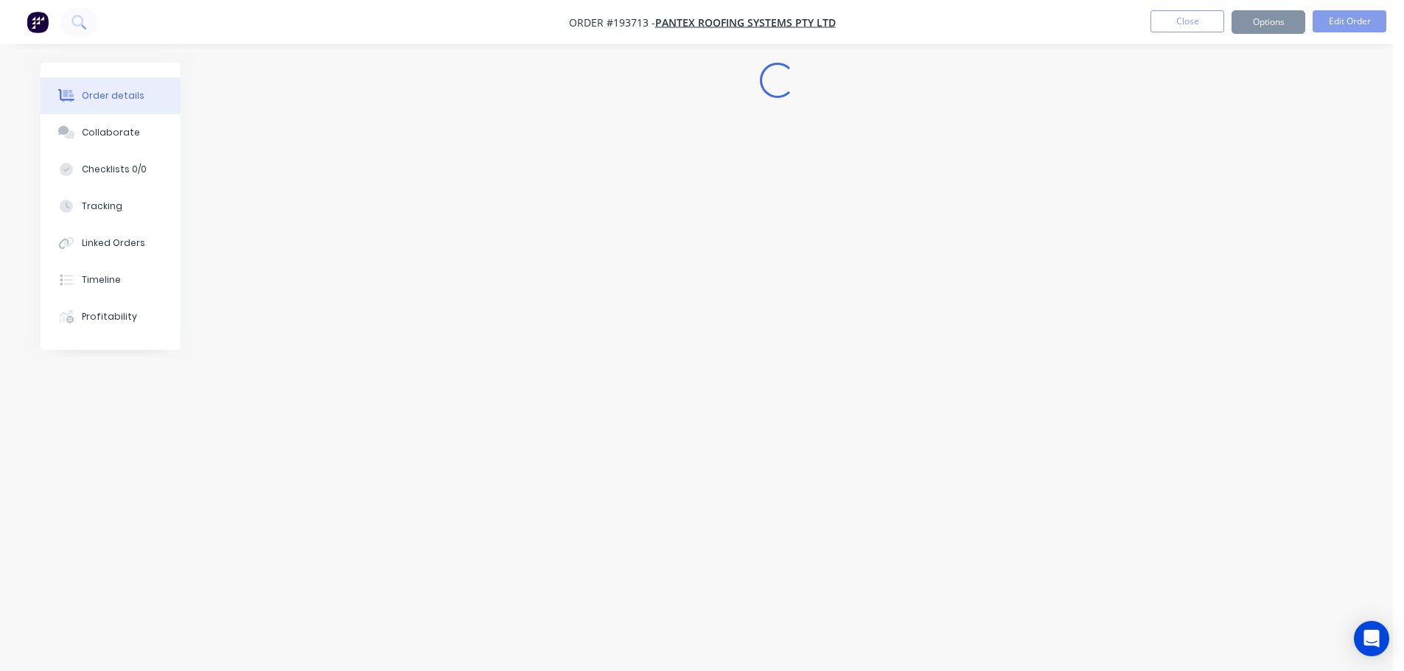
scroll to position [0, 0]
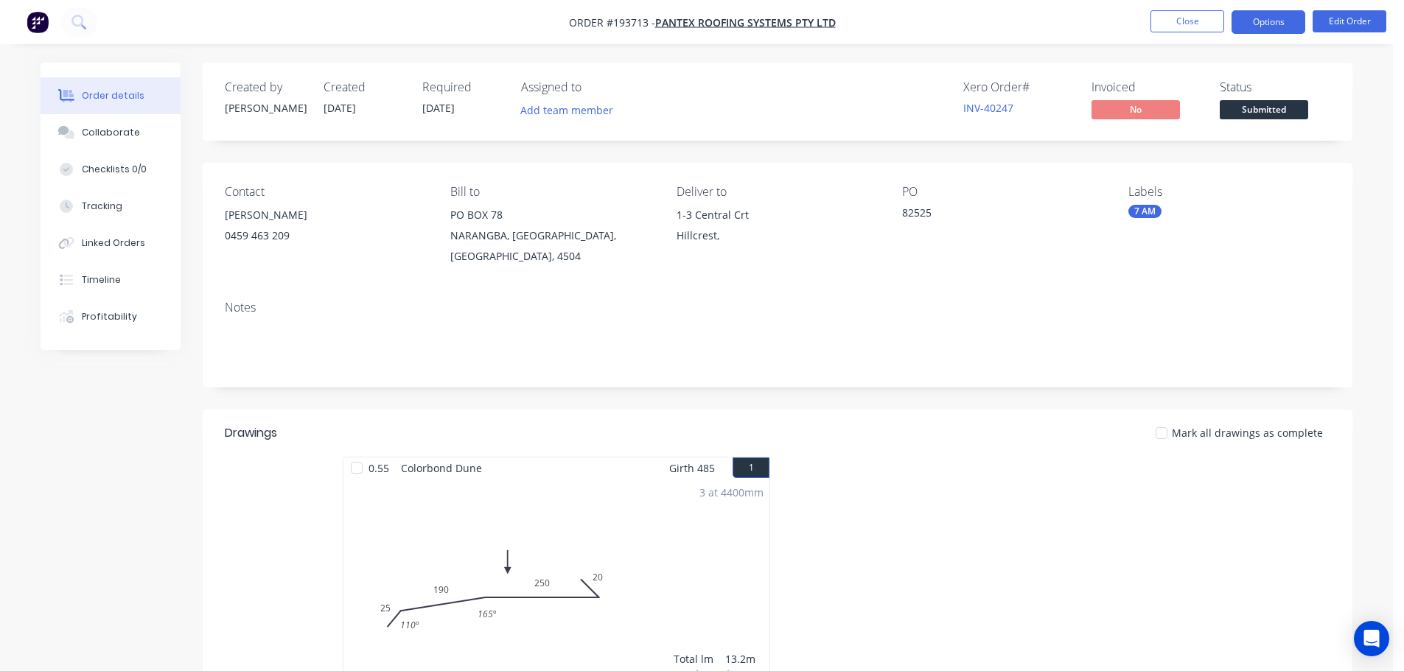
click at [1258, 21] on button "Options" at bounding box center [1268, 22] width 74 height 24
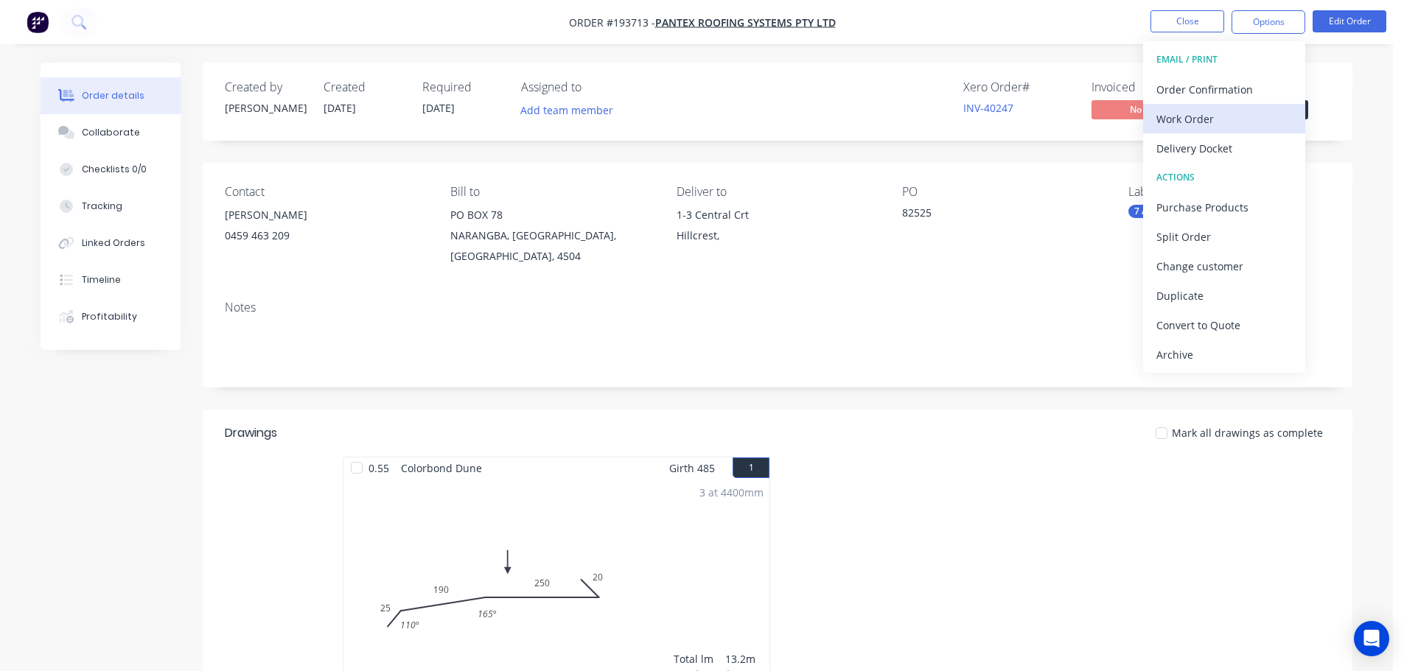
click at [1176, 113] on div "Work Order" at bounding box center [1224, 118] width 136 height 21
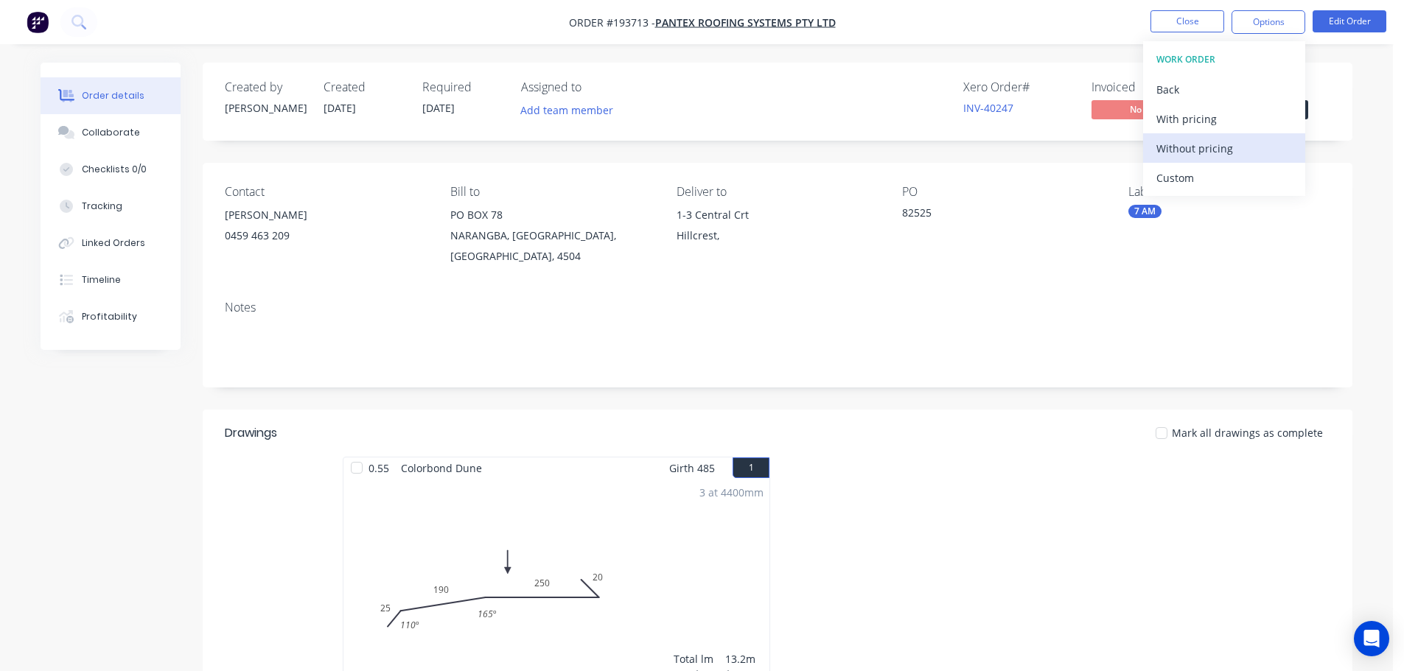
click at [1176, 144] on div "Without pricing" at bounding box center [1224, 148] width 136 height 21
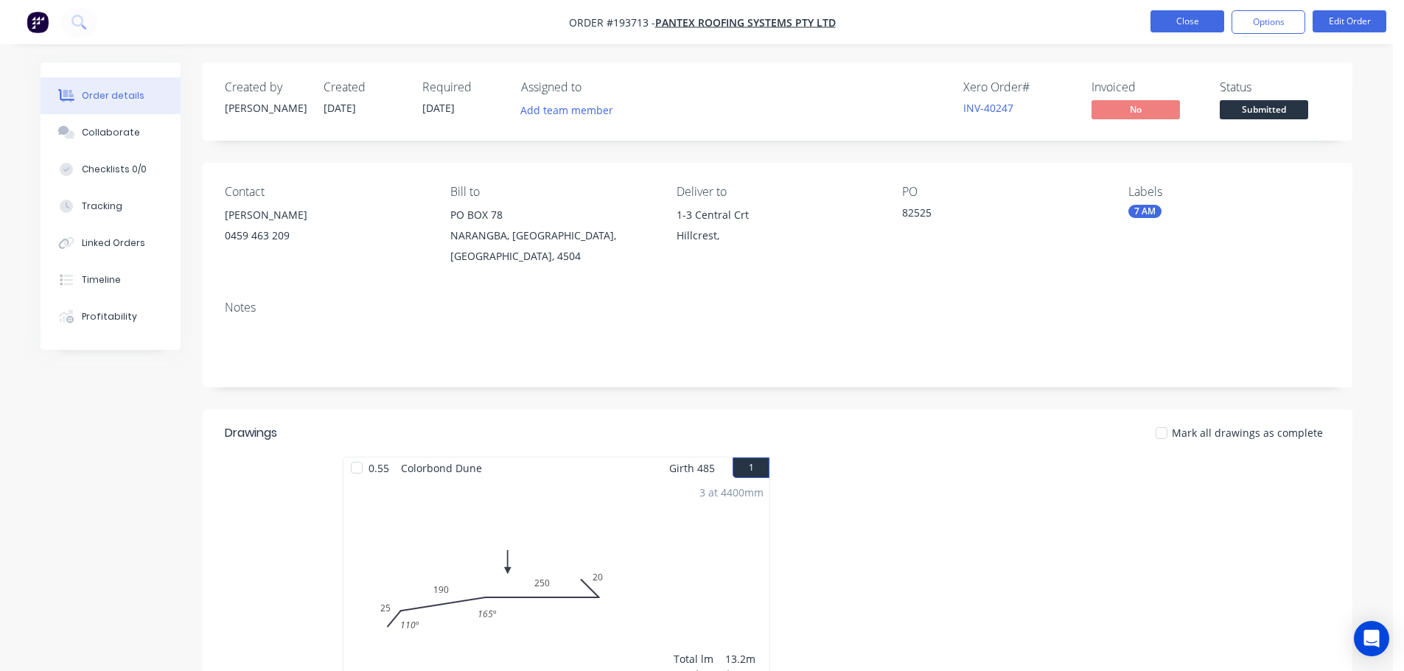
click at [1191, 21] on button "Close" at bounding box center [1187, 21] width 74 height 22
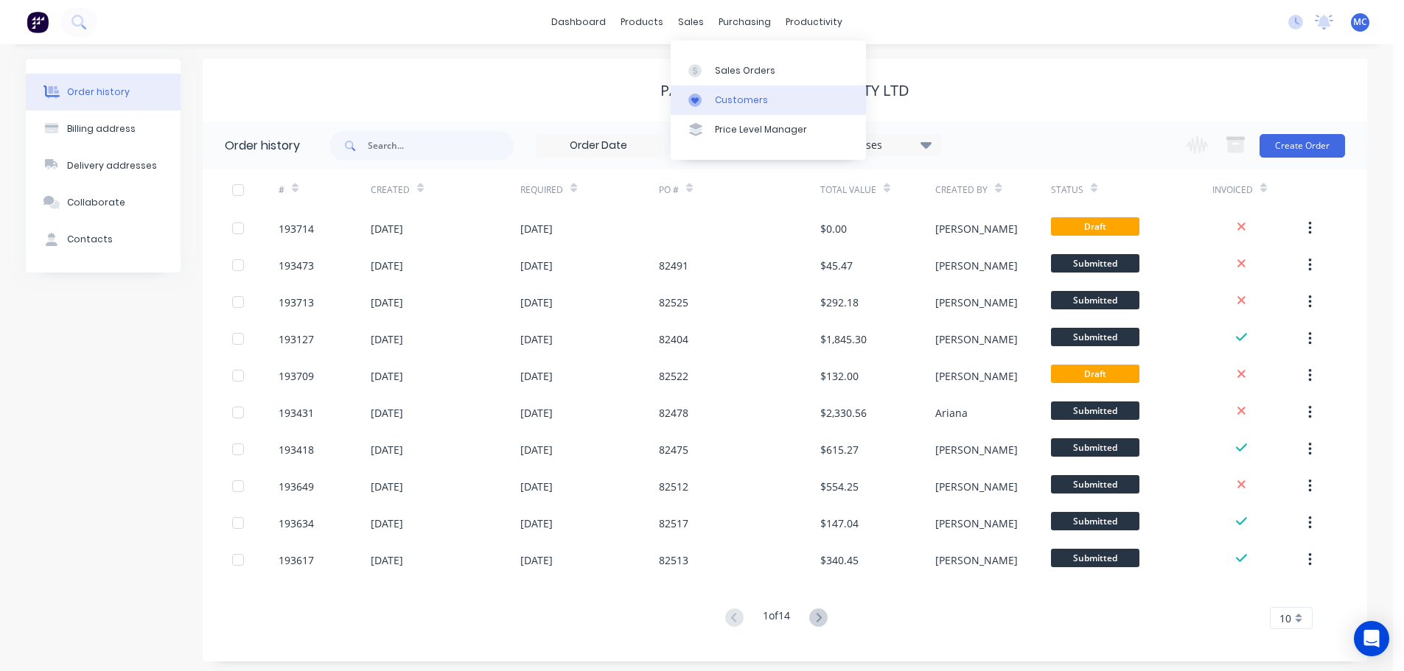
click at [731, 97] on div "Customers" at bounding box center [741, 100] width 53 height 13
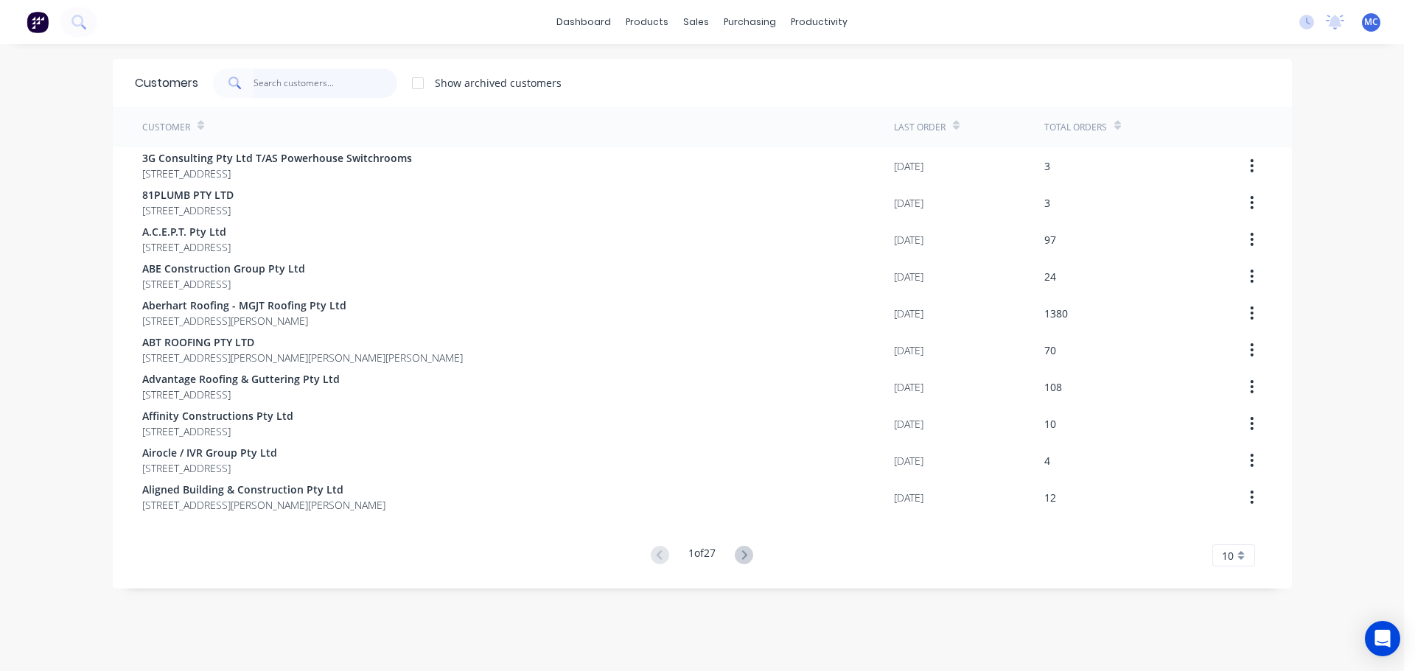
click at [288, 83] on input "text" at bounding box center [325, 83] width 144 height 29
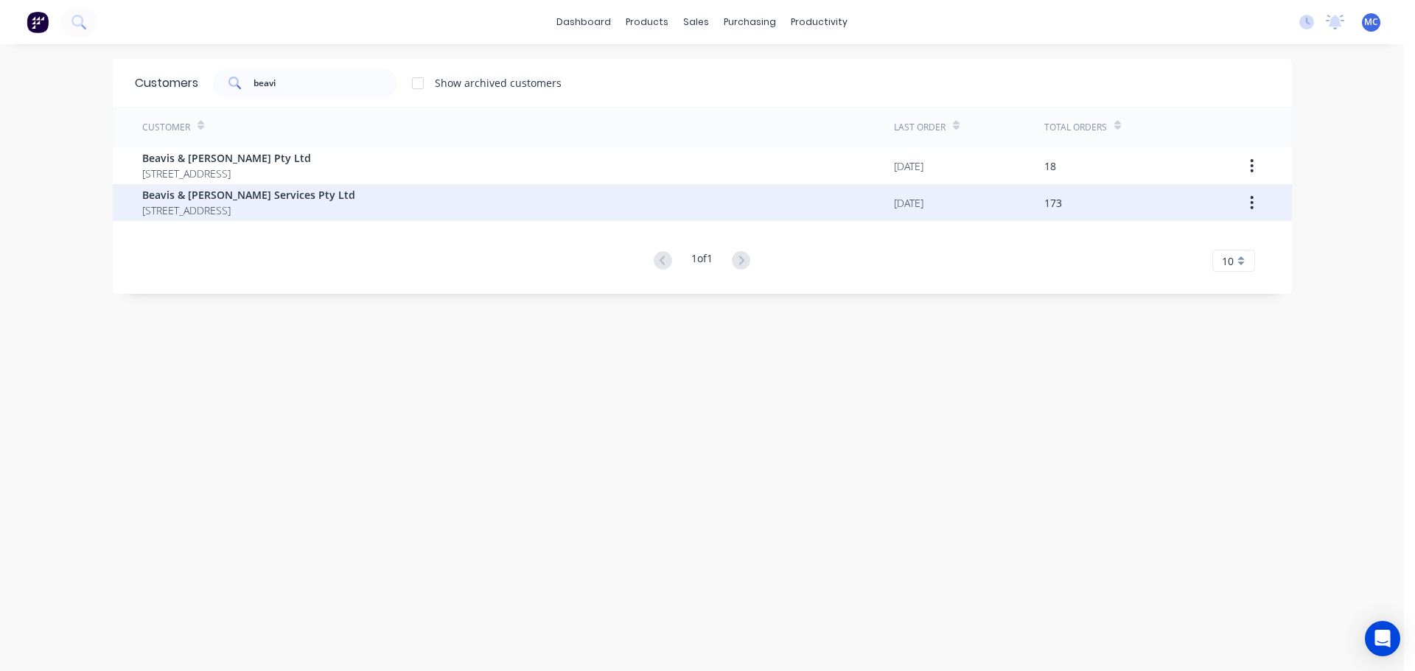
click at [222, 191] on span "Beavis & Bartels Services Pty Ltd" at bounding box center [248, 194] width 213 height 15
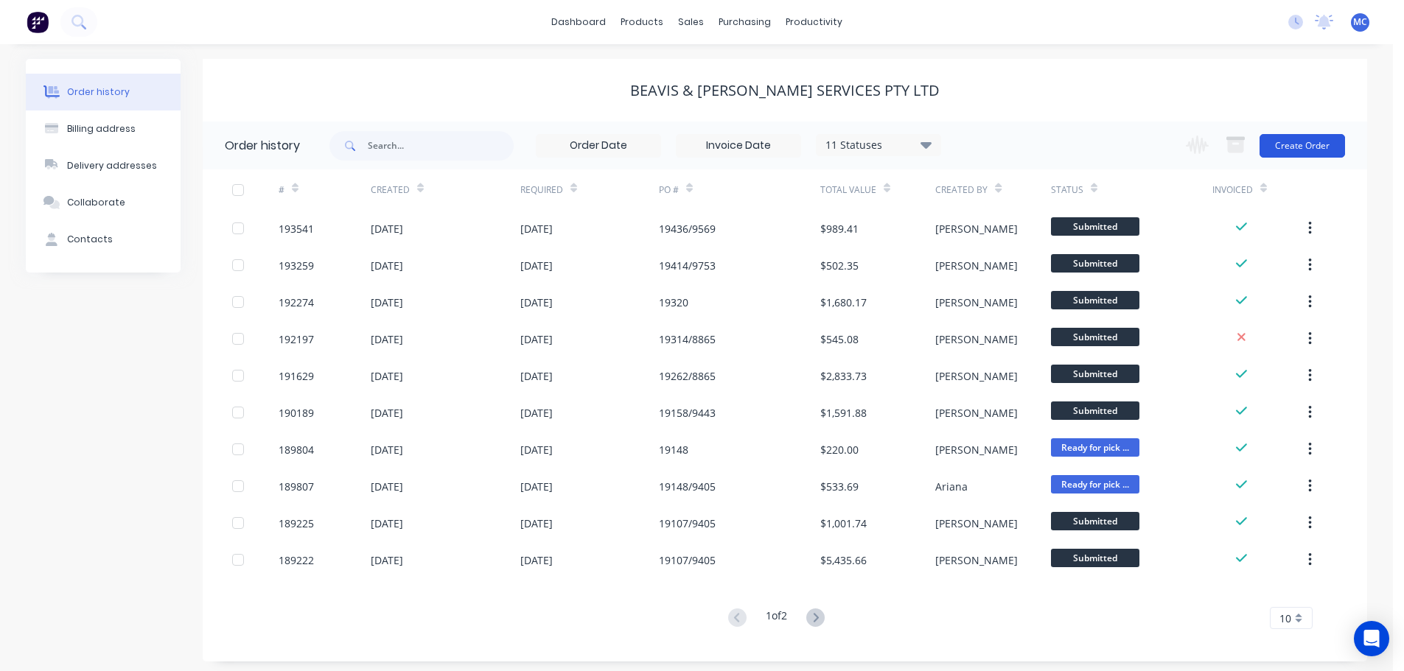
click at [1318, 144] on button "Create Order" at bounding box center [1301, 146] width 85 height 24
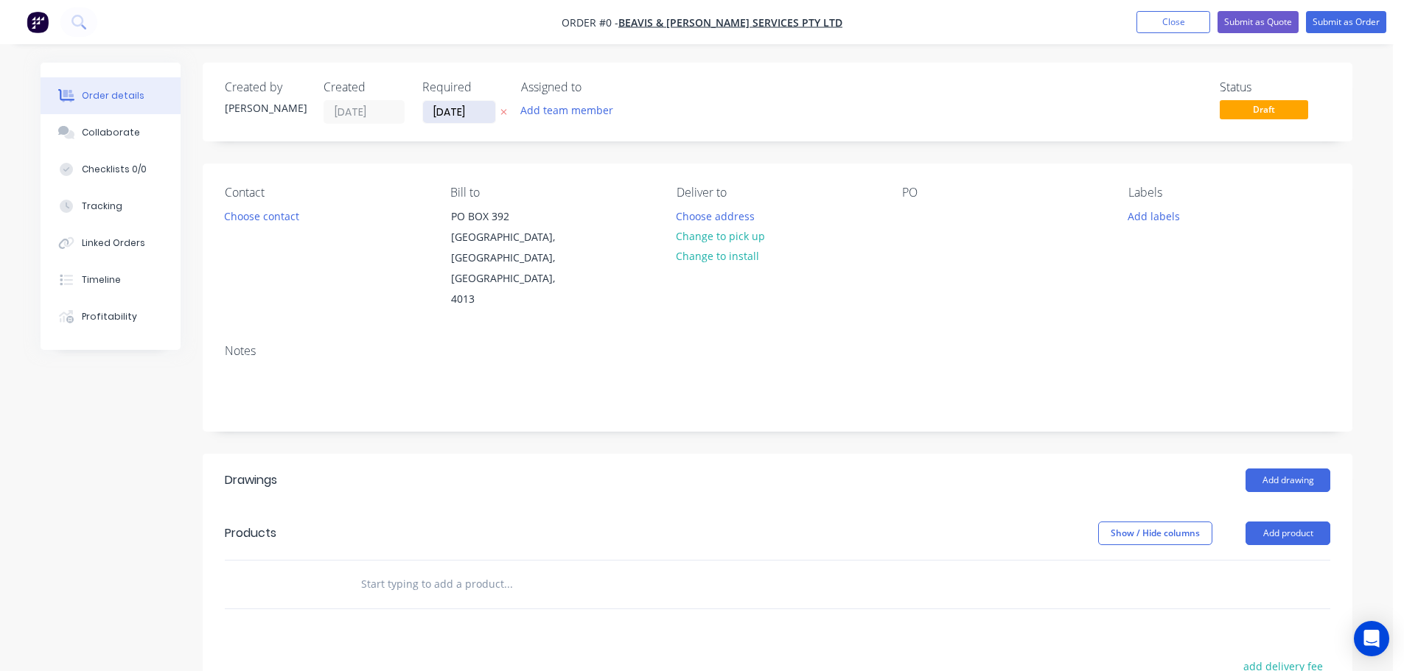
click at [452, 111] on input "[DATE]" at bounding box center [459, 112] width 72 height 22
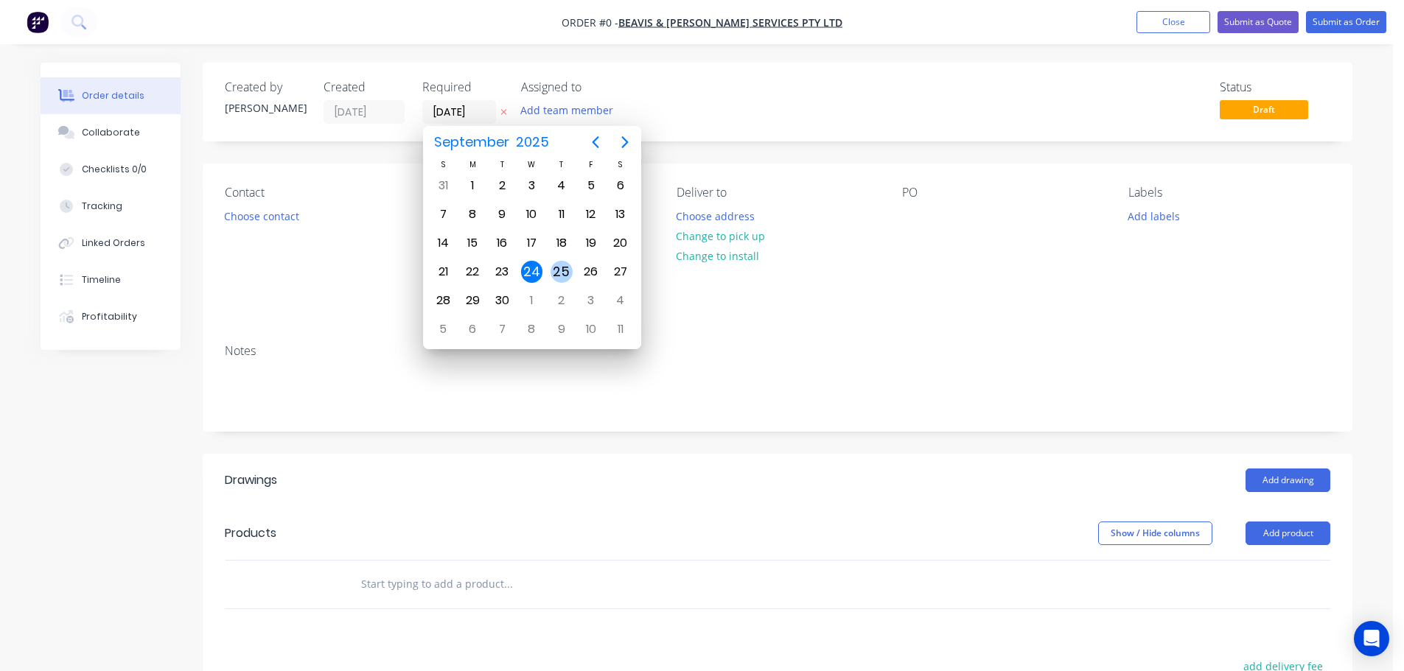
click at [561, 269] on div "25" at bounding box center [561, 272] width 22 height 22
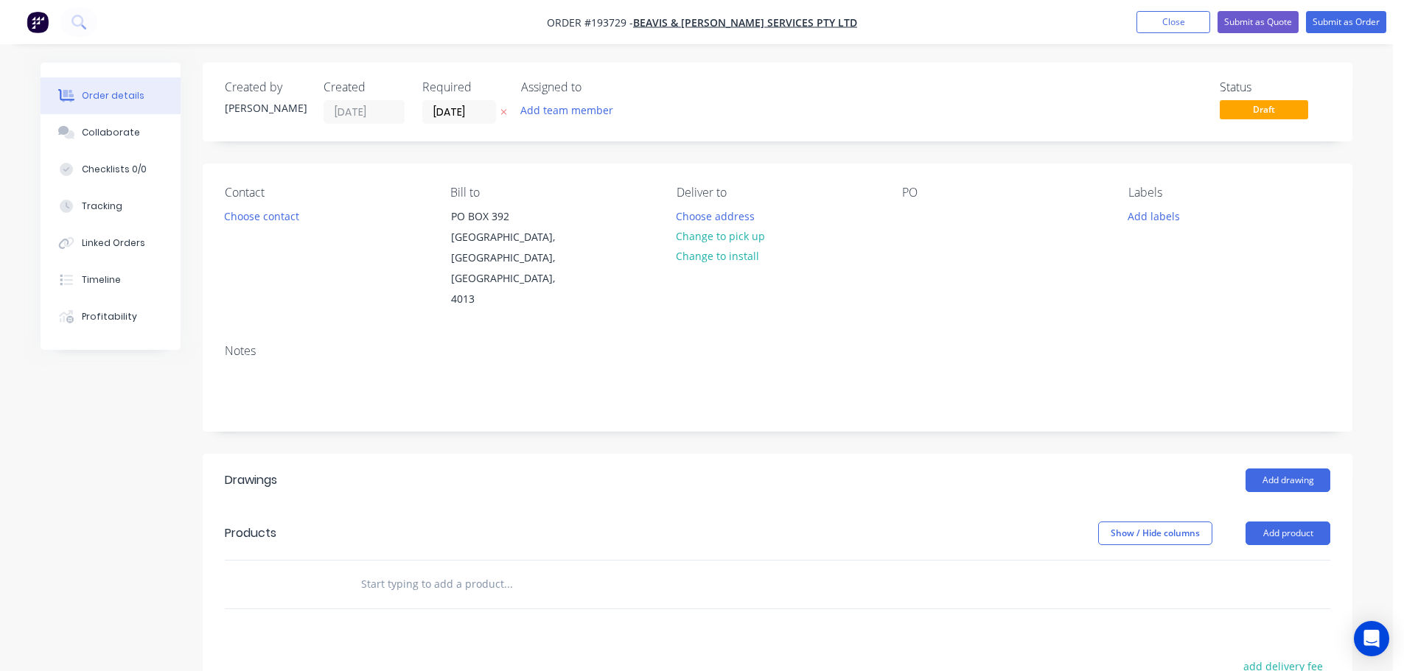
click at [271, 221] on button "Choose contact" at bounding box center [262, 216] width 91 height 20
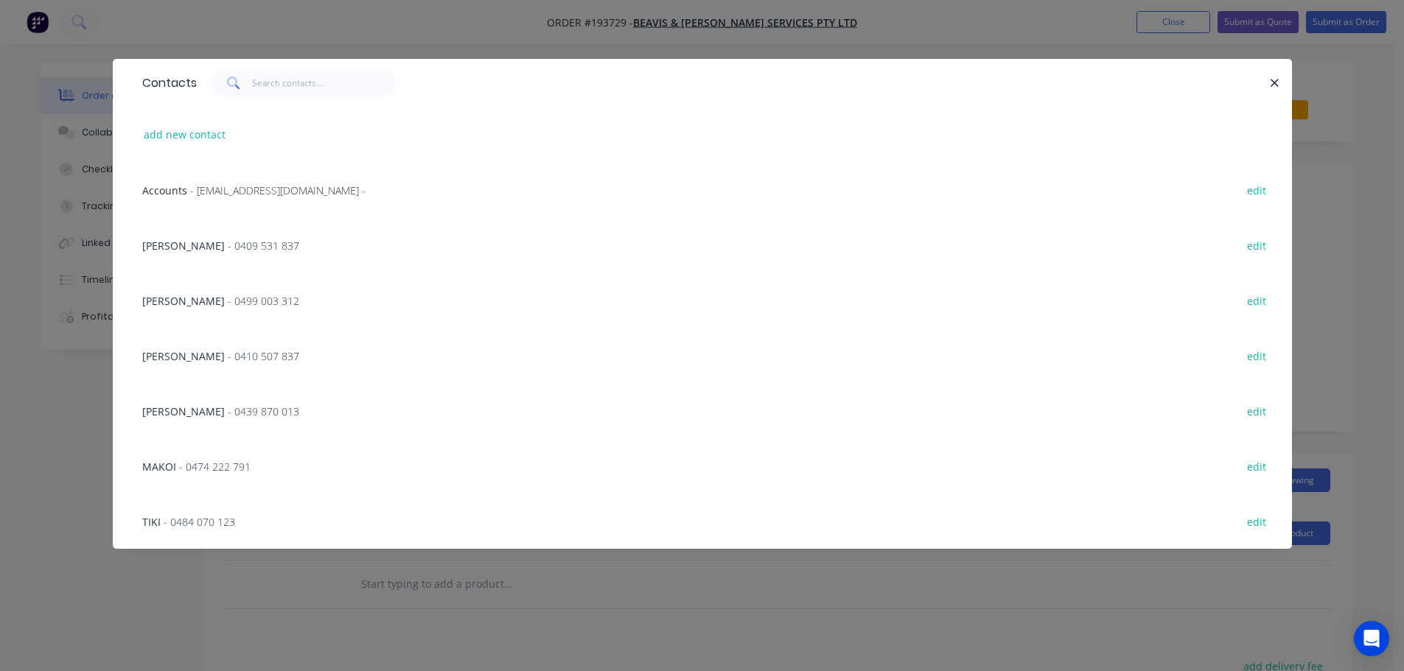
click at [197, 466] on span "- 0474 222 791" at bounding box center [214, 467] width 71 height 14
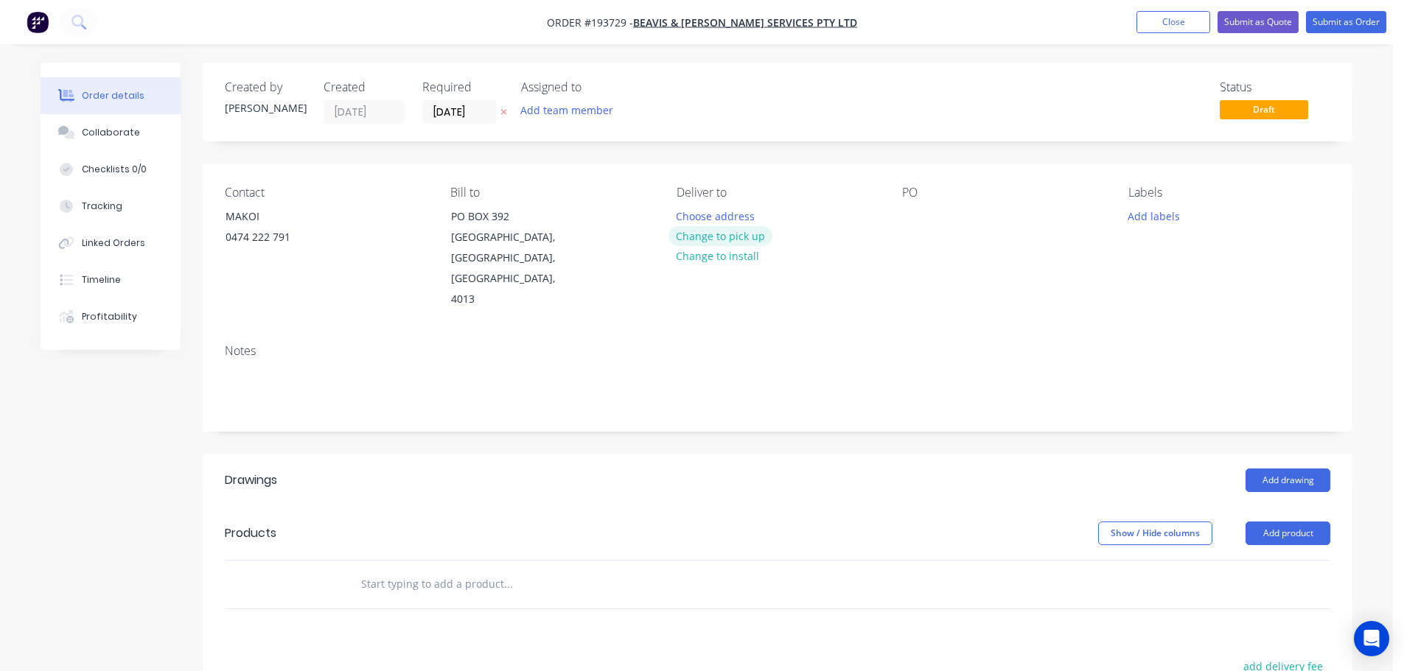
click at [713, 234] on button "Change to pick up" at bounding box center [720, 236] width 105 height 20
click at [690, 212] on div at bounding box center [688, 216] width 24 height 21
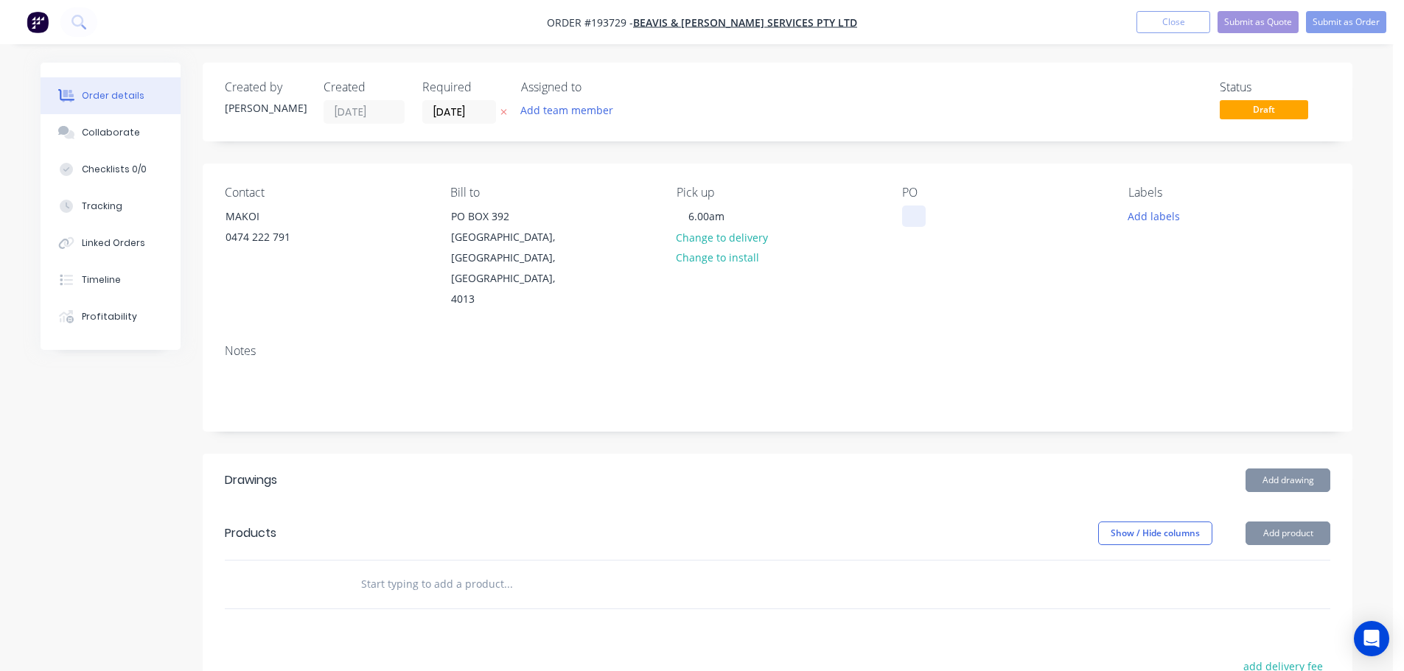
click at [907, 217] on div at bounding box center [914, 216] width 24 height 21
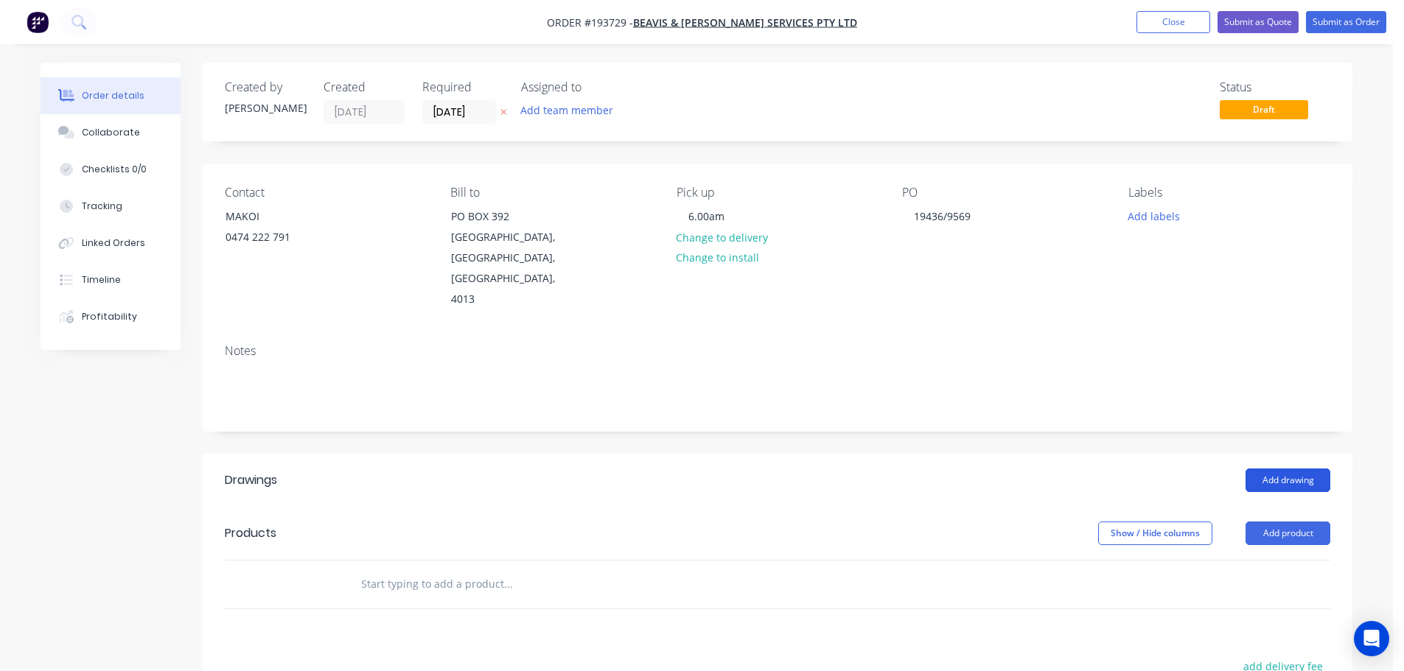
click at [1273, 469] on button "Add drawing" at bounding box center [1287, 481] width 85 height 24
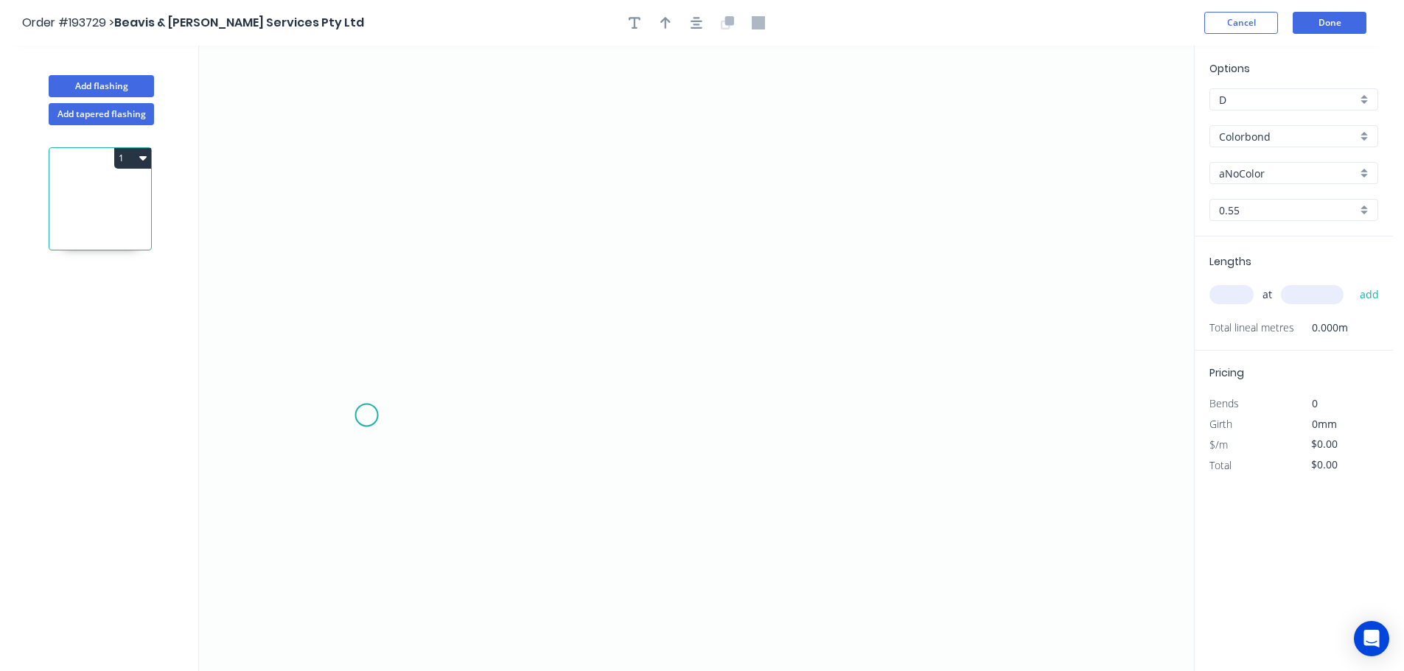
click at [362, 416] on icon "0" at bounding box center [696, 359] width 995 height 626
click at [468, 307] on icon "0" at bounding box center [696, 359] width 995 height 626
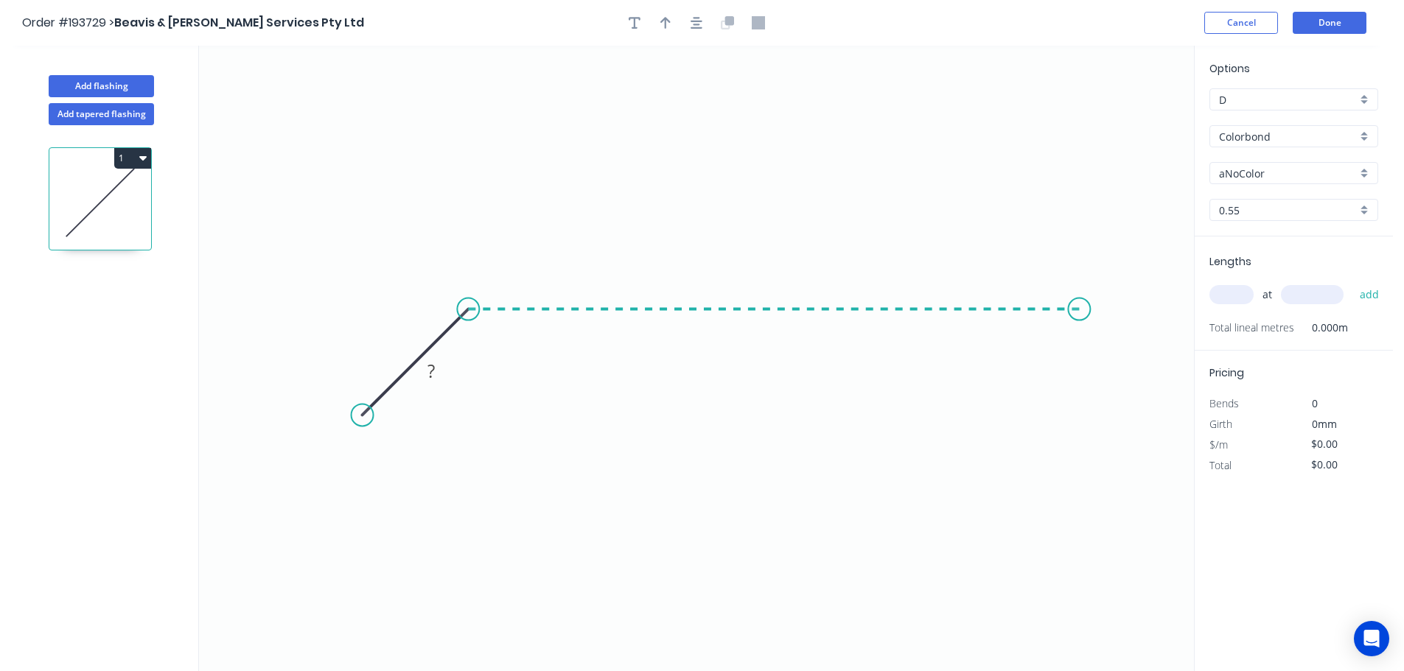
click at [1079, 318] on icon "0 ?" at bounding box center [696, 359] width 995 height 626
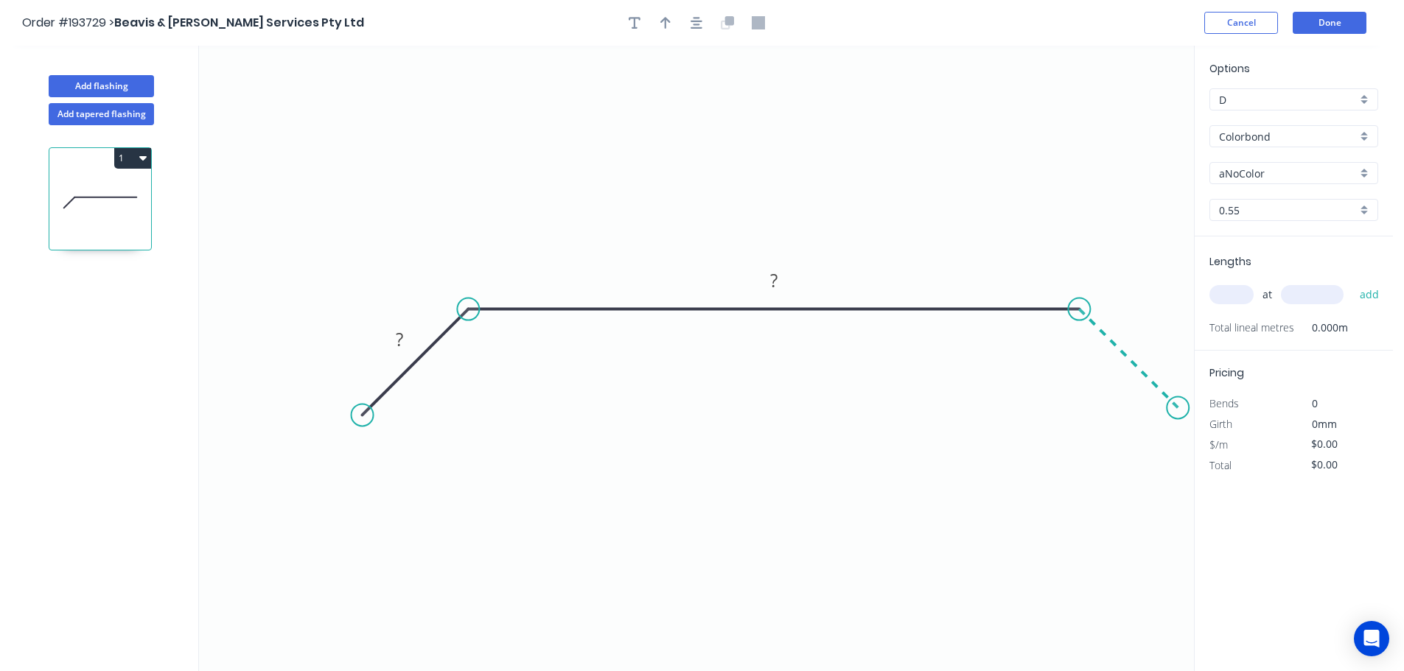
click at [1178, 418] on icon "0 ? ?" at bounding box center [696, 359] width 995 height 626
click at [696, 20] on icon "button" at bounding box center [696, 22] width 12 height 13
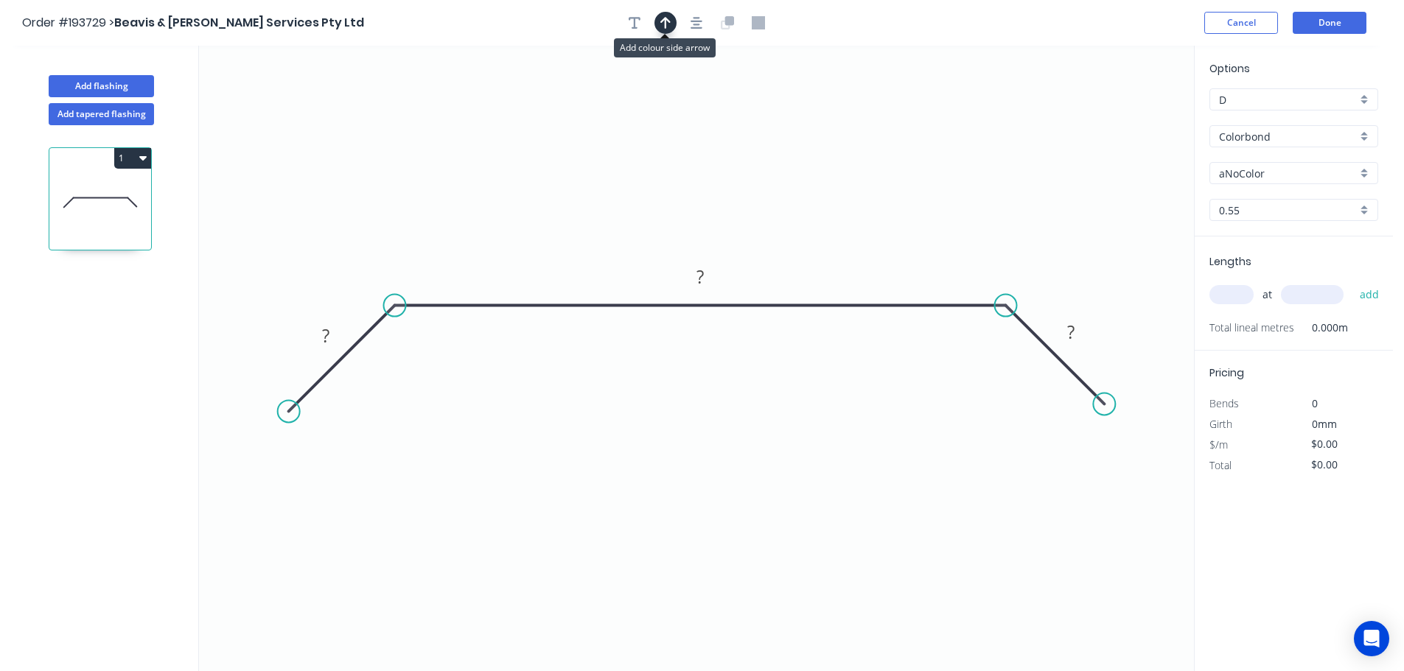
click at [670, 24] on button "button" at bounding box center [665, 23] width 22 height 22
click at [1121, 118] on icon at bounding box center [1119, 102] width 13 height 47
drag, startPoint x: 996, startPoint y: 131, endPoint x: 869, endPoint y: 163, distance: 131.3
click at [1103, 127] on icon at bounding box center [1124, 106] width 43 height 43
click at [325, 334] on tspan "?" at bounding box center [325, 335] width 7 height 24
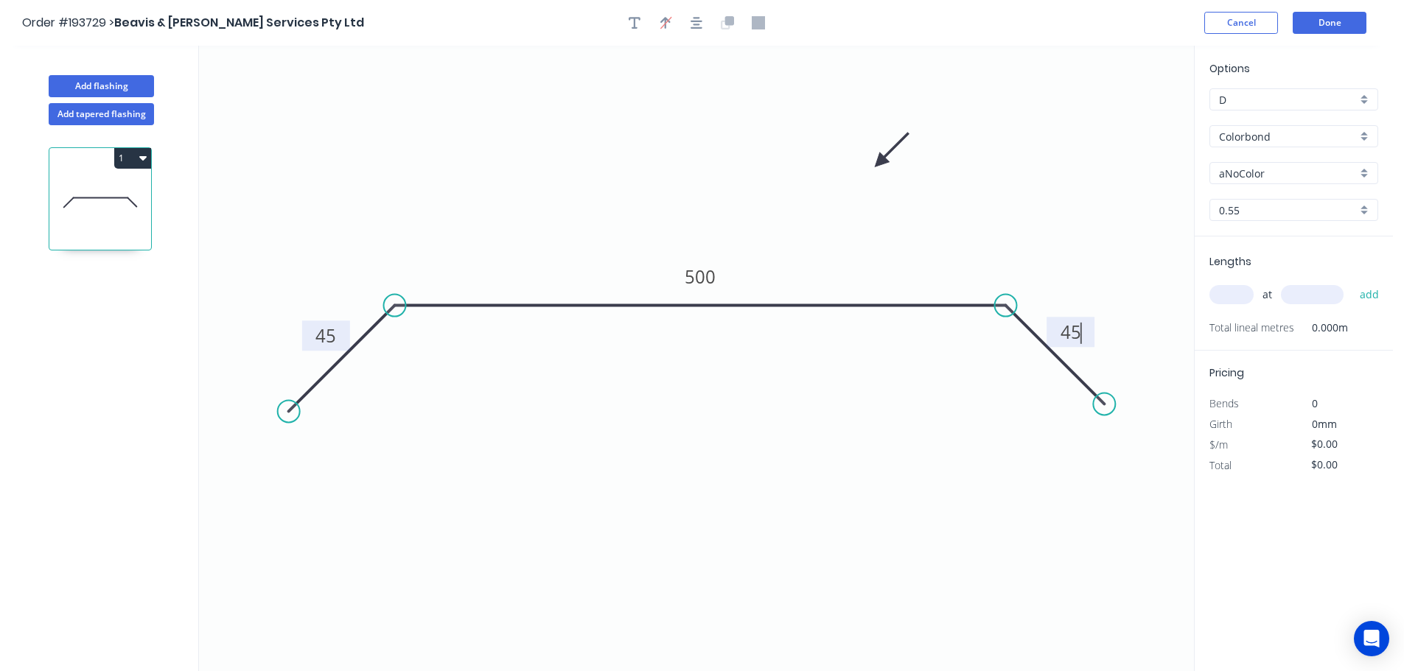
click at [1222, 292] on input "text" at bounding box center [1231, 294] width 44 height 19
click at [1352, 282] on button "add" at bounding box center [1369, 294] width 35 height 25
click at [1249, 175] on input "aNoColor" at bounding box center [1288, 173] width 138 height 15
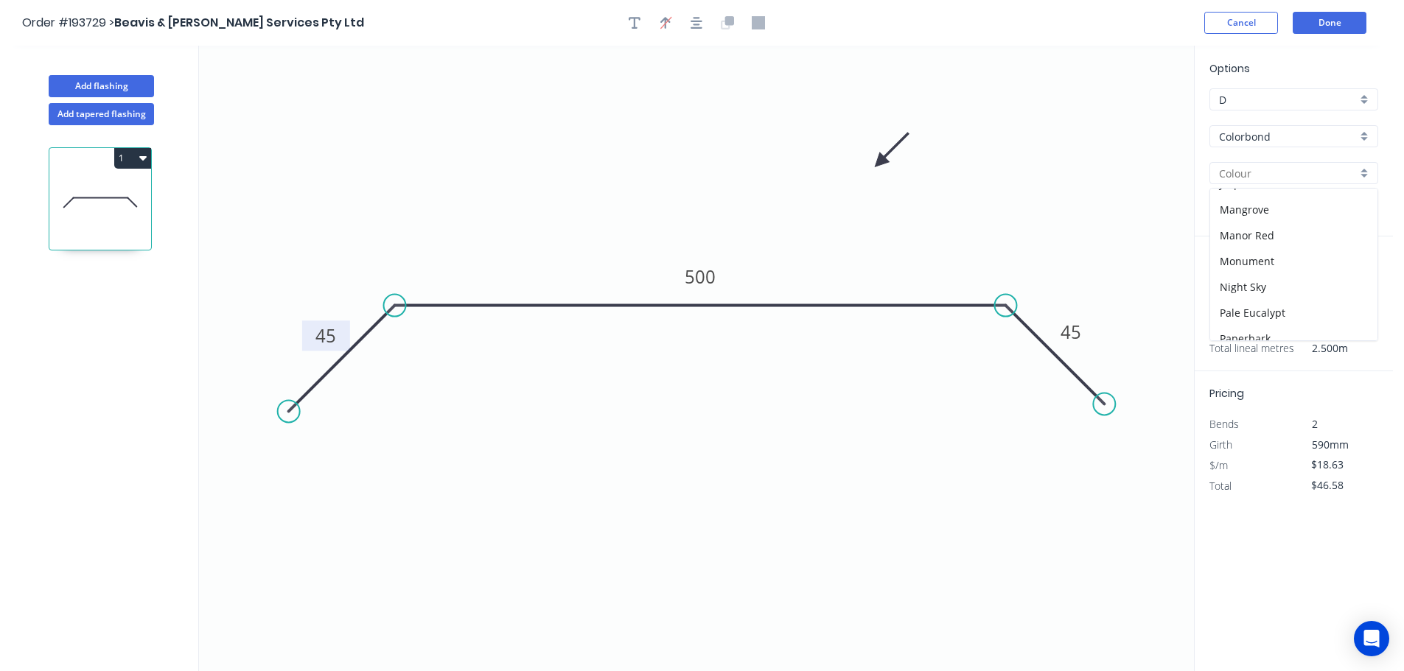
scroll to position [516, 0]
click at [1244, 251] on div "Surfmist" at bounding box center [1293, 253] width 167 height 26
click at [1339, 24] on button "Done" at bounding box center [1329, 23] width 74 height 22
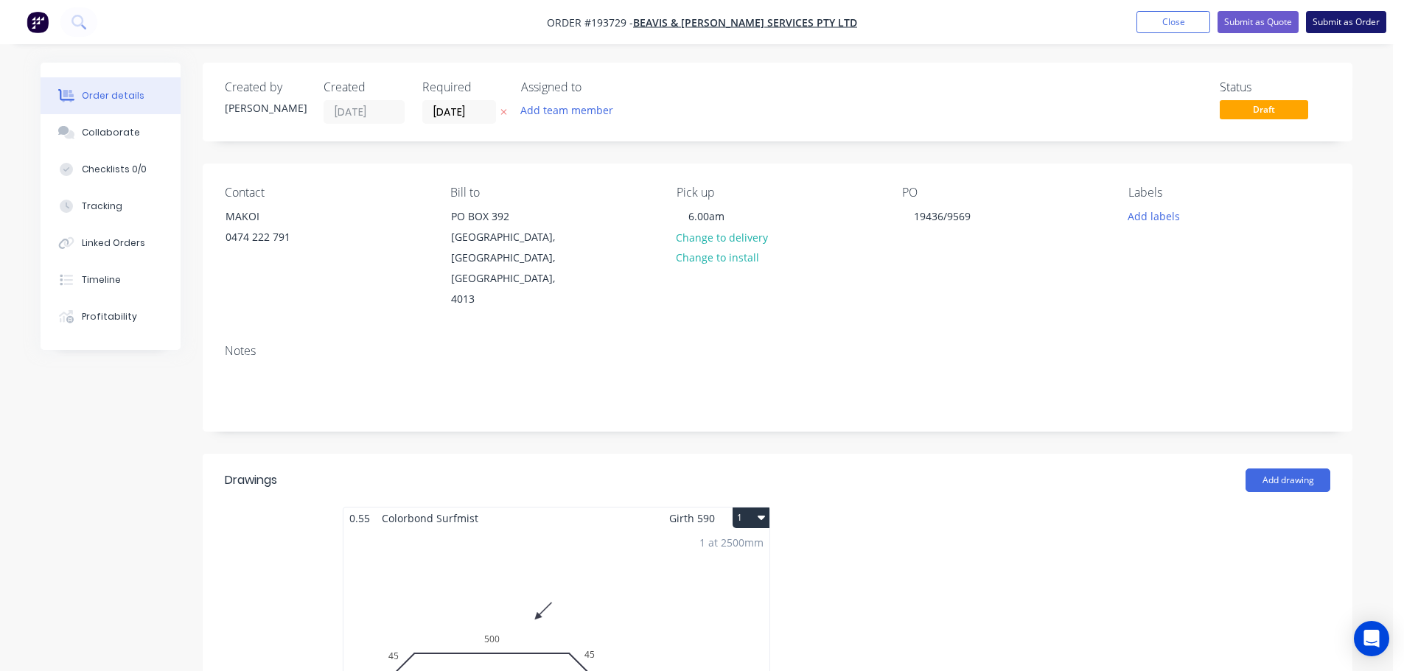
click at [1345, 19] on button "Submit as Order" at bounding box center [1346, 22] width 80 height 22
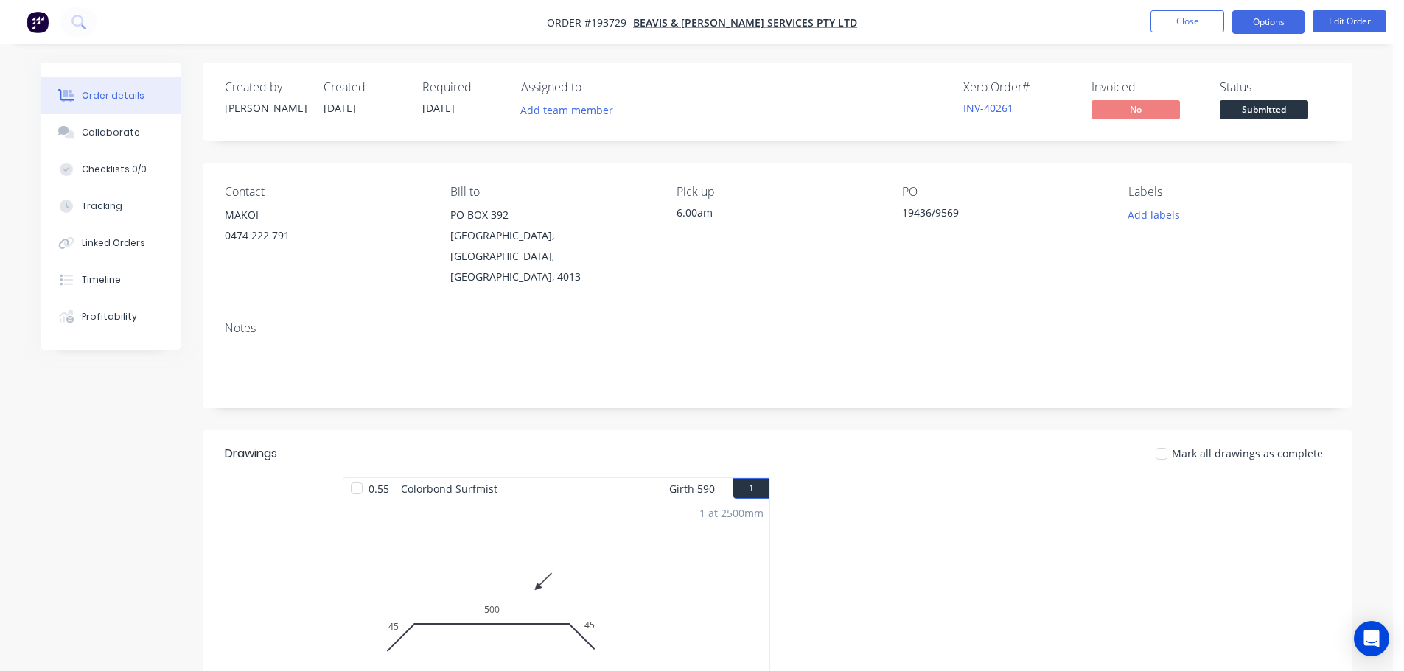
click at [1249, 17] on button "Options" at bounding box center [1268, 22] width 74 height 24
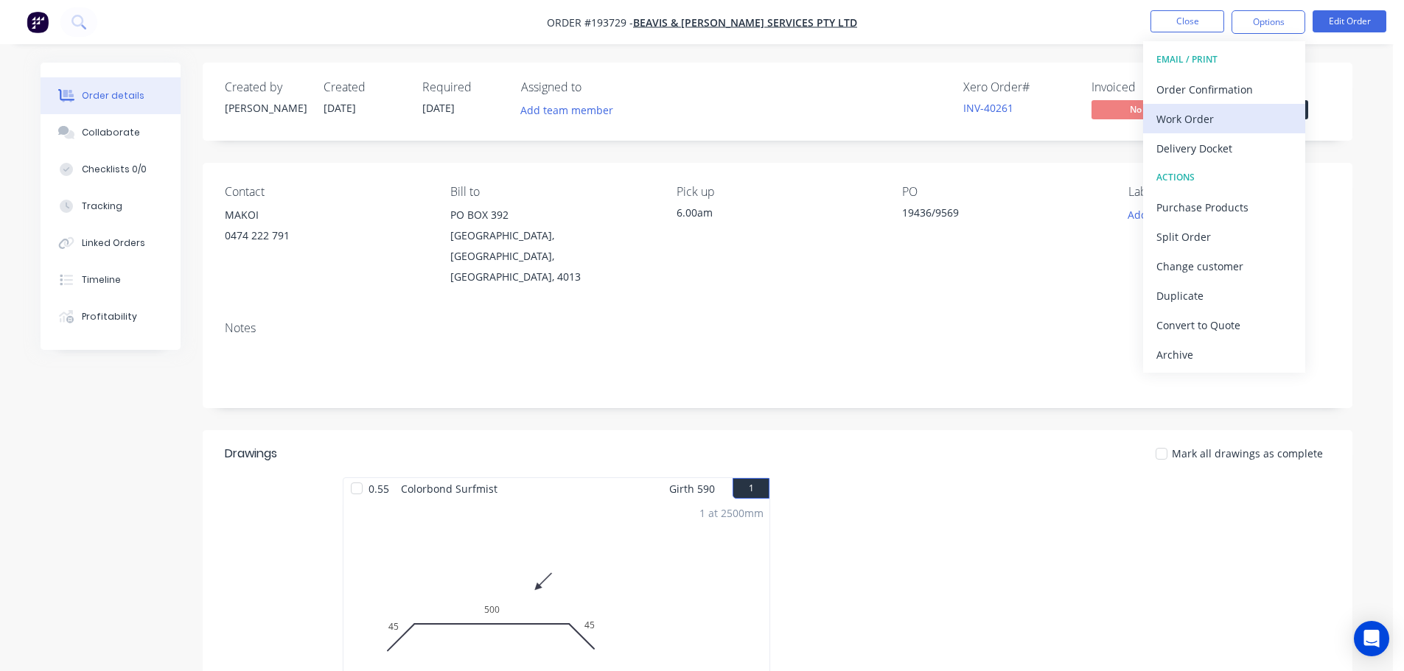
click at [1189, 113] on div "Work Order" at bounding box center [1224, 118] width 136 height 21
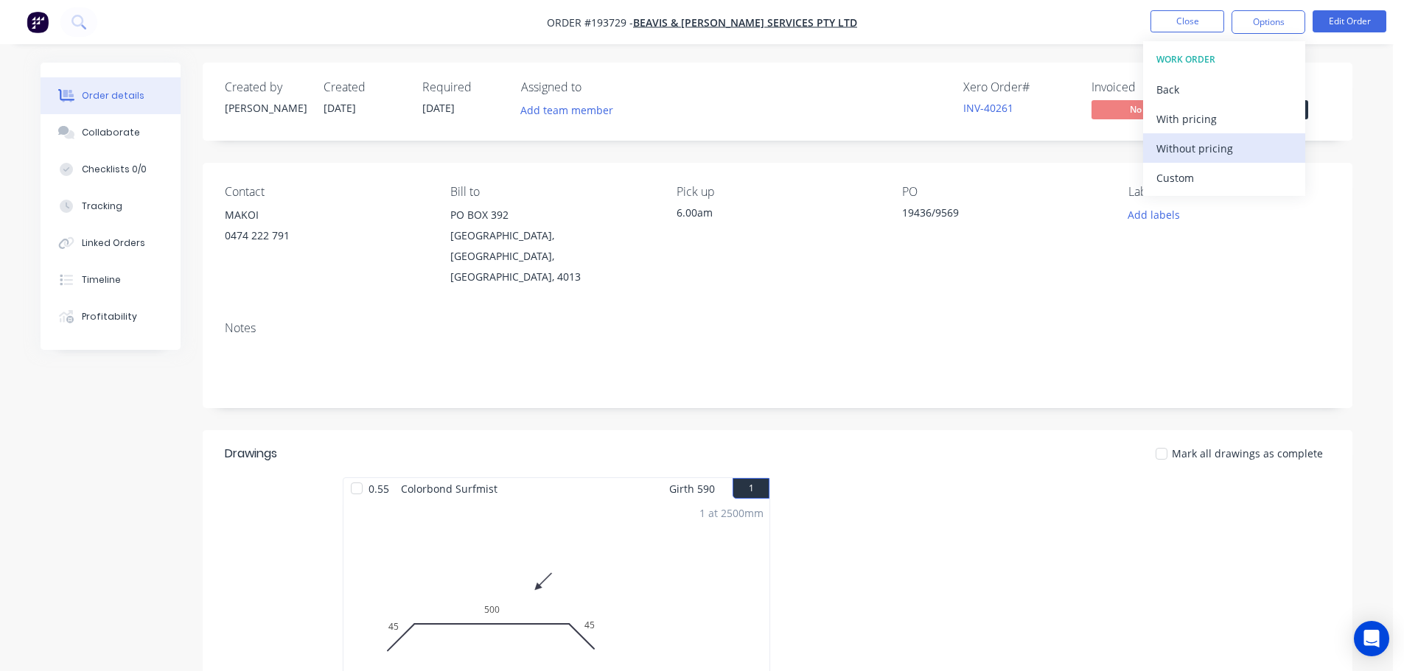
click at [1195, 139] on div "Without pricing" at bounding box center [1224, 148] width 136 height 21
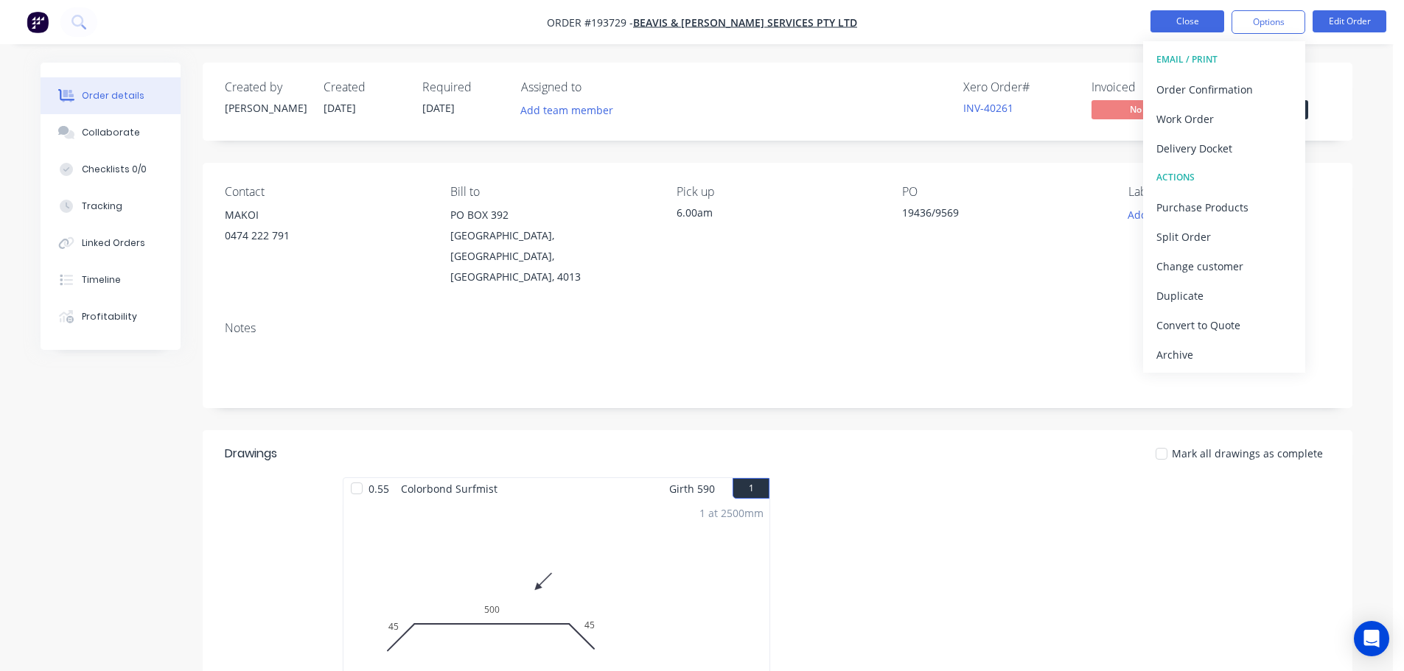
click at [1189, 15] on button "Close" at bounding box center [1187, 21] width 74 height 22
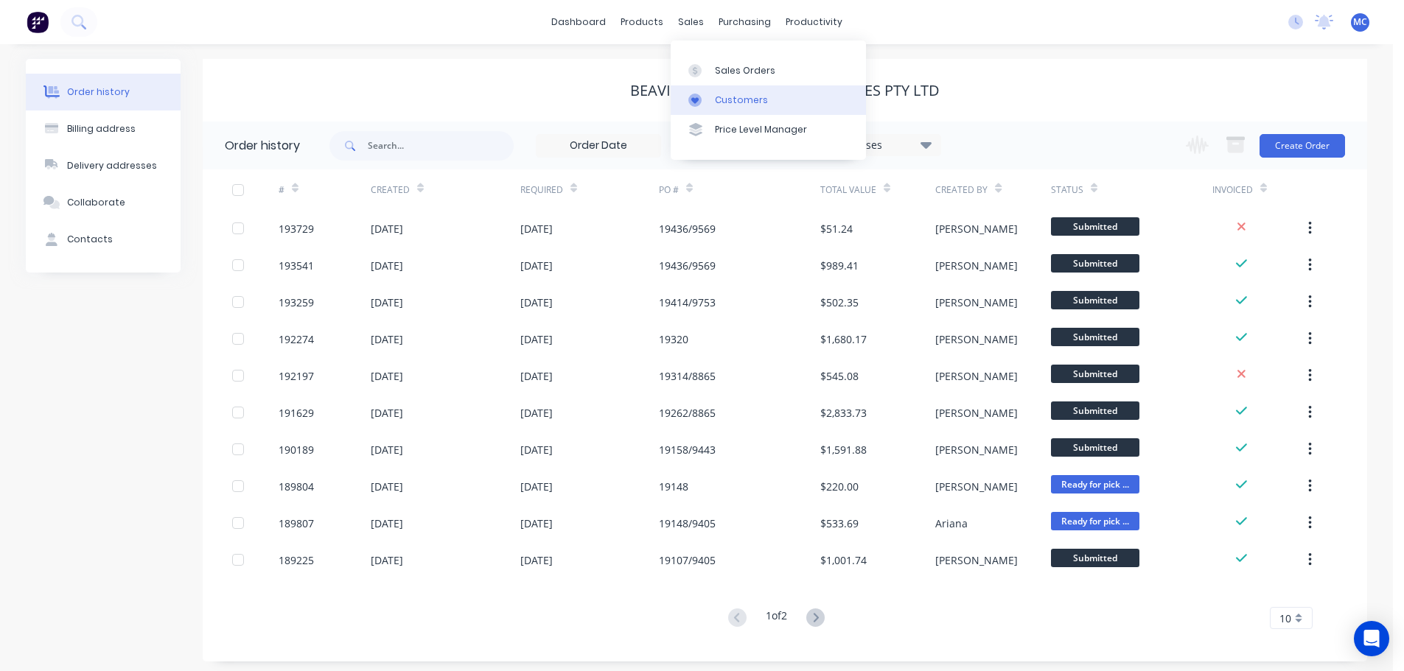
click at [736, 102] on div "Customers" at bounding box center [741, 100] width 53 height 13
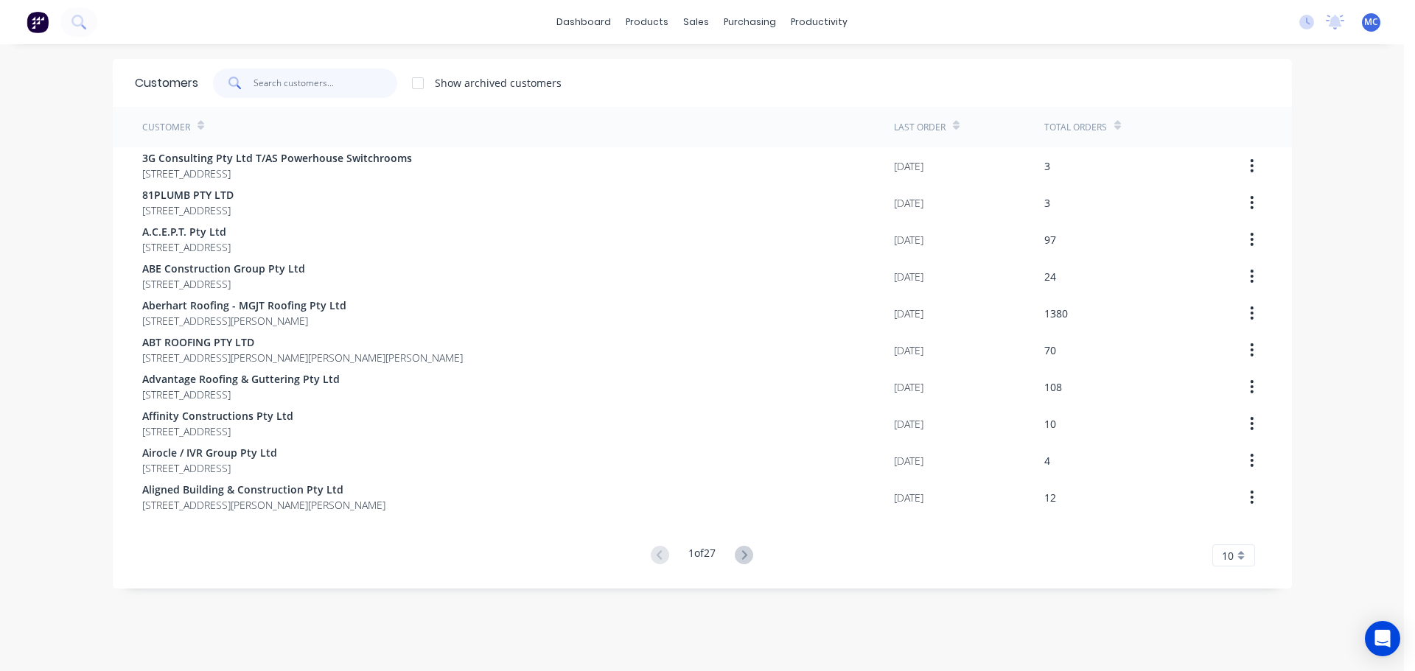
click at [300, 86] on input "text" at bounding box center [325, 83] width 144 height 29
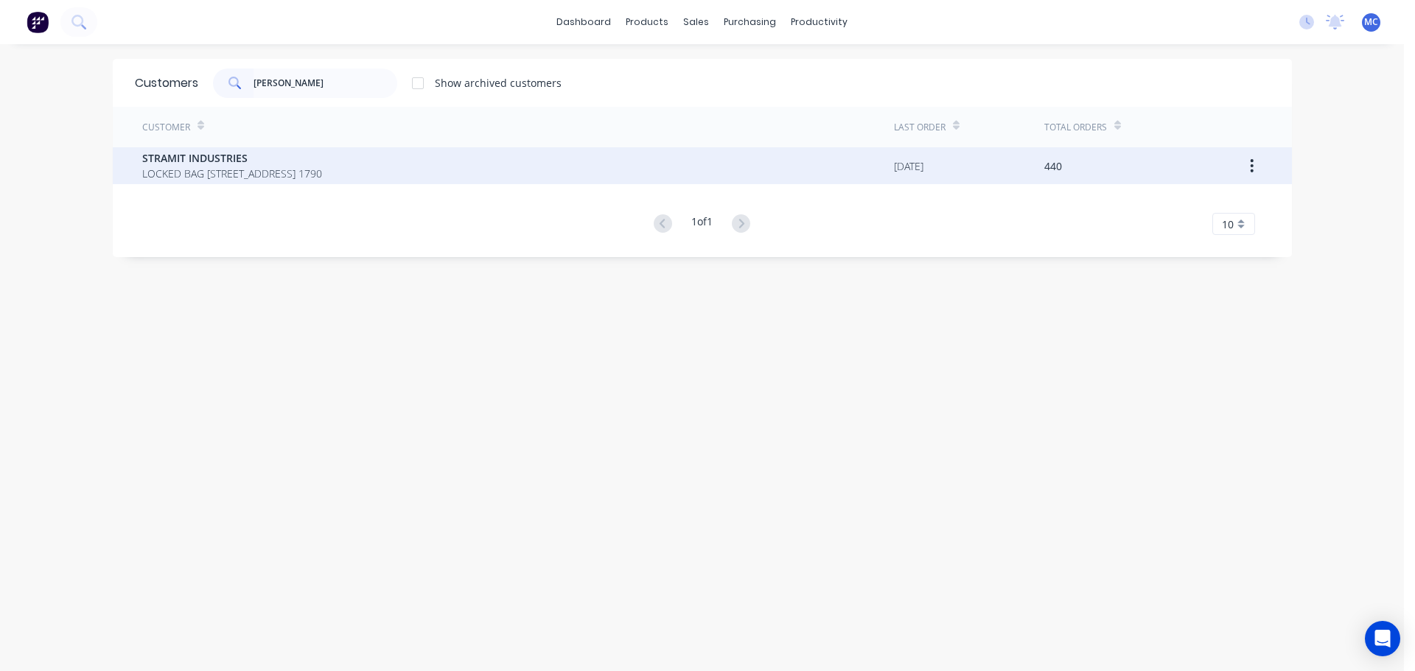
click at [180, 161] on span "STRAMIT INDUSTRIES" at bounding box center [232, 157] width 180 height 15
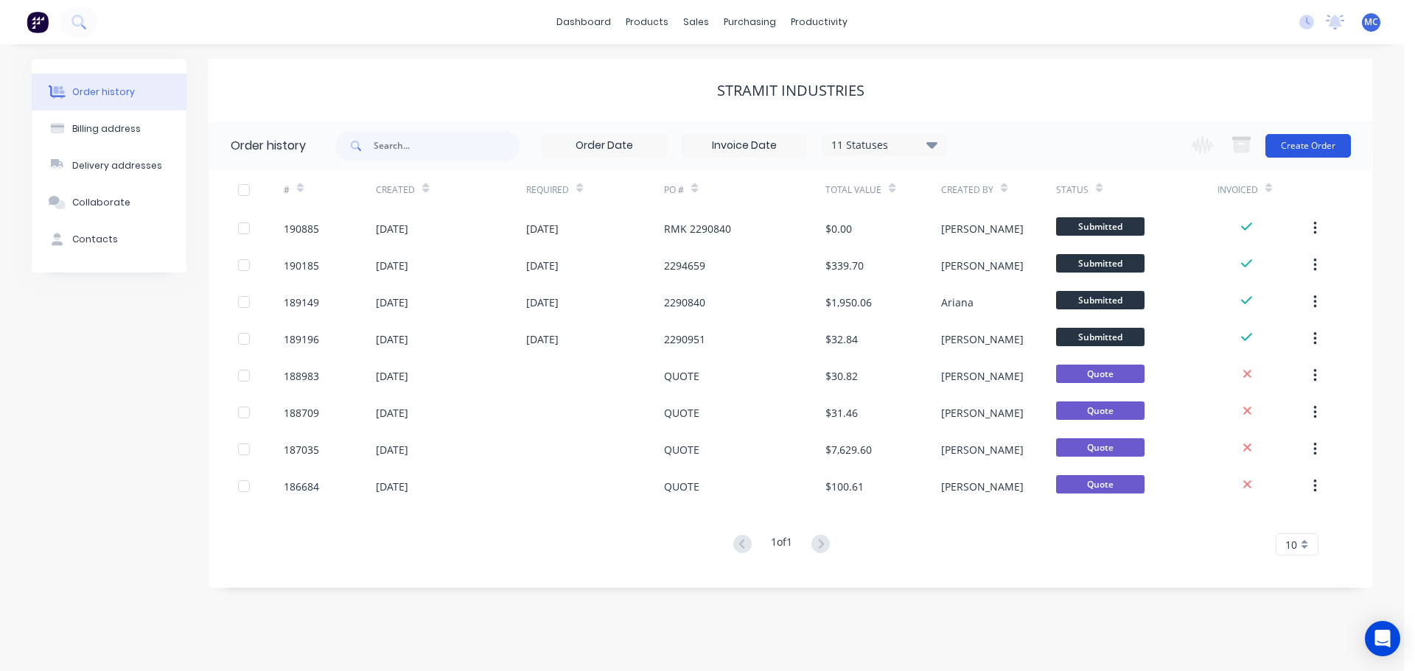
click at [1301, 147] on button "Create Order" at bounding box center [1307, 146] width 85 height 24
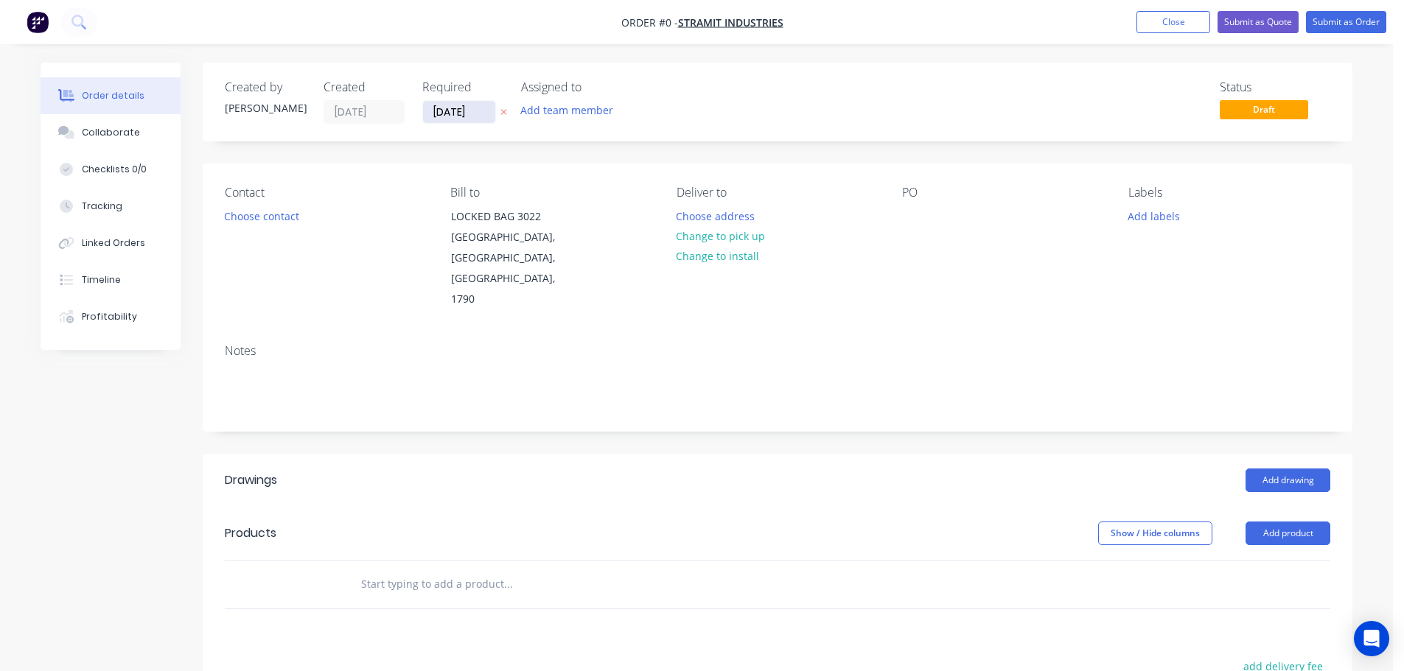
click at [458, 111] on input "[DATE]" at bounding box center [459, 112] width 72 height 22
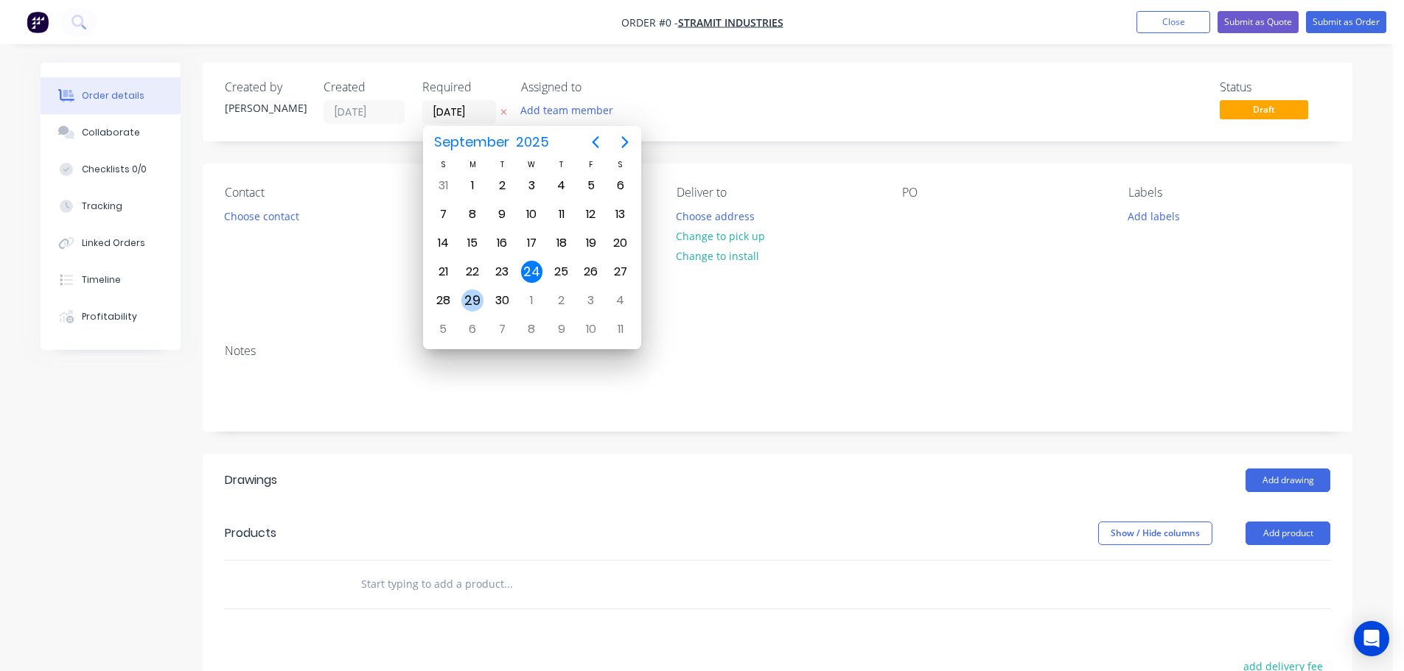
click at [472, 296] on div "29" at bounding box center [472, 301] width 22 height 22
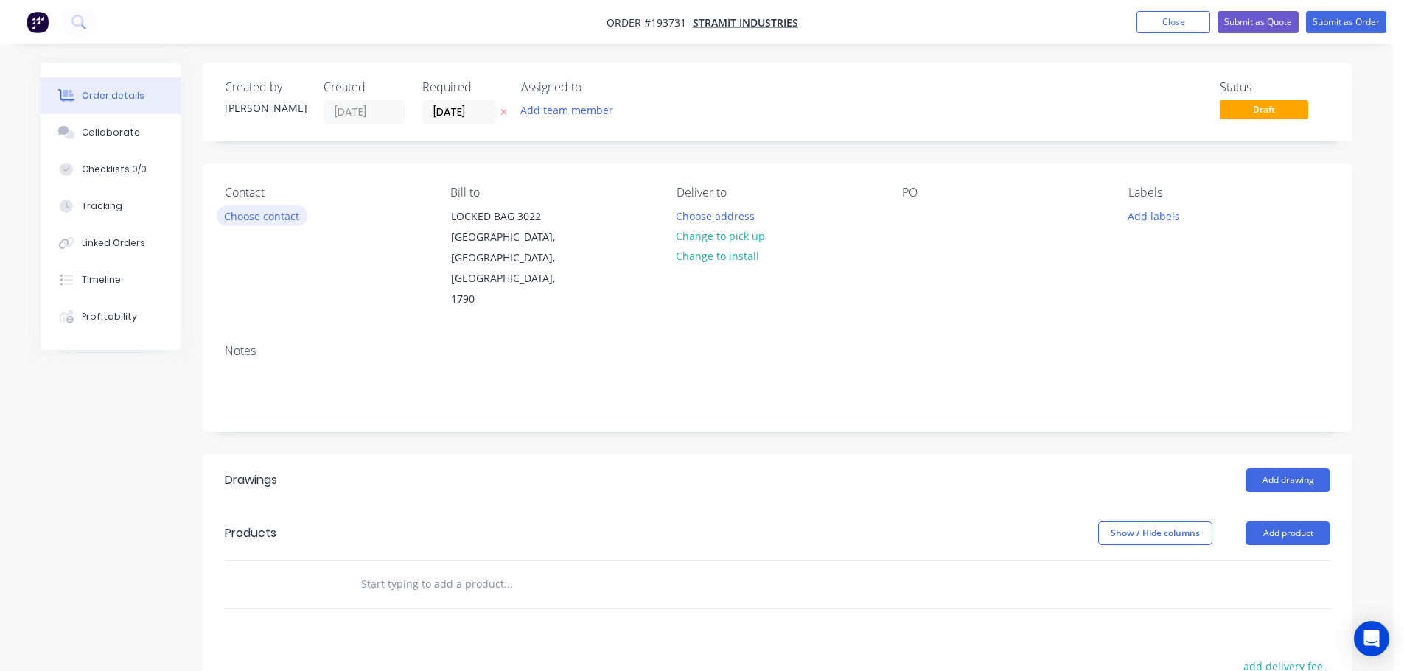
click at [270, 211] on button "Choose contact" at bounding box center [262, 216] width 91 height 20
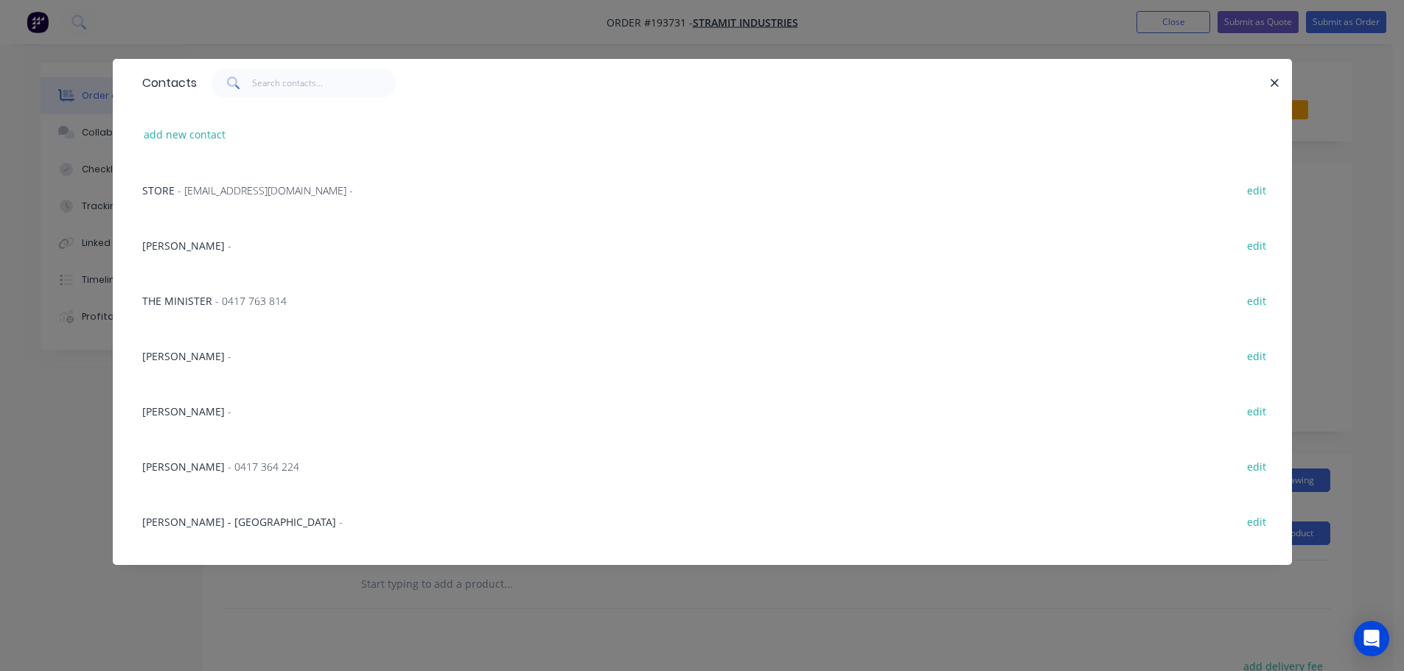
click at [209, 191] on span "- ap.stramit@fbu.com -" at bounding box center [265, 190] width 175 height 14
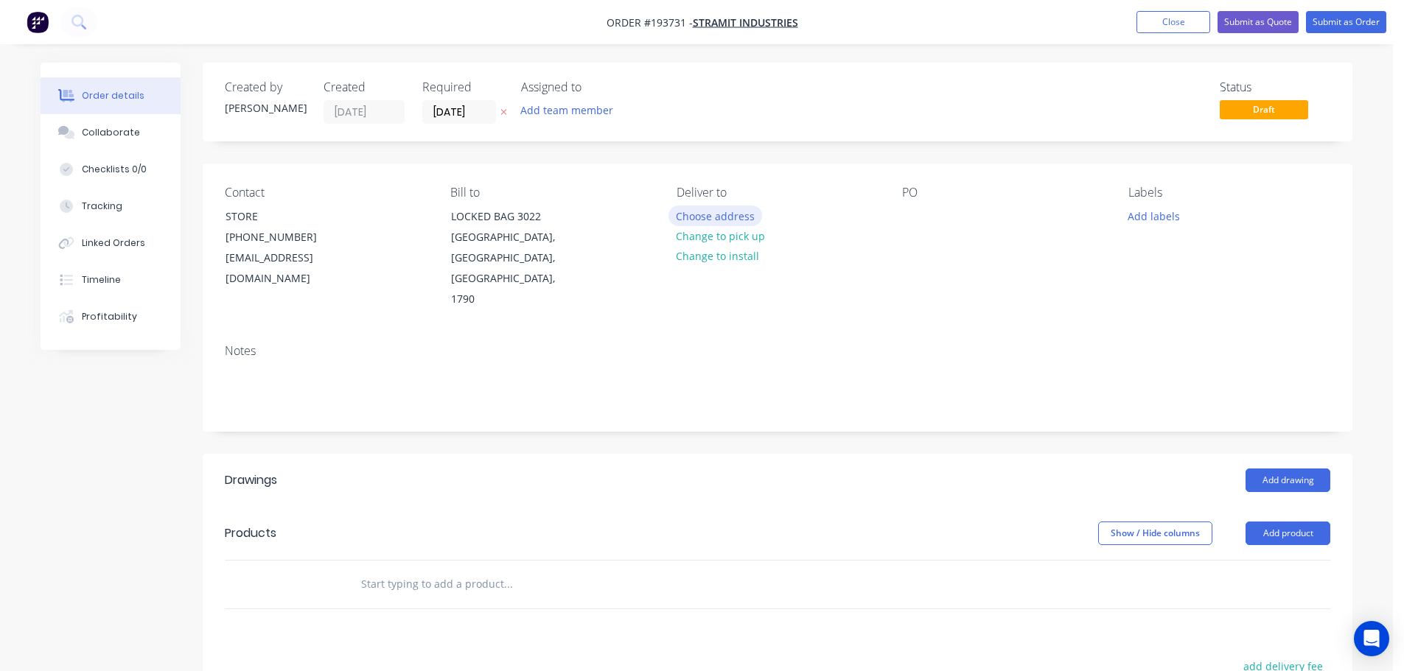
click at [713, 217] on button "Choose address" at bounding box center [715, 216] width 94 height 20
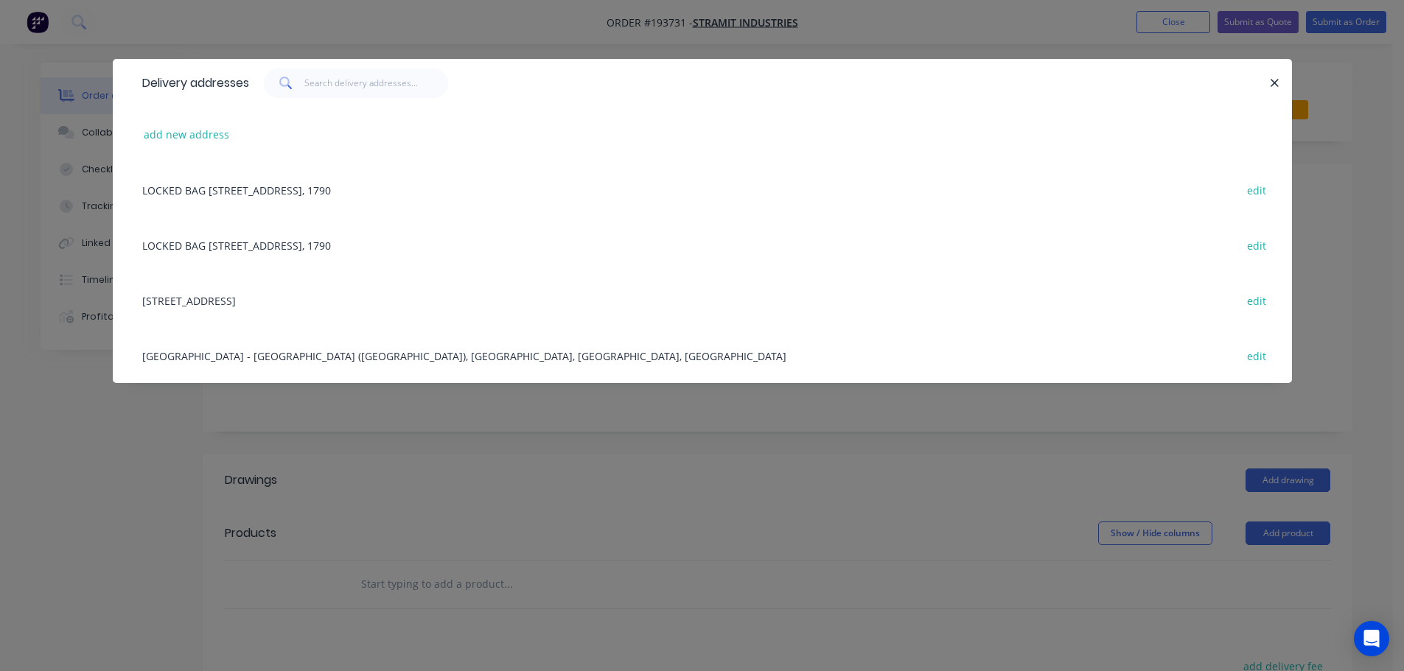
click at [278, 301] on div "57-71 PLATINUM ST, (STORE), CRESTMEAD, Queensland, Australia, 4132 edit" at bounding box center [702, 300] width 1135 height 55
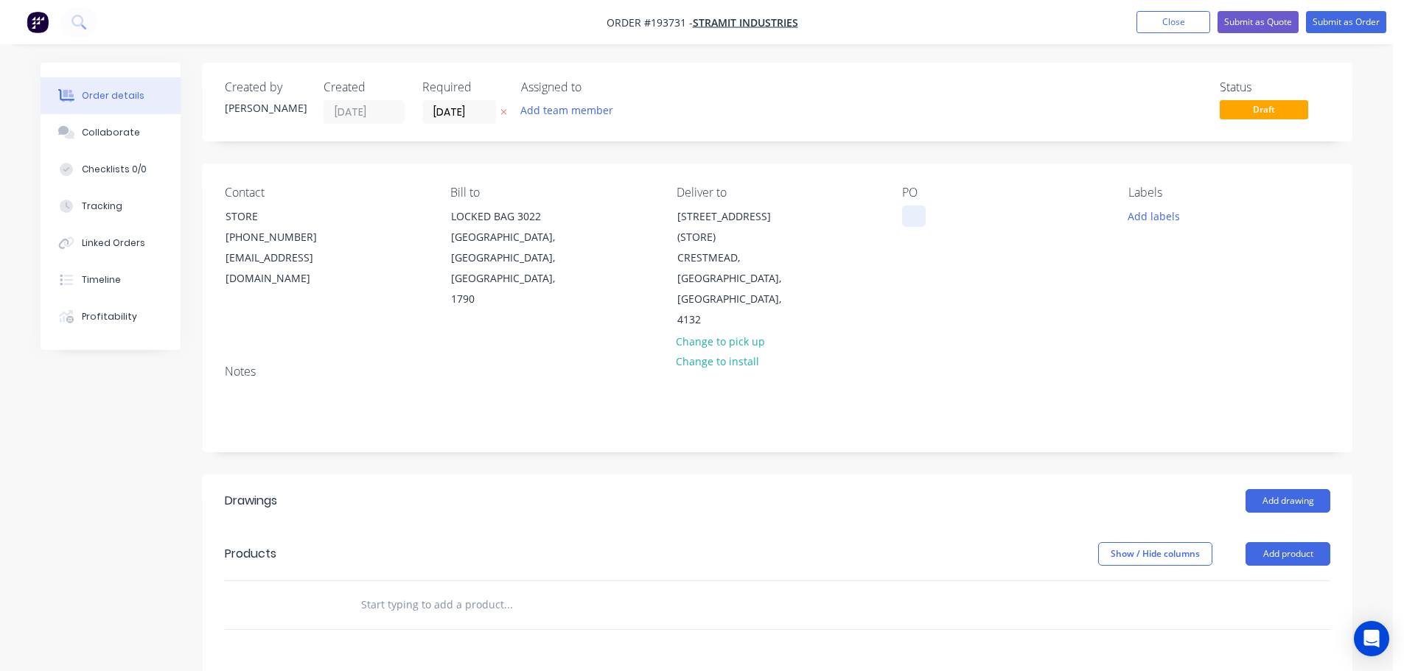
click at [910, 214] on div at bounding box center [914, 216] width 24 height 21
click at [1282, 489] on button "Add drawing" at bounding box center [1287, 501] width 85 height 24
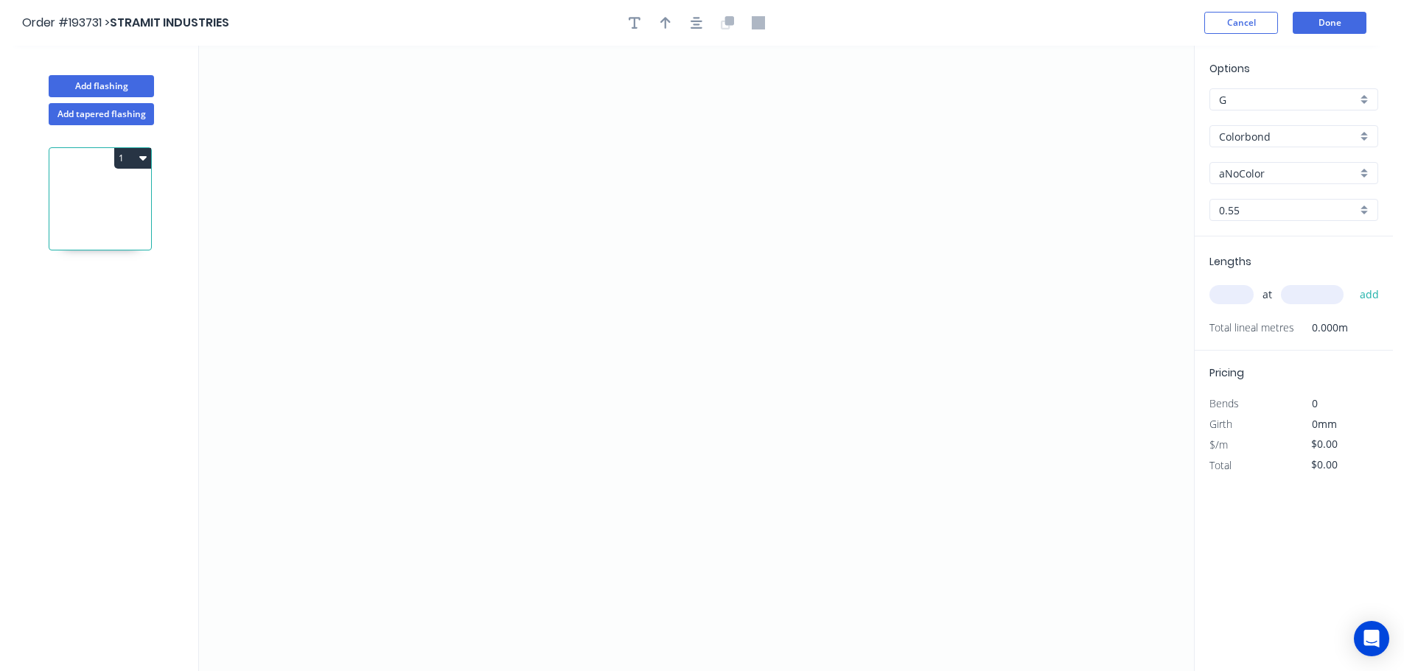
click at [1247, 135] on input "Colorbond" at bounding box center [1288, 136] width 138 height 15
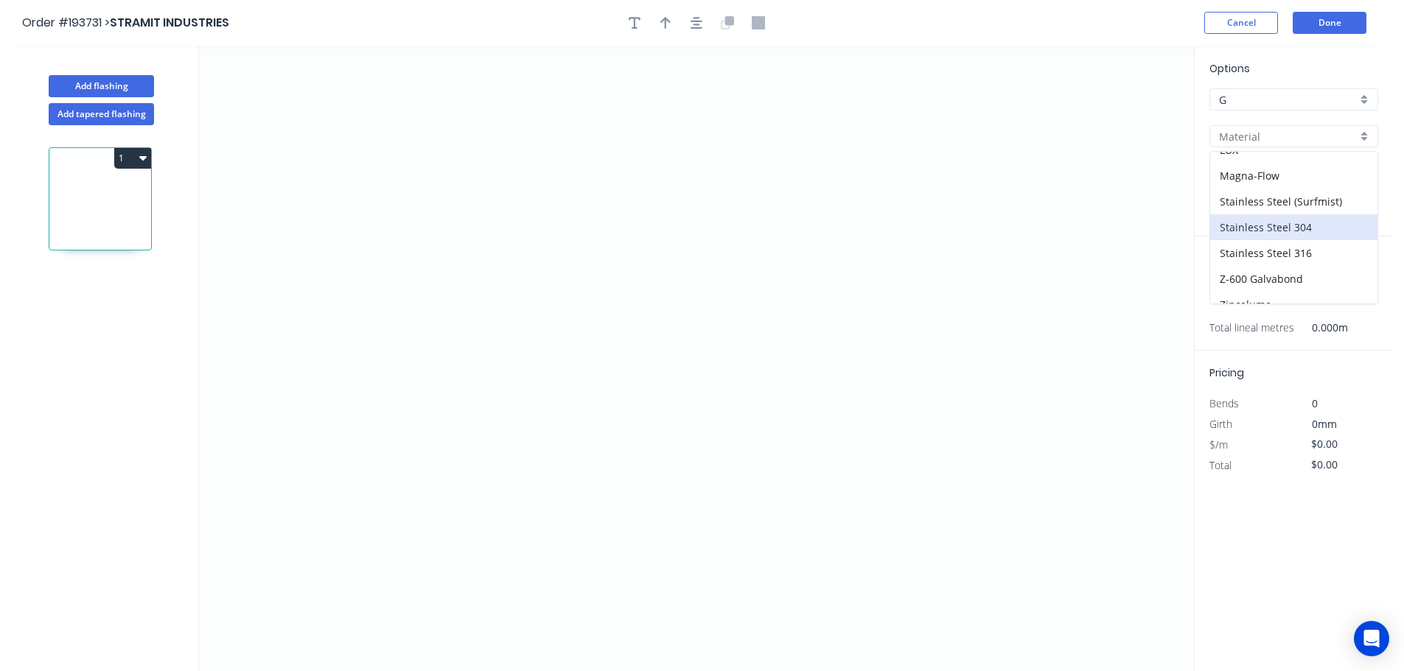
scroll to position [239, 0]
click at [1252, 157] on div "Galvabond" at bounding box center [1293, 158] width 167 height 26
click at [1244, 210] on input "0.55" at bounding box center [1288, 210] width 138 height 15
click at [1227, 367] on div "2.0" at bounding box center [1293, 367] width 167 height 26
click at [1230, 294] on input "text" at bounding box center [1231, 294] width 44 height 19
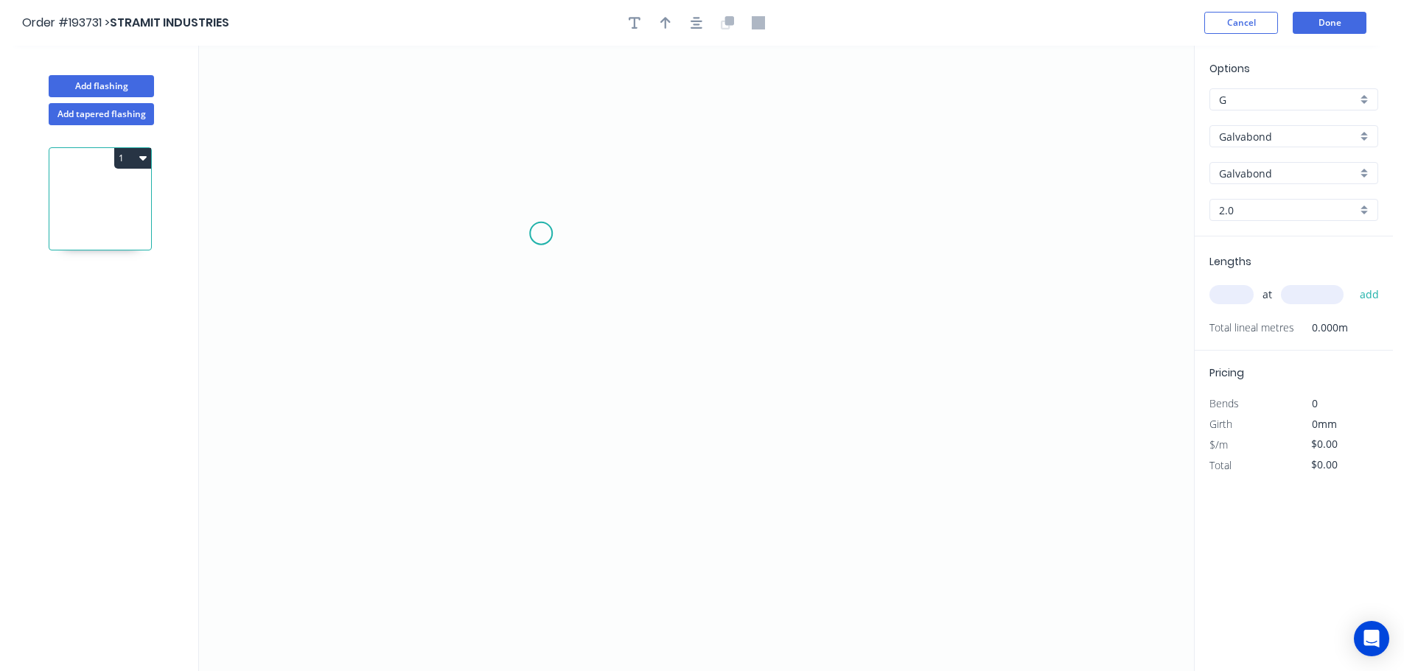
click at [541, 234] on icon "0" at bounding box center [696, 359] width 995 height 626
click at [547, 526] on icon "0" at bounding box center [696, 359] width 995 height 626
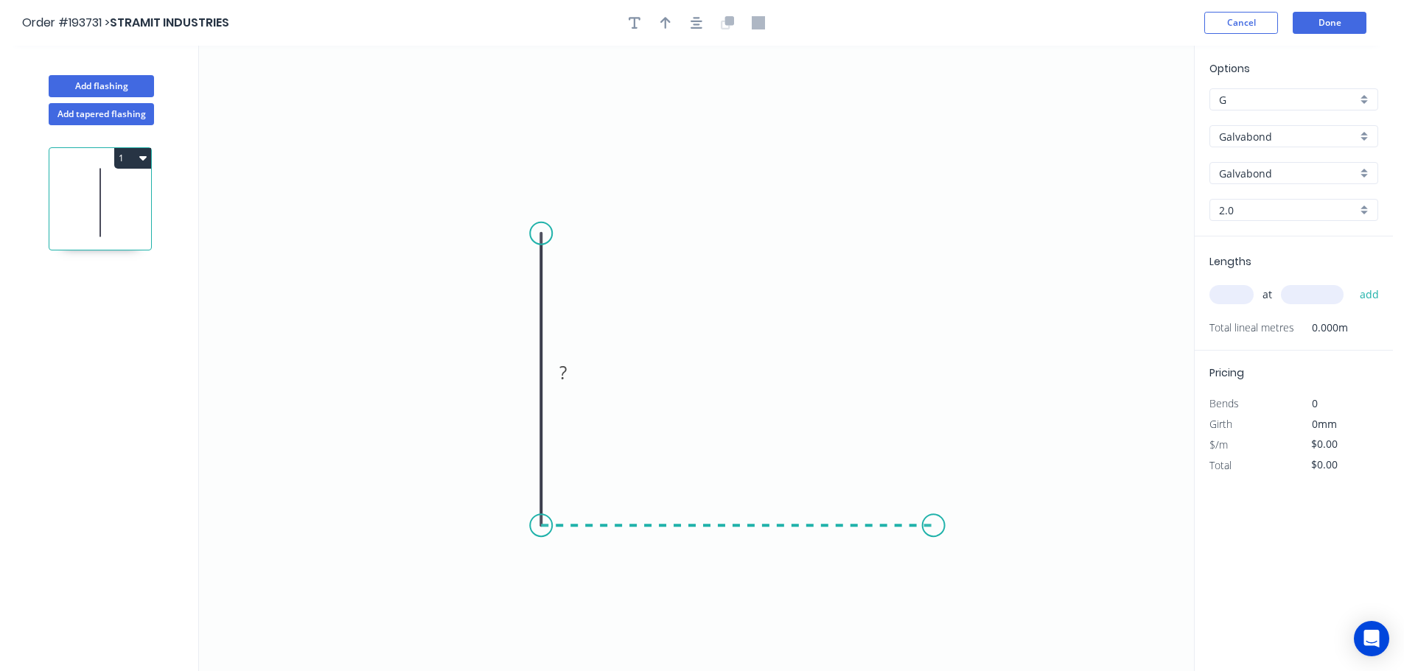
click at [934, 532] on icon "0 ?" at bounding box center [696, 359] width 995 height 626
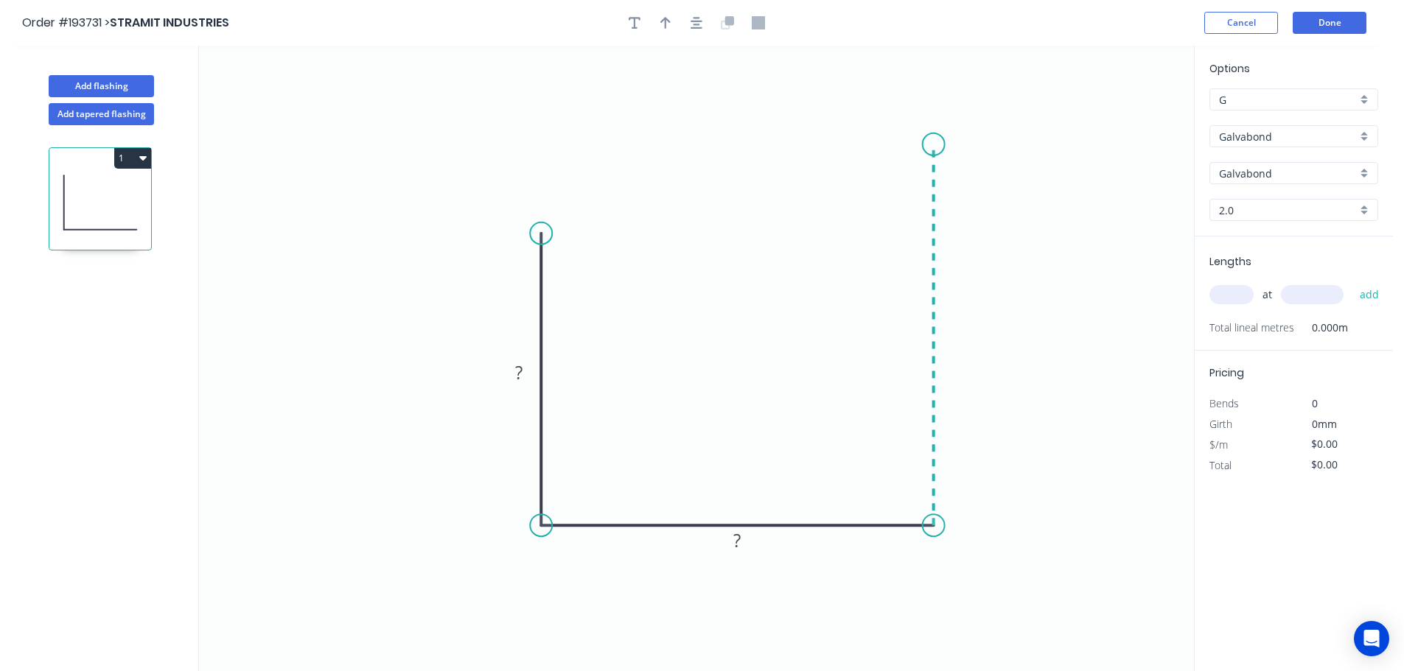
click at [943, 144] on icon "0 ? ?" at bounding box center [696, 359] width 995 height 626
click at [943, 144] on circle at bounding box center [933, 144] width 22 height 22
drag, startPoint x: 934, startPoint y: 142, endPoint x: 917, endPoint y: 222, distance: 81.2
click at [917, 222] on icon "0 ? ? ?" at bounding box center [696, 359] width 995 height 626
click at [518, 372] on tspan "?" at bounding box center [518, 372] width 7 height 24
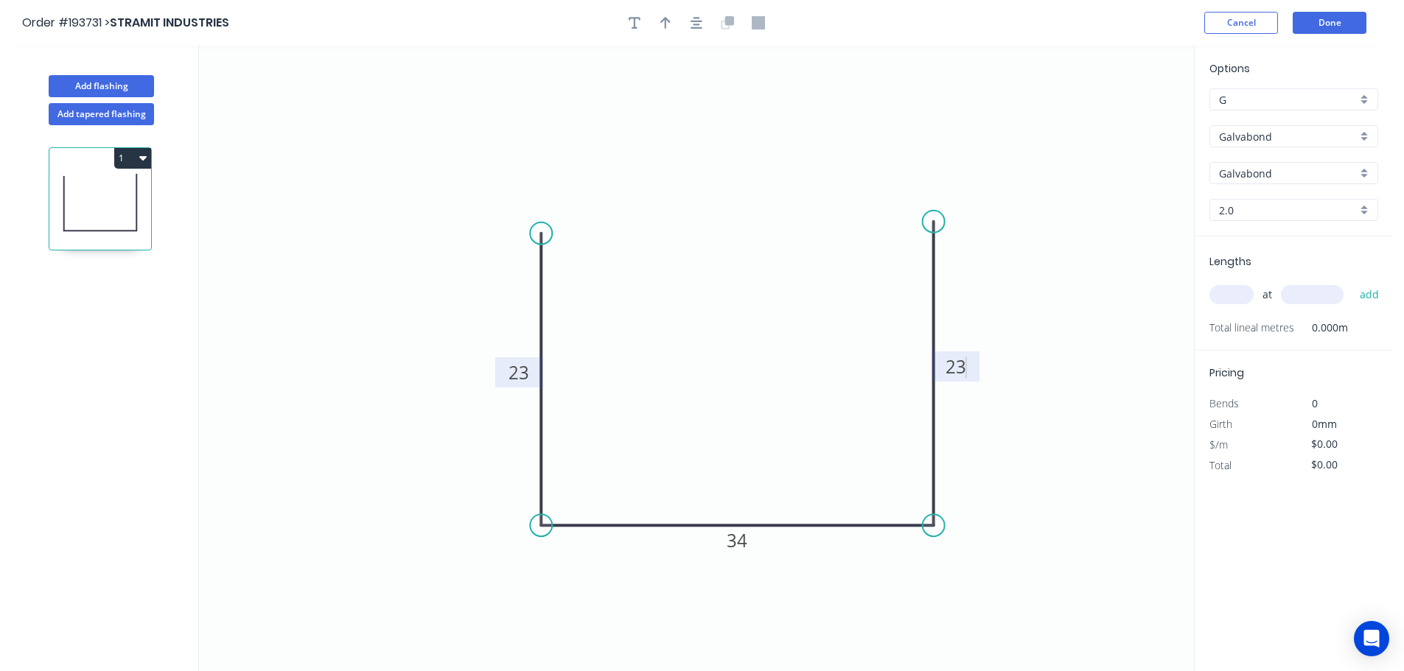
click at [1230, 295] on input "text" at bounding box center [1231, 294] width 44 height 19
click at [1352, 282] on button "add" at bounding box center [1369, 294] width 35 height 25
click at [1331, 19] on button "Done" at bounding box center [1329, 23] width 74 height 22
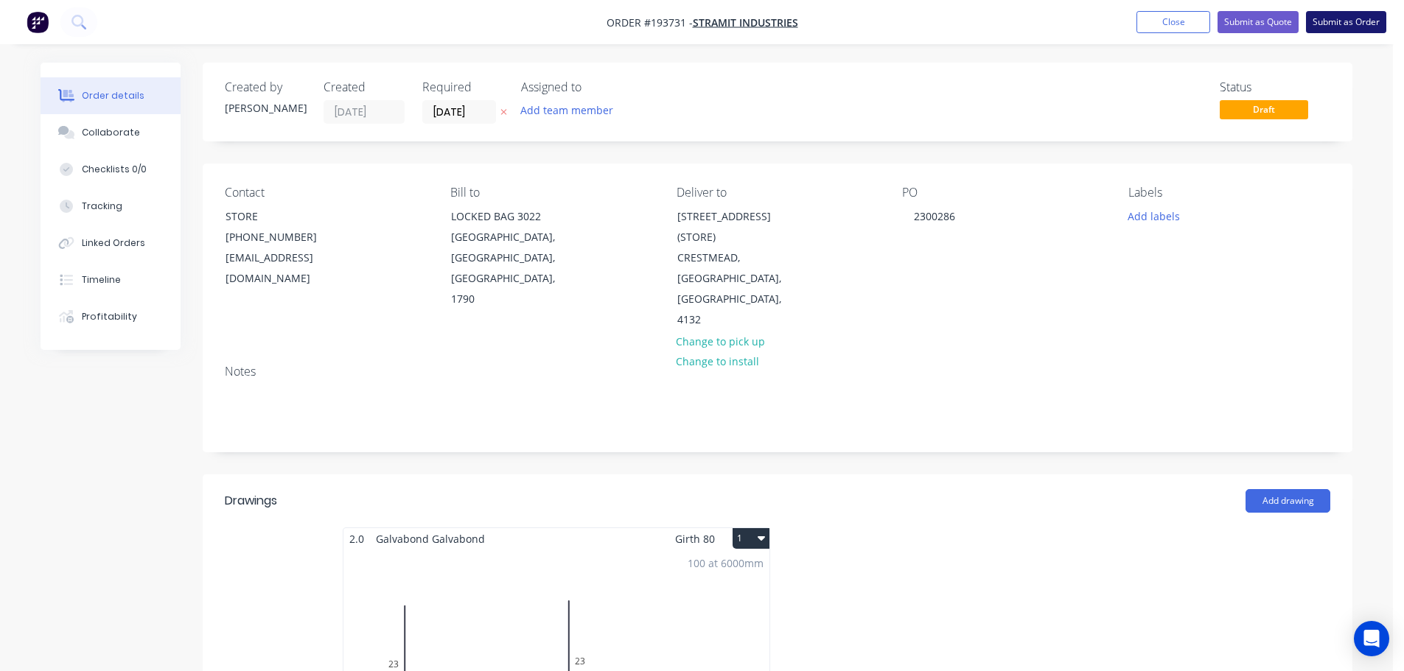
click at [1341, 21] on button "Submit as Order" at bounding box center [1346, 22] width 80 height 22
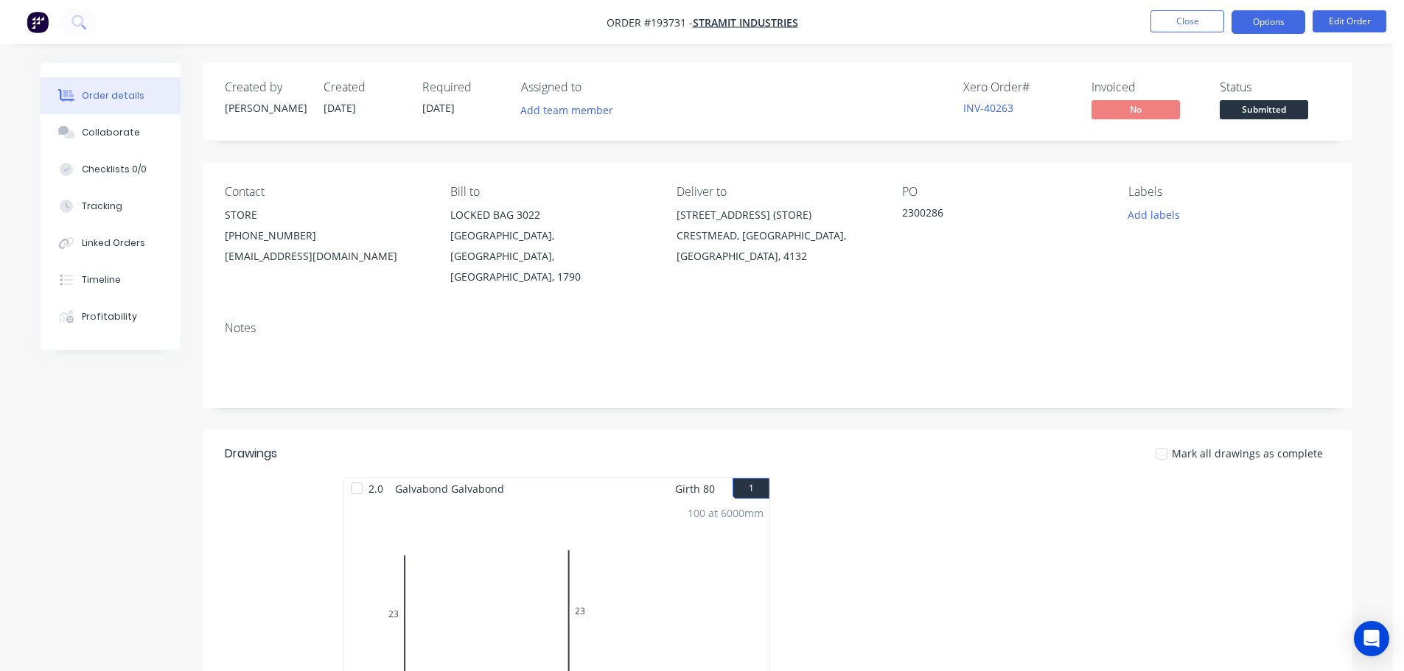
click at [1278, 18] on button "Options" at bounding box center [1268, 22] width 74 height 24
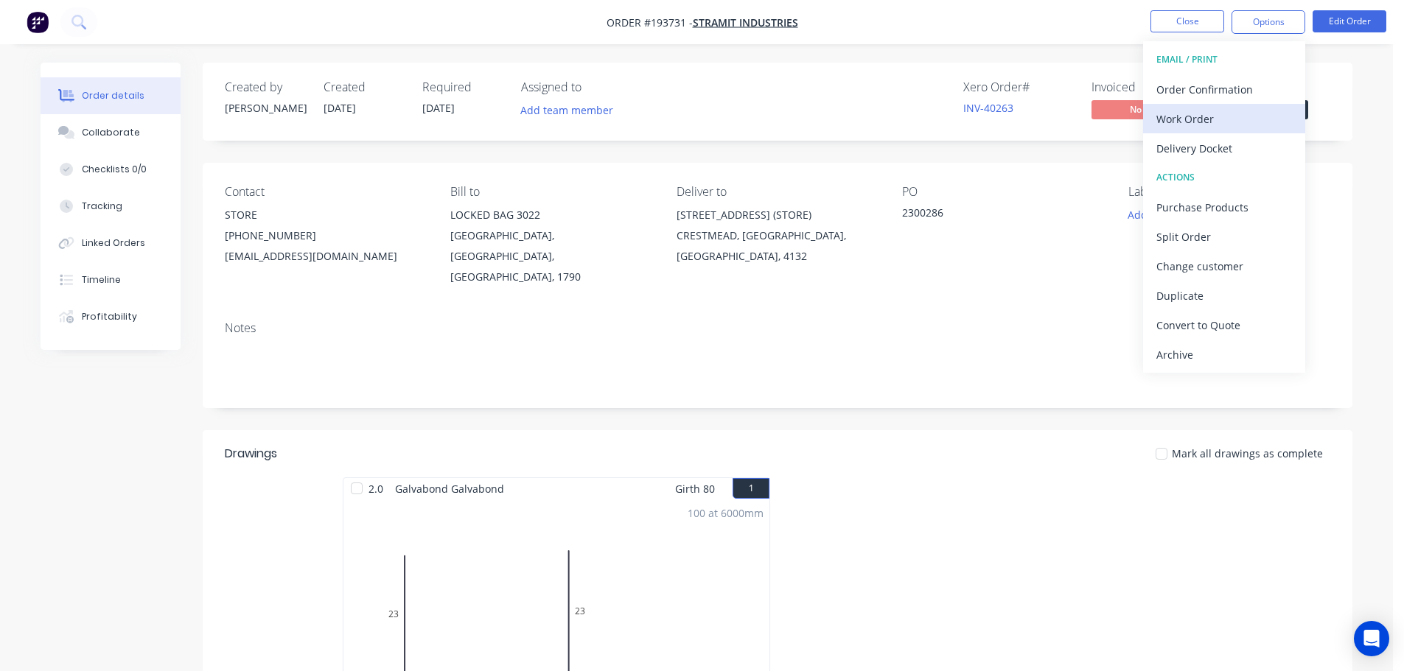
click at [1163, 116] on div "Work Order" at bounding box center [1224, 118] width 136 height 21
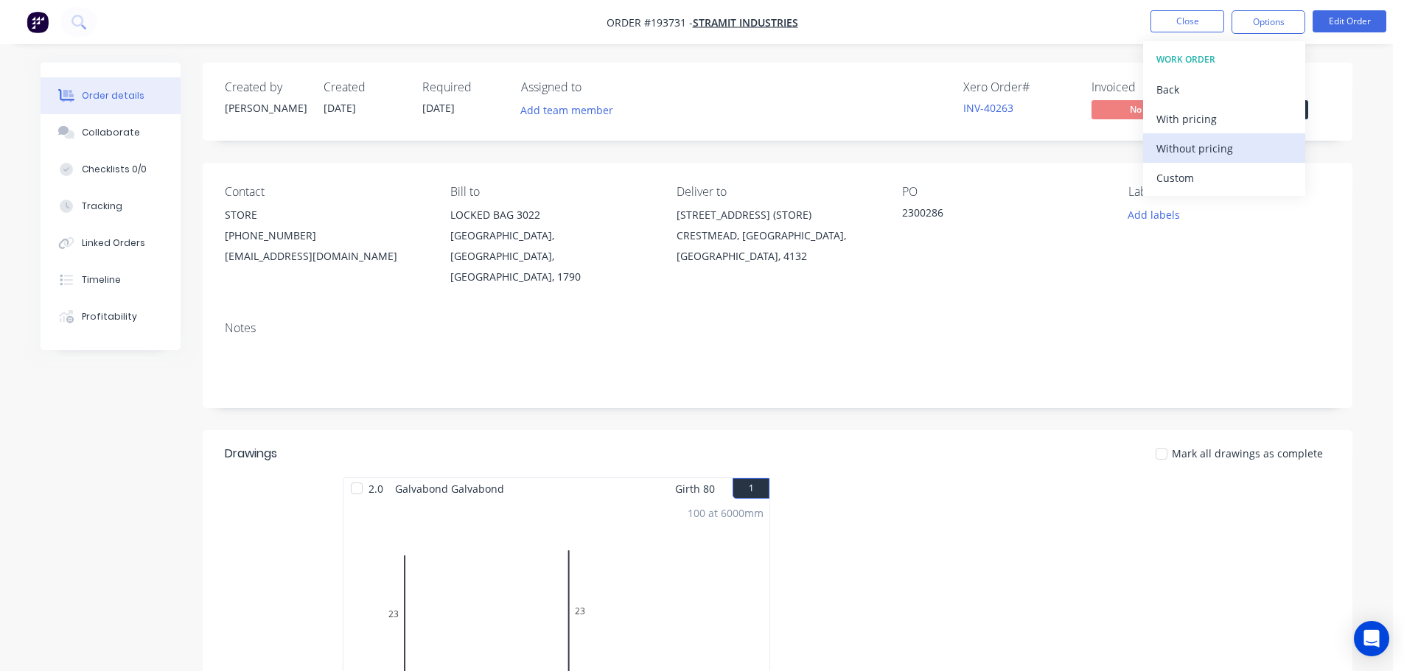
click at [1171, 144] on div "Without pricing" at bounding box center [1224, 148] width 136 height 21
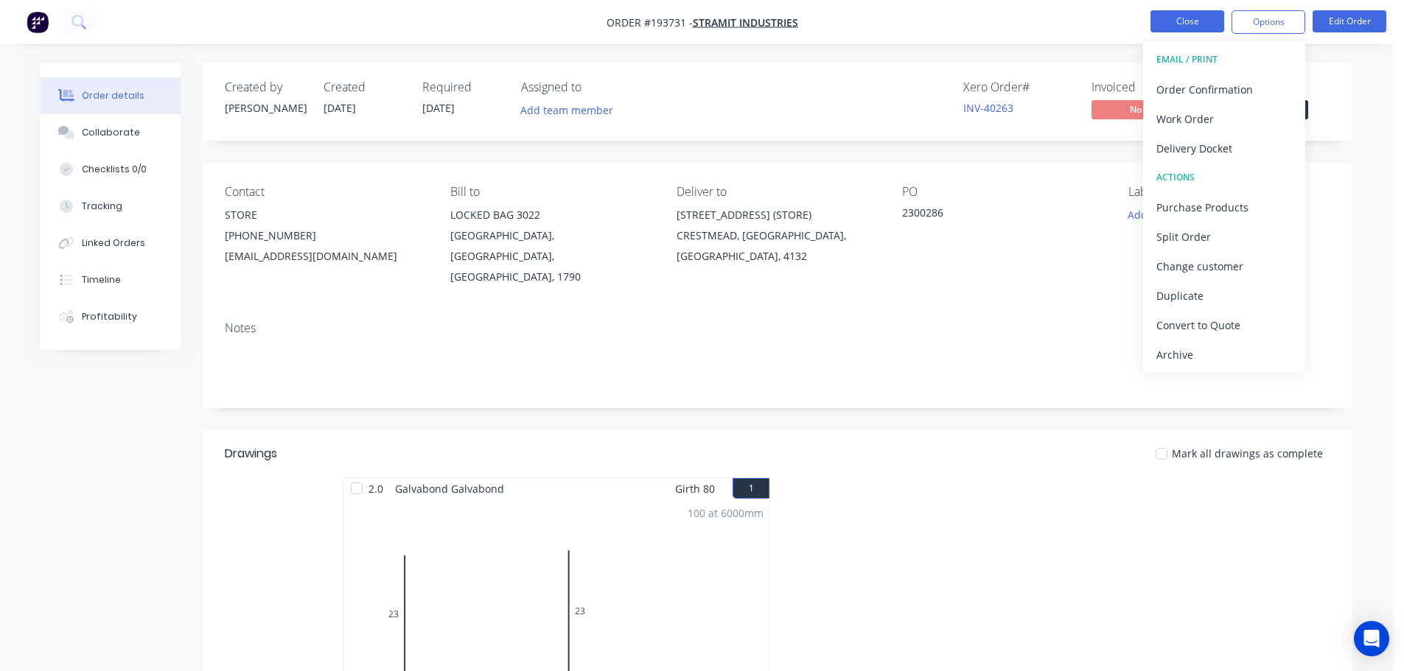
click at [1183, 19] on button "Close" at bounding box center [1187, 21] width 74 height 22
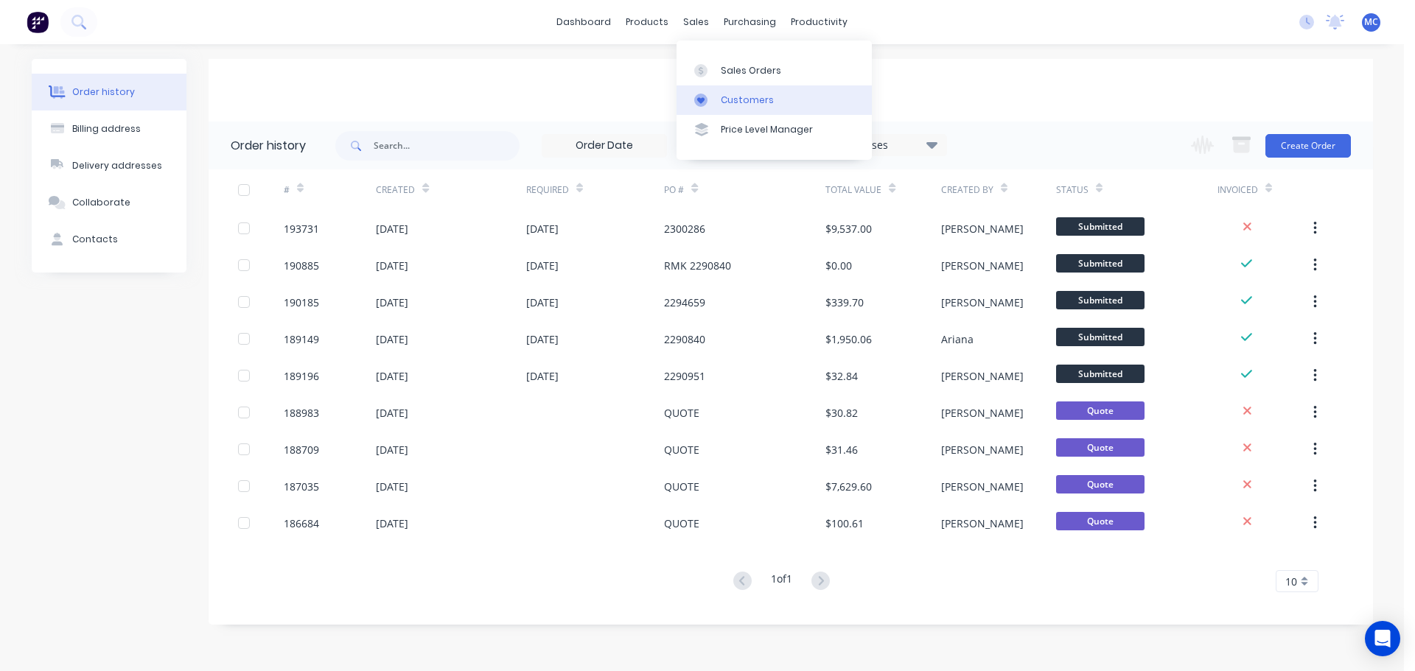
click at [738, 102] on div "Customers" at bounding box center [747, 100] width 53 height 13
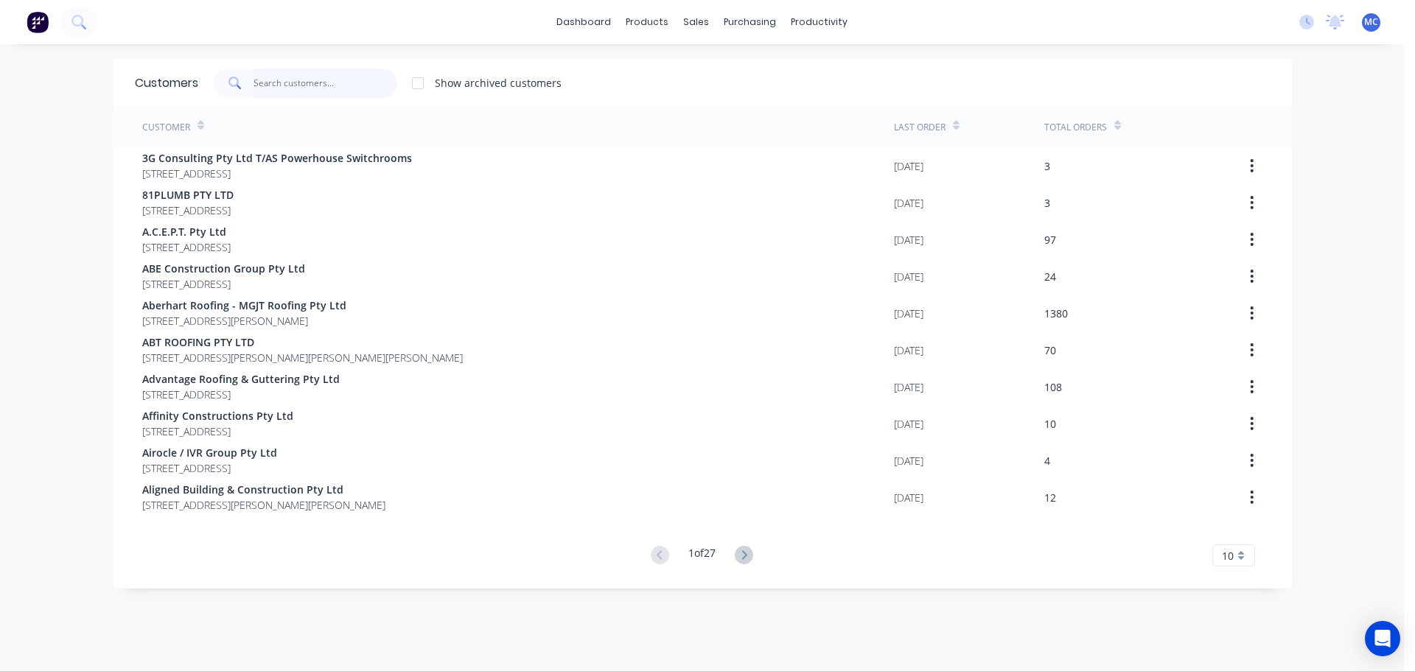
click at [281, 80] on input "text" at bounding box center [325, 83] width 144 height 29
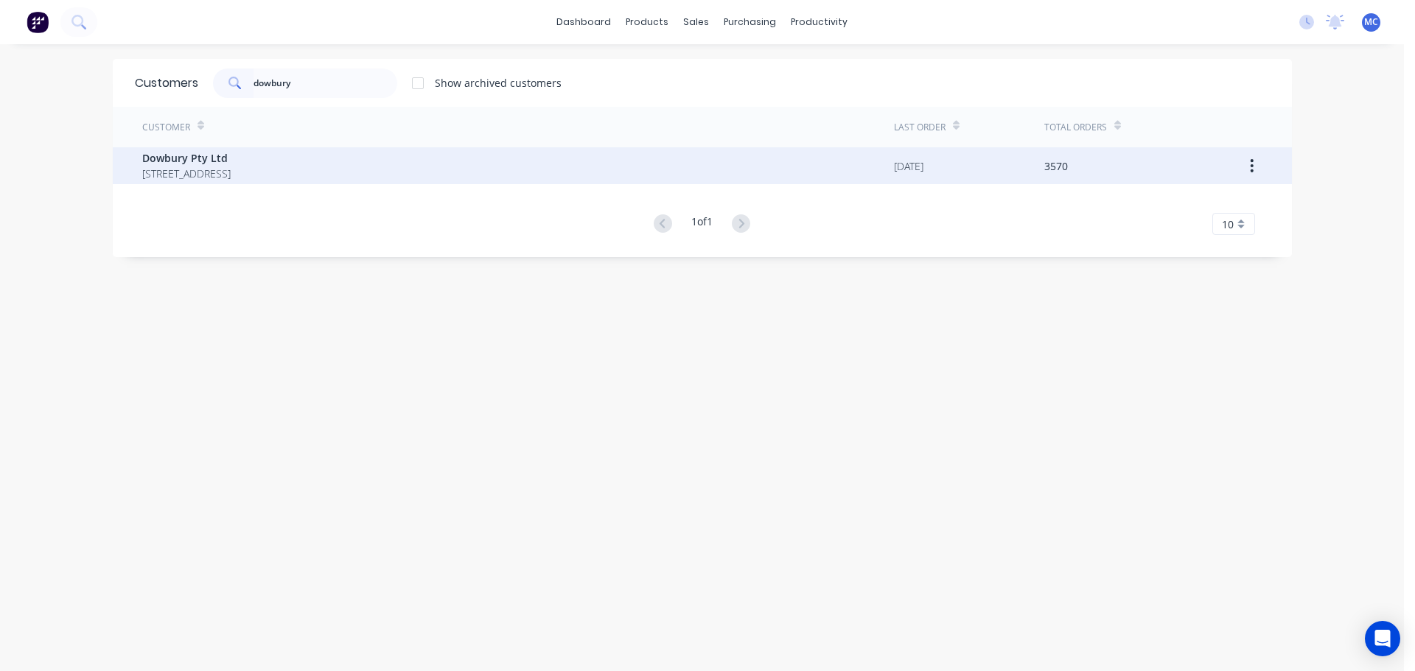
click at [169, 155] on span "Dowbury Pty Ltd" at bounding box center [186, 157] width 88 height 15
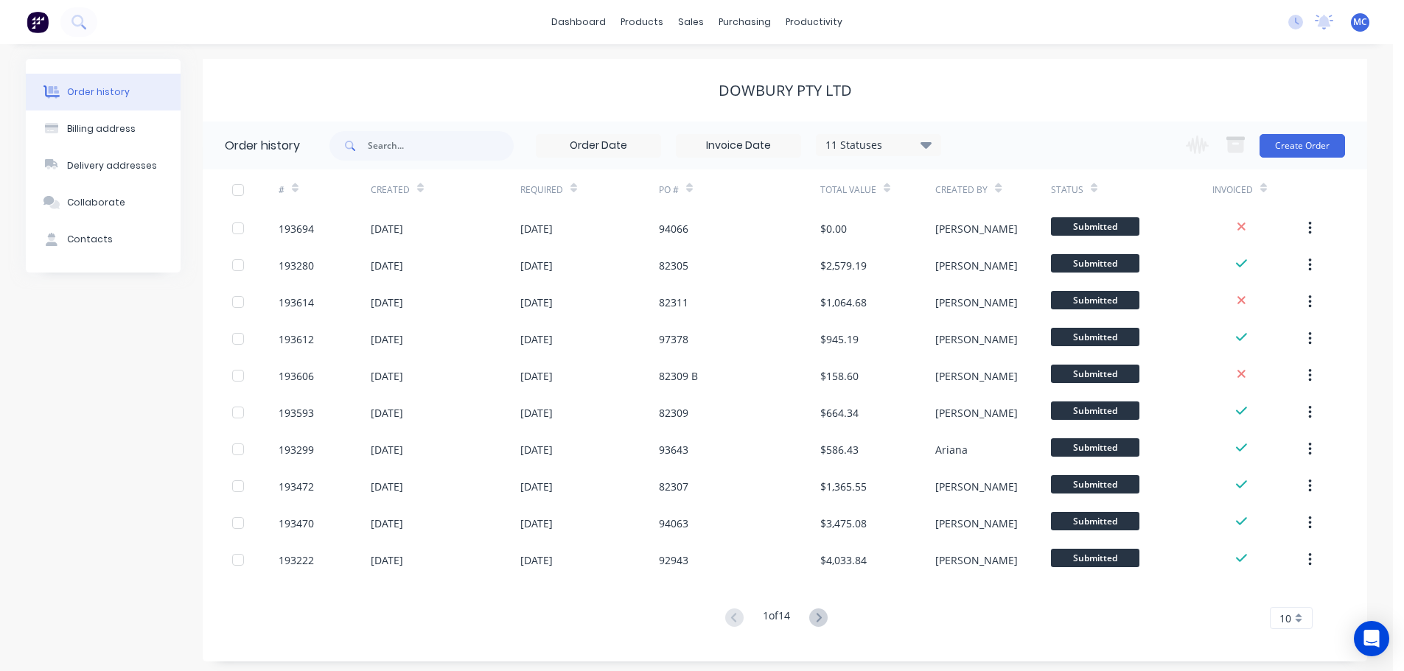
click at [1320, 129] on div "Change order status Submitted Manufactured Ready for pick up Slitting Delivered…" at bounding box center [1261, 146] width 168 height 48
click at [1303, 139] on button "Create Order" at bounding box center [1301, 146] width 85 height 24
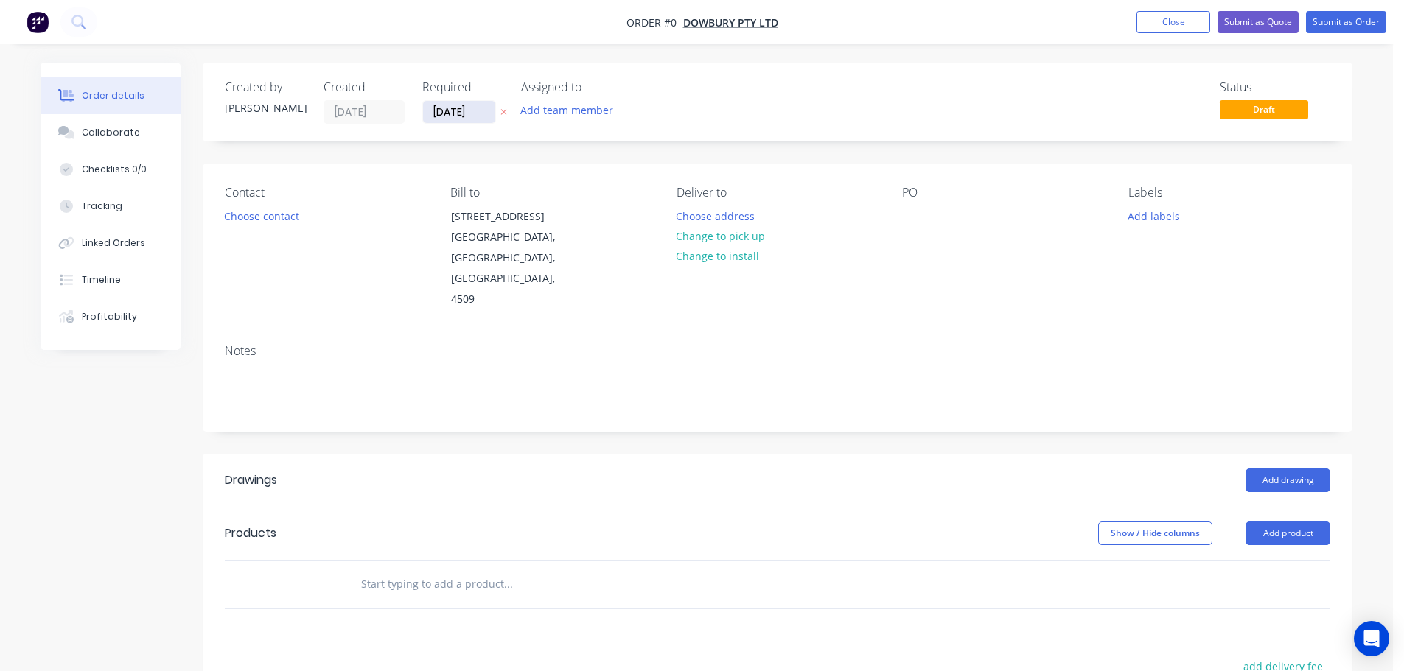
click at [463, 108] on input "[DATE]" at bounding box center [459, 112] width 72 height 22
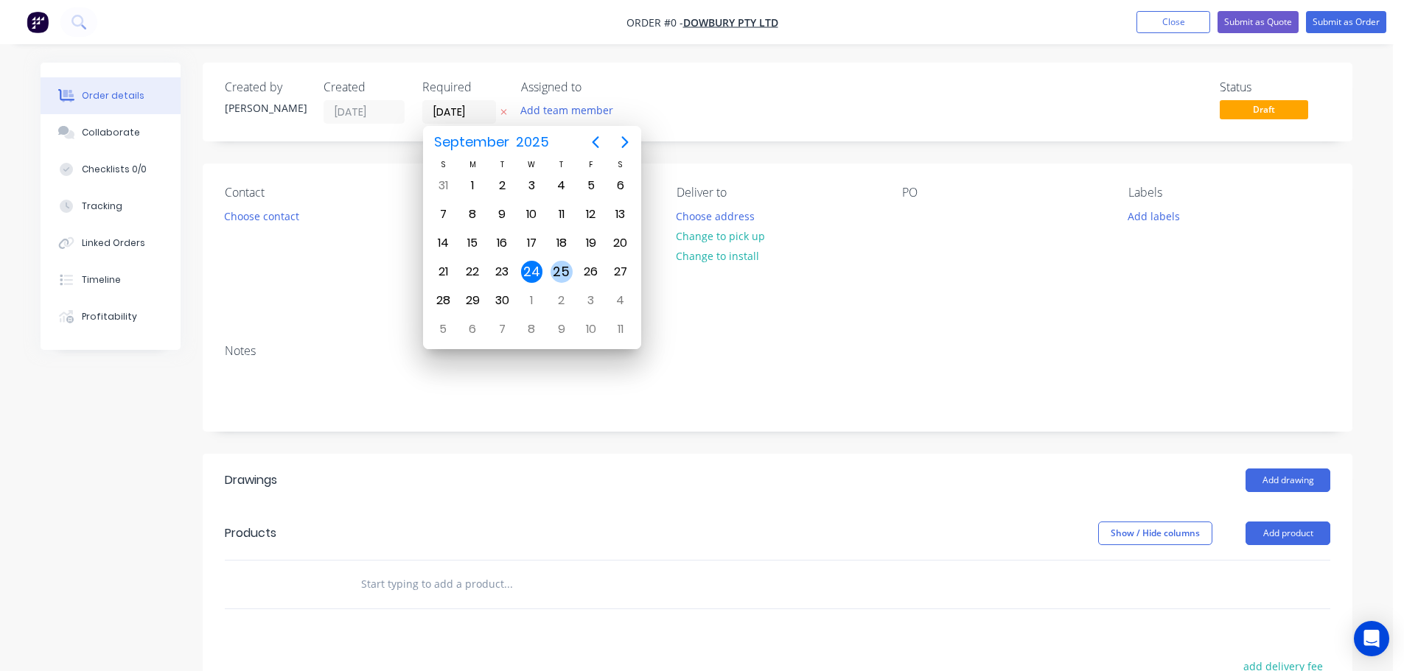
click at [563, 267] on div "25" at bounding box center [561, 272] width 22 height 22
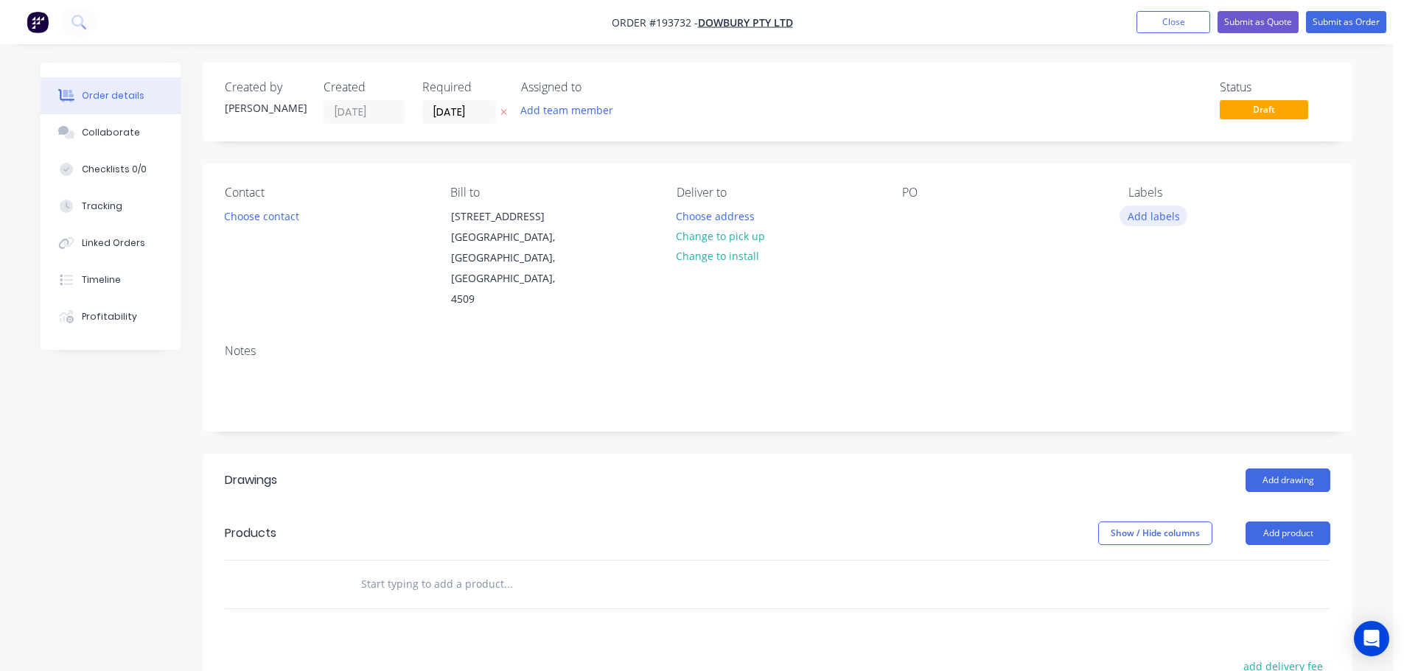
click at [1159, 217] on button "Add labels" at bounding box center [1153, 216] width 68 height 20
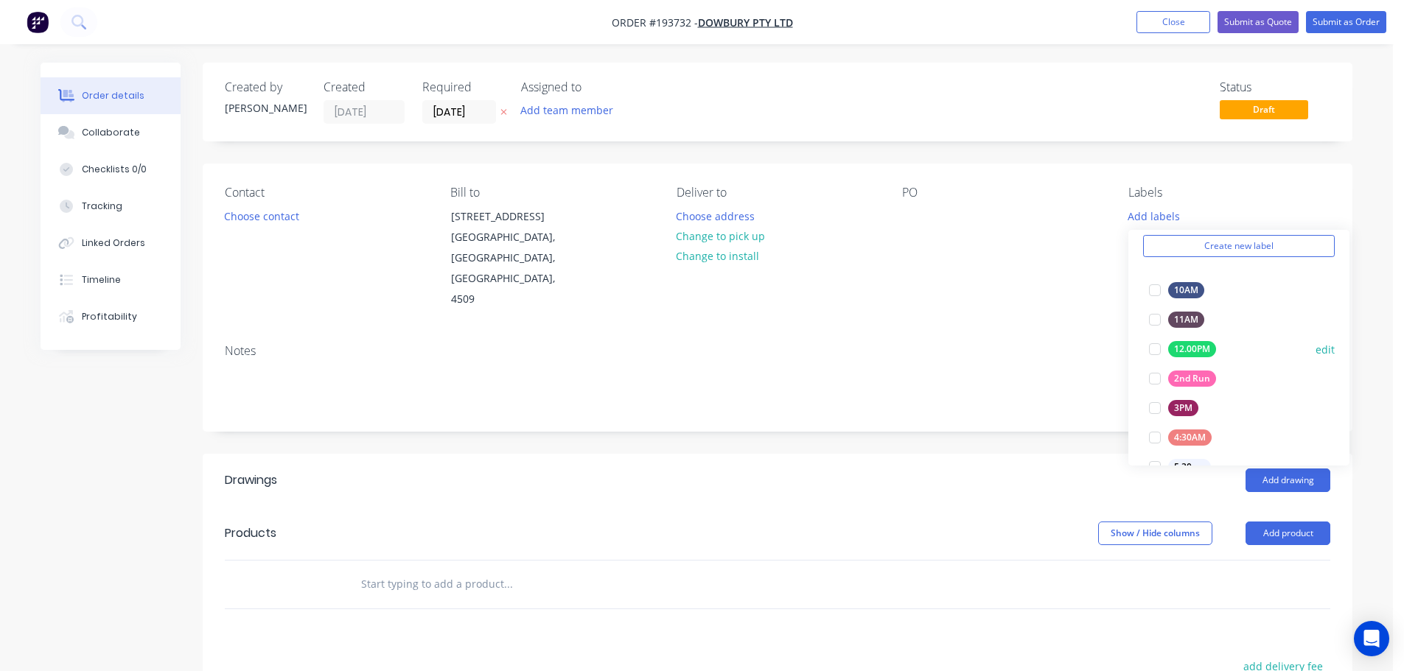
scroll to position [221, 0]
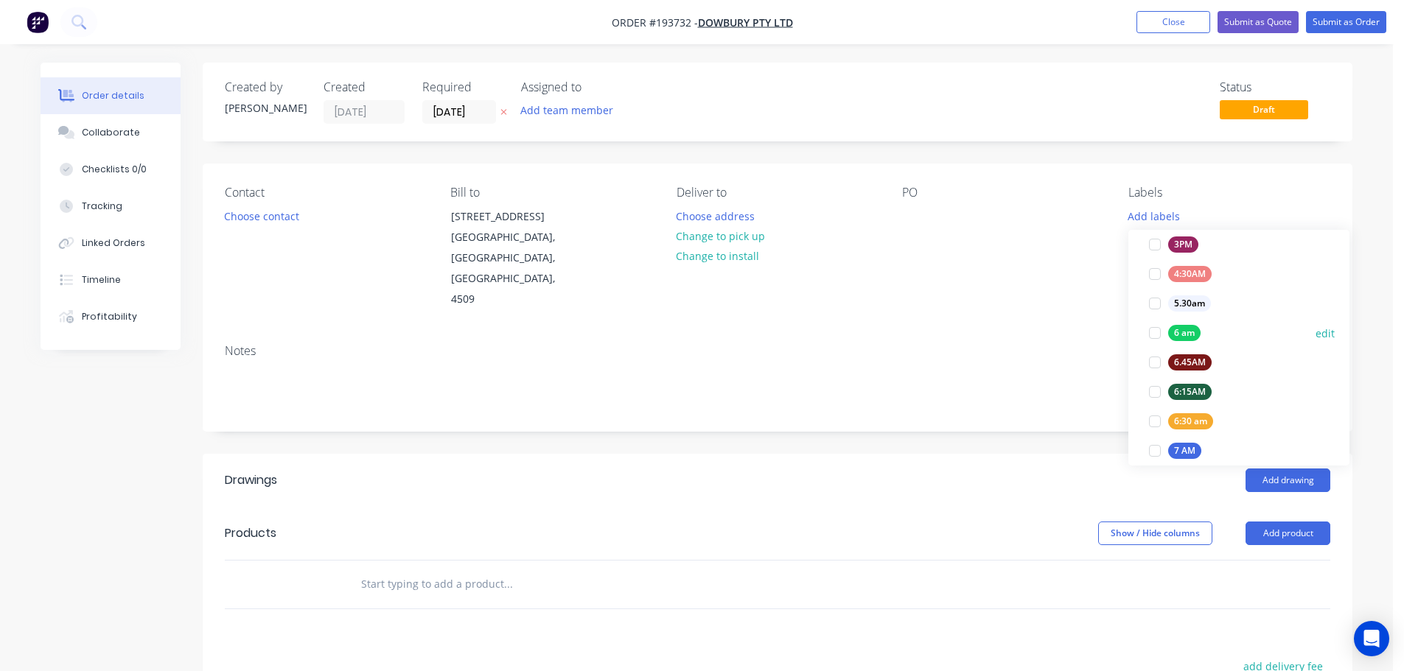
click at [1156, 332] on div at bounding box center [1154, 332] width 29 height 29
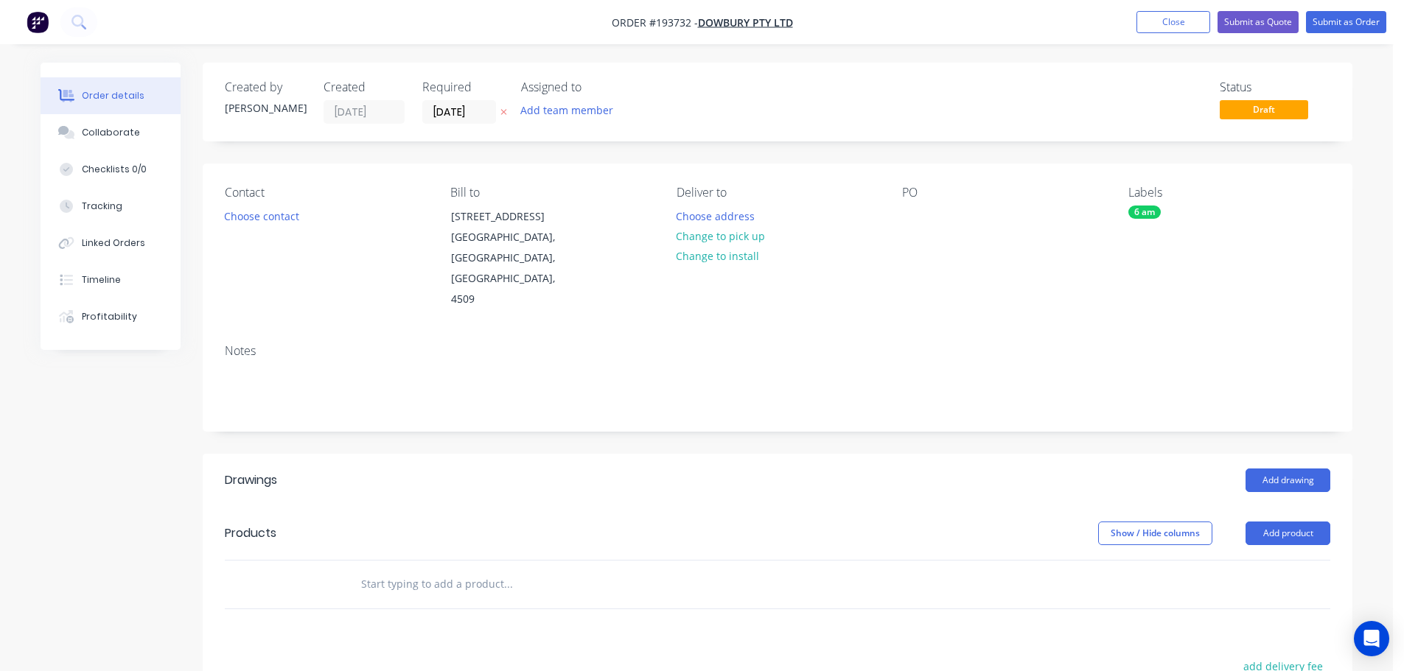
click at [990, 286] on div "PO" at bounding box center [1003, 248] width 202 height 125
click at [256, 218] on button "Choose contact" at bounding box center [262, 216] width 91 height 20
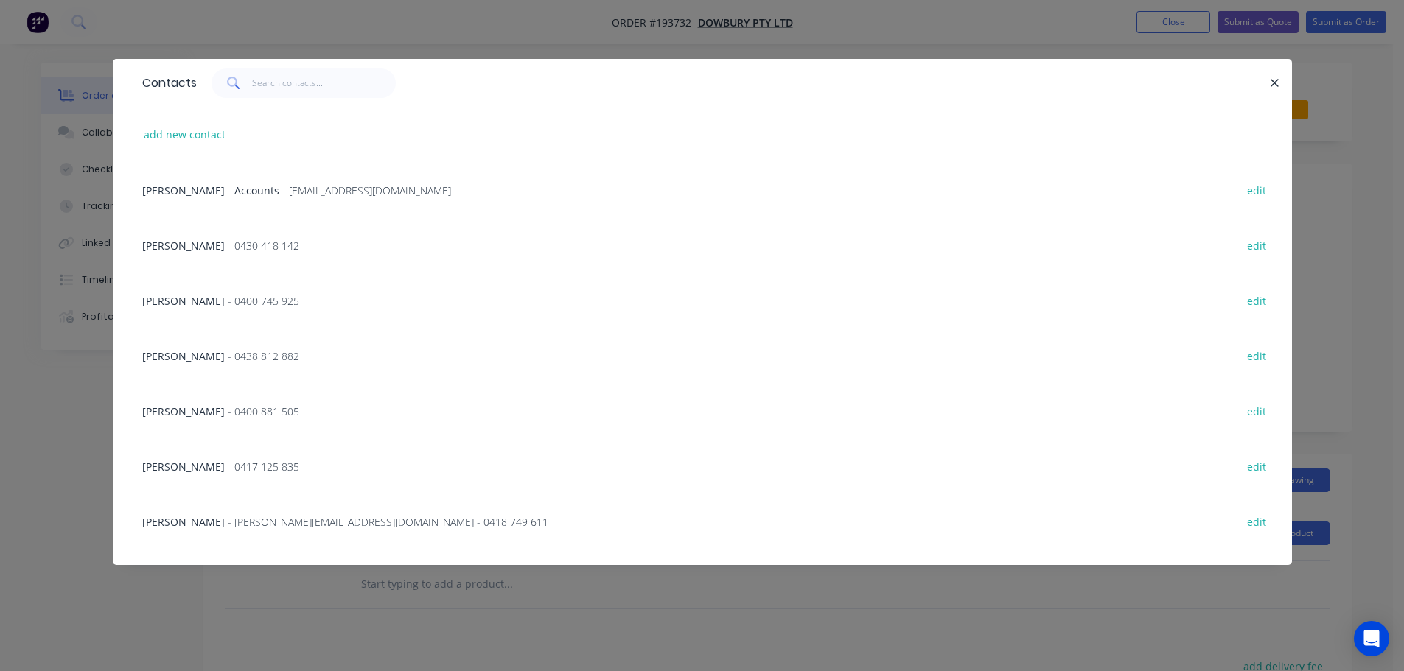
click at [217, 245] on span "CHRIS BROOKER" at bounding box center [183, 246] width 83 height 14
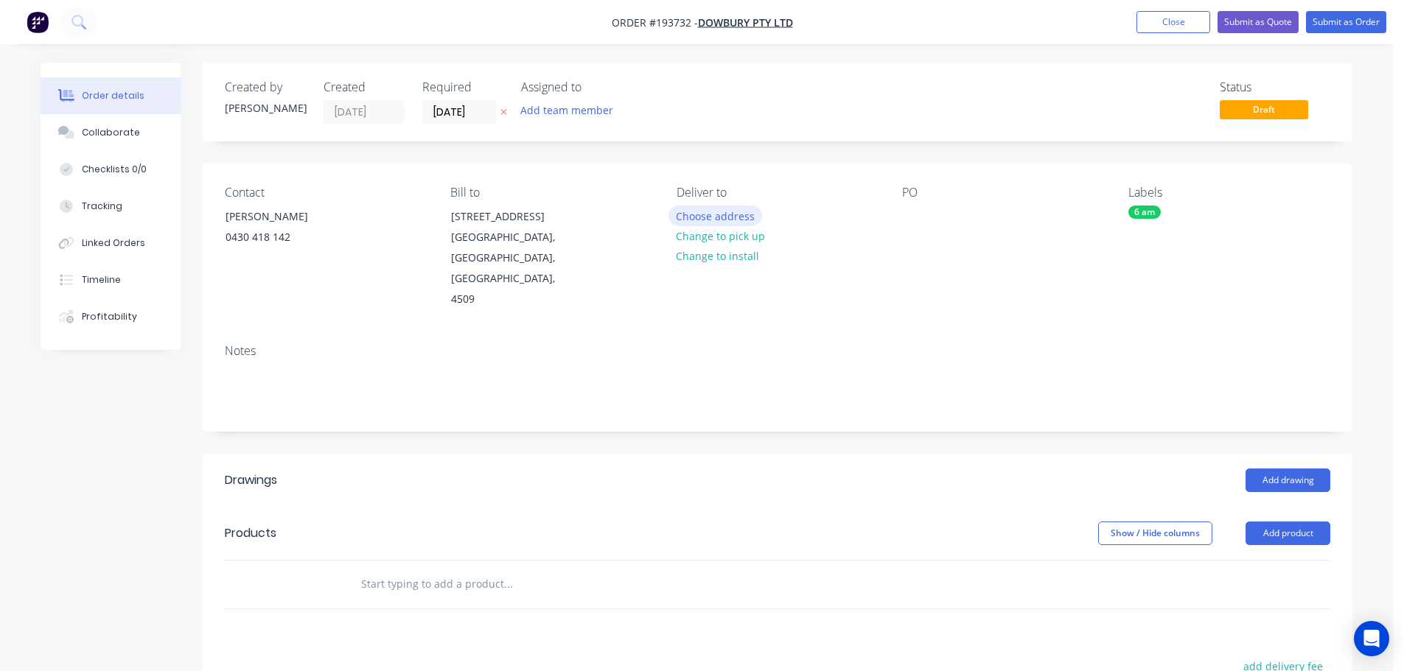
click at [715, 214] on button "Choose address" at bounding box center [715, 216] width 94 height 20
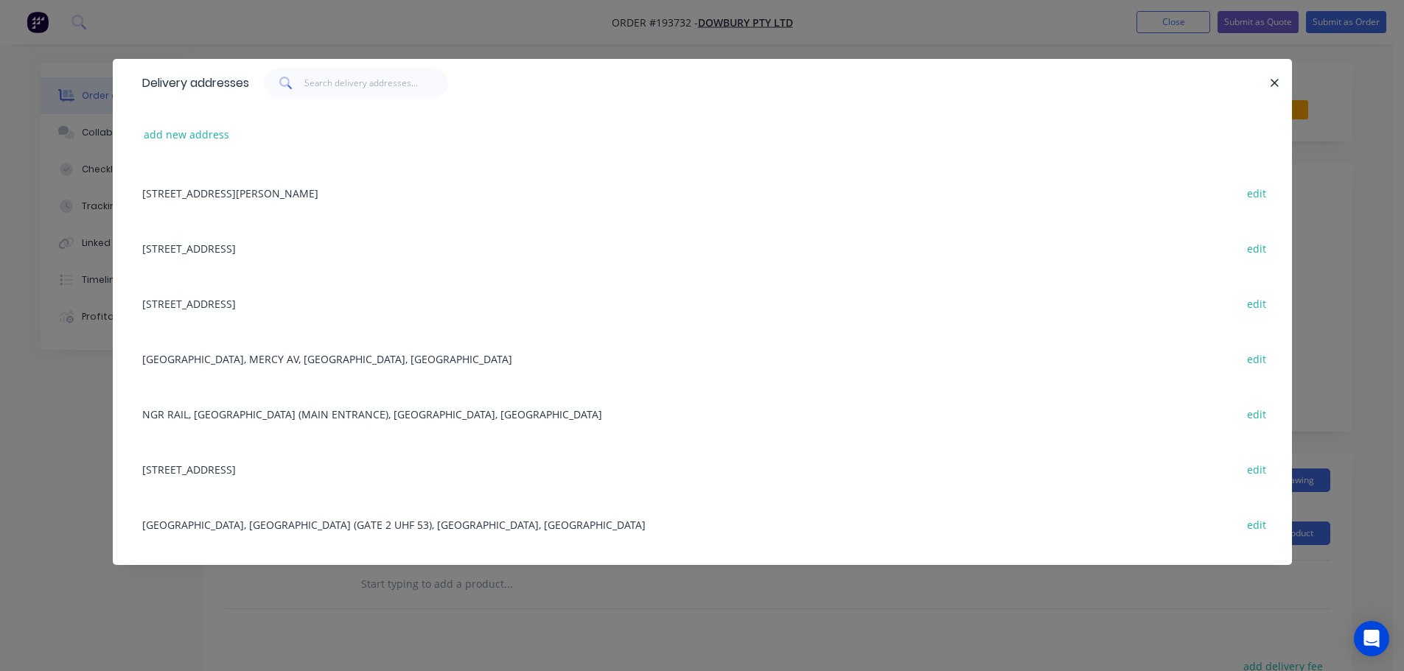
scroll to position [221, 0]
click at [276, 357] on div "MATER HOSPITAL, MERCY AV, SPRINGFIELD CENTRAL, Australia edit" at bounding box center [702, 355] width 1135 height 55
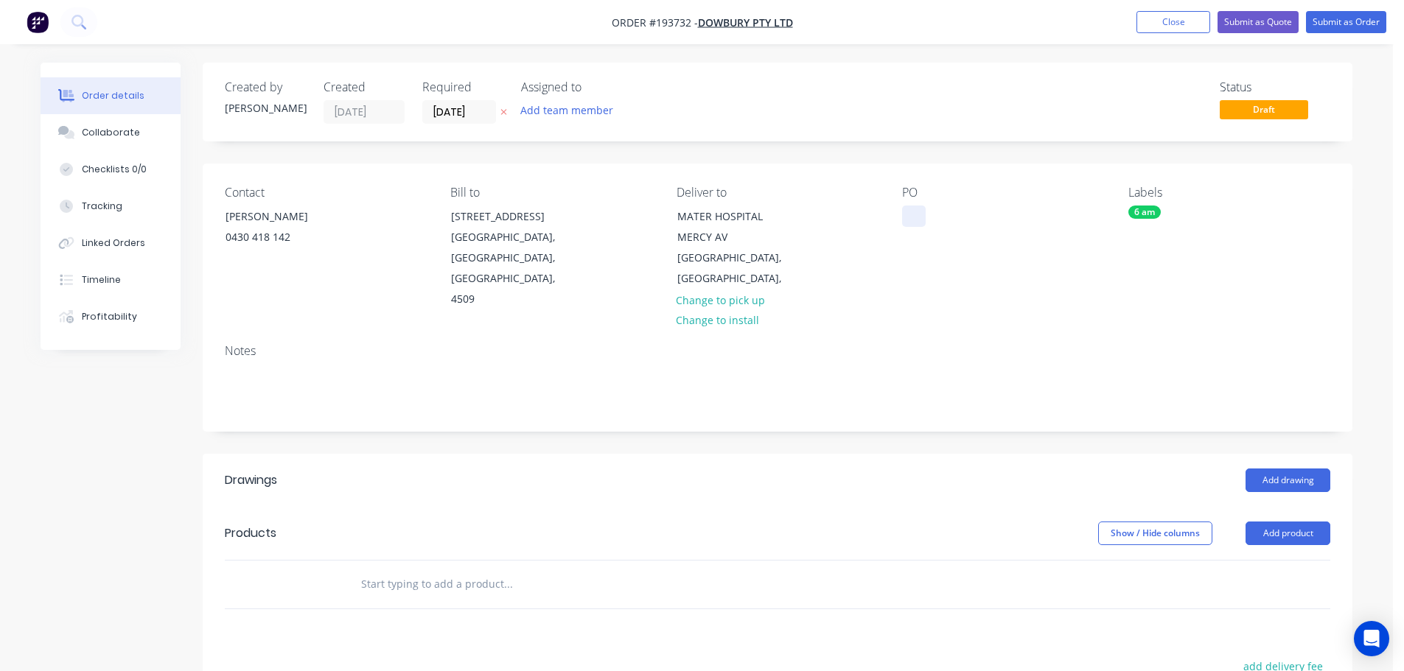
click at [914, 214] on div at bounding box center [914, 216] width 24 height 21
click at [1286, 469] on button "Add drawing" at bounding box center [1287, 481] width 85 height 24
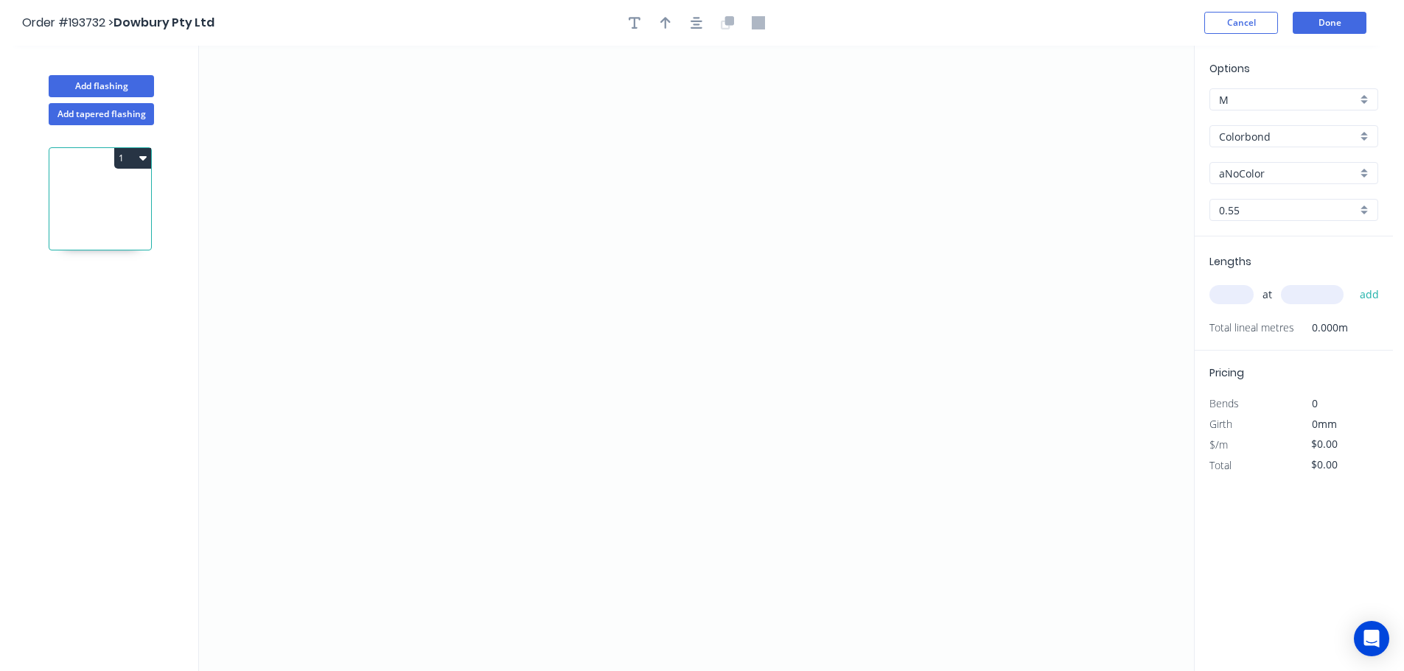
click at [1259, 175] on input "aNoColor" at bounding box center [1288, 173] width 138 height 15
drag, startPoint x: 1246, startPoint y: 327, endPoint x: 1238, endPoint y: 329, distance: 8.2
click at [1246, 326] on div "Surfmist" at bounding box center [1293, 327] width 167 height 26
click at [1230, 290] on input "text" at bounding box center [1231, 294] width 44 height 19
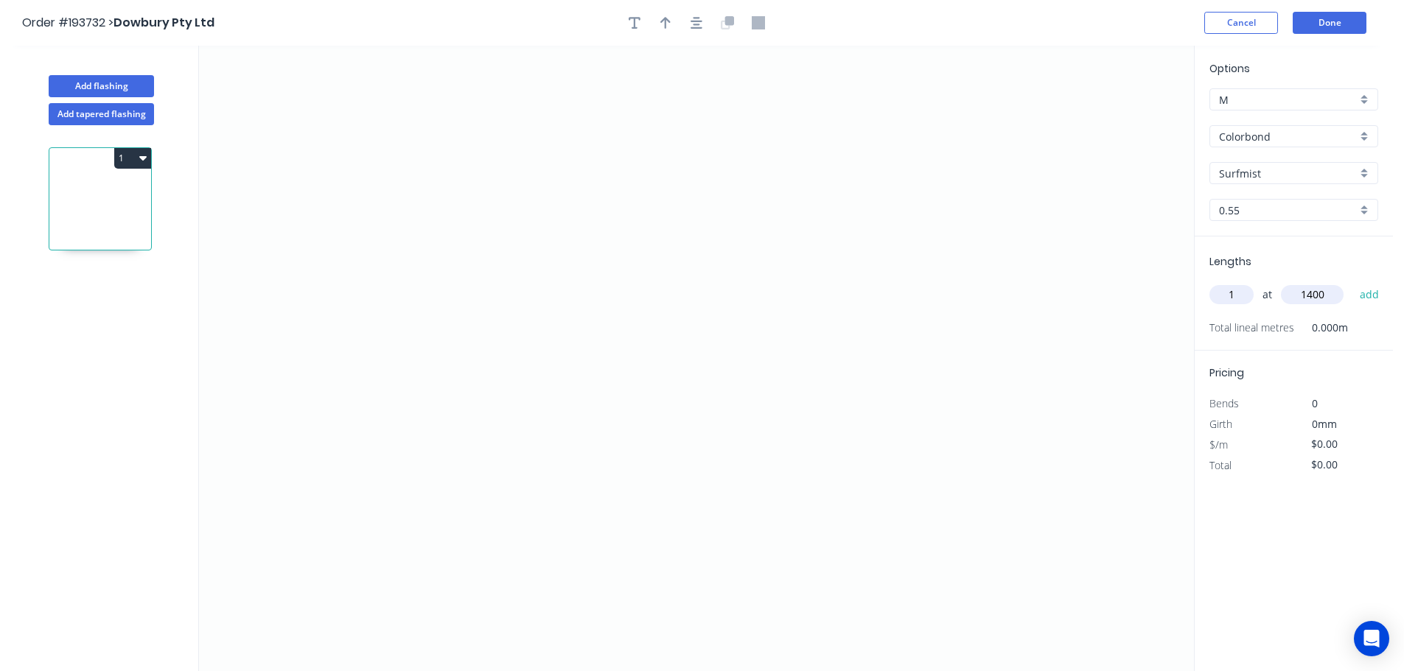
click at [1352, 282] on button "add" at bounding box center [1369, 294] width 35 height 25
click at [517, 161] on icon "0" at bounding box center [696, 359] width 995 height 626
click at [526, 437] on icon "0" at bounding box center [696, 359] width 995 height 626
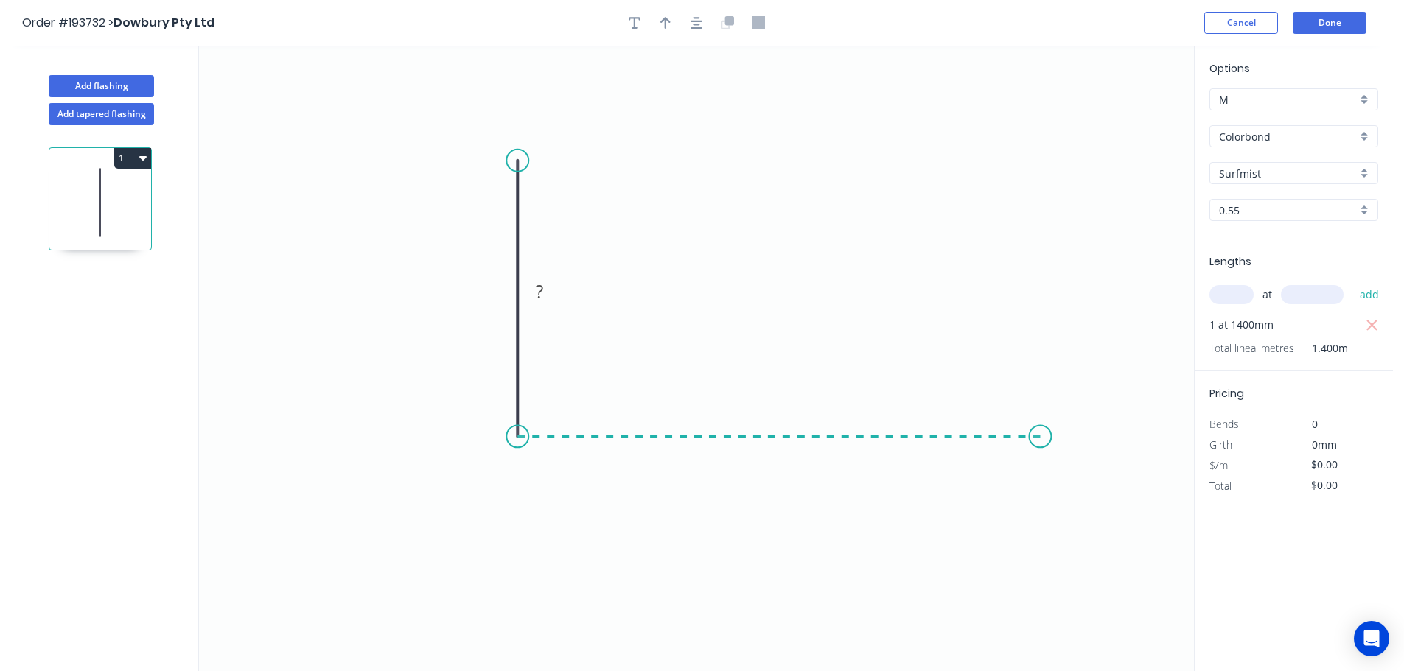
click at [1040, 445] on icon "0 ?" at bounding box center [696, 359] width 995 height 626
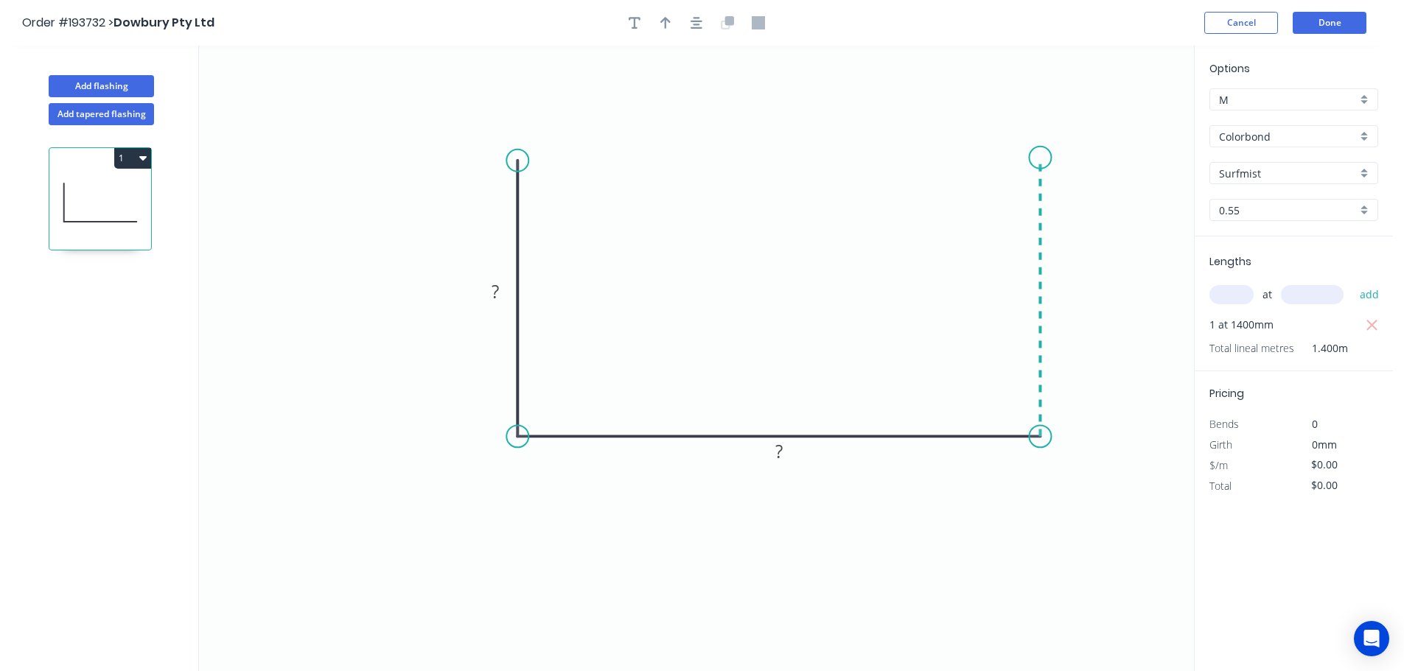
click at [1045, 158] on icon "0 ? ?" at bounding box center [696, 359] width 995 height 626
click at [494, 290] on tspan "?" at bounding box center [494, 291] width 7 height 24
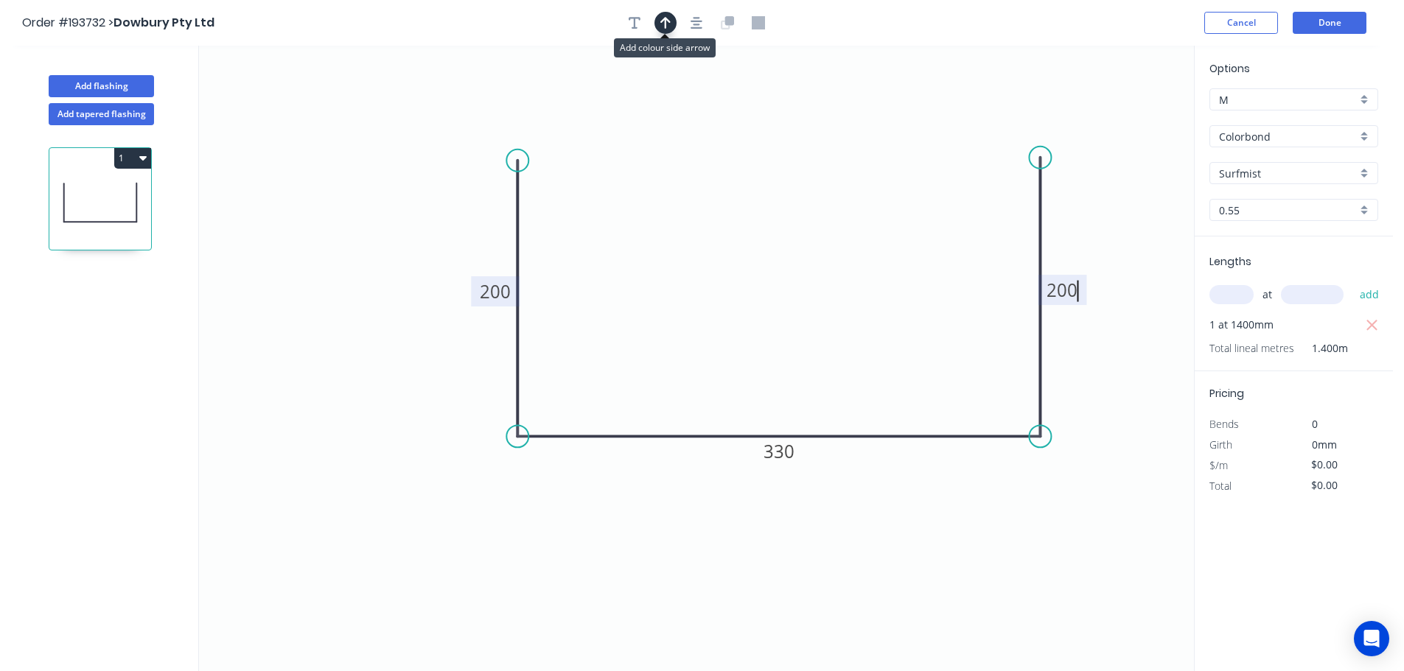
click at [665, 22] on icon "button" at bounding box center [665, 23] width 10 height 12
drag, startPoint x: 1121, startPoint y: 116, endPoint x: 758, endPoint y: 183, distance: 369.4
click at [774, 183] on icon at bounding box center [780, 163] width 13 height 47
click at [88, 85] on button "Add flashing" at bounding box center [101, 86] width 105 height 22
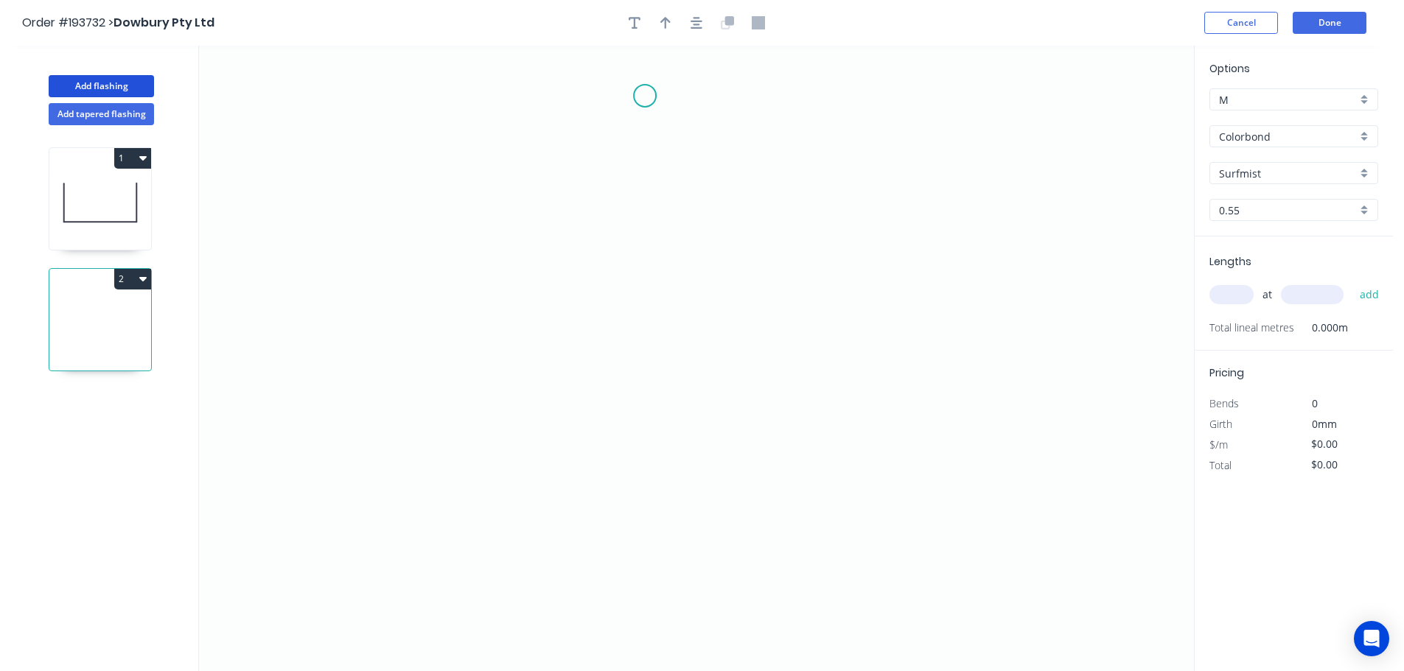
click at [645, 96] on icon "0" at bounding box center [696, 359] width 995 height 626
click at [648, 312] on icon "0" at bounding box center [696, 359] width 995 height 626
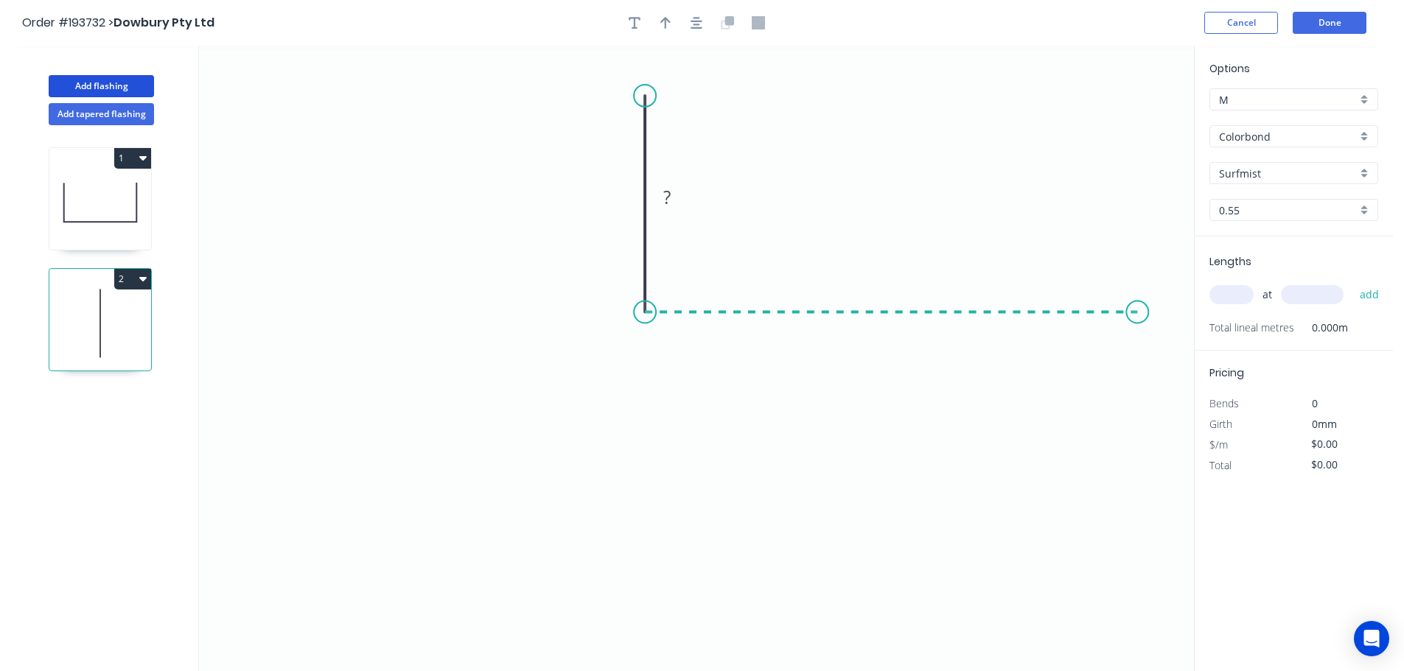
click at [1138, 313] on icon "0 ?" at bounding box center [696, 359] width 995 height 626
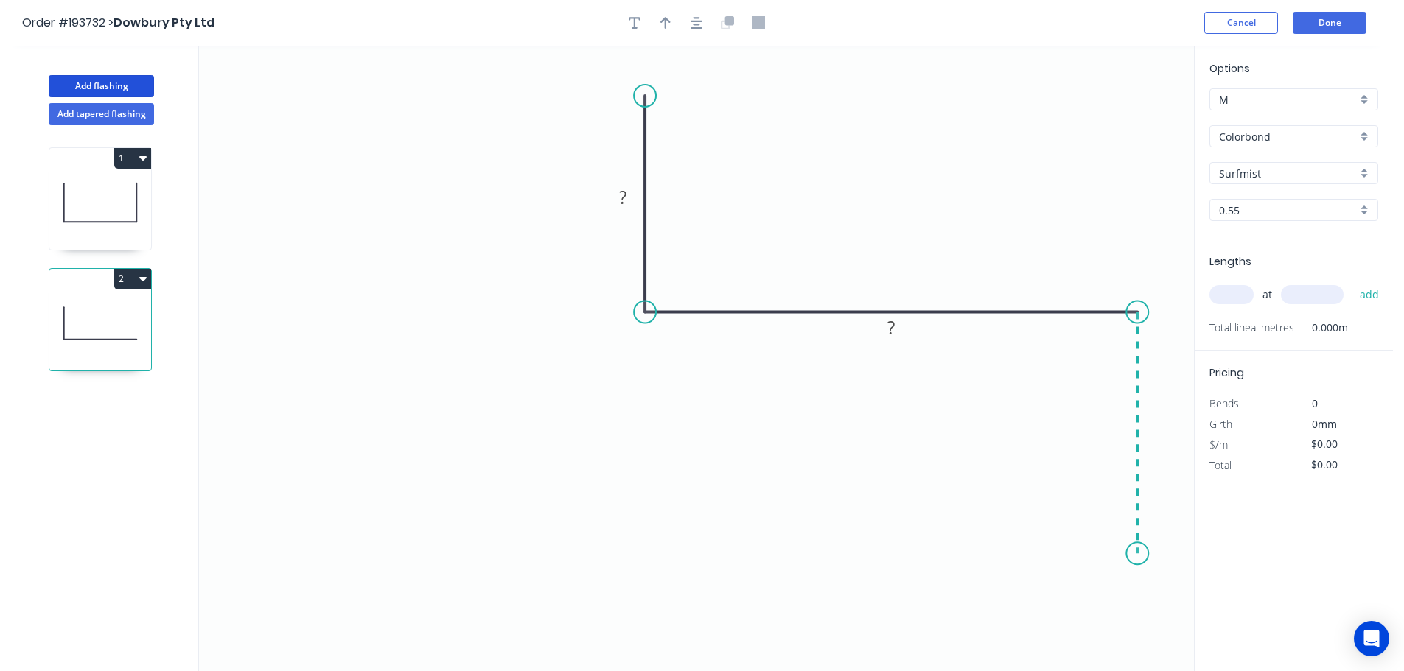
click at [1130, 554] on icon "0 ? ?" at bounding box center [696, 359] width 995 height 626
click at [1043, 547] on icon "0 ? ? ?" at bounding box center [696, 359] width 995 height 626
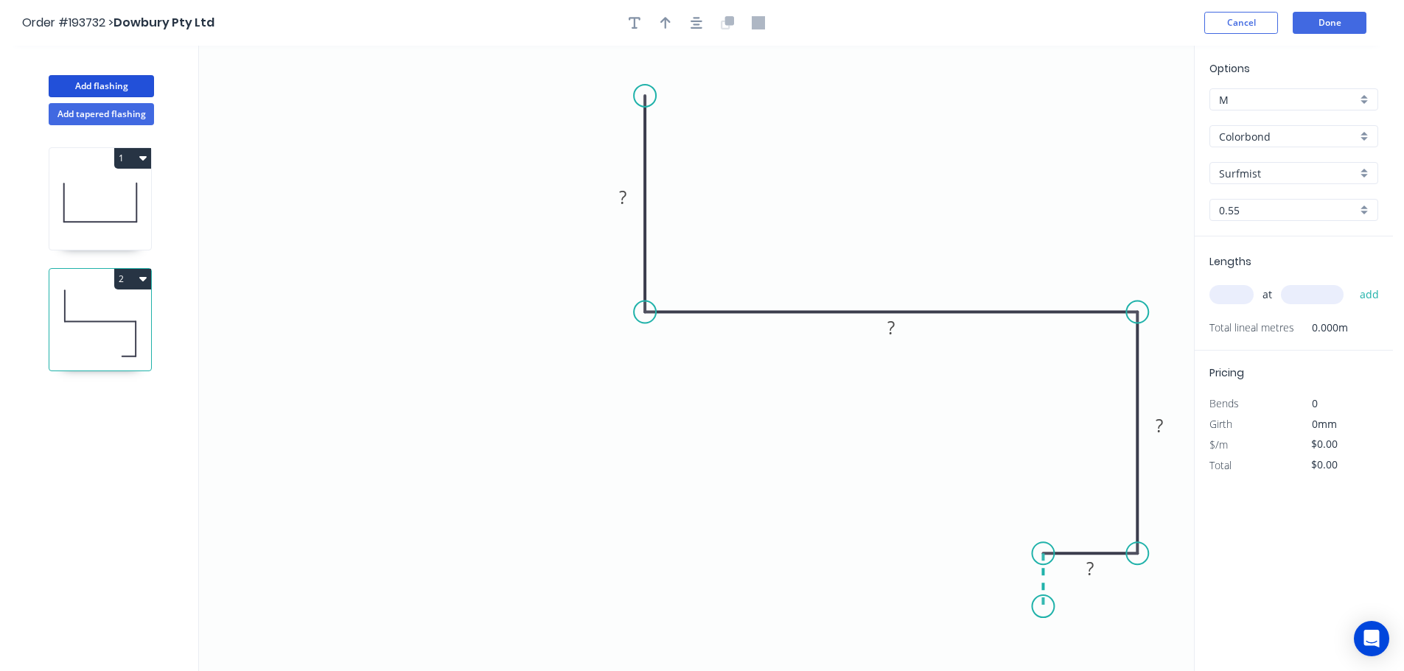
click at [1044, 607] on icon "0 ? ? ? ?" at bounding box center [696, 359] width 995 height 626
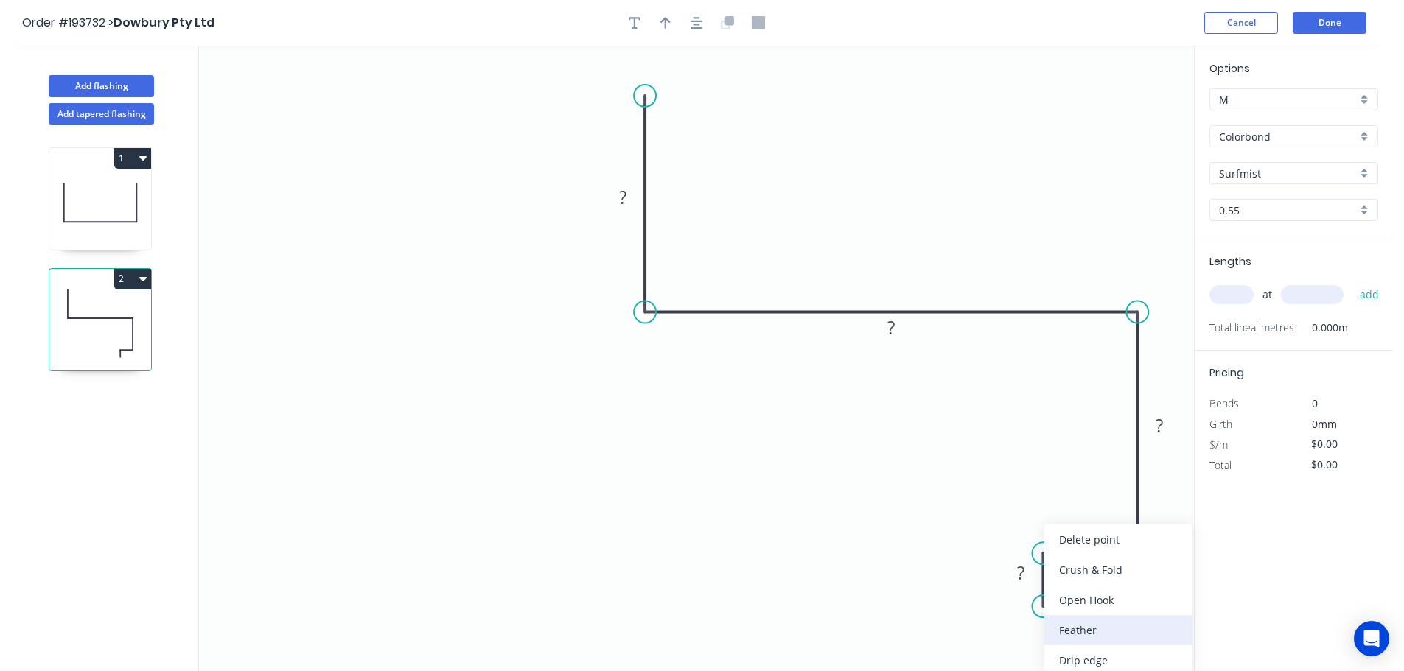
click at [1067, 628] on div "Feather" at bounding box center [1118, 630] width 148 height 30
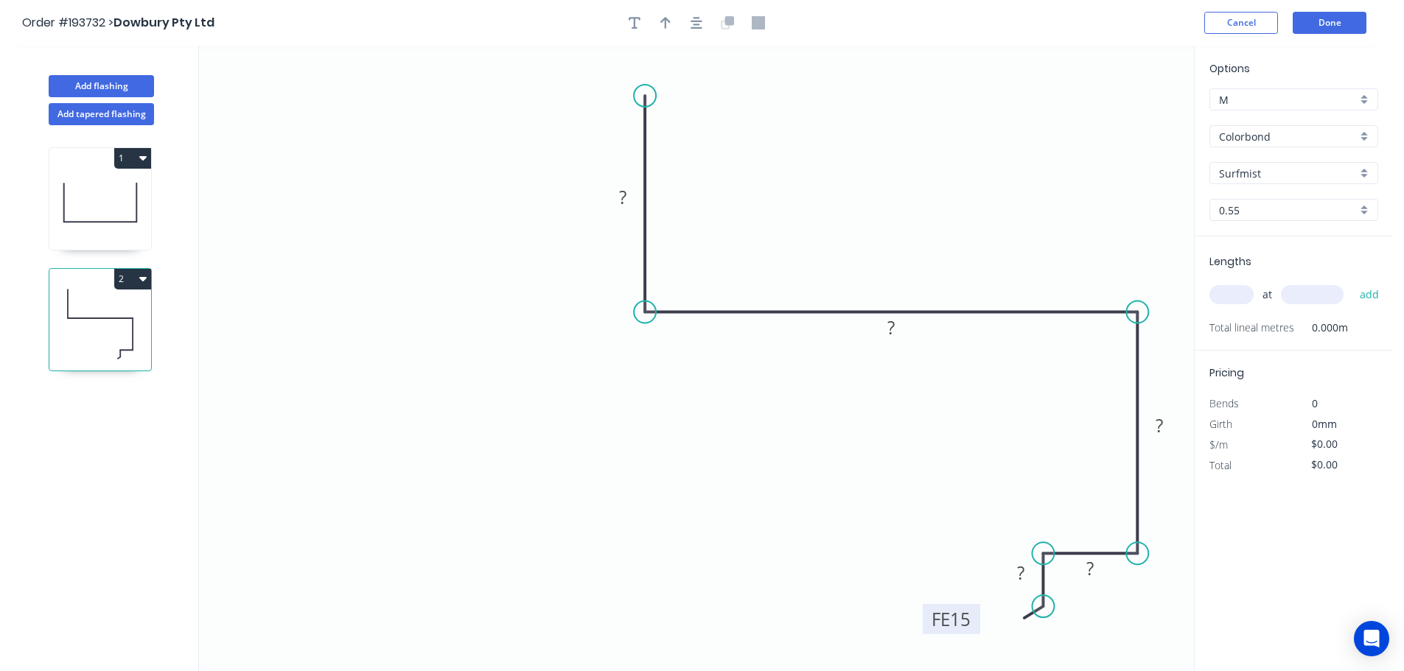
drag, startPoint x: 986, startPoint y: 587, endPoint x: 923, endPoint y: 626, distance: 73.8
click at [923, 626] on rect at bounding box center [950, 619] width 57 height 30
click at [692, 22] on icon "button" at bounding box center [696, 22] width 12 height 13
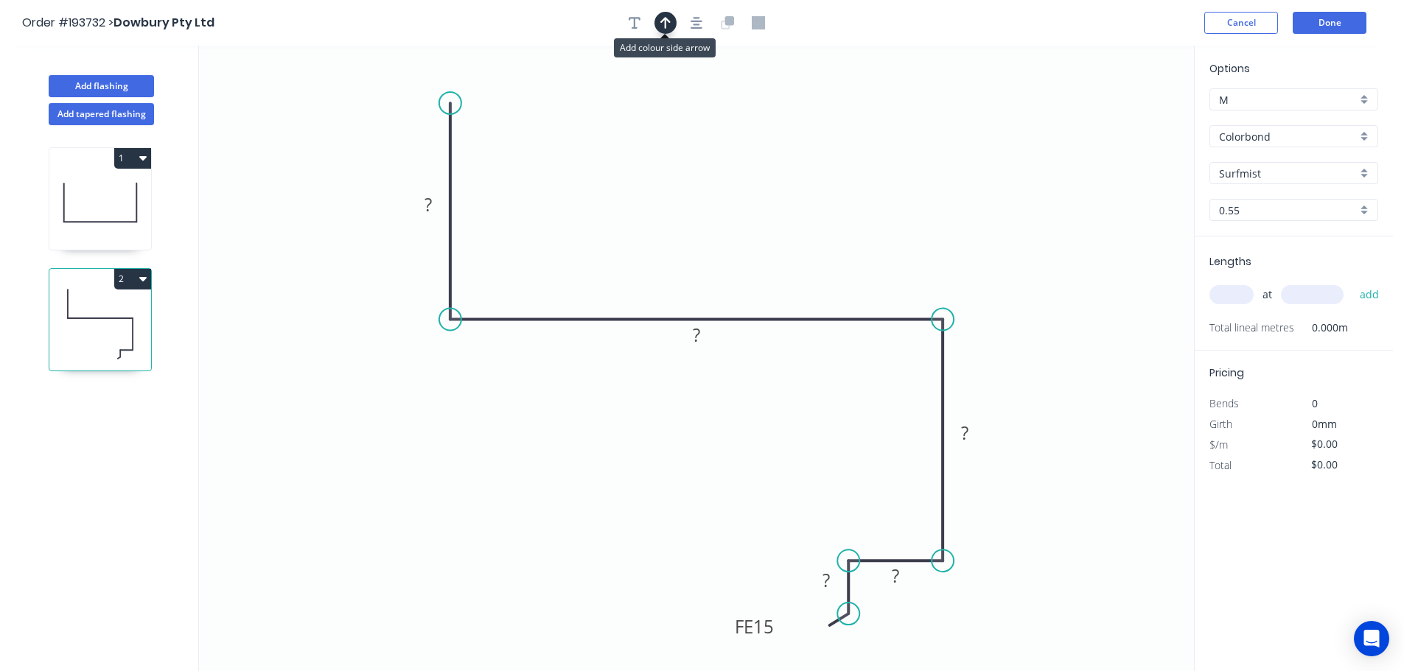
click at [665, 27] on icon "button" at bounding box center [665, 23] width 10 height 12
click at [1118, 116] on icon at bounding box center [1119, 102] width 13 height 47
drag, startPoint x: 1118, startPoint y: 116, endPoint x: 922, endPoint y: 169, distance: 203.7
click at [922, 169] on icon at bounding box center [933, 157] width 43 height 43
click at [428, 207] on tspan "?" at bounding box center [427, 204] width 7 height 24
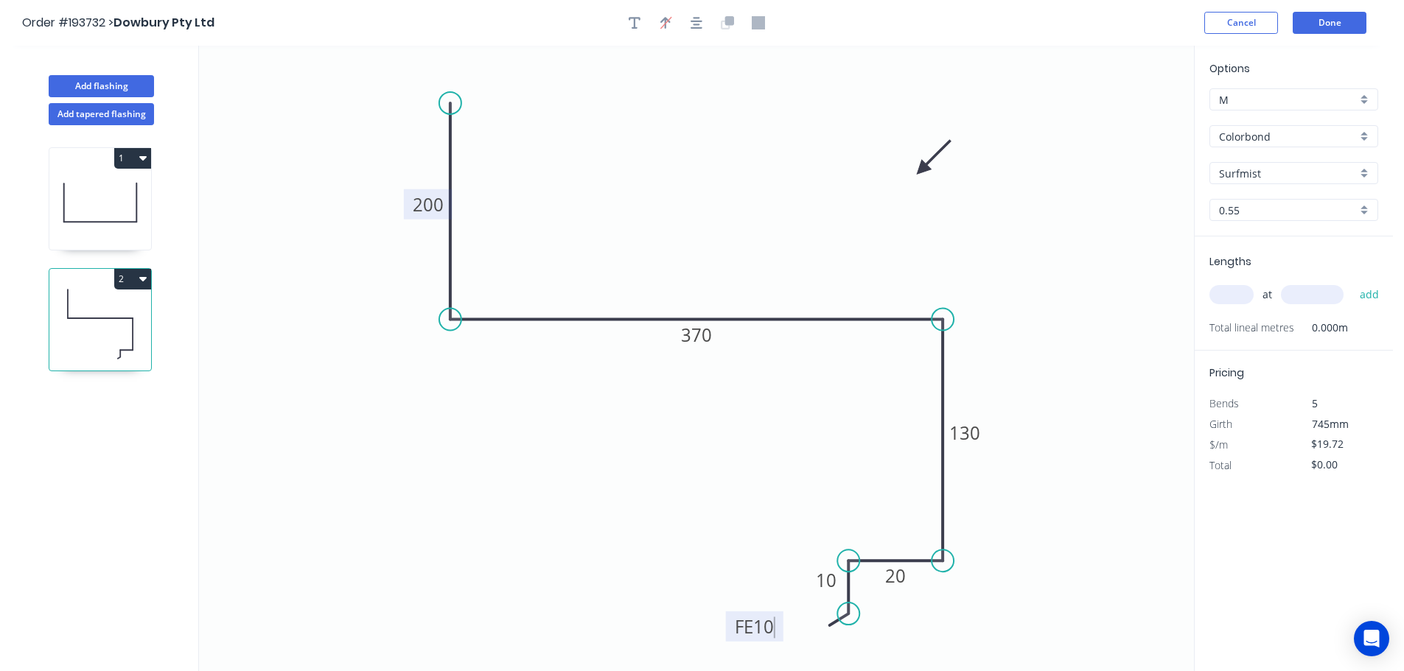
click at [1236, 292] on input "text" at bounding box center [1231, 294] width 44 height 19
click at [1352, 282] on button "add" at bounding box center [1369, 294] width 35 height 25
click at [129, 277] on button "2" at bounding box center [132, 279] width 37 height 21
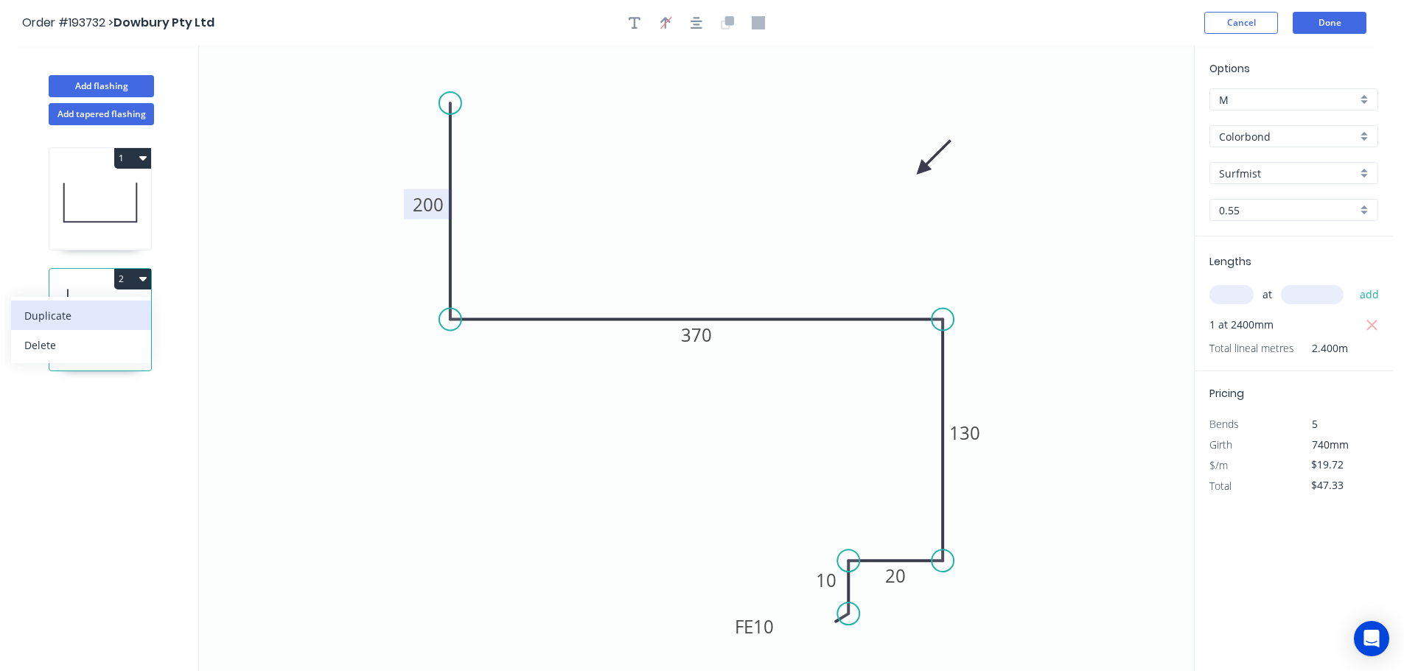
click at [84, 315] on div "Duplicate" at bounding box center [80, 315] width 113 height 21
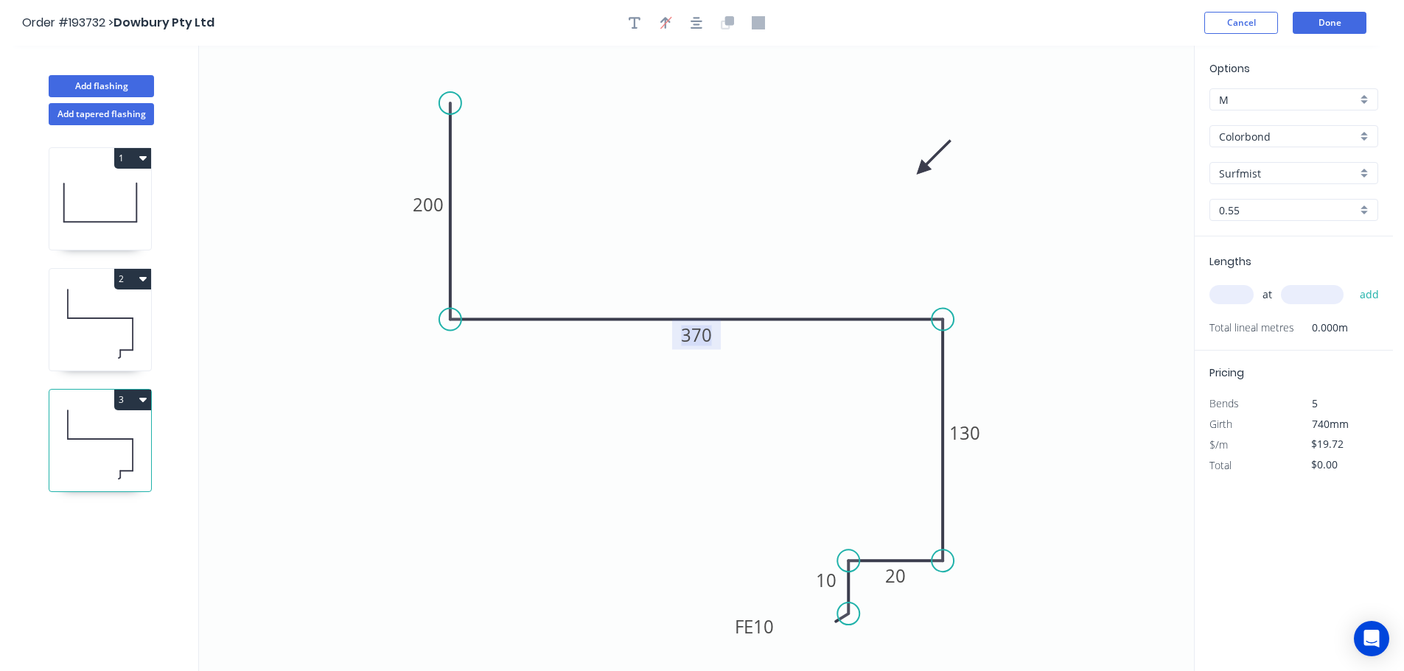
click at [695, 339] on tspan "370" at bounding box center [696, 335] width 31 height 24
click at [1225, 294] on input "text" at bounding box center [1231, 294] width 44 height 19
click at [1352, 282] on button "add" at bounding box center [1369, 294] width 35 height 25
click at [97, 111] on button "Add tapered flashing" at bounding box center [101, 114] width 105 height 22
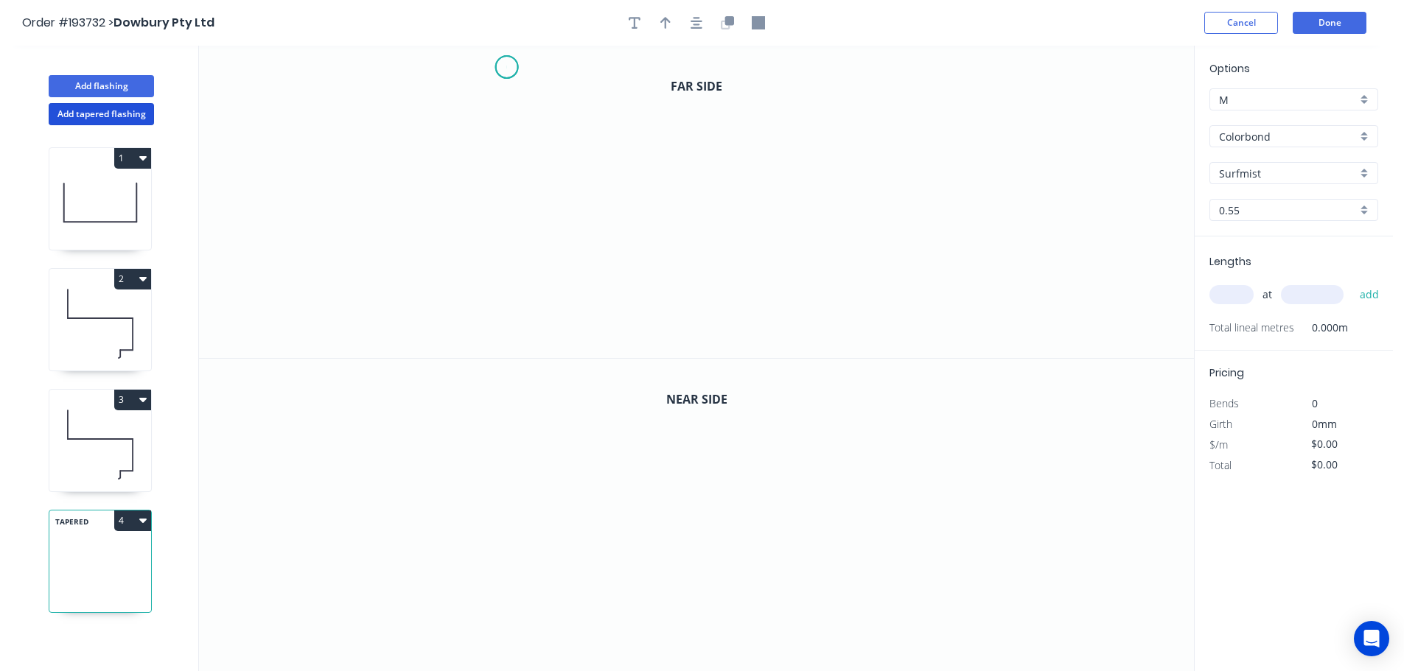
click at [506, 67] on icon "0" at bounding box center [696, 202] width 995 height 312
click at [500, 228] on icon "0" at bounding box center [696, 202] width 995 height 312
click at [907, 223] on icon "0 ?" at bounding box center [696, 202] width 995 height 312
click at [900, 323] on icon "0 ? ?" at bounding box center [696, 202] width 995 height 312
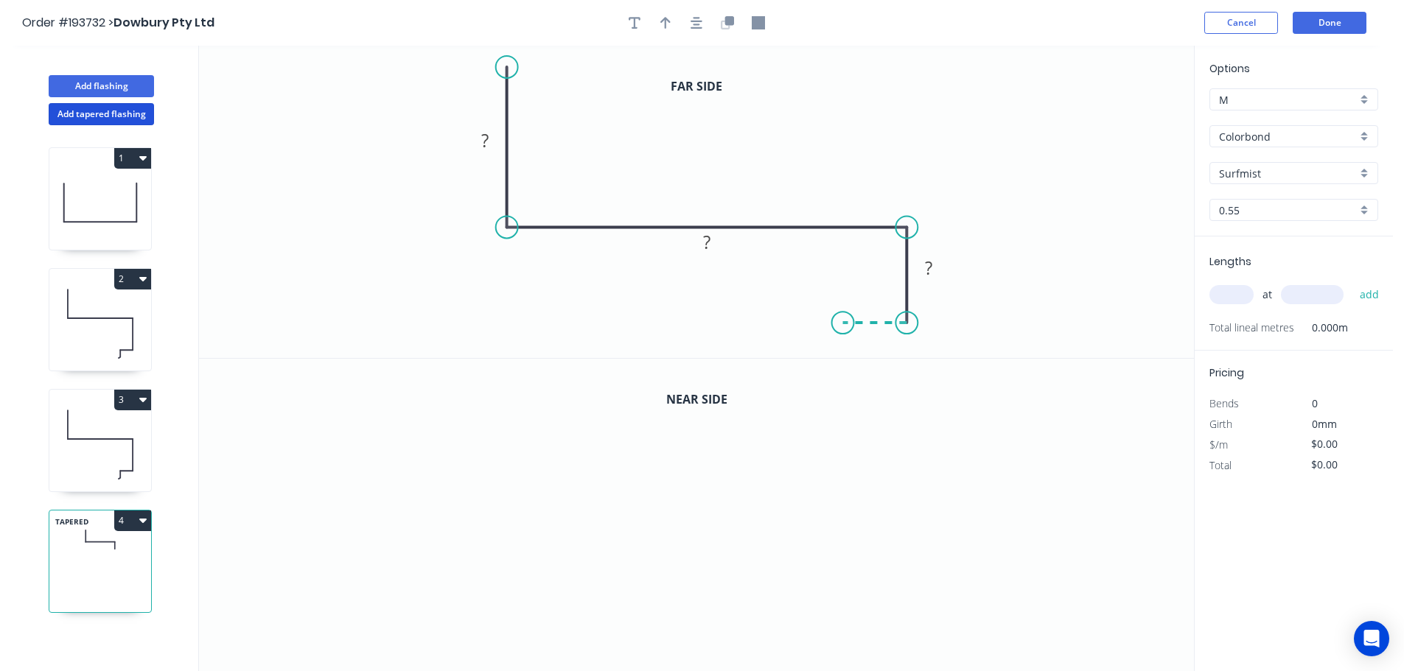
click at [843, 321] on icon "0 ? ? ?" at bounding box center [696, 202] width 995 height 312
click at [843, 353] on icon "0 ? ? ? ?" at bounding box center [696, 202] width 995 height 312
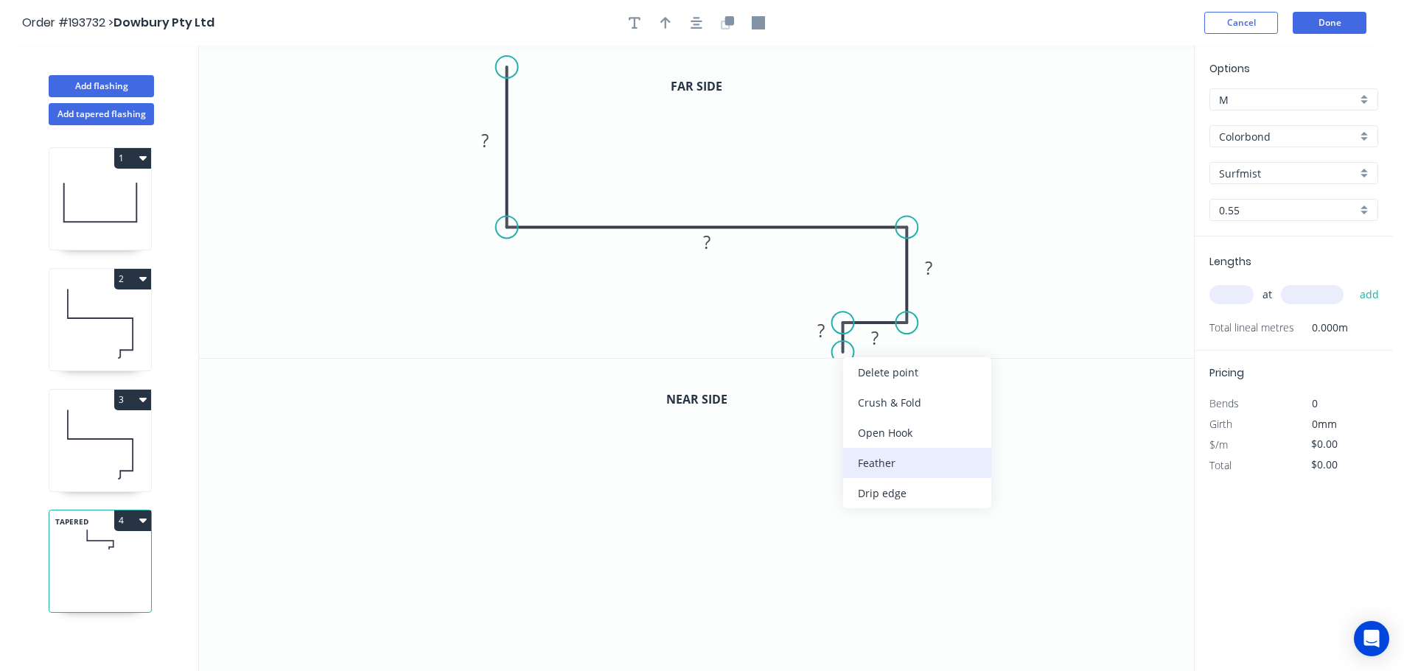
click at [878, 460] on div "Feather" at bounding box center [917, 463] width 148 height 30
drag, startPoint x: 789, startPoint y: 320, endPoint x: 738, endPoint y: 337, distance: 53.6
click at [738, 337] on rect at bounding box center [760, 343] width 57 height 30
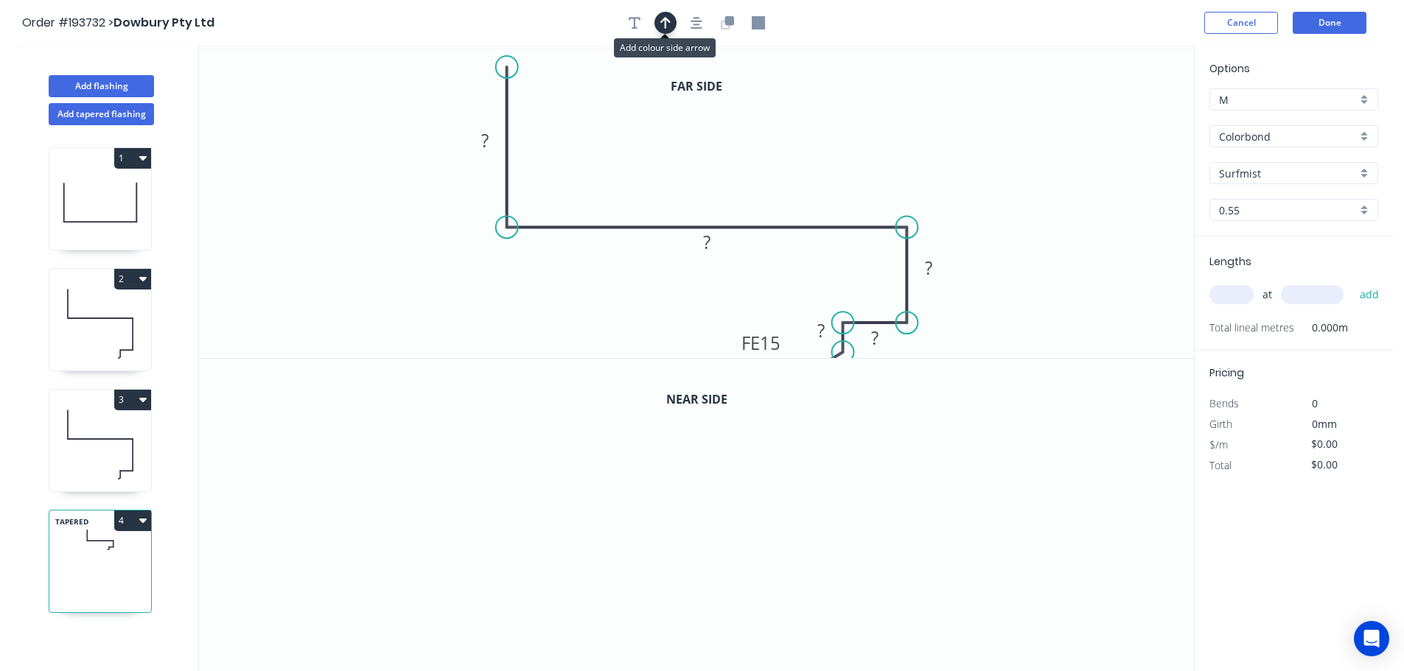
click at [663, 18] on icon "button" at bounding box center [665, 22] width 10 height 13
click at [1119, 116] on icon at bounding box center [1119, 102] width 13 height 47
drag, startPoint x: 1119, startPoint y: 116, endPoint x: 851, endPoint y: 102, distance: 268.6
click at [851, 102] on icon at bounding box center [862, 90] width 43 height 43
click at [696, 21] on icon "button" at bounding box center [696, 23] width 12 height 12
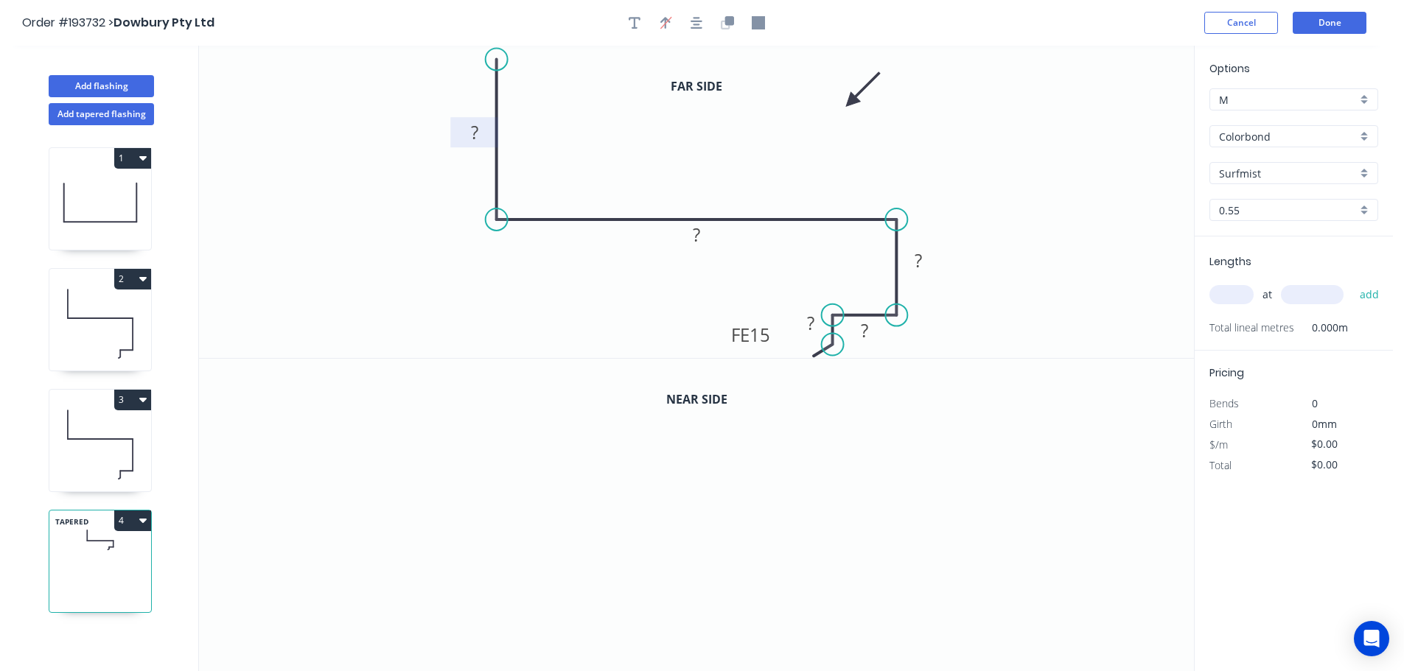
click at [475, 133] on tspan "?" at bounding box center [474, 132] width 7 height 24
drag, startPoint x: 494, startPoint y: 219, endPoint x: 490, endPoint y: 188, distance: 31.2
click at [490, 188] on icon "0 200 280 160 20 FE 10 10" at bounding box center [696, 202] width 995 height 312
drag, startPoint x: 497, startPoint y: 215, endPoint x: 495, endPoint y: 224, distance: 9.1
click at [499, 194] on icon "0 200 280 160 20 FE 10 10" at bounding box center [696, 202] width 995 height 312
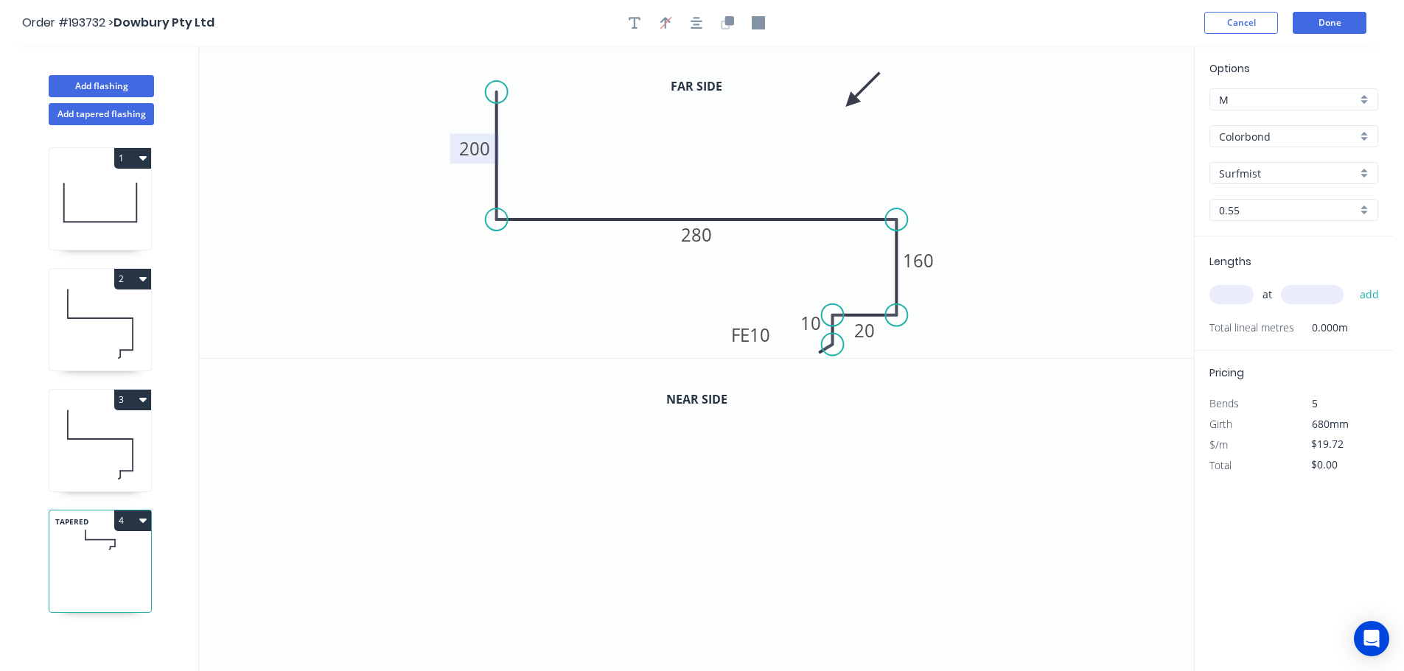
drag, startPoint x: 494, startPoint y: 57, endPoint x: 492, endPoint y: 91, distance: 34.7
click at [494, 92] on circle at bounding box center [497, 92] width 22 height 22
click at [692, 24] on icon "button" at bounding box center [696, 22] width 12 height 13
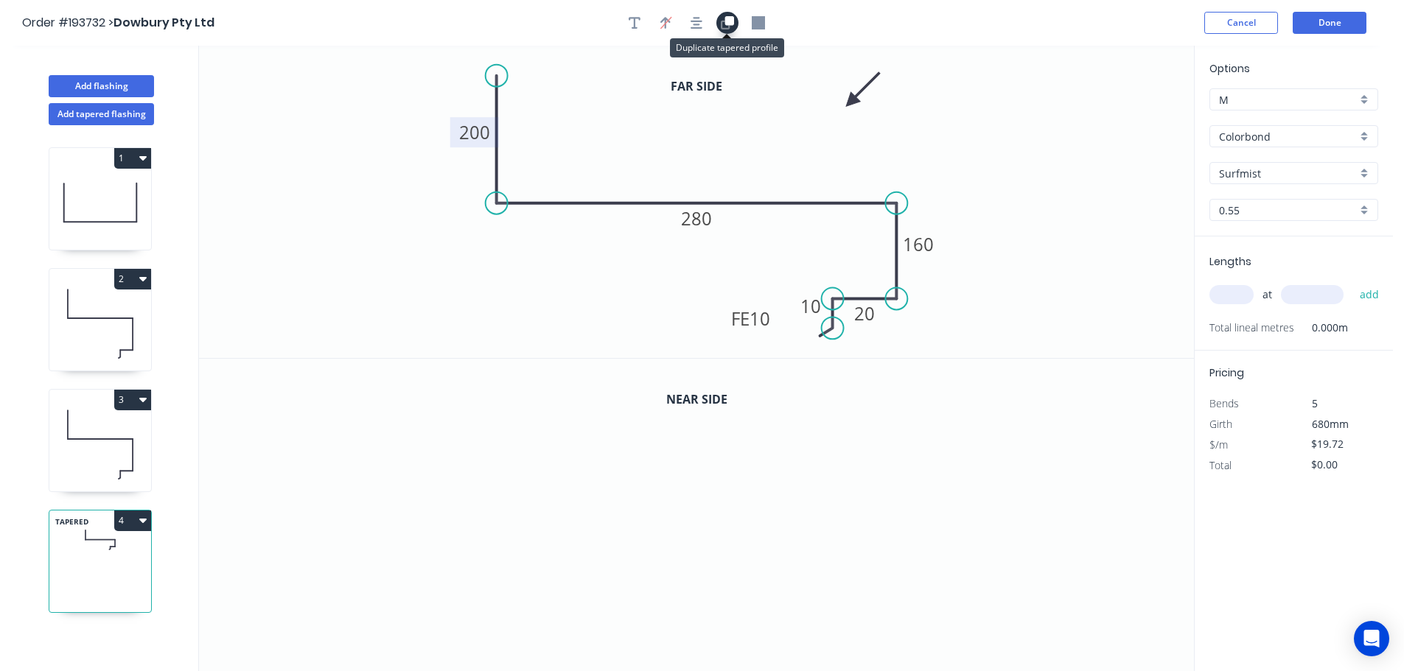
click at [728, 23] on icon "button" at bounding box center [729, 20] width 9 height 9
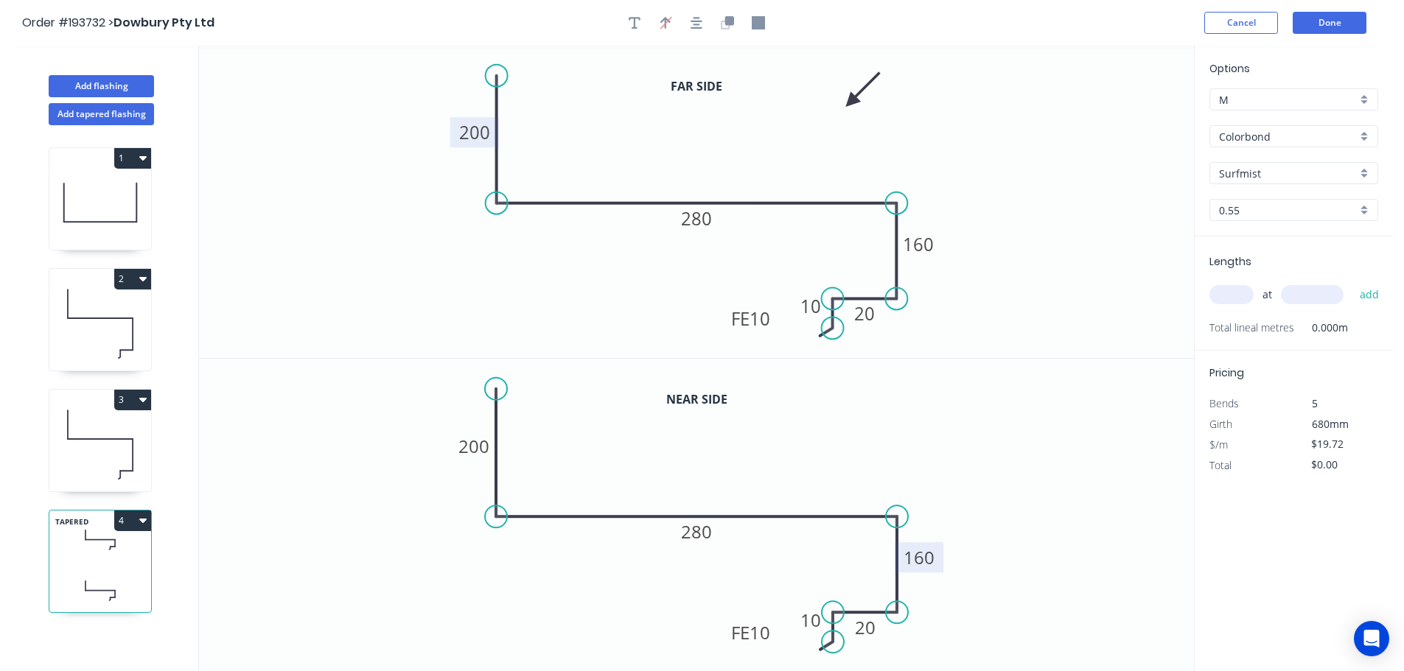
click at [927, 556] on tspan "160" at bounding box center [918, 557] width 31 height 24
click at [1236, 291] on input "text" at bounding box center [1231, 294] width 44 height 19
click at [1352, 282] on button "add" at bounding box center [1369, 294] width 35 height 25
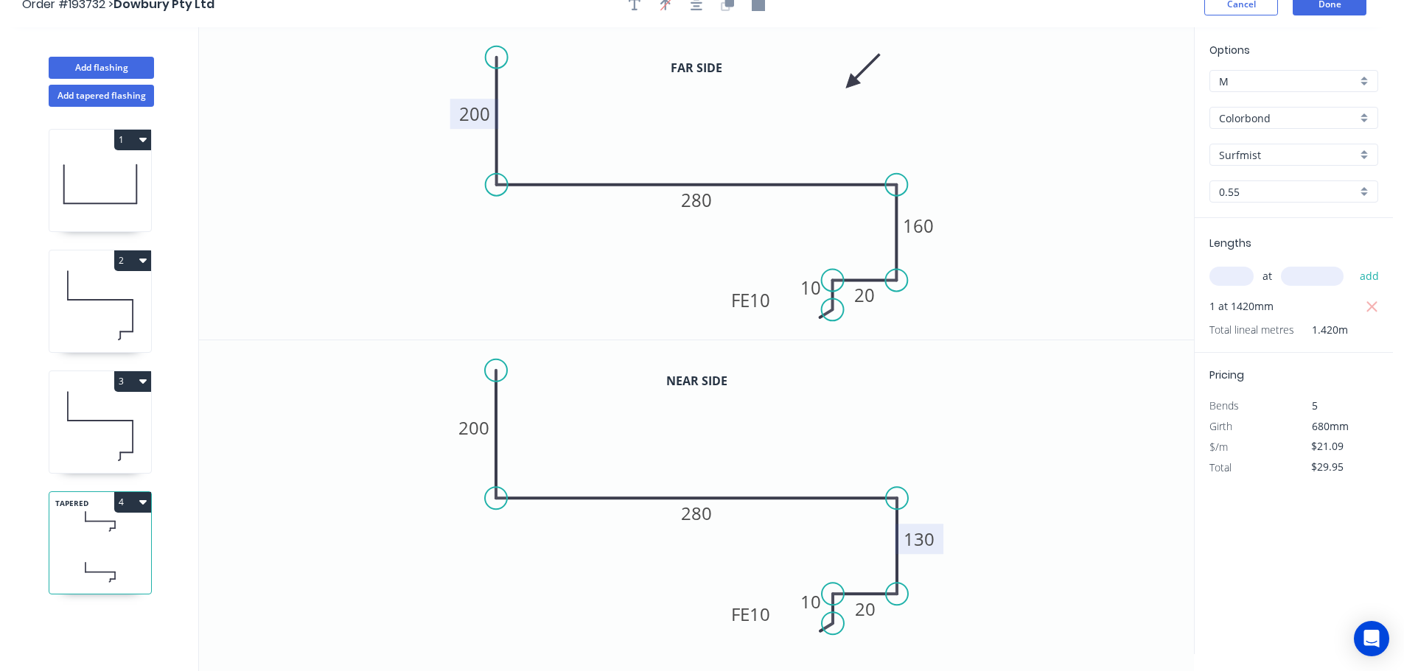
scroll to position [27, 0]
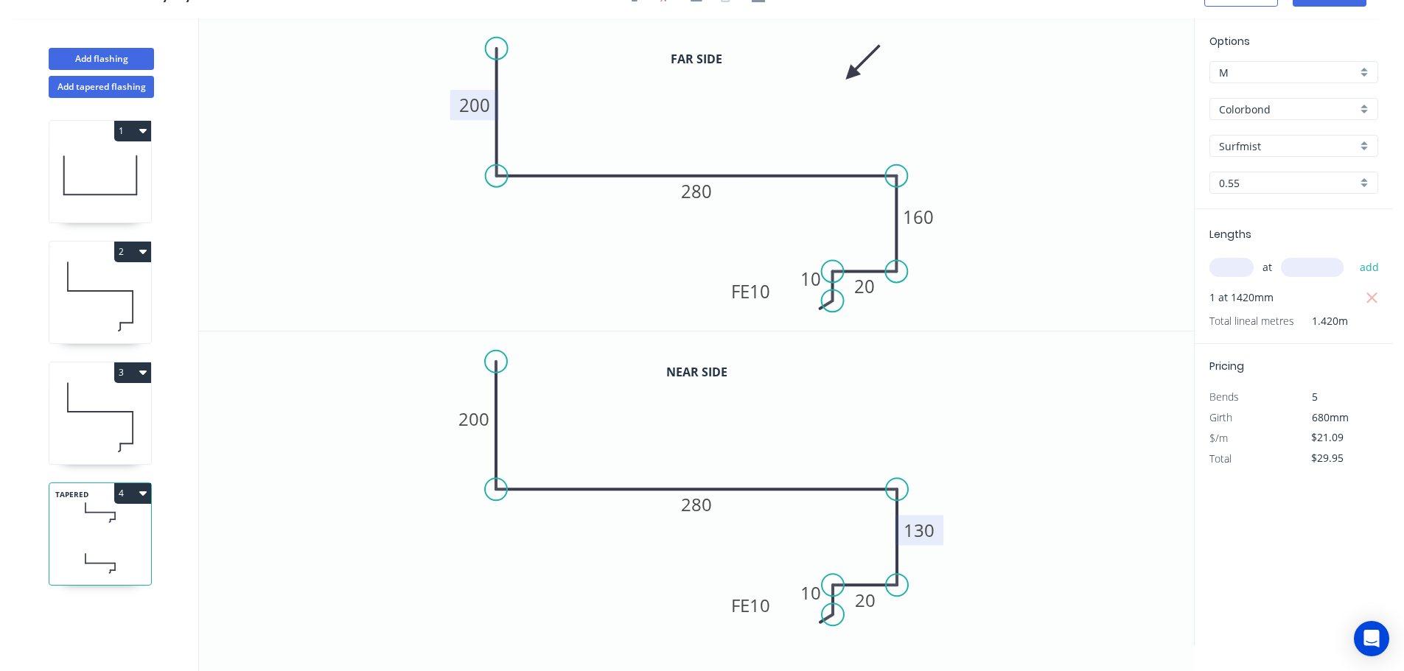
click at [124, 494] on button "4" at bounding box center [132, 493] width 37 height 21
click at [49, 530] on div "Duplicate" at bounding box center [80, 529] width 113 height 21
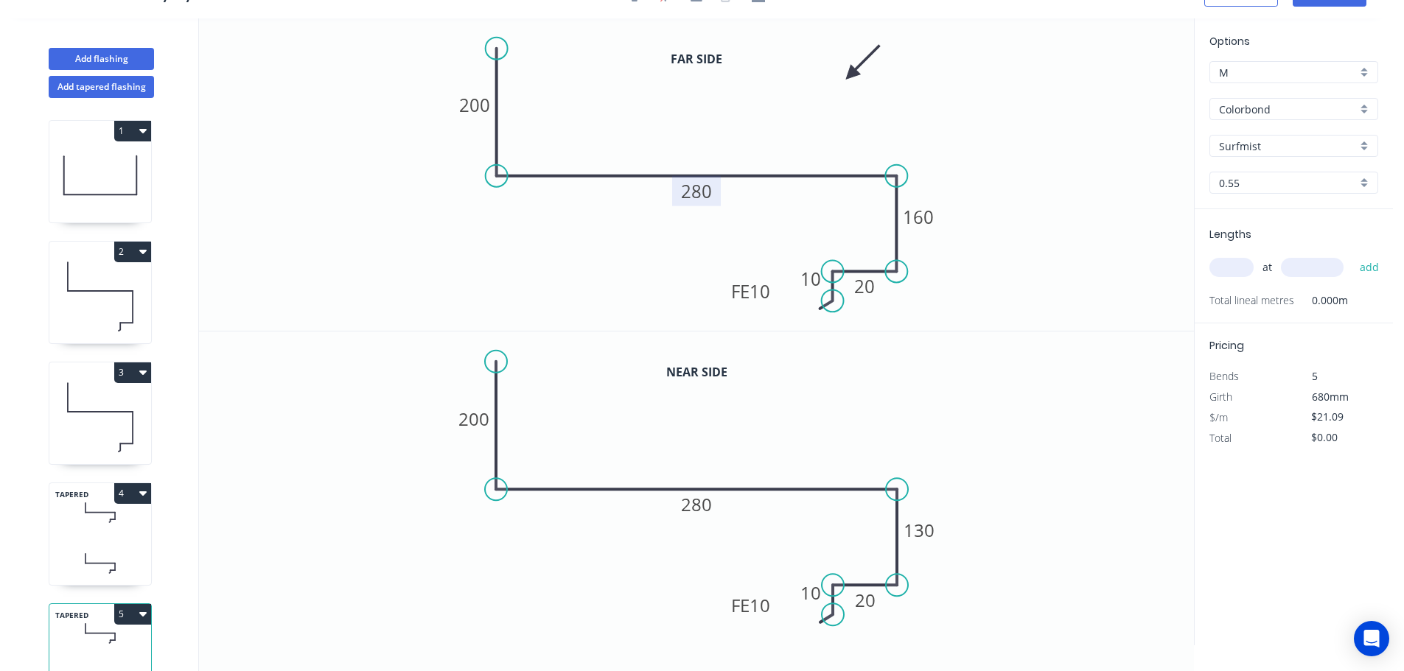
click at [705, 189] on tspan "280" at bounding box center [696, 191] width 31 height 24
click at [699, 507] on tspan "280" at bounding box center [696, 504] width 31 height 24
click at [1227, 271] on input "text" at bounding box center [1231, 267] width 44 height 19
click at [1352, 255] on button "add" at bounding box center [1369, 267] width 35 height 25
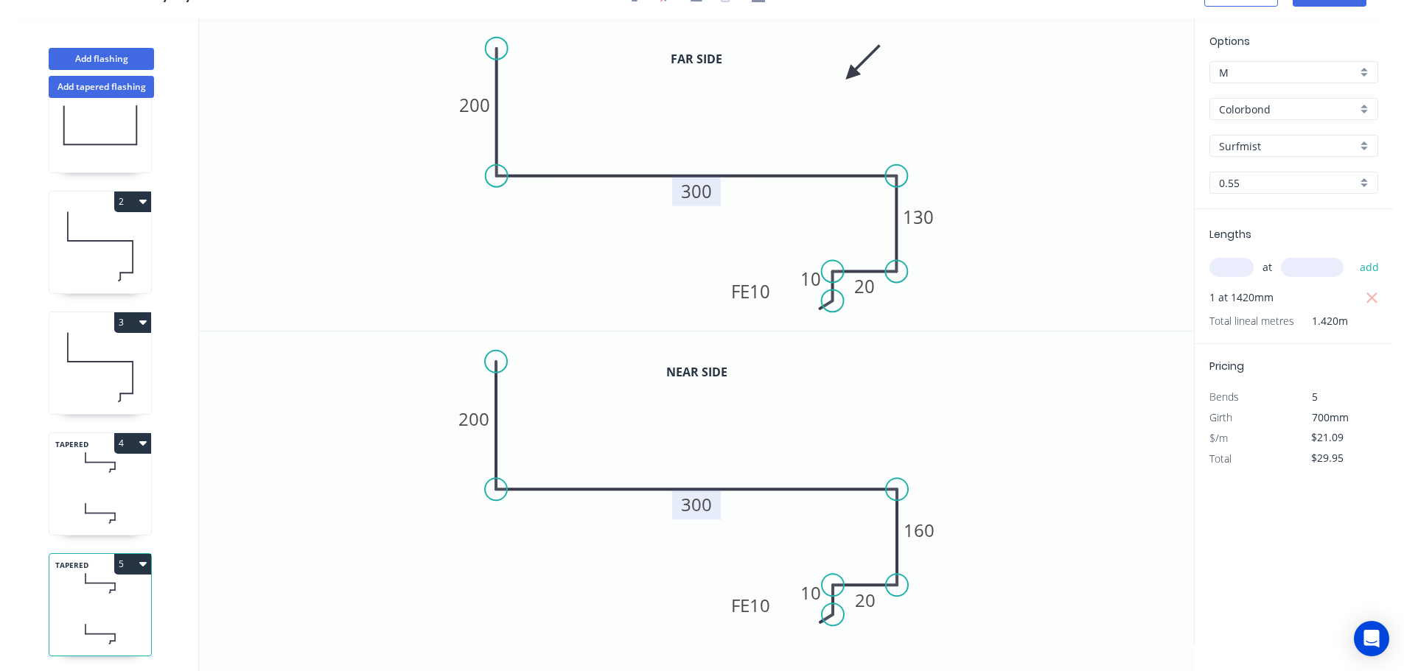
scroll to position [64, 0]
click at [129, 551] on button "5" at bounding box center [132, 561] width 37 height 21
click at [45, 589] on div "Duplicate" at bounding box center [80, 597] width 113 height 21
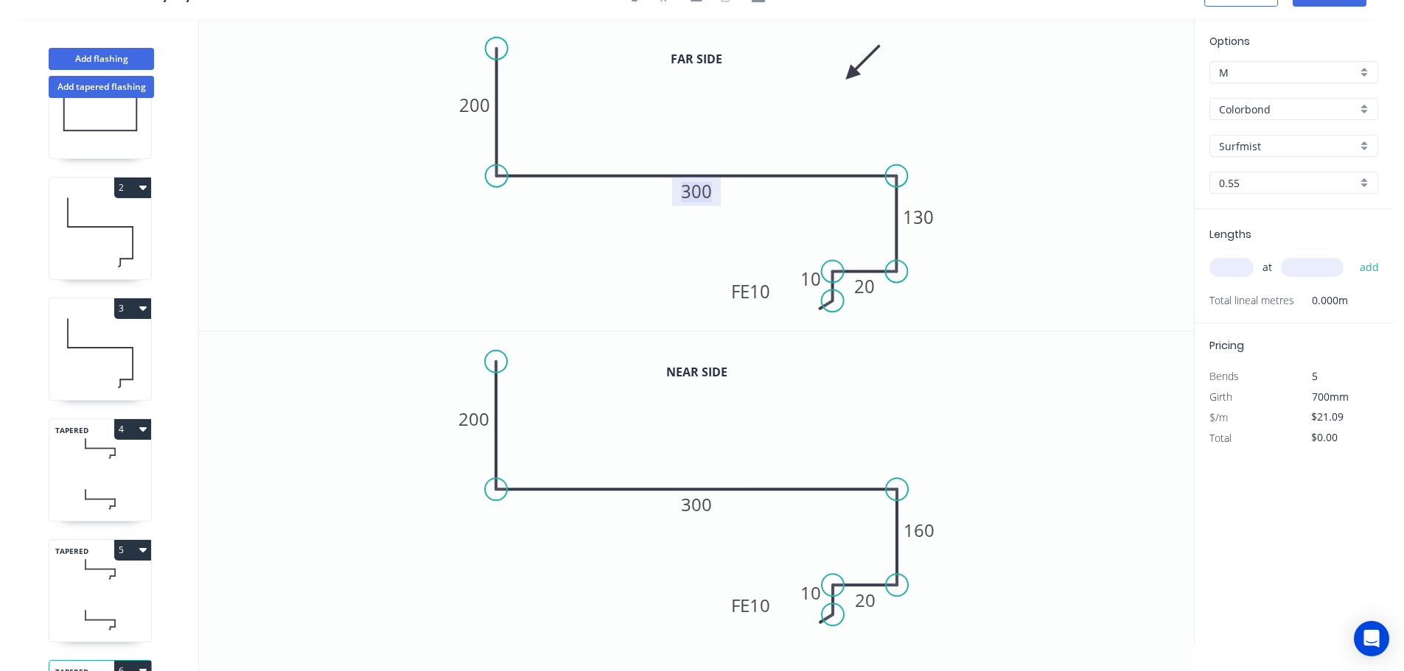
click at [704, 188] on tspan "300" at bounding box center [696, 191] width 31 height 24
click at [700, 508] on tspan "300" at bounding box center [696, 504] width 31 height 24
click at [1227, 258] on input "text" at bounding box center [1231, 267] width 44 height 19
click at [1352, 255] on button "add" at bounding box center [1369, 267] width 35 height 25
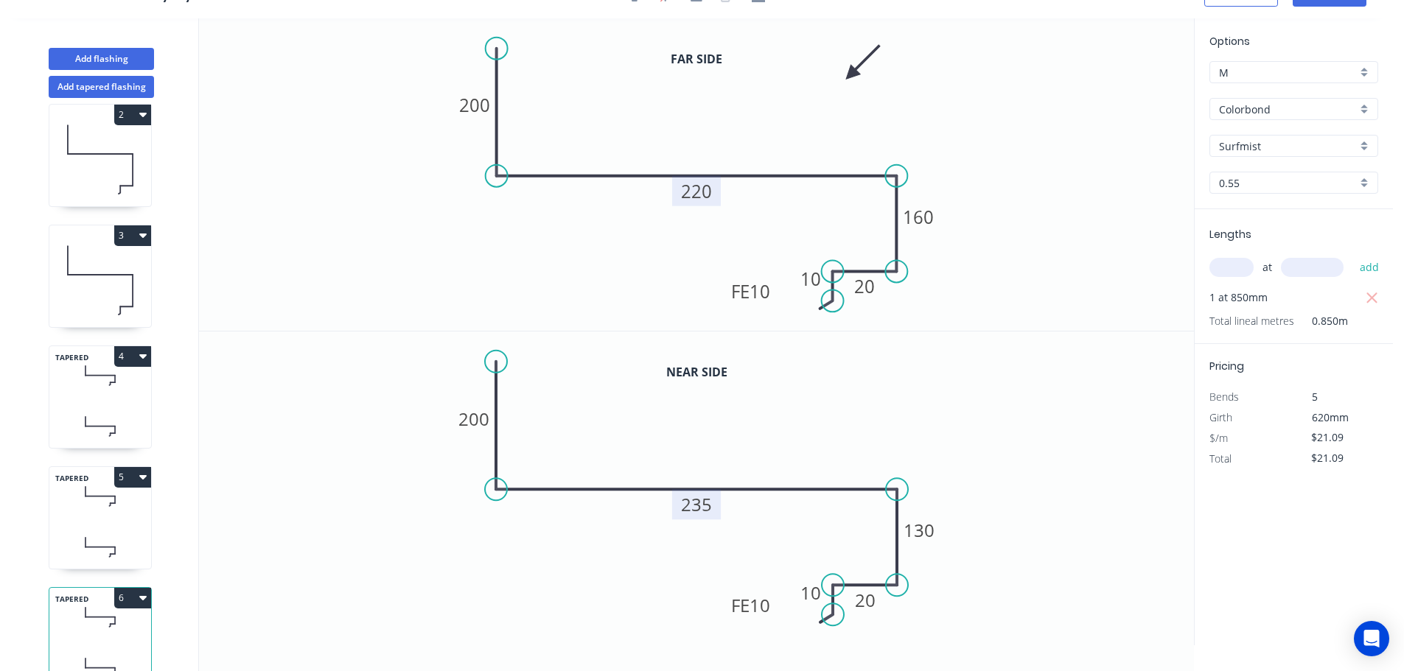
scroll to position [185, 0]
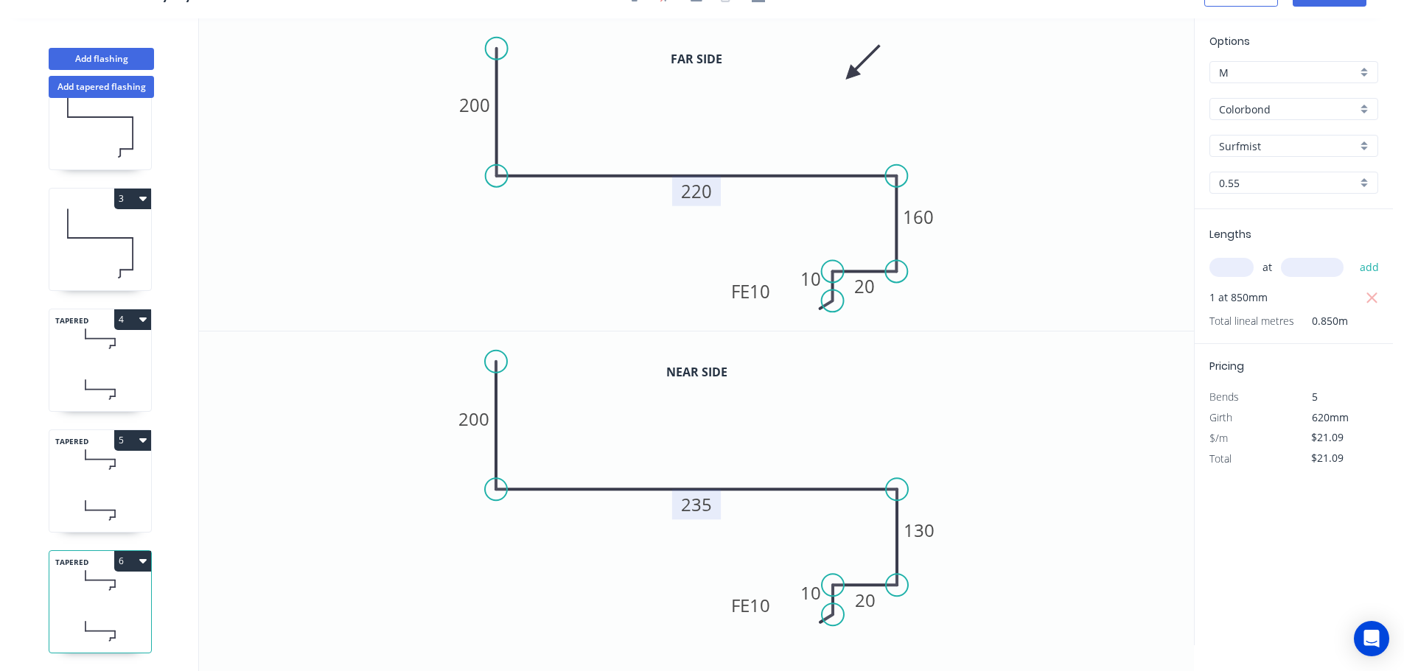
click at [132, 552] on button "6" at bounding box center [132, 561] width 37 height 21
click at [71, 587] on div "Duplicate" at bounding box center [80, 597] width 113 height 21
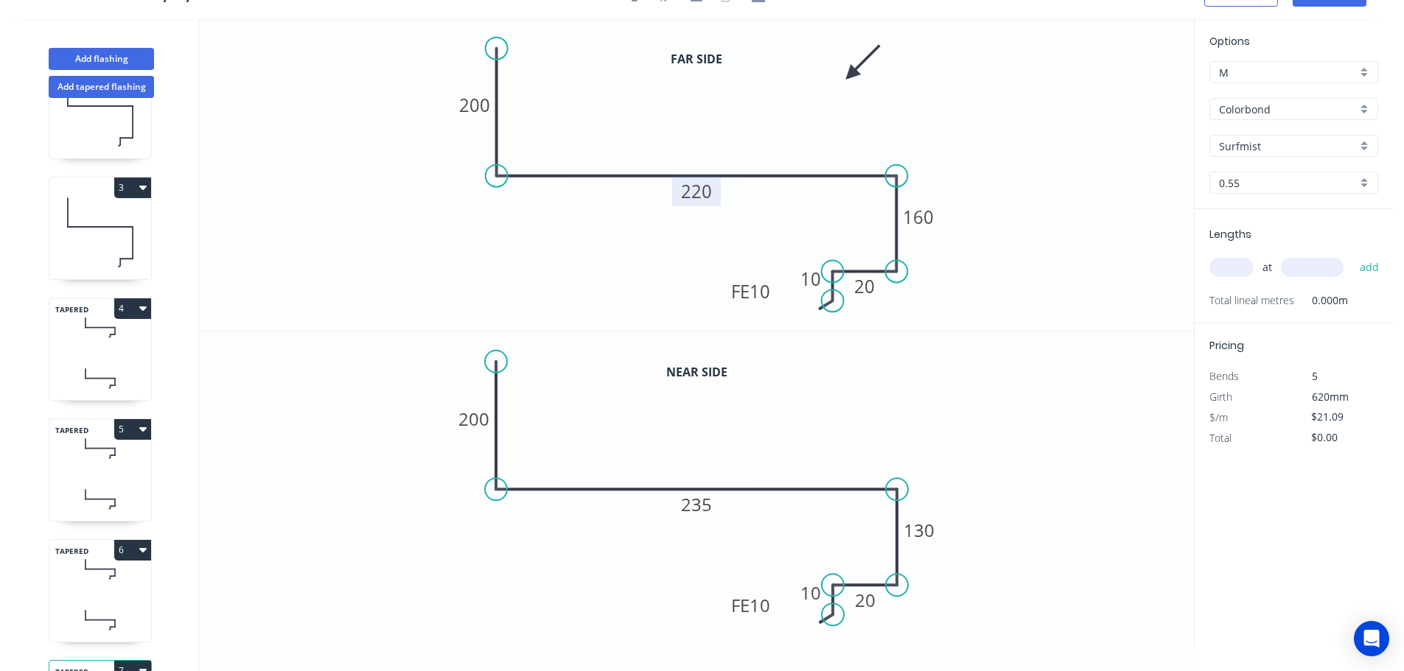
click at [696, 189] on tspan "220" at bounding box center [696, 191] width 31 height 24
click at [703, 509] on tspan "235" at bounding box center [696, 504] width 31 height 24
click at [1234, 261] on input "text" at bounding box center [1231, 267] width 44 height 19
click at [1352, 255] on button "add" at bounding box center [1369, 267] width 35 height 25
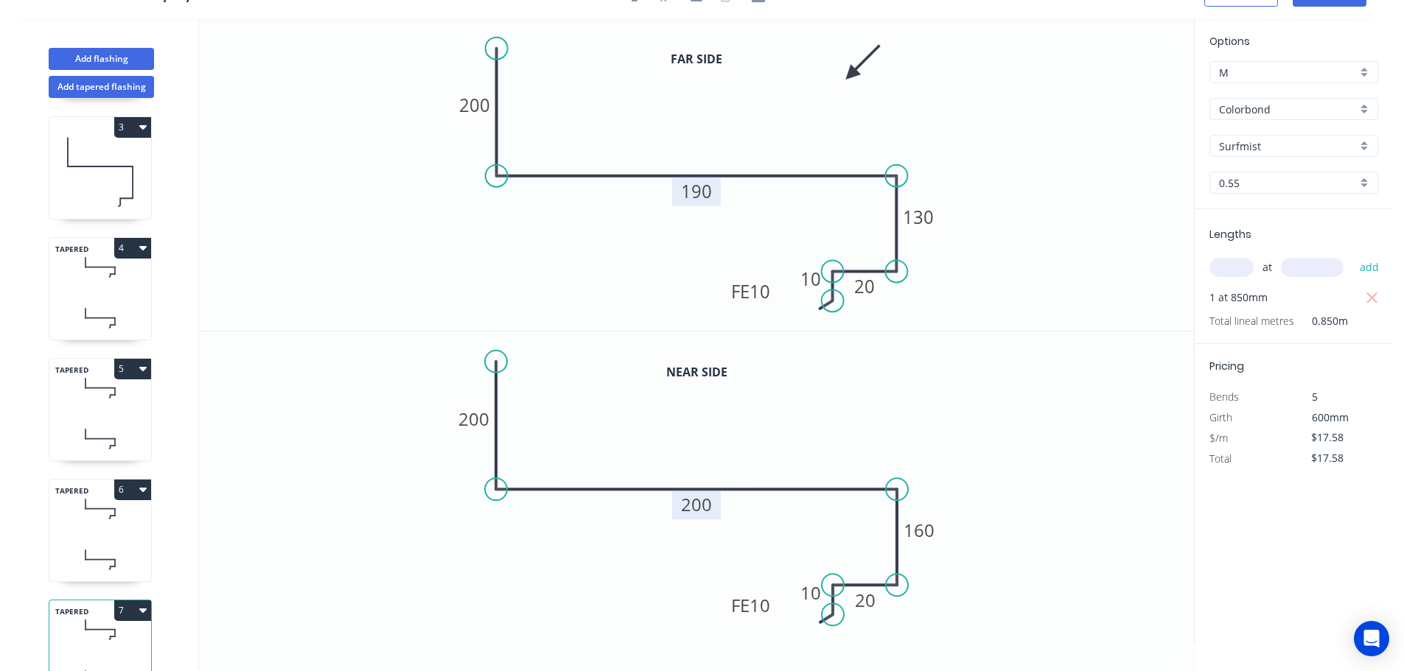
scroll to position [306, 0]
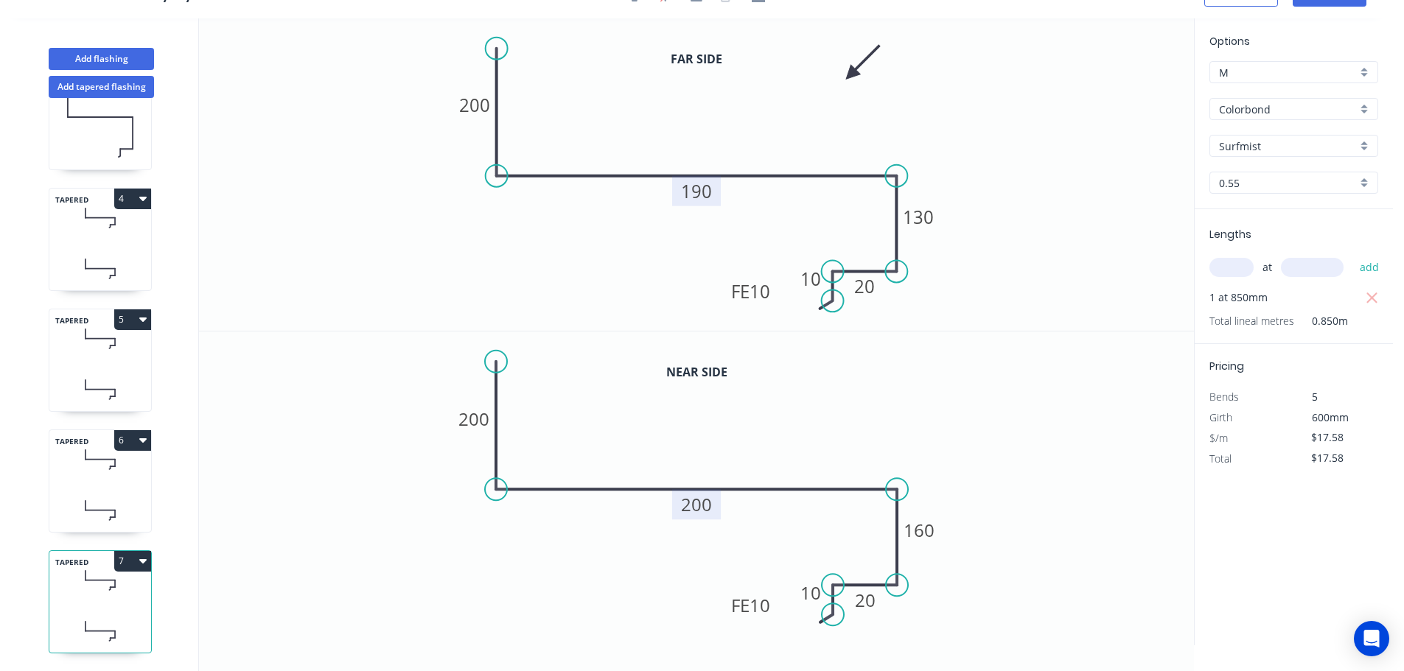
click at [135, 551] on button "7" at bounding box center [132, 561] width 37 height 21
click at [48, 587] on div "Duplicate" at bounding box center [80, 597] width 113 height 21
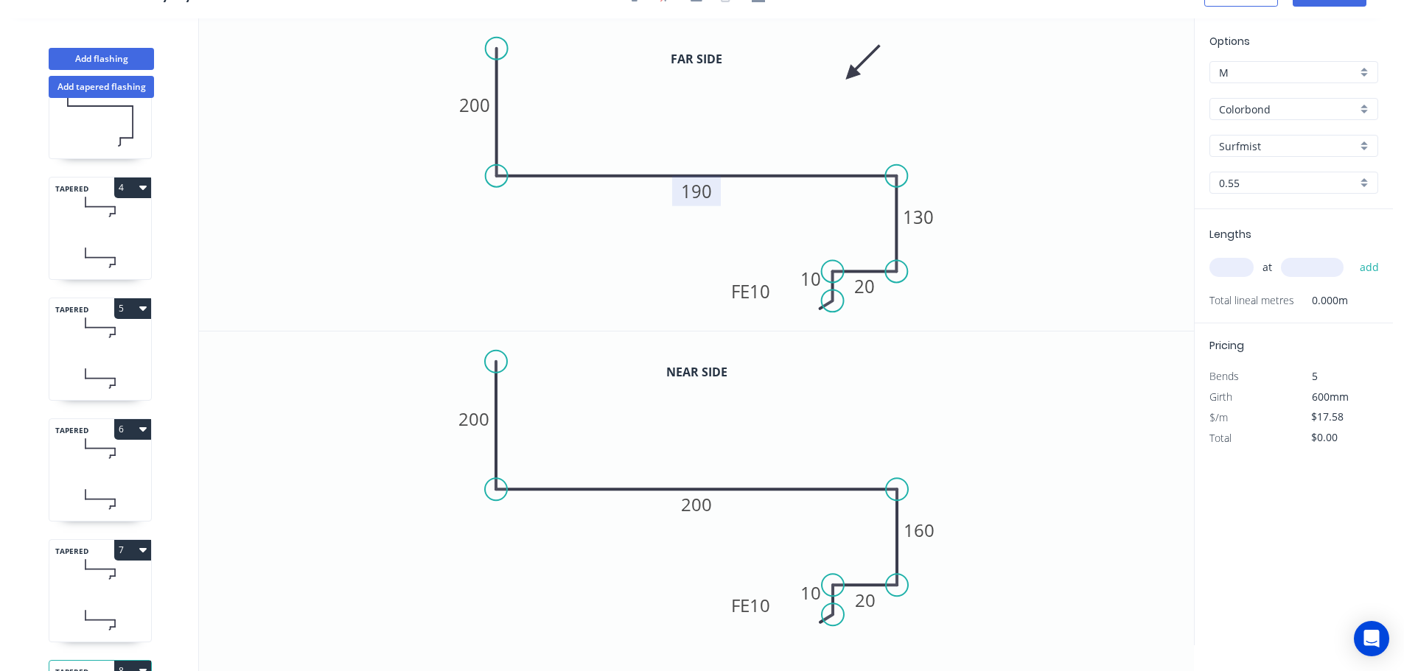
click at [708, 195] on tspan "190" at bounding box center [696, 191] width 31 height 24
click at [698, 504] on tspan "200" at bounding box center [696, 504] width 31 height 24
click at [1234, 267] on input "text" at bounding box center [1231, 267] width 44 height 19
click at [1352, 255] on button "add" at bounding box center [1369, 267] width 35 height 25
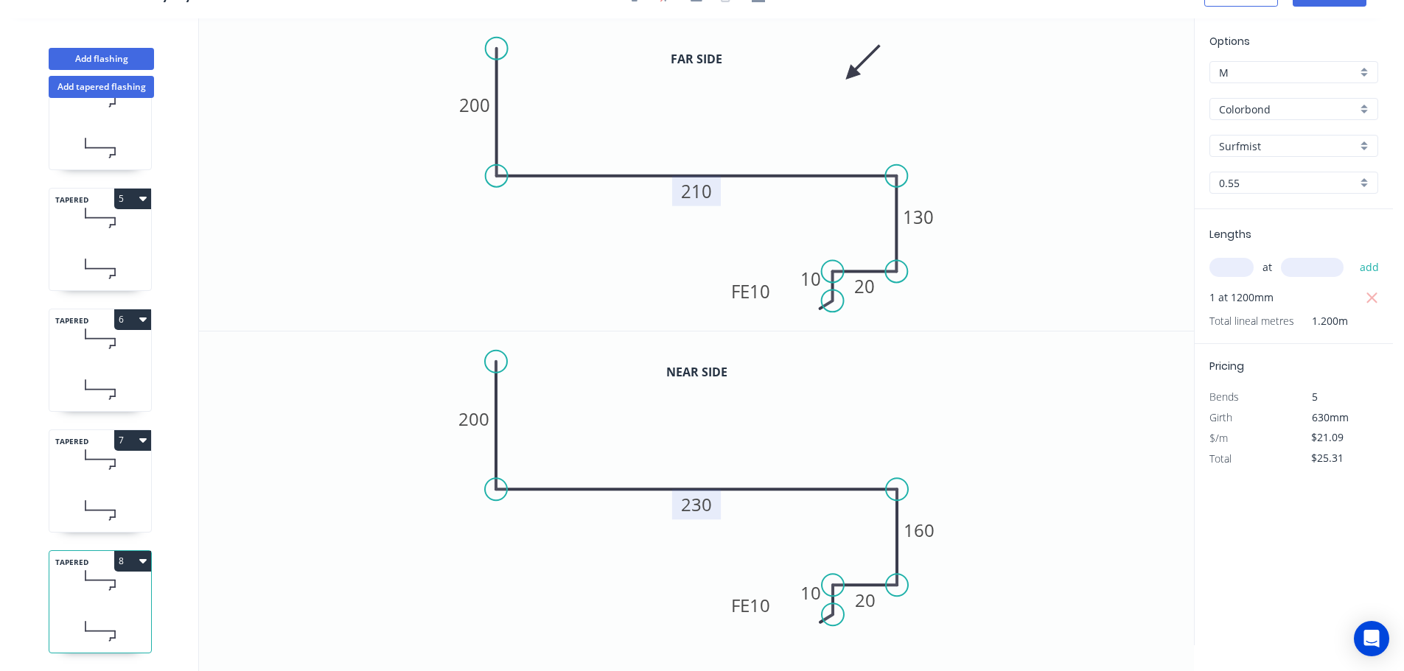
click at [130, 551] on button "8" at bounding box center [132, 561] width 37 height 21
click at [60, 587] on div "Duplicate" at bounding box center [80, 597] width 113 height 21
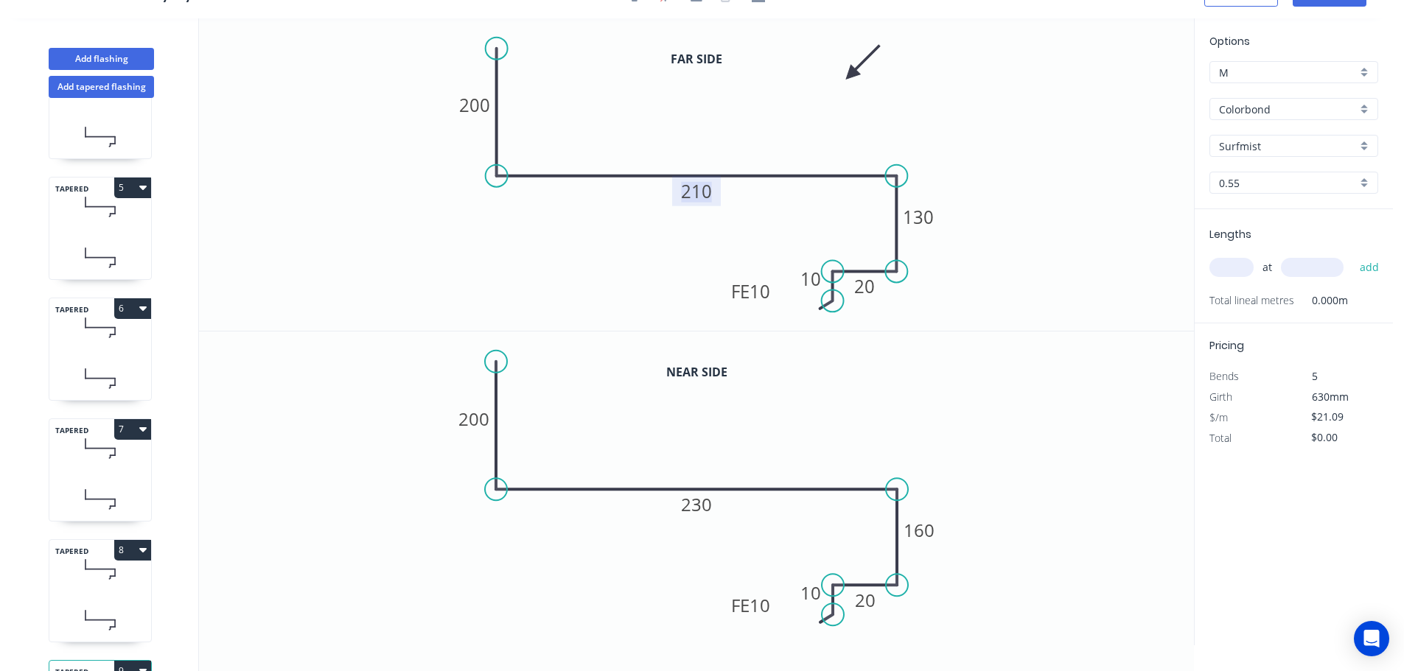
click at [698, 192] on tspan "210" at bounding box center [696, 191] width 31 height 24
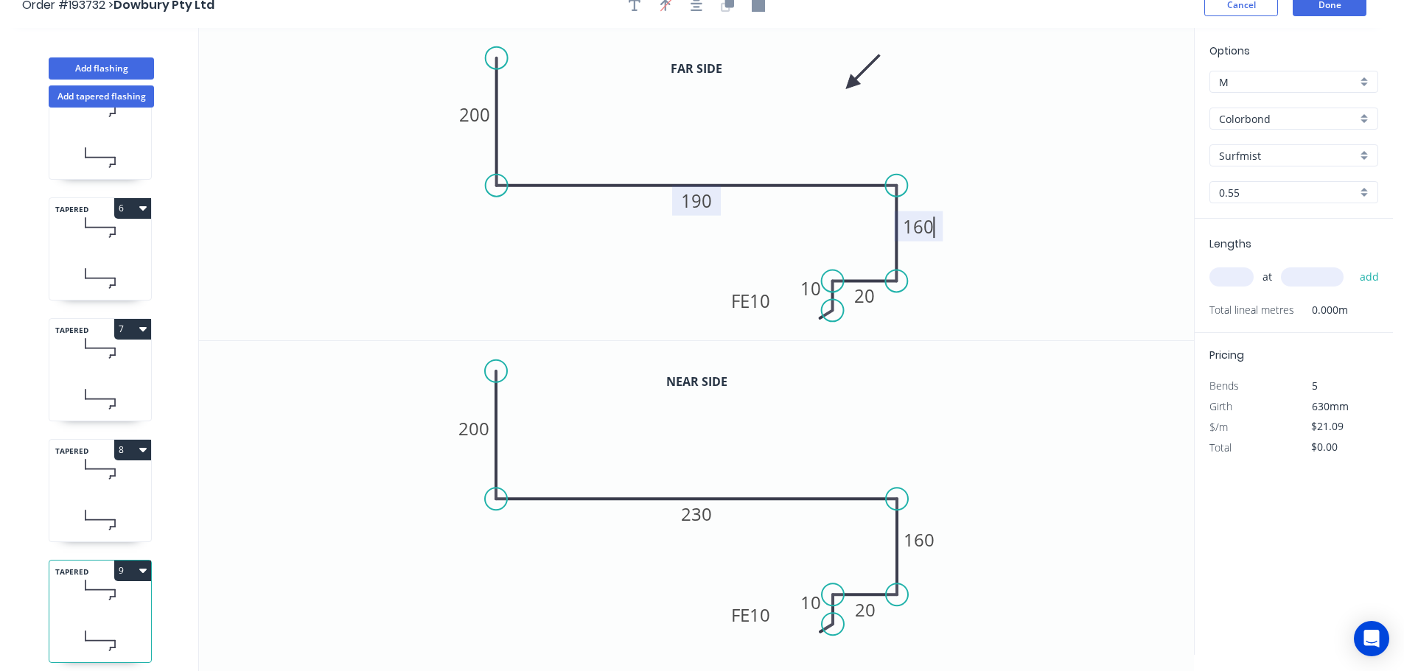
scroll to position [27, 0]
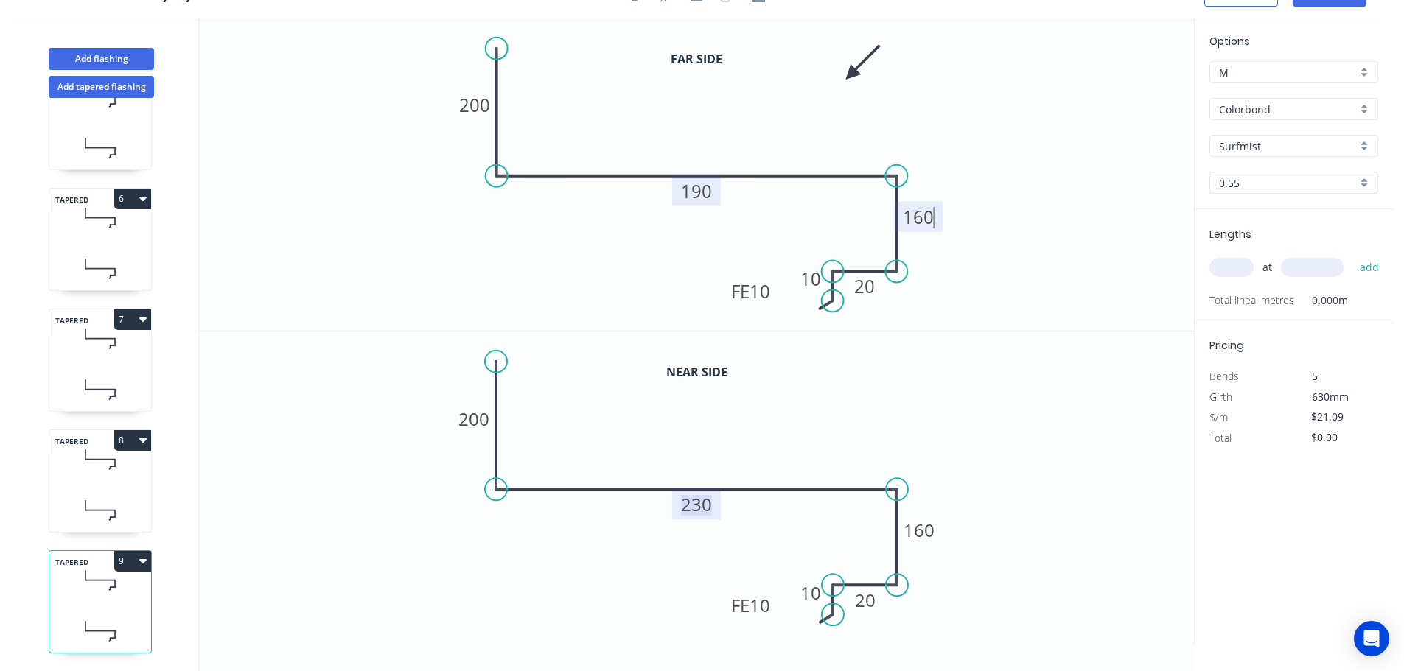
click at [698, 505] on tspan "230" at bounding box center [696, 504] width 31 height 24
click at [1217, 261] on input "text" at bounding box center [1231, 267] width 44 height 19
click at [1352, 255] on button "add" at bounding box center [1369, 267] width 35 height 25
click at [105, 455] on icon at bounding box center [100, 459] width 102 height 43
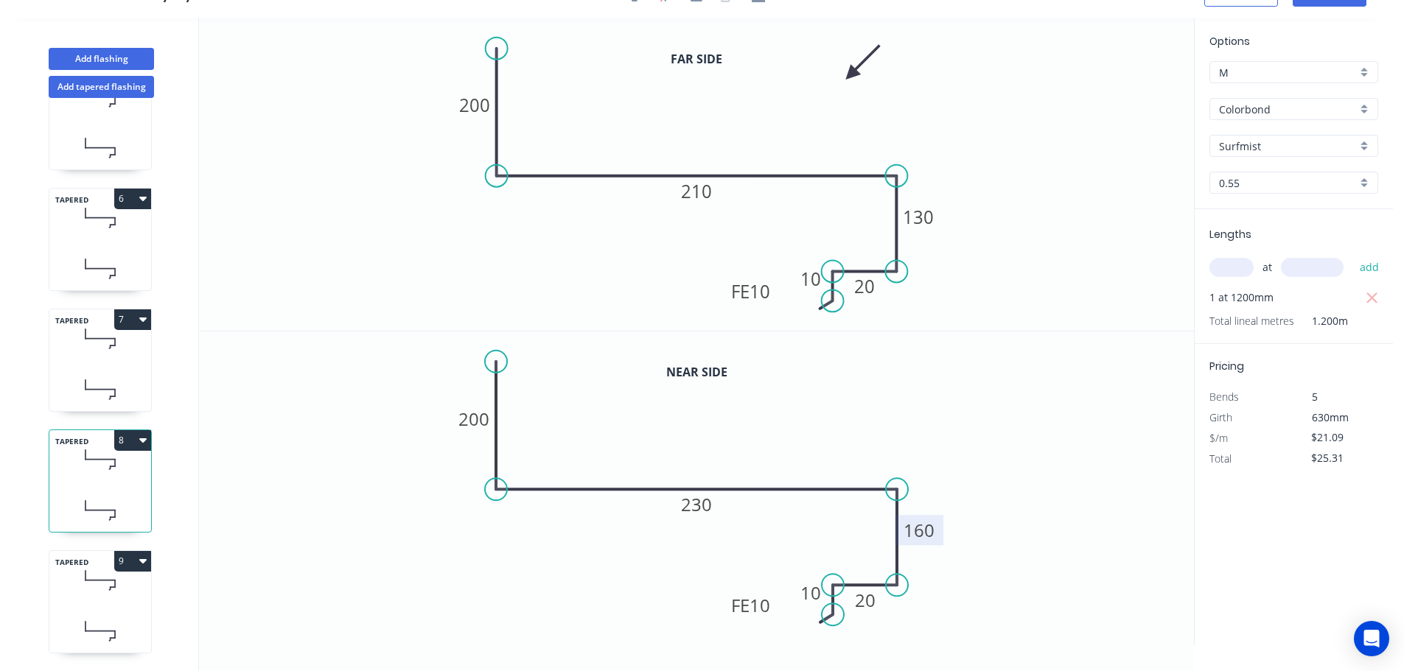
click at [927, 532] on tspan "160" at bounding box center [918, 530] width 31 height 24
click at [94, 320] on icon at bounding box center [100, 338] width 102 height 43
click at [100, 214] on icon at bounding box center [100, 217] width 102 height 43
click at [86, 83] on button "Add tapered flashing" at bounding box center [101, 87] width 105 height 22
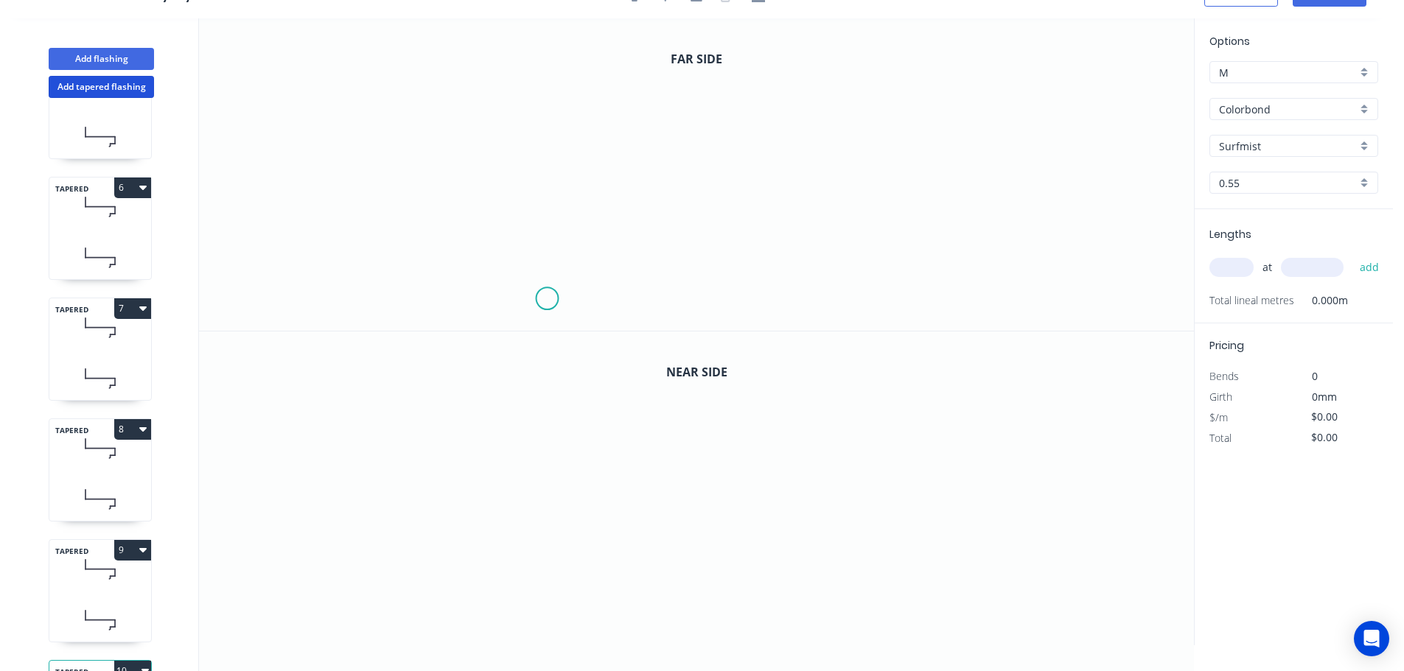
click at [547, 299] on icon "0" at bounding box center [696, 174] width 995 height 312
click at [637, 301] on icon "0" at bounding box center [696, 174] width 995 height 312
click at [634, 166] on icon "0 ?" at bounding box center [696, 174] width 995 height 312
drag, startPoint x: 1007, startPoint y: 174, endPoint x: 992, endPoint y: 211, distance: 40.4
click at [1008, 174] on icon "0 ? ?" at bounding box center [696, 174] width 995 height 312
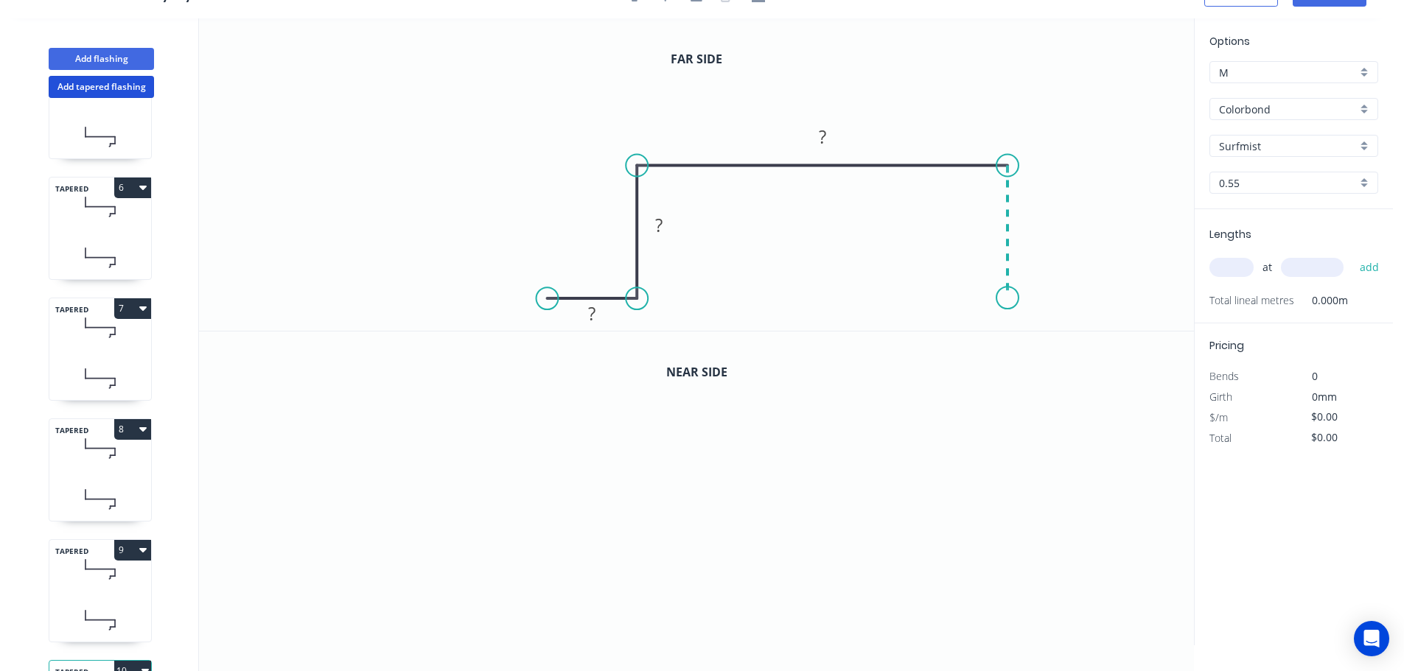
click at [1004, 298] on icon "0 ? ? ?" at bounding box center [696, 174] width 995 height 312
click at [1115, 295] on icon "0 ? ? ? ?" at bounding box center [696, 174] width 995 height 312
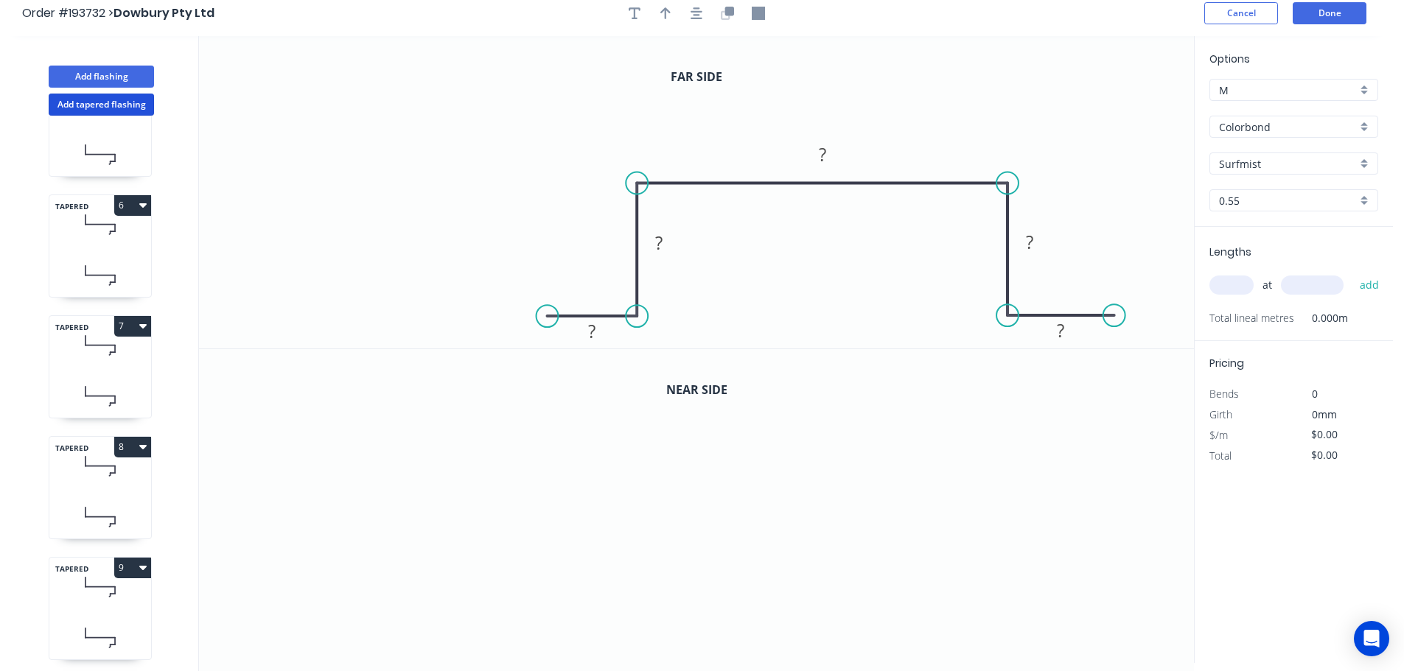
scroll to position [0, 0]
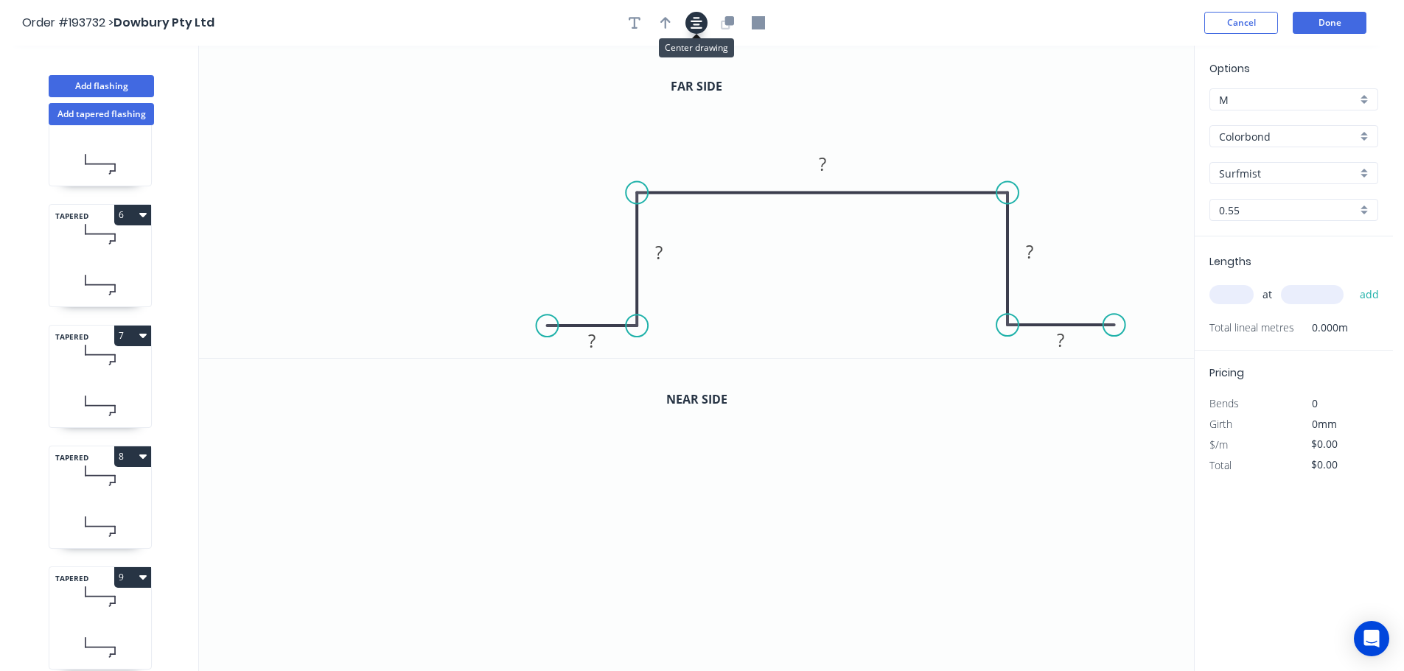
click at [698, 24] on icon "button" at bounding box center [696, 23] width 12 height 12
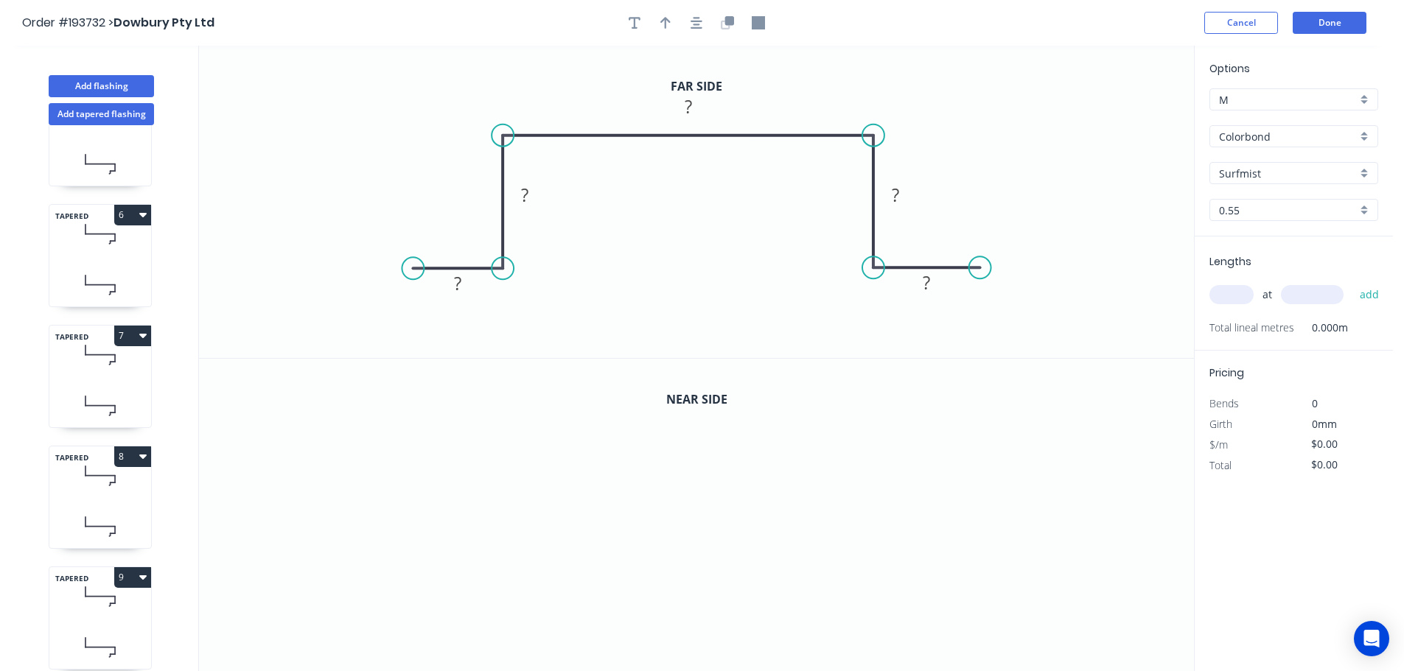
click at [1247, 136] on input "Colorbond" at bounding box center [1288, 136] width 138 height 15
click at [1257, 265] on div "Zincalume" at bounding box center [1293, 265] width 167 height 26
click at [1241, 210] on input "0.55" at bounding box center [1288, 210] width 138 height 15
click at [1233, 288] on div "1.0" at bounding box center [1293, 290] width 167 height 26
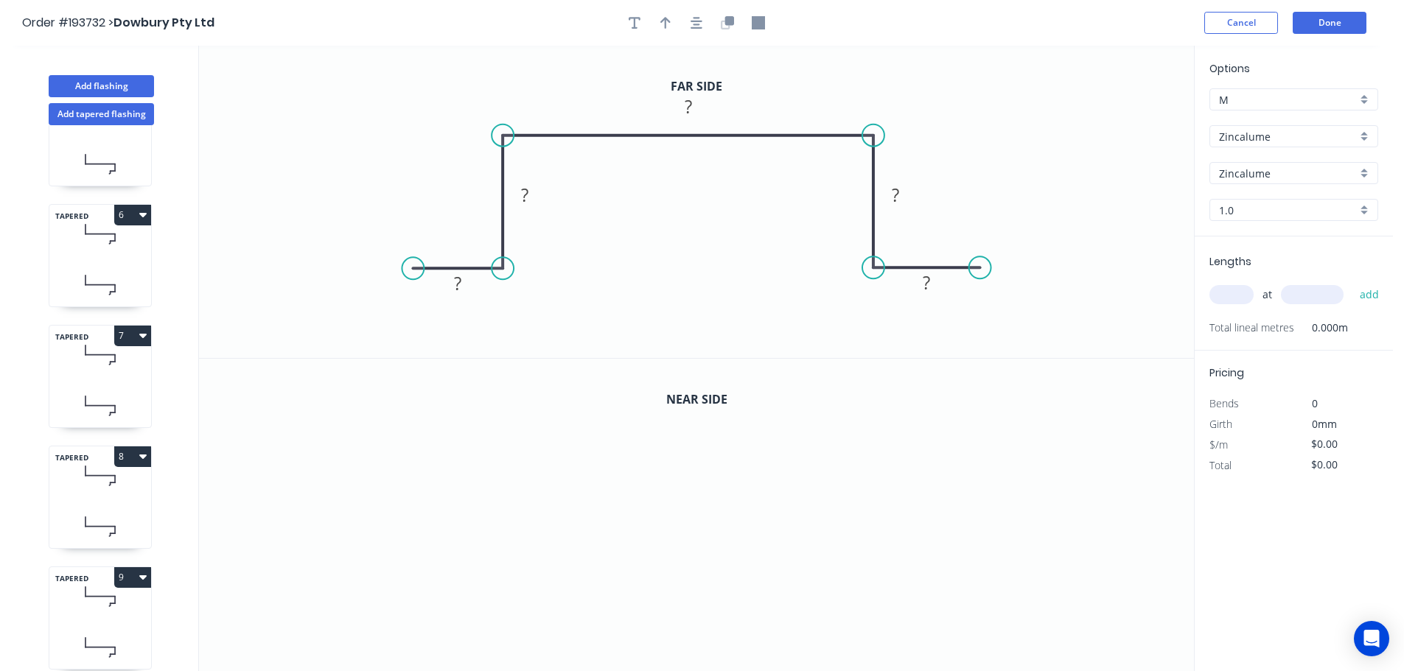
click at [1227, 292] on input "text" at bounding box center [1231, 294] width 44 height 19
click at [1352, 282] on button "add" at bounding box center [1369, 294] width 35 height 25
click at [460, 286] on tspan "?" at bounding box center [457, 283] width 7 height 24
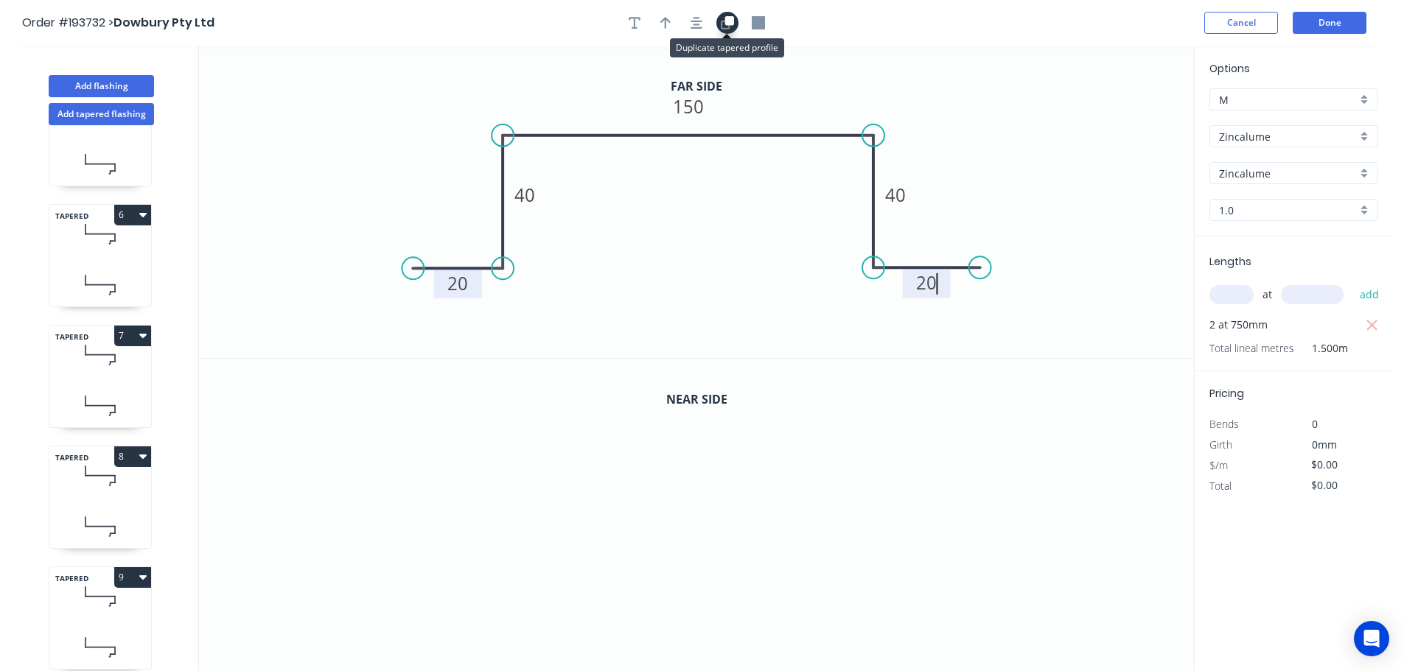
click at [731, 23] on icon "button" at bounding box center [729, 20] width 9 height 9
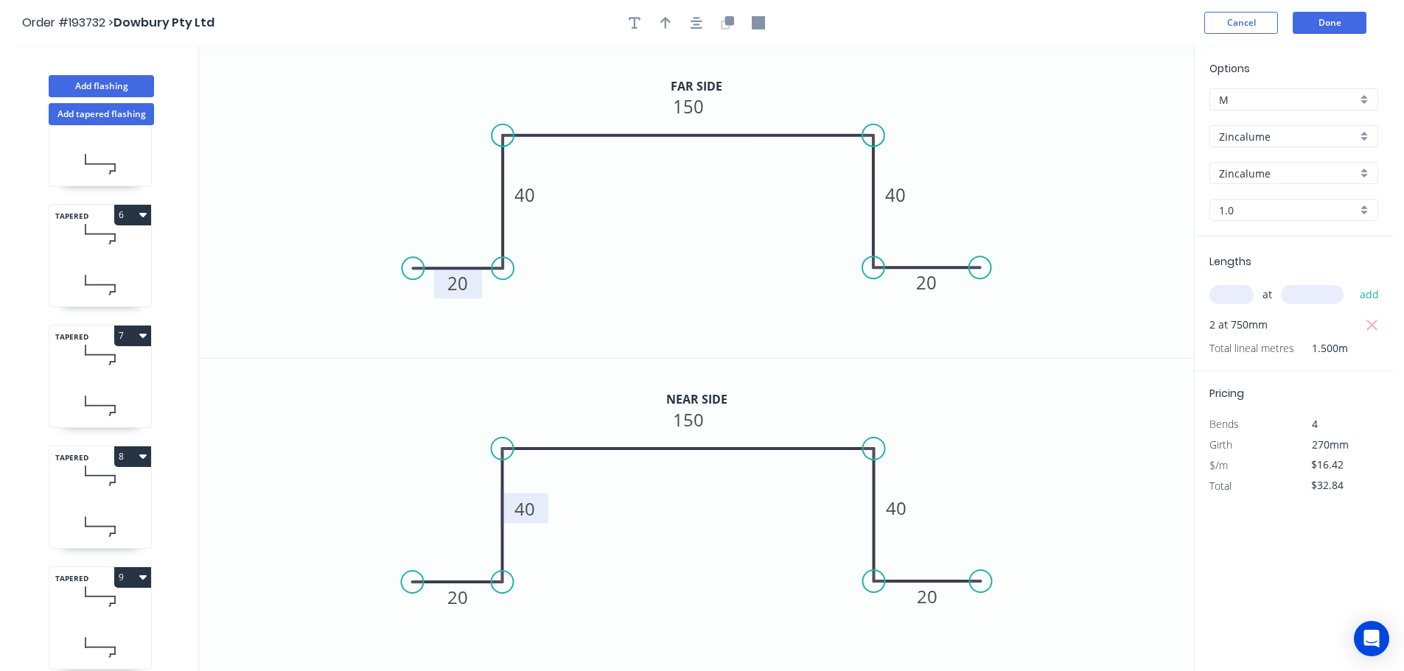
click at [527, 511] on tspan "40" at bounding box center [524, 509] width 21 height 24
click at [662, 19] on icon "button" at bounding box center [665, 22] width 10 height 13
click at [1118, 116] on icon at bounding box center [1119, 102] width 13 height 47
drag, startPoint x: 1118, startPoint y: 116, endPoint x: 1002, endPoint y: 122, distance: 116.6
click at [1002, 122] on icon at bounding box center [1013, 110] width 43 height 43
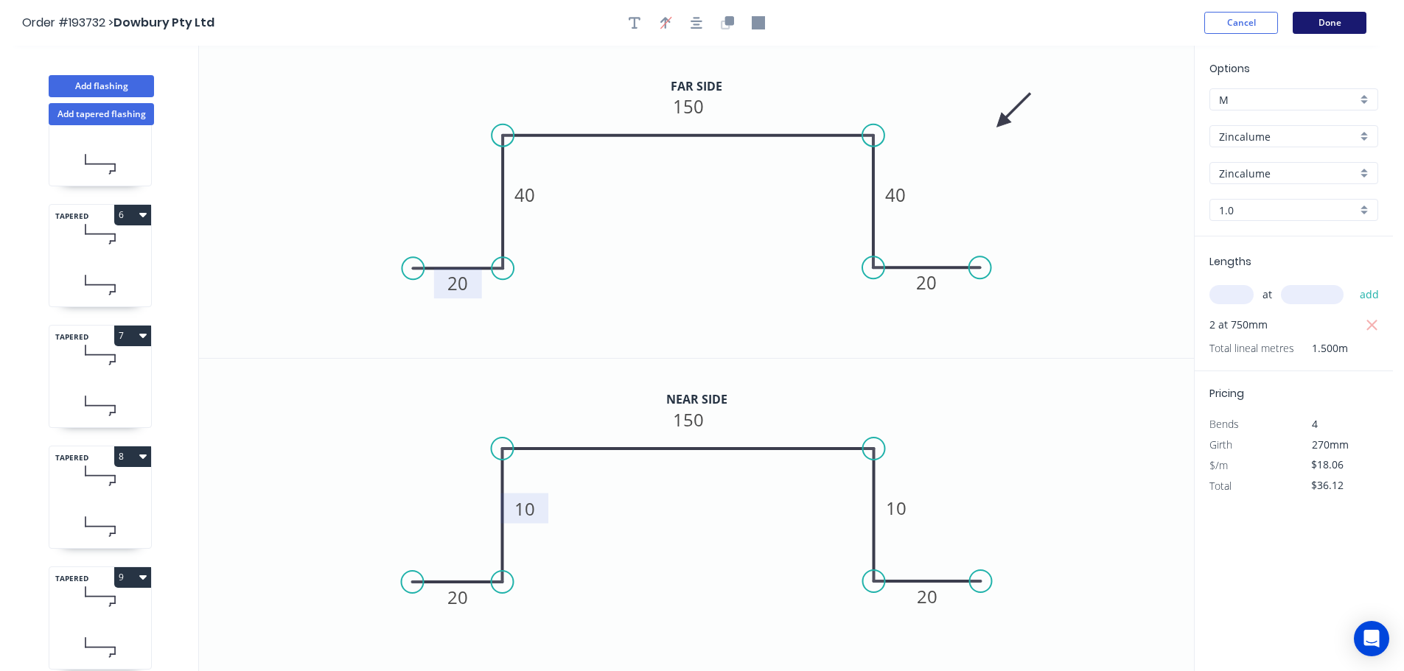
click at [1342, 22] on button "Done" at bounding box center [1329, 23] width 74 height 22
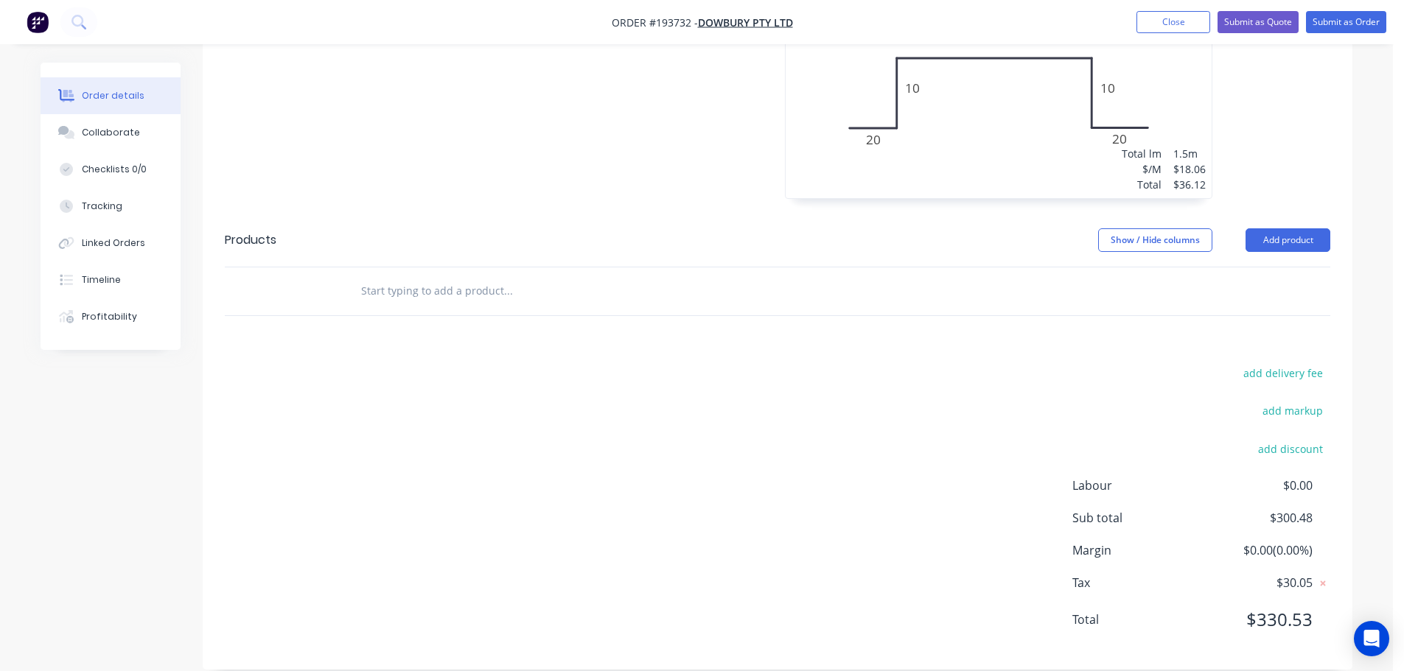
scroll to position [1985, 0]
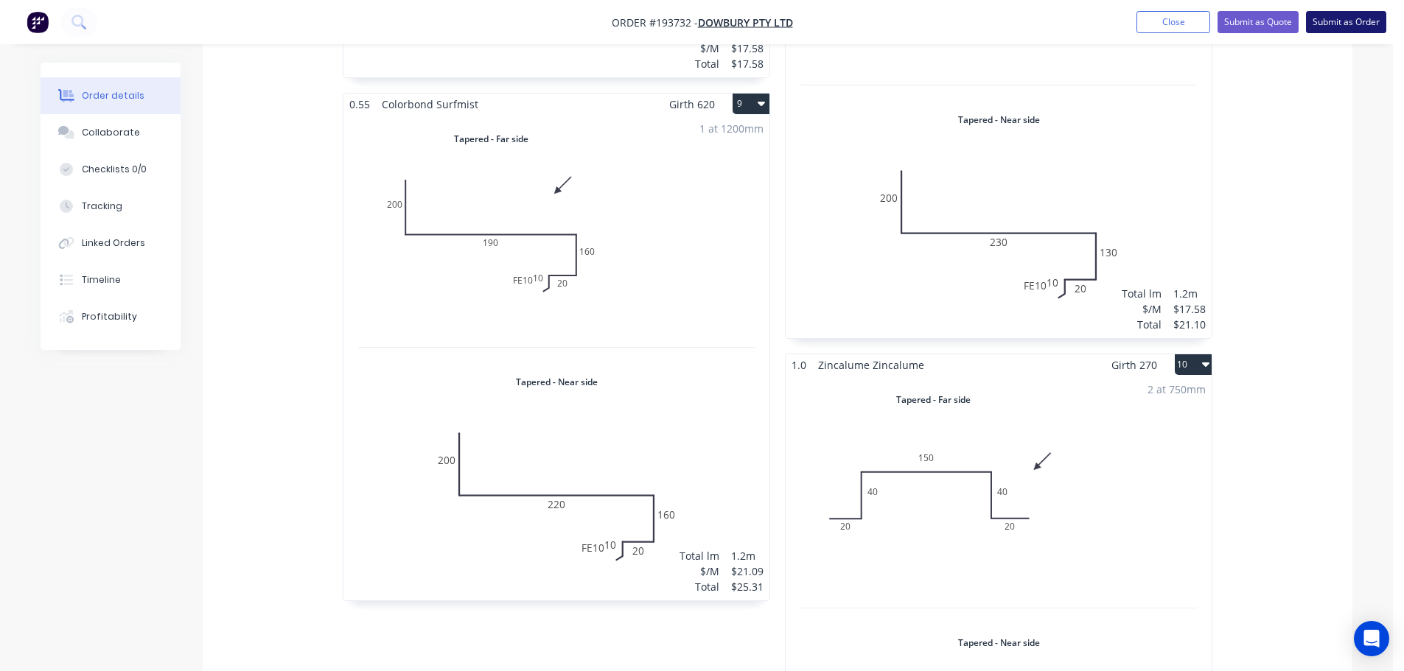
click at [1351, 23] on button "Submit as Order" at bounding box center [1346, 22] width 80 height 22
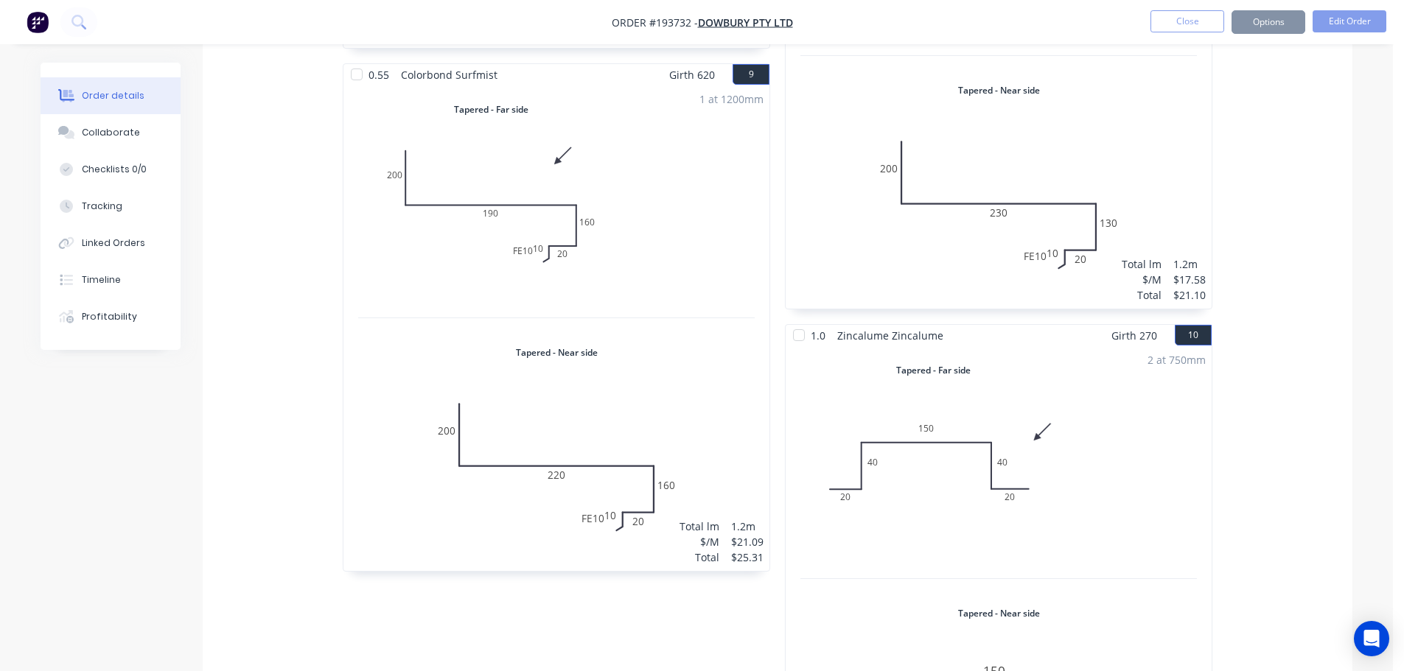
scroll to position [0, 0]
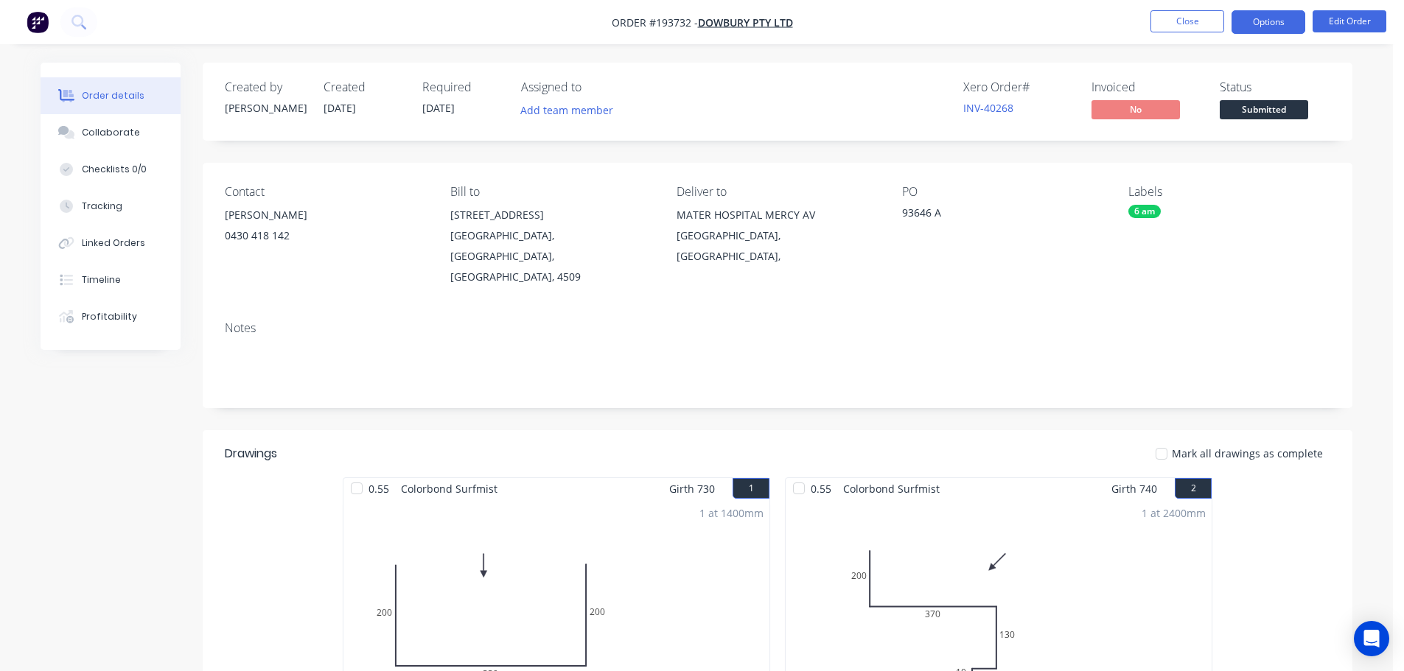
click at [1269, 20] on button "Options" at bounding box center [1268, 22] width 74 height 24
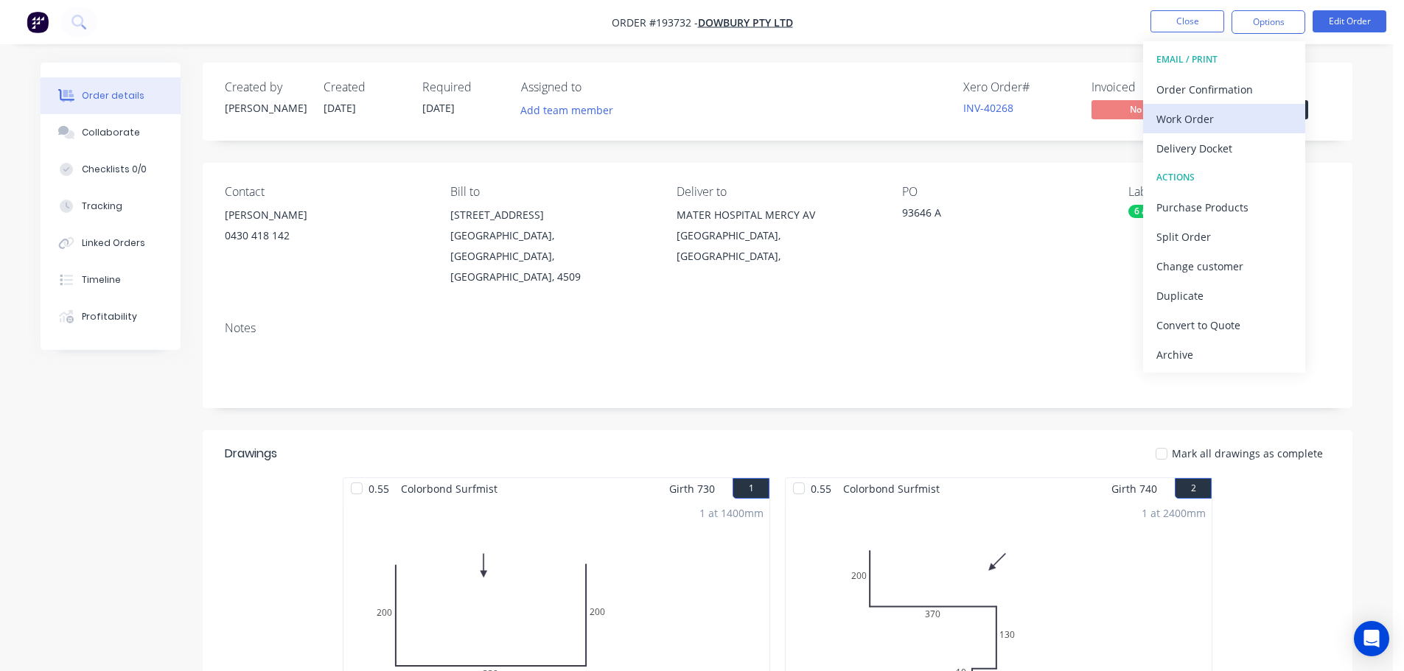
click at [1191, 122] on div "Work Order" at bounding box center [1224, 118] width 136 height 21
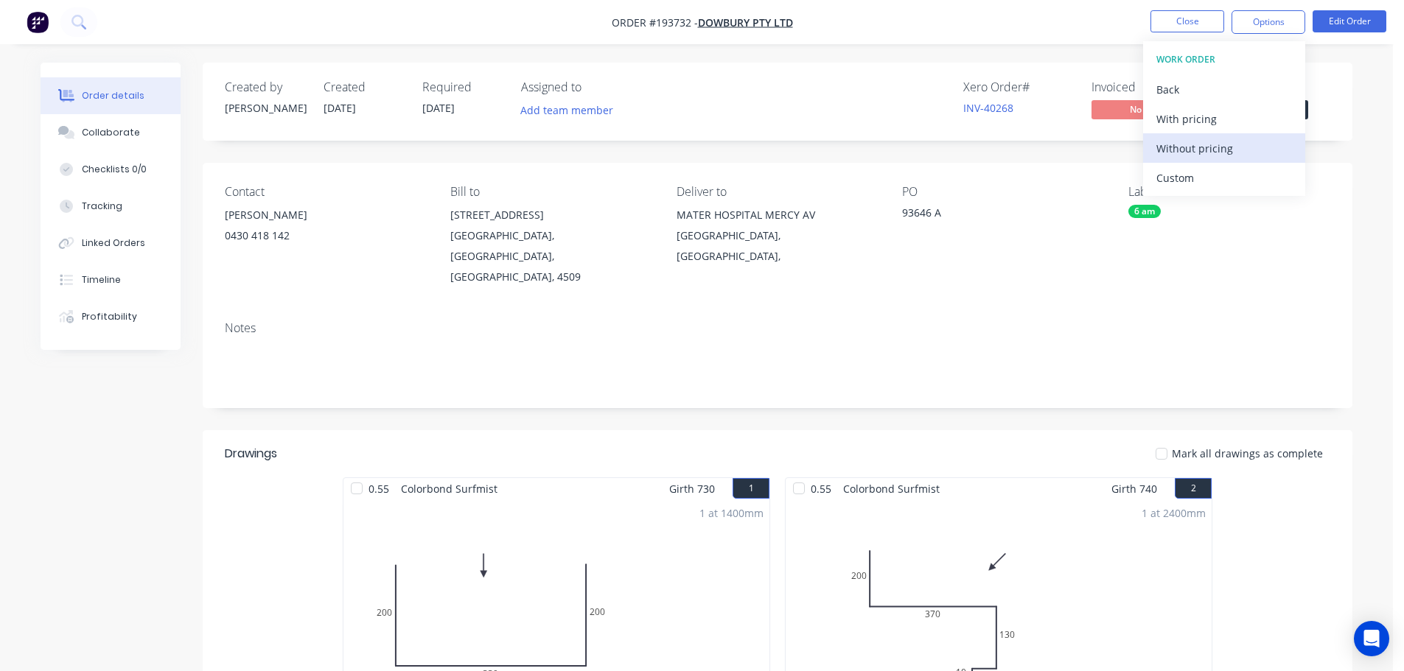
click at [1188, 147] on div "Without pricing" at bounding box center [1224, 148] width 136 height 21
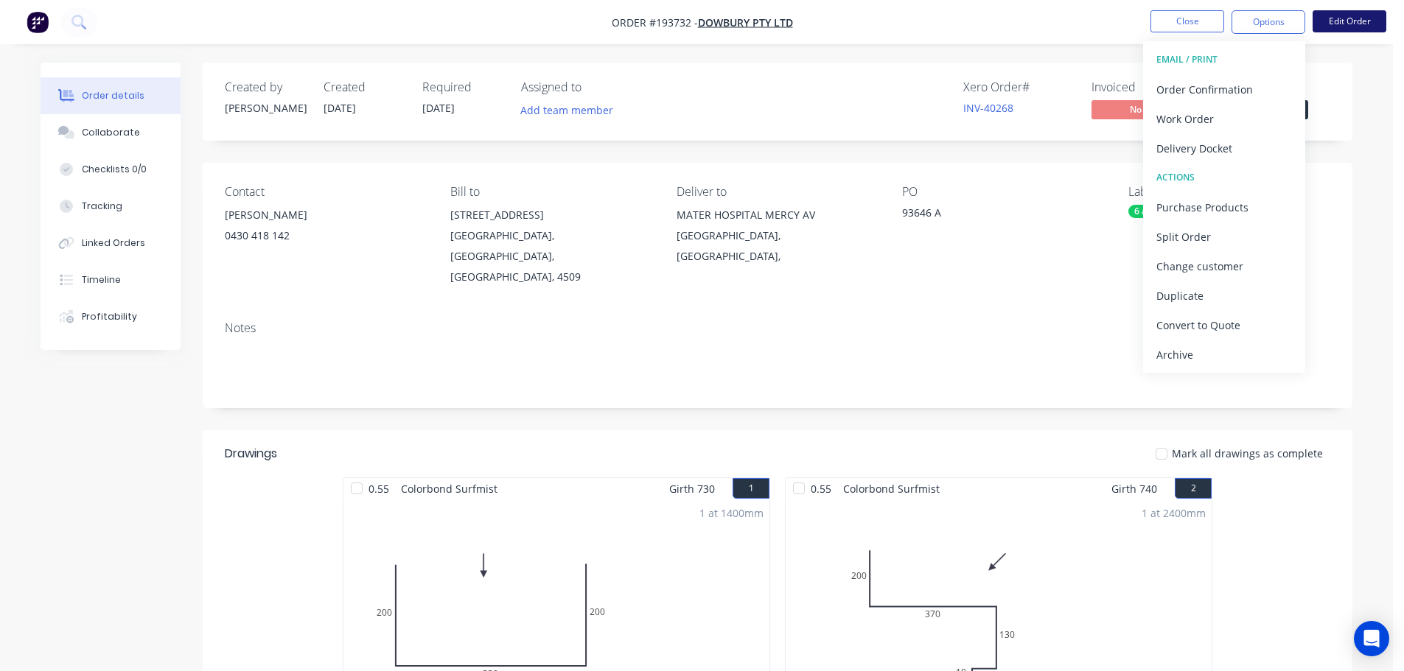
click at [1353, 22] on button "Edit Order" at bounding box center [1349, 21] width 74 height 22
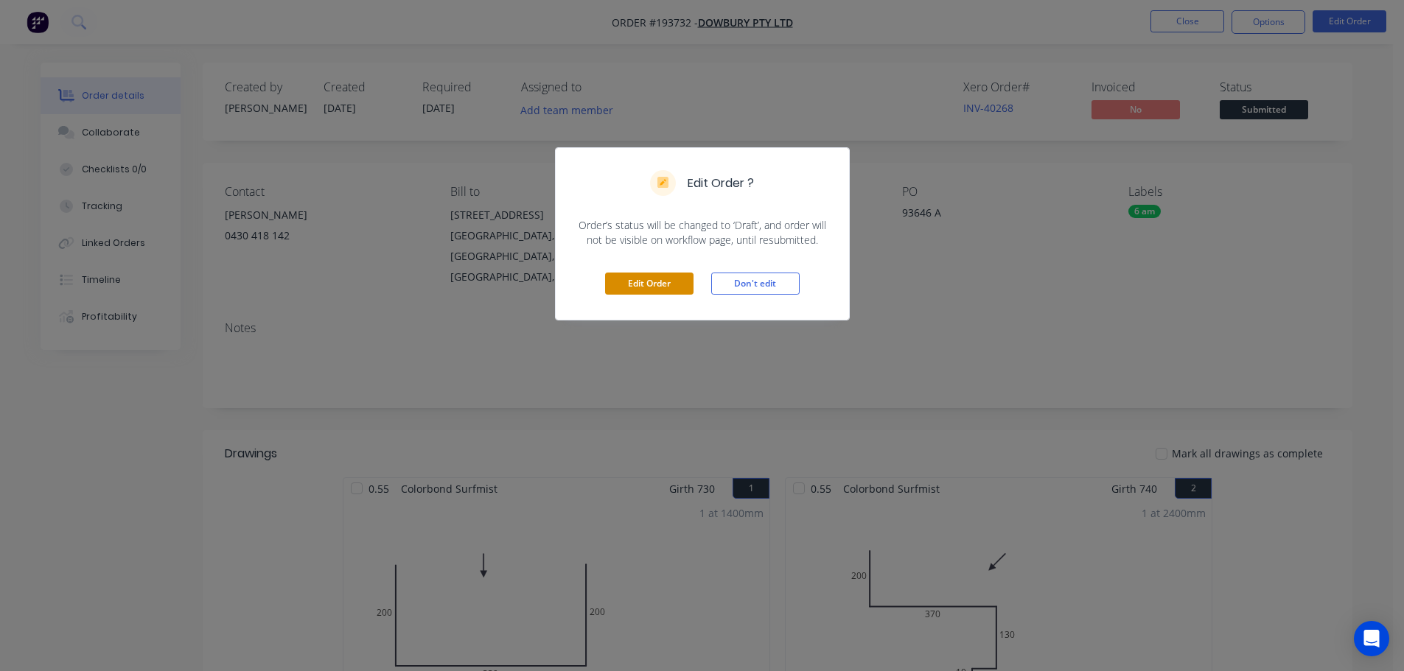
click at [626, 282] on button "Edit Order" at bounding box center [649, 284] width 88 height 22
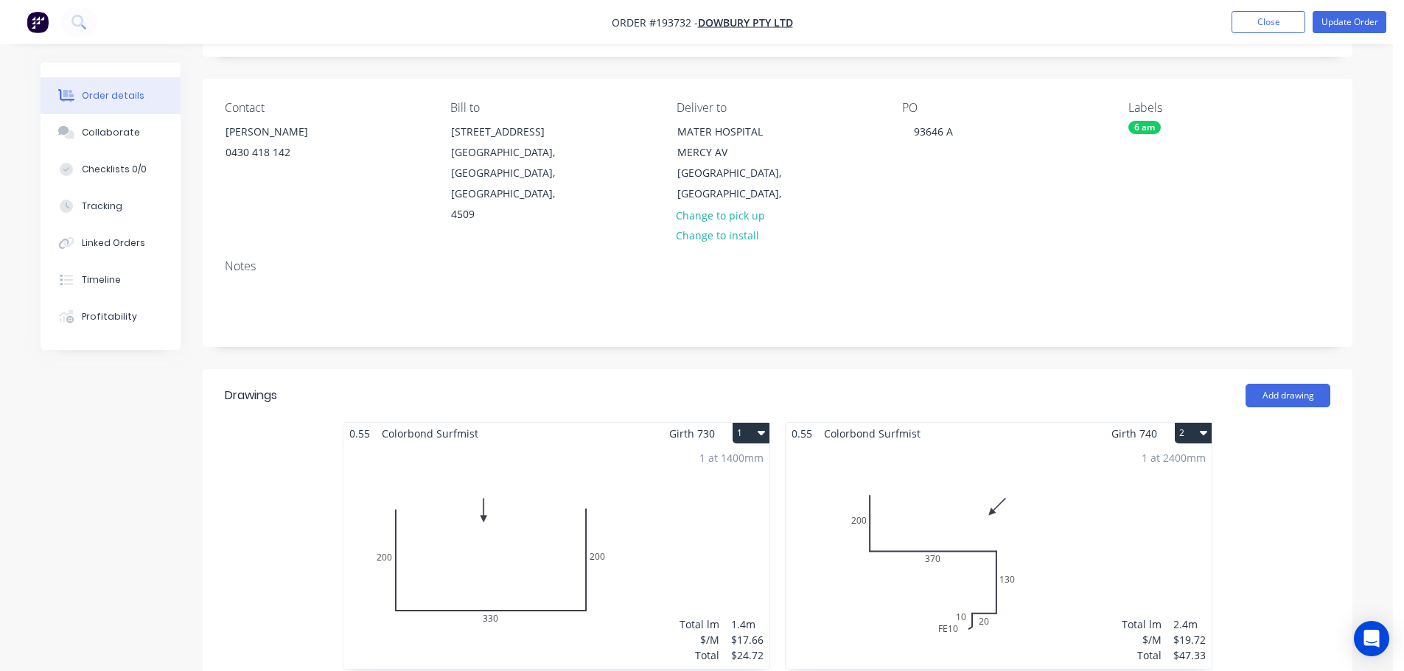
scroll to position [442, 0]
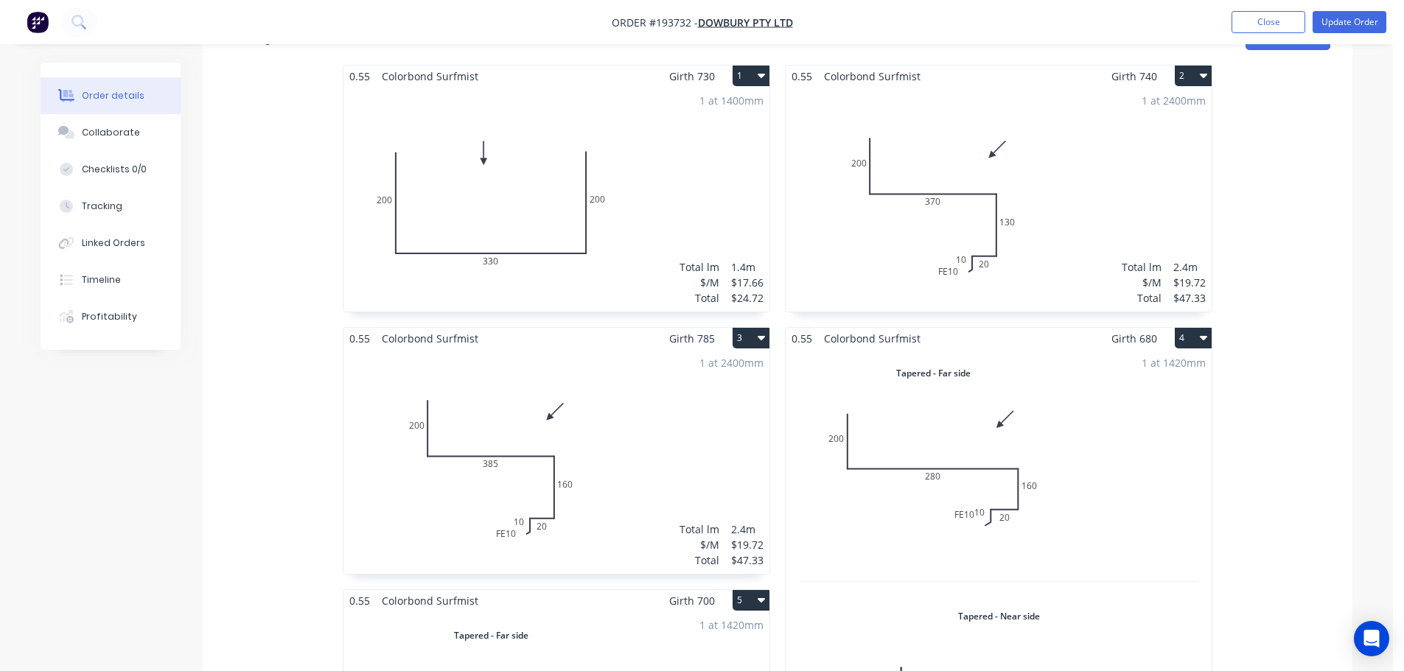
click at [919, 206] on div "1 at 2400mm Total lm $/M Total 2.4m $19.72 $47.33" at bounding box center [998, 199] width 426 height 225
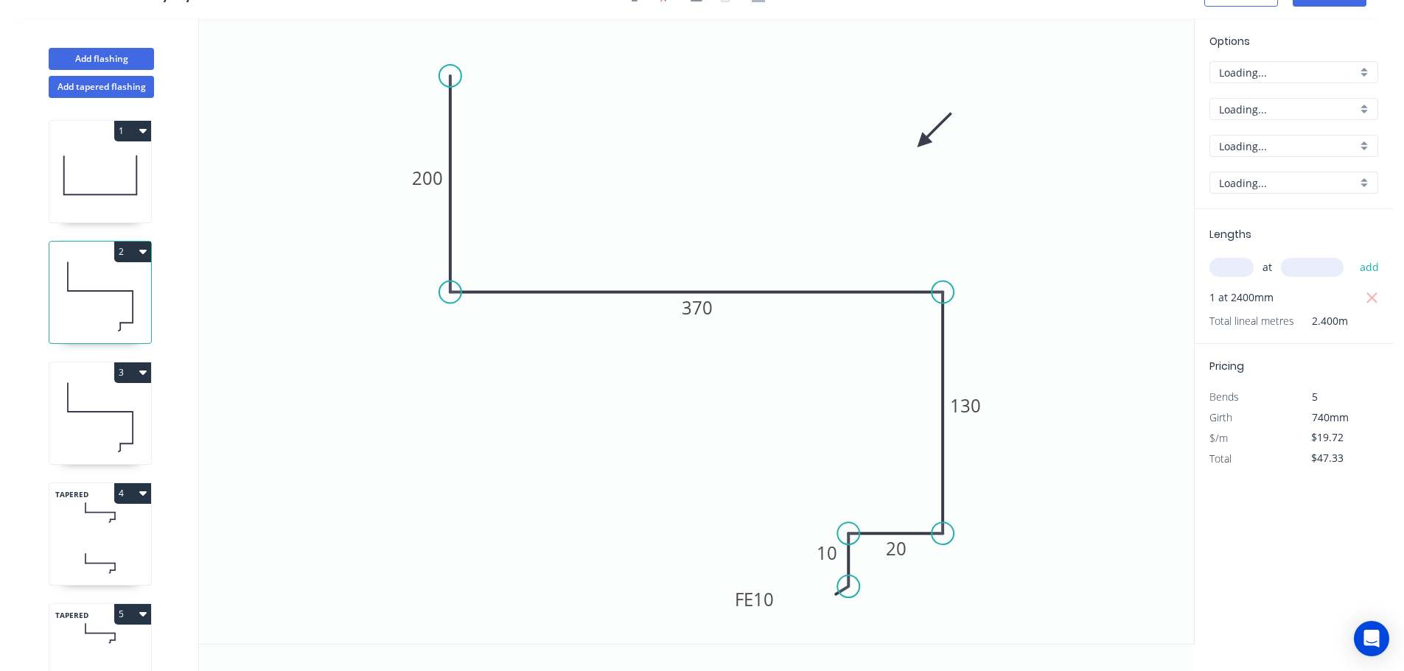
scroll to position [27, 0]
drag, startPoint x: 732, startPoint y: 600, endPoint x: 683, endPoint y: 595, distance: 49.6
click at [683, 595] on rect at bounding box center [704, 595] width 57 height 30
drag, startPoint x: 730, startPoint y: 591, endPoint x: 763, endPoint y: 583, distance: 33.4
click at [786, 590] on rect at bounding box center [760, 595] width 57 height 30
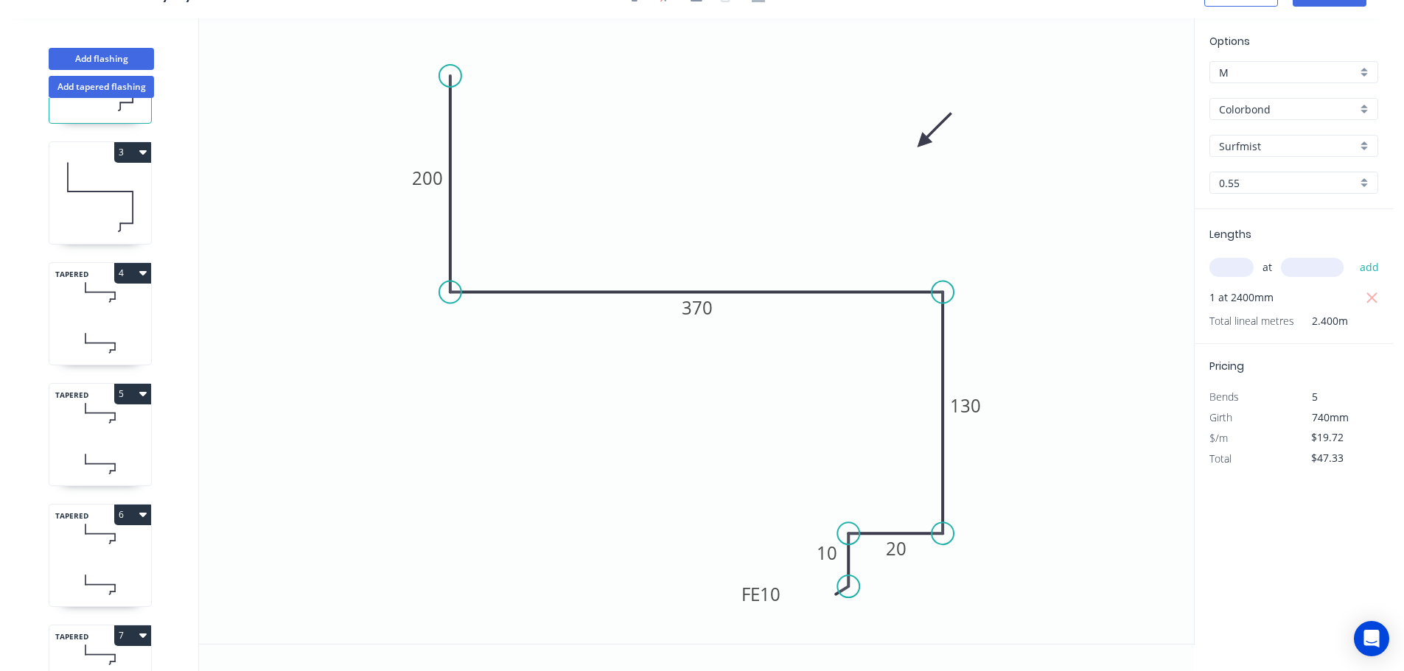
scroll to position [221, 0]
click at [105, 312] on icon at bounding box center [100, 291] width 102 height 43
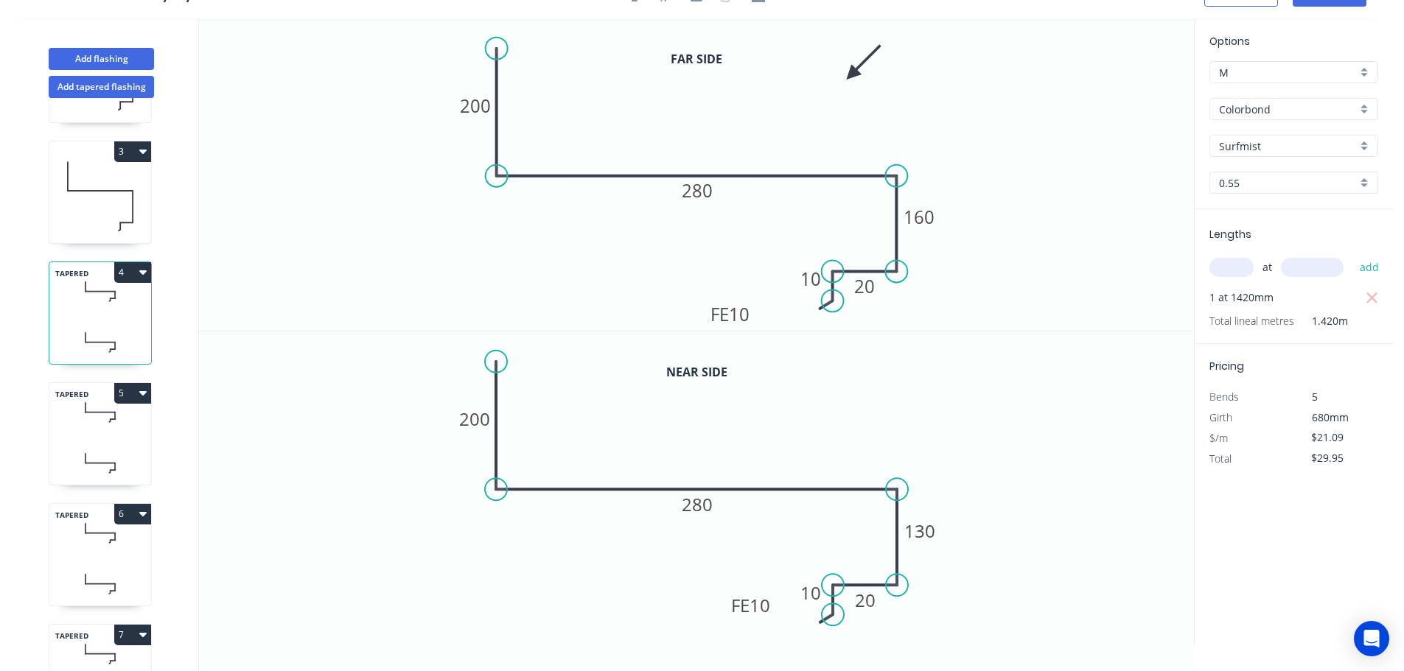
drag, startPoint x: 774, startPoint y: 295, endPoint x: 734, endPoint y: 413, distance: 125.1
click at [751, 320] on rect at bounding box center [729, 314] width 57 height 30
drag, startPoint x: 773, startPoint y: 599, endPoint x: 731, endPoint y: 624, distance: 48.9
click at [738, 624] on rect at bounding box center [715, 630] width 57 height 30
click at [111, 435] on div "TAPERED 5" at bounding box center [100, 433] width 103 height 103
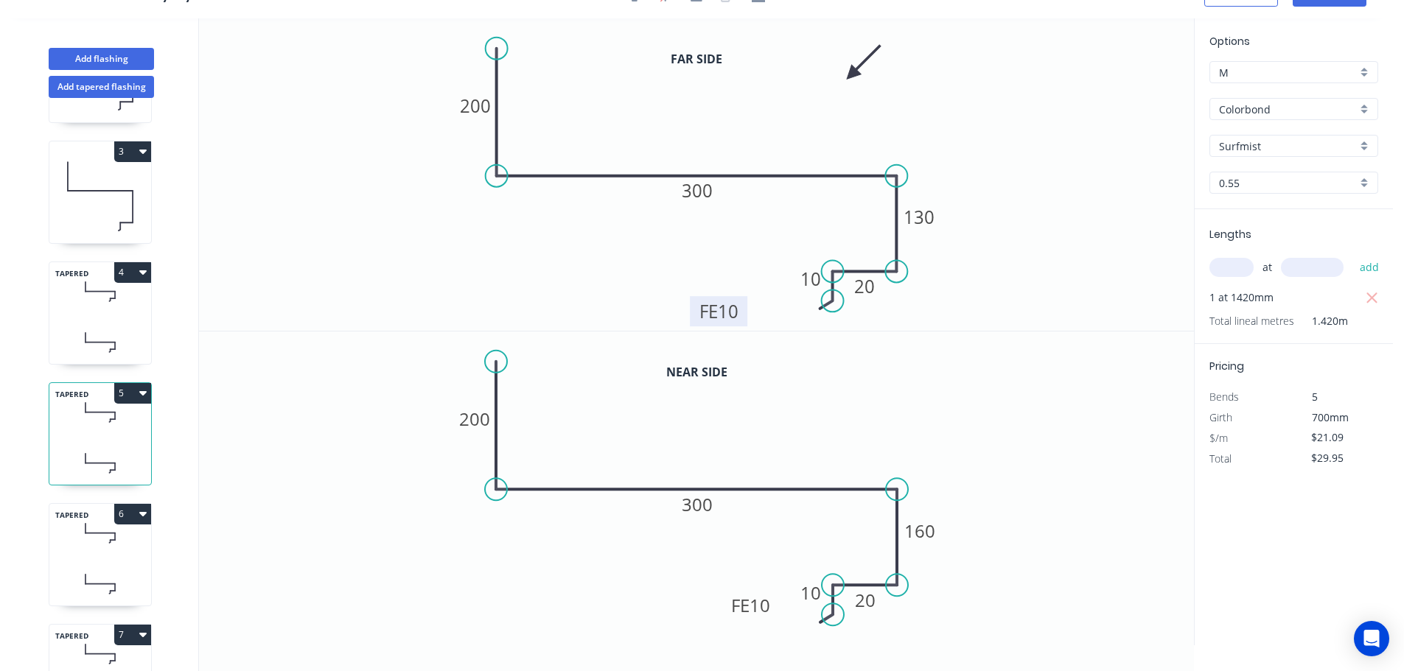
drag, startPoint x: 751, startPoint y: 296, endPoint x: 735, endPoint y: 309, distance: 20.9
click at [736, 309] on rect at bounding box center [718, 311] width 57 height 30
drag, startPoint x: 774, startPoint y: 599, endPoint x: 750, endPoint y: 630, distance: 38.9
click at [750, 630] on rect at bounding box center [726, 636] width 57 height 30
click at [102, 541] on icon at bounding box center [100, 532] width 102 height 43
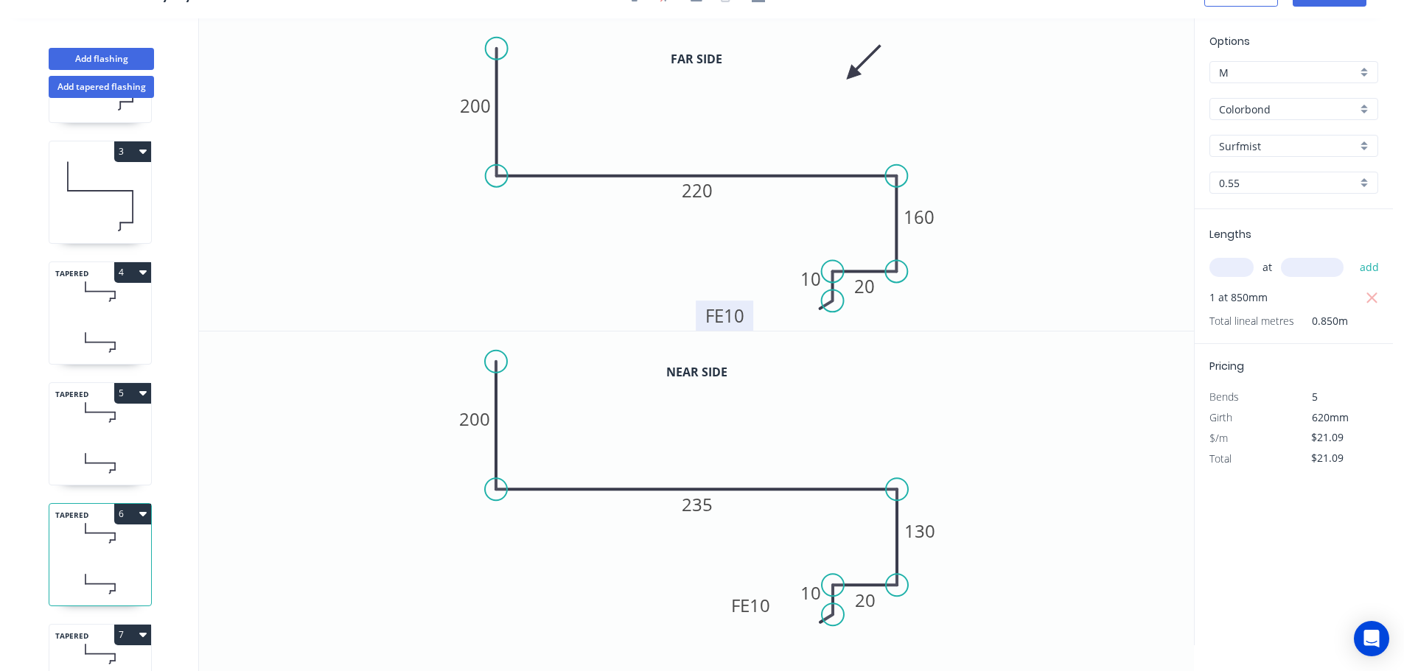
drag, startPoint x: 770, startPoint y: 282, endPoint x: 744, endPoint y: 307, distance: 35.4
click at [744, 307] on rect at bounding box center [724, 316] width 57 height 30
drag, startPoint x: 773, startPoint y: 596, endPoint x: 747, endPoint y: 622, distance: 36.5
click at [747, 622] on rect at bounding box center [724, 631] width 57 height 30
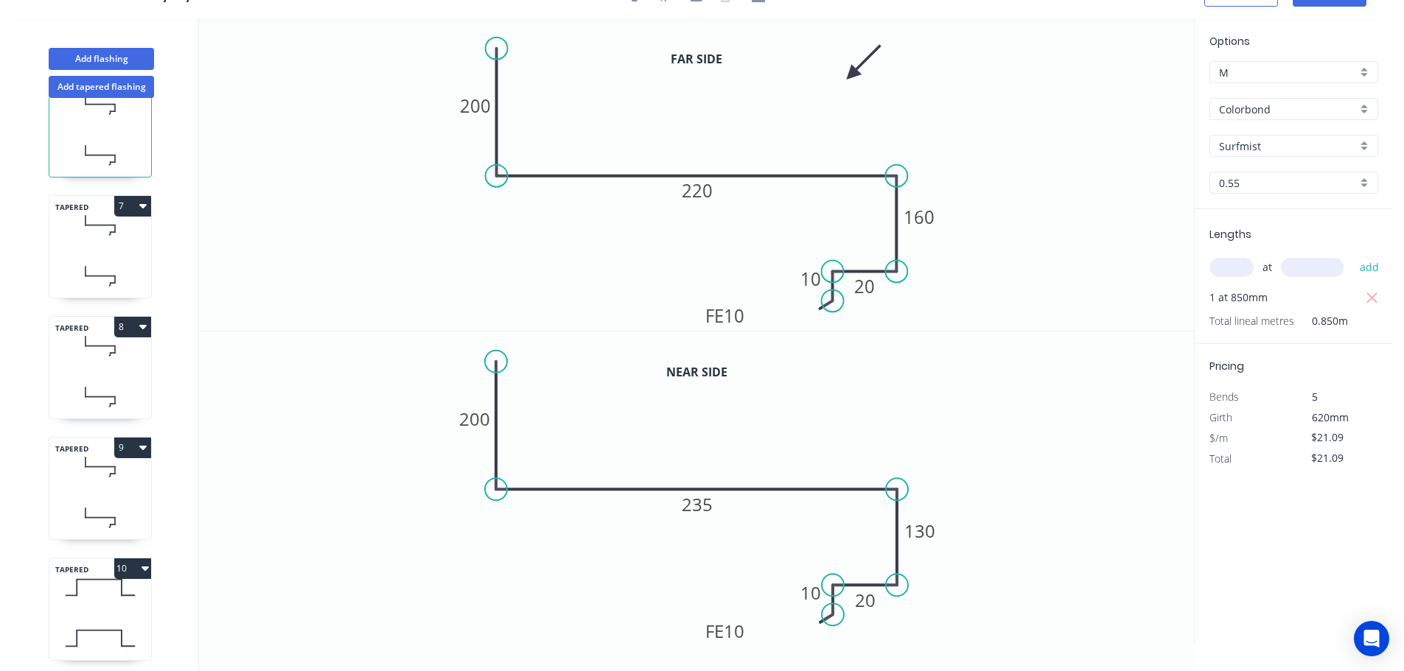
scroll to position [663, 0]
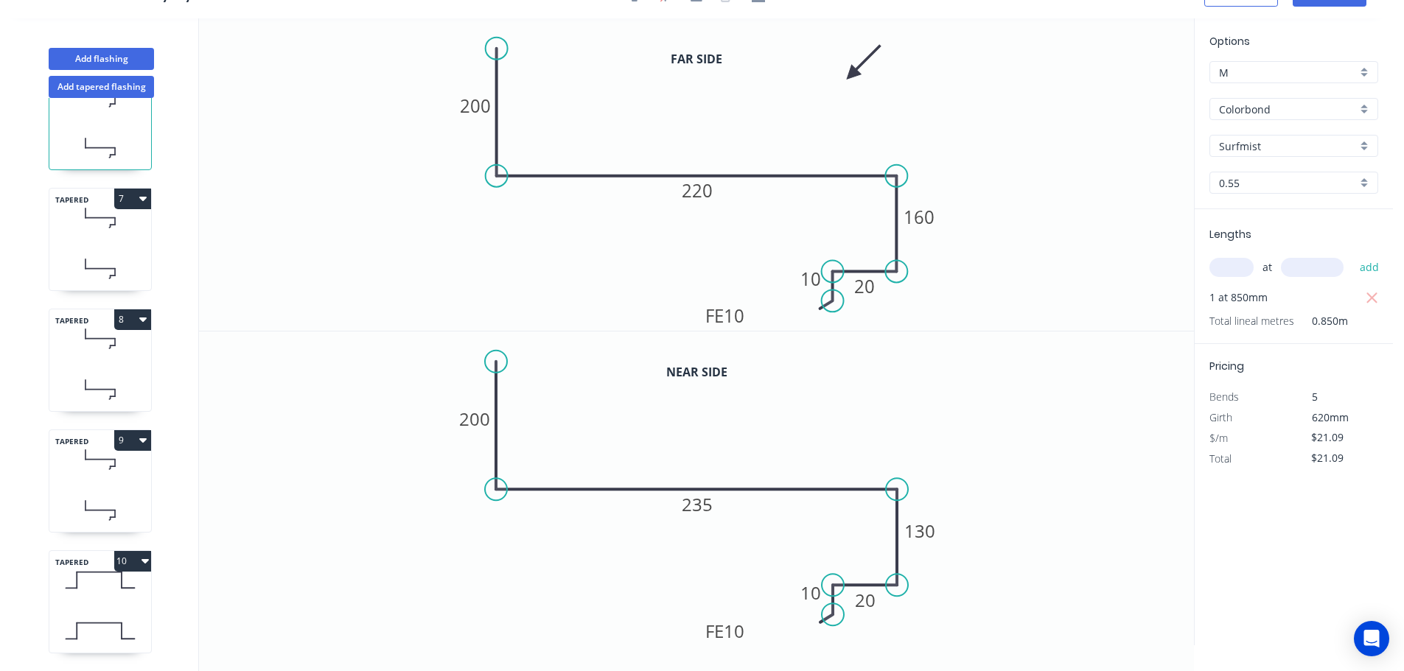
click at [113, 257] on icon at bounding box center [100, 268] width 102 height 43
drag, startPoint x: 777, startPoint y: 284, endPoint x: 756, endPoint y: 307, distance: 31.8
click at [756, 307] on rect at bounding box center [729, 313] width 57 height 30
drag, startPoint x: 771, startPoint y: 590, endPoint x: 766, endPoint y: 600, distance: 11.5
click at [769, 603] on icon "0 200 200 160 20 FE 10 10" at bounding box center [696, 488] width 995 height 313
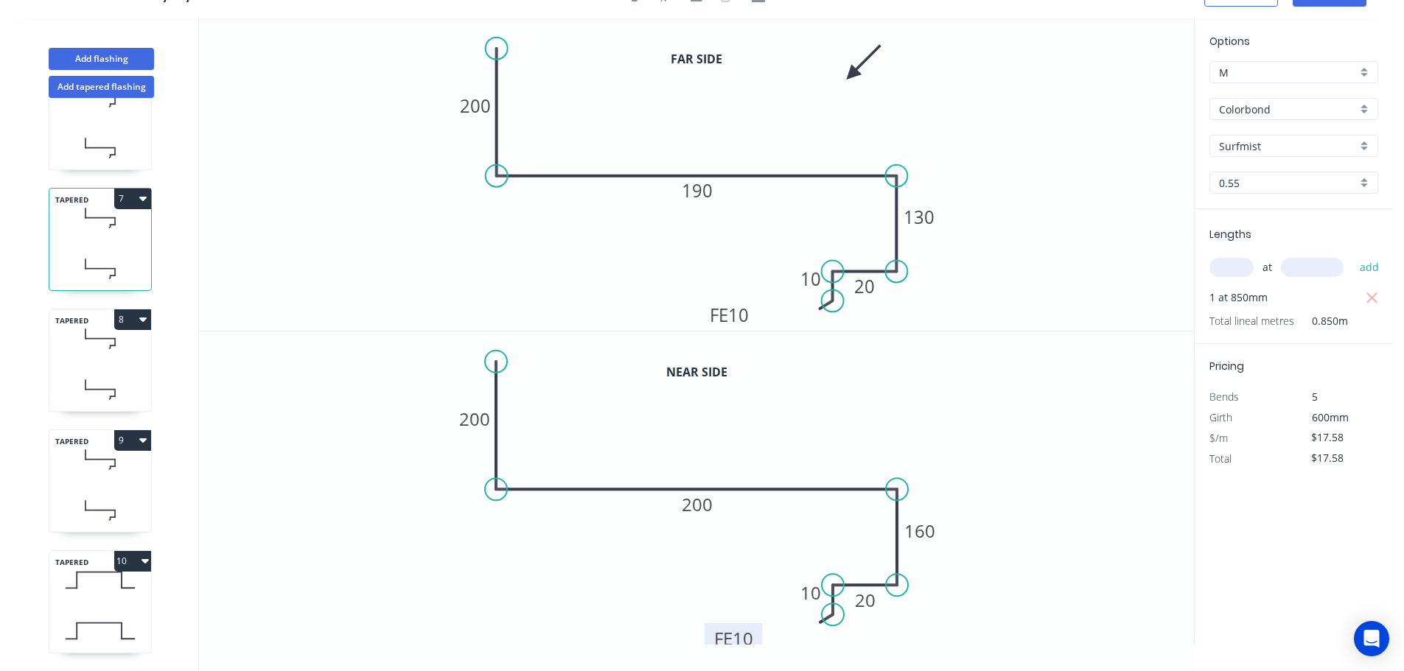
drag, startPoint x: 776, startPoint y: 598, endPoint x: 757, endPoint y: 628, distance: 36.4
click at [758, 631] on rect at bounding box center [732, 638] width 57 height 30
drag, startPoint x: 71, startPoint y: 345, endPoint x: 91, endPoint y: 352, distance: 20.5
click at [72, 346] on icon at bounding box center [100, 338] width 102 height 43
drag, startPoint x: 773, startPoint y: 286, endPoint x: 742, endPoint y: 316, distance: 43.2
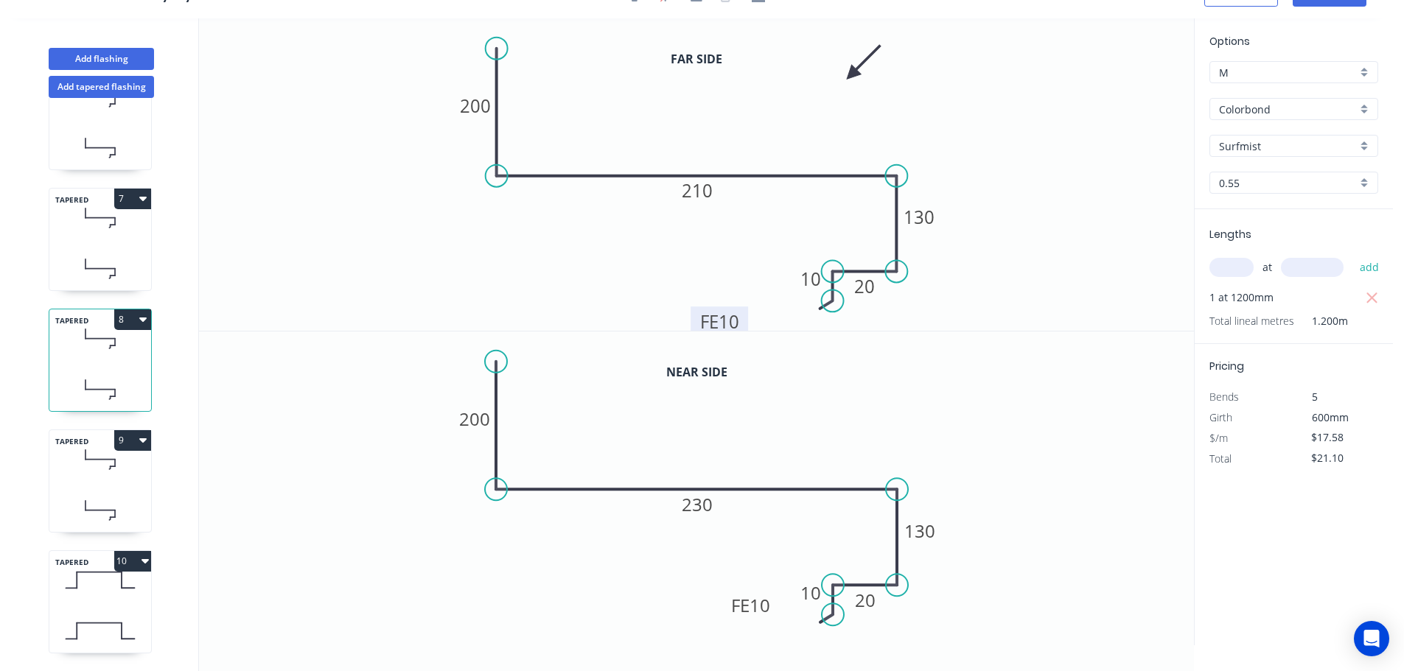
click at [742, 316] on rect at bounding box center [718, 322] width 57 height 30
drag, startPoint x: 774, startPoint y: 595, endPoint x: 754, endPoint y: 633, distance: 42.9
click at [754, 633] on rect at bounding box center [729, 643] width 57 height 30
drag, startPoint x: 96, startPoint y: 477, endPoint x: 178, endPoint y: 452, distance: 86.0
click at [96, 476] on div "TAPERED 9" at bounding box center [100, 481] width 103 height 103
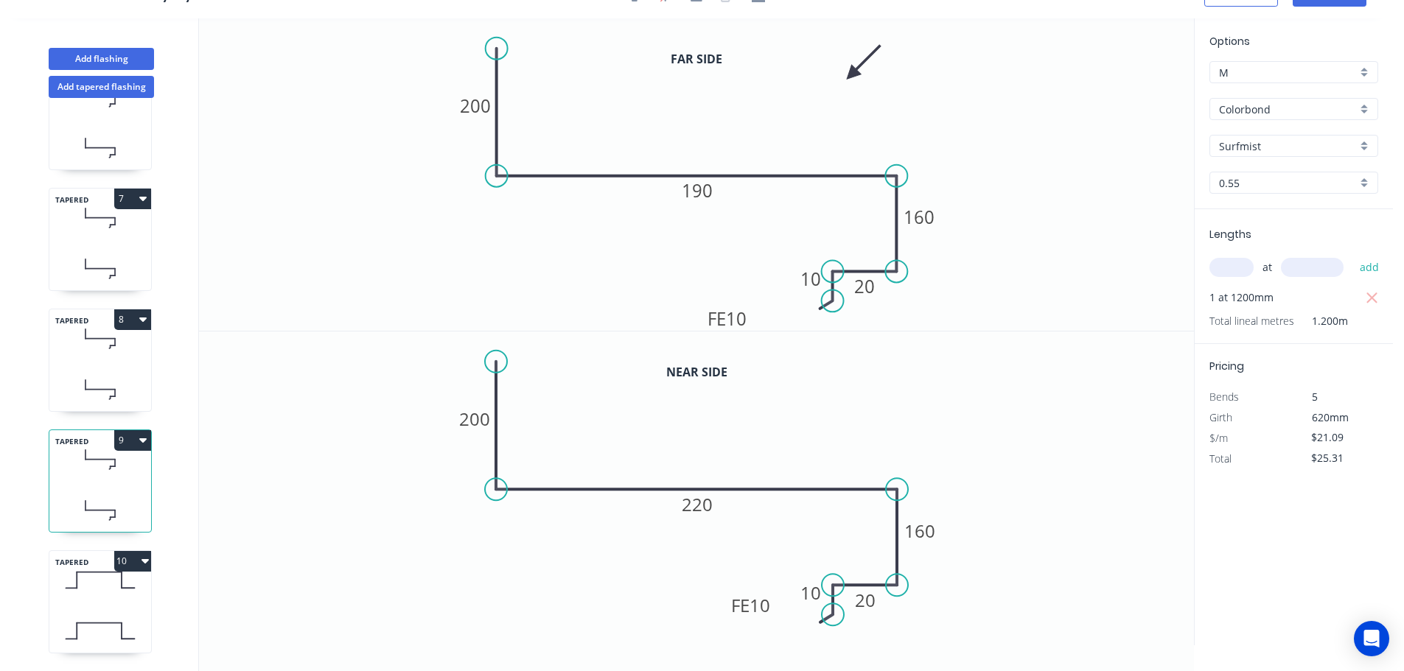
drag, startPoint x: 775, startPoint y: 281, endPoint x: 721, endPoint y: 360, distance: 95.4
click at [749, 309] on rect at bounding box center [726, 319] width 57 height 30
drag, startPoint x: 775, startPoint y: 595, endPoint x: 741, endPoint y: 609, distance: 37.0
click at [757, 619] on rect at bounding box center [732, 629] width 57 height 30
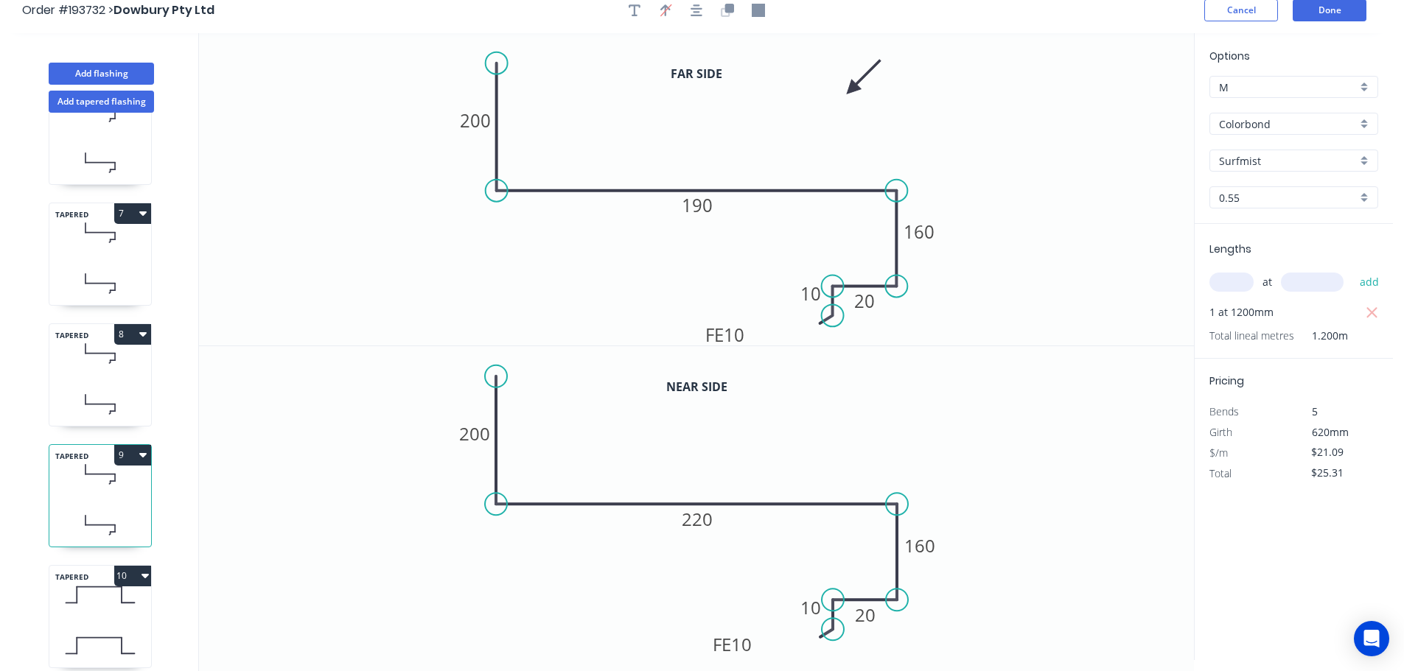
scroll to position [0, 0]
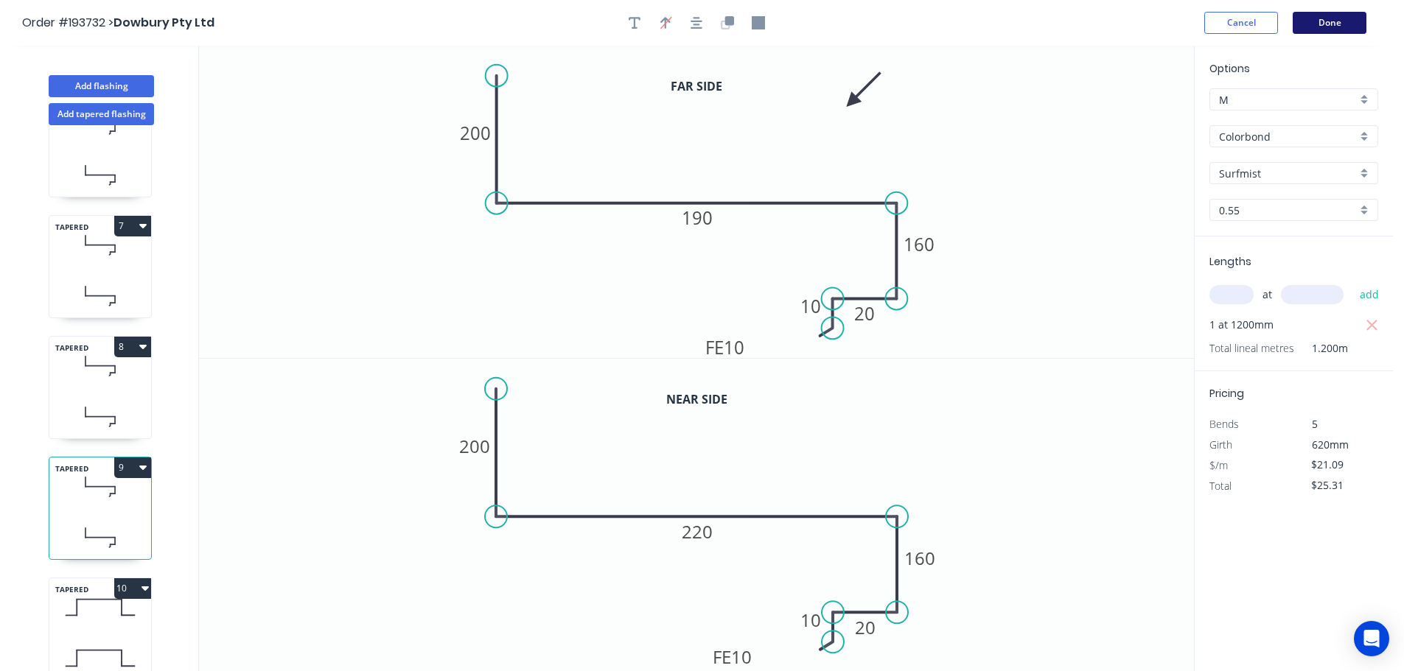
click at [1348, 17] on button "Done" at bounding box center [1329, 23] width 74 height 22
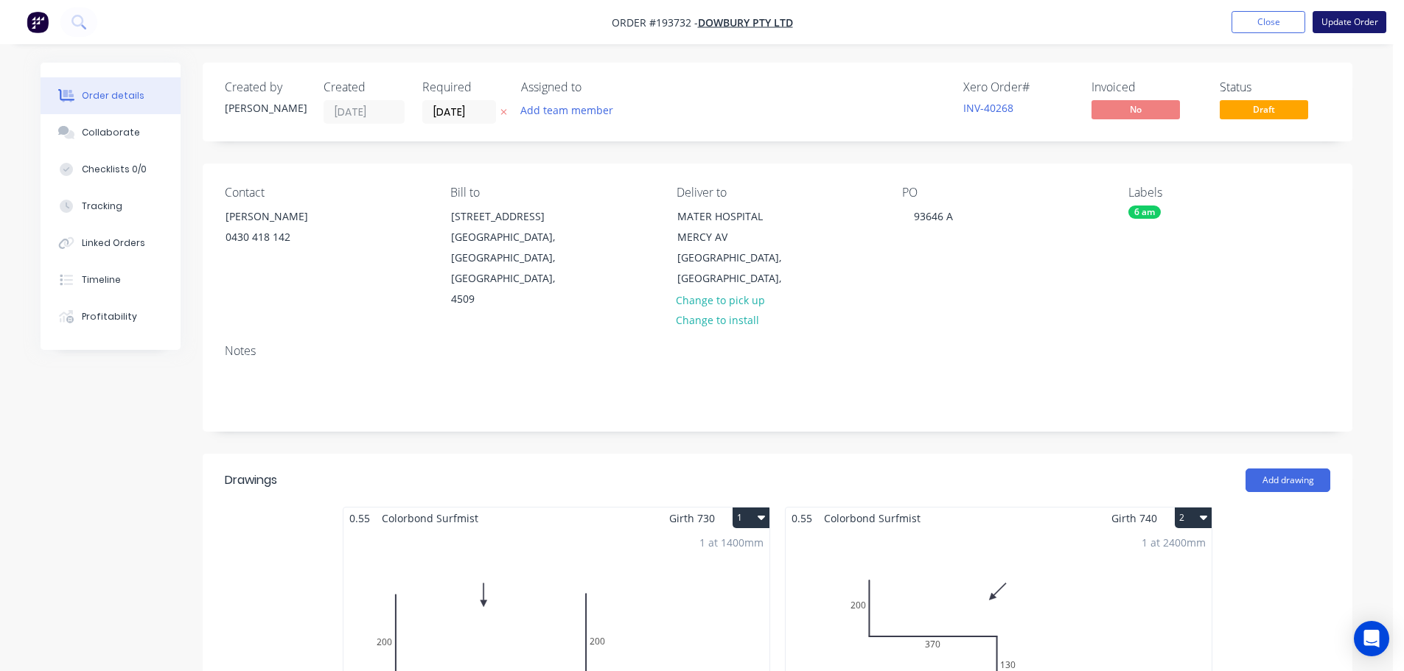
click at [1346, 21] on button "Update Order" at bounding box center [1349, 22] width 74 height 22
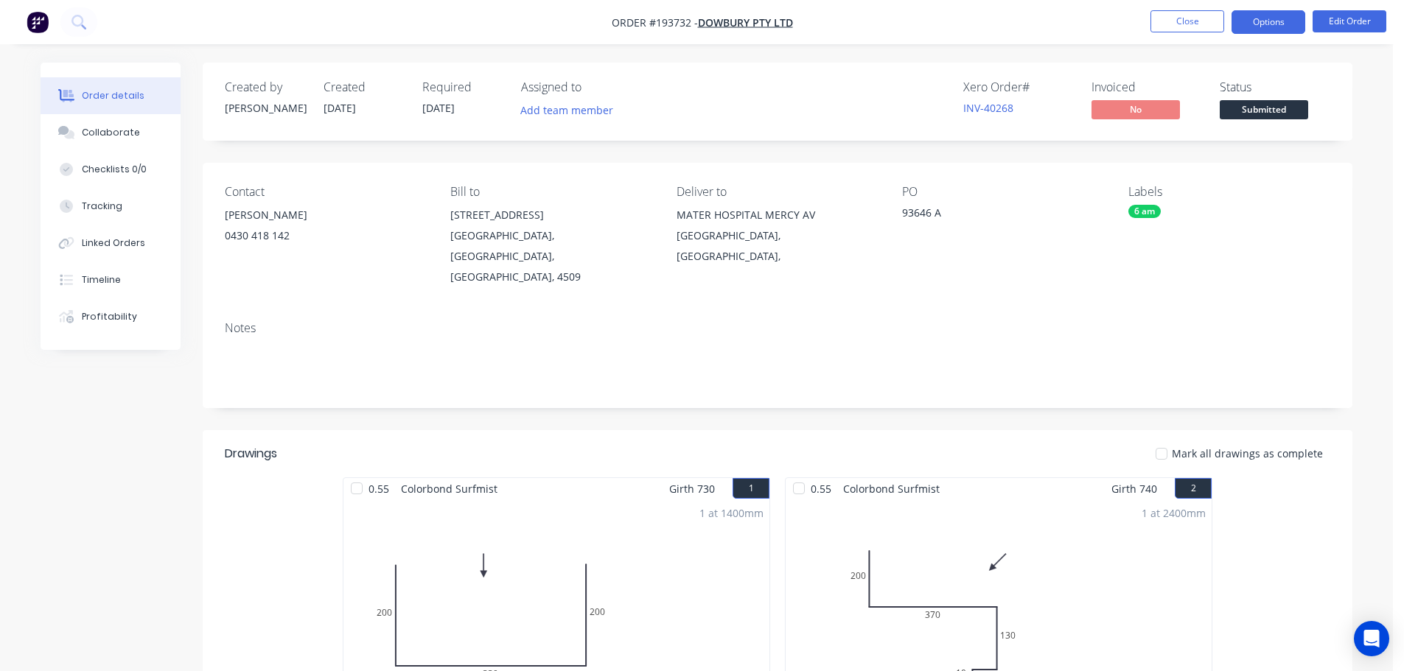
click at [1272, 21] on button "Options" at bounding box center [1268, 22] width 74 height 24
click at [1002, 225] on div "93646 A" at bounding box center [994, 215] width 184 height 21
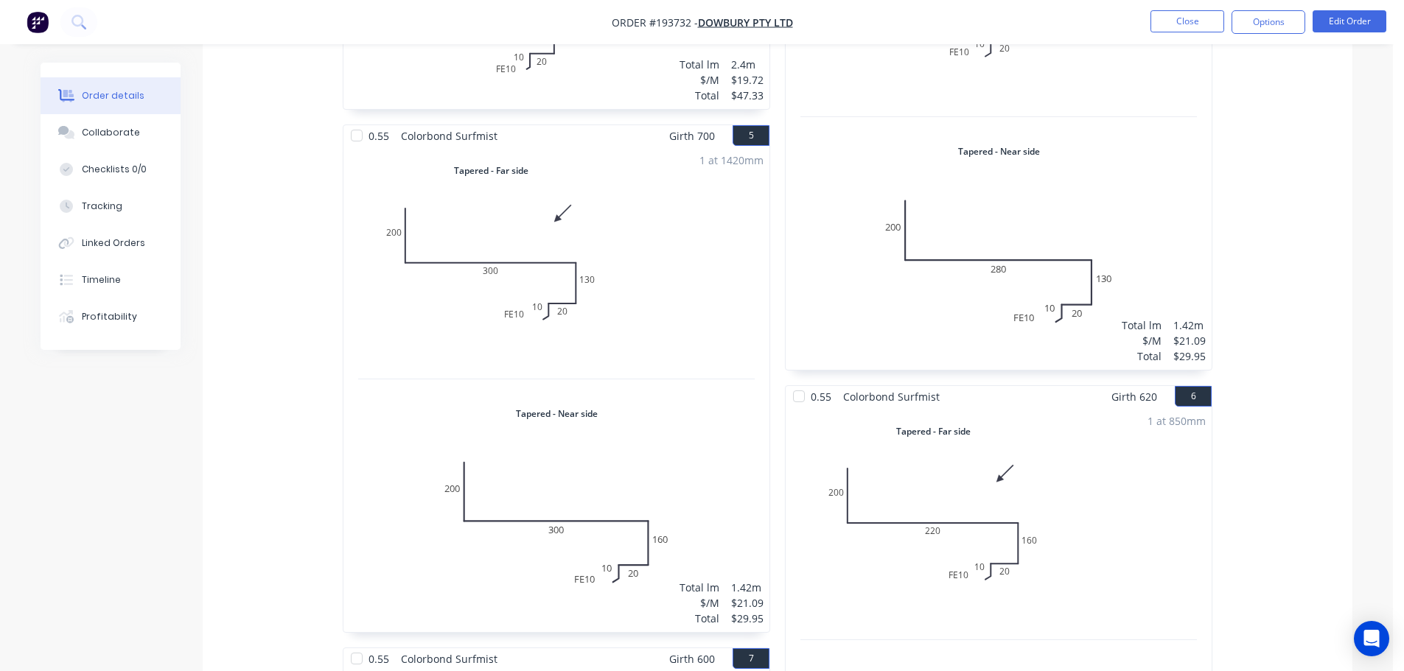
scroll to position [810, 0]
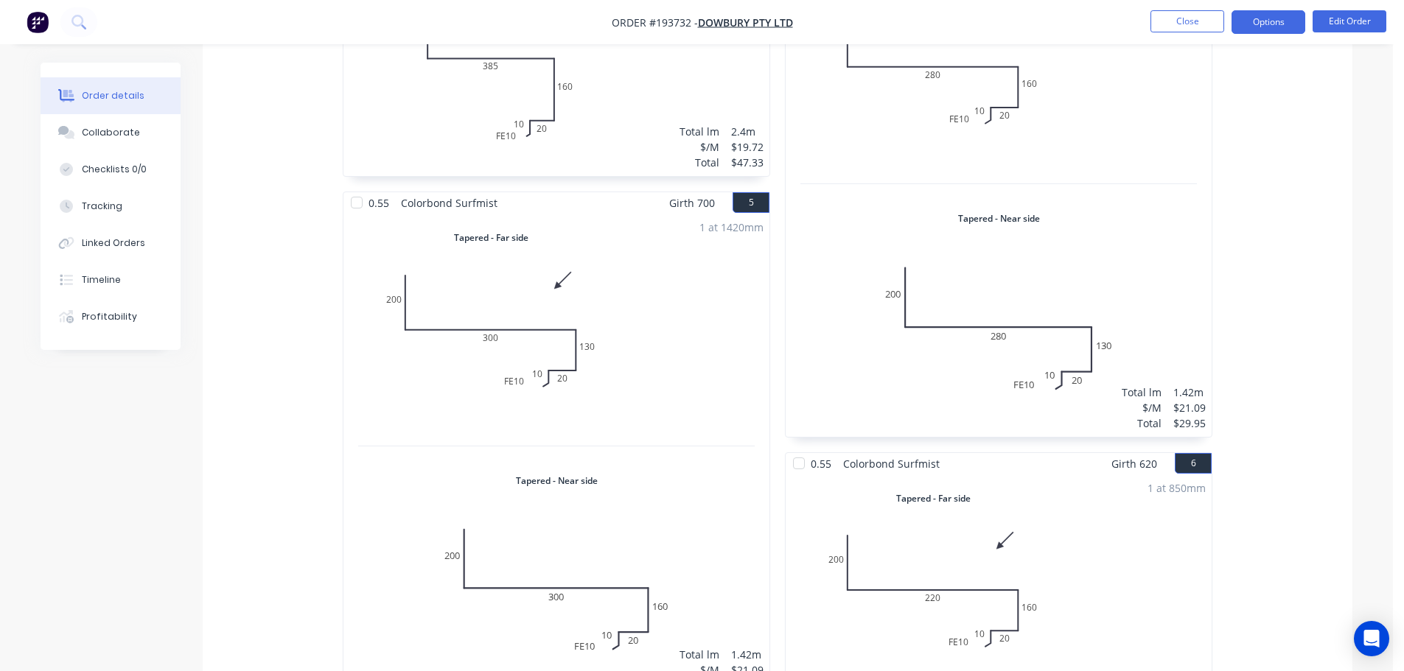
click at [1268, 22] on button "Options" at bounding box center [1268, 22] width 74 height 24
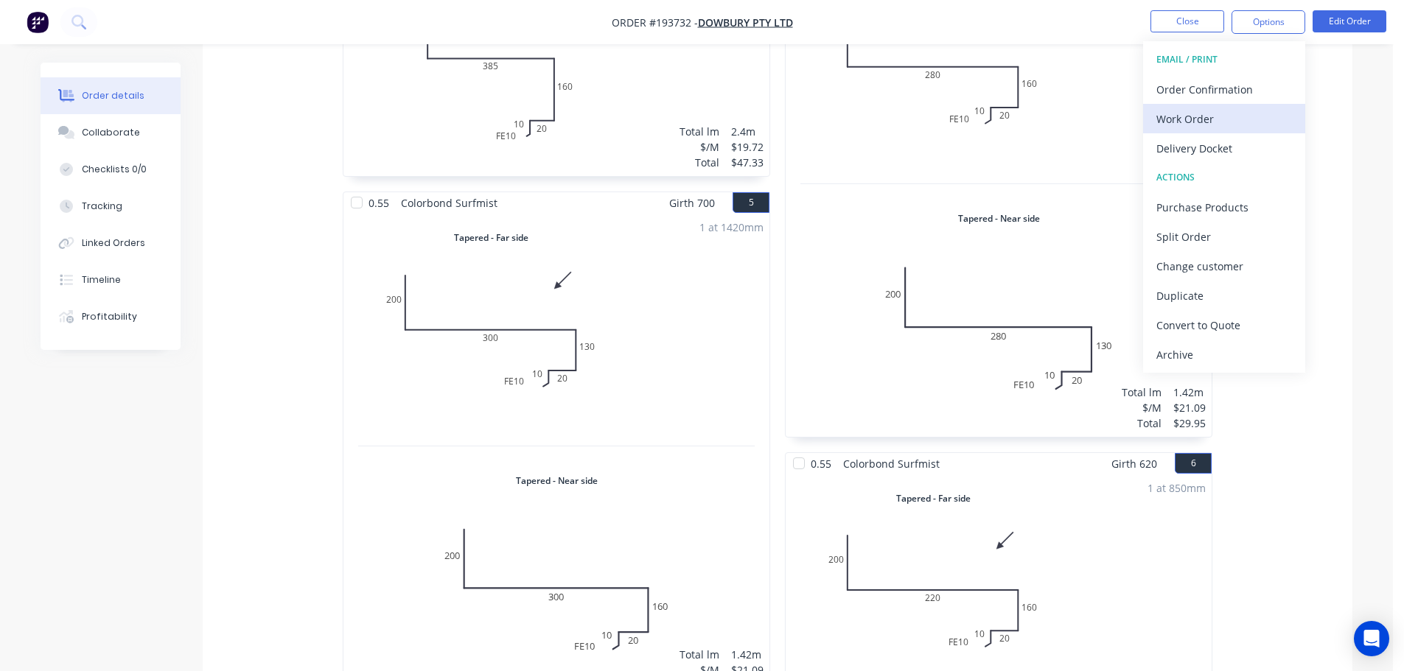
click at [1175, 119] on div "Work Order" at bounding box center [1224, 118] width 136 height 21
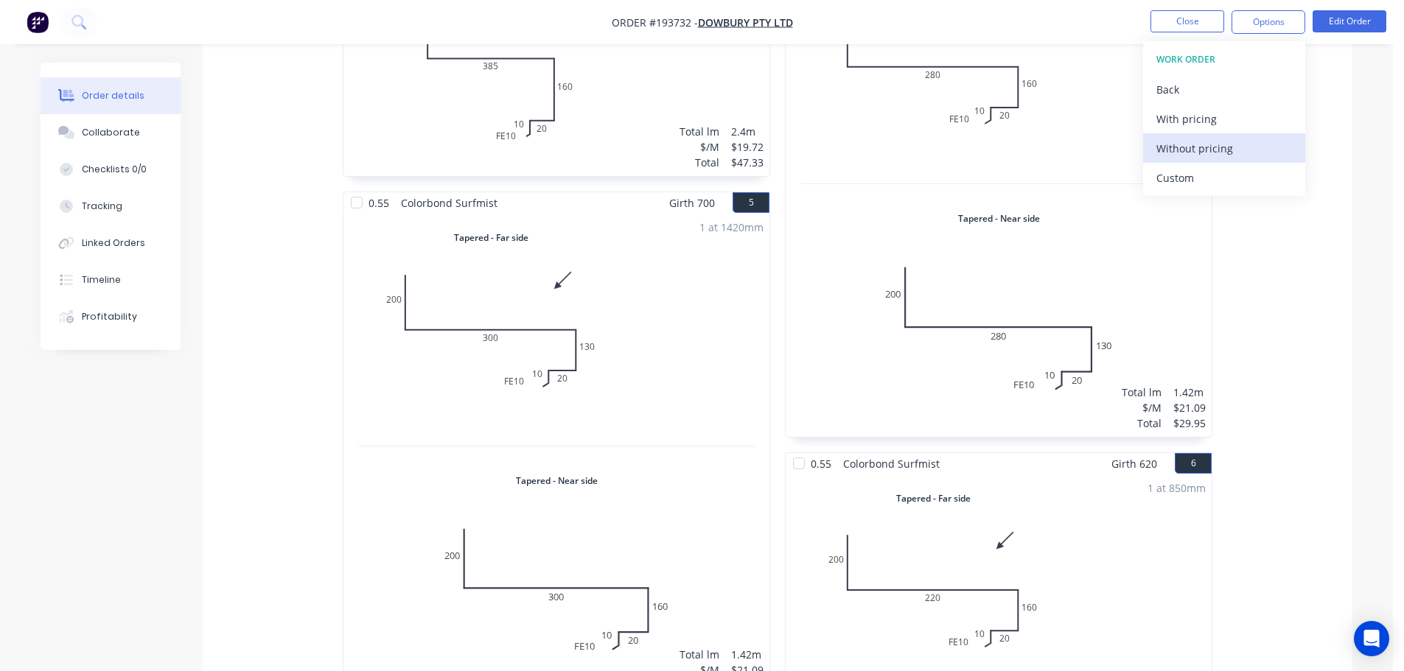
click at [1192, 156] on div "Without pricing" at bounding box center [1224, 148] width 136 height 21
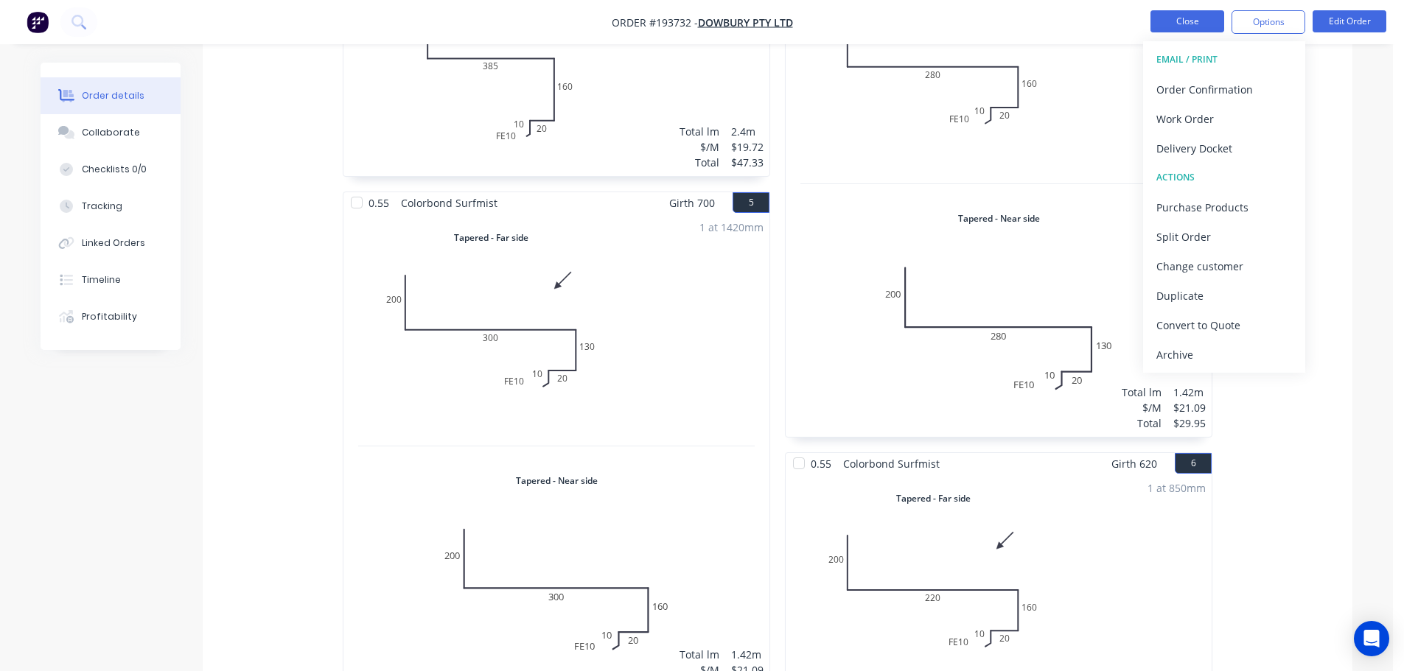
click at [1180, 18] on button "Close" at bounding box center [1187, 21] width 74 height 22
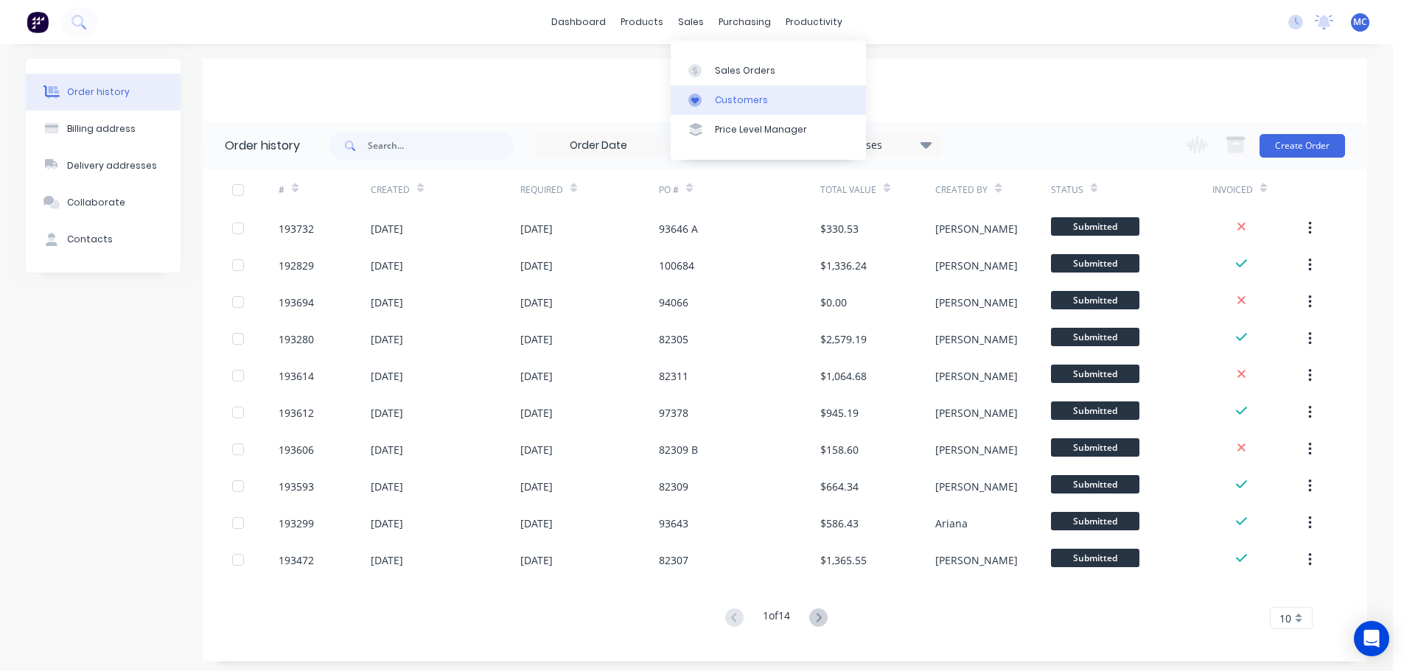
click at [726, 99] on div "Customers" at bounding box center [741, 100] width 53 height 13
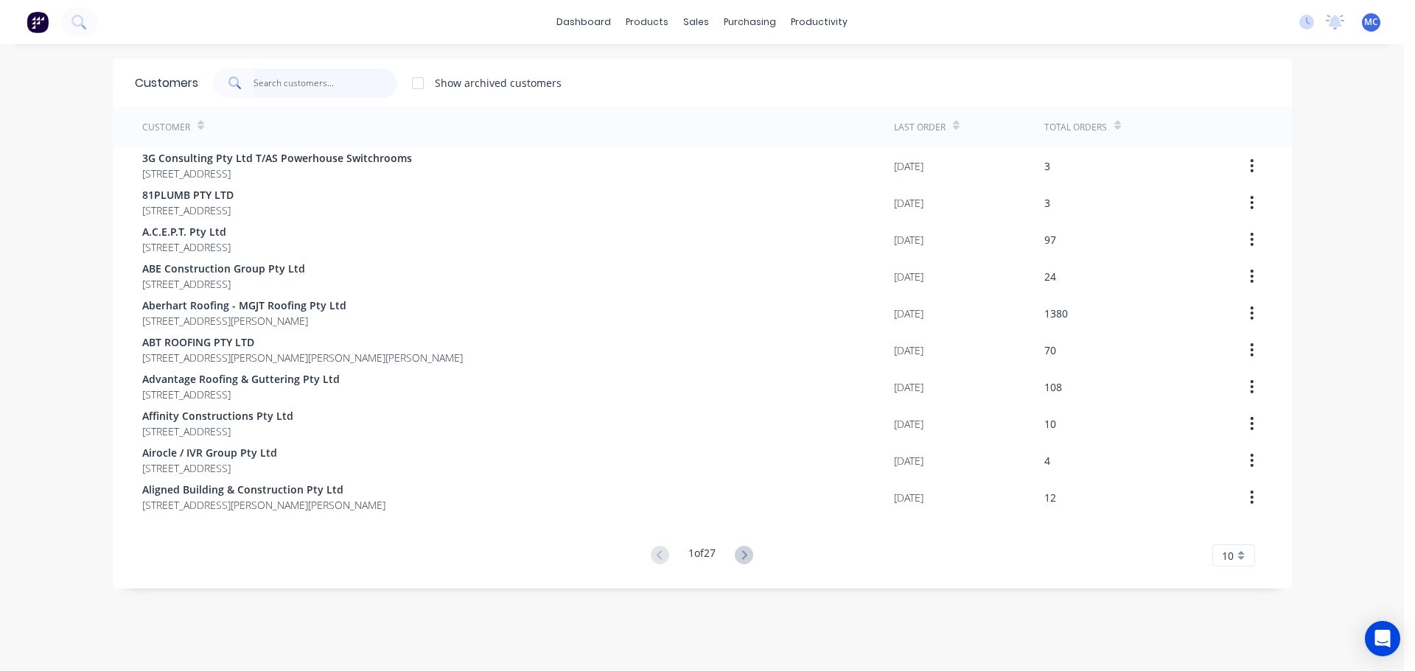
click at [279, 77] on input "text" at bounding box center [325, 83] width 144 height 29
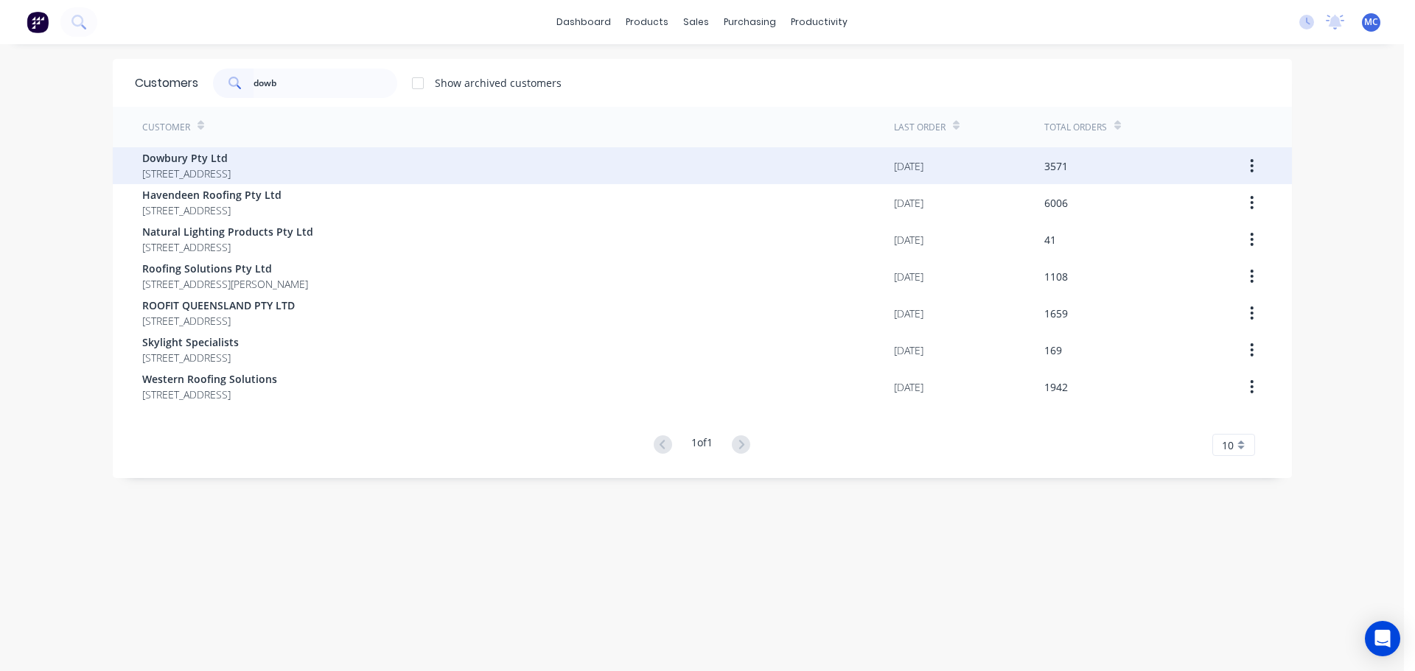
click at [192, 156] on span "Dowbury Pty Ltd" at bounding box center [186, 157] width 88 height 15
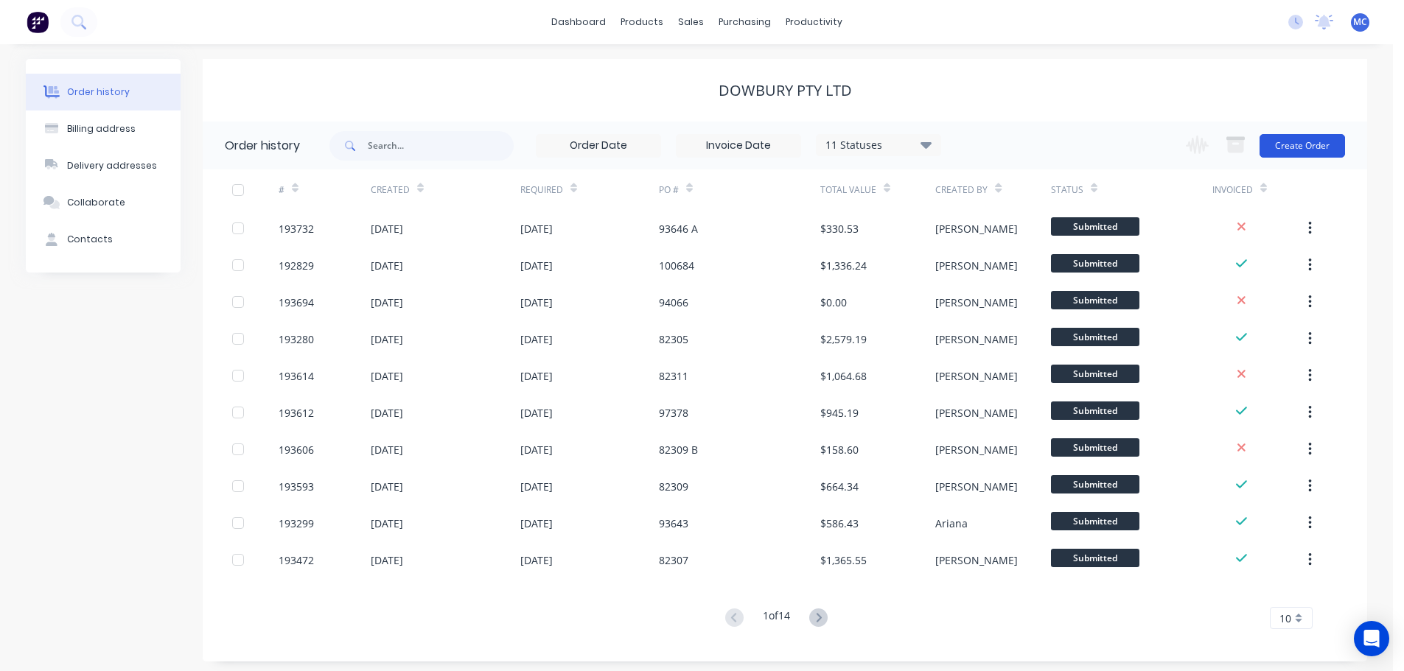
click at [1297, 147] on button "Create Order" at bounding box center [1301, 146] width 85 height 24
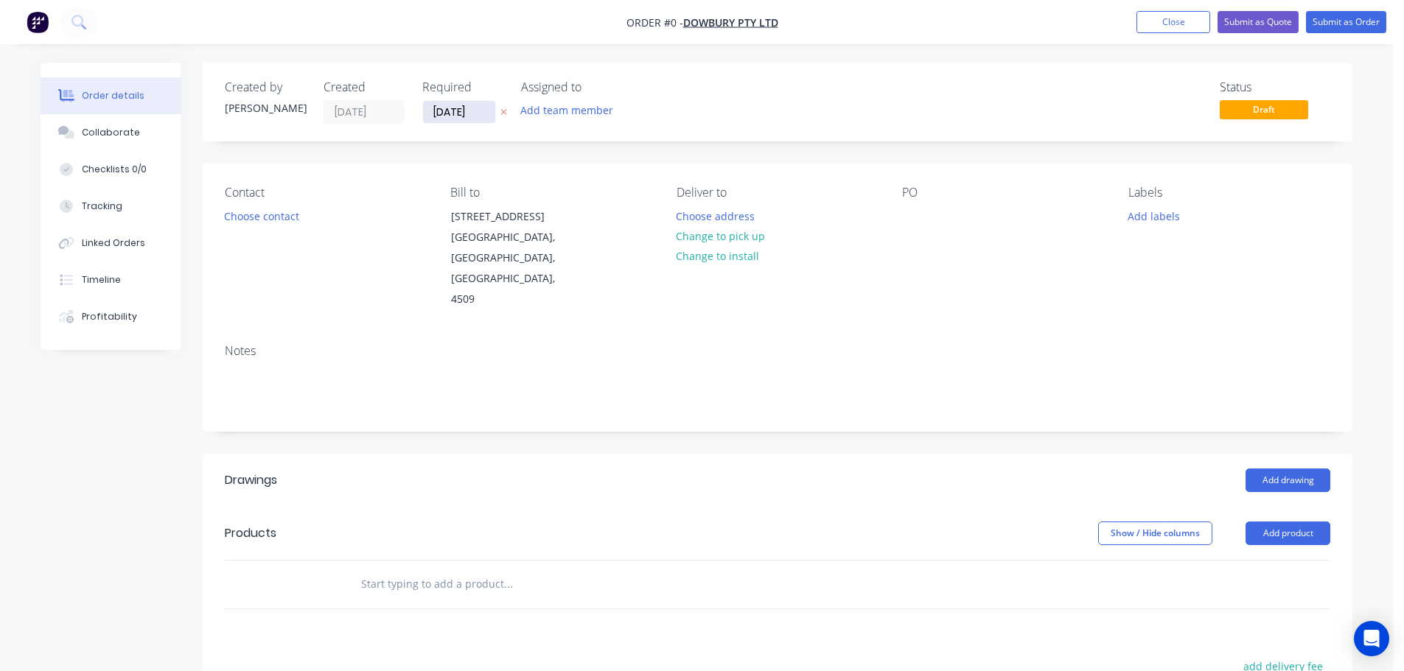
click at [450, 111] on input "[DATE]" at bounding box center [459, 112] width 72 height 22
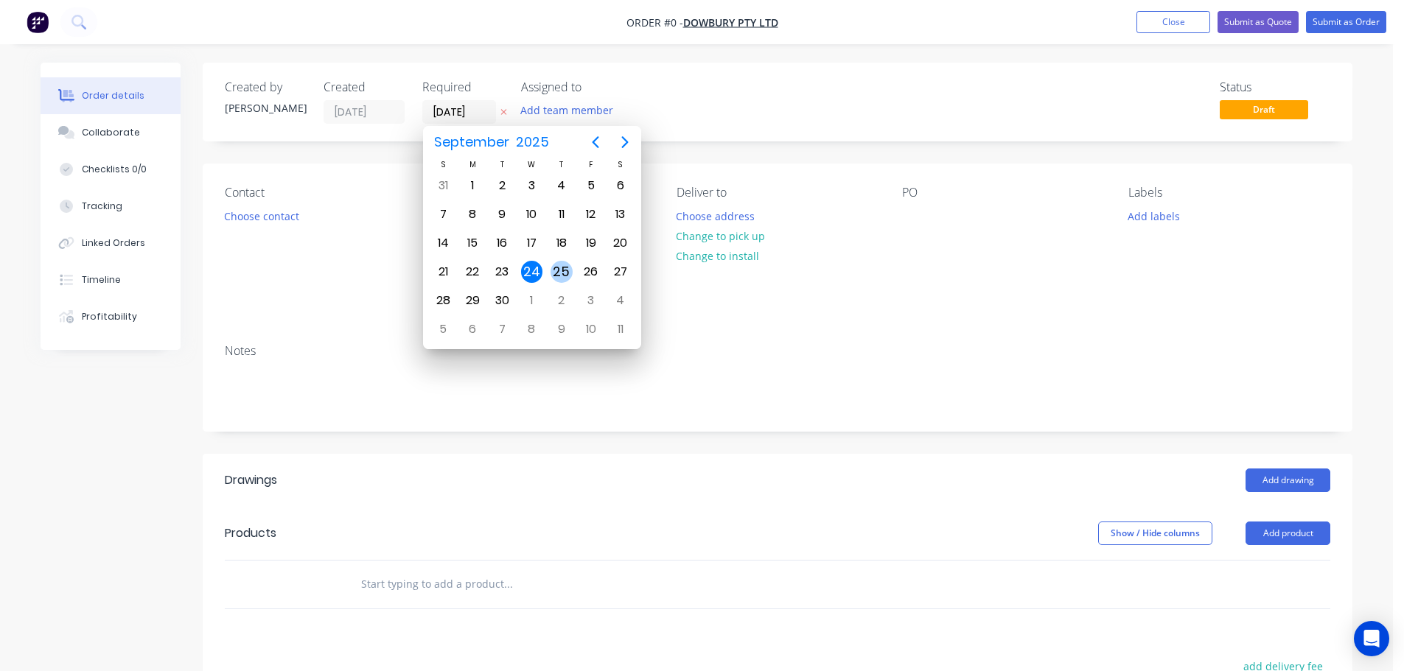
click at [557, 268] on div "25" at bounding box center [561, 272] width 22 height 22
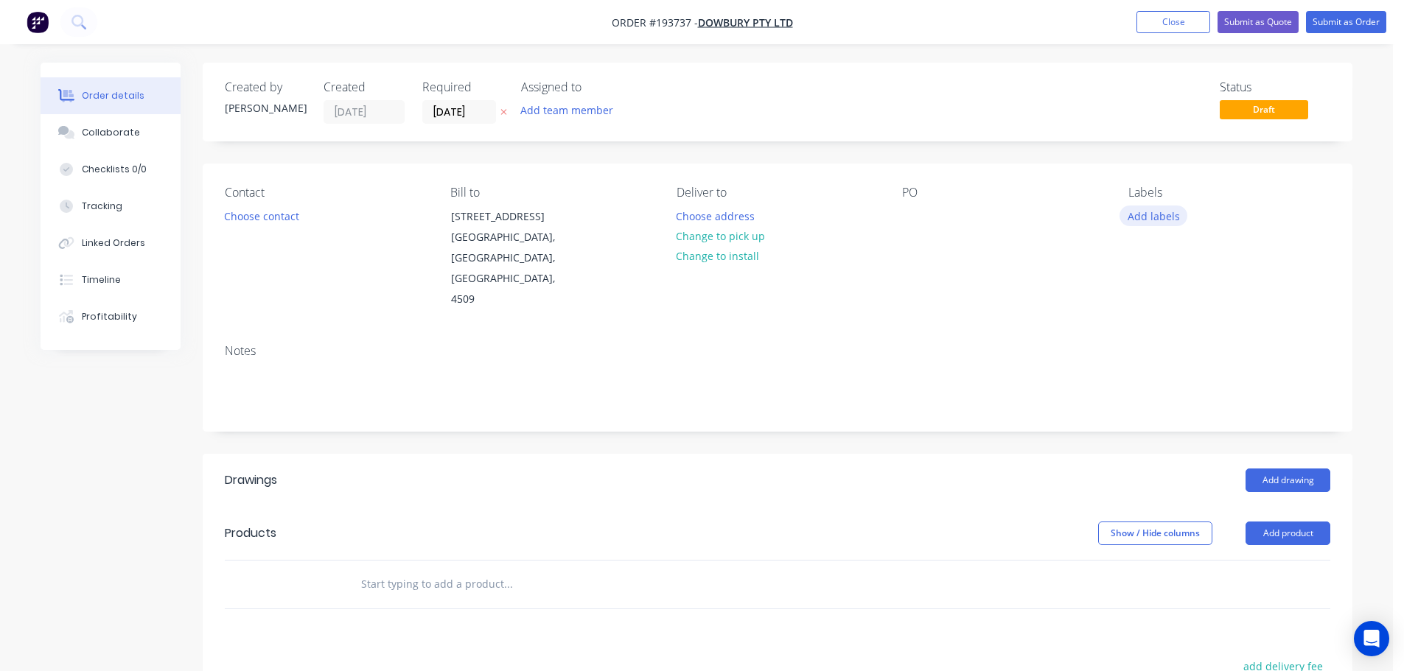
click at [1157, 215] on button "Add labels" at bounding box center [1153, 216] width 68 height 20
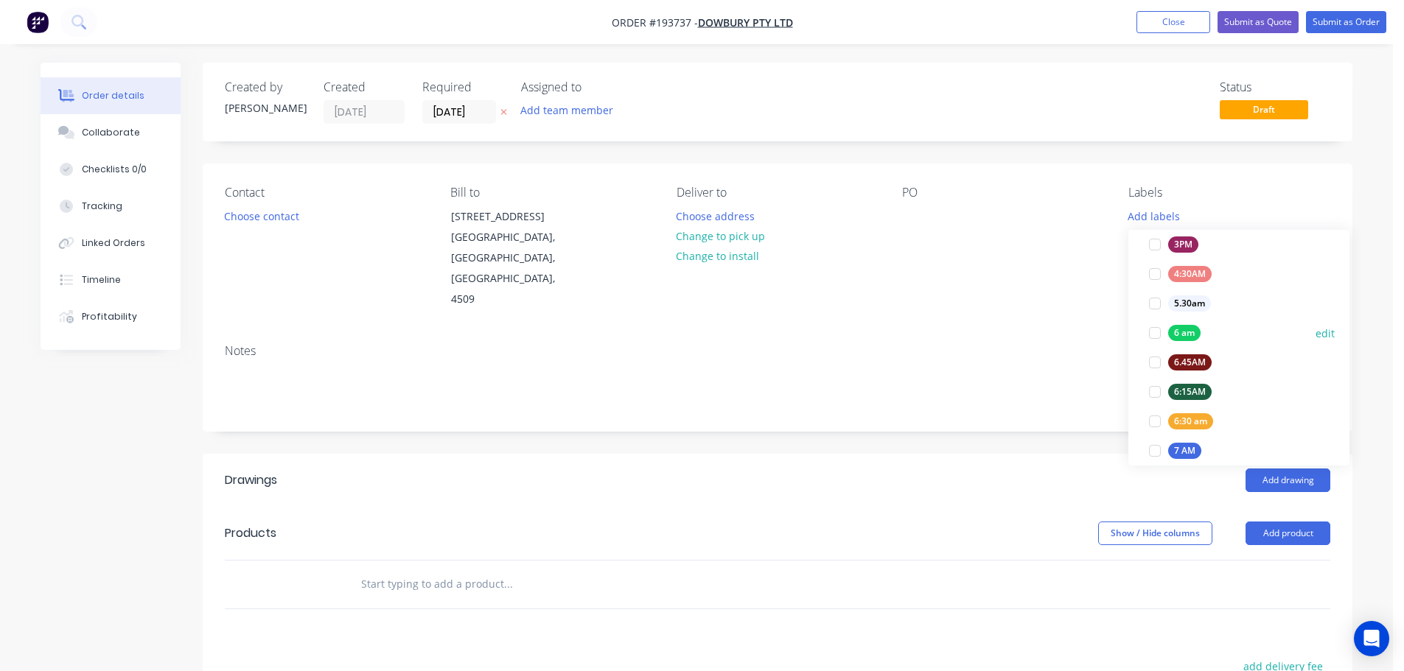
click at [1152, 329] on div at bounding box center [1154, 332] width 29 height 29
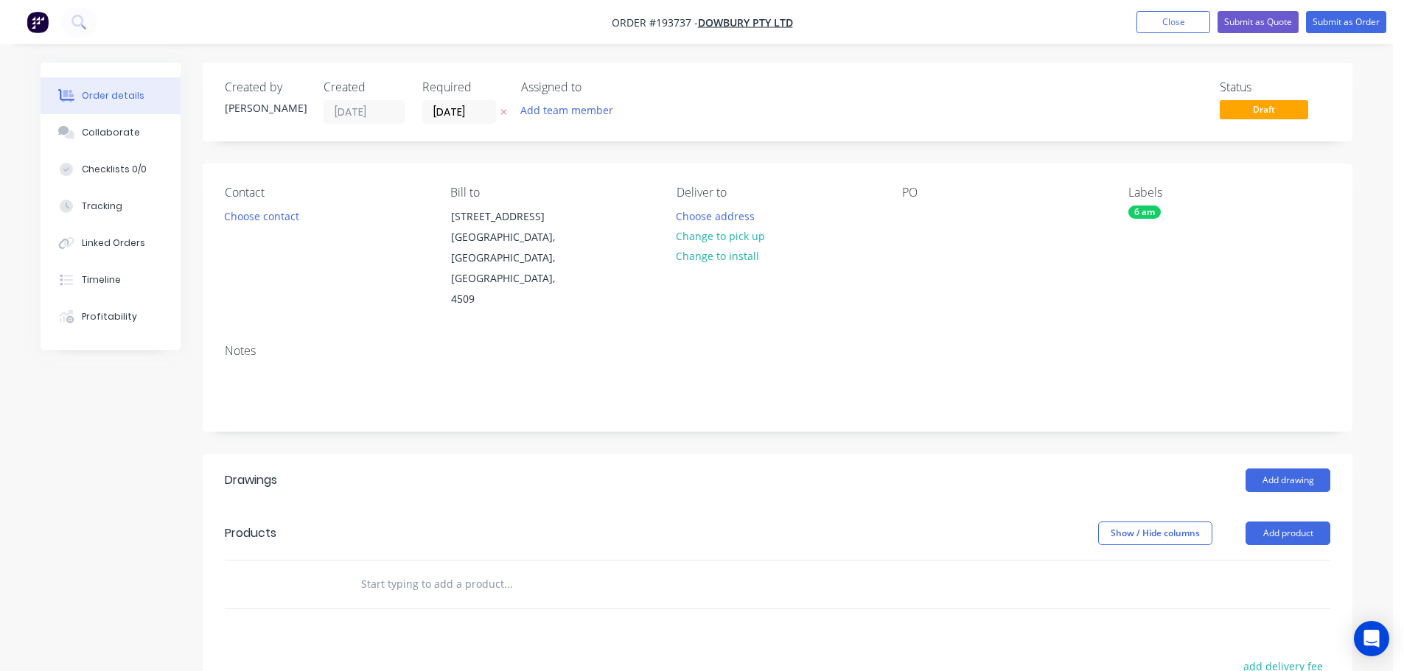
click at [1032, 304] on div "Contact Choose contact Bill to 3/106 Flinders Parade North Lakes, Queensland, A…" at bounding box center [777, 248] width 1149 height 169
click at [265, 216] on button "Choose contact" at bounding box center [262, 216] width 91 height 20
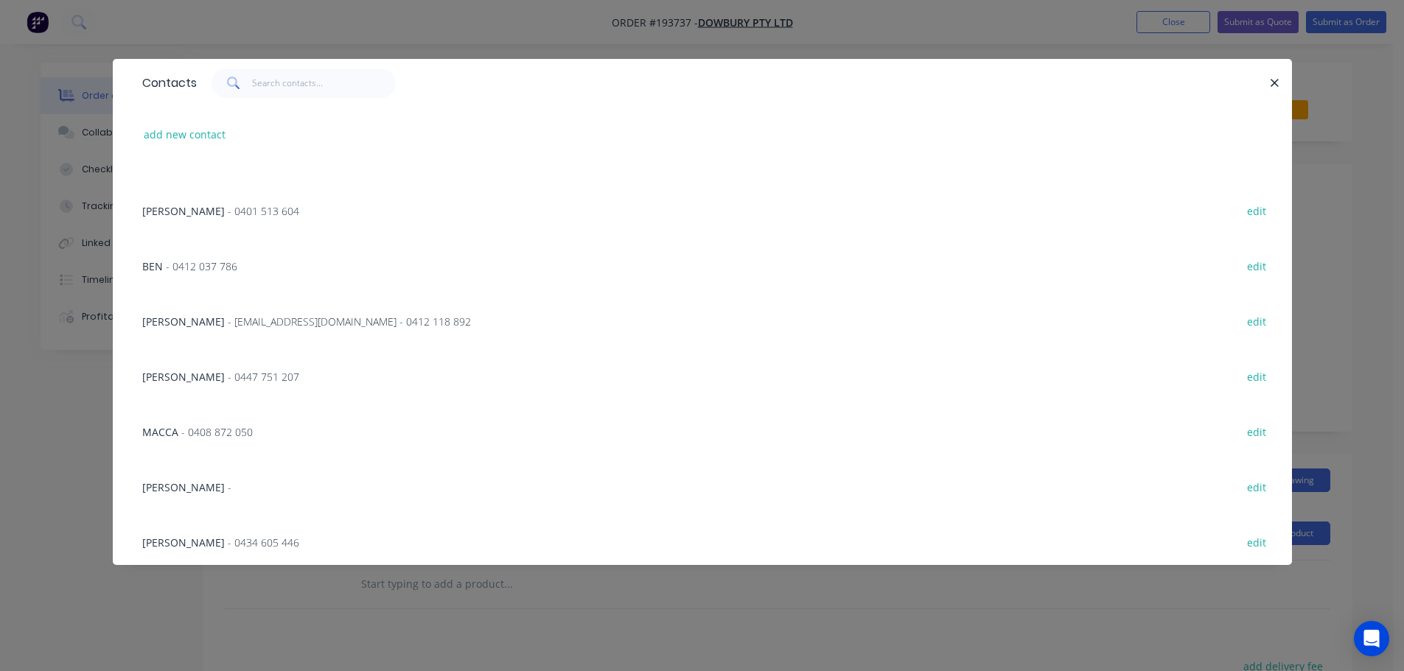
scroll to position [810, 0]
click at [242, 321] on span "- wadeo75@live.com.au - 0412 118 892" at bounding box center [349, 319] width 243 height 14
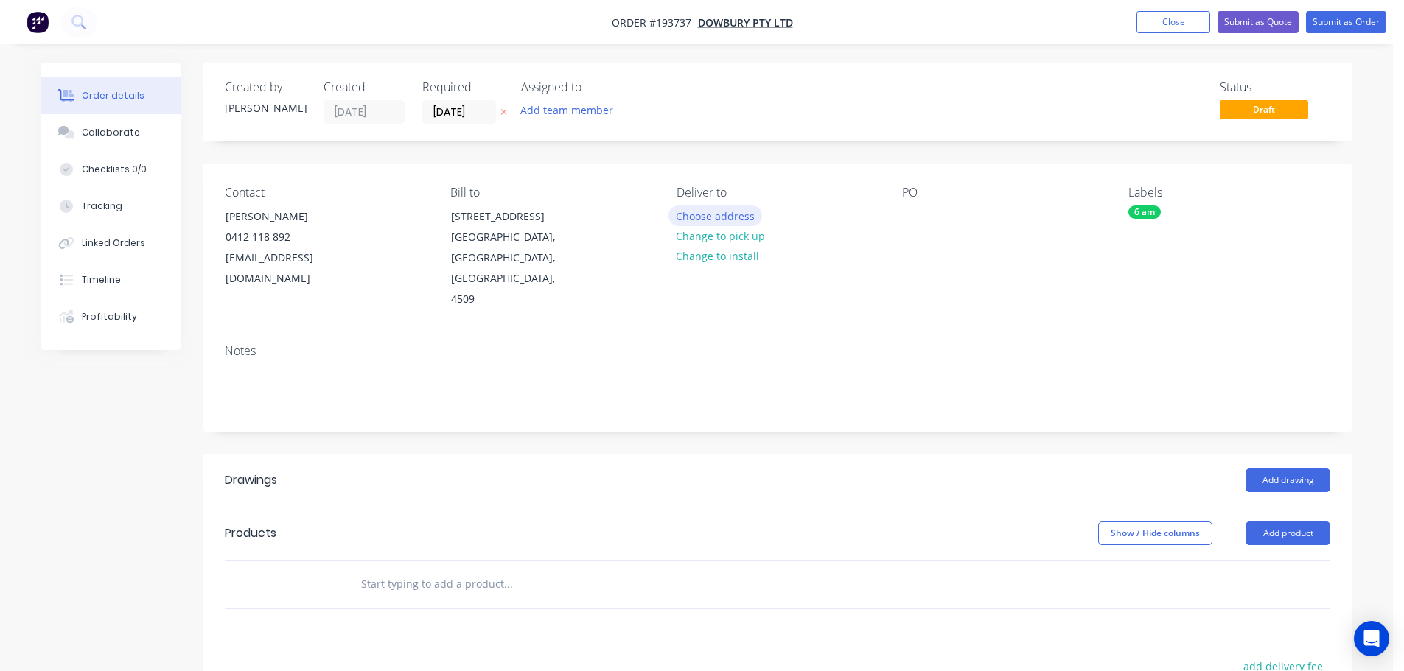
click at [707, 215] on button "Choose address" at bounding box center [715, 216] width 94 height 20
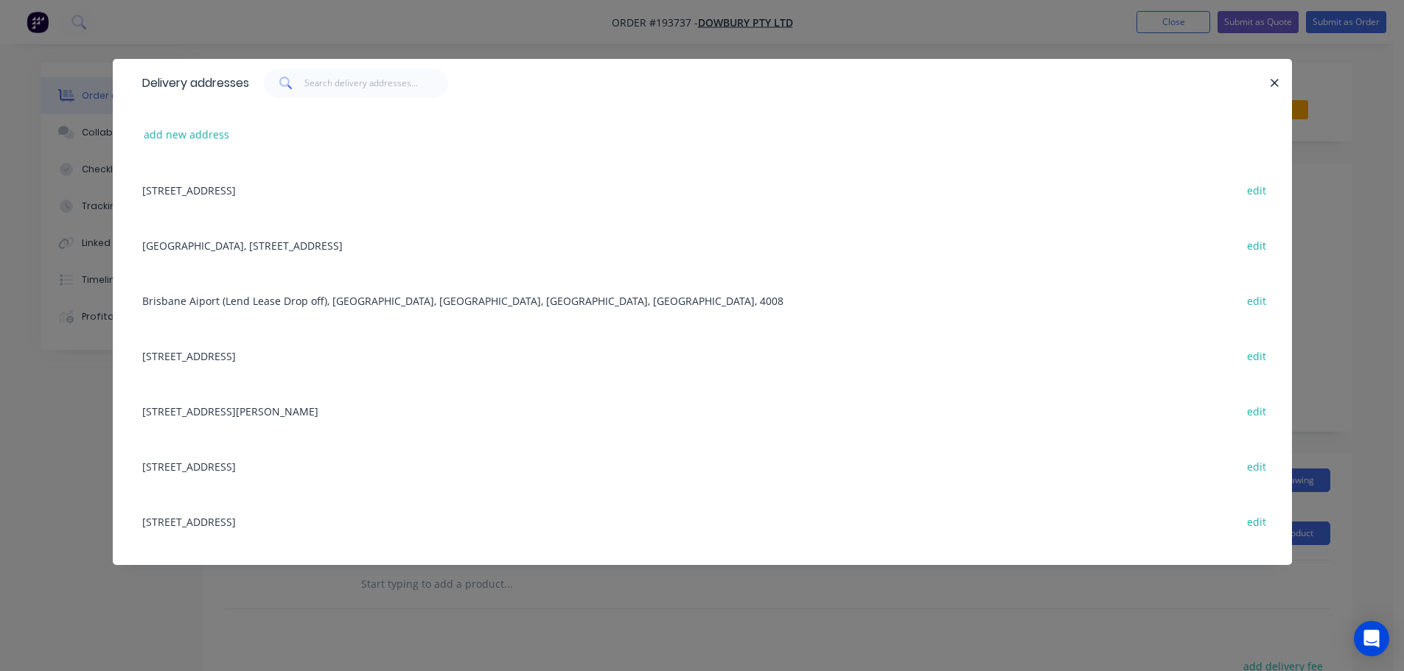
click at [289, 242] on div "HOPE ISLAND TRAIN STATION, 2 RIVER COVE PL, HELENSVALE, Australia, 4212 edit" at bounding box center [702, 244] width 1135 height 55
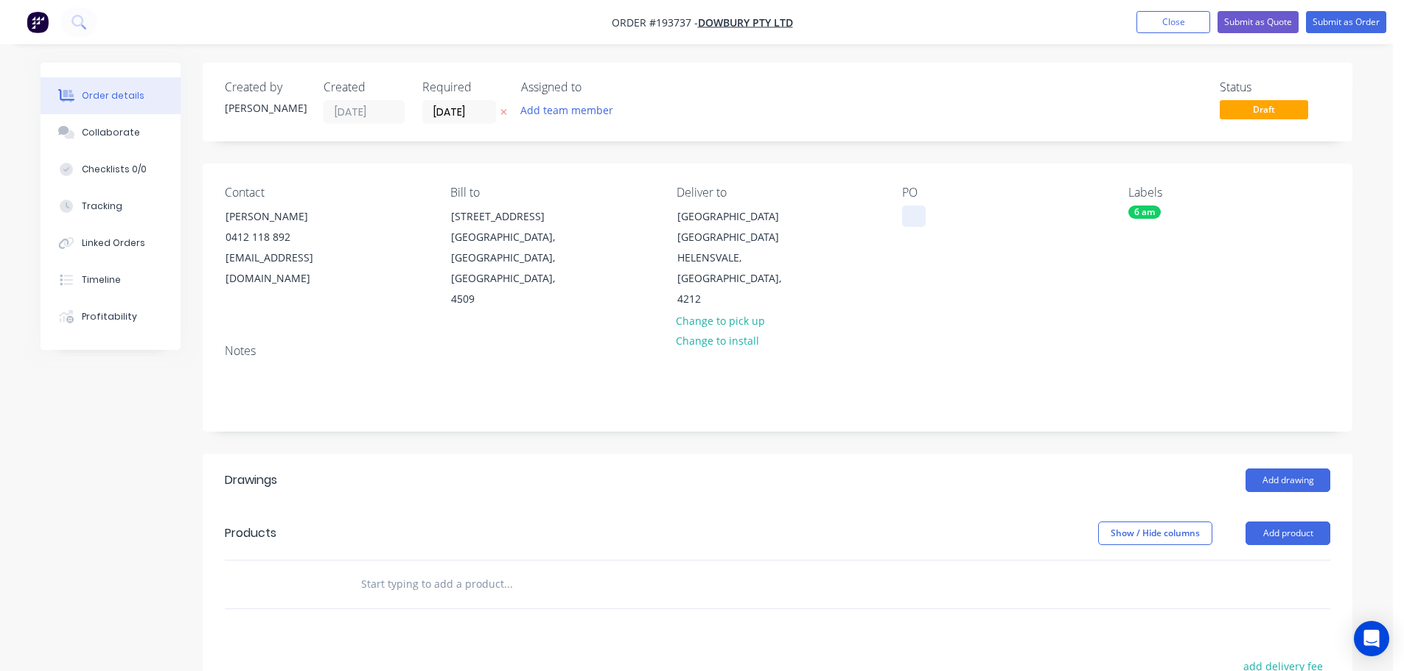
click at [912, 209] on div at bounding box center [914, 216] width 24 height 21
click at [1270, 476] on button "Add drawing" at bounding box center [1287, 481] width 85 height 24
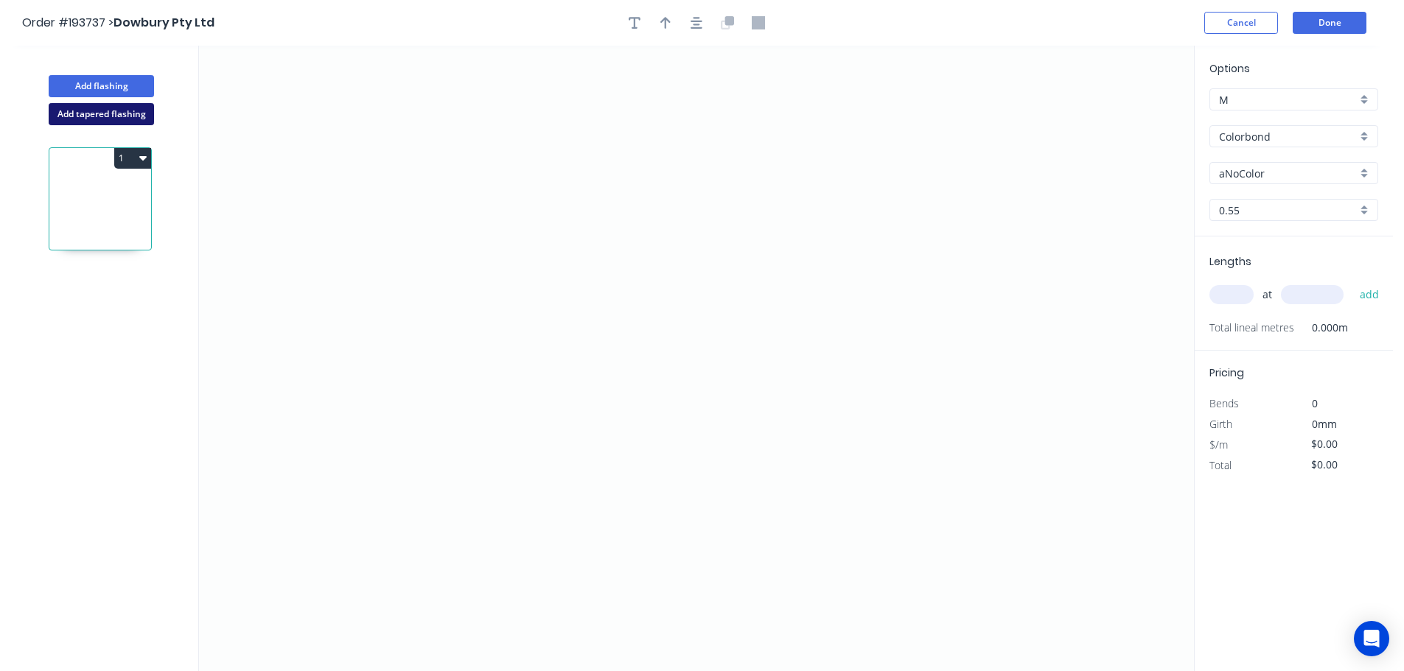
click at [105, 112] on button "Add tapered flashing" at bounding box center [101, 114] width 105 height 22
click at [994, 330] on icon "0" at bounding box center [696, 202] width 995 height 312
click at [1107, 330] on icon "0" at bounding box center [696, 202] width 995 height 312
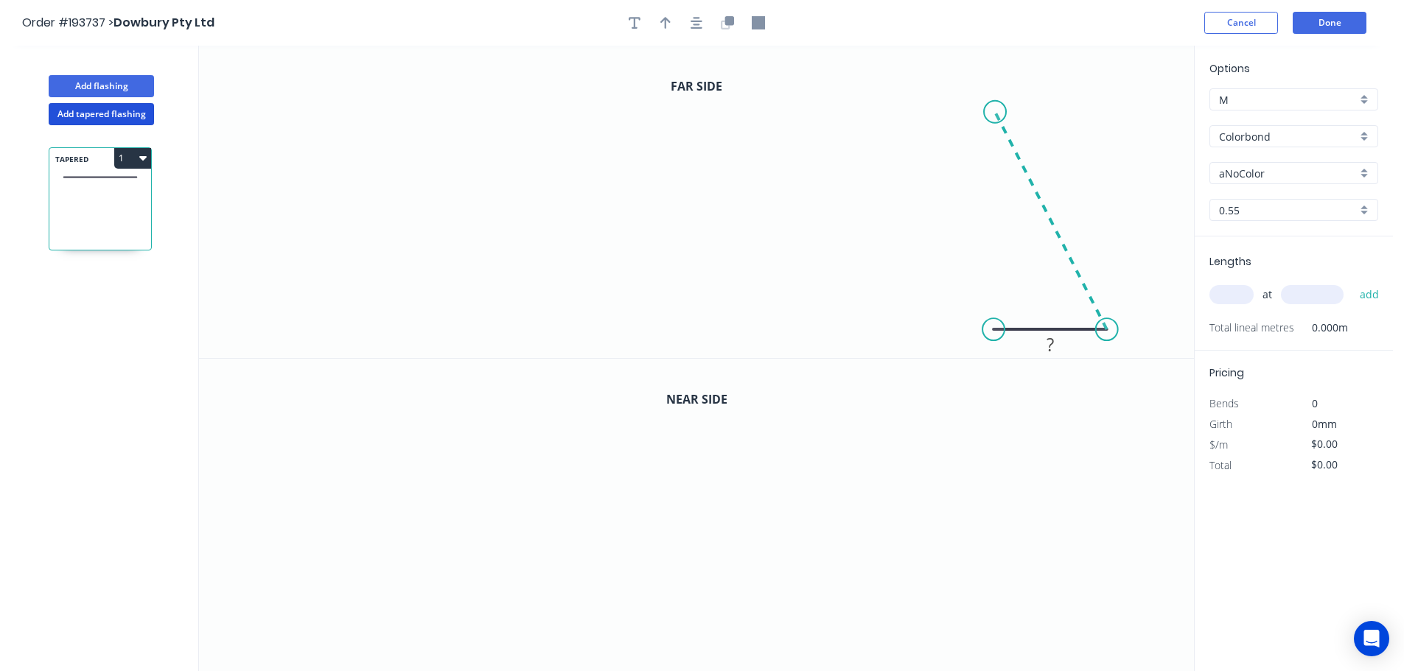
click at [995, 112] on icon "0 ?" at bounding box center [696, 202] width 995 height 312
click at [771, 101] on icon "0 ? ? ? º" at bounding box center [696, 202] width 995 height 312
click at [715, 172] on icon "0 ? ? ? ? º ? º" at bounding box center [696, 202] width 995 height 312
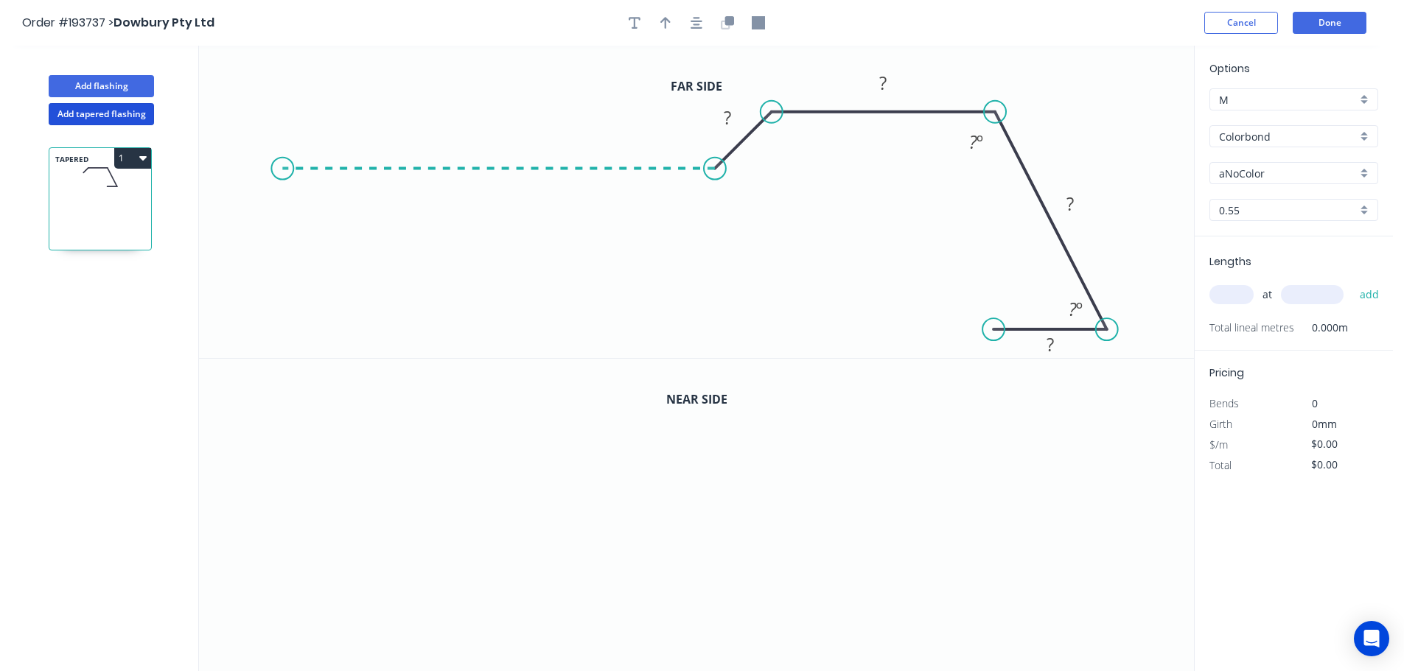
click at [281, 166] on icon "0 ? ? ? ? ? º ? º" at bounding box center [696, 202] width 995 height 312
click at [276, 256] on icon "0 ? ? ? ? ? ? º ? º" at bounding box center [696, 202] width 995 height 312
click at [276, 256] on circle at bounding box center [282, 255] width 22 height 22
drag, startPoint x: 708, startPoint y: 167, endPoint x: 699, endPoint y: 168, distance: 9.0
click at [699, 168] on circle at bounding box center [699, 169] width 22 height 22
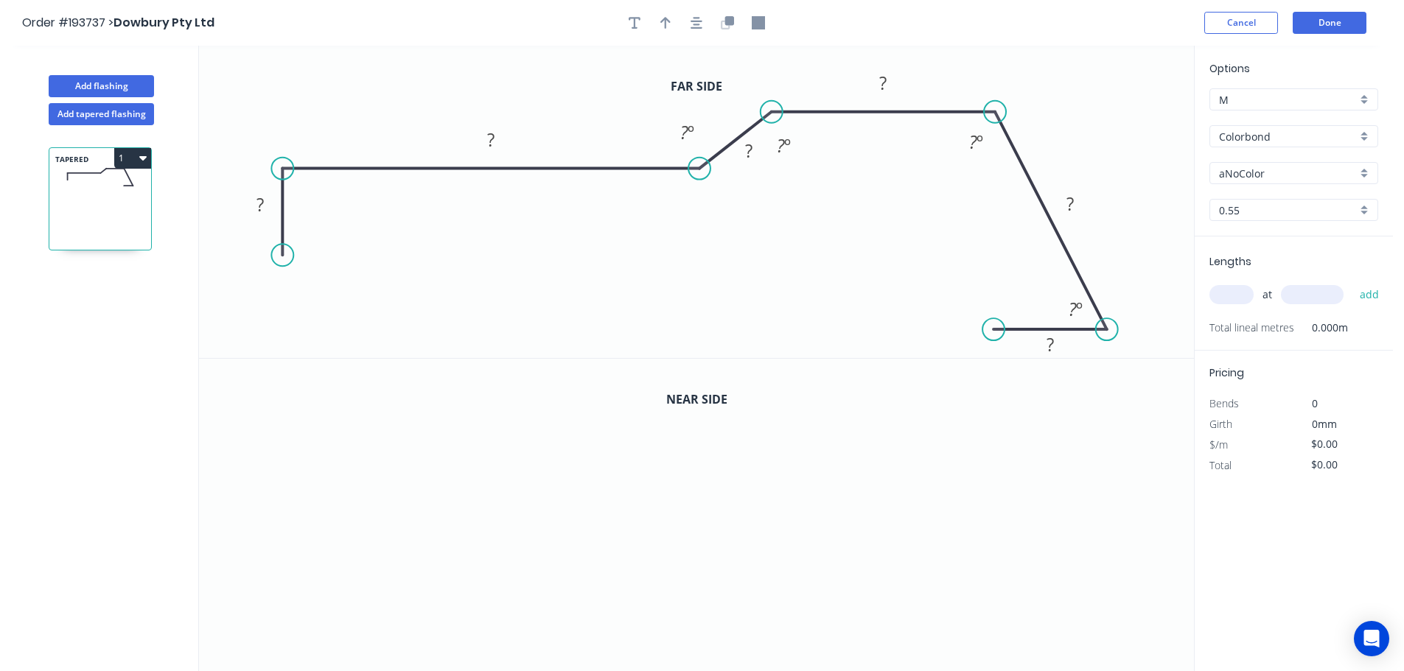
click at [1229, 167] on input "aNoColor" at bounding box center [1288, 173] width 138 height 15
click at [1242, 246] on div "Surfmist" at bounding box center [1293, 253] width 167 height 26
drag, startPoint x: 662, startPoint y: 21, endPoint x: 686, endPoint y: 26, distance: 24.7
click at [662, 21] on icon "button" at bounding box center [665, 23] width 10 height 12
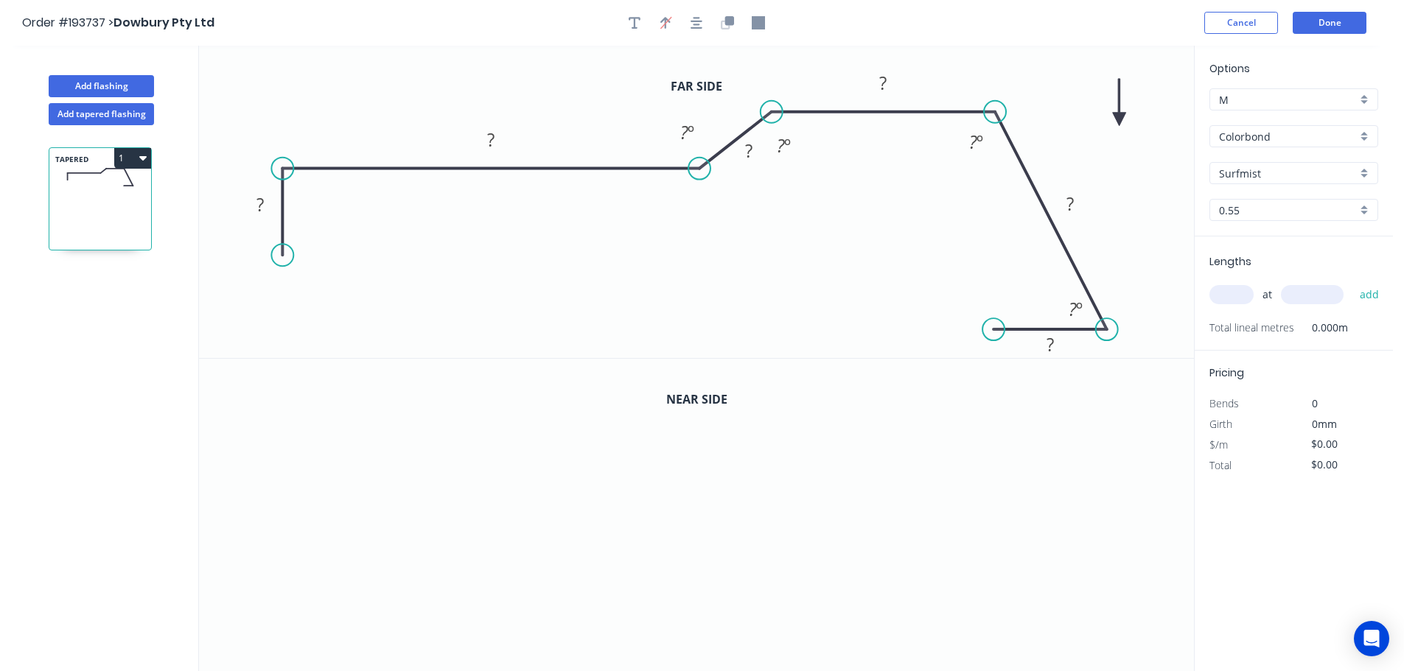
click at [1121, 113] on icon at bounding box center [1119, 102] width 13 height 47
drag, startPoint x: 1120, startPoint y: 115, endPoint x: 1104, endPoint y: 141, distance: 30.1
click at [1104, 141] on icon at bounding box center [1115, 129] width 43 height 43
click at [261, 205] on tspan "?" at bounding box center [259, 204] width 7 height 24
drag, startPoint x: 801, startPoint y: 153, endPoint x: 770, endPoint y: 88, distance: 71.8
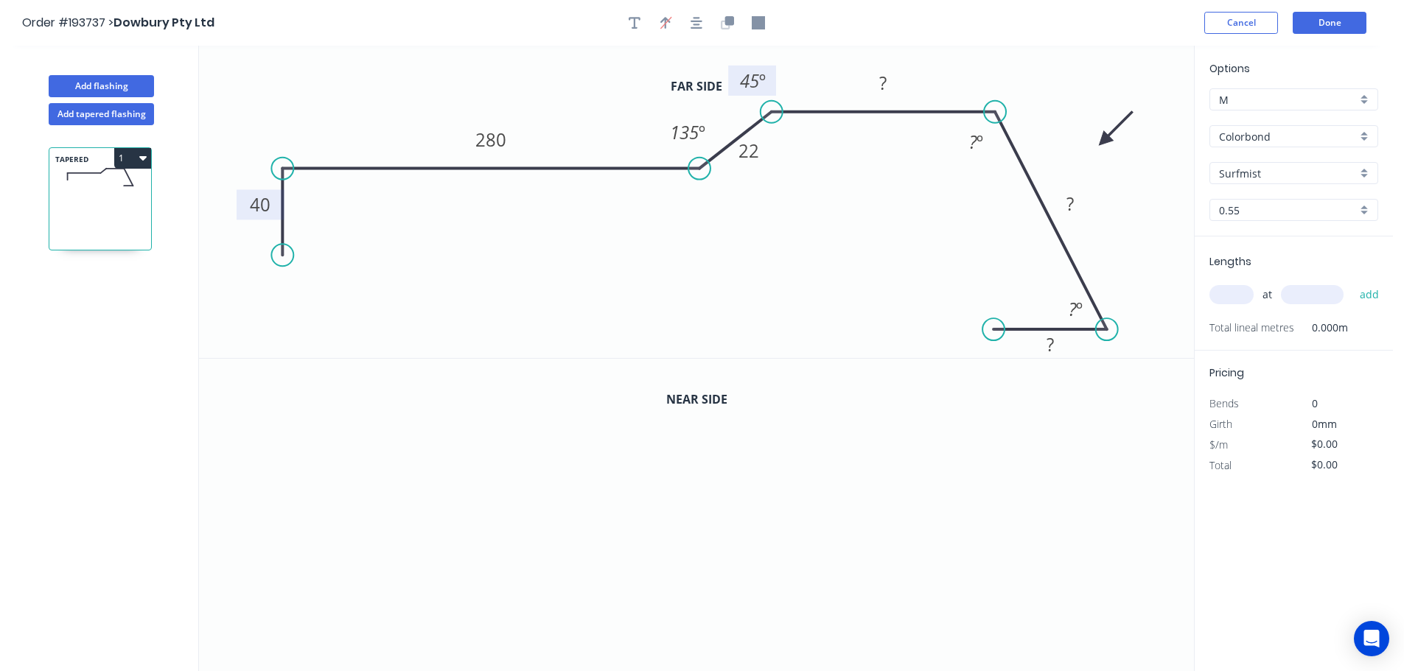
click at [770, 88] on rect at bounding box center [752, 81] width 48 height 30
click at [753, 81] on tspan "45" at bounding box center [749, 81] width 19 height 24
click at [720, 23] on button "button" at bounding box center [727, 23] width 22 height 22
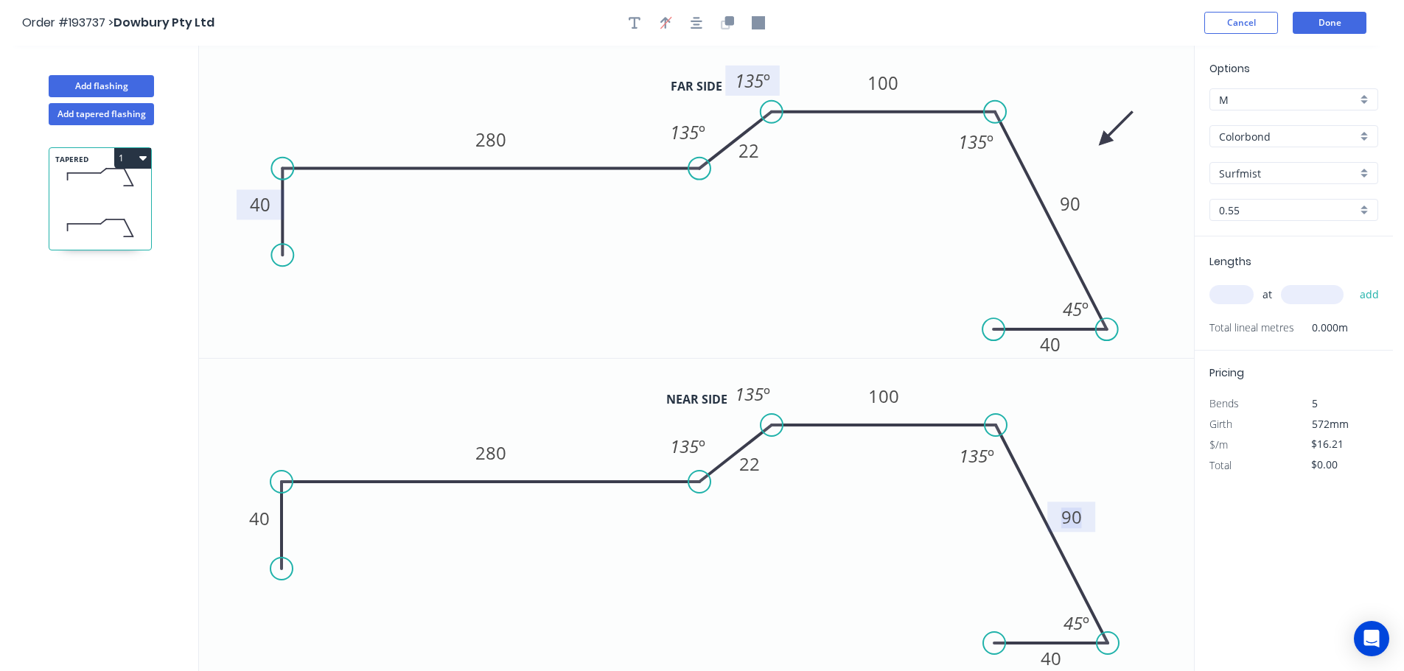
click at [1075, 515] on tspan "90" at bounding box center [1071, 517] width 21 height 24
click at [1234, 292] on input "text" at bounding box center [1231, 294] width 44 height 19
click at [1352, 282] on button "add" at bounding box center [1369, 294] width 35 height 25
click at [133, 157] on button "1" at bounding box center [132, 158] width 37 height 21
click at [69, 190] on div "Duplicate" at bounding box center [80, 194] width 113 height 21
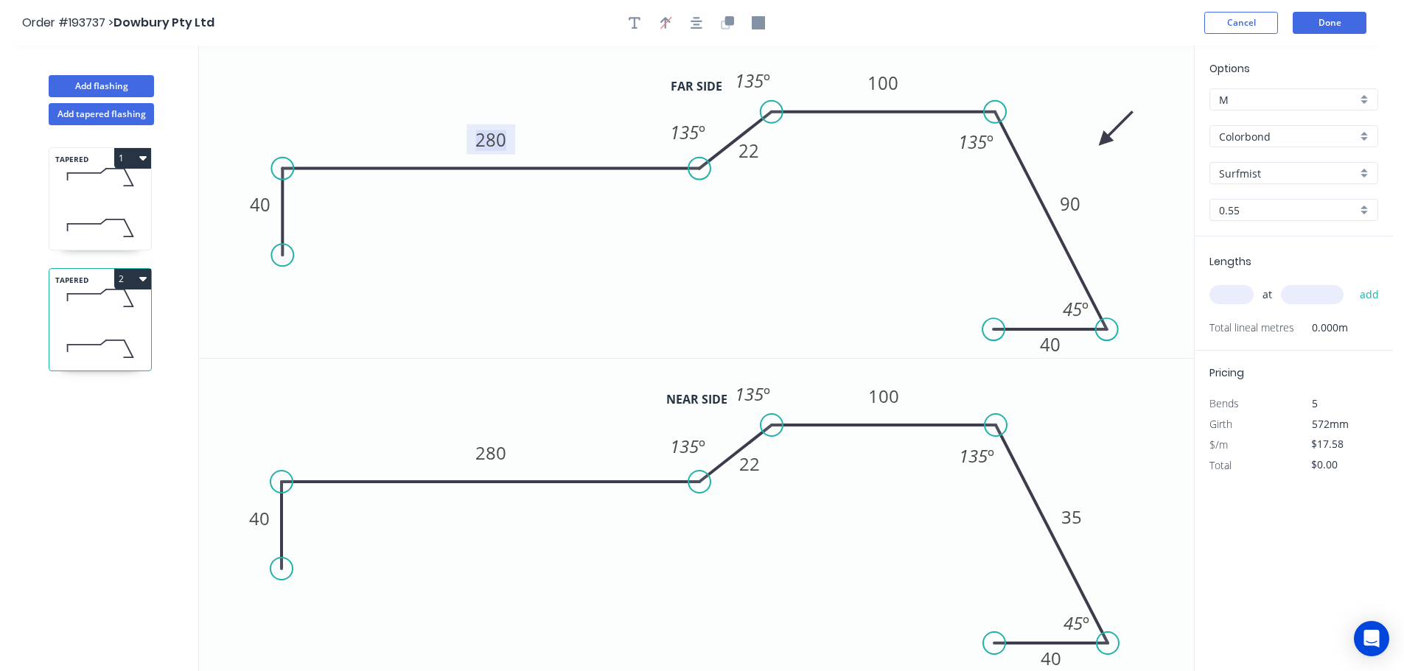
click at [495, 141] on tspan "280" at bounding box center [490, 139] width 31 height 24
click at [1071, 203] on tspan "90" at bounding box center [1070, 204] width 21 height 24
click at [1073, 517] on tspan "35" at bounding box center [1071, 517] width 21 height 24
click at [488, 455] on tspan "280" at bounding box center [490, 453] width 31 height 24
click at [1234, 294] on input "text" at bounding box center [1231, 294] width 44 height 19
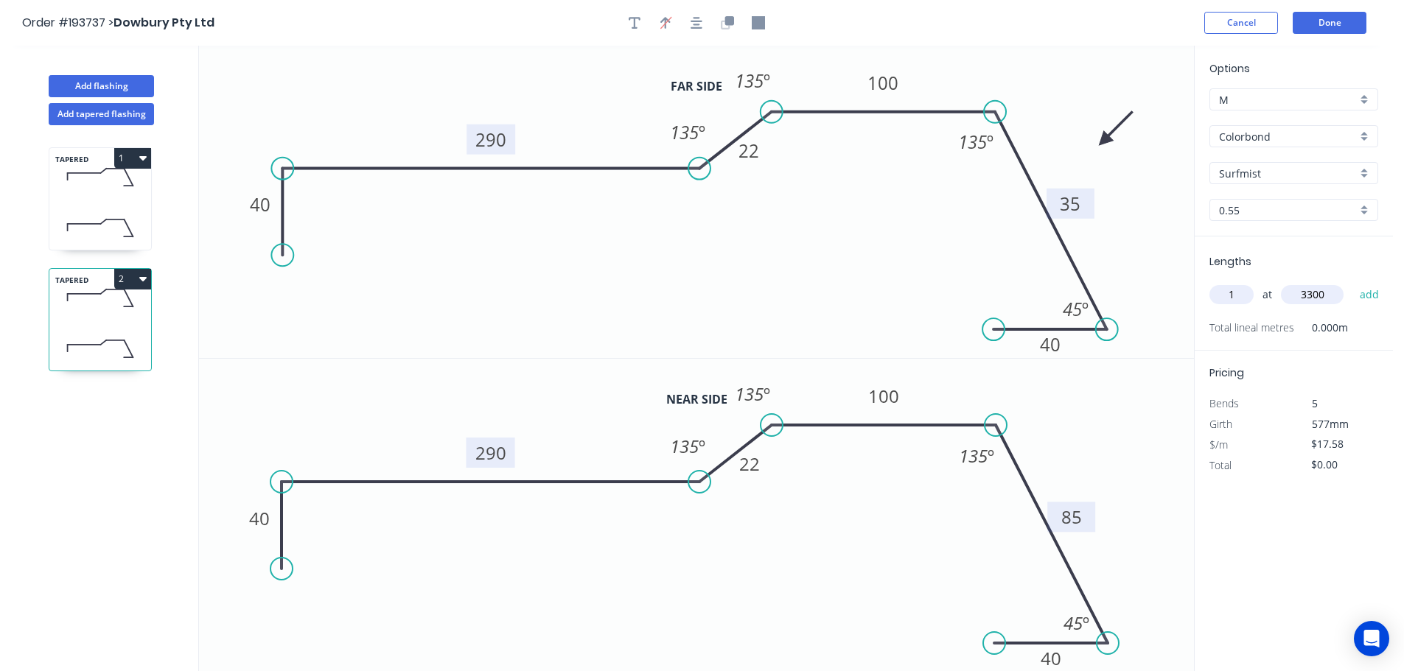
click at [1352, 282] on button "add" at bounding box center [1369, 294] width 35 height 25
click at [94, 82] on button "Add flashing" at bounding box center [101, 86] width 105 height 22
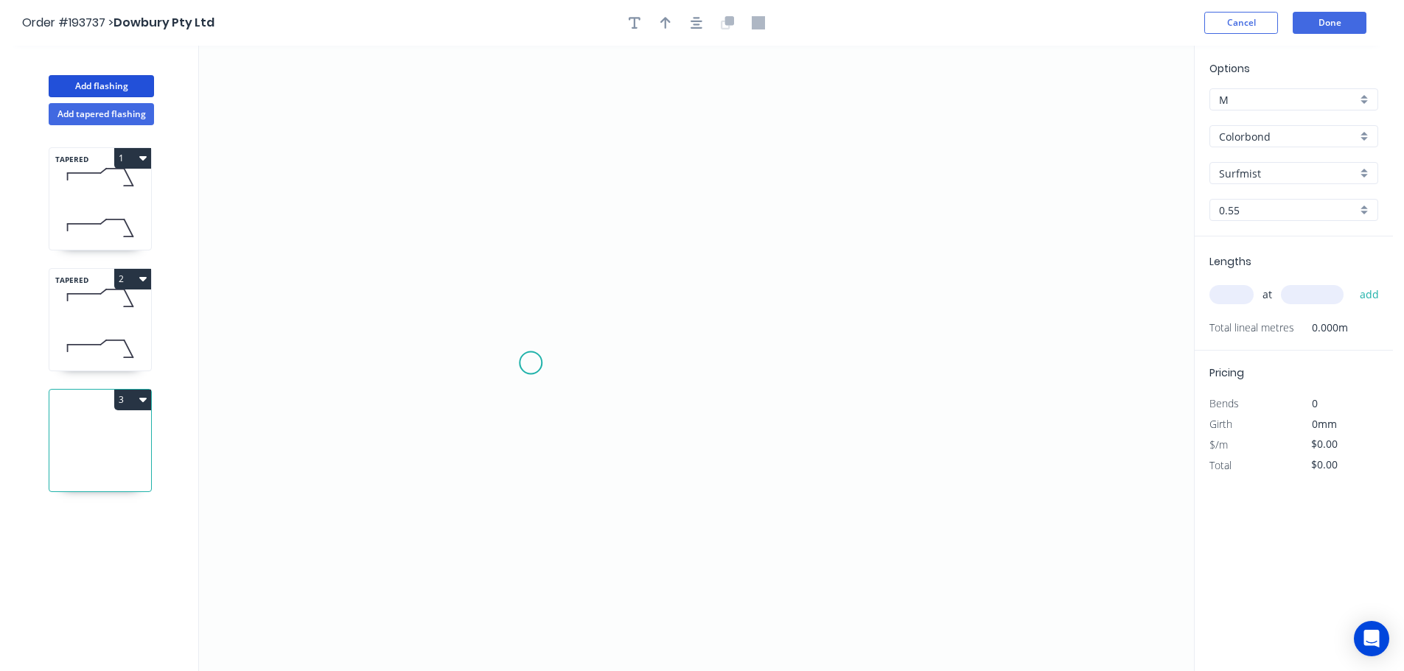
click at [530, 366] on icon "0" at bounding box center [696, 359] width 995 height 626
click at [472, 421] on icon "0" at bounding box center [696, 359] width 995 height 626
drag, startPoint x: 470, startPoint y: 127, endPoint x: 540, endPoint y: 133, distance: 70.2
click at [470, 127] on icon "0 ?" at bounding box center [696, 359] width 995 height 626
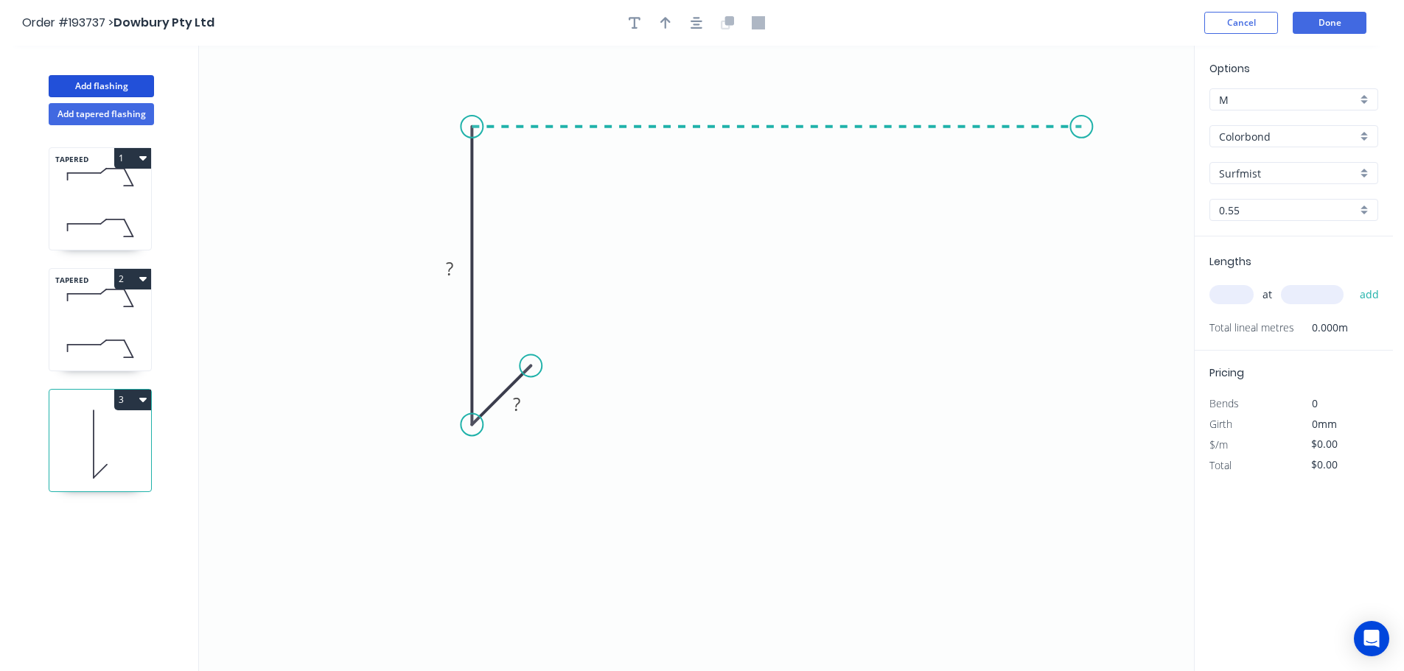
click at [1082, 123] on icon "0 ? ?" at bounding box center [696, 359] width 995 height 626
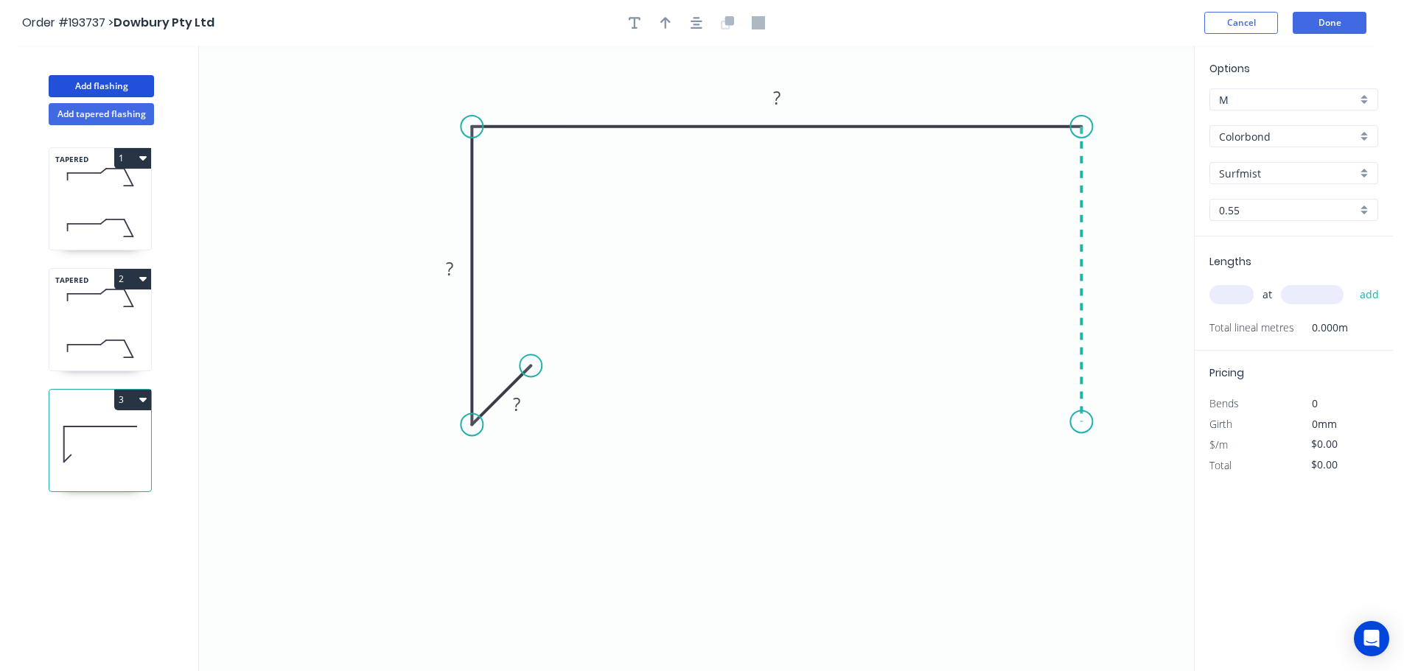
click at [1090, 422] on icon "0 ? ? ?" at bounding box center [696, 359] width 995 height 626
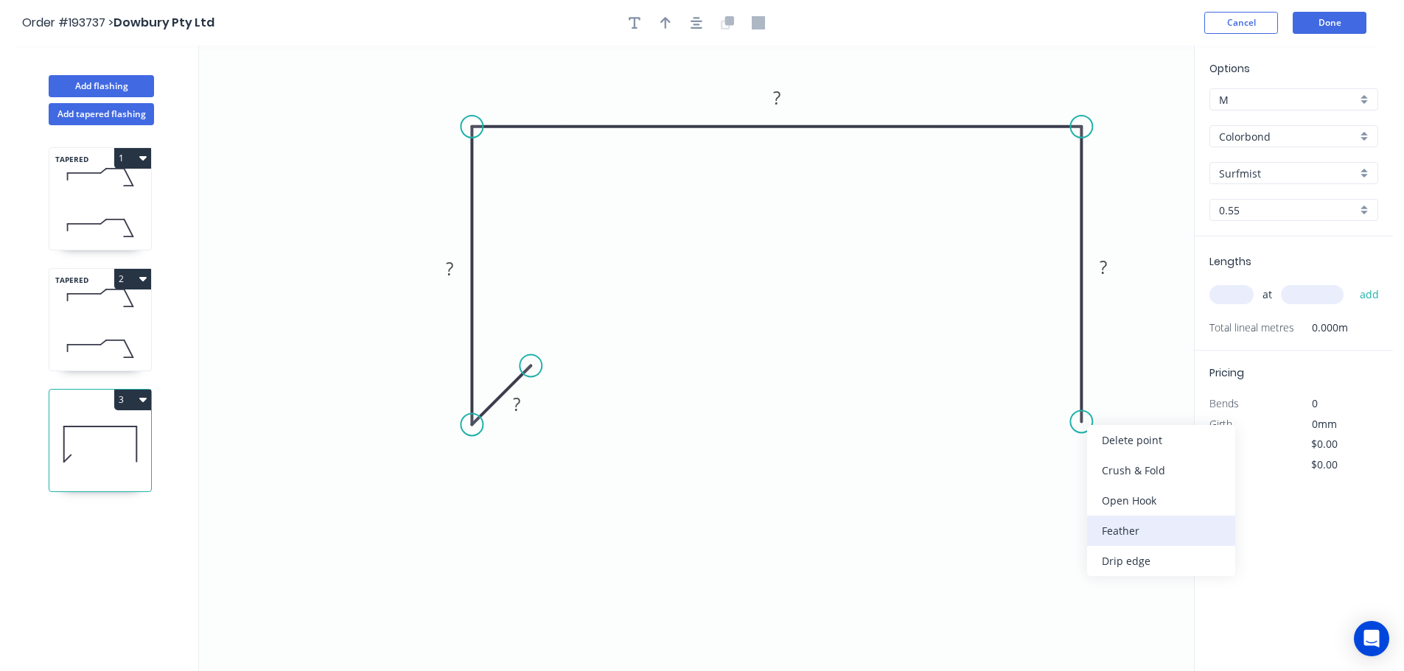
click at [1121, 530] on div "Feather" at bounding box center [1161, 531] width 148 height 30
drag, startPoint x: 1072, startPoint y: 386, endPoint x: 1004, endPoint y: 388, distance: 67.8
click at [1038, 390] on rect at bounding box center [1024, 400] width 57 height 30
click at [520, 407] on tspan "?" at bounding box center [517, 404] width 7 height 24
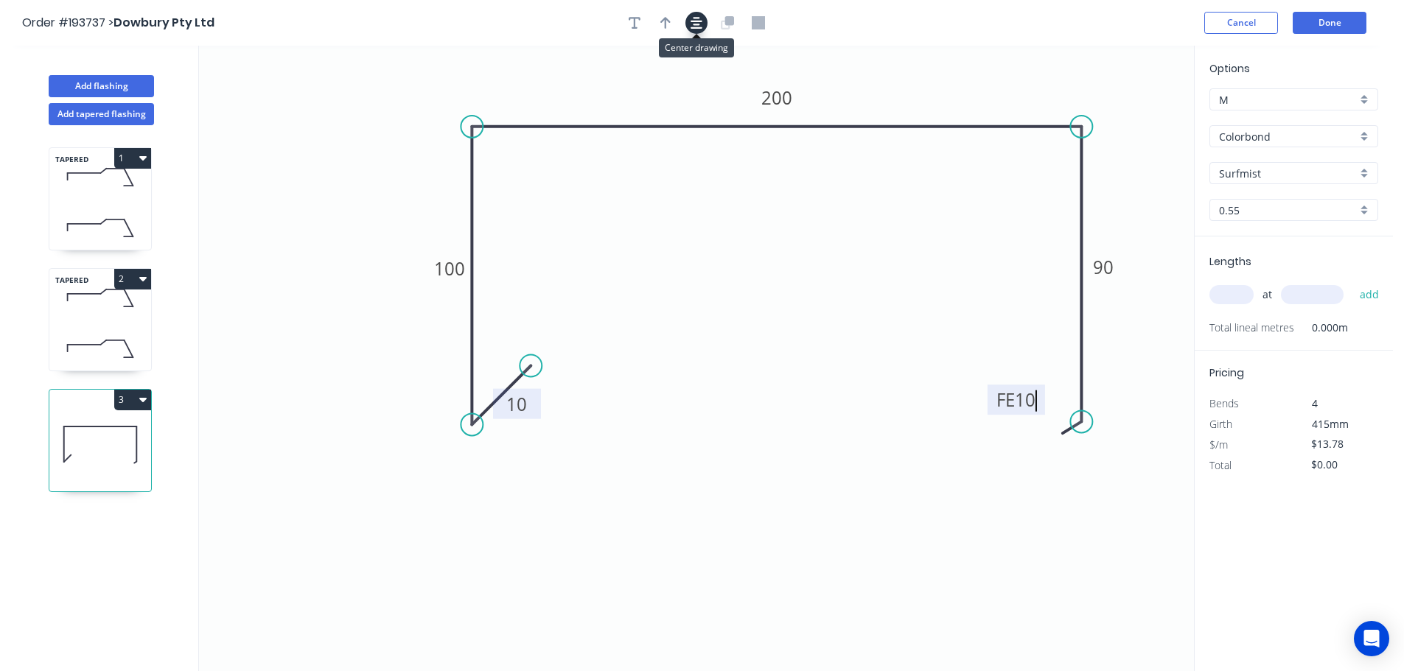
click at [696, 26] on icon "button" at bounding box center [696, 22] width 12 height 13
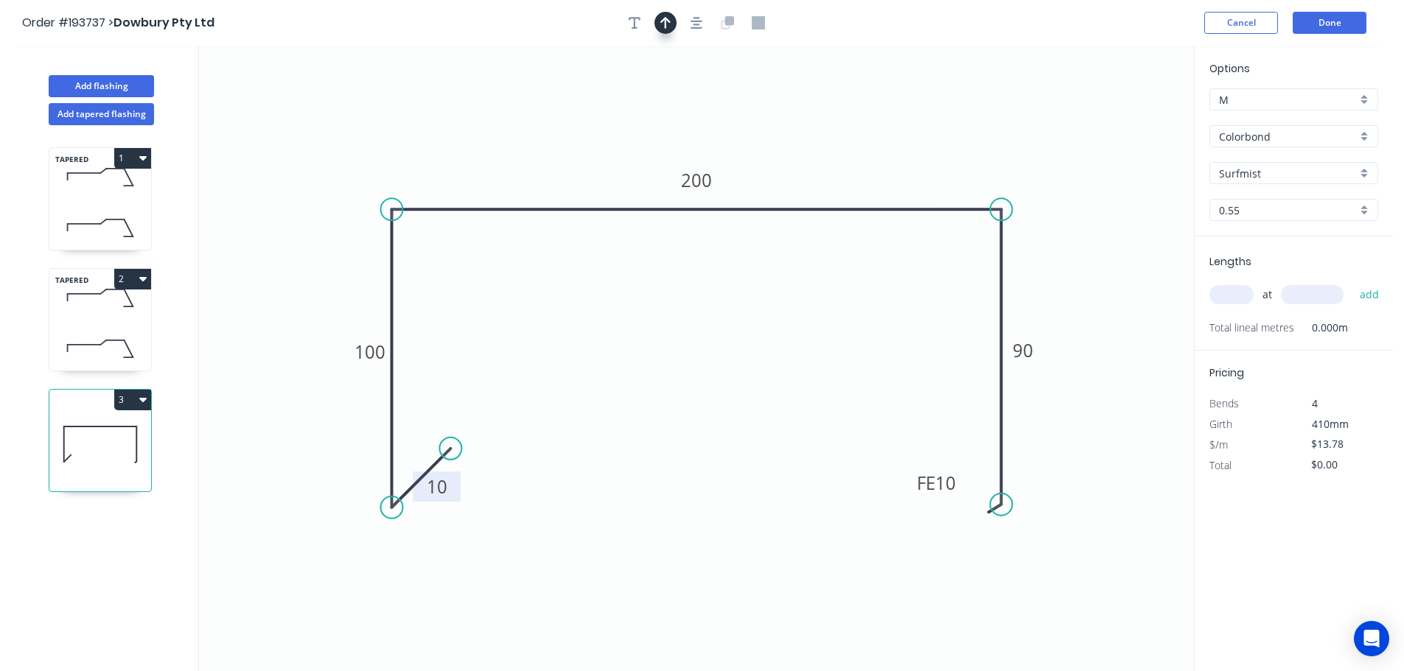
click at [664, 24] on icon "button" at bounding box center [665, 22] width 10 height 13
click at [1121, 116] on icon at bounding box center [1119, 102] width 13 height 47
drag, startPoint x: 1121, startPoint y: 116, endPoint x: 1026, endPoint y: 133, distance: 95.7
click at [1026, 133] on icon at bounding box center [1040, 118] width 43 height 43
click at [1229, 296] on input "text" at bounding box center [1231, 294] width 44 height 19
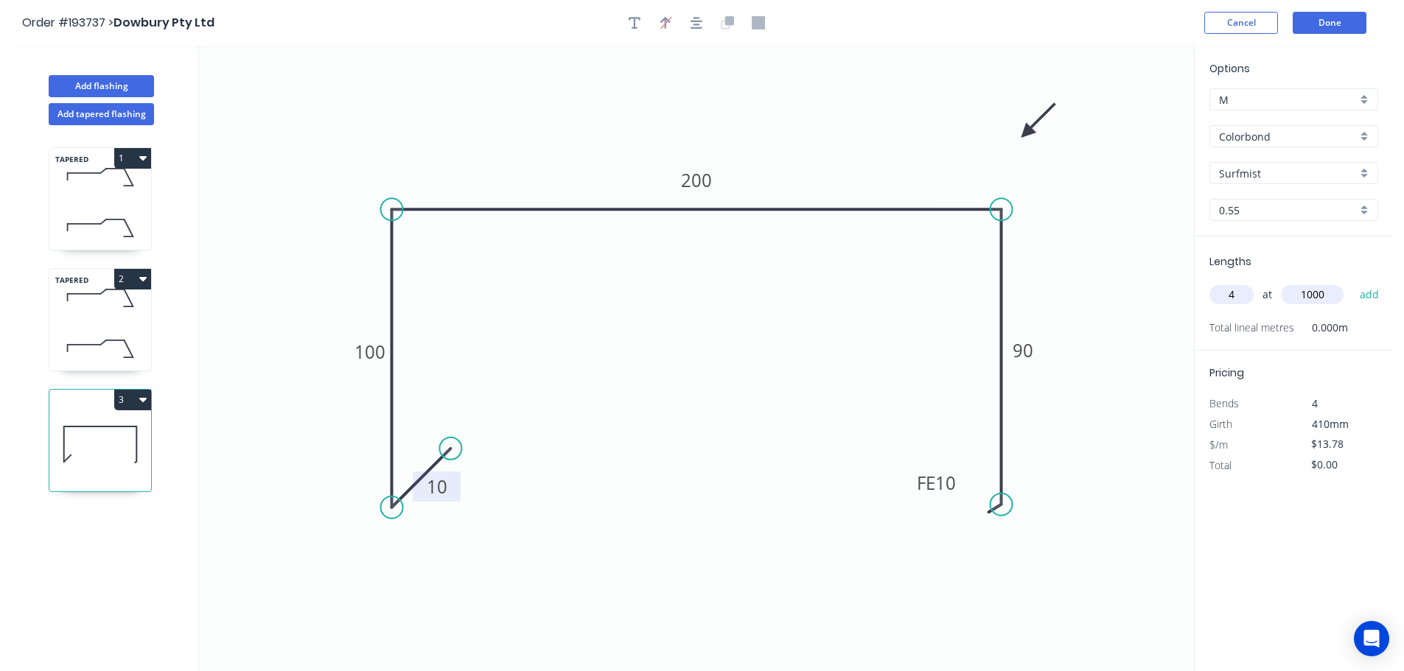
click at [1352, 282] on button "add" at bounding box center [1369, 294] width 35 height 25
click at [133, 399] on button "3" at bounding box center [132, 400] width 37 height 21
click at [35, 432] on div "Duplicate" at bounding box center [80, 436] width 113 height 21
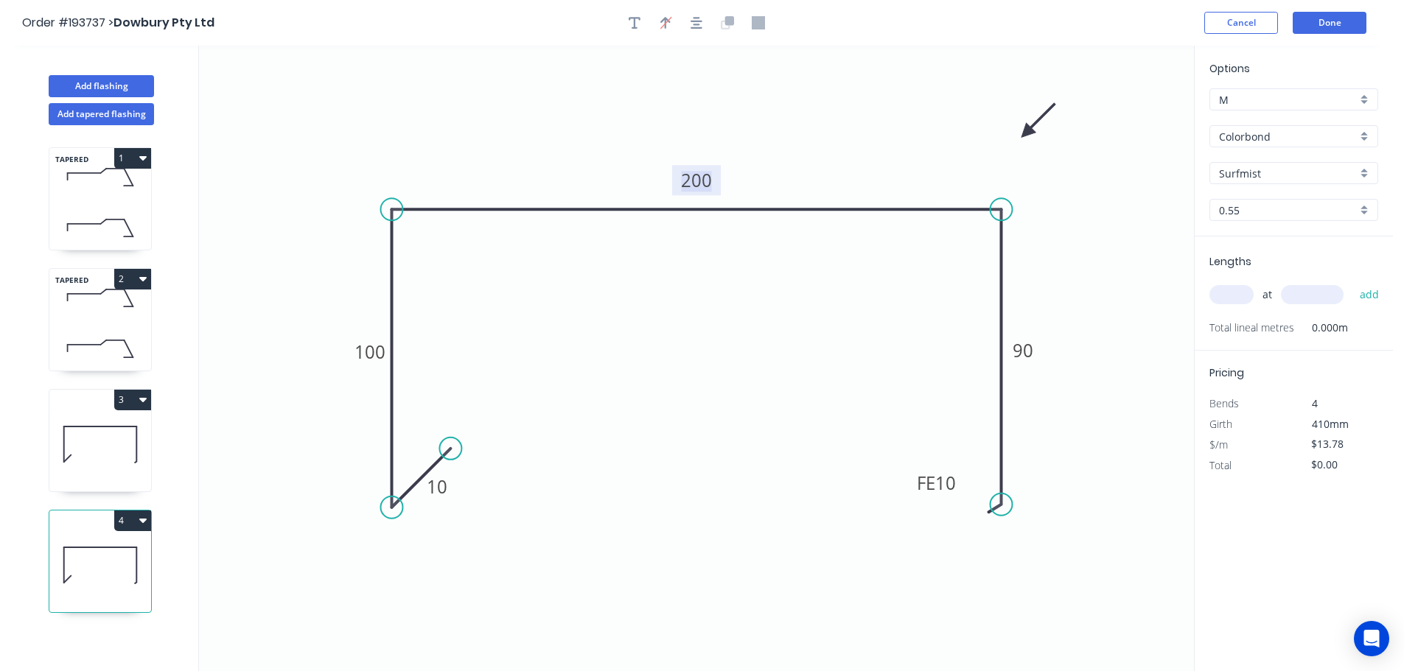
click at [698, 175] on tspan "200" at bounding box center [696, 180] width 31 height 24
click at [1234, 290] on input "text" at bounding box center [1231, 294] width 44 height 19
click at [1352, 282] on button "add" at bounding box center [1369, 294] width 35 height 25
drag, startPoint x: 438, startPoint y: 492, endPoint x: 436, endPoint y: 484, distance: 8.4
click at [438, 491] on tspan "10" at bounding box center [437, 486] width 21 height 24
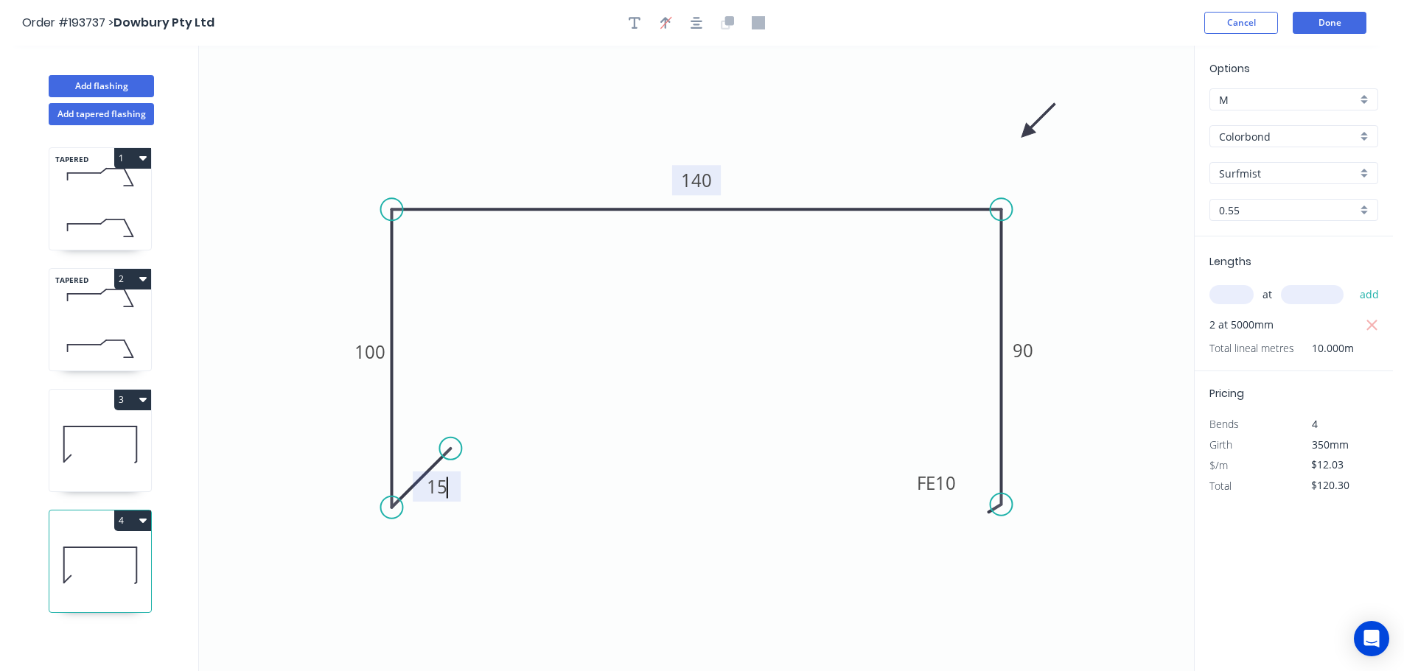
click at [99, 444] on icon at bounding box center [100, 444] width 102 height 94
click at [441, 487] on tspan "10" at bounding box center [437, 486] width 21 height 24
click at [119, 578] on icon at bounding box center [100, 565] width 102 height 94
click at [1339, 20] on button "Done" at bounding box center [1329, 23] width 74 height 22
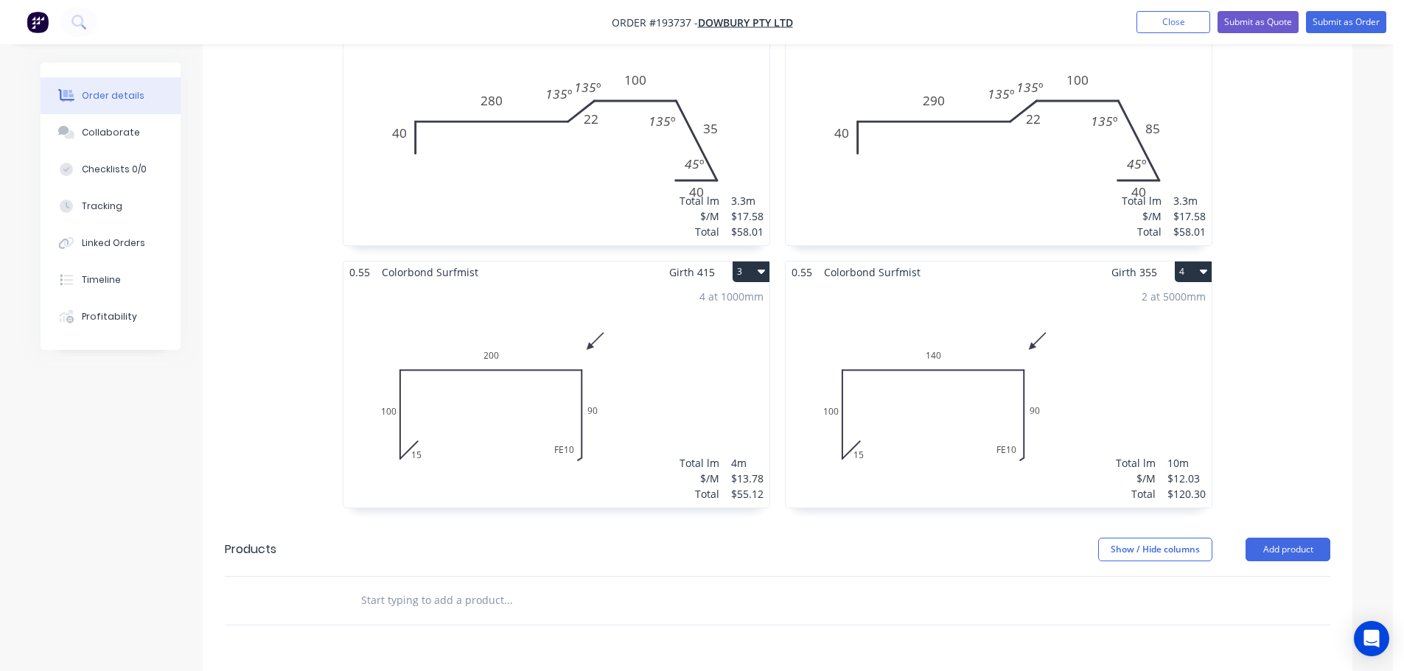
scroll to position [810, 0]
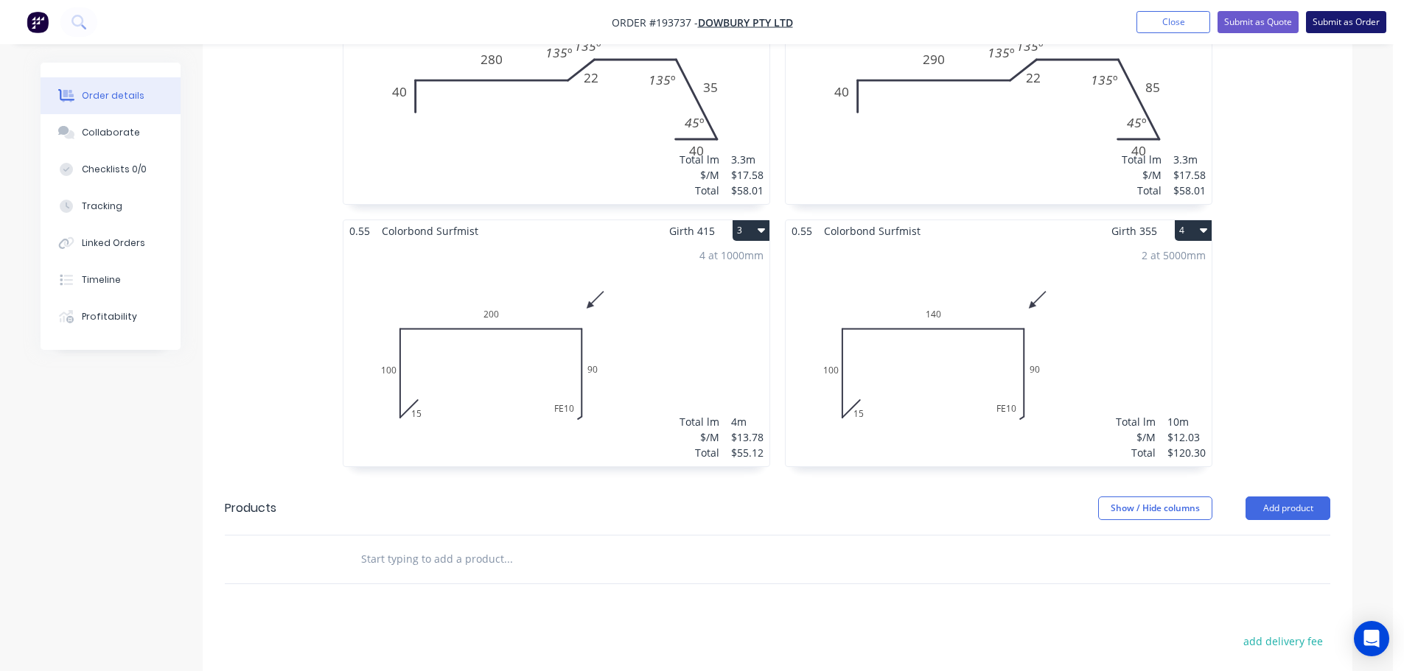
click at [1353, 21] on button "Submit as Order" at bounding box center [1346, 22] width 80 height 22
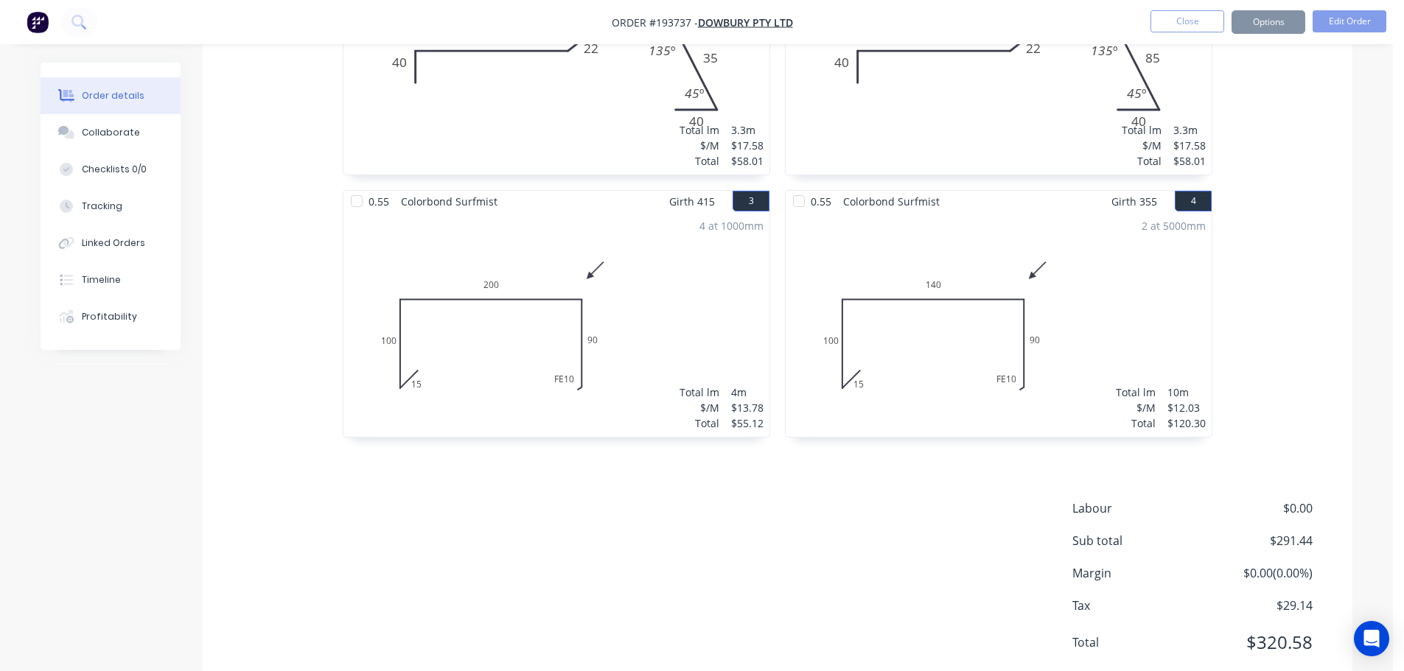
scroll to position [0, 0]
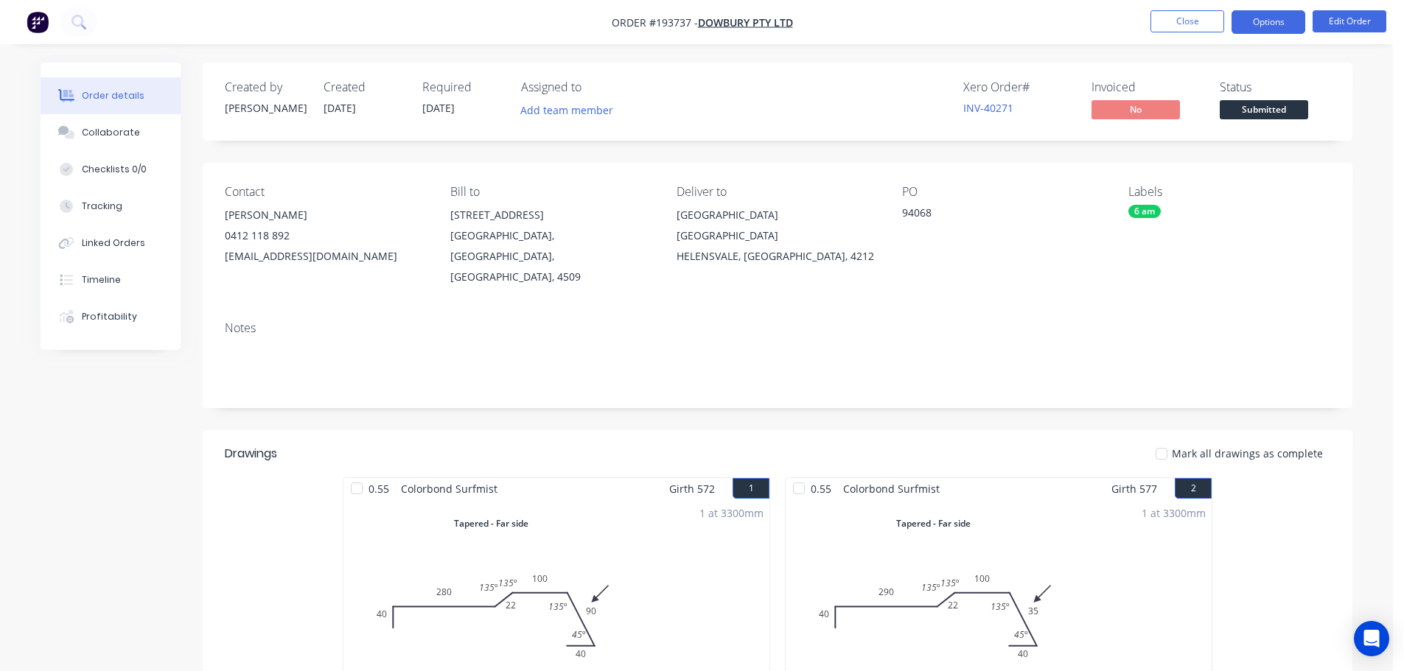
click at [1263, 17] on button "Options" at bounding box center [1268, 22] width 74 height 24
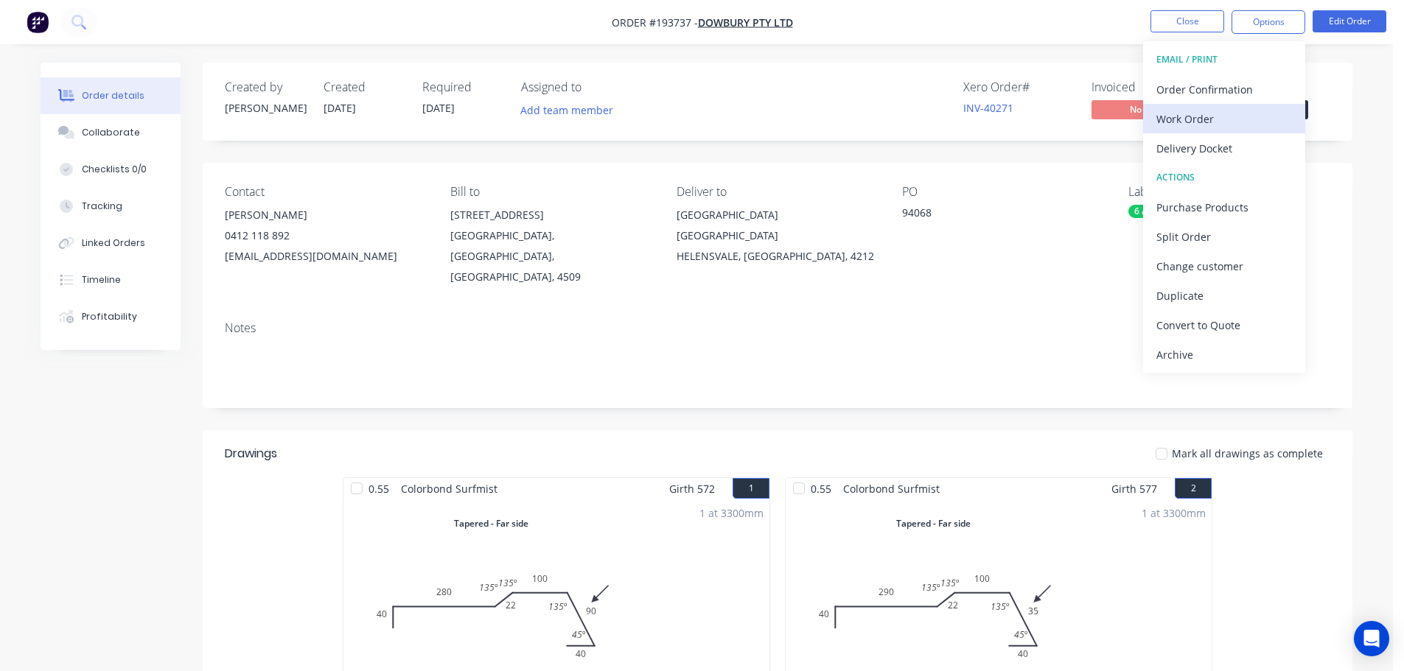
click at [1188, 119] on div "Work Order" at bounding box center [1224, 118] width 136 height 21
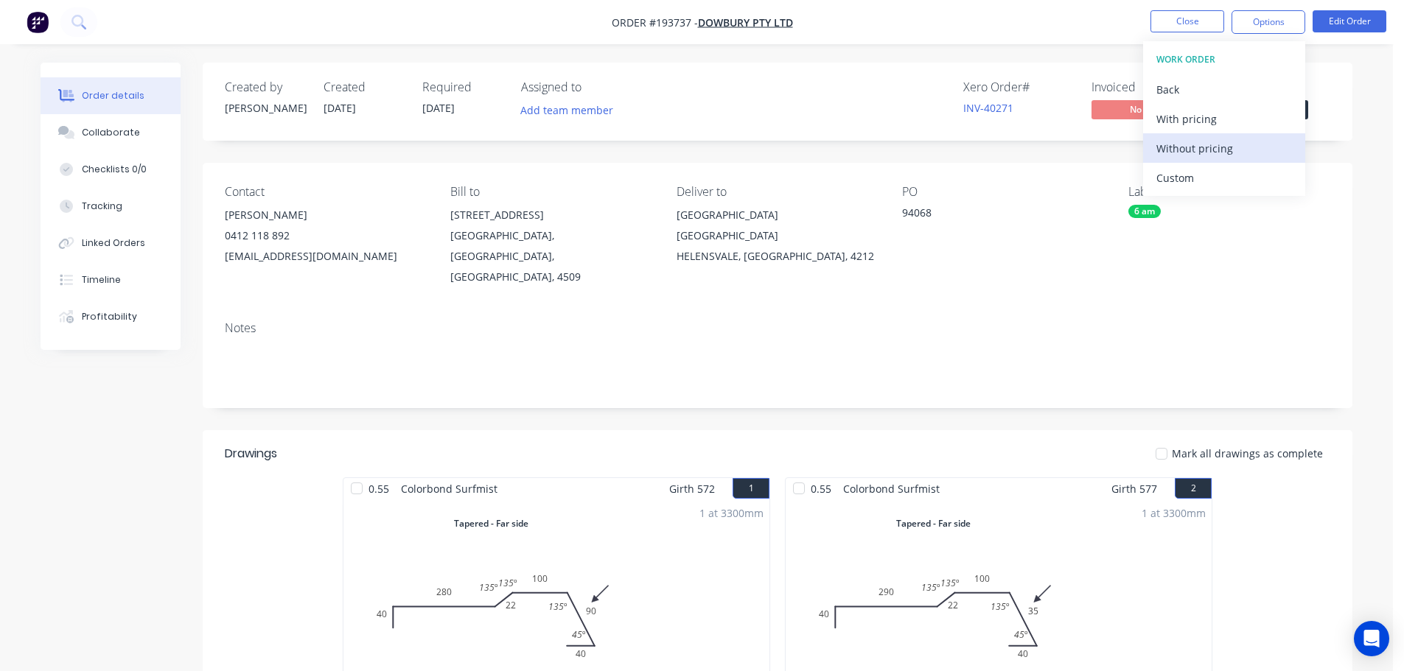
click at [1184, 147] on div "Without pricing" at bounding box center [1224, 148] width 136 height 21
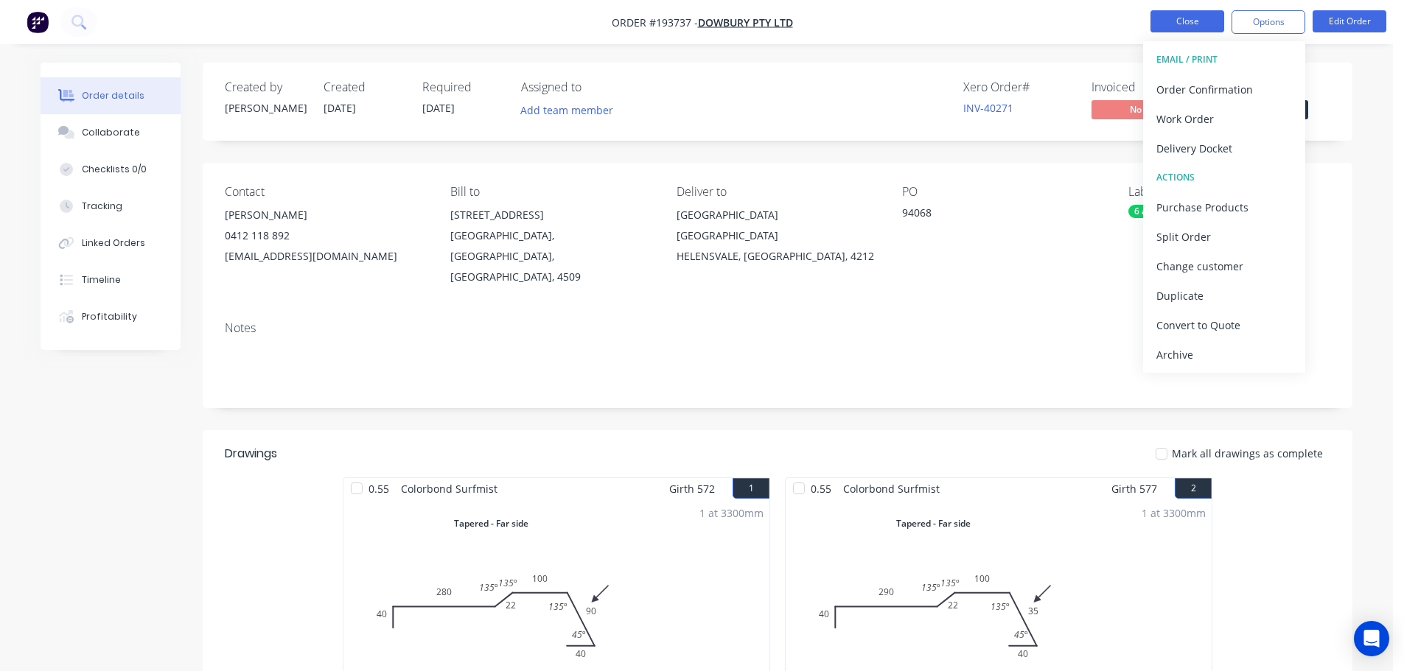
click at [1171, 20] on button "Close" at bounding box center [1187, 21] width 74 height 22
